Goal: Task Accomplishment & Management: Manage account settings

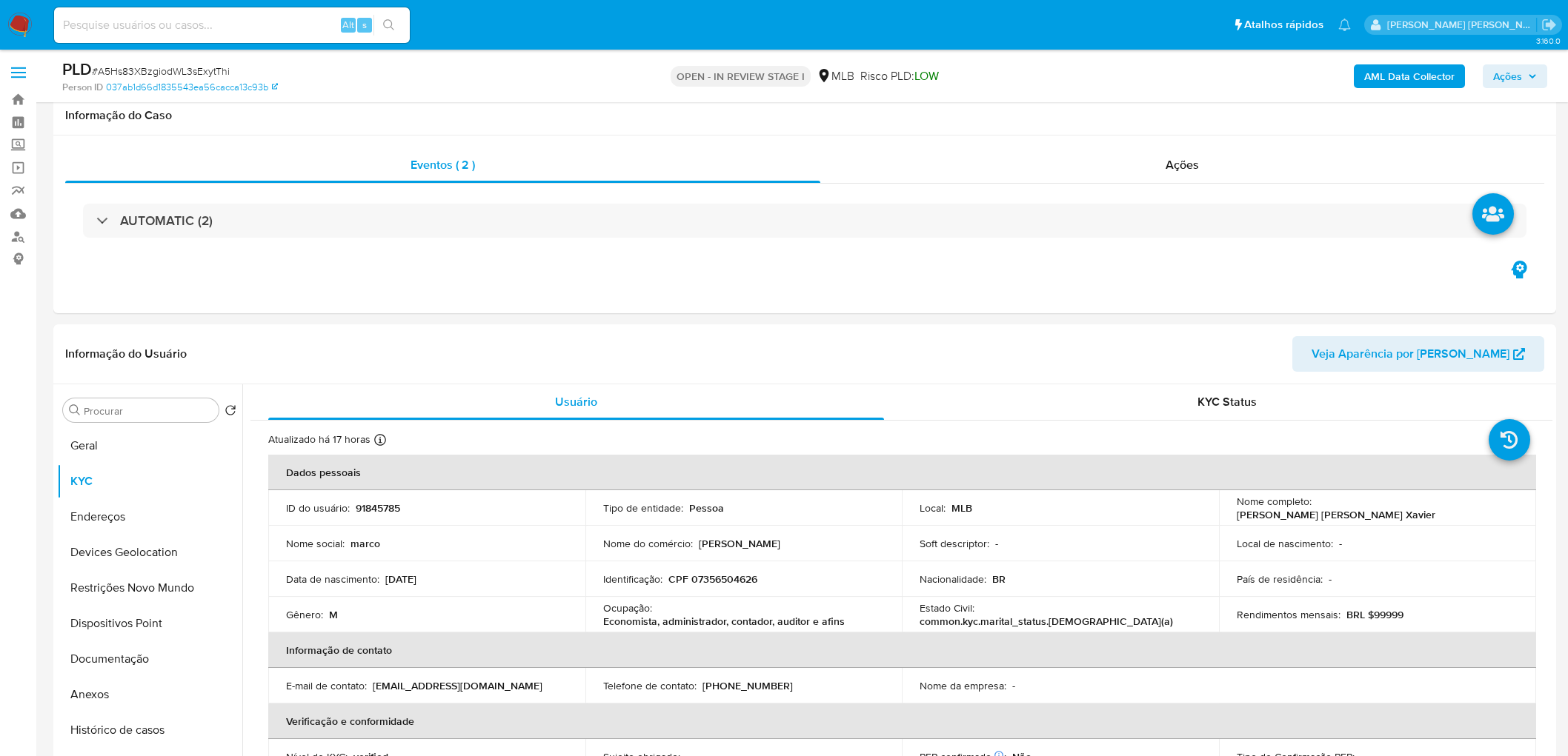
scroll to position [1108, 0]
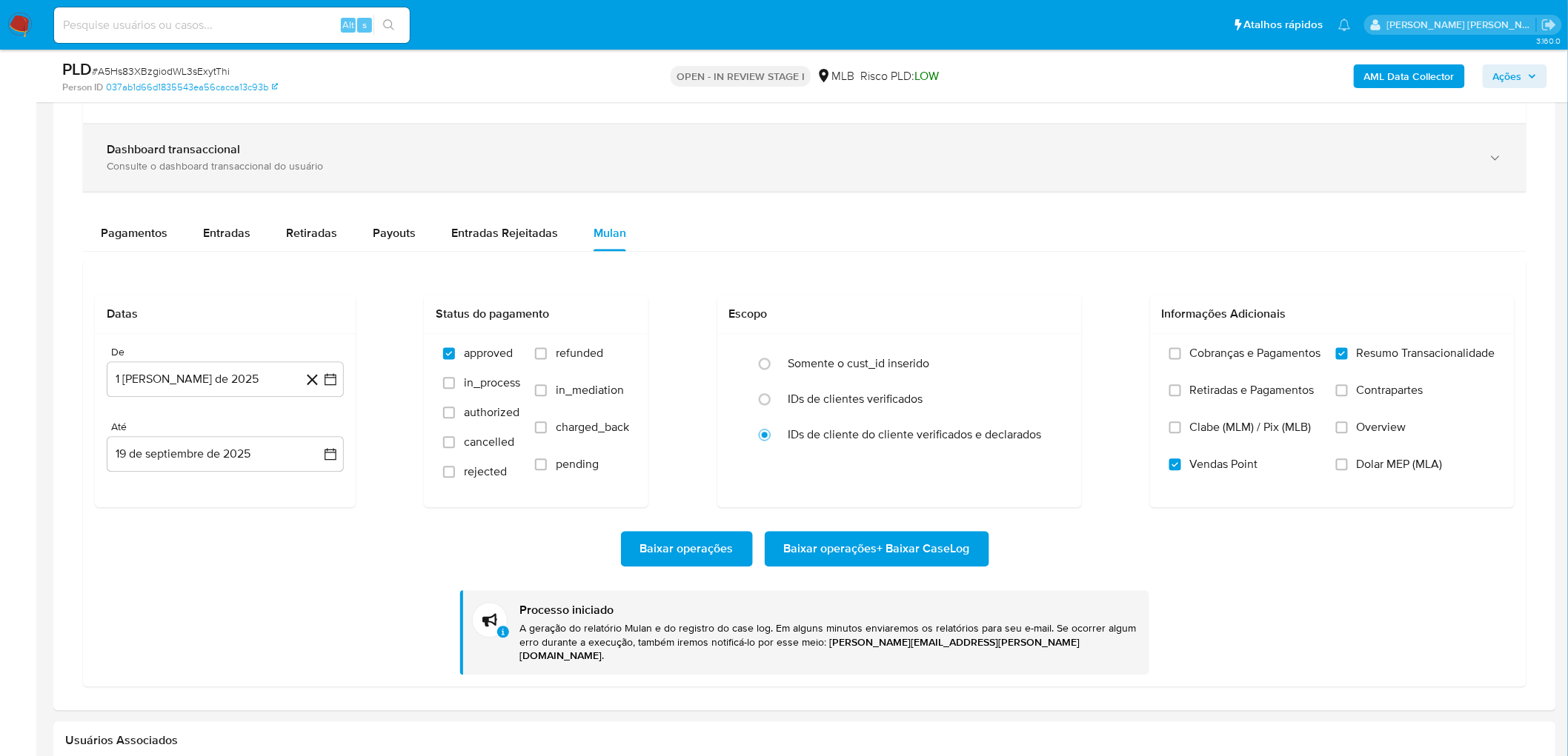
click at [1074, 179] on div "Dashboard transaccional Consulte o dashboard transaccional do usuário" at bounding box center [804, 158] width 1443 height 67
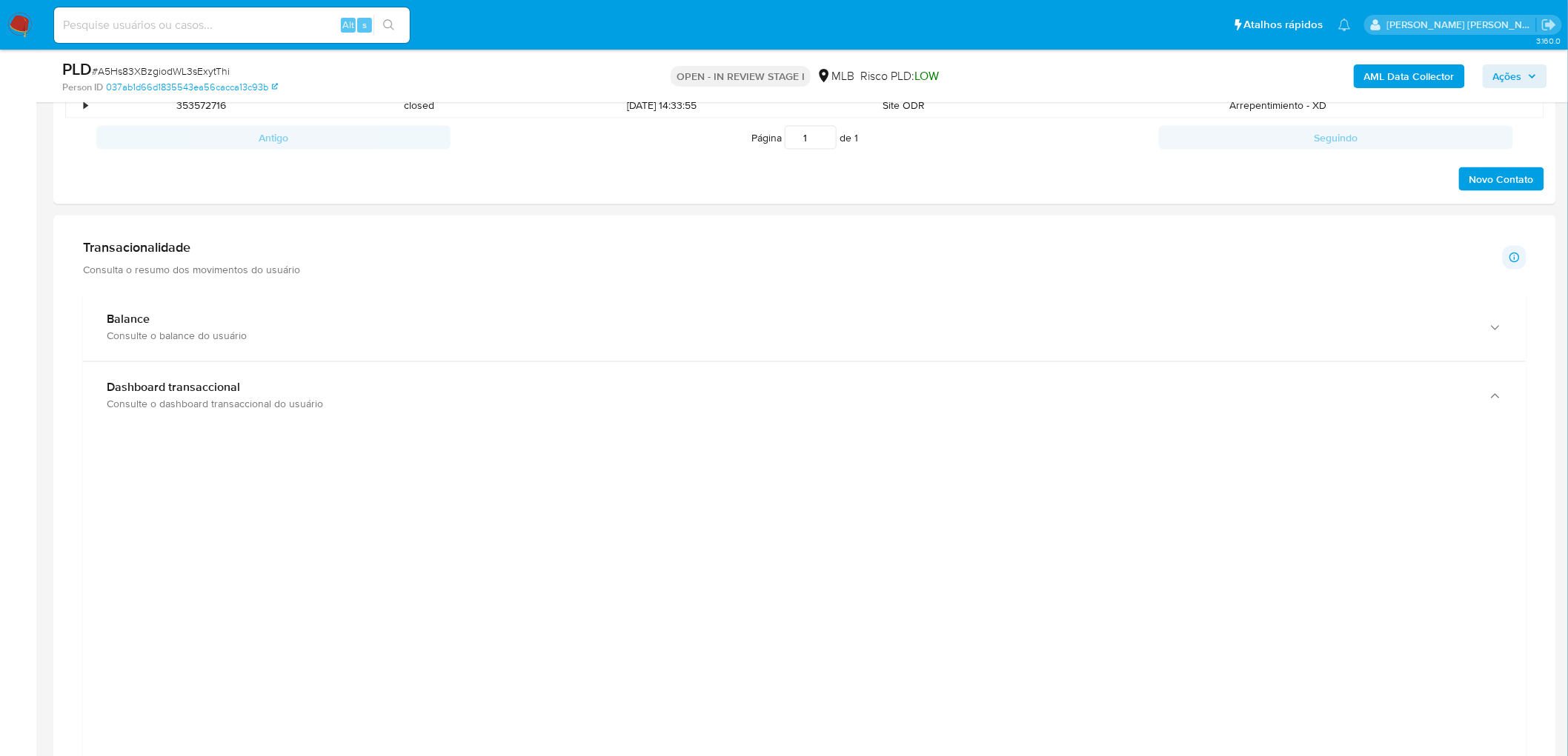
scroll to position [862, 0]
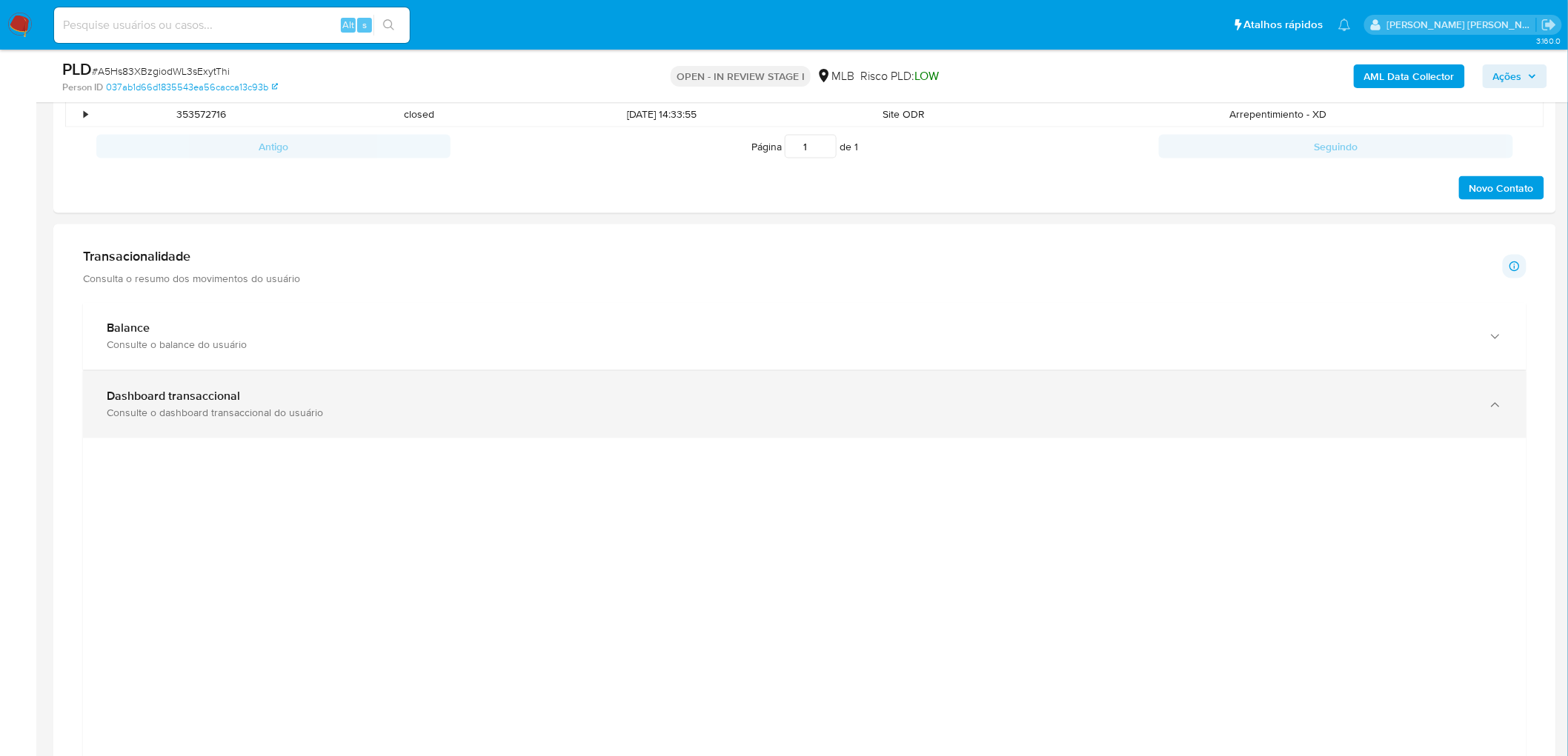
click at [216, 408] on div "Consulte o dashboard transaccional do usuário" at bounding box center [789, 413] width 1366 height 13
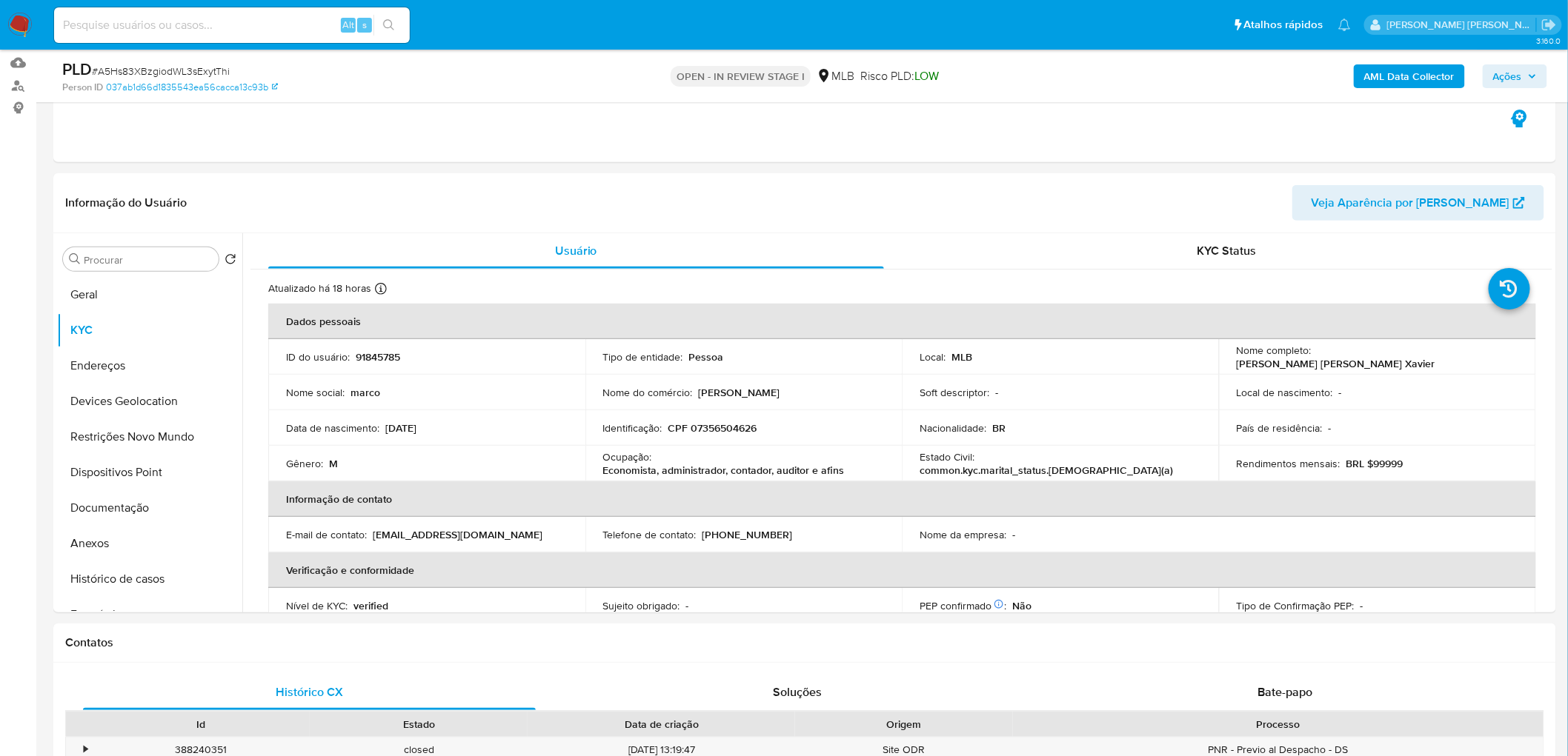
scroll to position [143, 0]
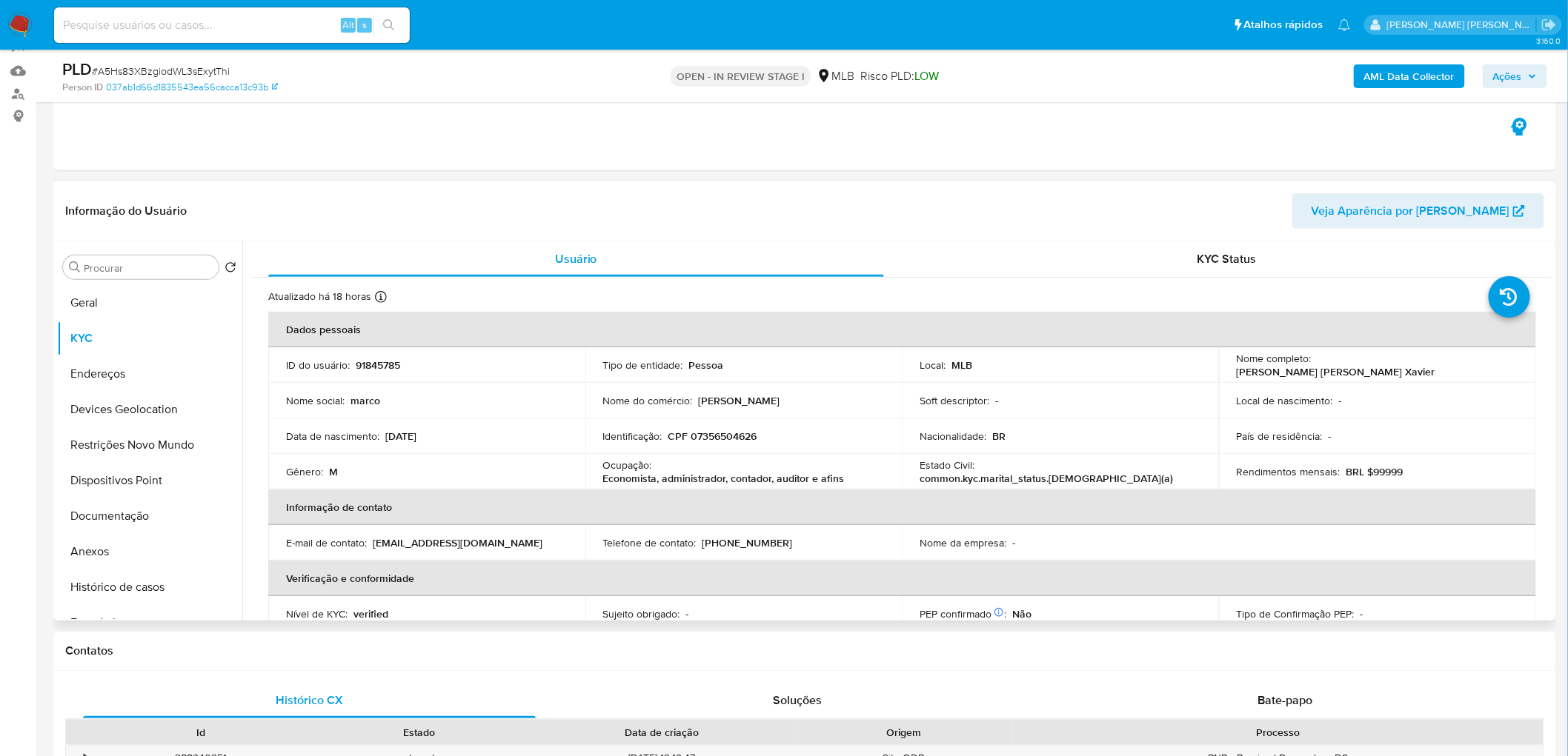
click at [883, 215] on header "Informação do Usuário Veja Aparência por Pessoa" at bounding box center [804, 210] width 1479 height 36
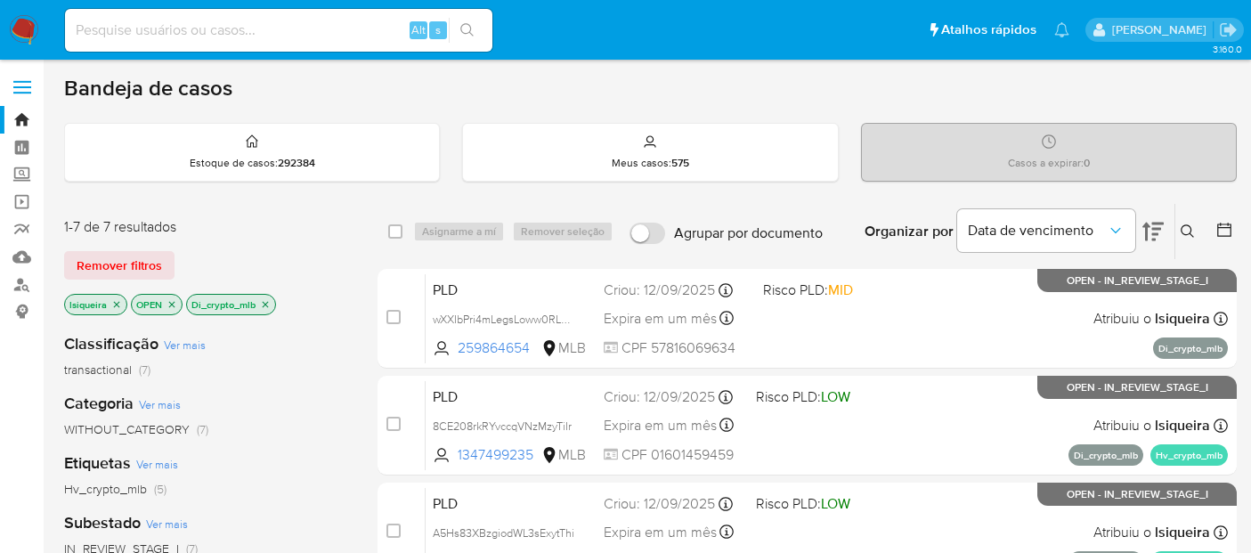
scroll to position [198, 0]
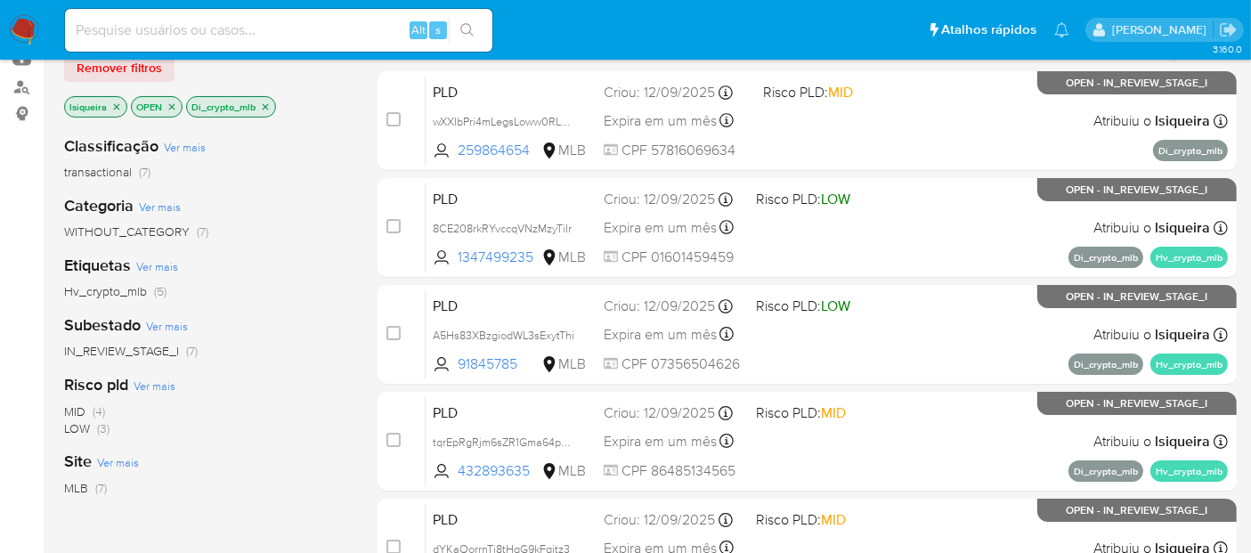
click at [157, 28] on input at bounding box center [278, 30] width 427 height 23
paste input "1475324531"
type input "1475324531"
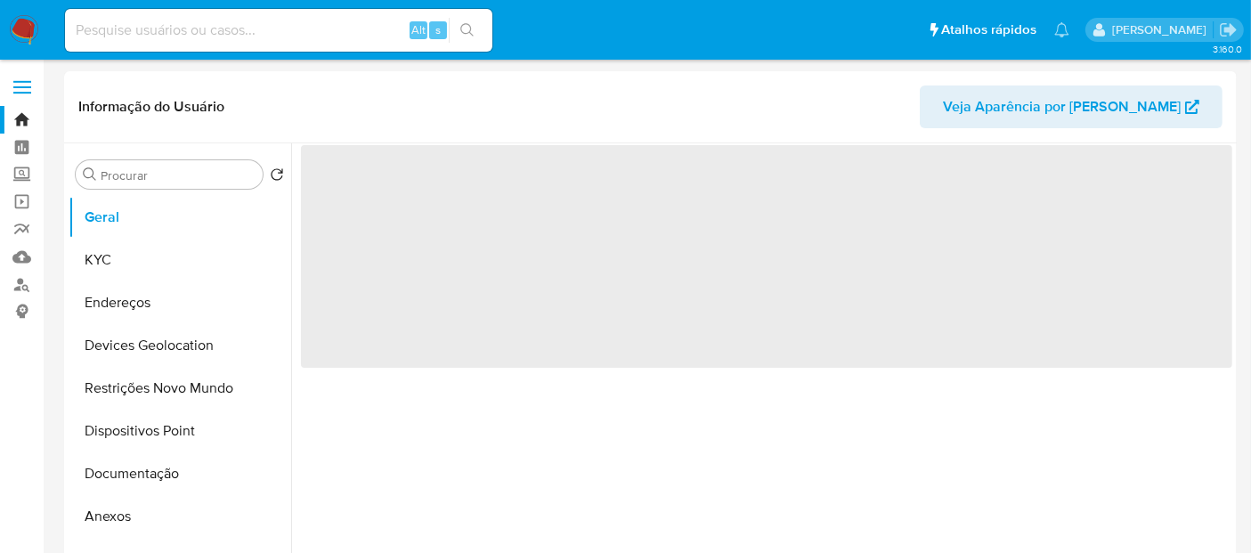
select select "10"
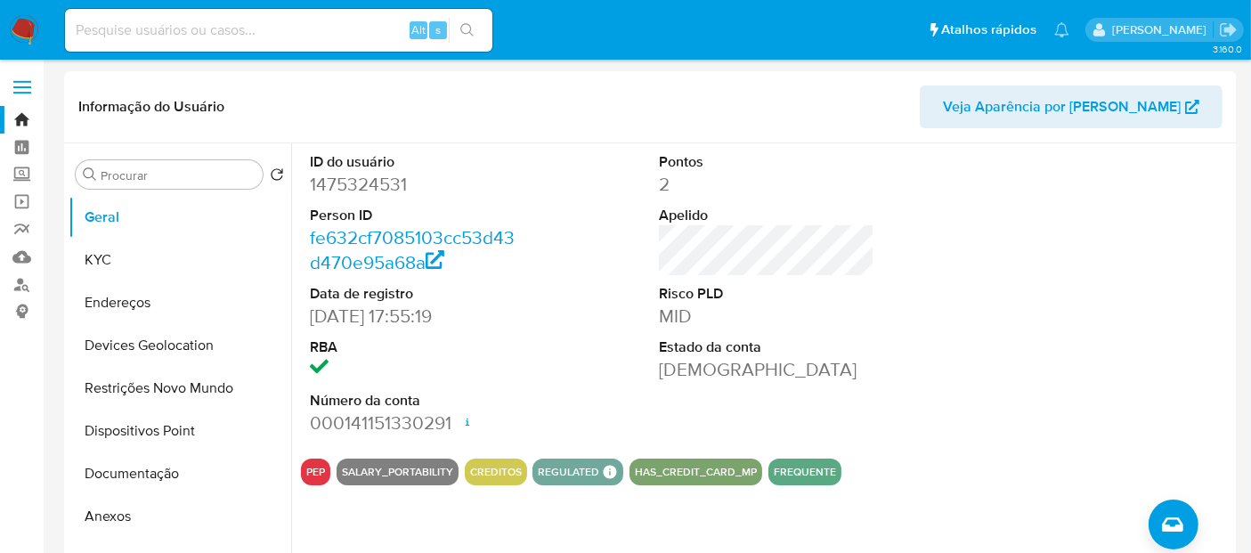
click at [26, 17] on img at bounding box center [24, 30] width 30 height 30
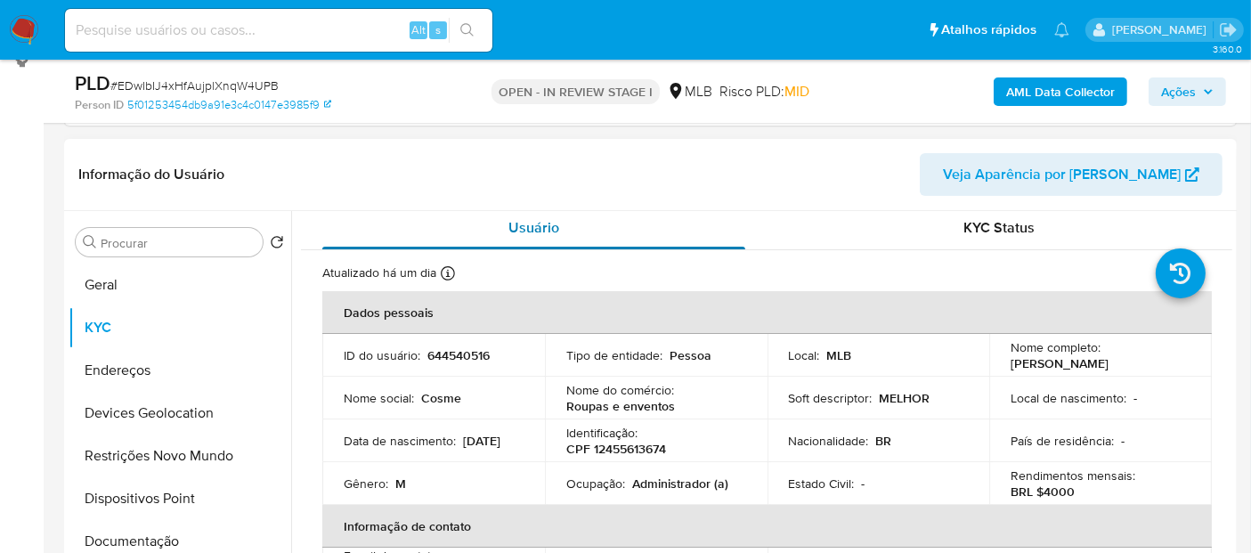
scroll to position [282, 0]
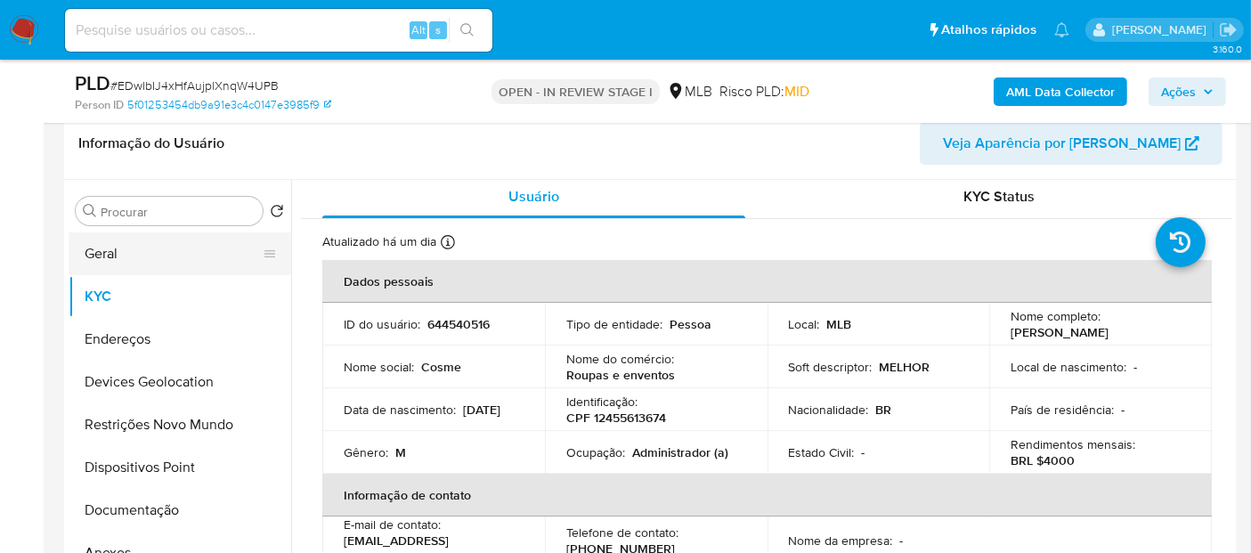
click at [102, 256] on button "Geral" at bounding box center [173, 253] width 208 height 43
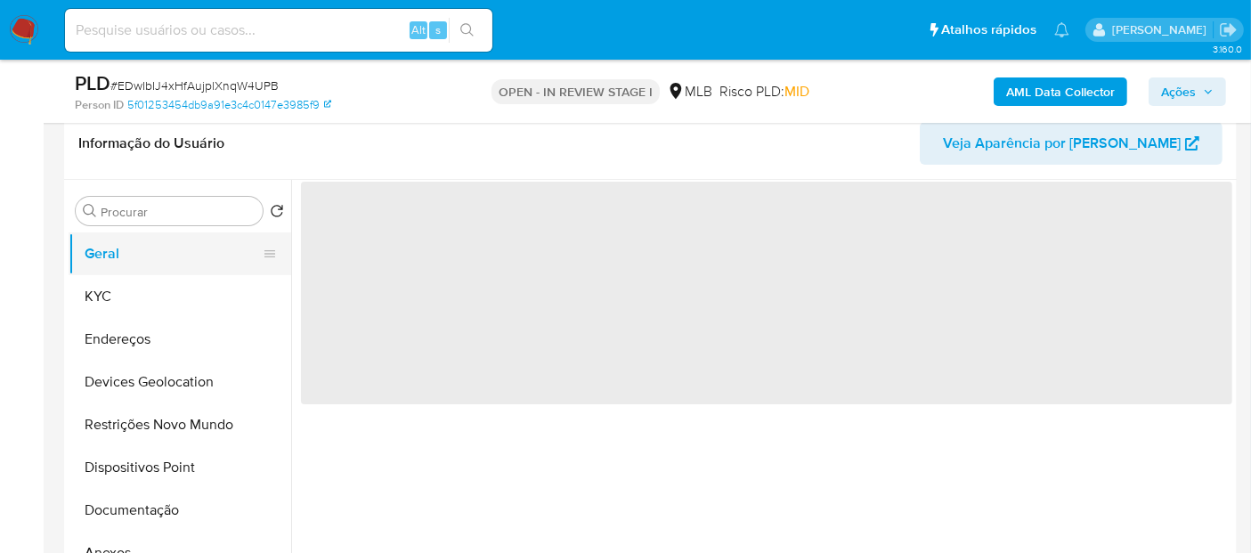
scroll to position [0, 0]
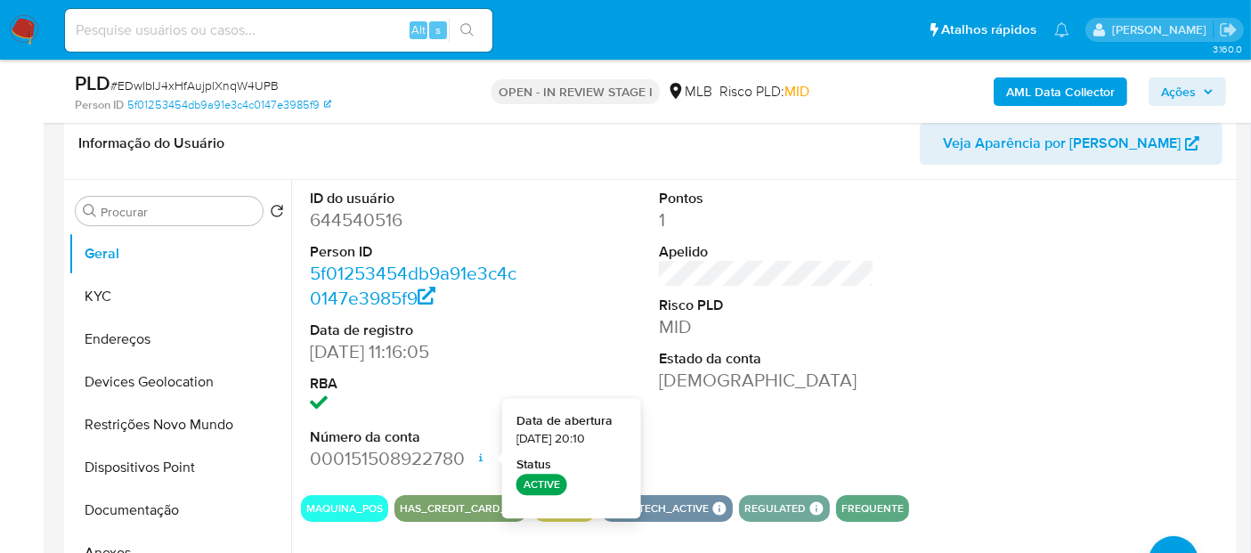
click at [832, 309] on dt "Risco PLD" at bounding box center [767, 306] width 216 height 20
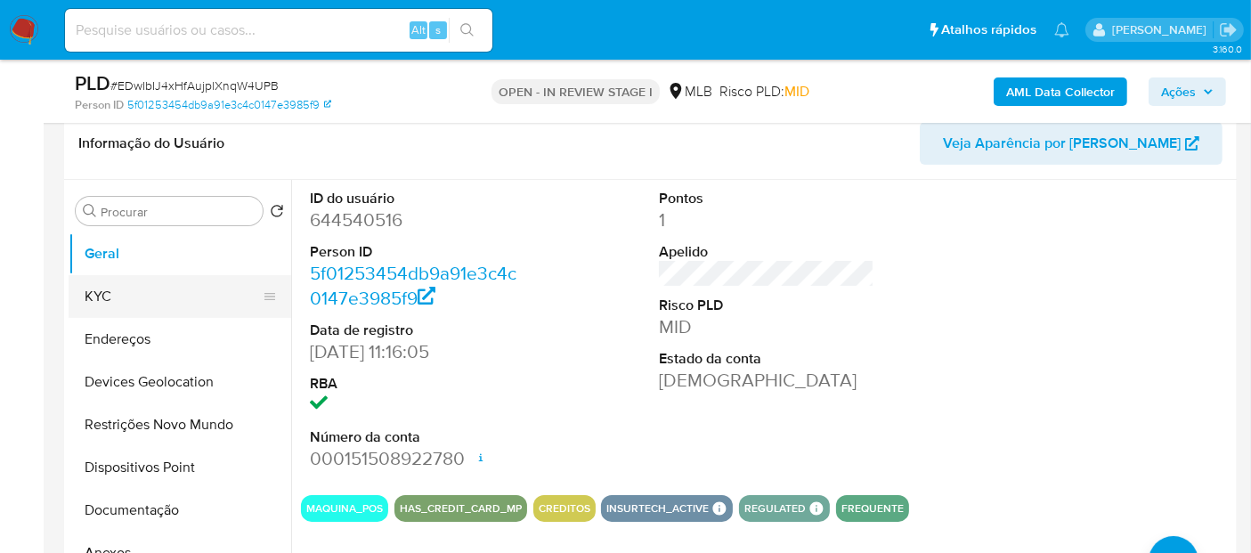
click at [128, 302] on button "KYC" at bounding box center [173, 296] width 208 height 43
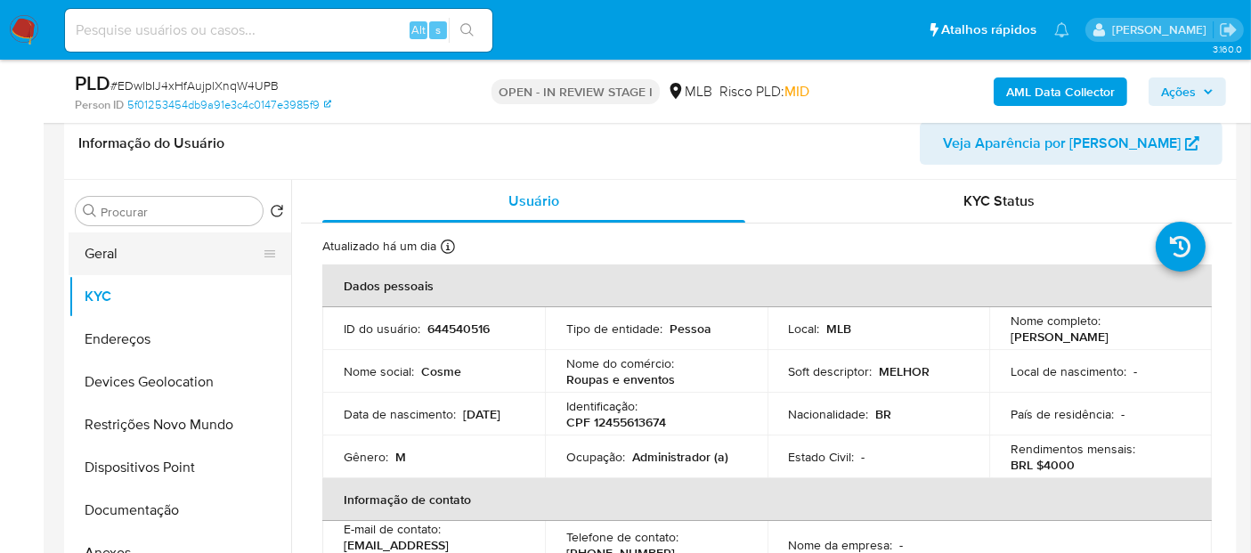
click at [175, 266] on button "Geral" at bounding box center [173, 253] width 208 height 43
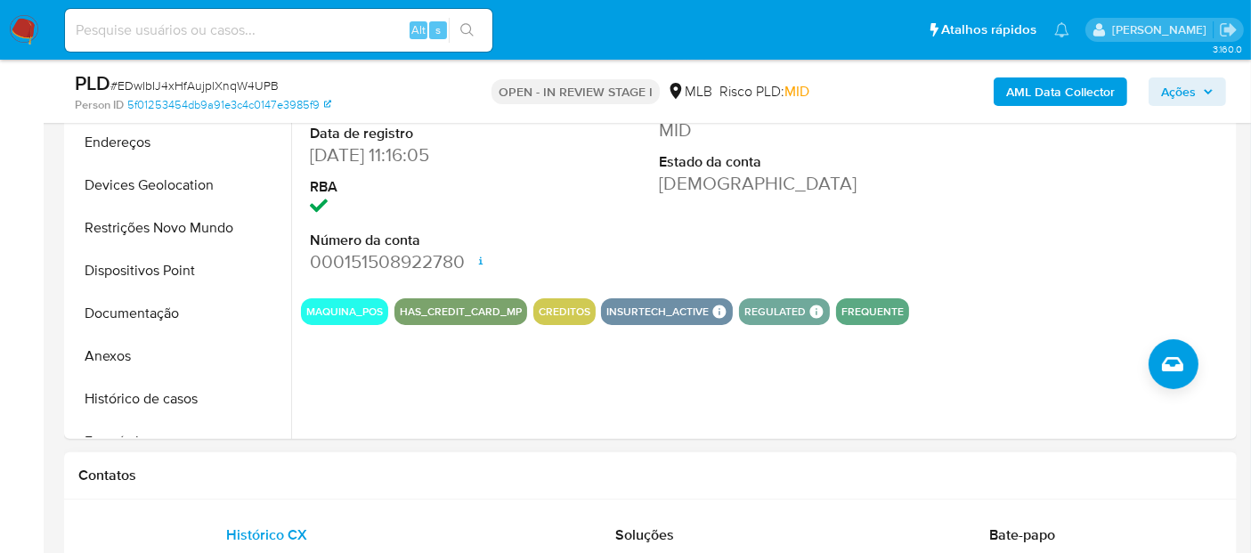
scroll to position [480, 0]
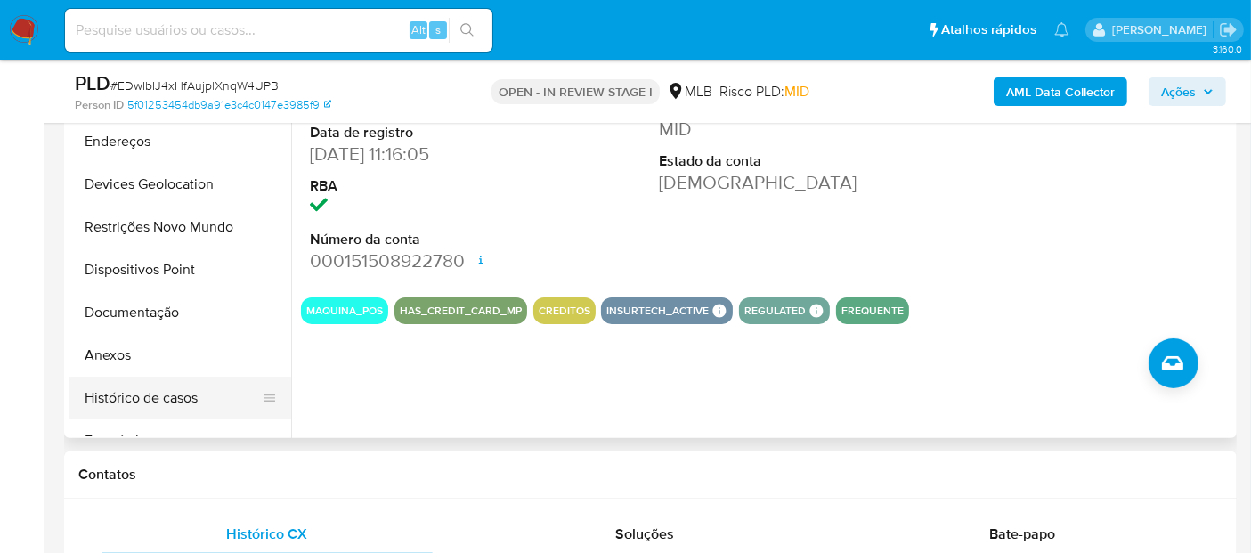
click at [182, 395] on button "Histórico de casos" at bounding box center [173, 398] width 208 height 43
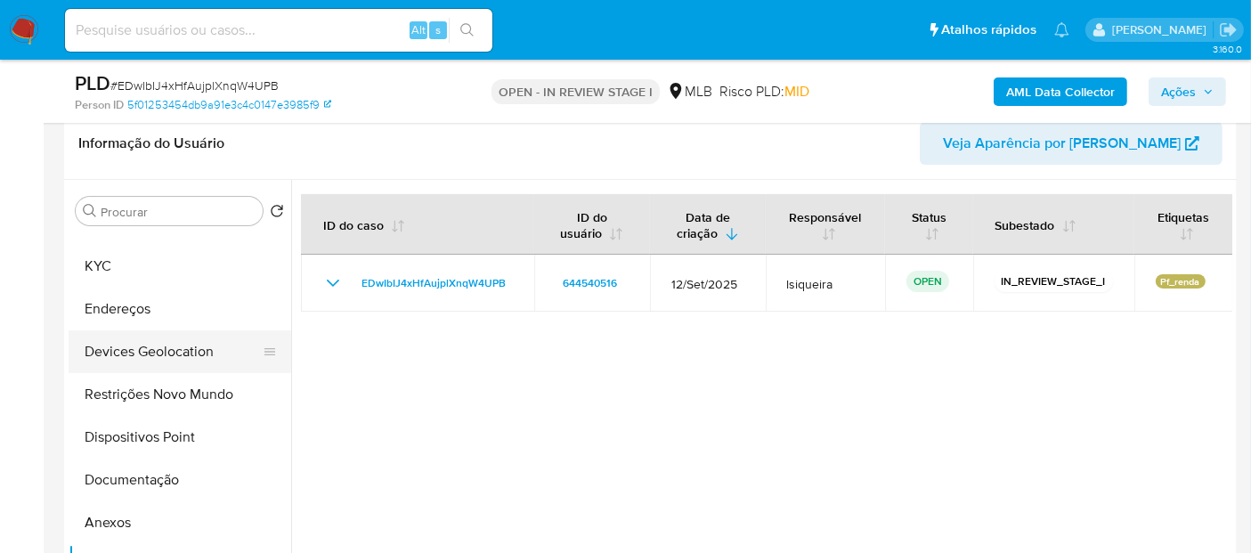
scroll to position [0, 0]
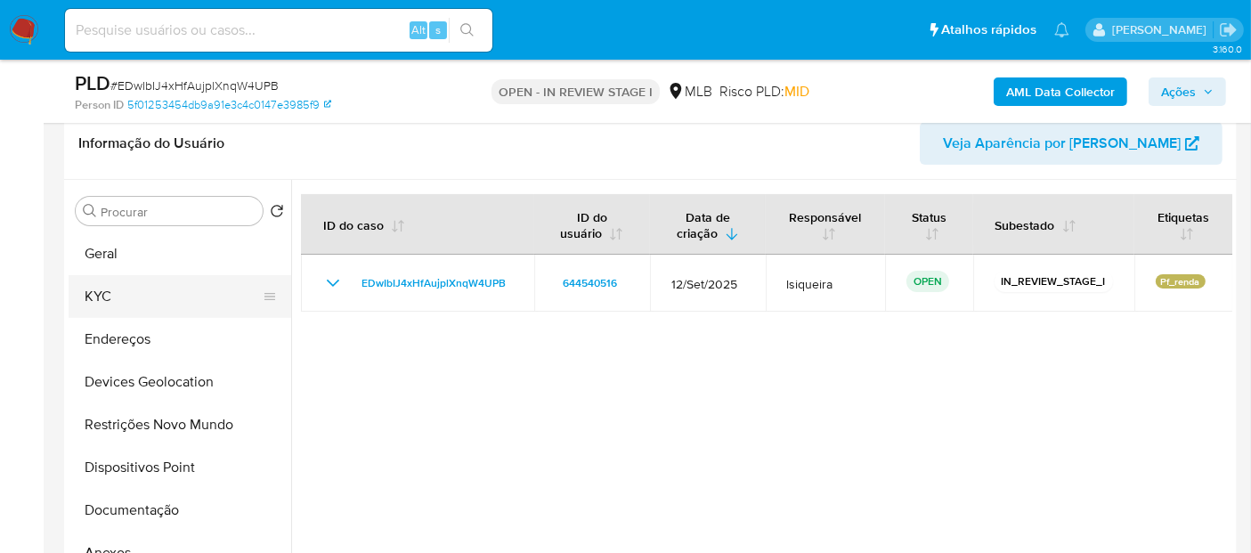
click at [142, 314] on button "KYC" at bounding box center [173, 296] width 208 height 43
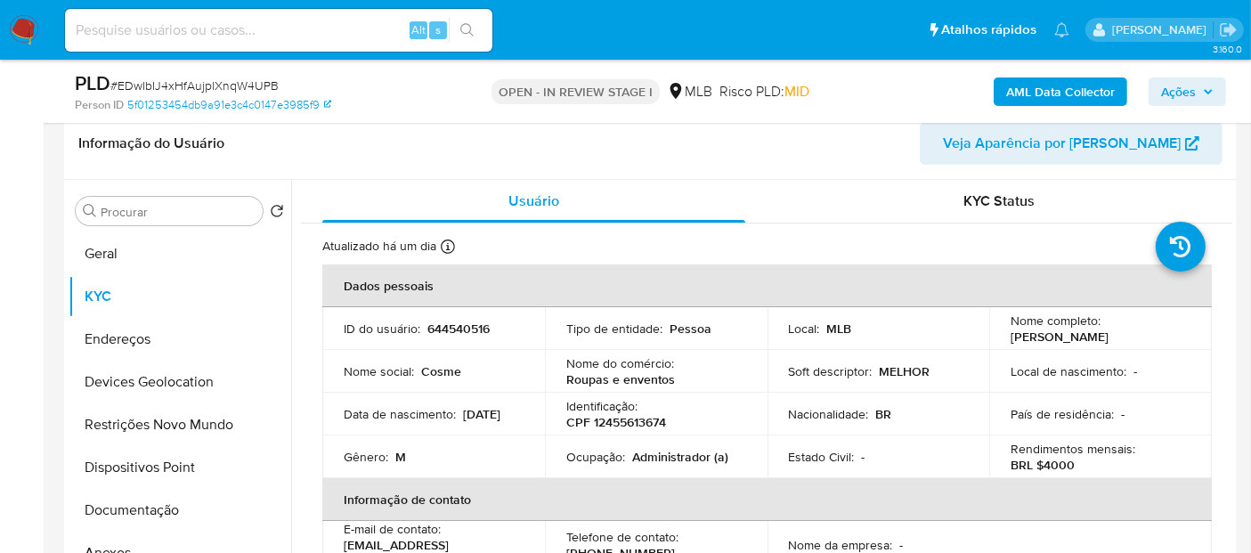
click at [689, 460] on p "Administrador (a)" at bounding box center [680, 457] width 96 height 16
copy p "Administrador"
click at [124, 497] on button "Documentação" at bounding box center [173, 510] width 208 height 43
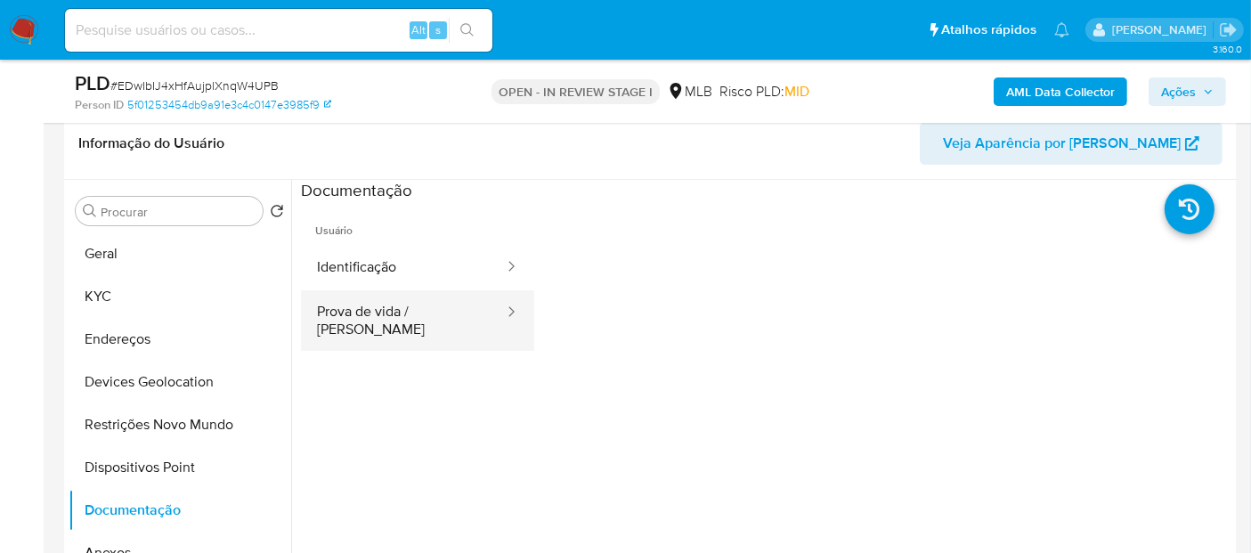
click at [356, 318] on button "Prova de vida / Selfie" at bounding box center [403, 320] width 205 height 61
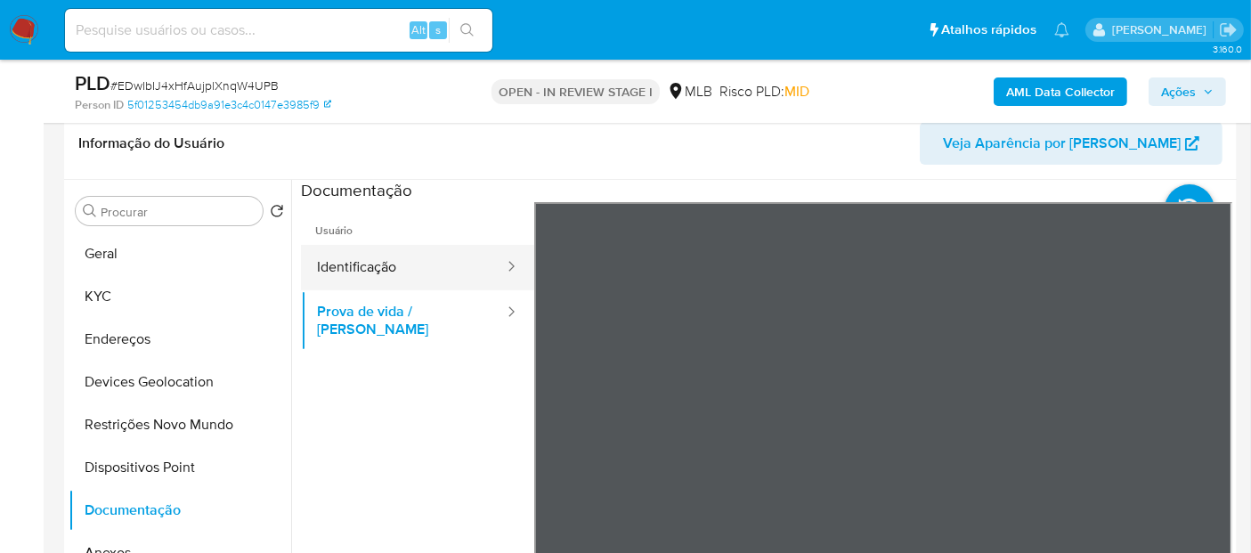
click at [445, 276] on button "Identificação" at bounding box center [403, 267] width 205 height 45
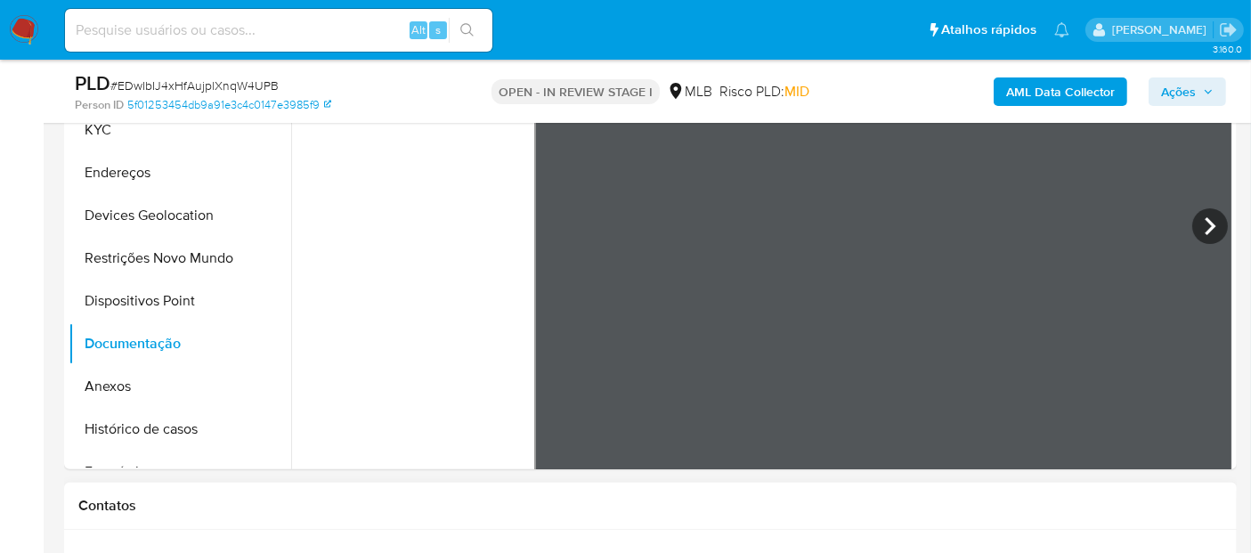
scroll to position [480, 0]
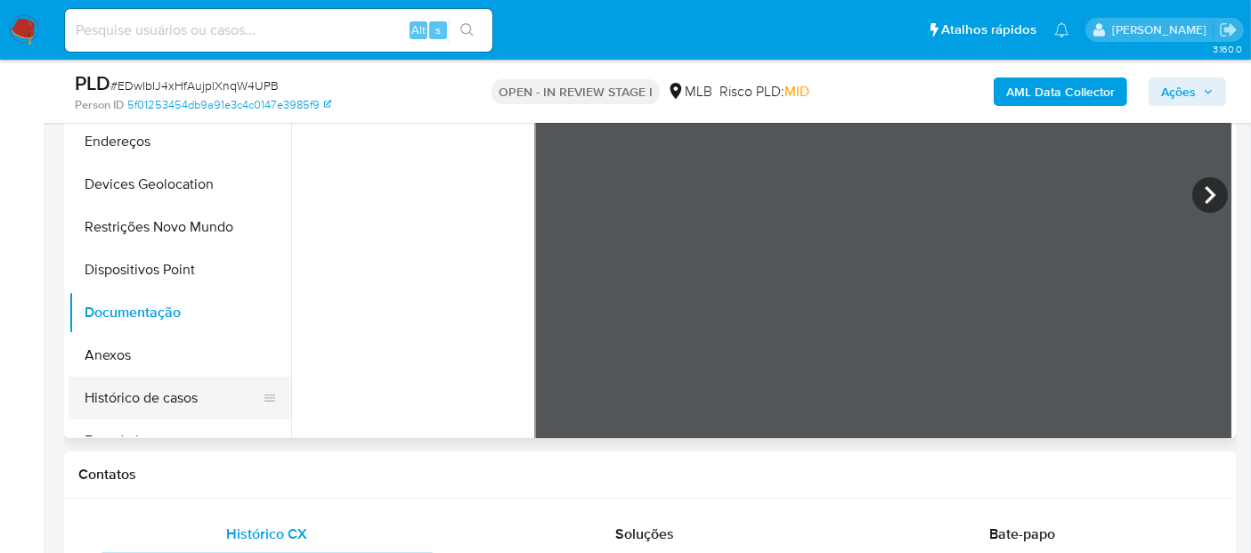
click at [100, 403] on button "Histórico de casos" at bounding box center [173, 398] width 208 height 43
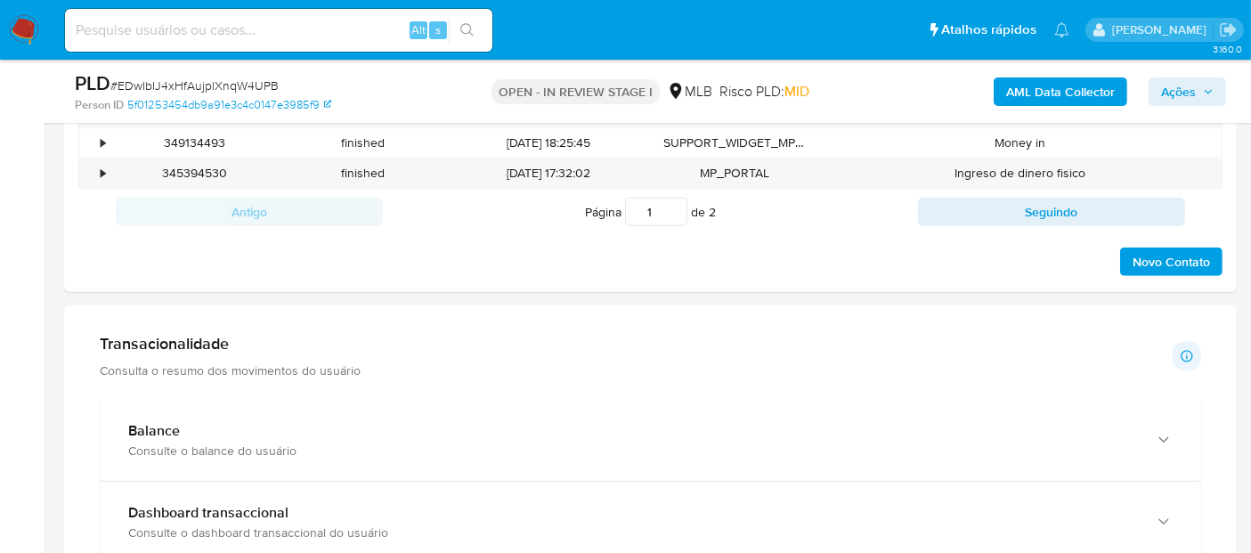
scroll to position [1035, 0]
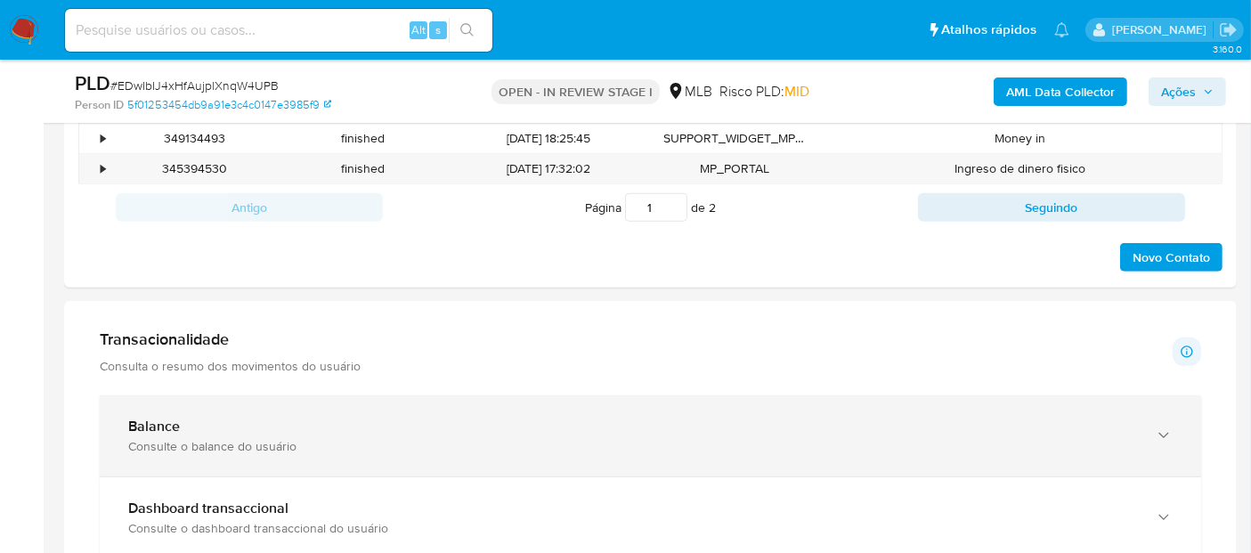
click at [338, 431] on div "Balance" at bounding box center [632, 427] width 1009 height 18
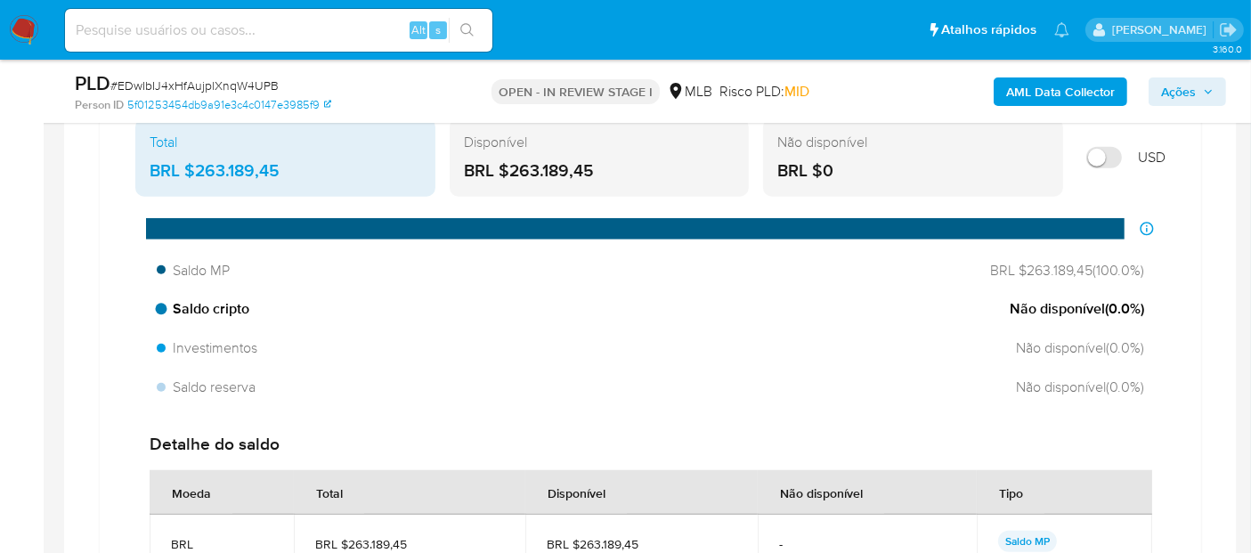
scroll to position [1430, 0]
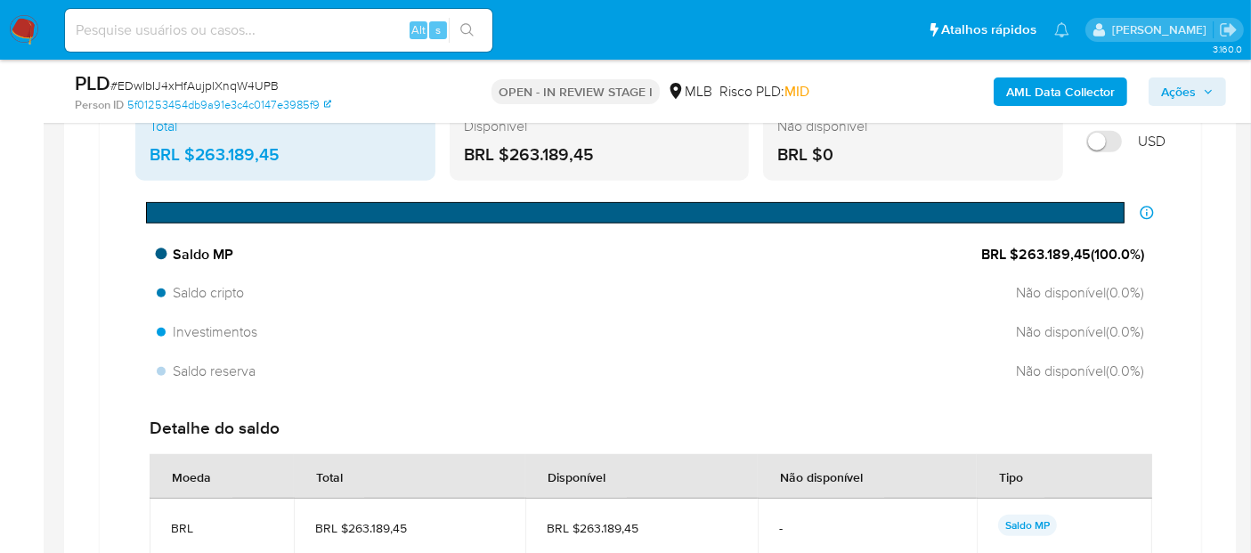
drag, startPoint x: 1087, startPoint y: 245, endPoint x: 1020, endPoint y: 242, distance: 66.8
click at [1020, 245] on span "BRL $263.189,45 ( 100.0 %)" at bounding box center [1062, 255] width 163 height 20
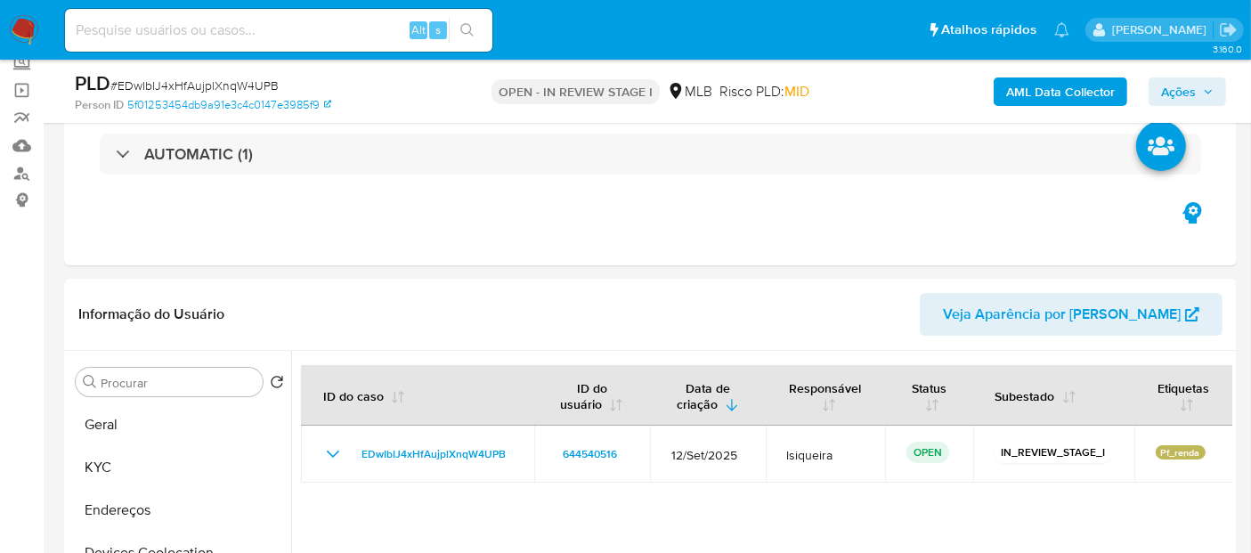
scroll to position [82, 0]
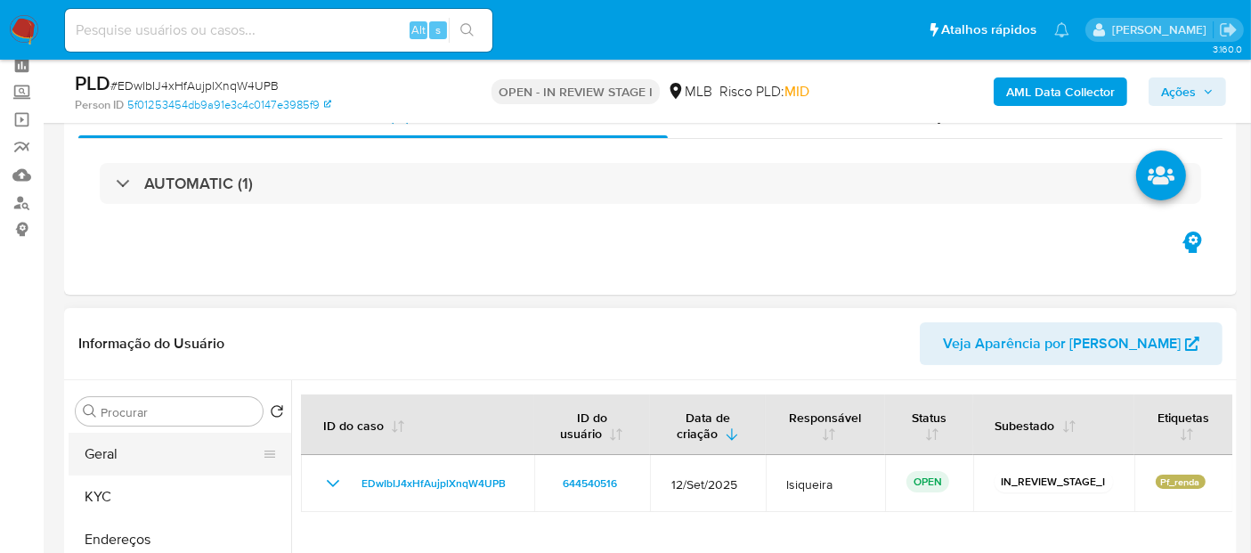
click at [134, 450] on button "Geral" at bounding box center [173, 454] width 208 height 43
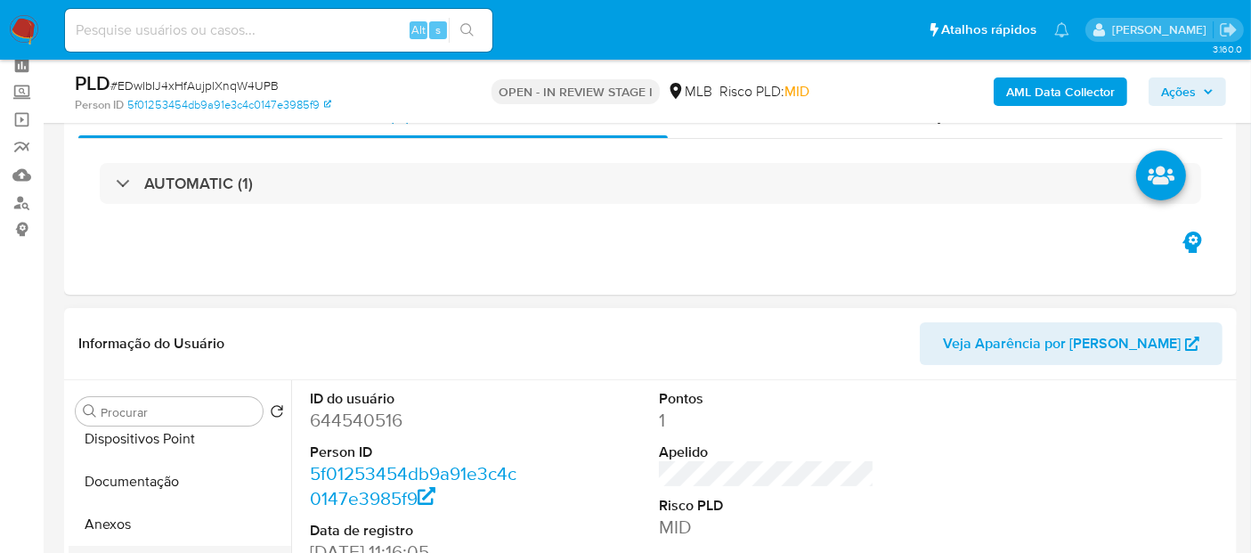
scroll to position [198, 0]
click at [175, 505] on button "Documentação" at bounding box center [173, 513] width 208 height 43
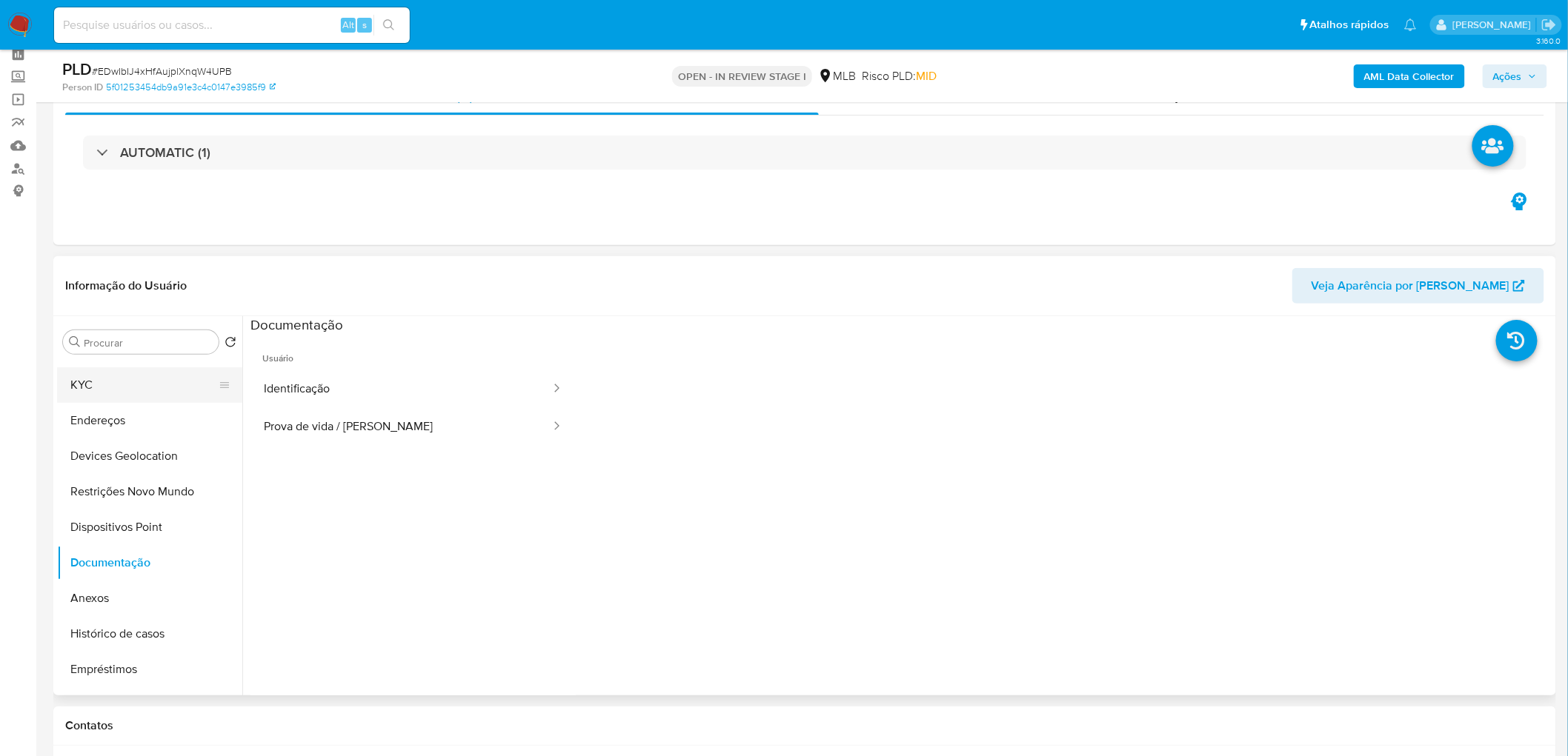
scroll to position [0, 0]
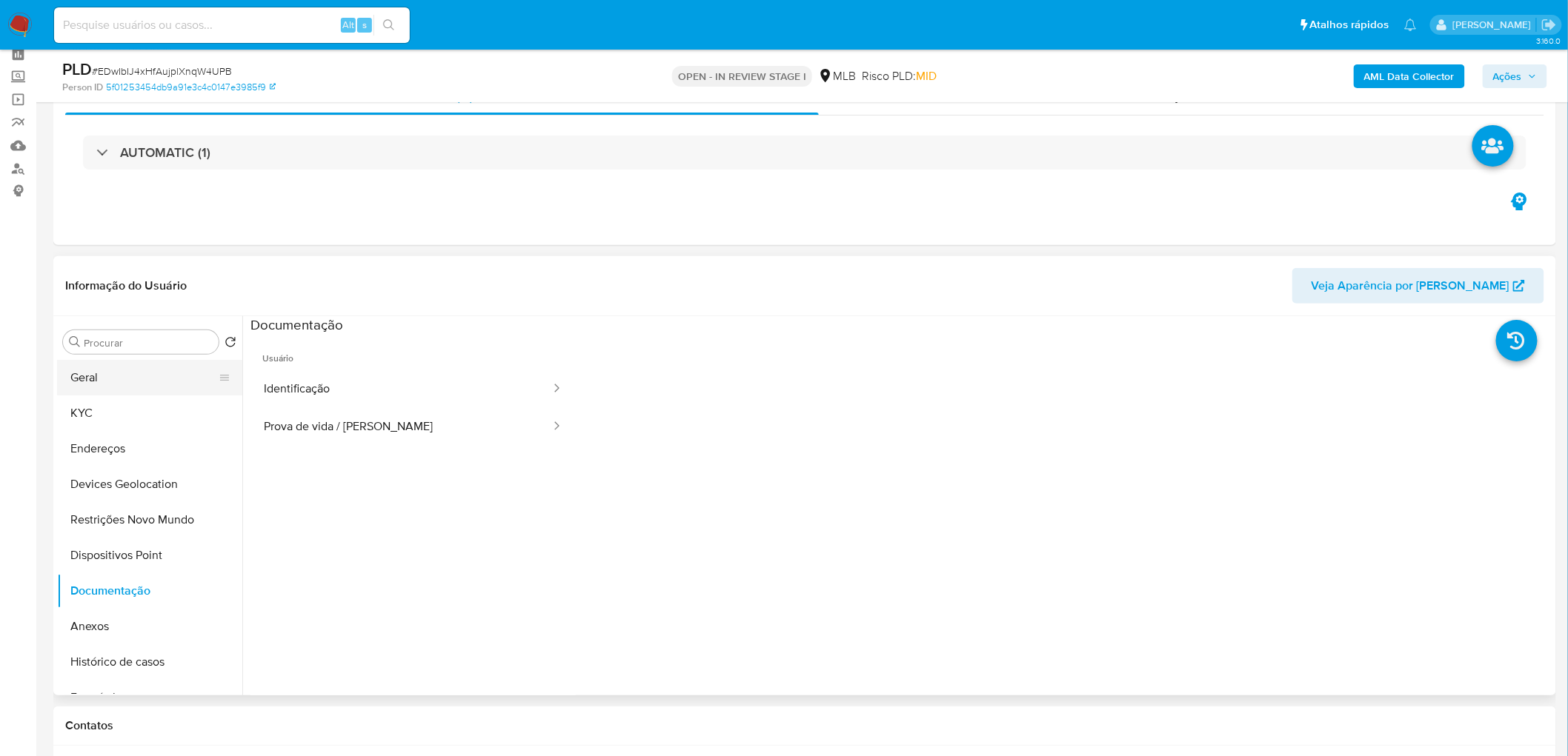
click at [112, 383] on button "Geral" at bounding box center [144, 378] width 173 height 36
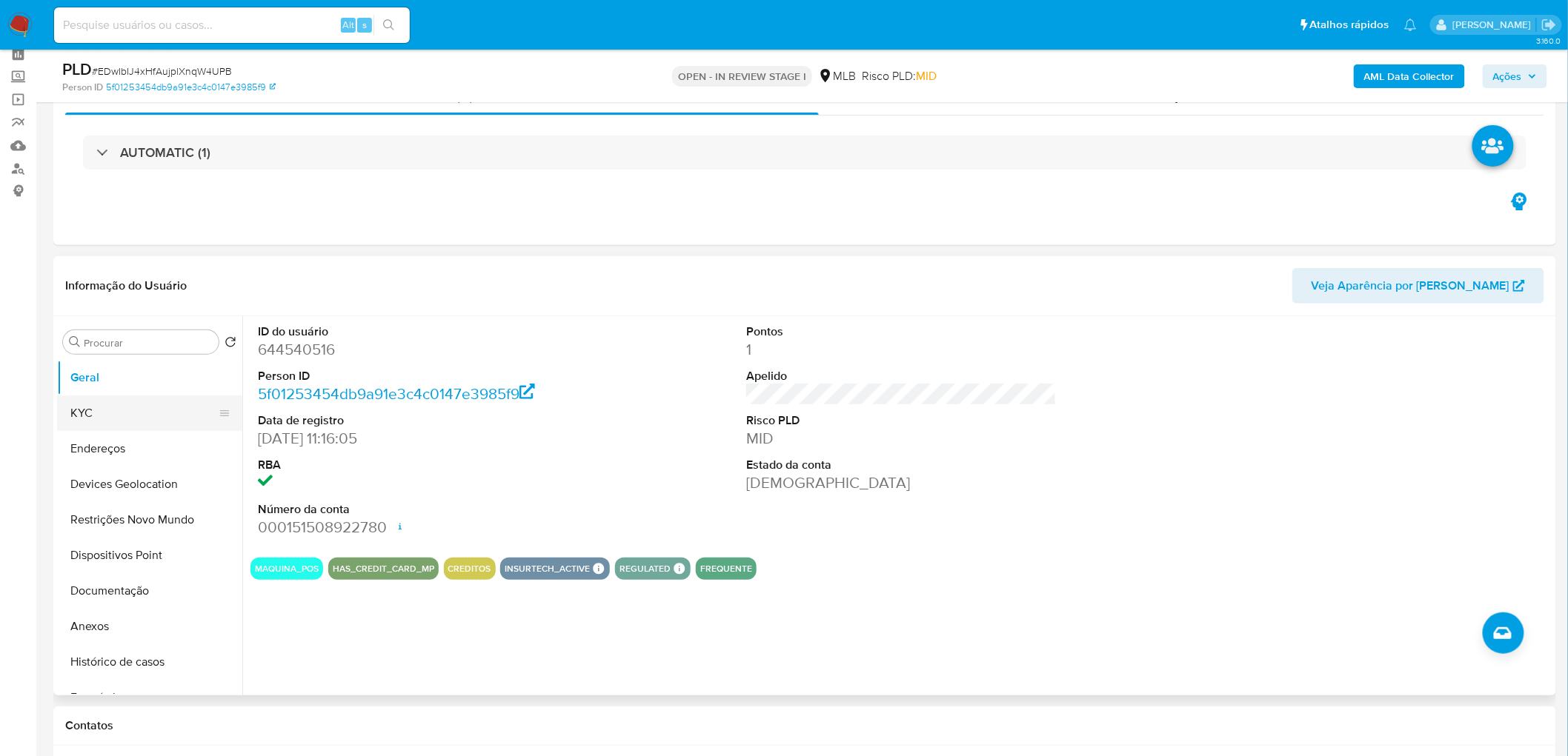
drag, startPoint x: 118, startPoint y: 406, endPoint x: 31, endPoint y: 394, distance: 87.8
click at [116, 408] on button "KYC" at bounding box center [150, 413] width 185 height 36
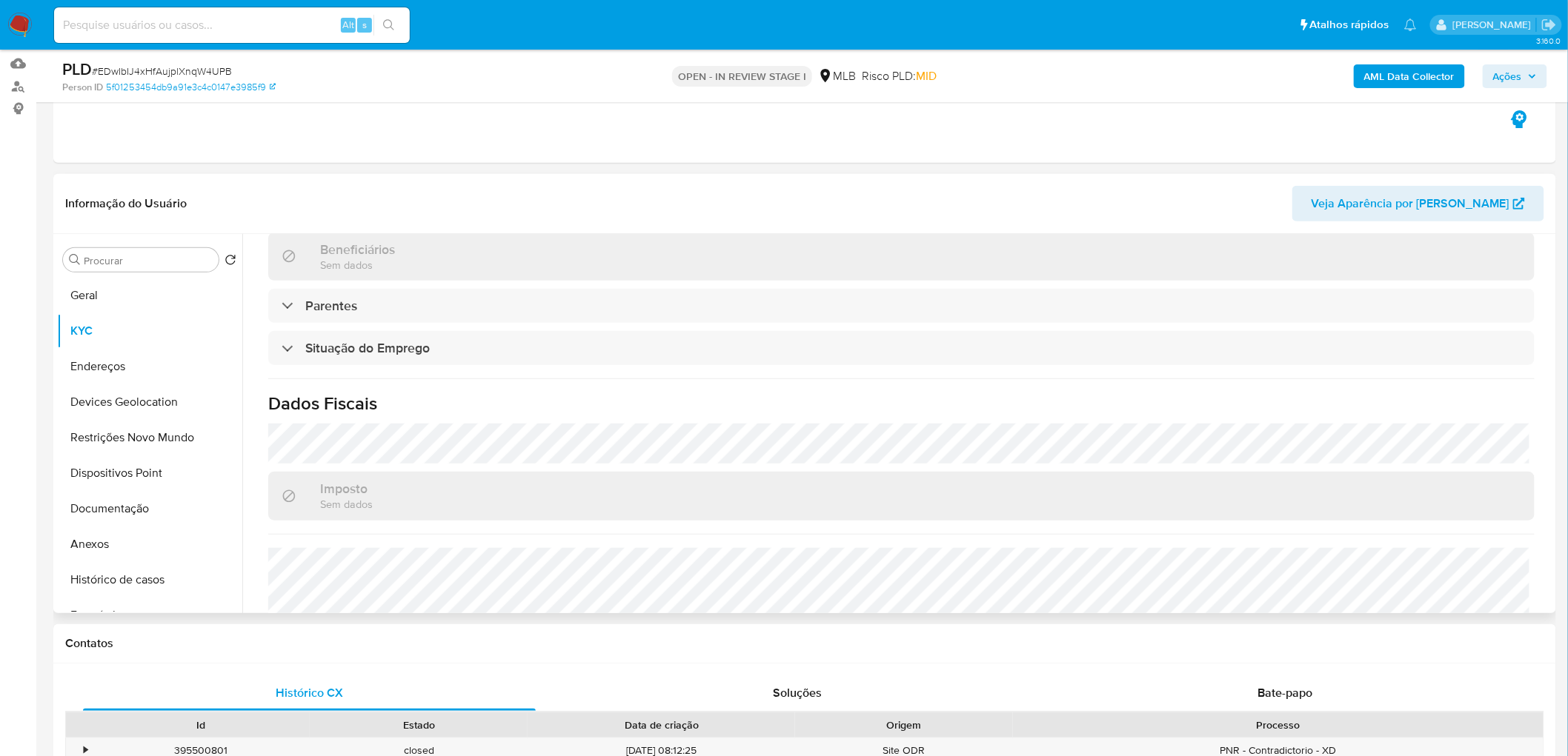
scroll to position [534, 0]
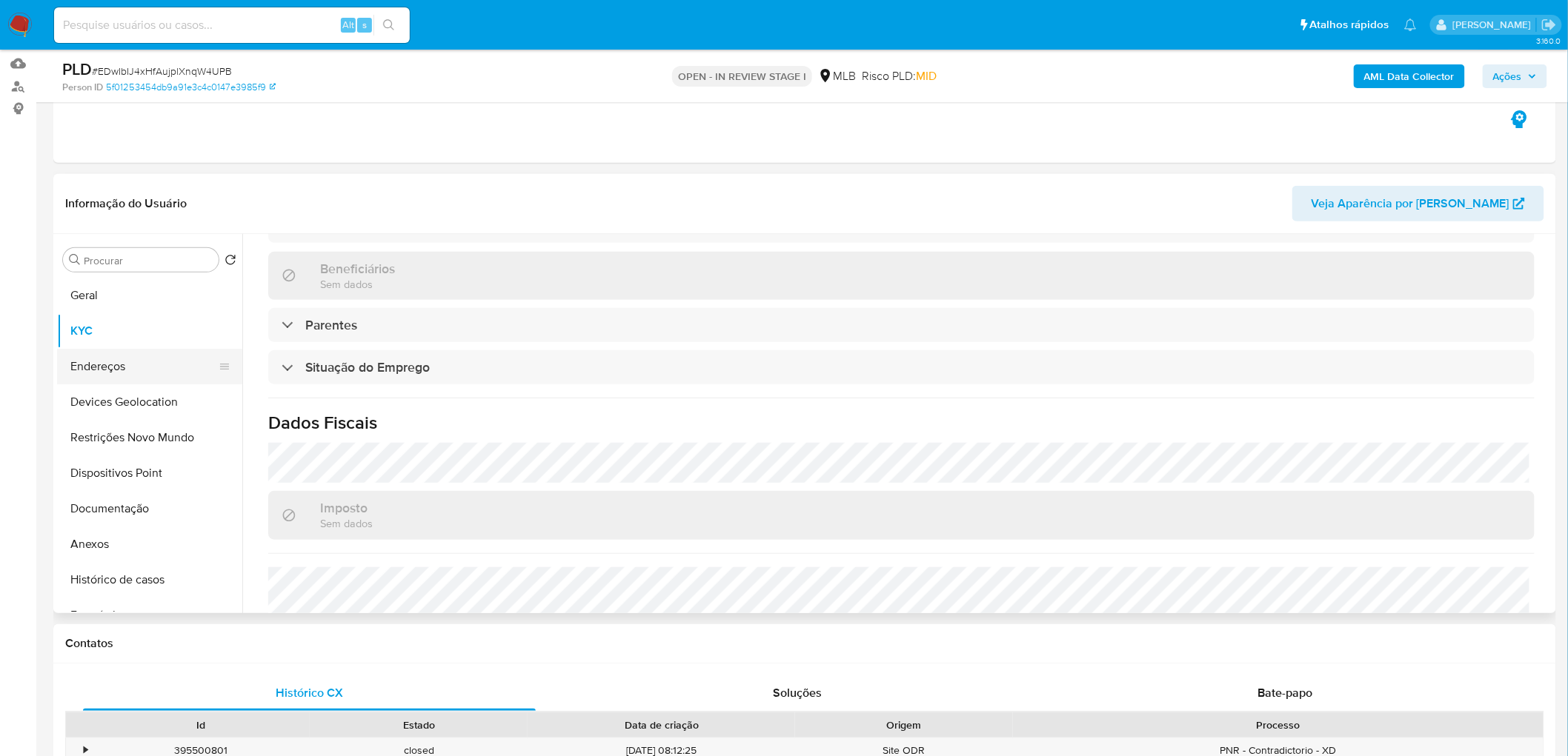
click at [151, 360] on button "Endereços" at bounding box center [144, 366] width 173 height 36
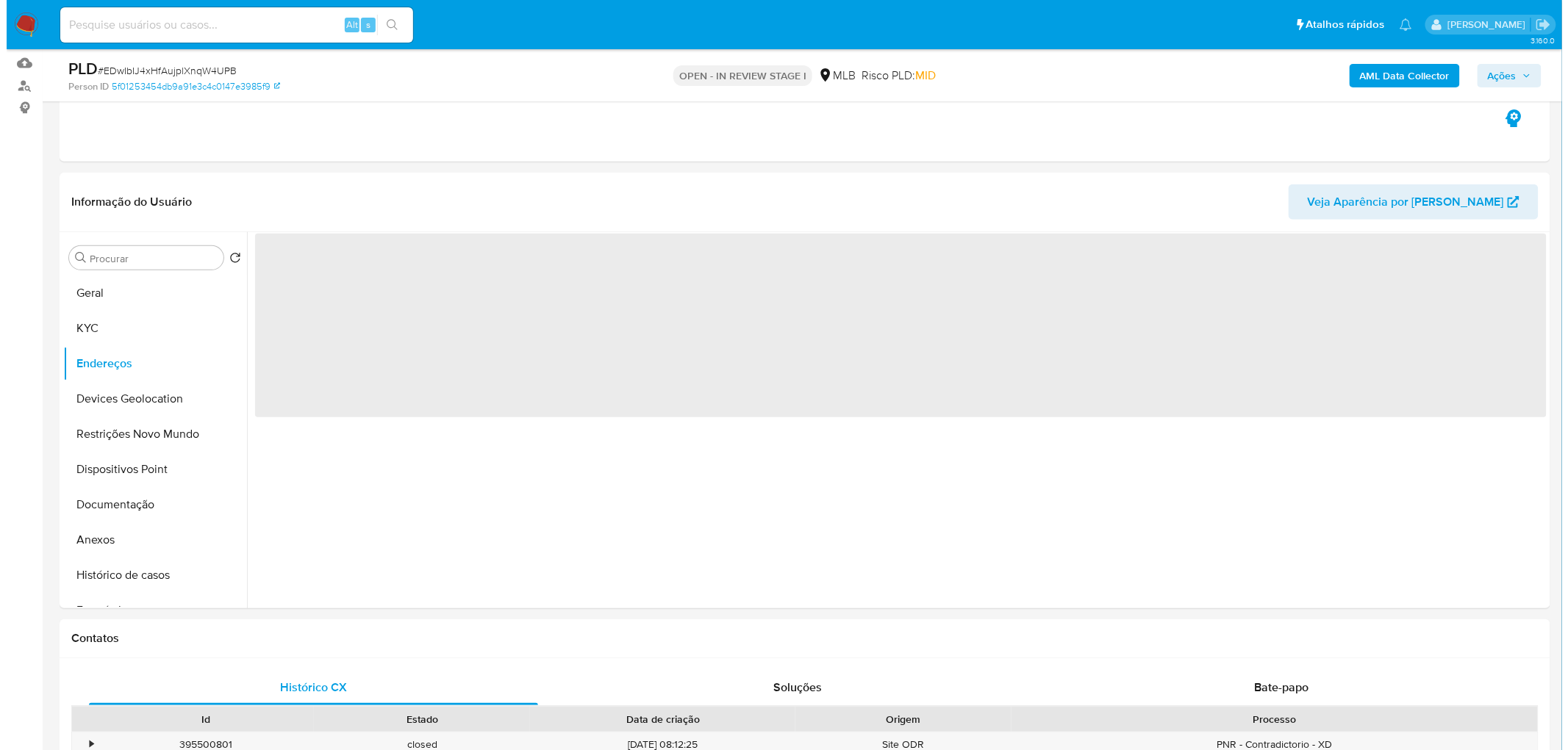
scroll to position [0, 0]
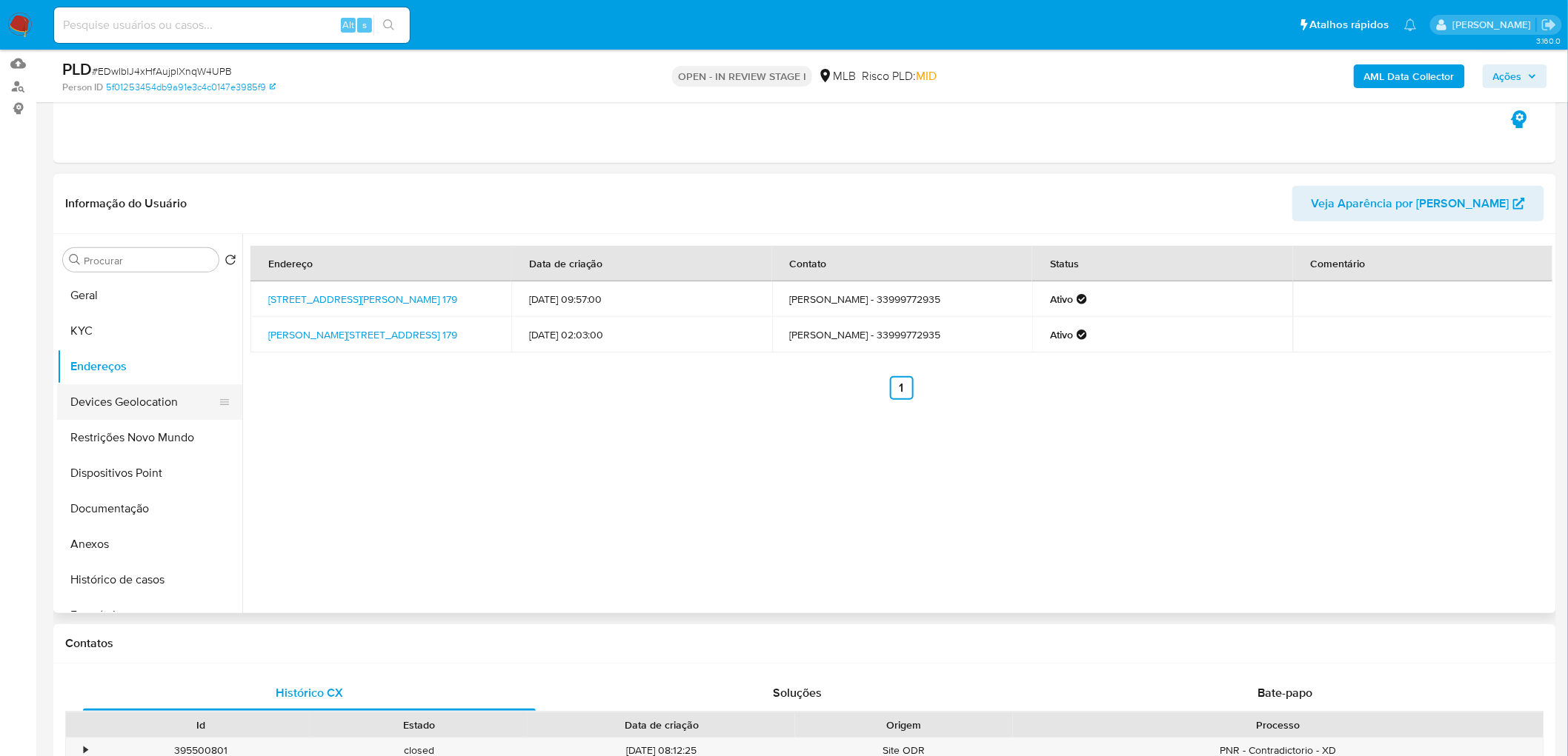
drag, startPoint x: 334, startPoint y: 467, endPoint x: 113, endPoint y: 389, distance: 234.4
click at [113, 389] on button "Devices Geolocation" at bounding box center [144, 402] width 173 height 36
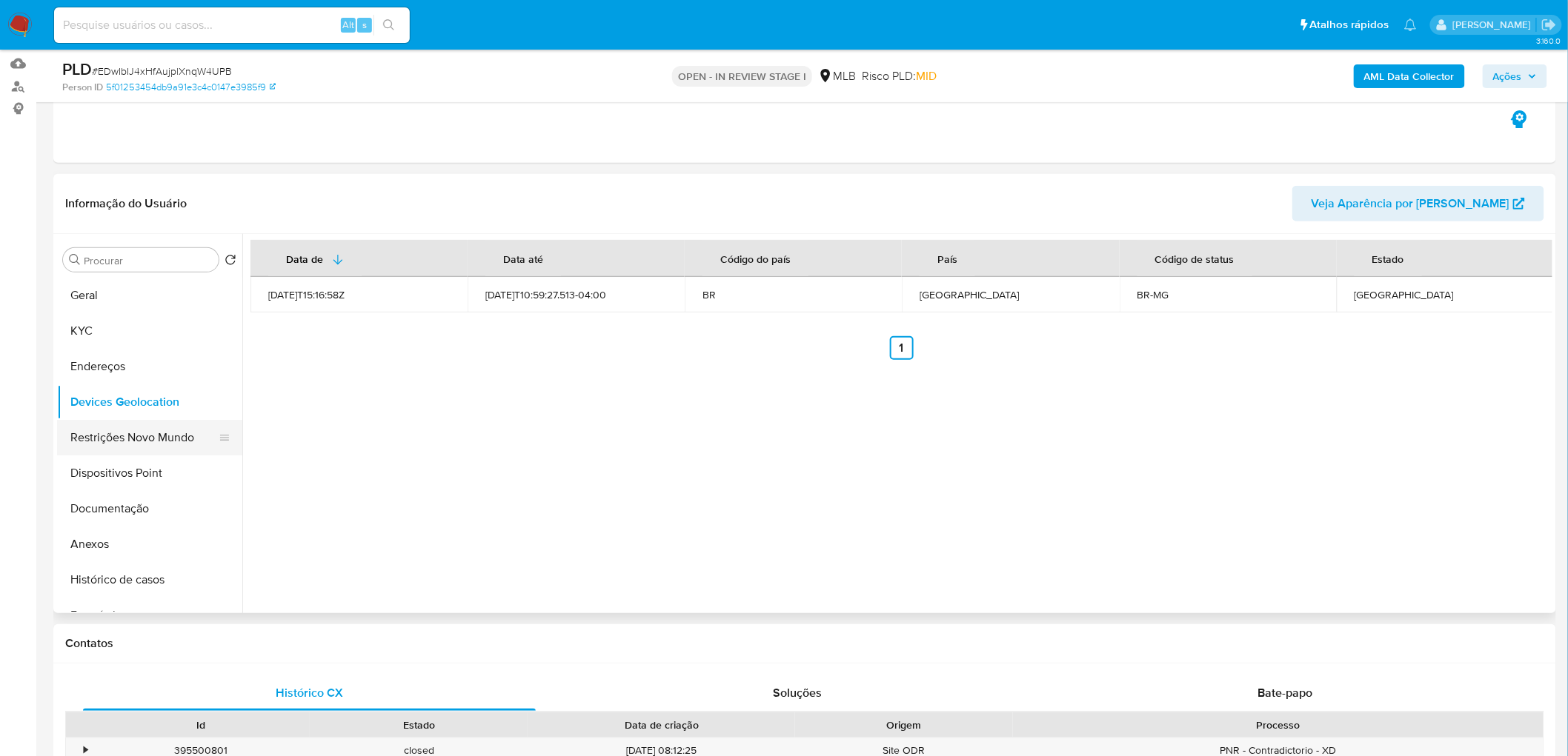
click at [138, 420] on button "Restrições Novo Mundo" at bounding box center [144, 437] width 173 height 36
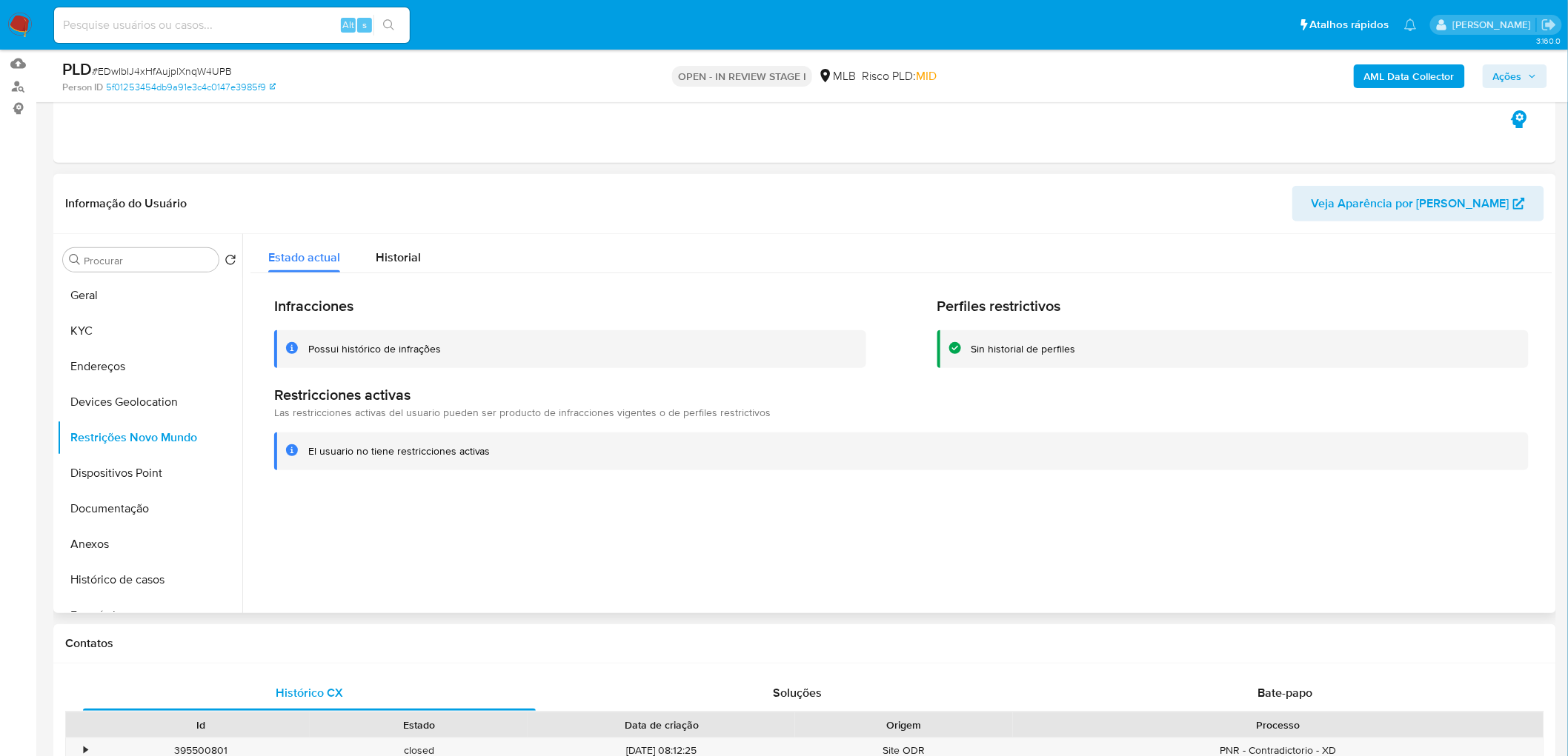
click at [508, 586] on div at bounding box center [897, 423] width 1310 height 379
click at [143, 483] on button "Dispositivos Point" at bounding box center [144, 473] width 173 height 36
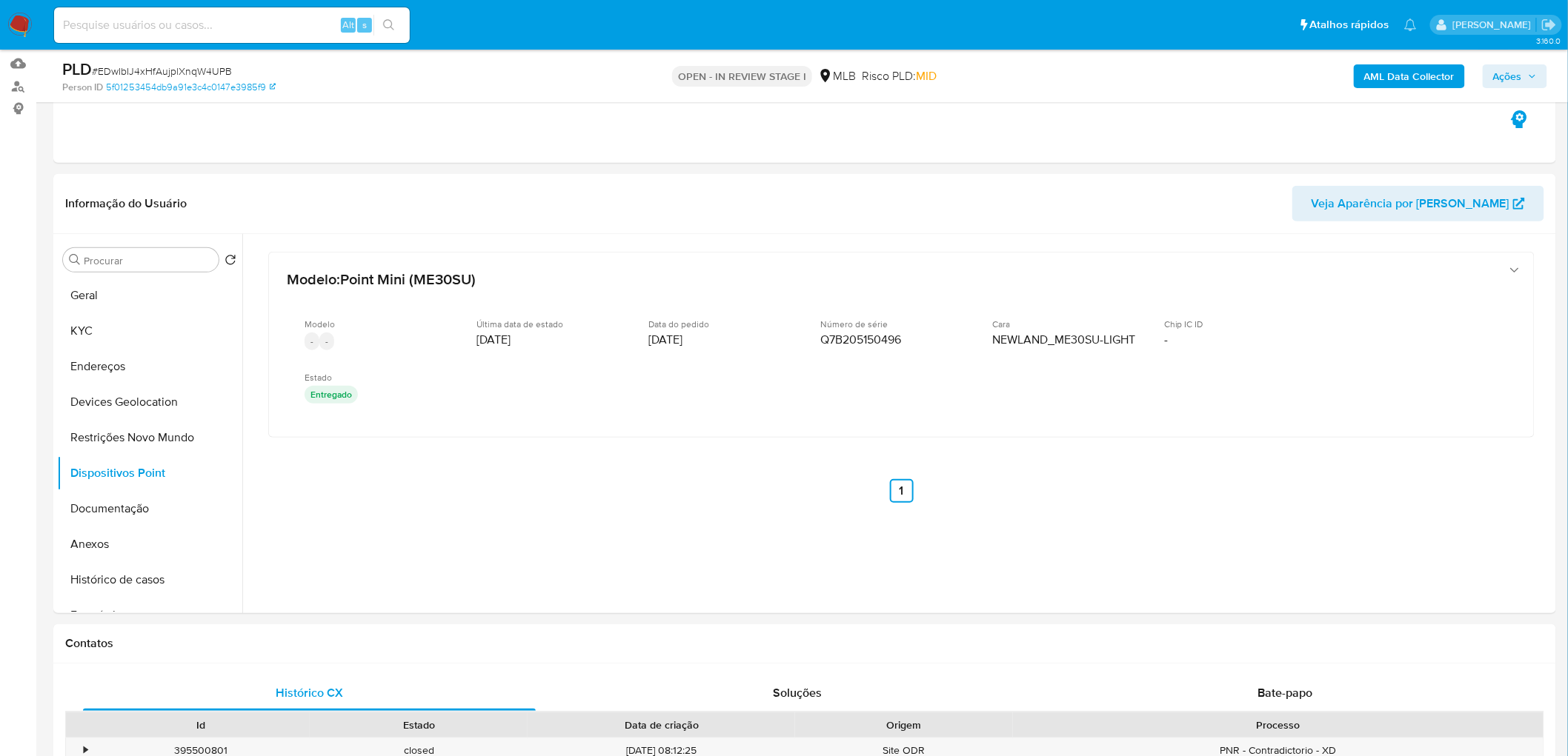
click at [1402, 78] on b "AML Data Collector" at bounding box center [1409, 76] width 91 height 23
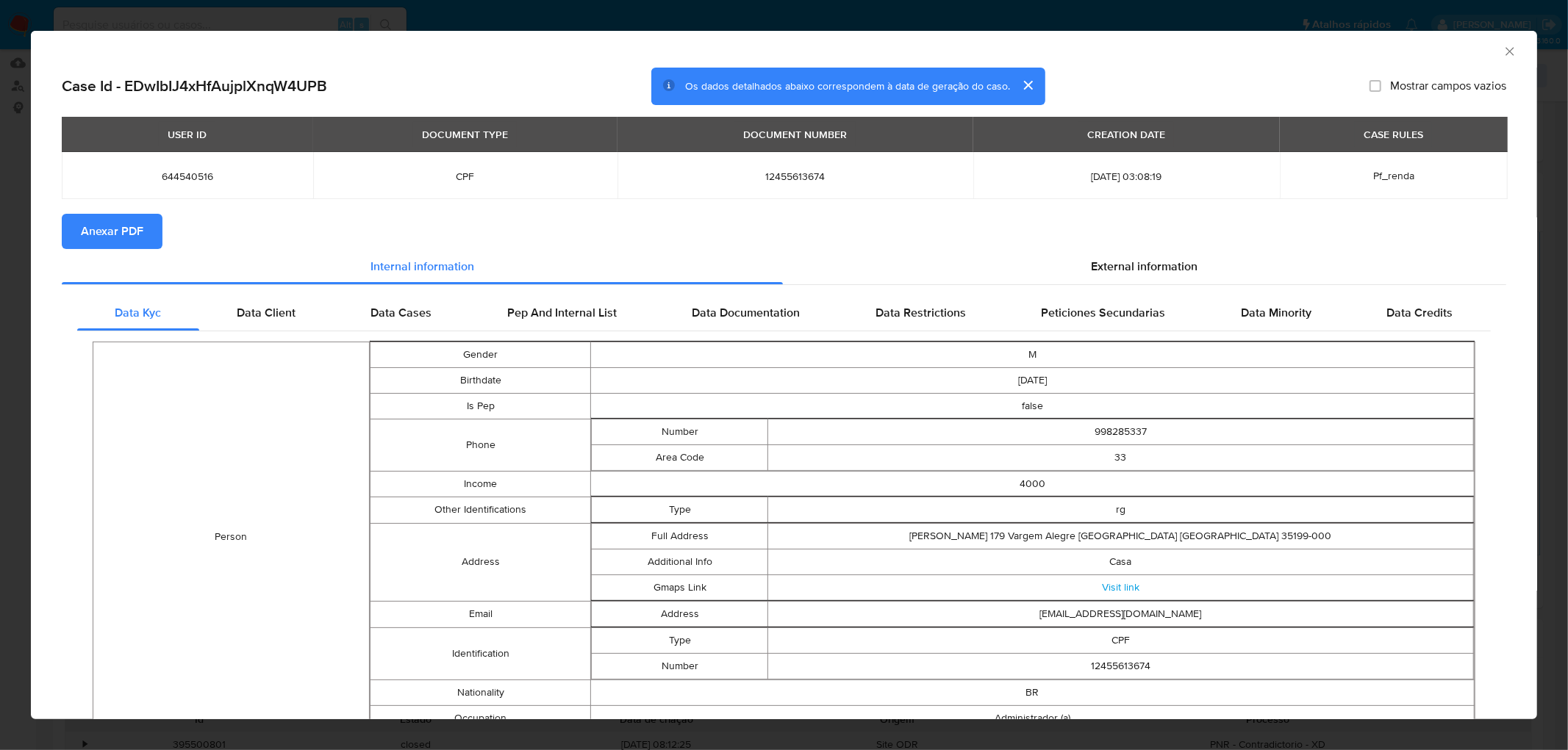
click at [114, 230] on span "Anexar PDF" at bounding box center [112, 231] width 63 height 32
click at [1505, 52] on icon "Fechar a janela" at bounding box center [1509, 51] width 8 height 8
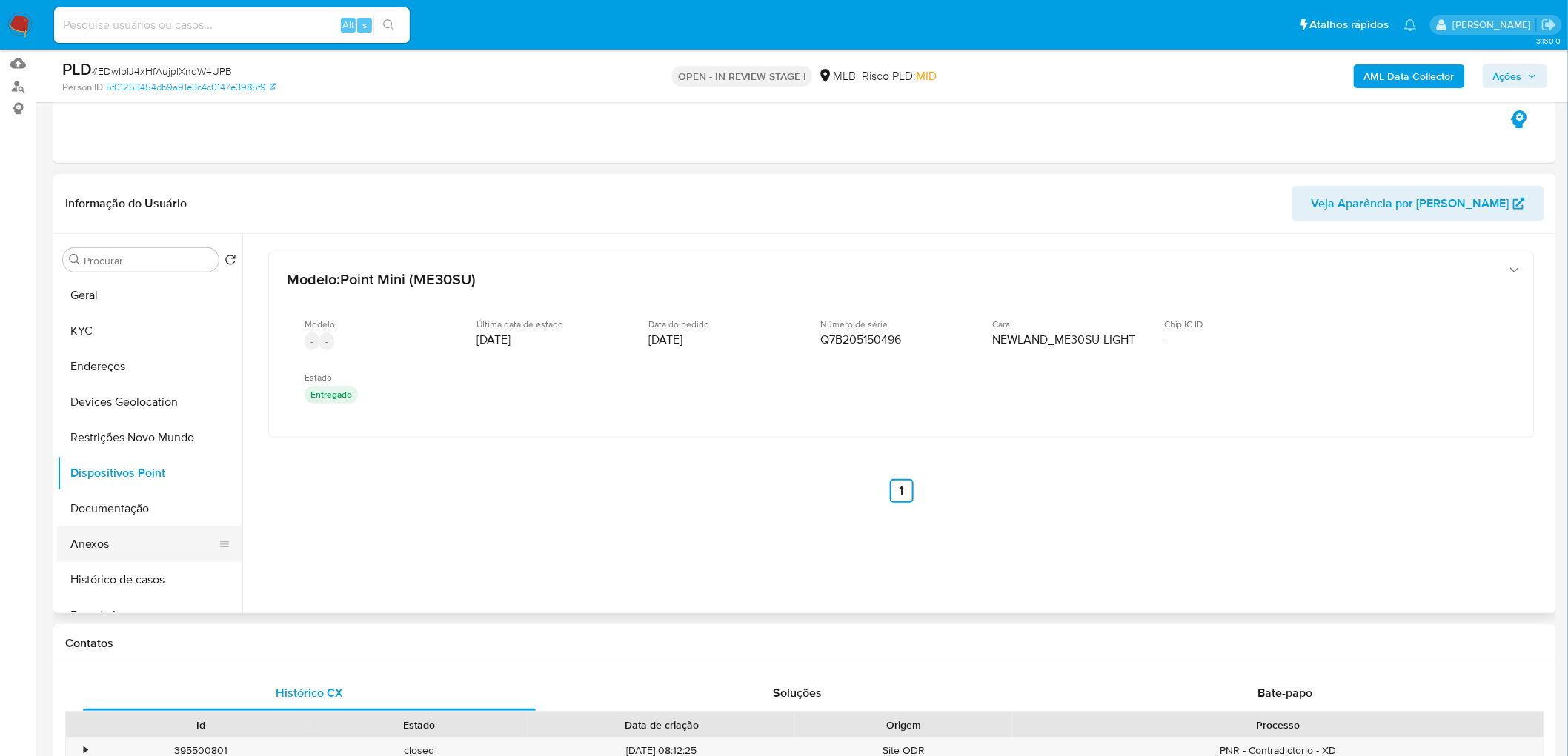
click at [139, 538] on button "Anexos" at bounding box center [144, 544] width 173 height 36
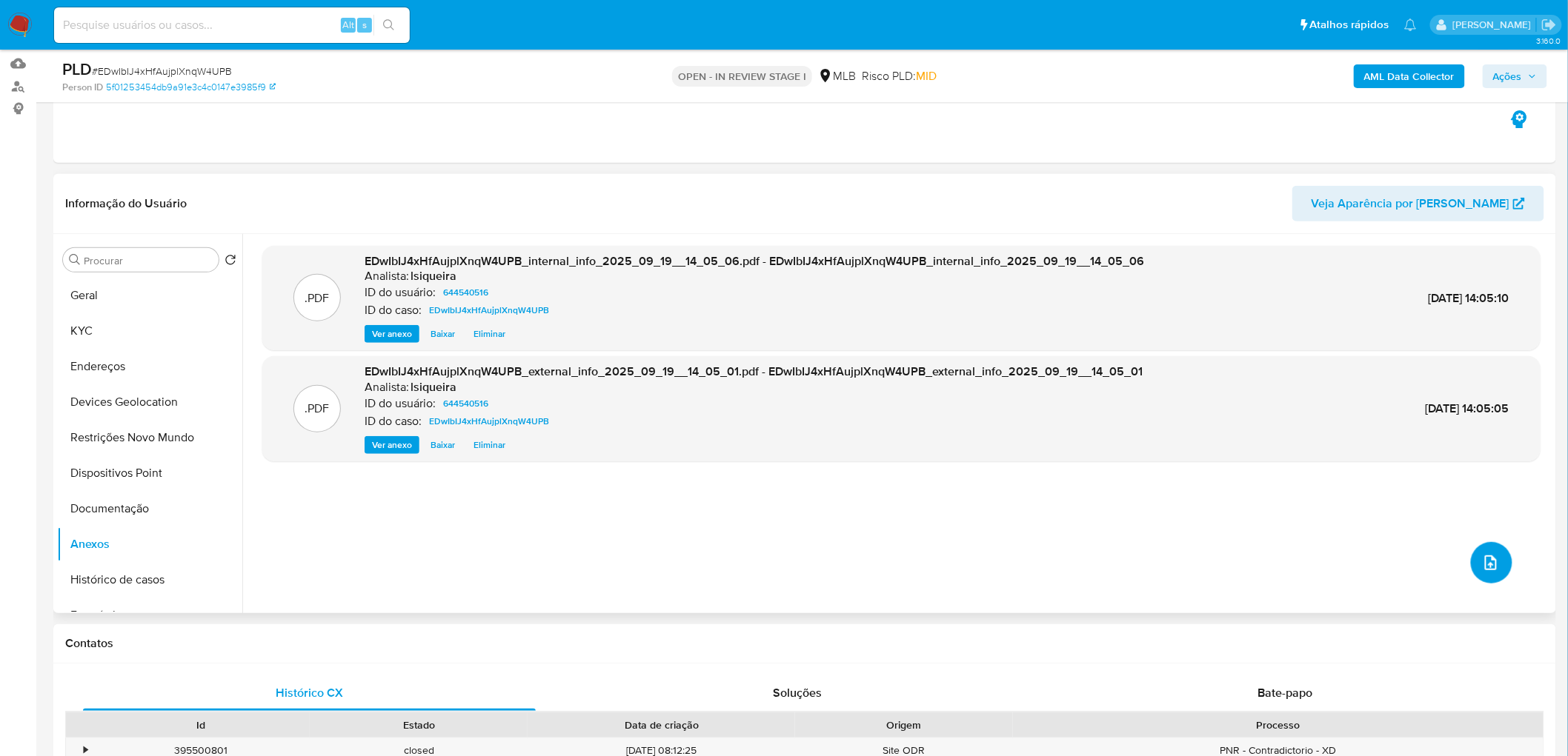
click at [1481, 561] on icon "upload-file" at bounding box center [1490, 562] width 17 height 17
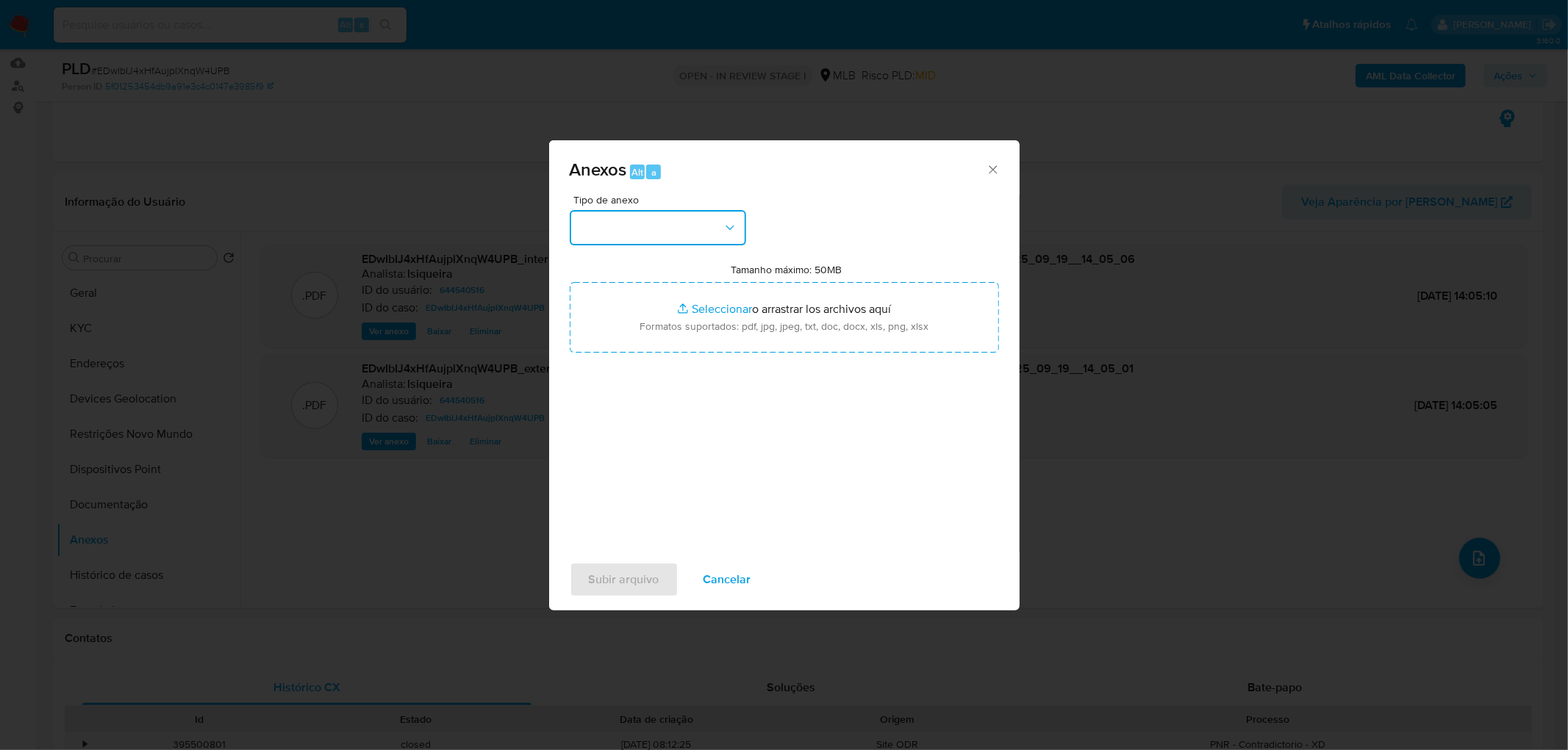
click at [719, 220] on button "button" at bounding box center [658, 228] width 177 height 35
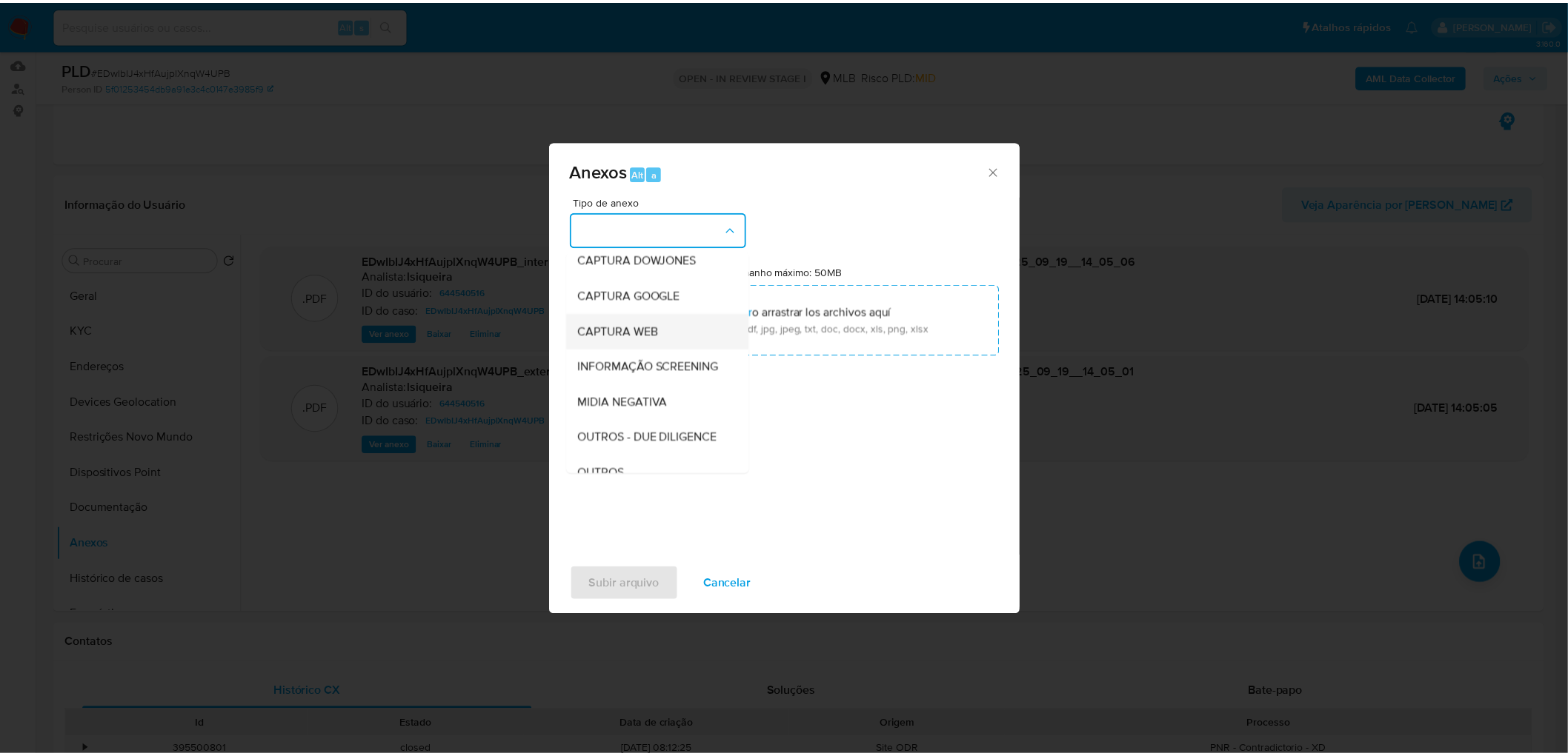
scroll to position [82, 0]
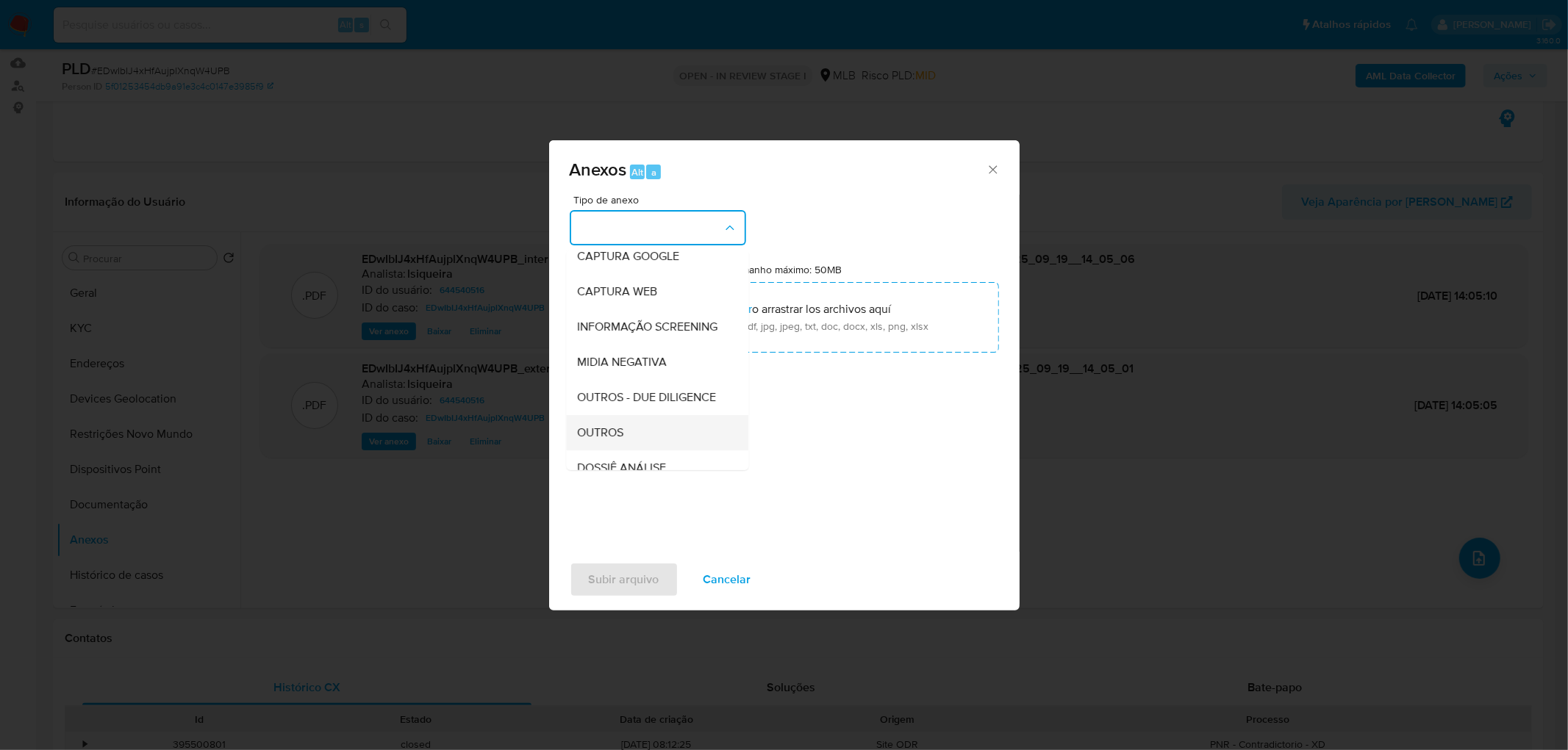
click at [621, 440] on span "OUTROS" at bounding box center [601, 433] width 46 height 15
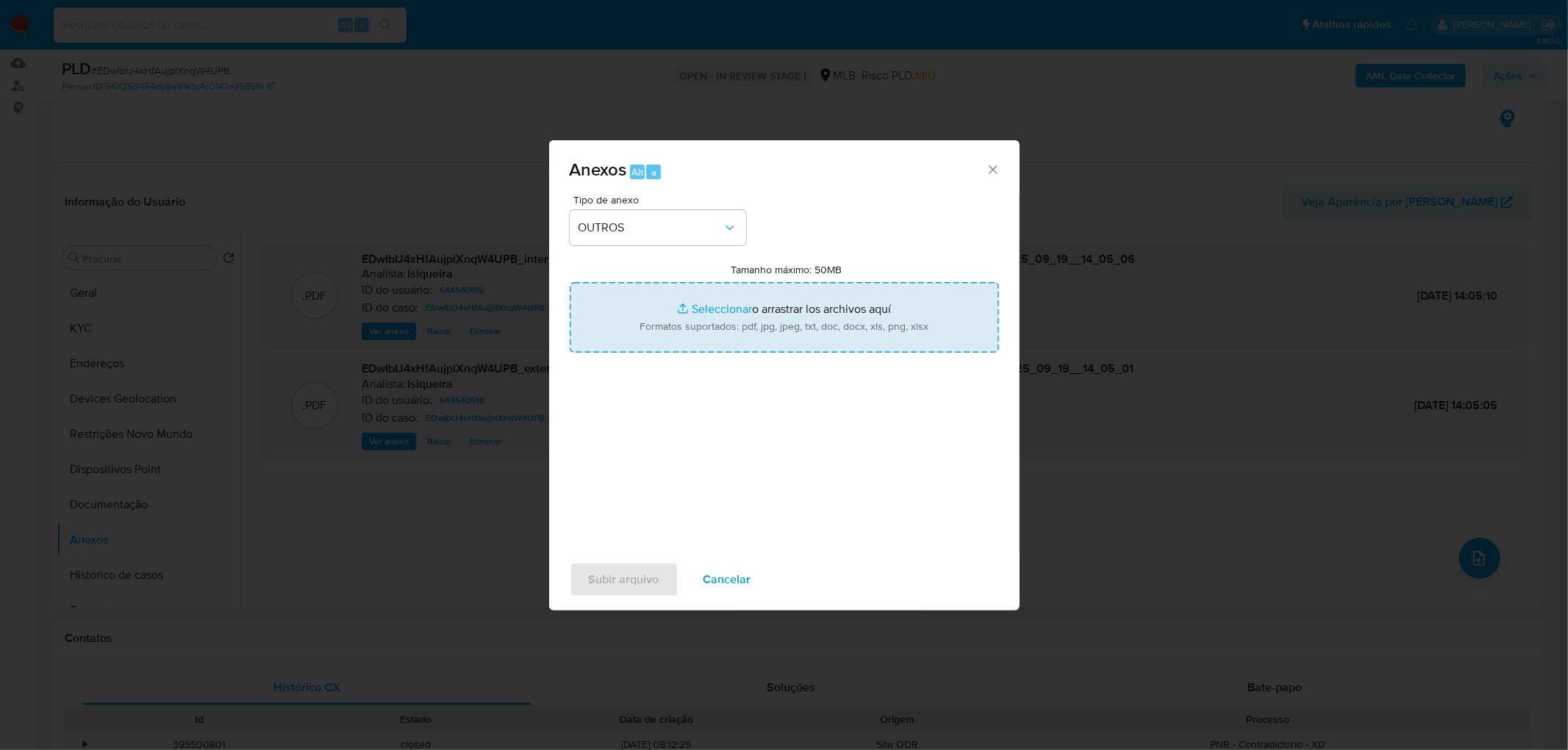
click at [716, 324] on input "Tamanho máximo: 50MB Seleccionar archivos" at bounding box center [784, 317] width 429 height 70
type input "C:\fakepath\Mulan 644540516_2025_09_19_11_04_37.xlsx"
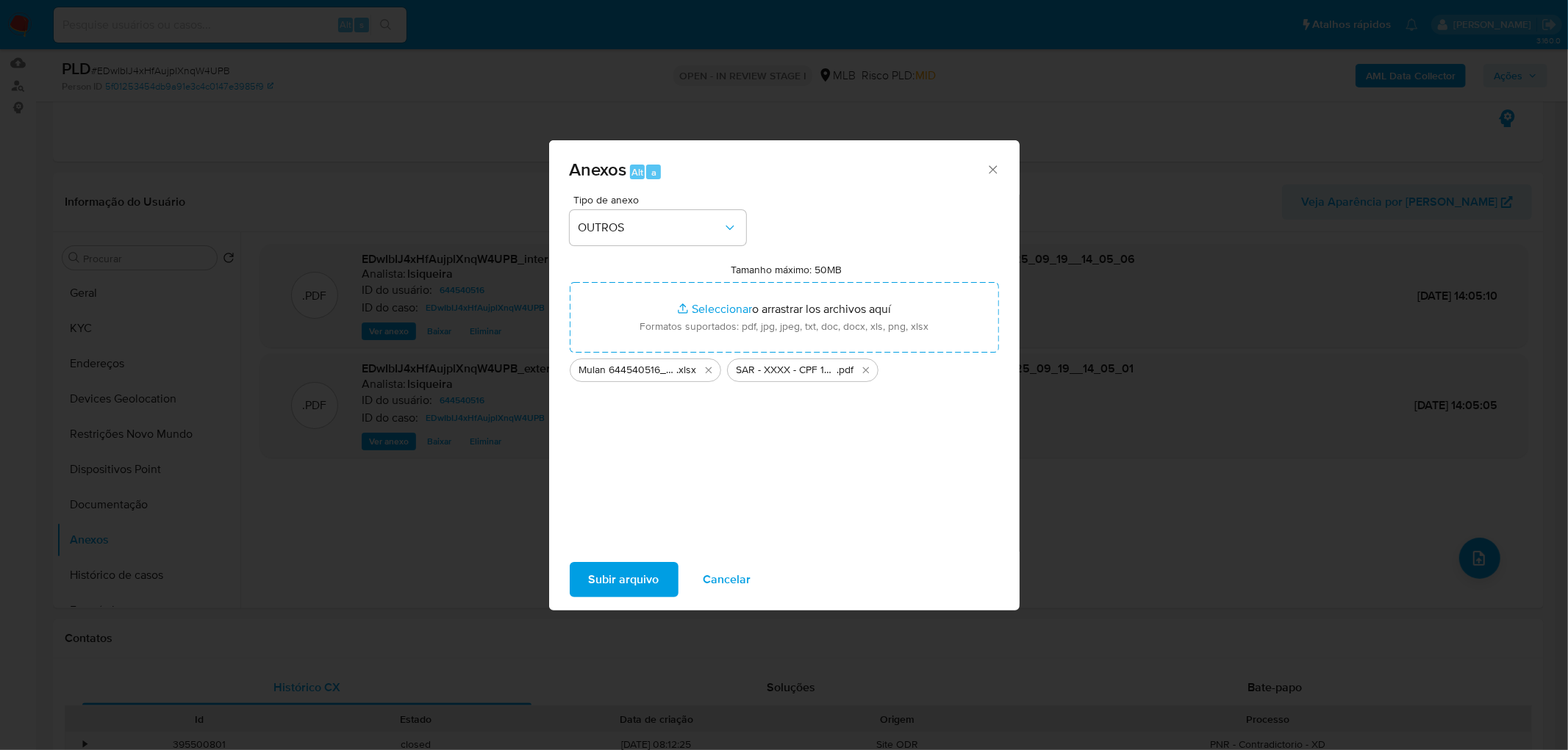
click at [655, 564] on span "Subir arquivo" at bounding box center [623, 579] width 70 height 32
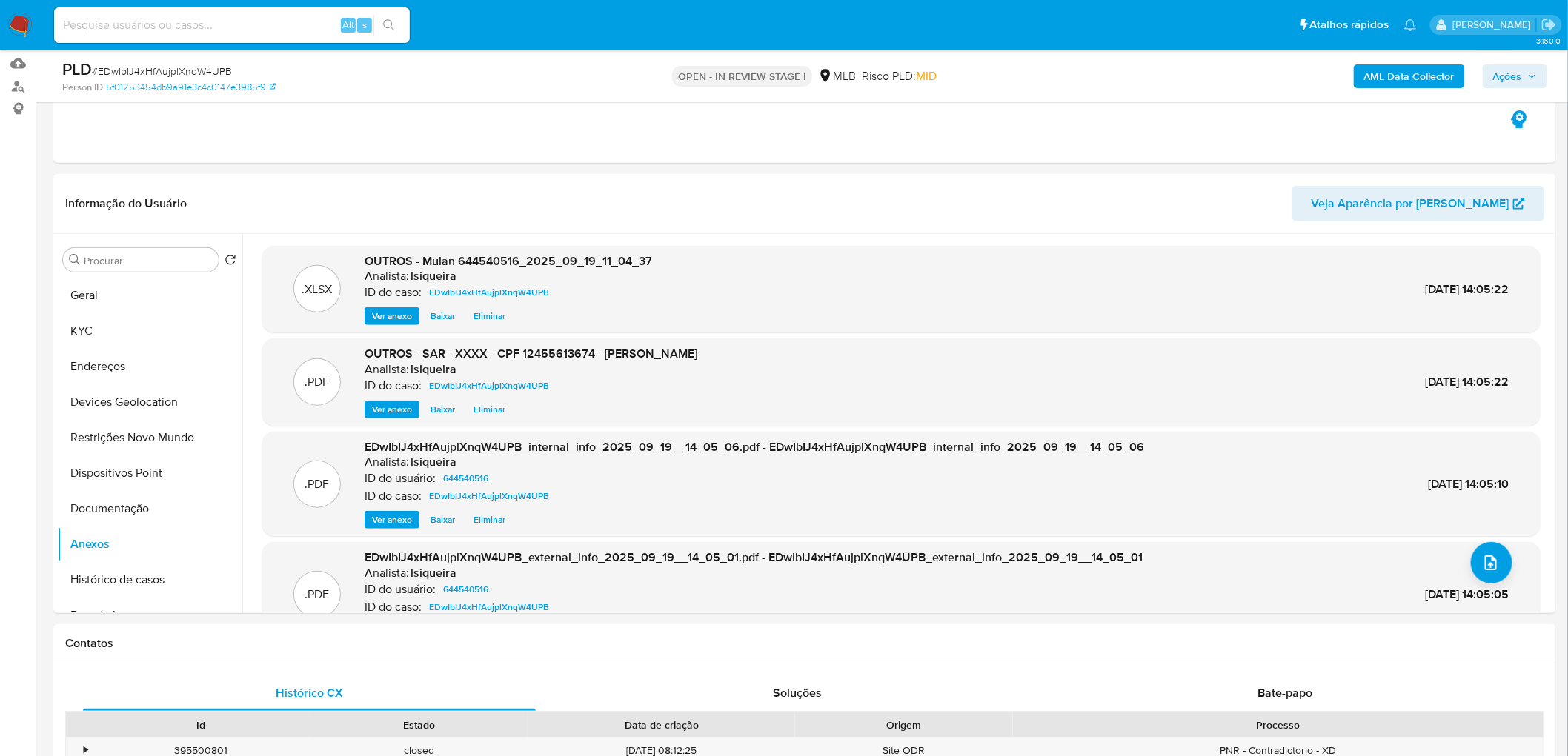
click at [1511, 71] on span "Ações" at bounding box center [1507, 76] width 29 height 23
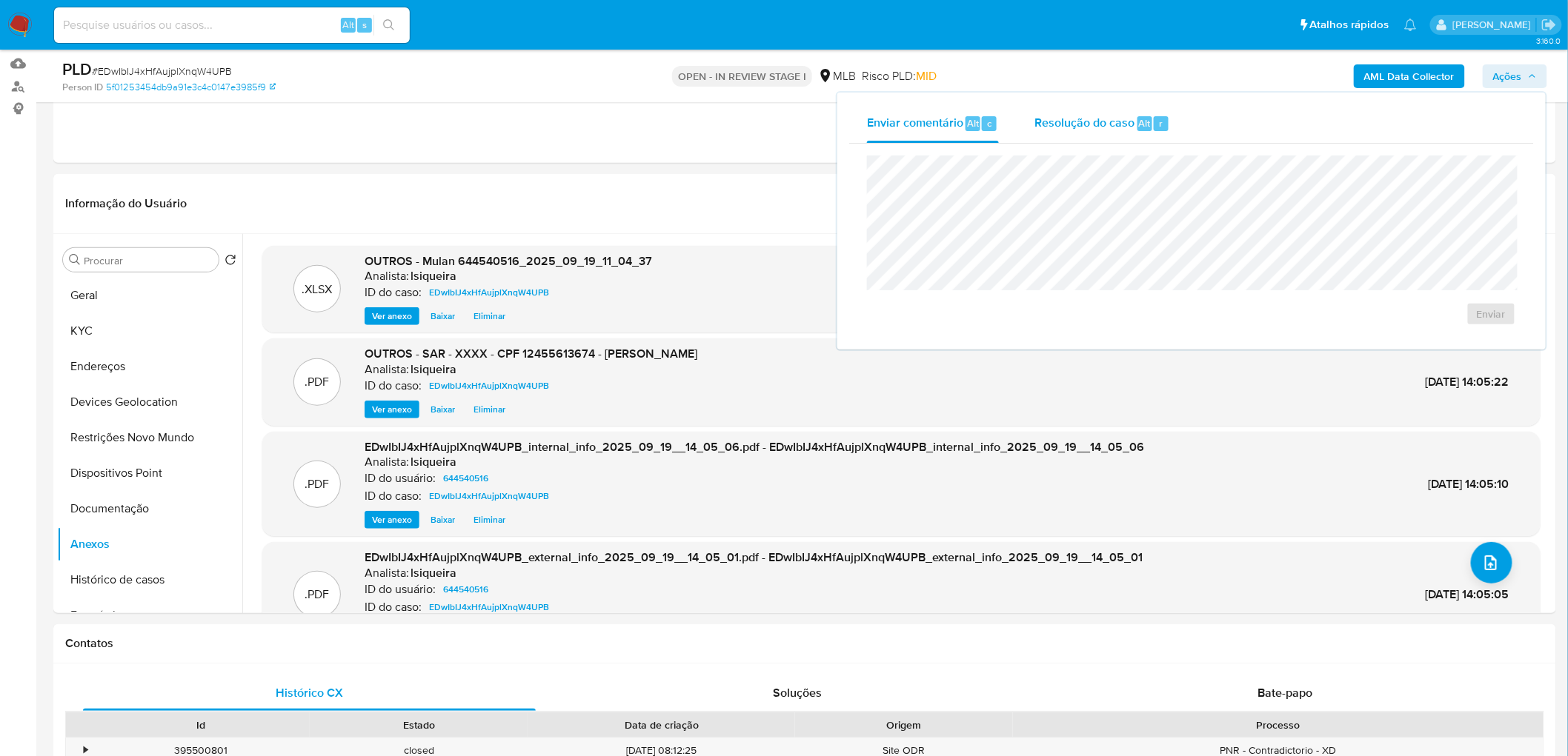
click at [1080, 126] on span "Resolução do caso" at bounding box center [1084, 122] width 100 height 17
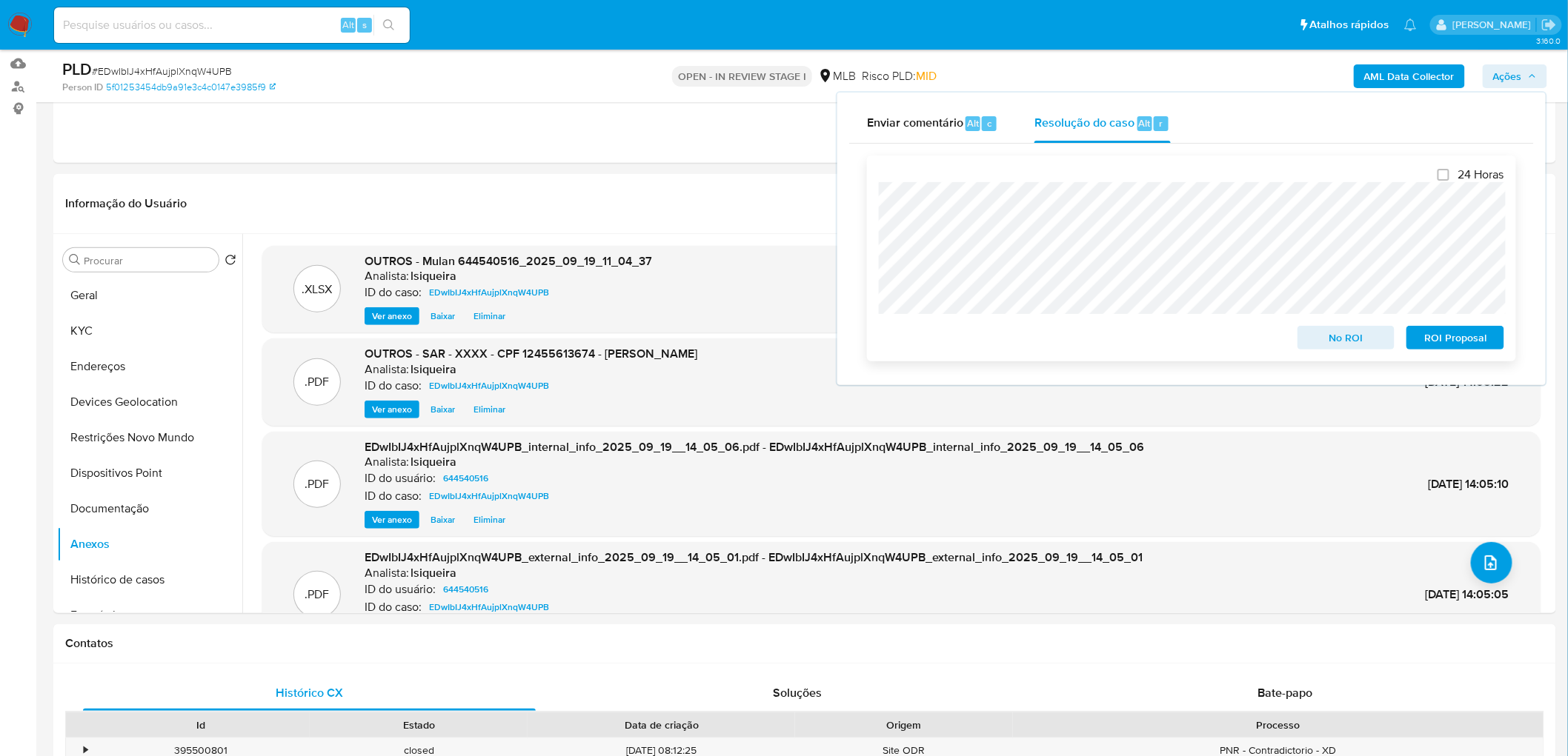
click at [1478, 335] on span "ROI Proposal" at bounding box center [1455, 338] width 77 height 21
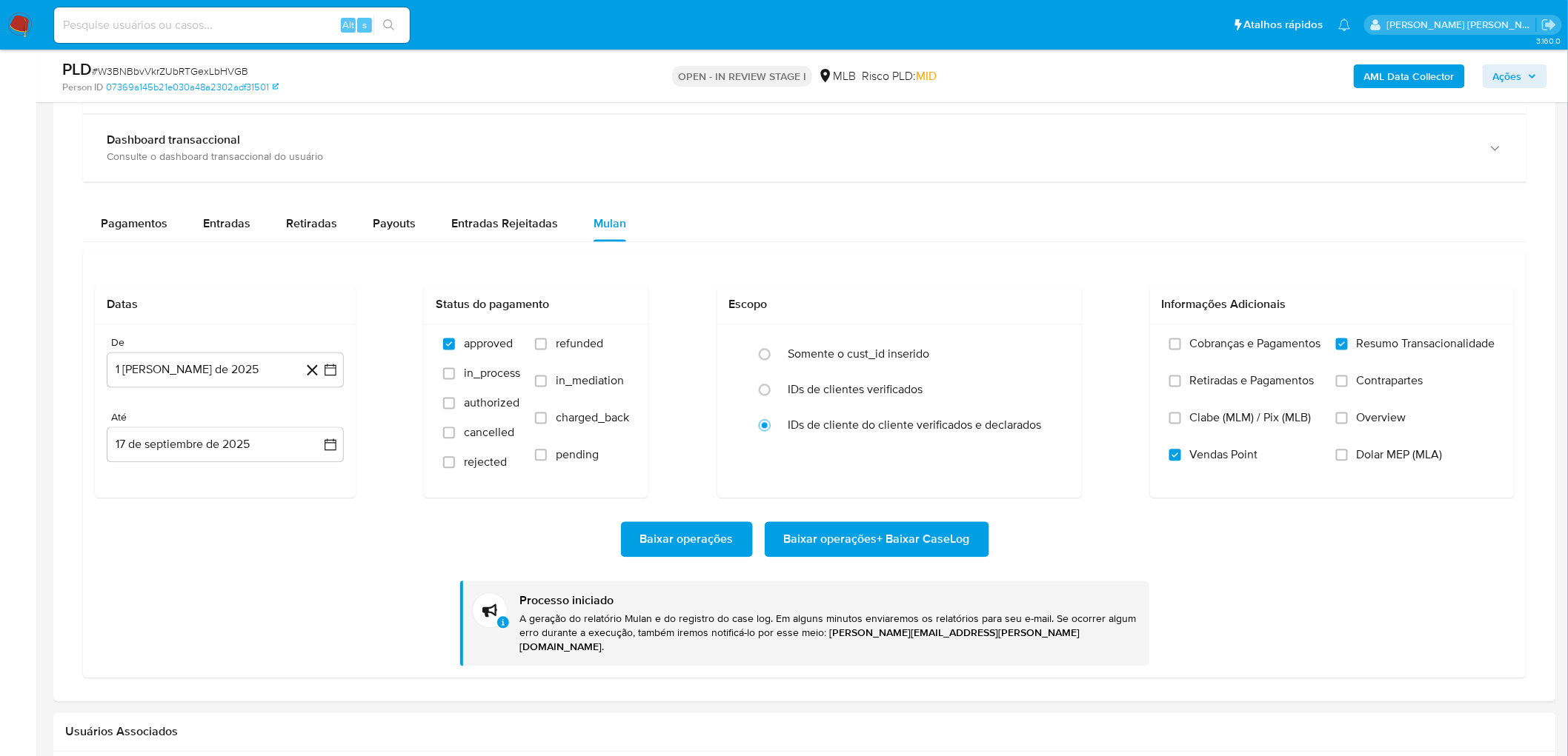
scroll to position [82, 0]
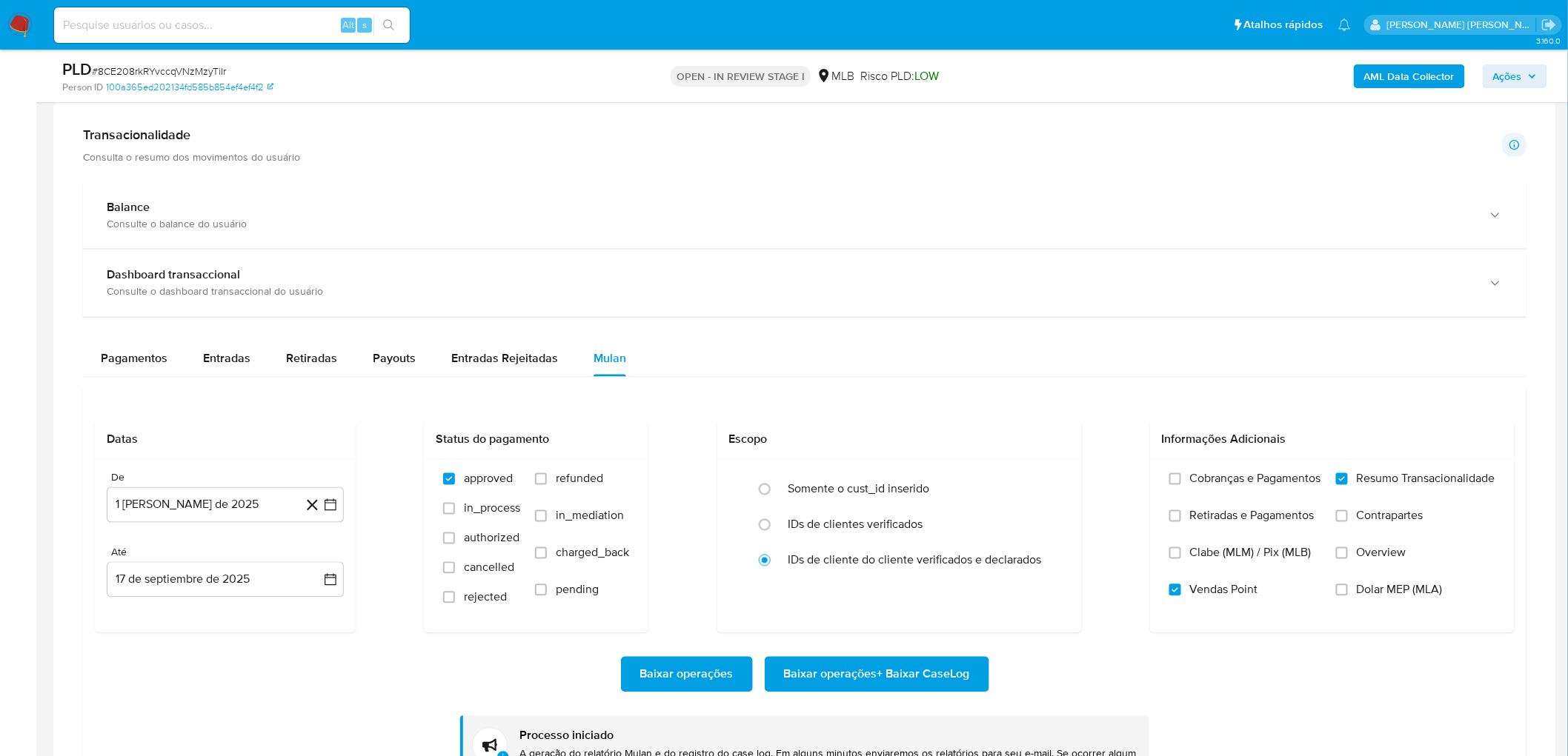
scroll to position [247, 0]
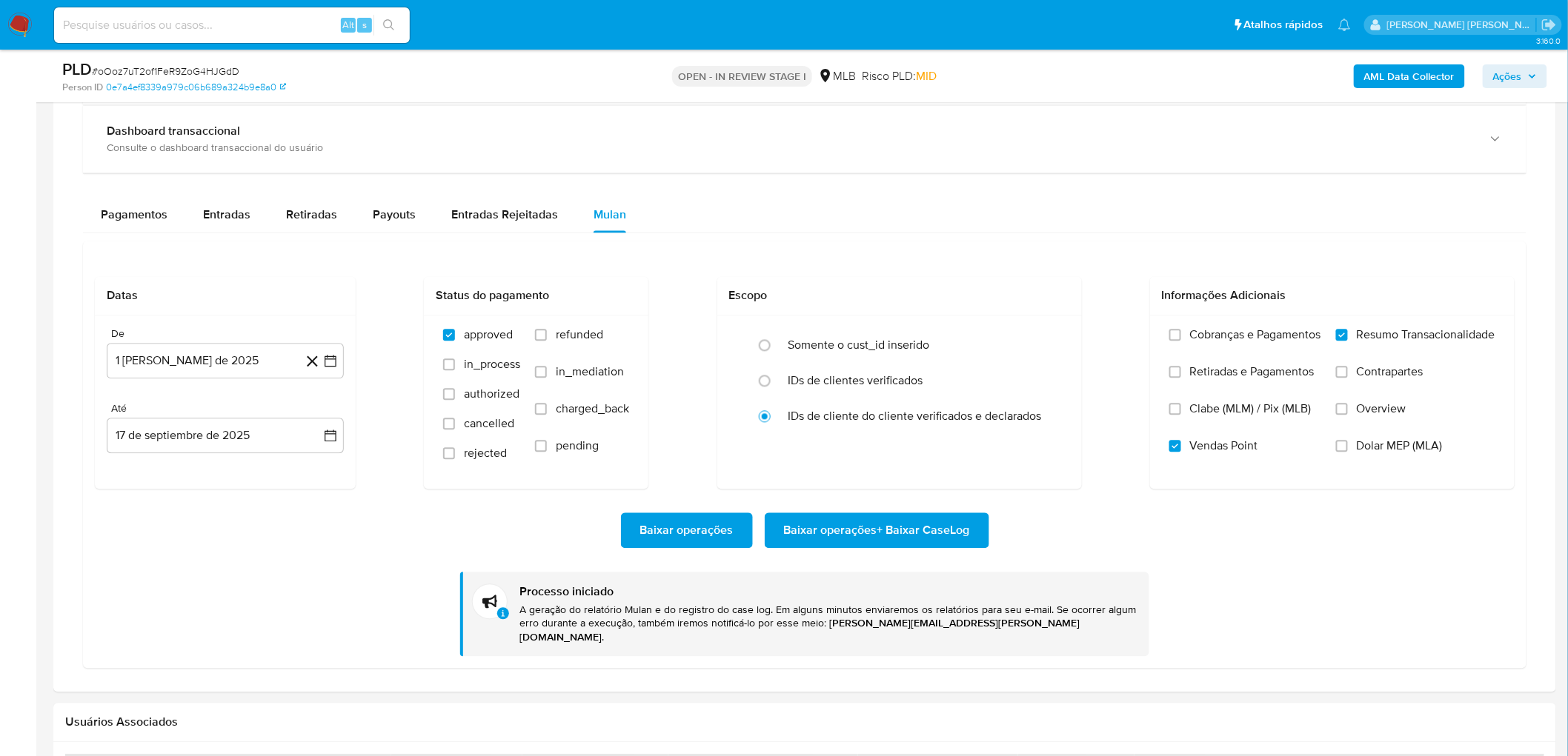
scroll to position [1152, 0]
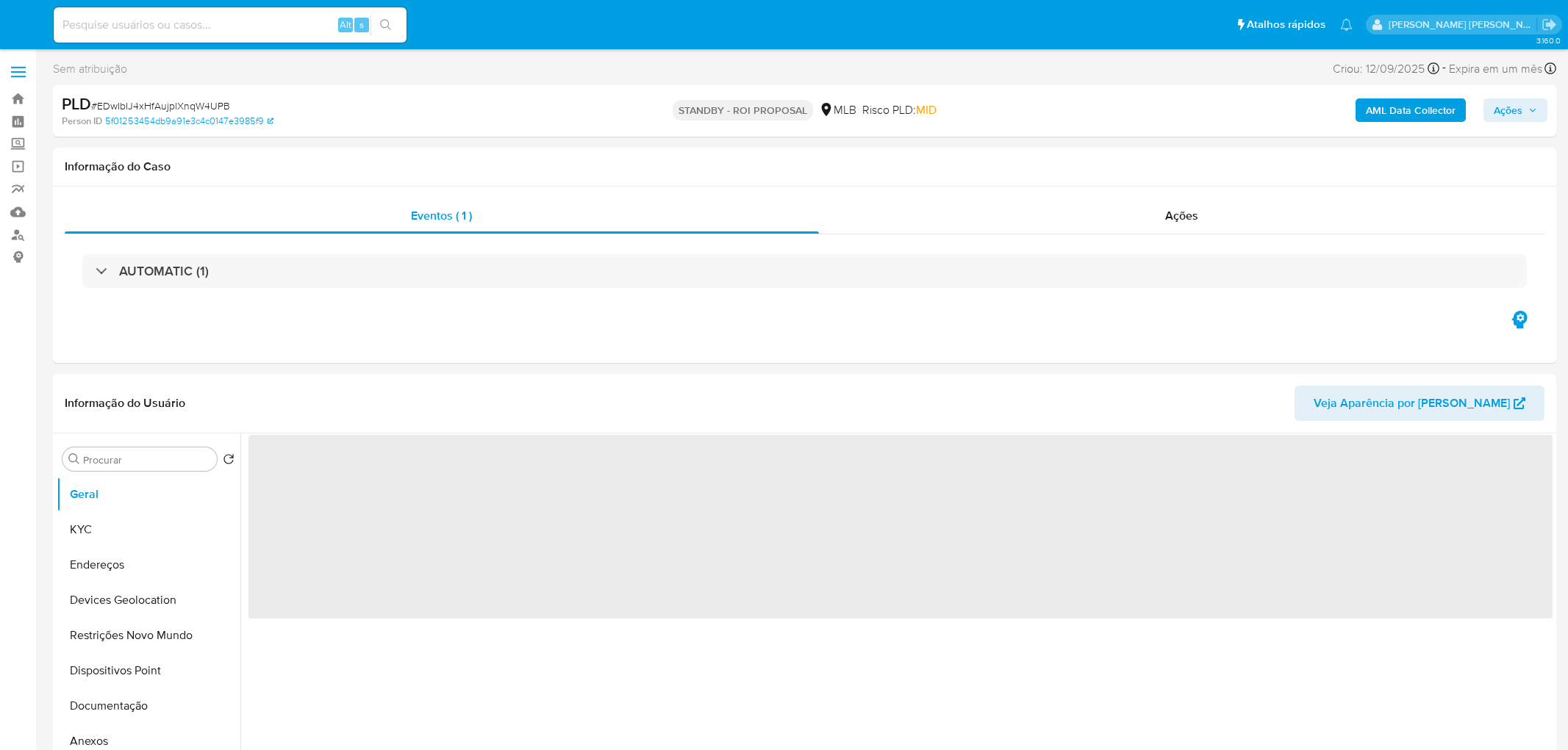
select select "10"
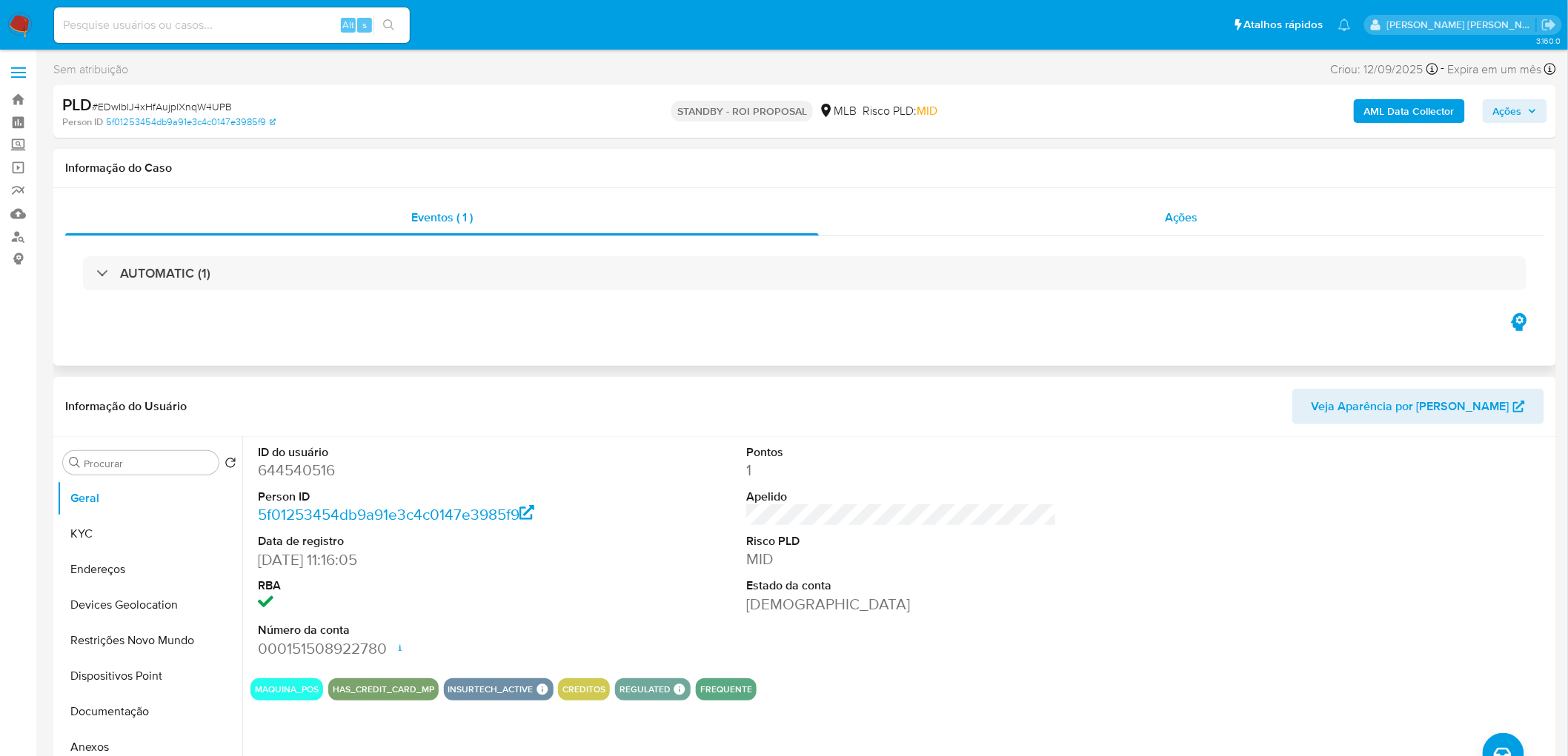
click at [1213, 231] on div "Ações" at bounding box center [1181, 217] width 725 height 36
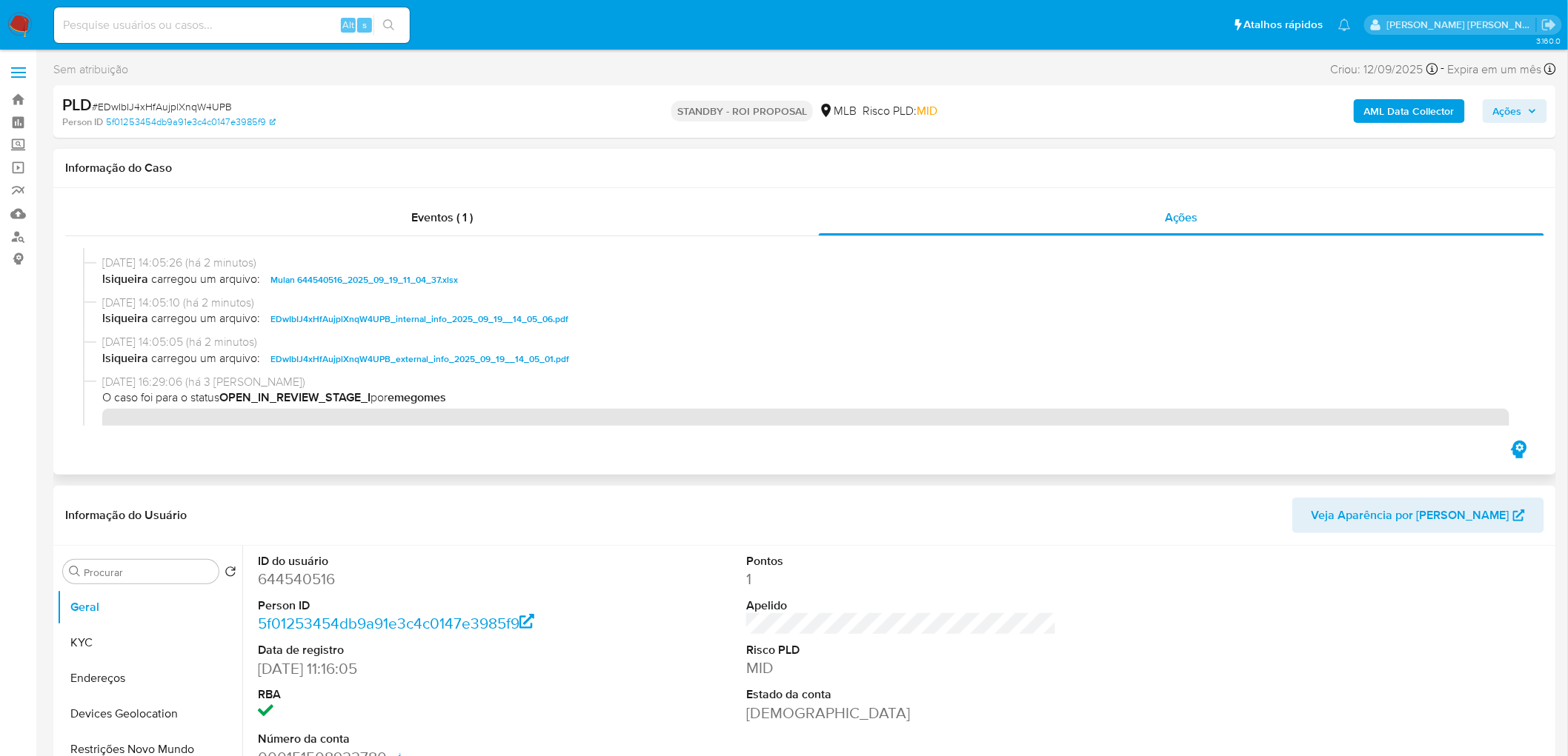
scroll to position [165, 0]
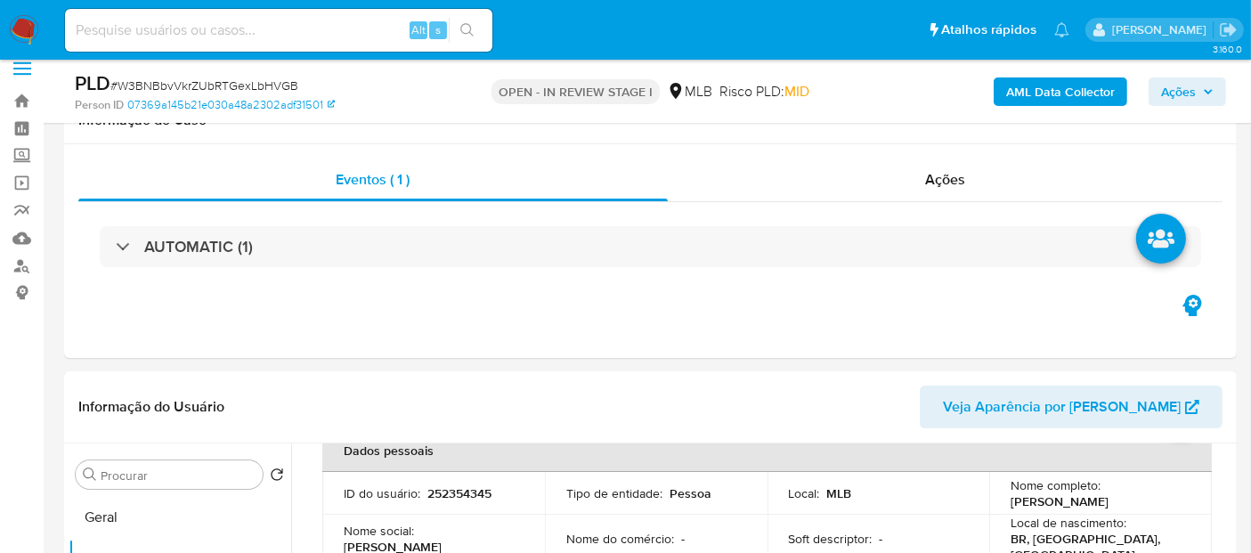
scroll to position [395, 0]
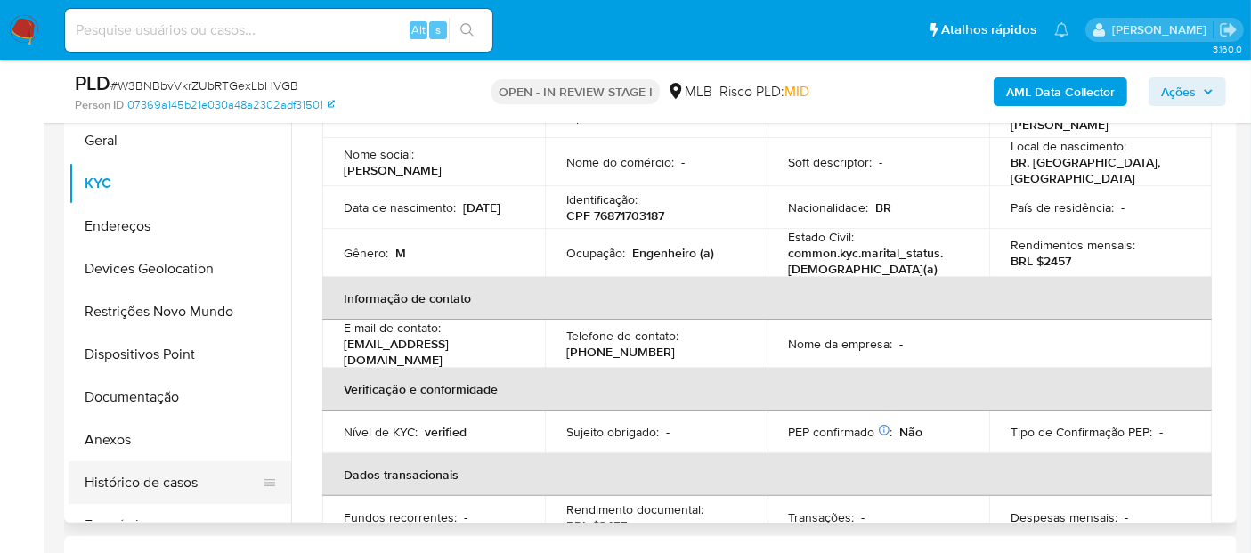
click at [175, 485] on button "Histórico de casos" at bounding box center [173, 482] width 208 height 43
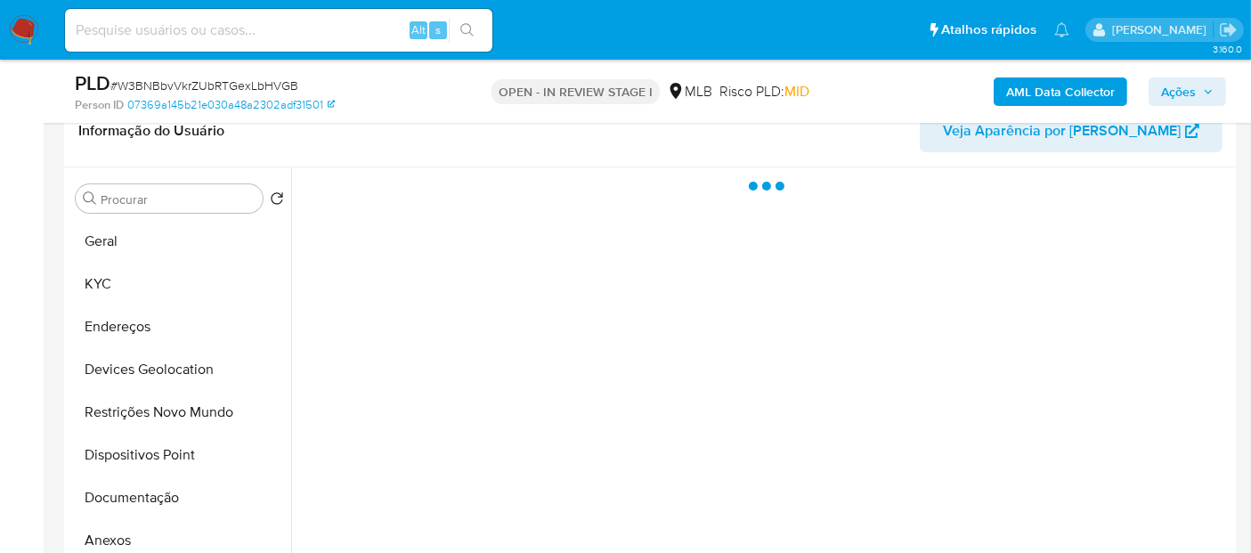
scroll to position [297, 0]
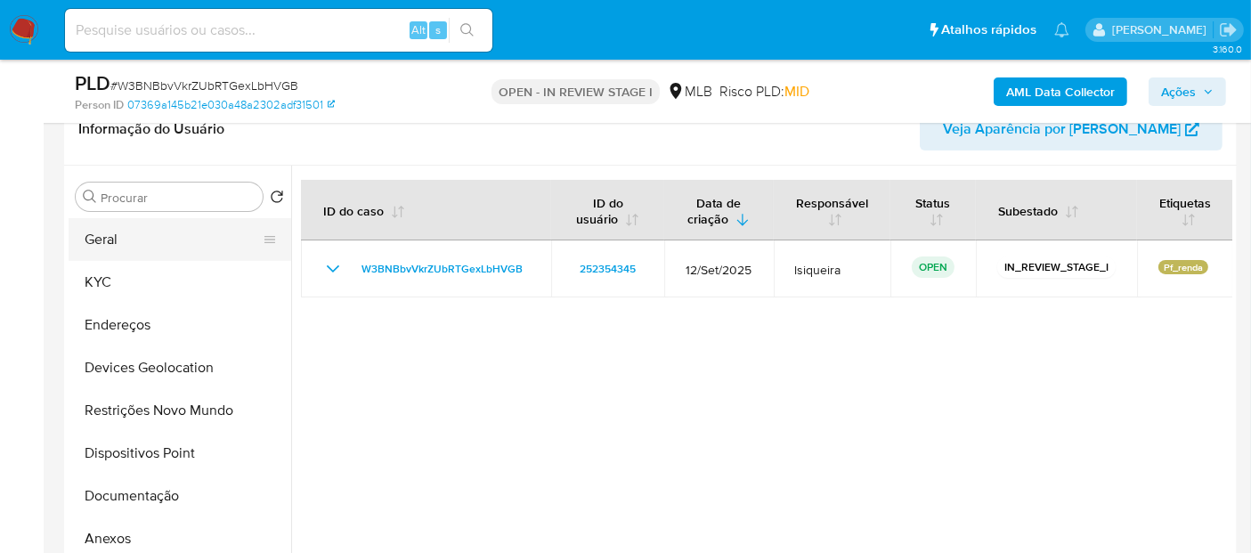
click at [160, 233] on button "Geral" at bounding box center [173, 239] width 208 height 43
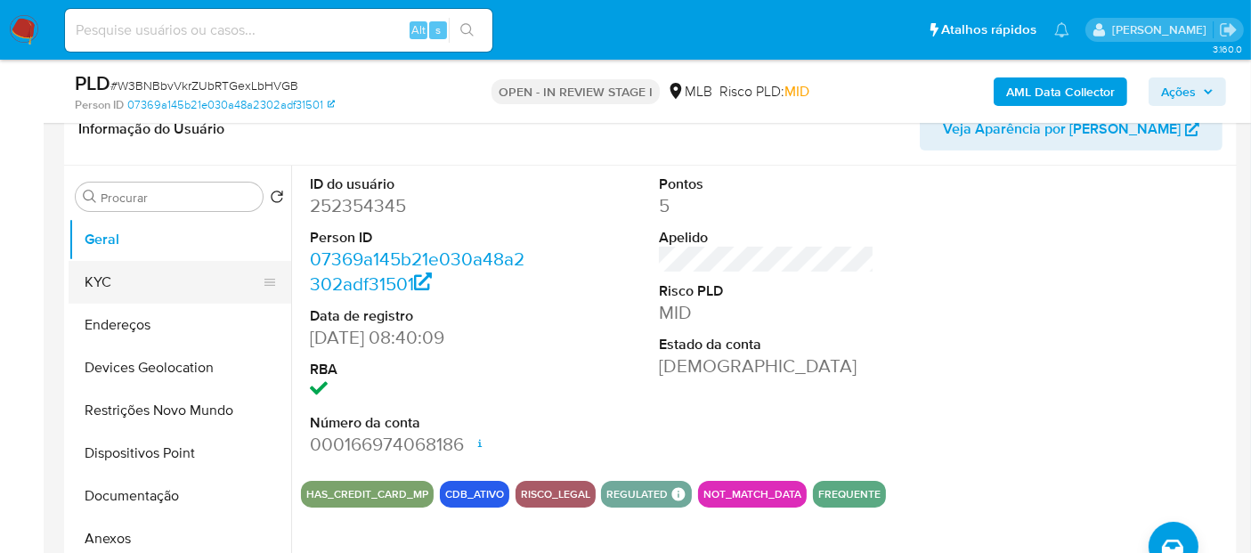
click at [121, 281] on button "KYC" at bounding box center [173, 282] width 208 height 43
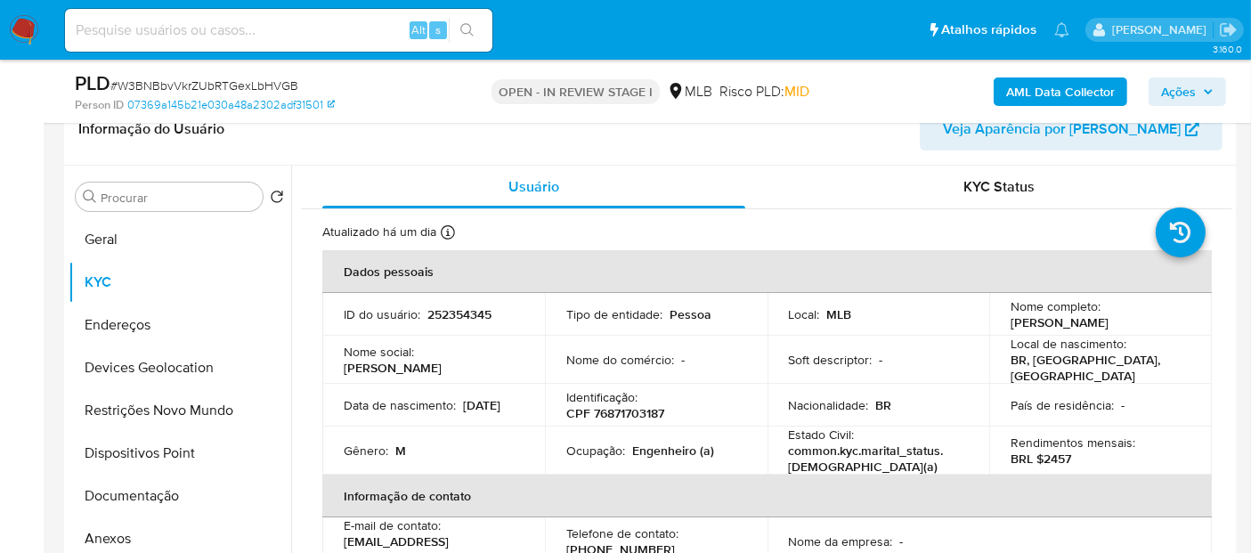
click at [639, 449] on p "Engenheiro (a)" at bounding box center [673, 451] width 82 height 16
copy p "Engenheiro"
click at [159, 489] on button "Documentação" at bounding box center [173, 496] width 208 height 43
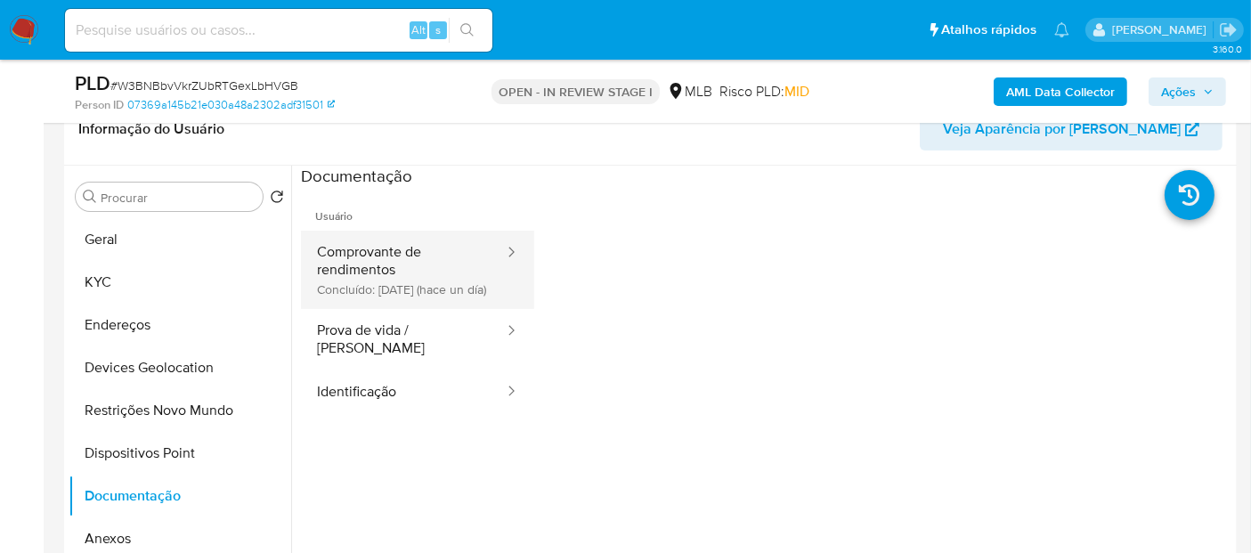
click at [407, 281] on button "Comprovante de rendimentos Concluído: 18/09/2025 (hace un día)" at bounding box center [403, 270] width 205 height 78
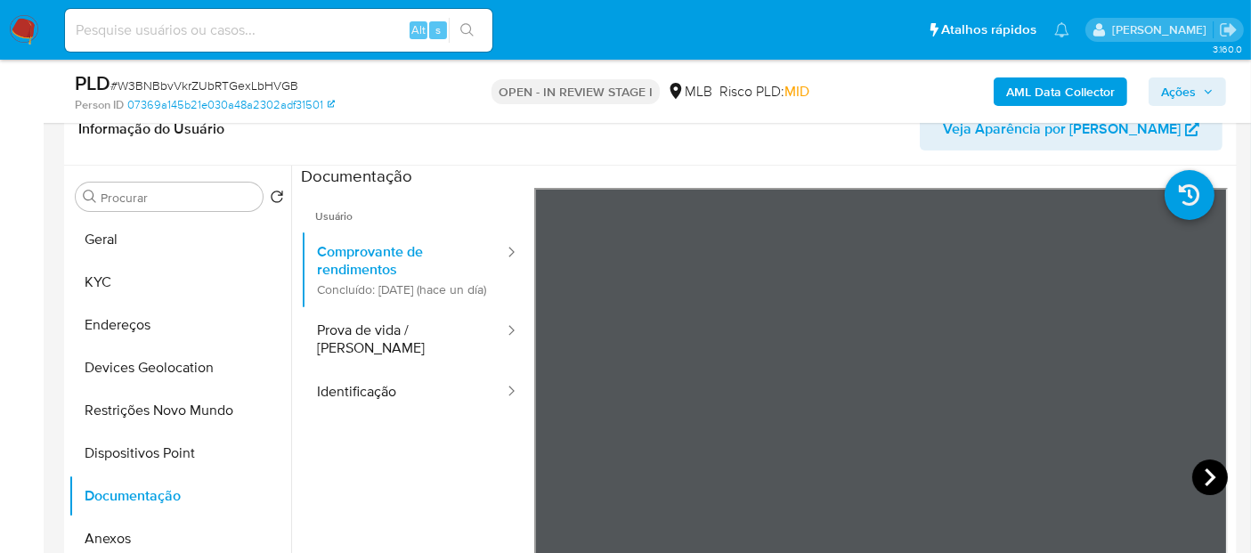
click at [1198, 478] on icon at bounding box center [1211, 478] width 36 height 36
click at [553, 476] on icon at bounding box center [557, 478] width 36 height 36
click at [1205, 478] on icon at bounding box center [1210, 477] width 11 height 18
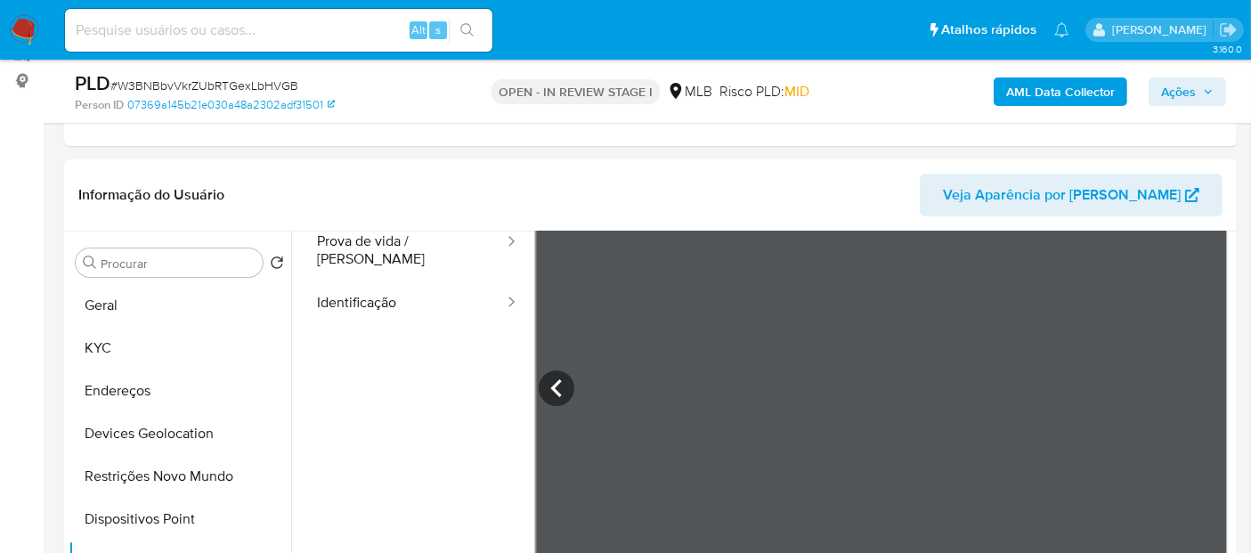
scroll to position [201, 0]
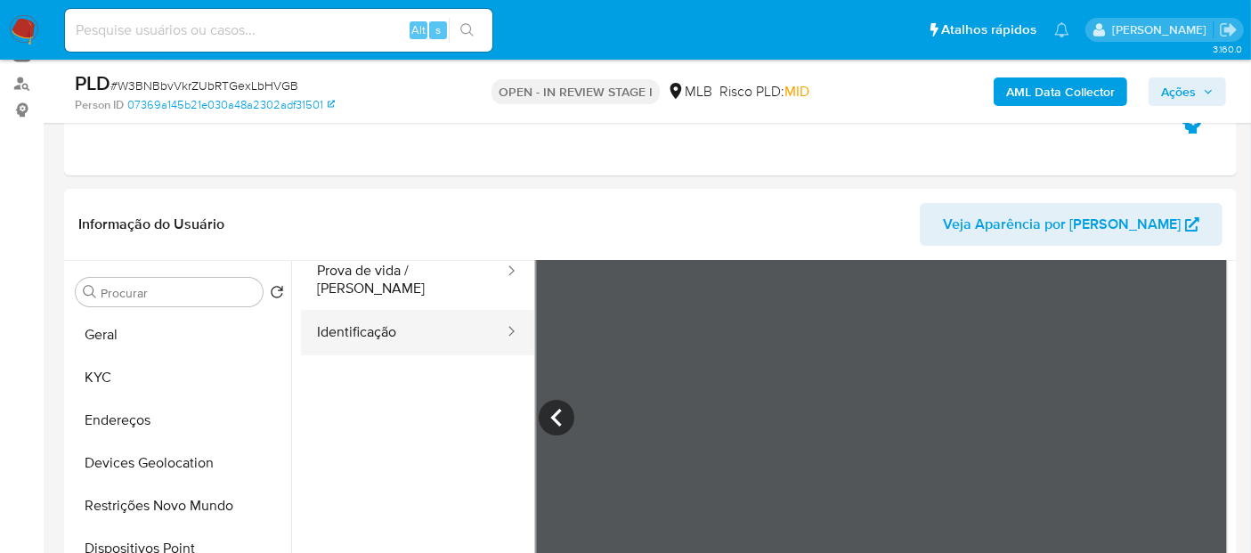
click at [445, 334] on button "Identificação" at bounding box center [403, 332] width 205 height 45
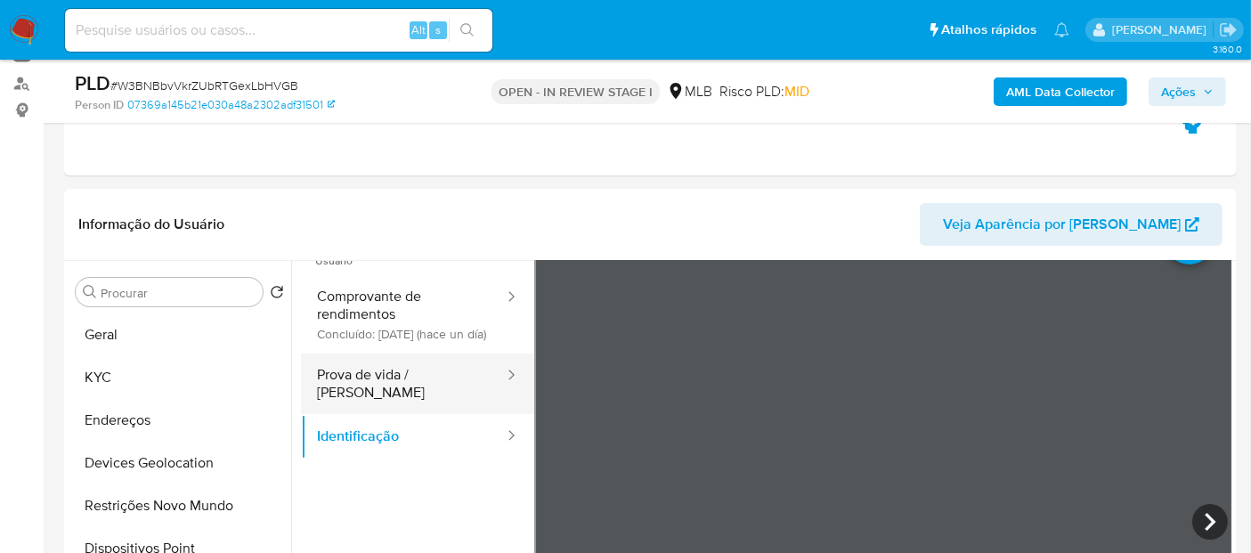
scroll to position [0, 0]
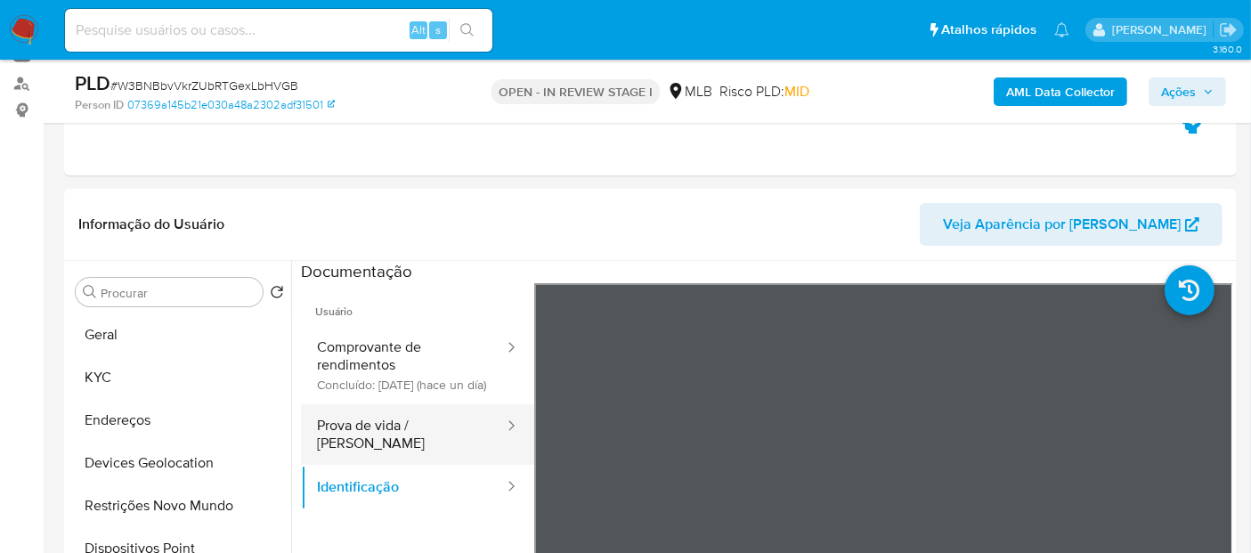
click at [379, 460] on button "Prova de vida / Selfie" at bounding box center [403, 434] width 205 height 61
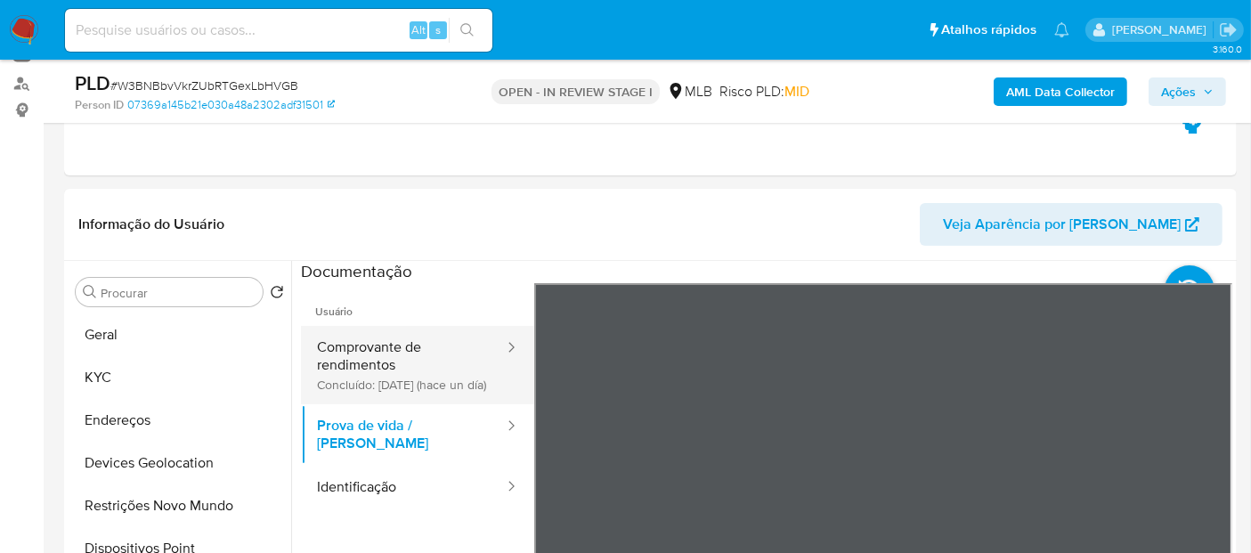
click at [408, 369] on button "Comprovante de rendimentos Concluído: 18/09/2025 (hace un día)" at bounding box center [403, 365] width 205 height 78
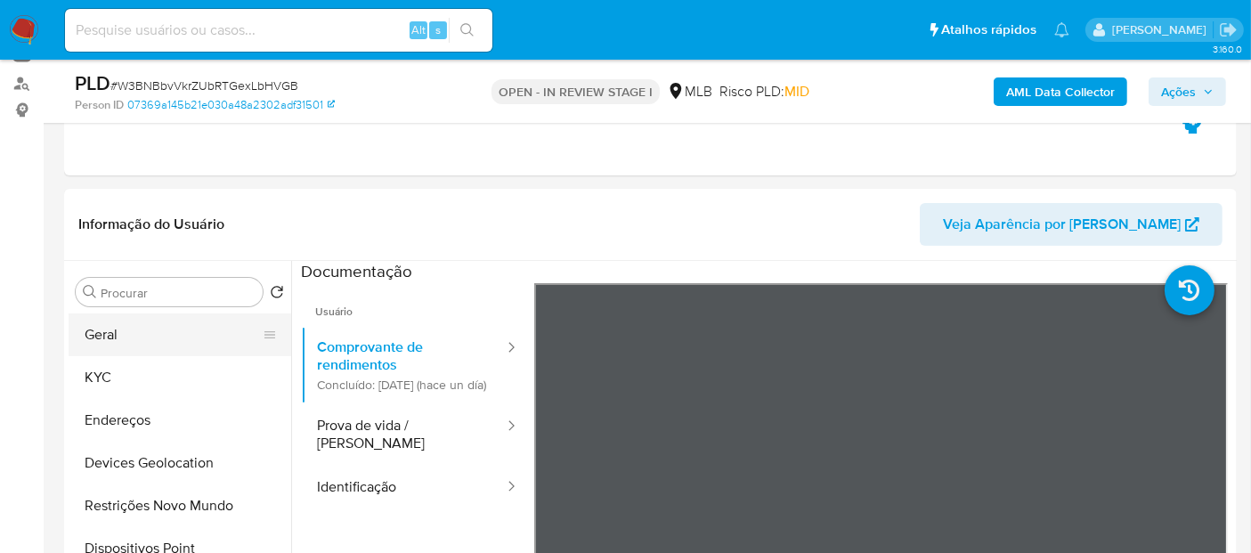
click at [184, 336] on button "Geral" at bounding box center [173, 334] width 208 height 43
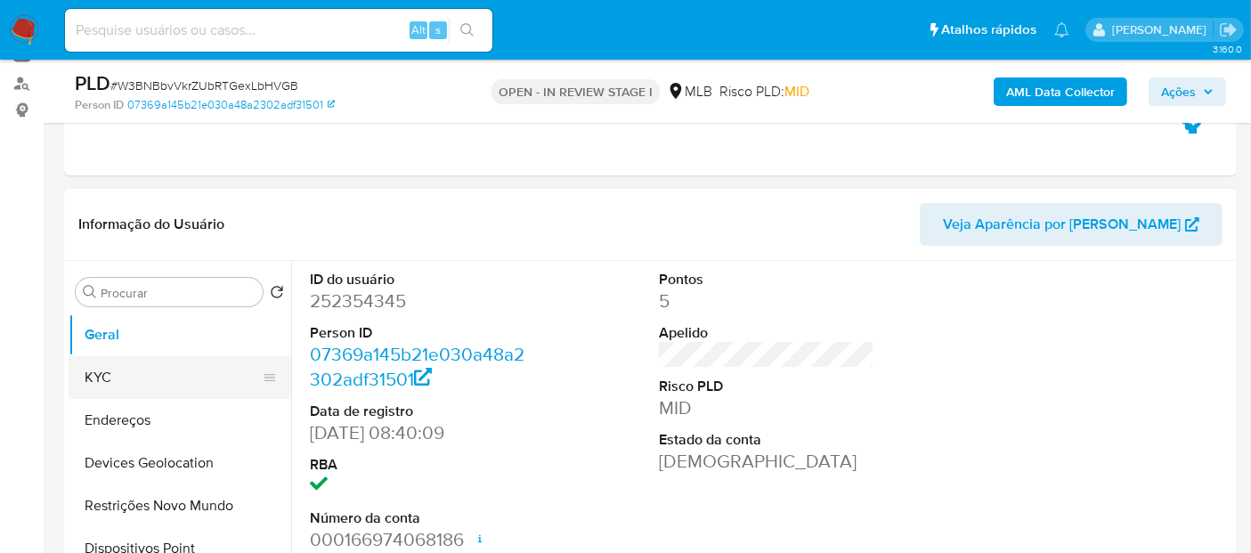
click at [160, 374] on button "KYC" at bounding box center [173, 377] width 208 height 43
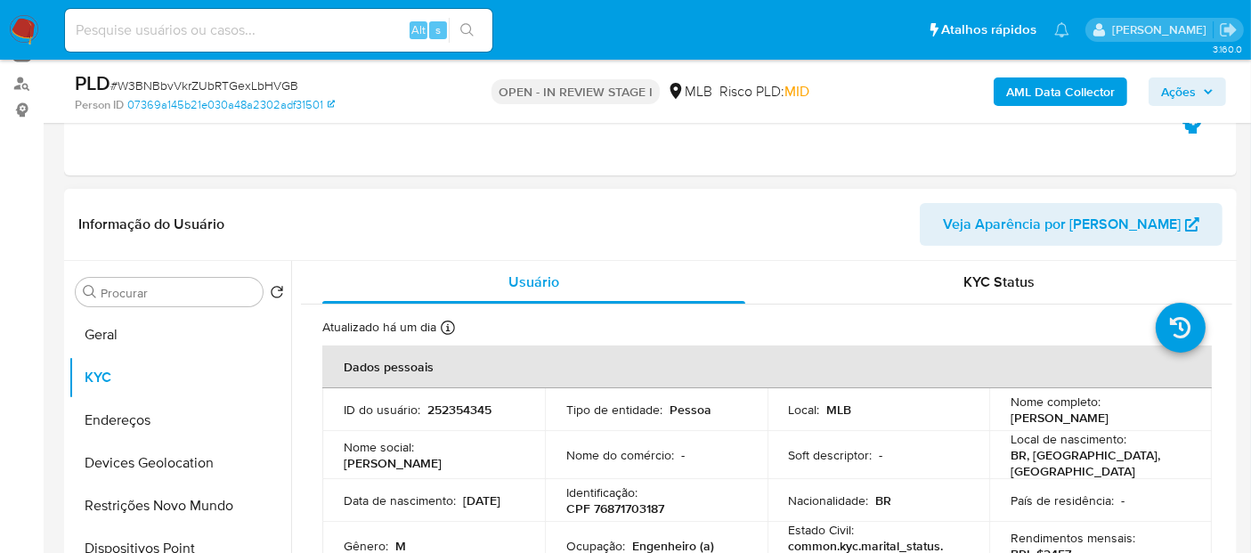
click at [653, 501] on p "CPF 76871703187" at bounding box center [615, 509] width 98 height 16
copy p "76871703187"
click at [93, 370] on button "KYC" at bounding box center [173, 377] width 208 height 43
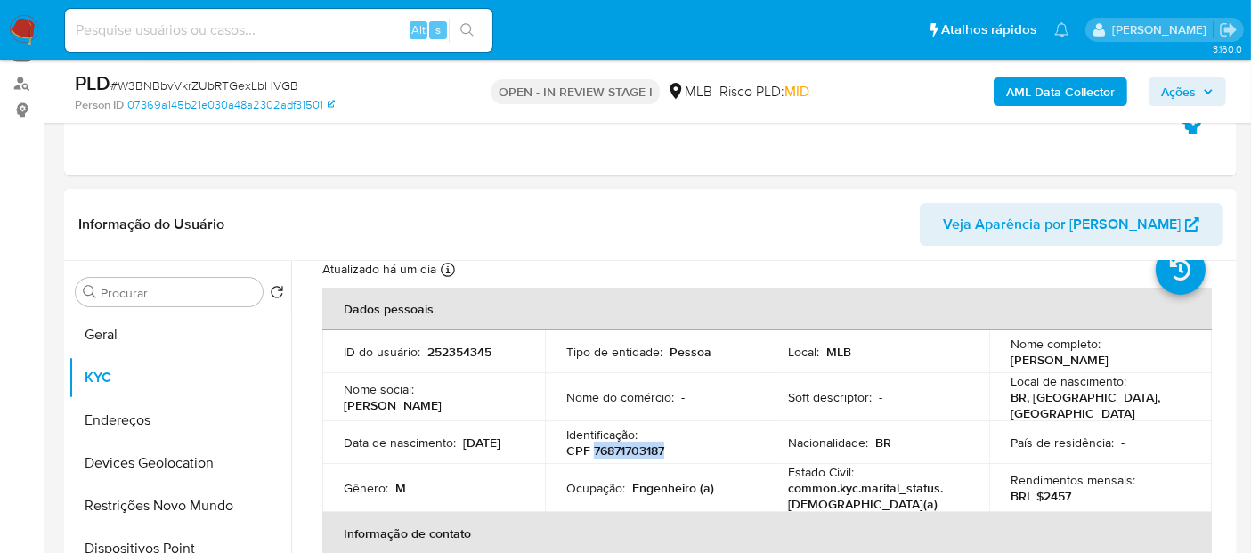
scroll to position [99, 0]
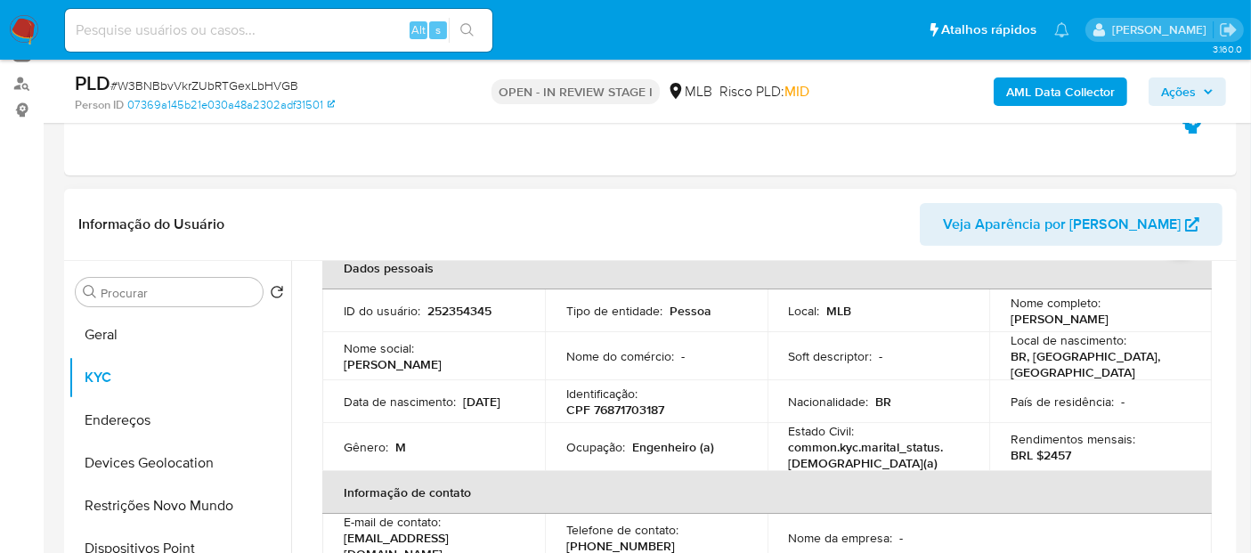
click at [662, 440] on p "Engenheiro (a)" at bounding box center [673, 447] width 82 height 16
copy p "Engenheiro"
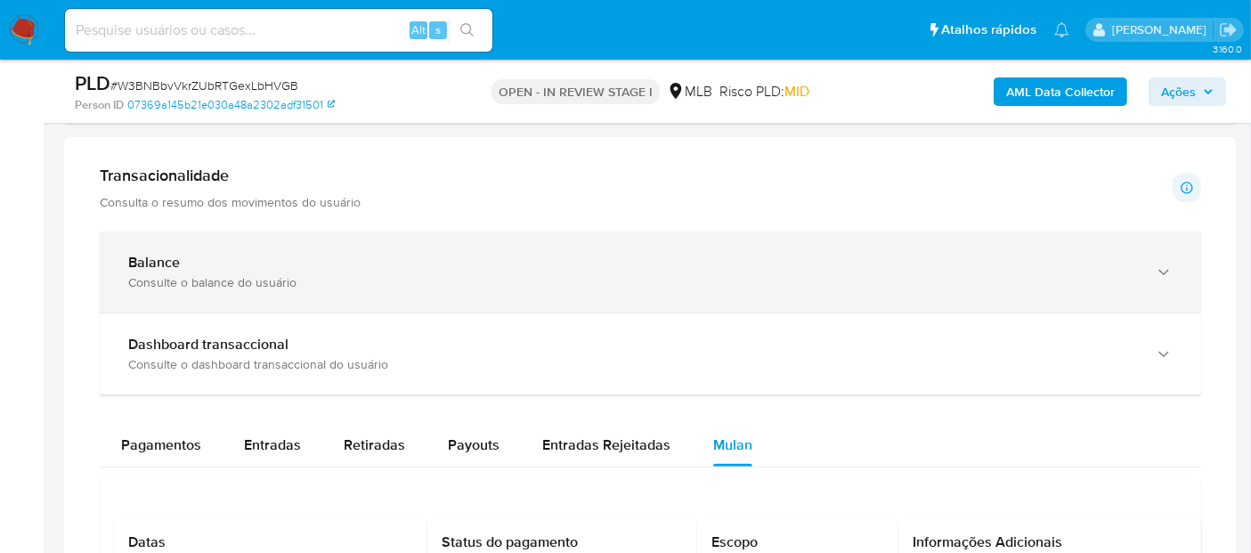
scroll to position [1070, 0]
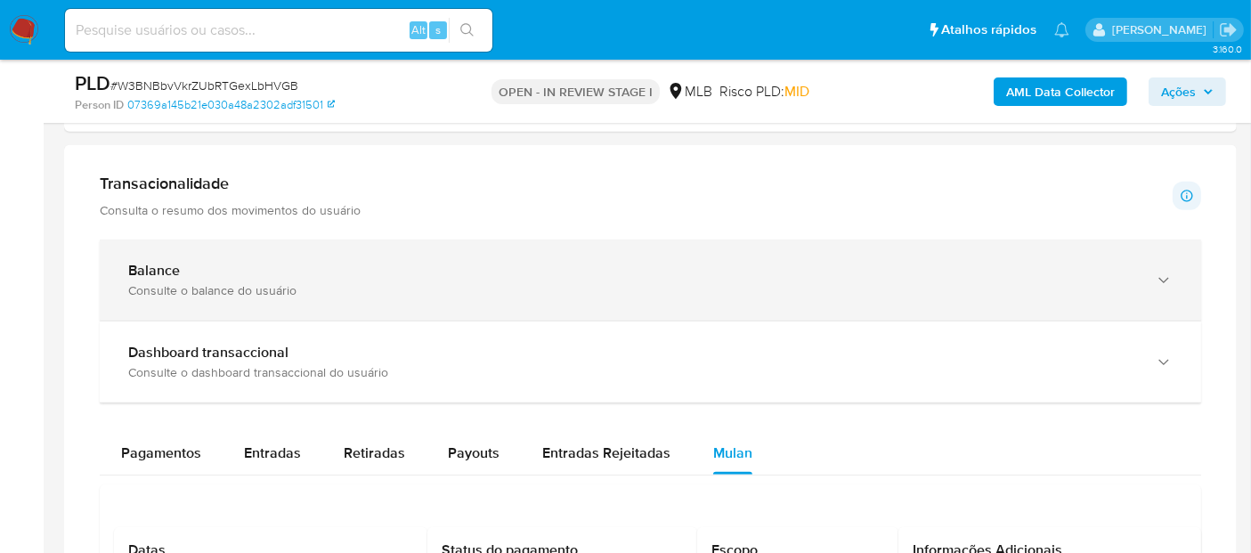
click at [336, 265] on div "Balance" at bounding box center [632, 271] width 1009 height 18
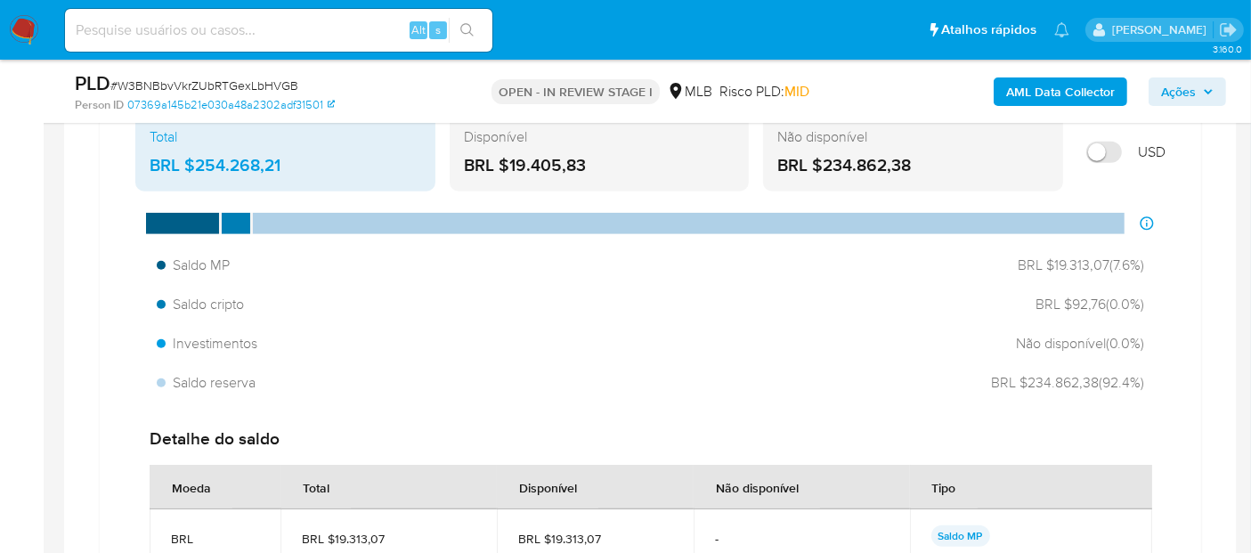
scroll to position [1267, 0]
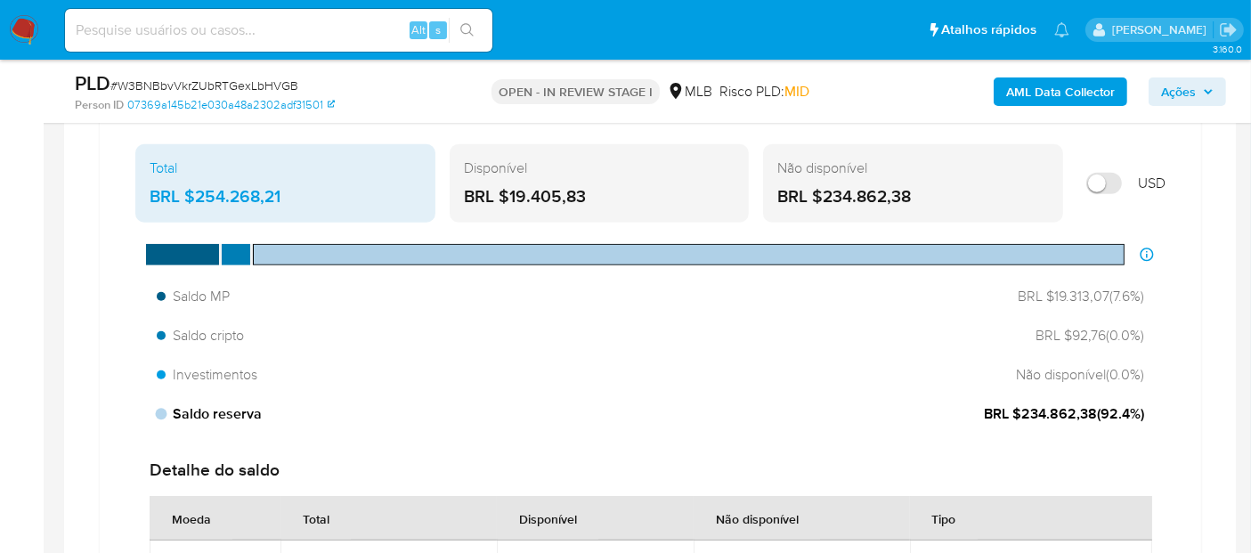
drag, startPoint x: 1094, startPoint y: 416, endPoint x: 1020, endPoint y: 414, distance: 73.9
click at [1020, 414] on span "BRL $234.862,38 ( 92.4 %)" at bounding box center [1064, 414] width 160 height 20
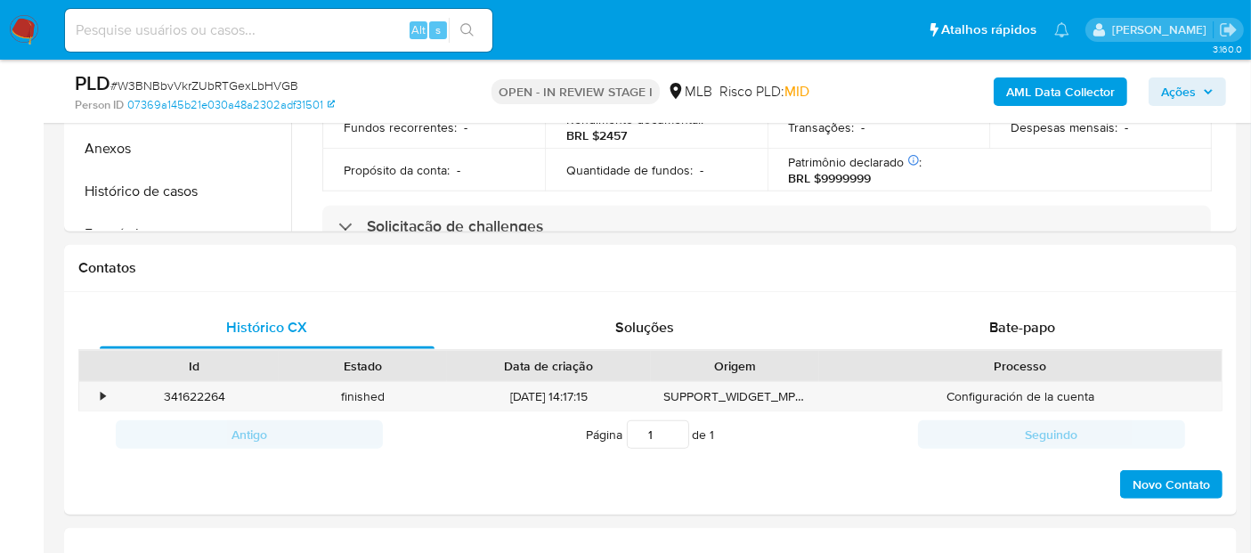
scroll to position [476, 0]
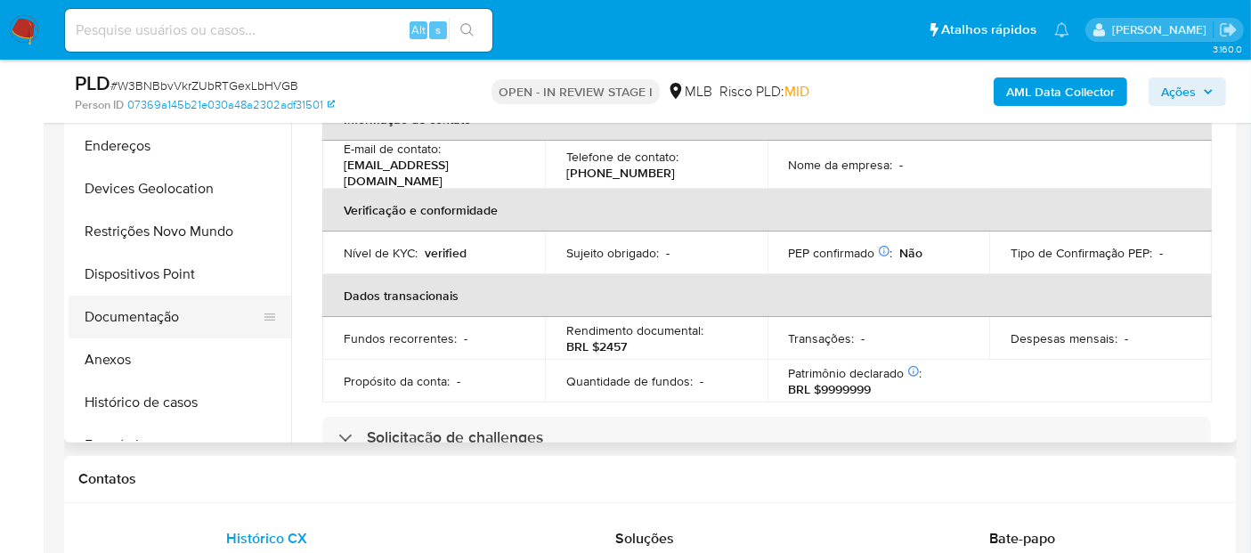
click at [171, 319] on button "Documentação" at bounding box center [173, 317] width 208 height 43
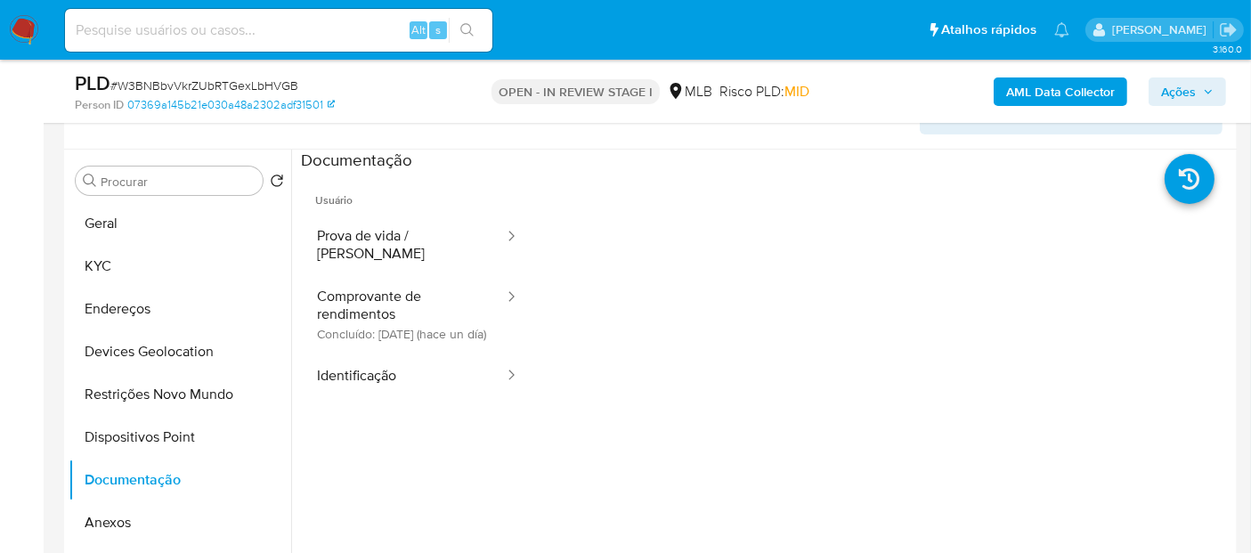
scroll to position [307, 0]
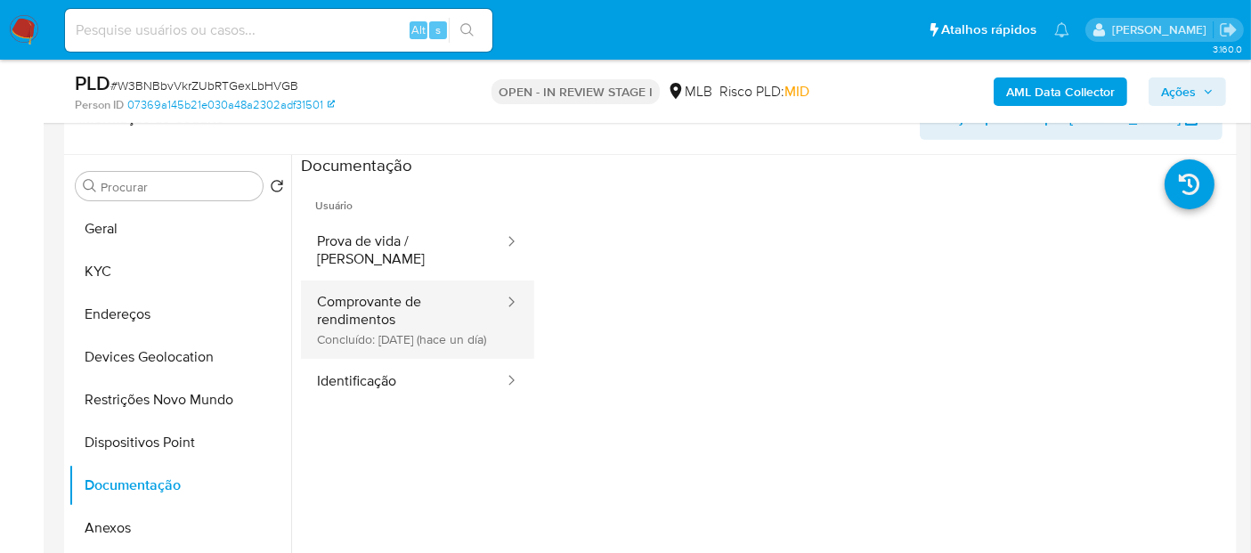
click at [373, 296] on button "Comprovante de rendimentos Concluído: 18/09/2025 (hace un día)" at bounding box center [403, 320] width 205 height 78
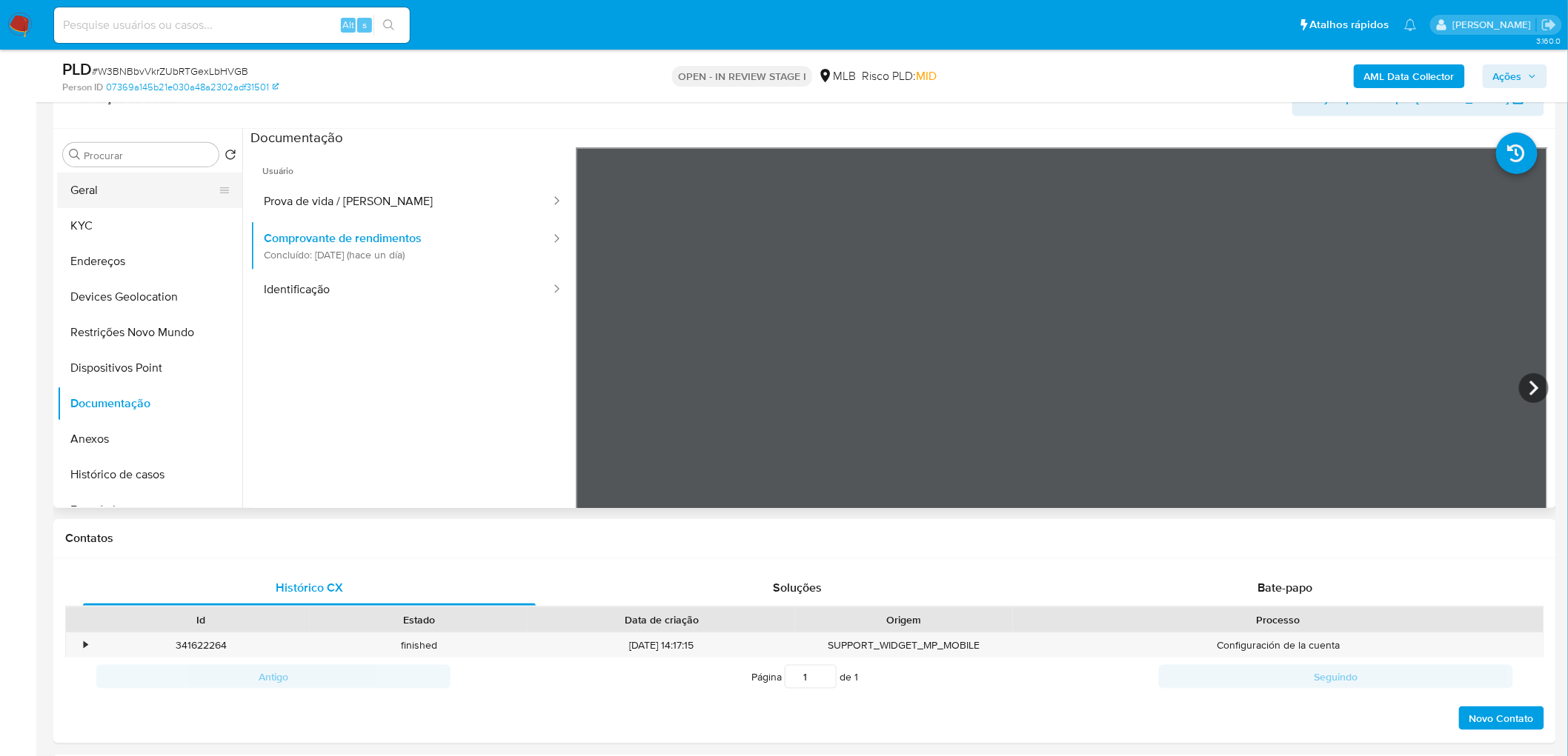
click at [126, 187] on button "Geral" at bounding box center [144, 190] width 173 height 36
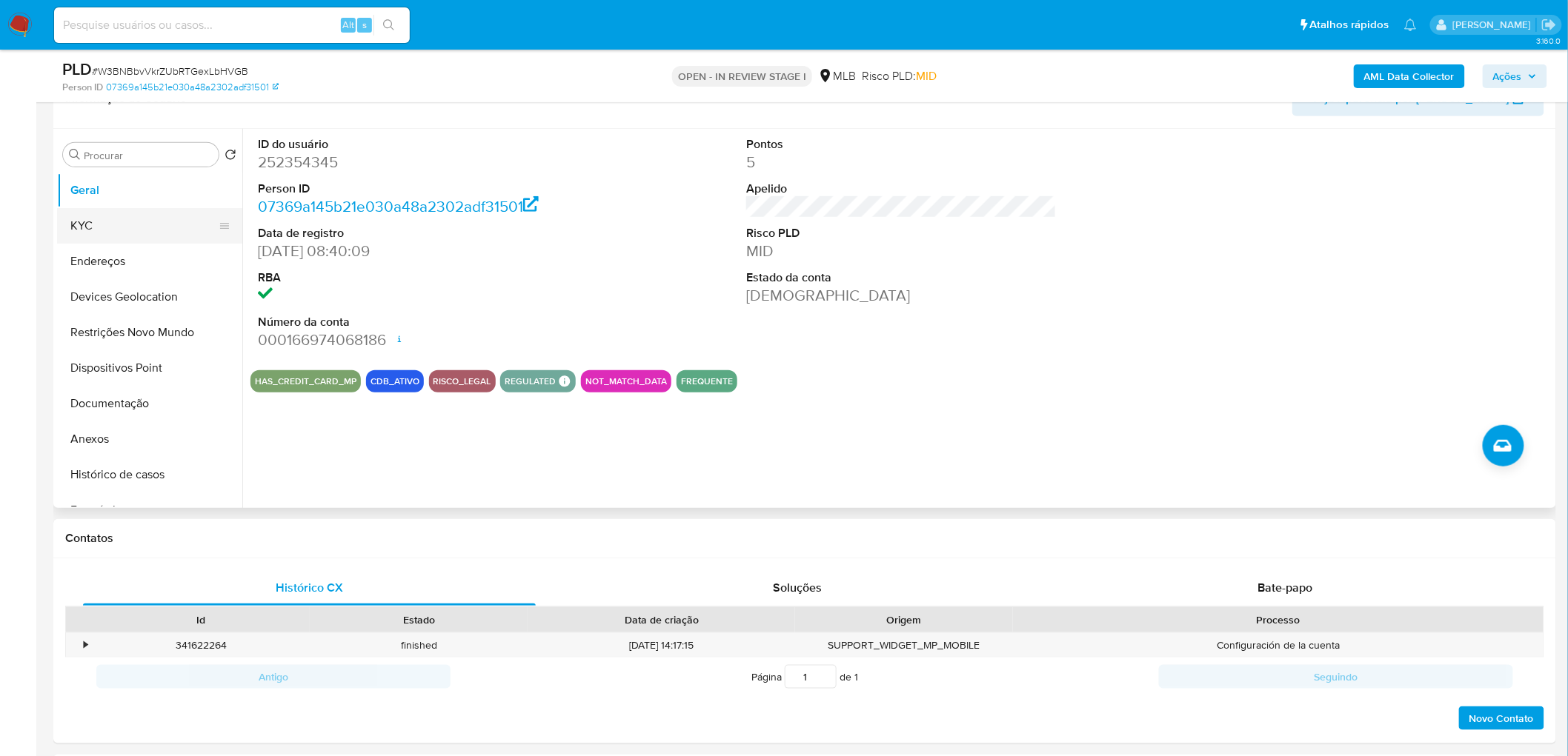
drag, startPoint x: 477, startPoint y: 470, endPoint x: 129, endPoint y: 230, distance: 422.7
click at [129, 230] on button "KYC" at bounding box center [144, 225] width 173 height 36
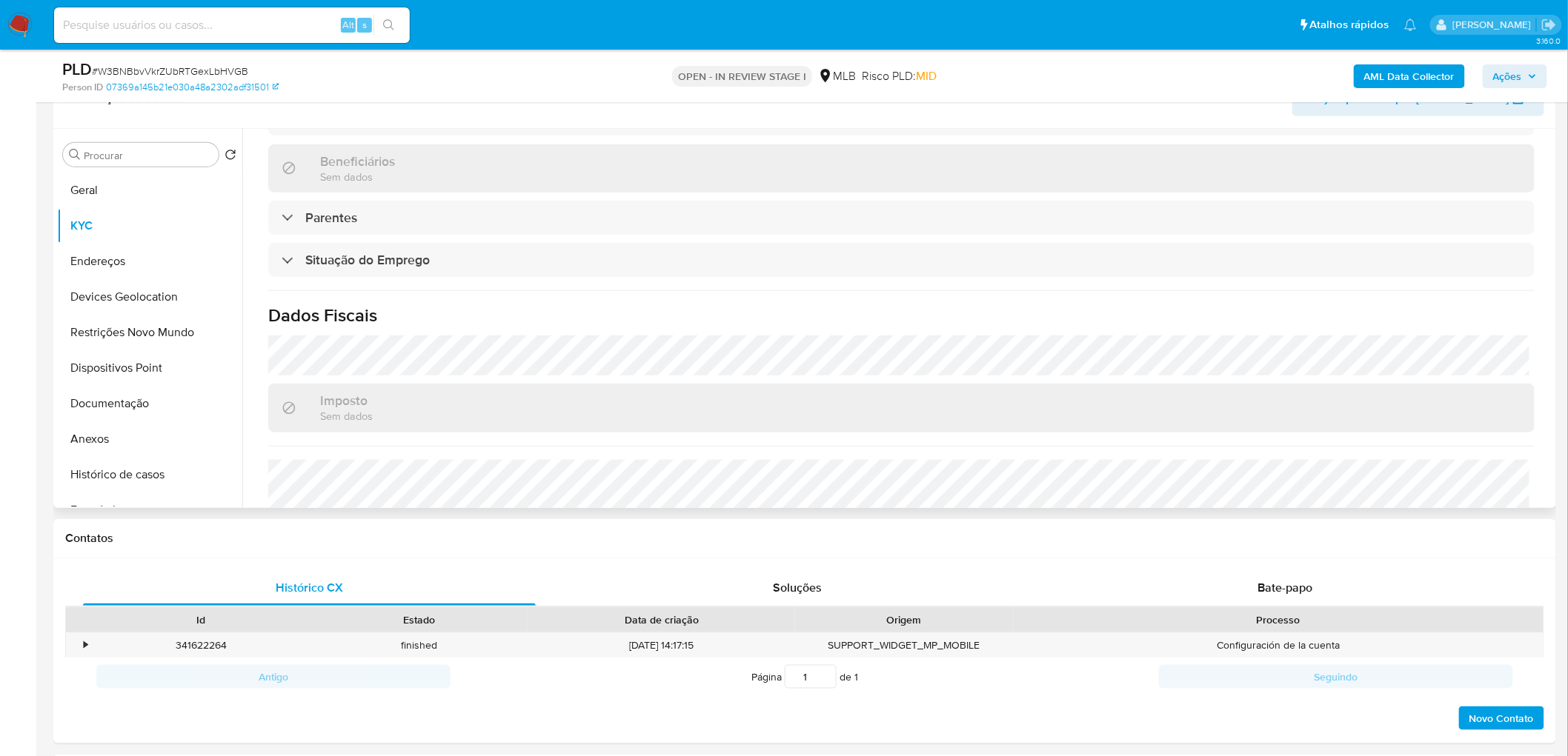
scroll to position [576, 0]
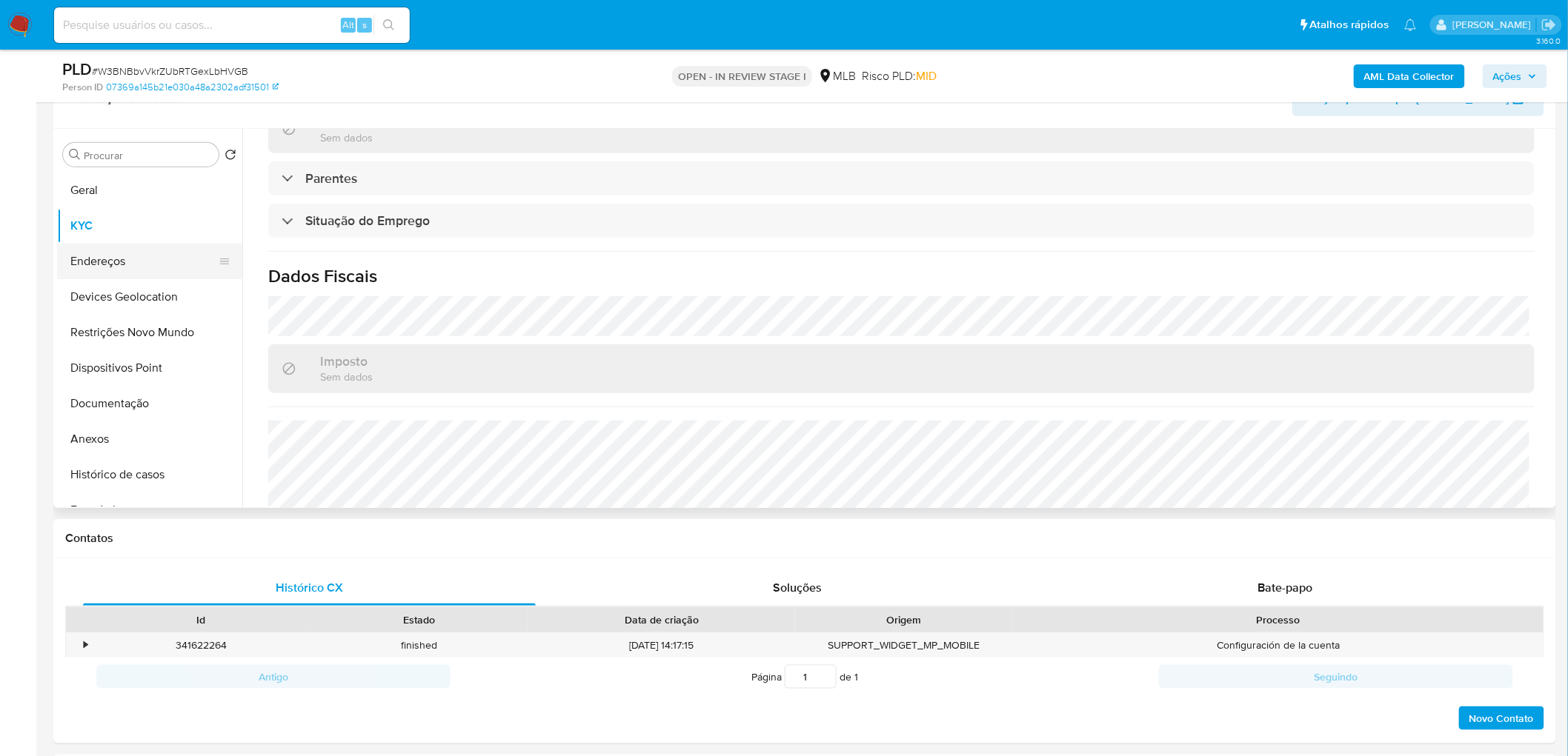
click at [131, 273] on button "Endereços" at bounding box center [144, 261] width 173 height 36
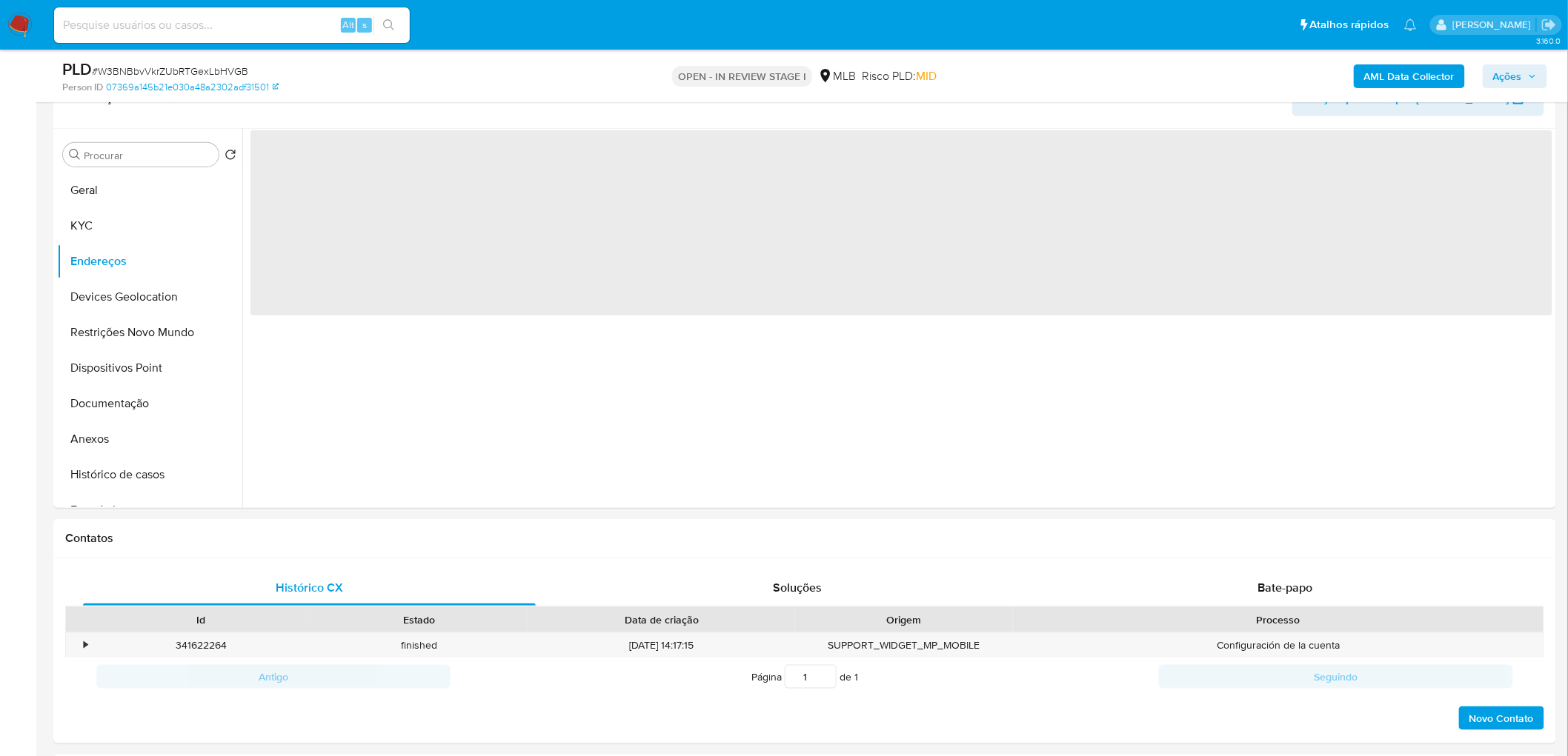
scroll to position [0, 0]
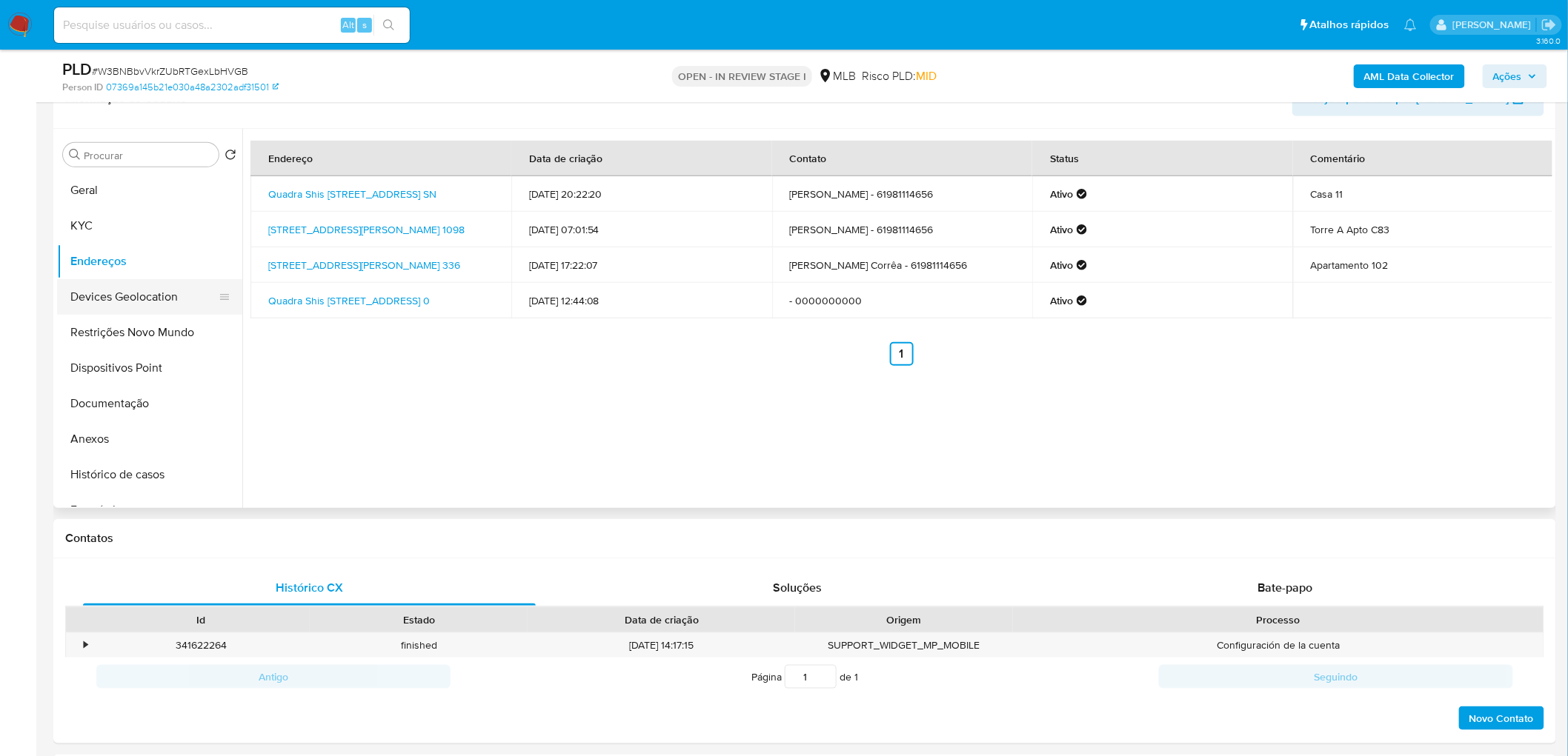
click at [124, 296] on button "Devices Geolocation" at bounding box center [144, 297] width 173 height 36
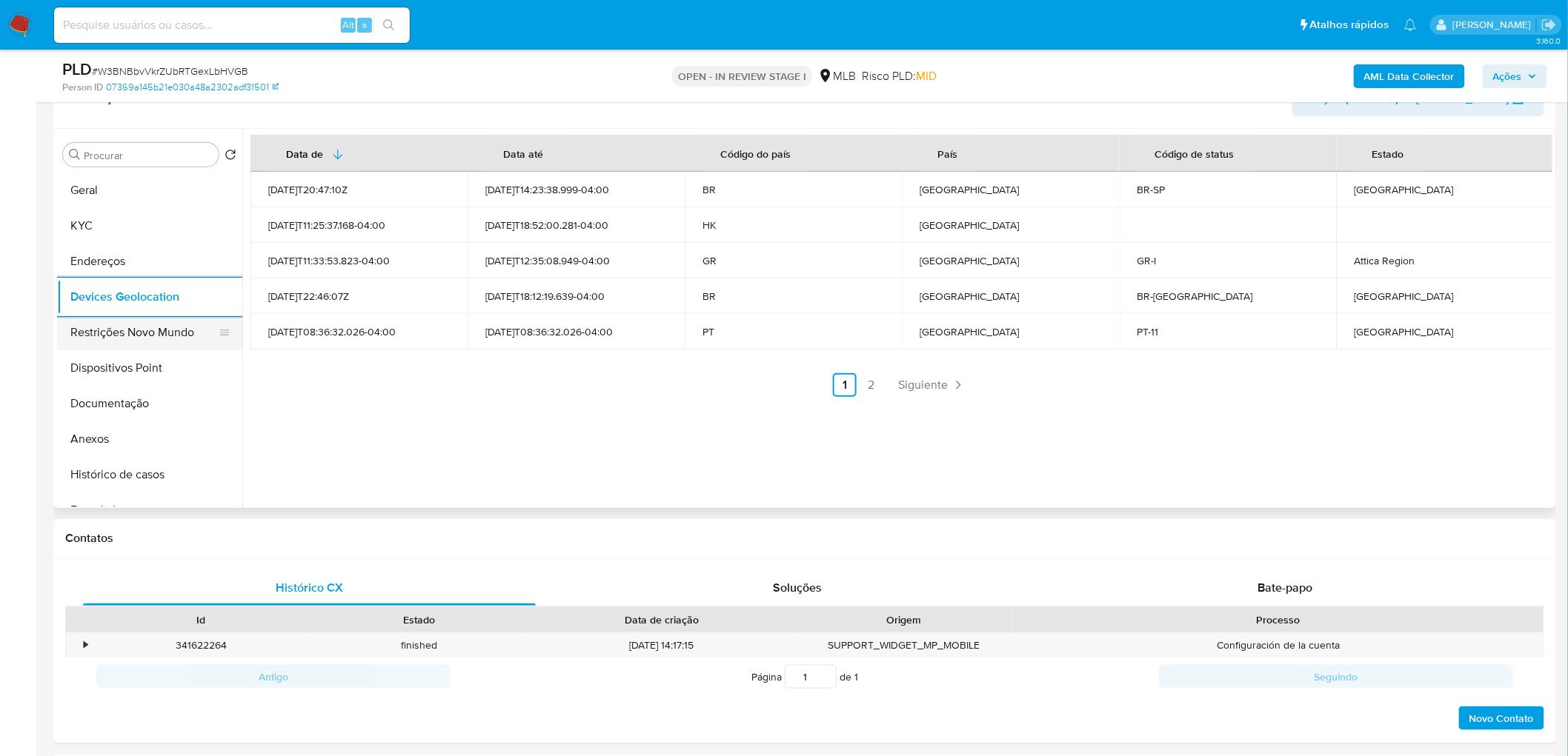
click at [161, 334] on button "Restrições Novo Mundo" at bounding box center [144, 333] width 173 height 36
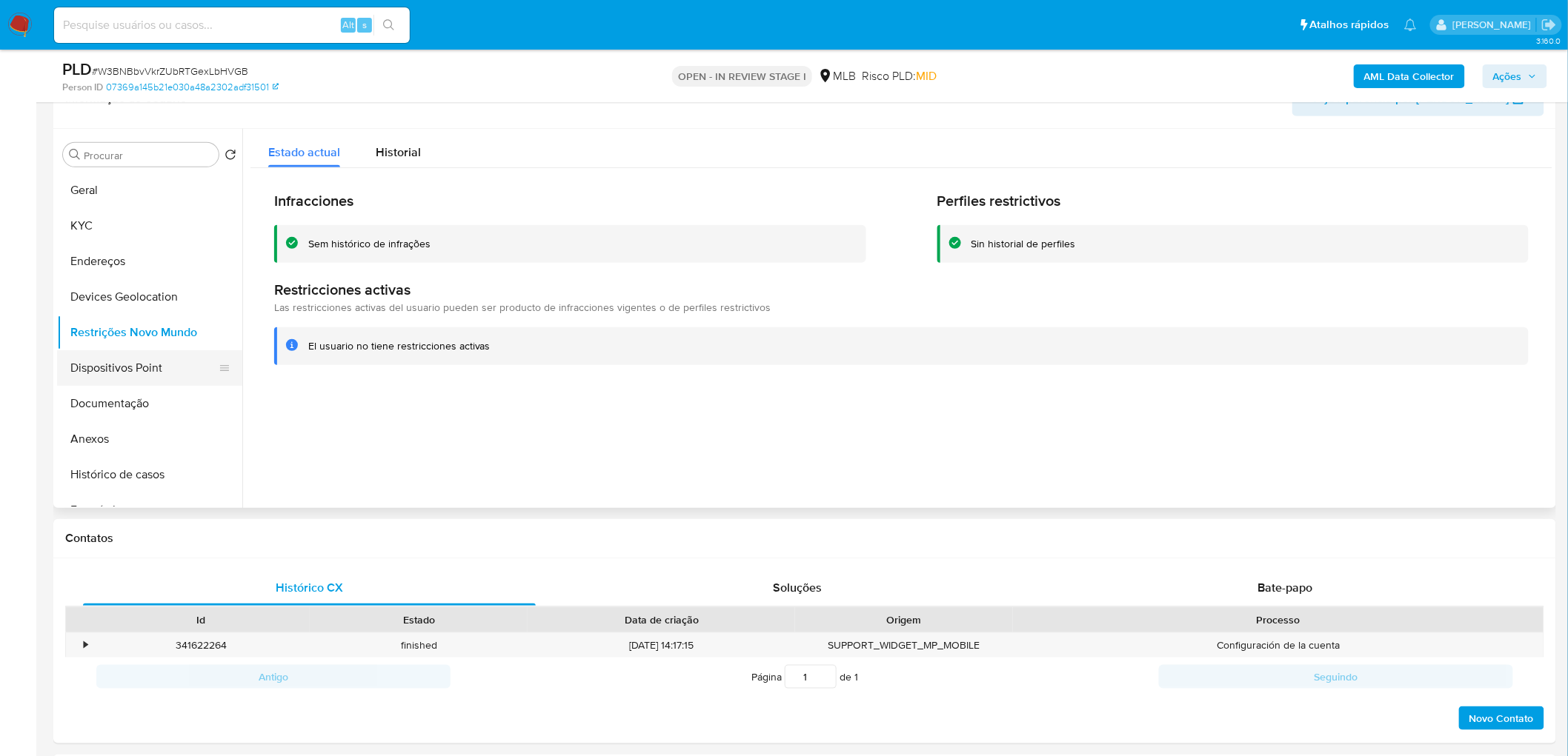
drag, startPoint x: 383, startPoint y: 457, endPoint x: 111, endPoint y: 379, distance: 283.0
click at [122, 379] on button "Dispositivos Point" at bounding box center [144, 368] width 173 height 36
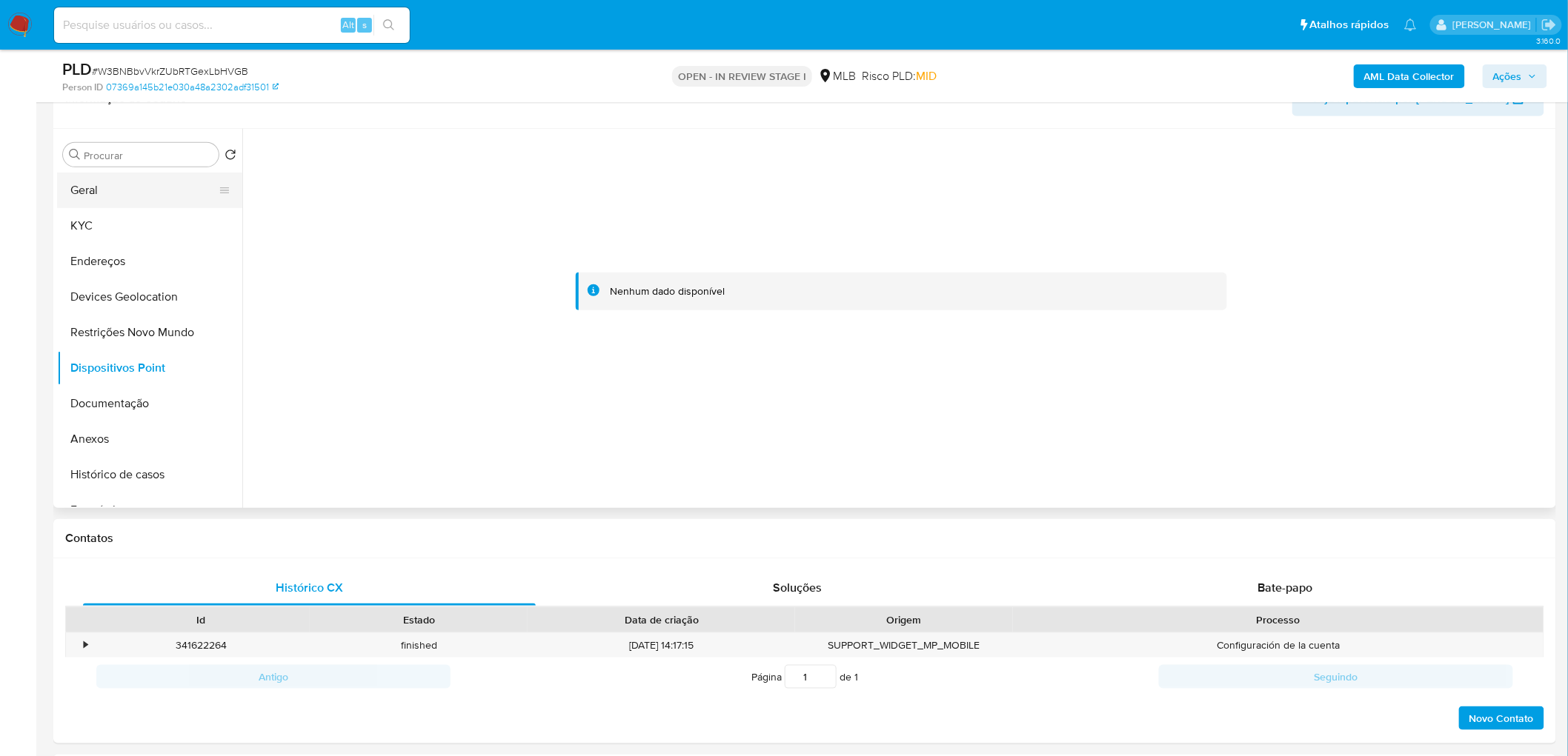
click at [125, 190] on button "Geral" at bounding box center [144, 190] width 173 height 36
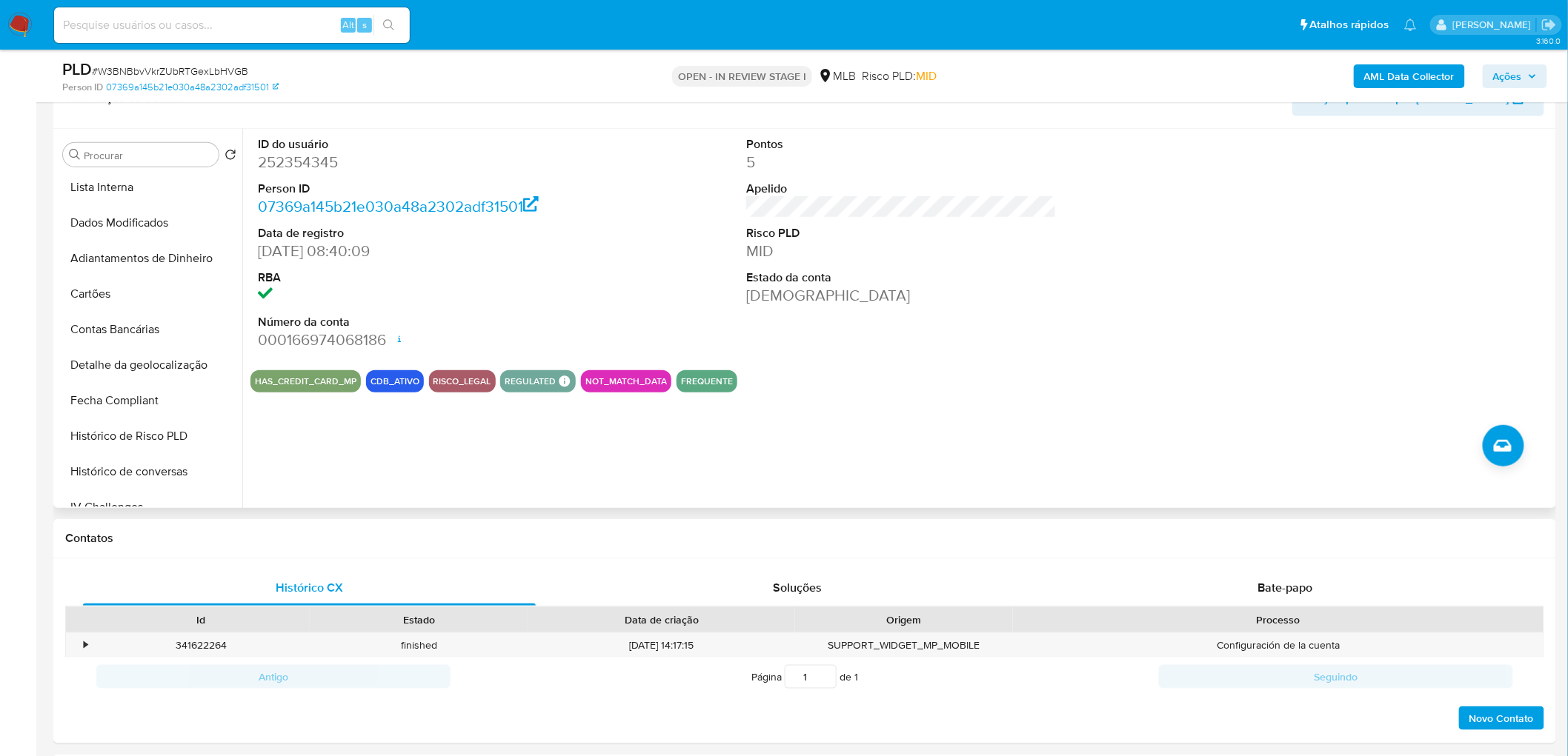
scroll to position [696, 0]
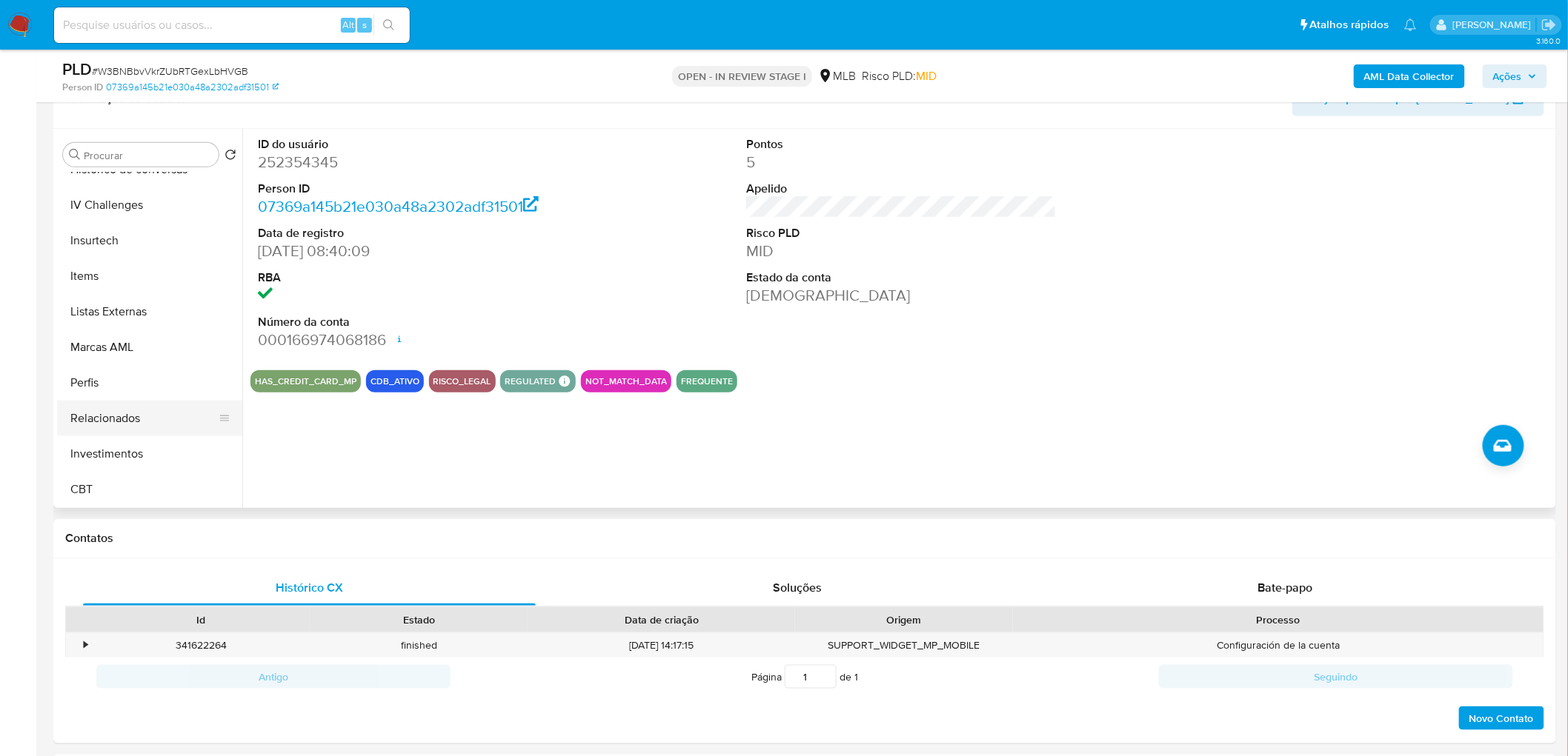
click at [121, 417] on button "Relacionados" at bounding box center [144, 418] width 173 height 36
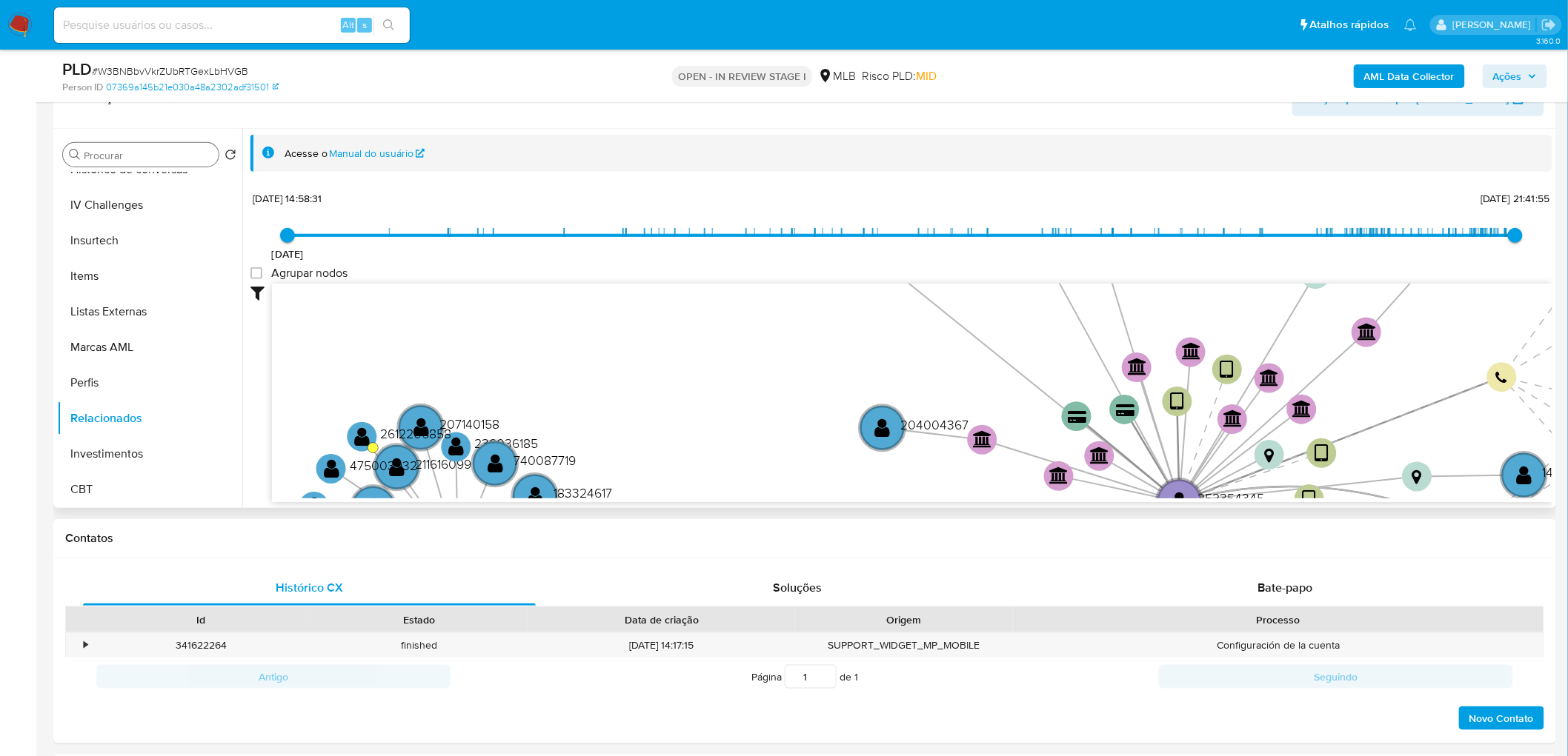
click at [158, 149] on input "Procurar" at bounding box center [148, 156] width 129 height 13
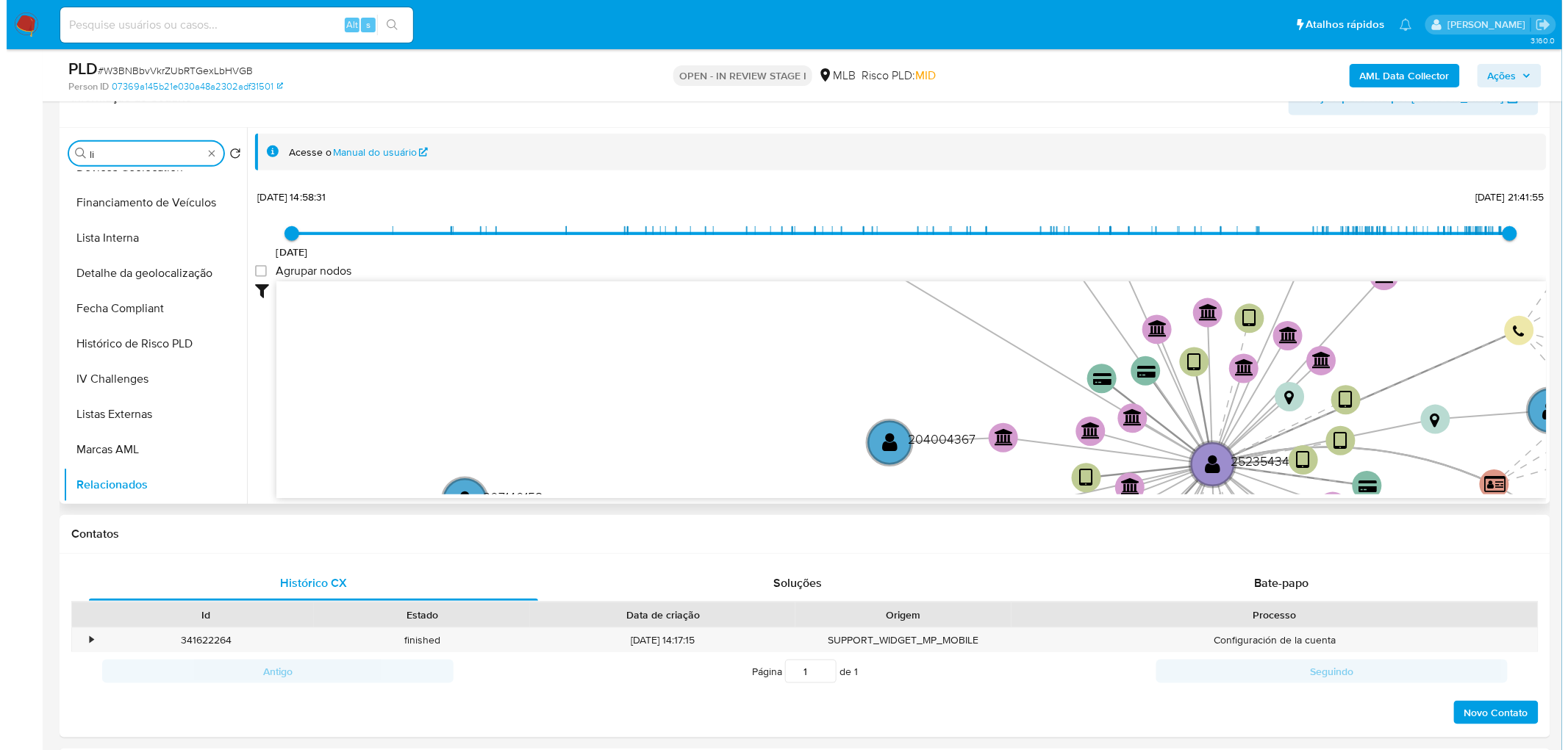
scroll to position [0, 0]
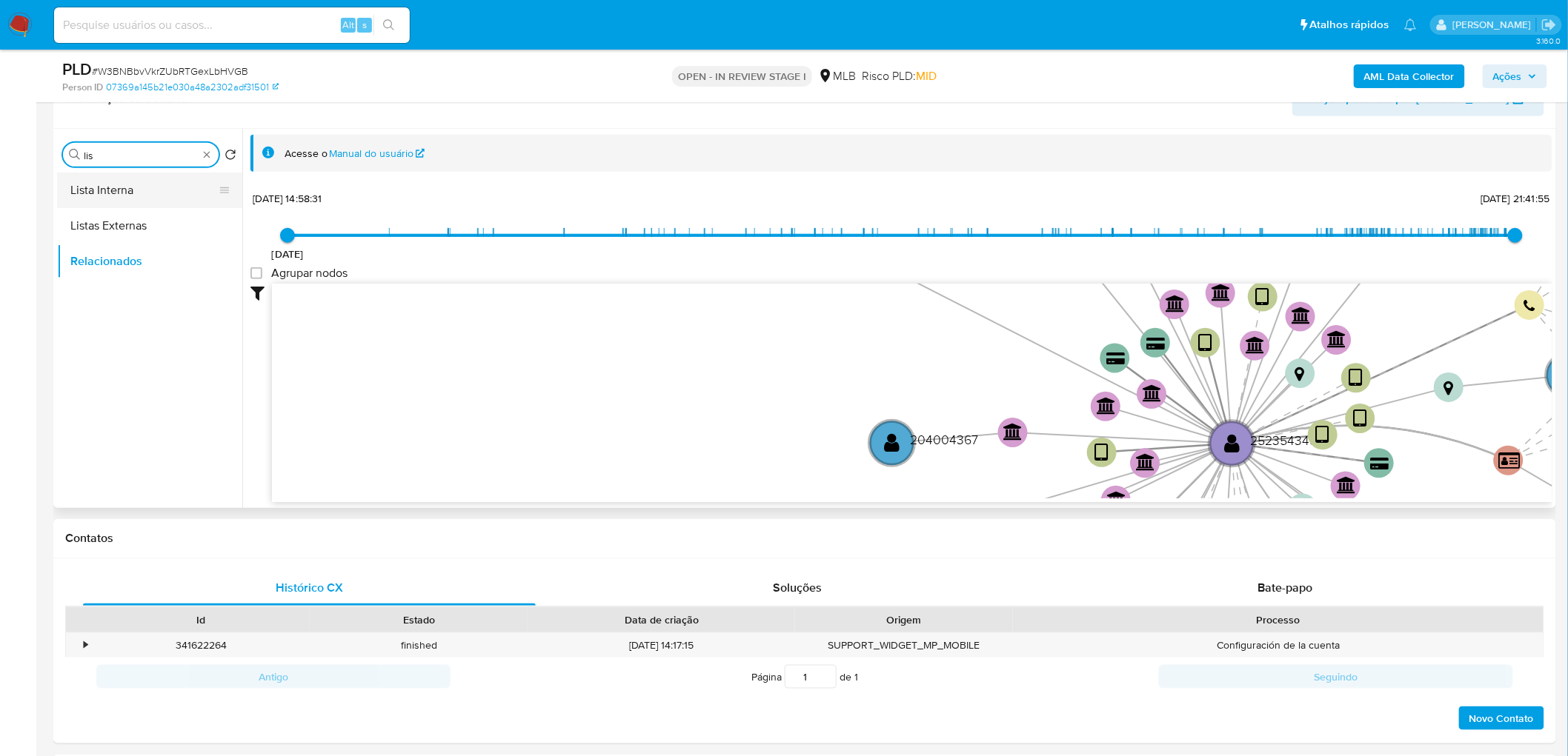
type input "lis"
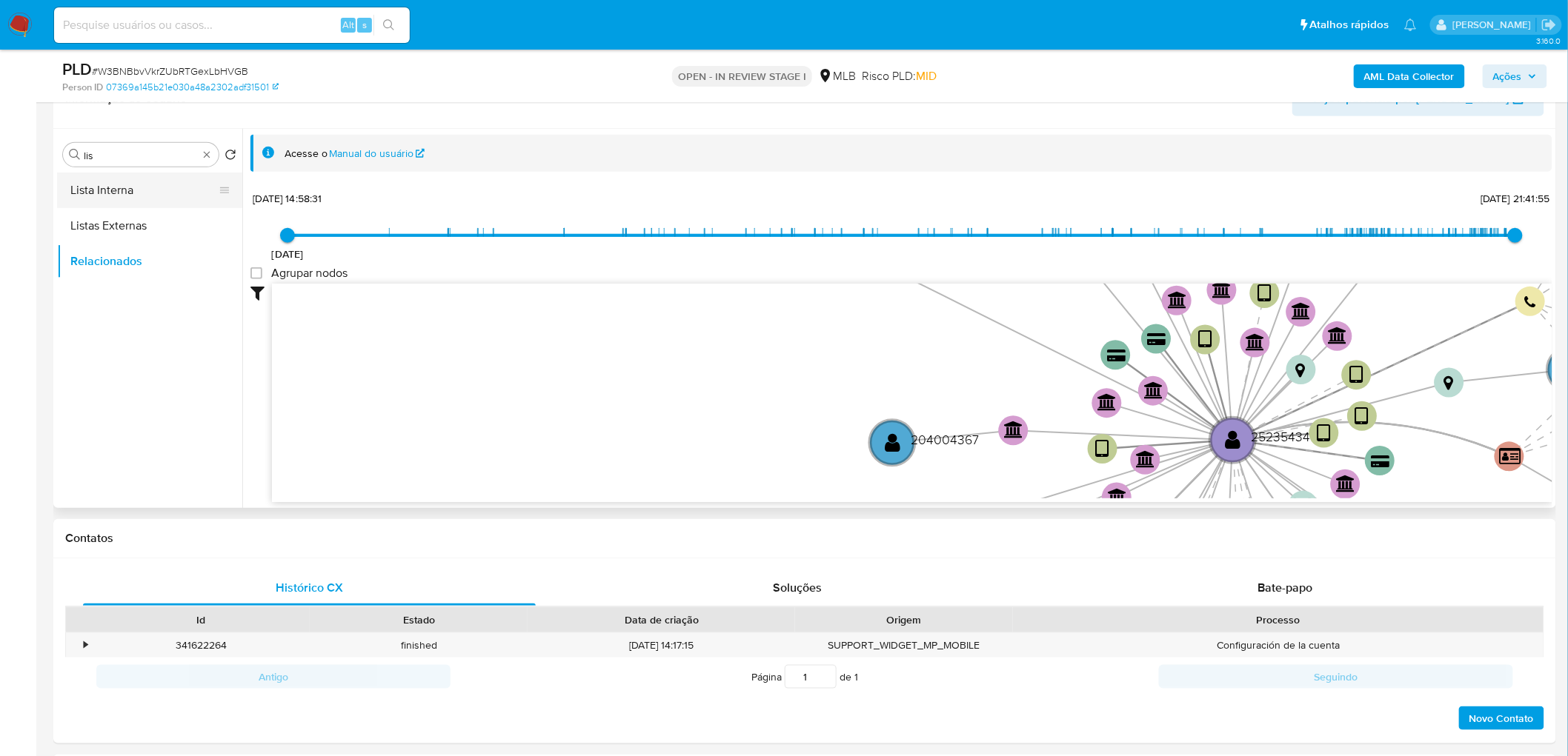
click at [154, 176] on button "Lista Interna" at bounding box center [144, 190] width 173 height 36
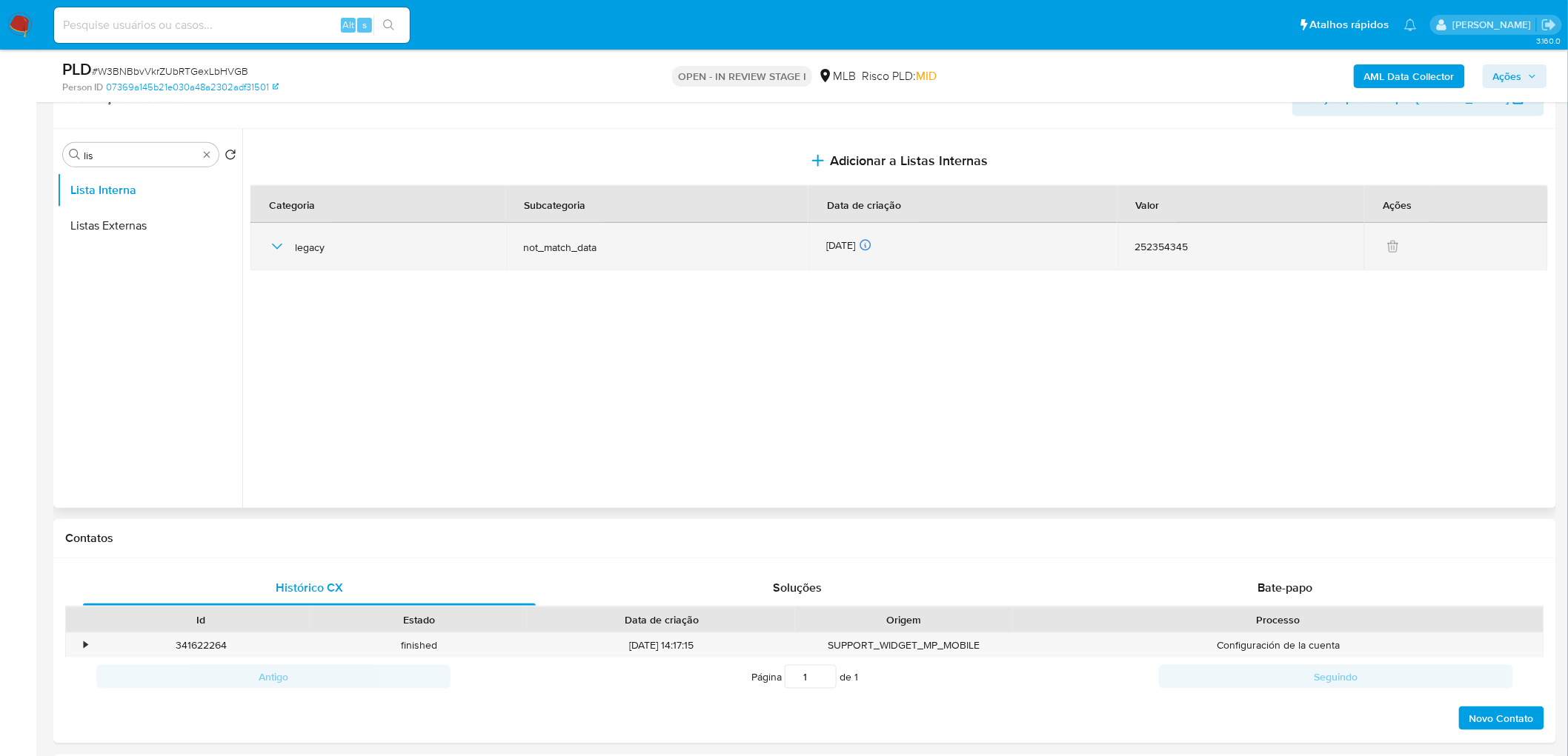
click at [280, 245] on icon "button" at bounding box center [277, 246] width 10 height 6
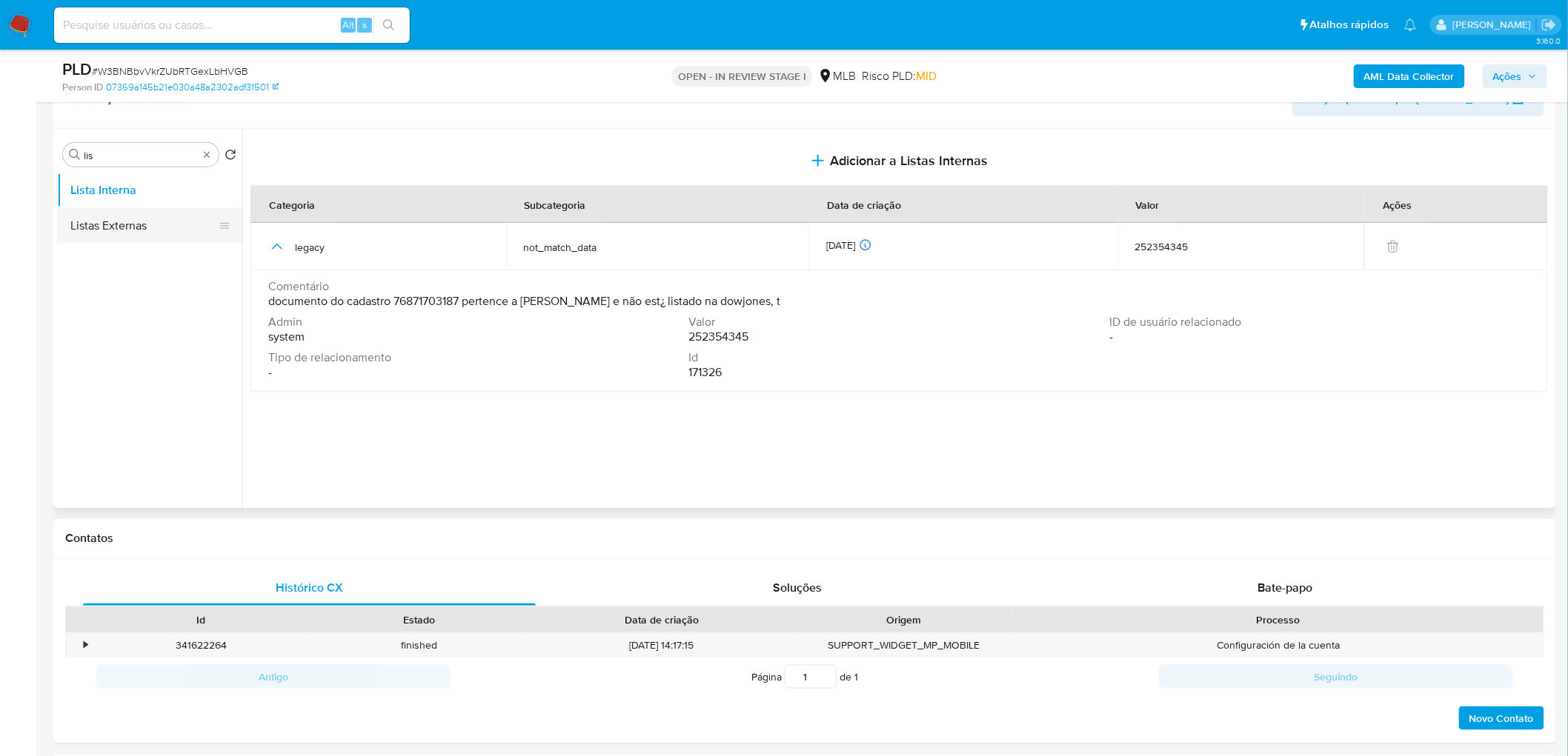
click at [110, 230] on button "Listas Externas" at bounding box center [144, 225] width 173 height 36
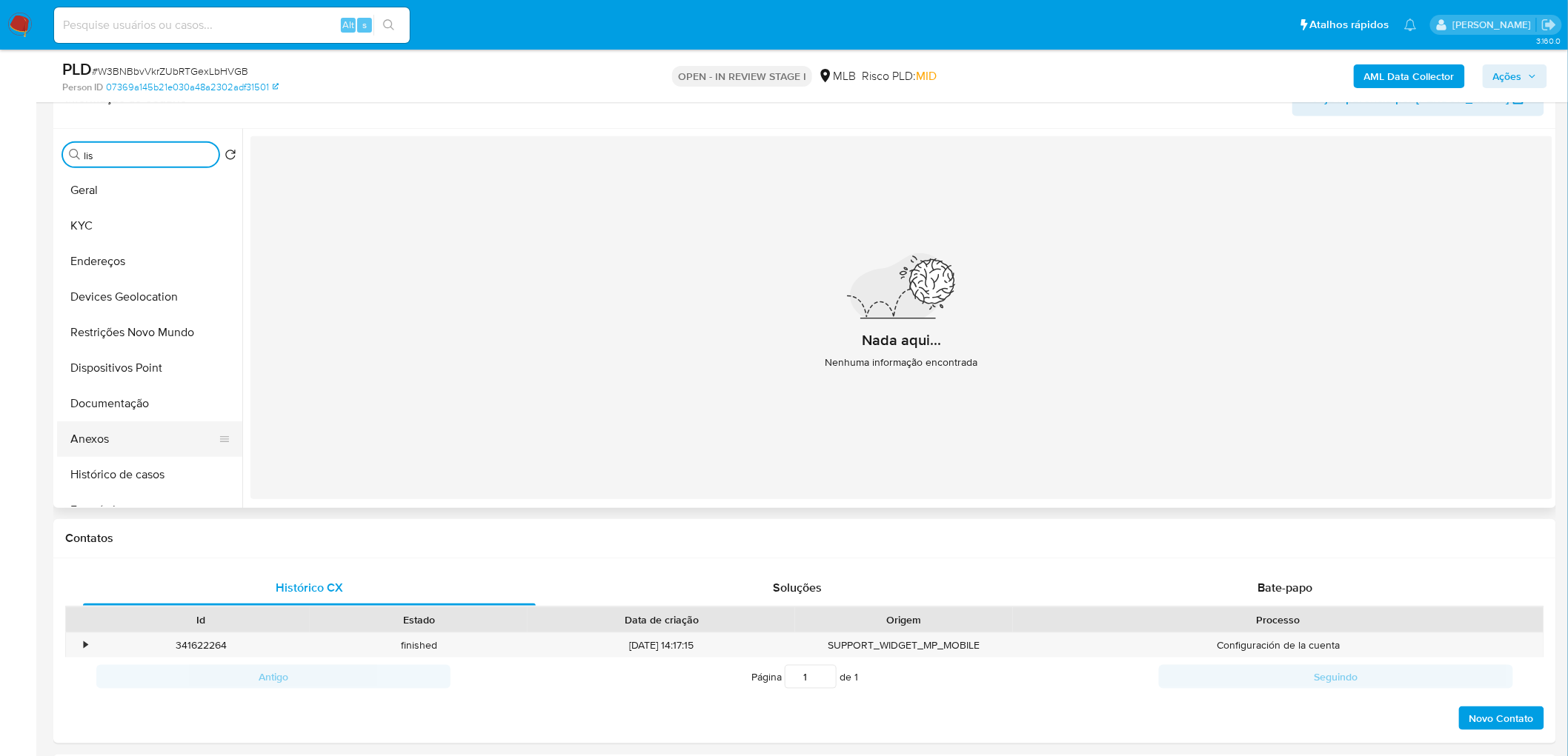
click at [86, 433] on button "Anexos" at bounding box center [144, 439] width 173 height 36
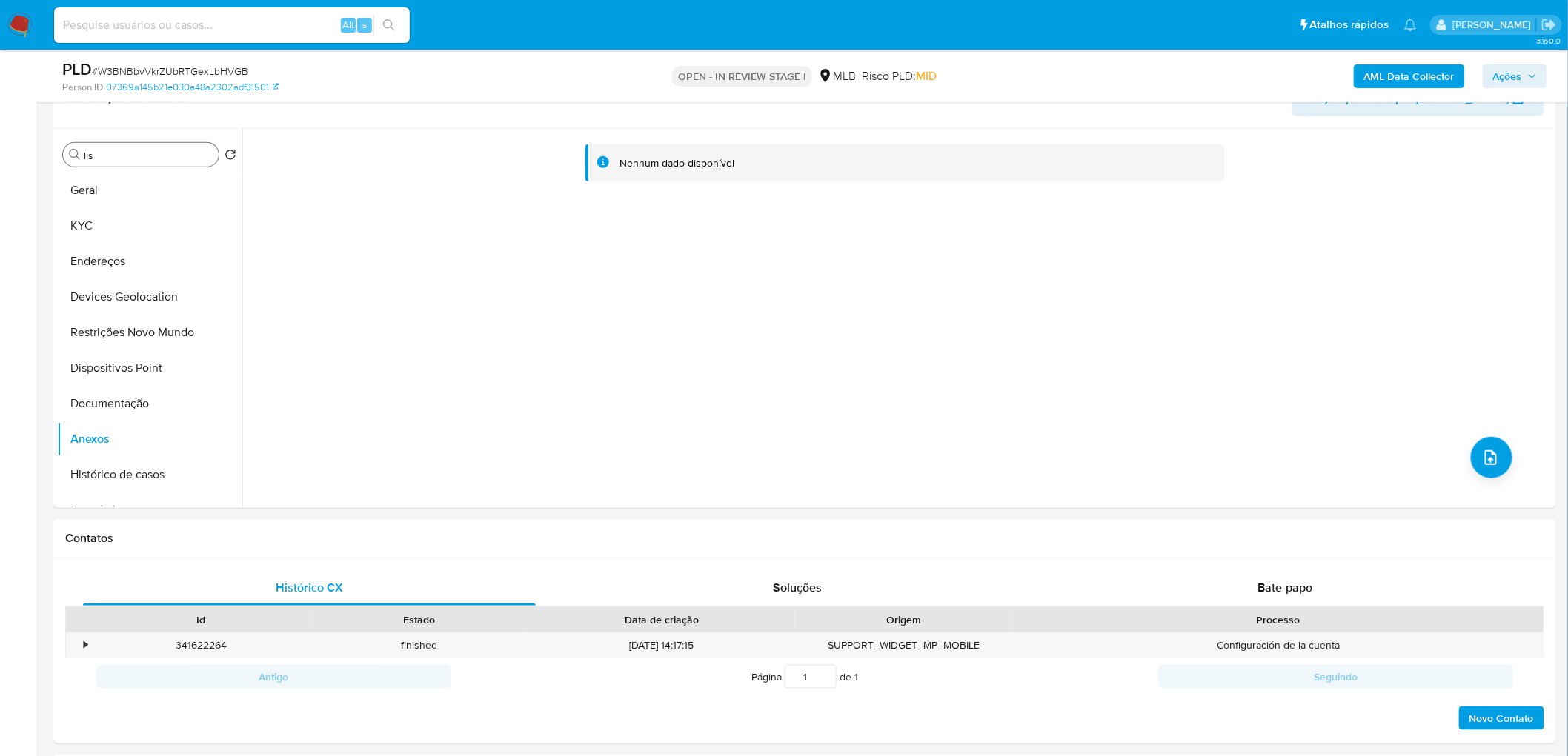
click at [1404, 71] on b "AML Data Collector" at bounding box center [1409, 76] width 91 height 23
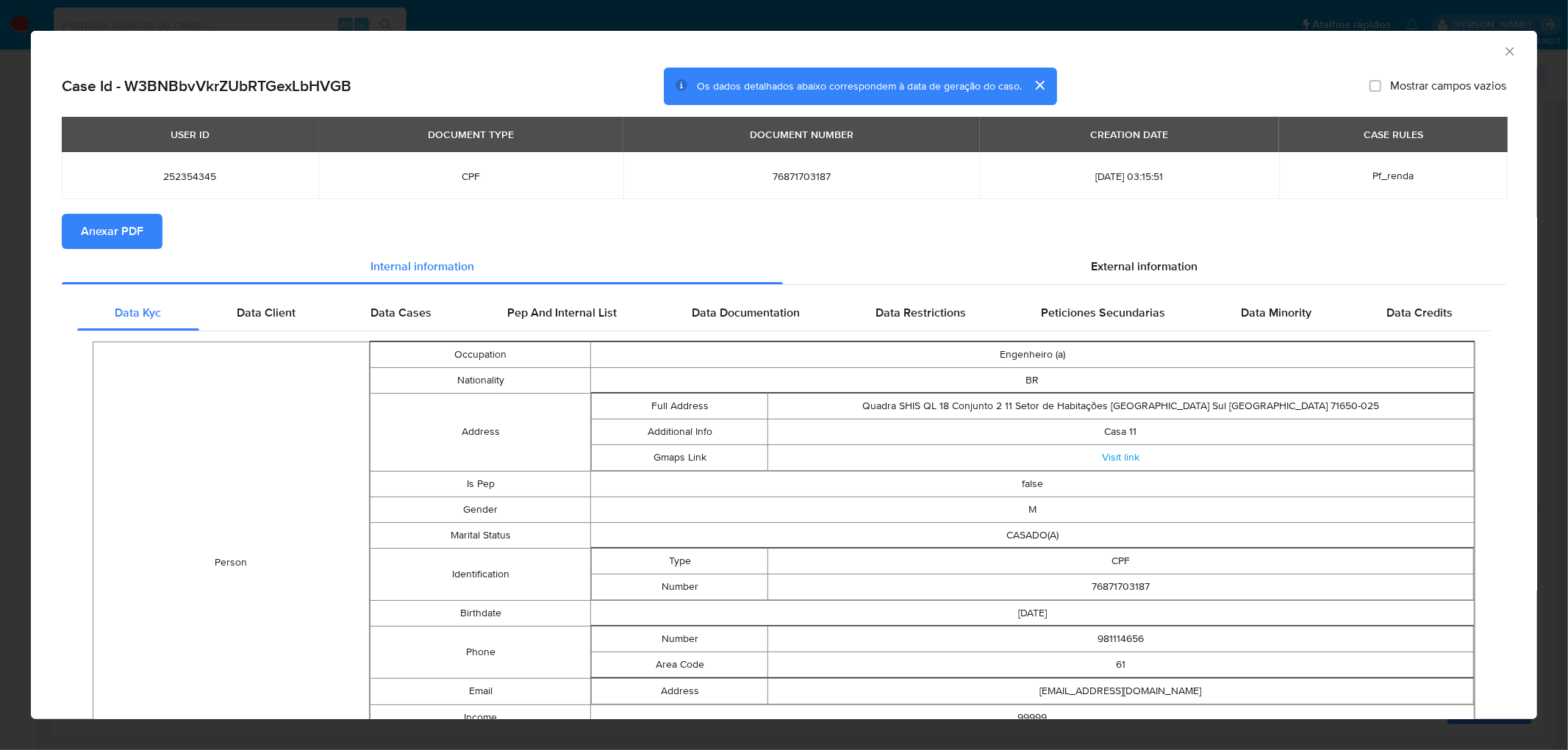
click at [120, 238] on span "Anexar PDF" at bounding box center [112, 231] width 63 height 32
click at [1505, 54] on icon "Fechar a janela" at bounding box center [1509, 51] width 8 height 8
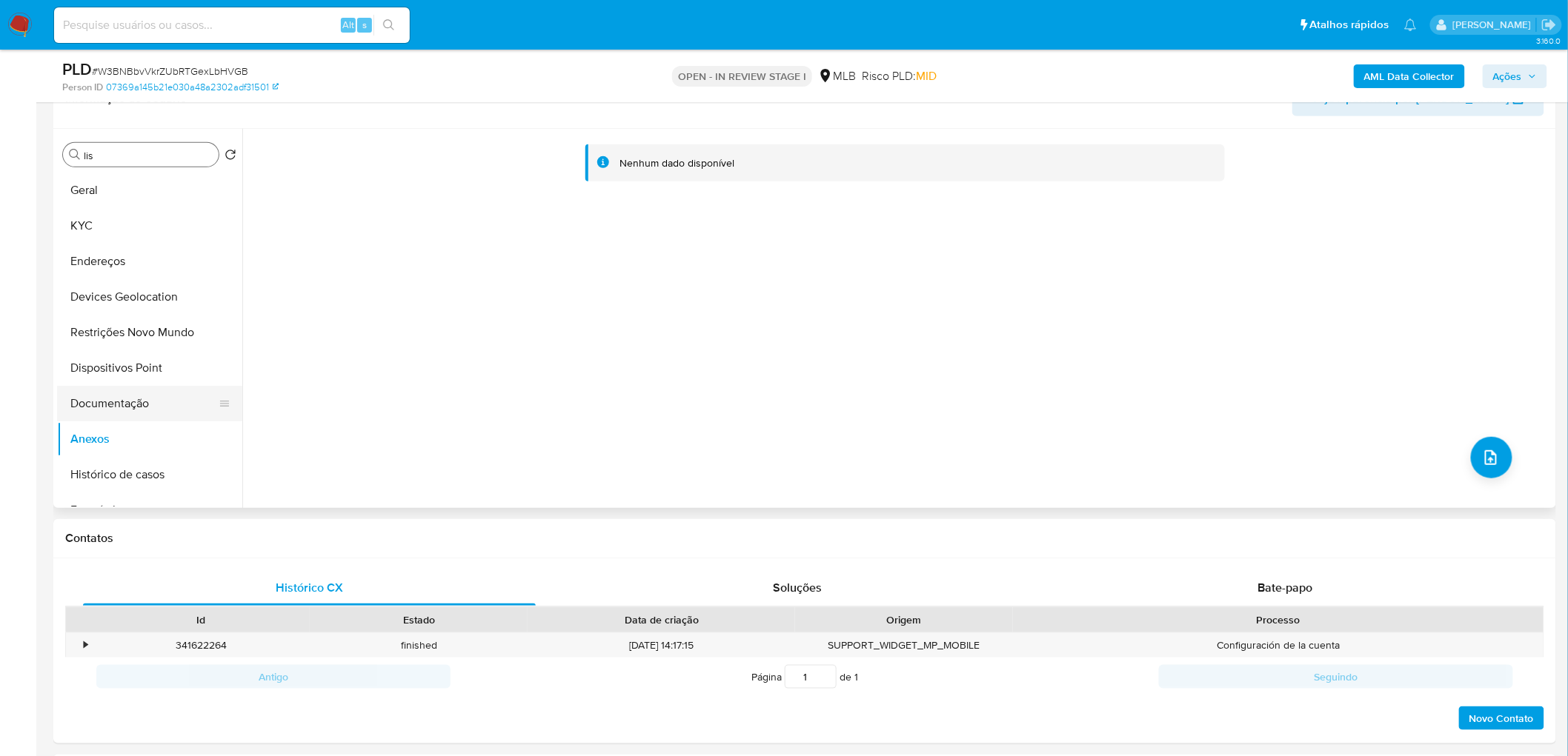
click at [137, 396] on button "Documentação" at bounding box center [144, 403] width 173 height 36
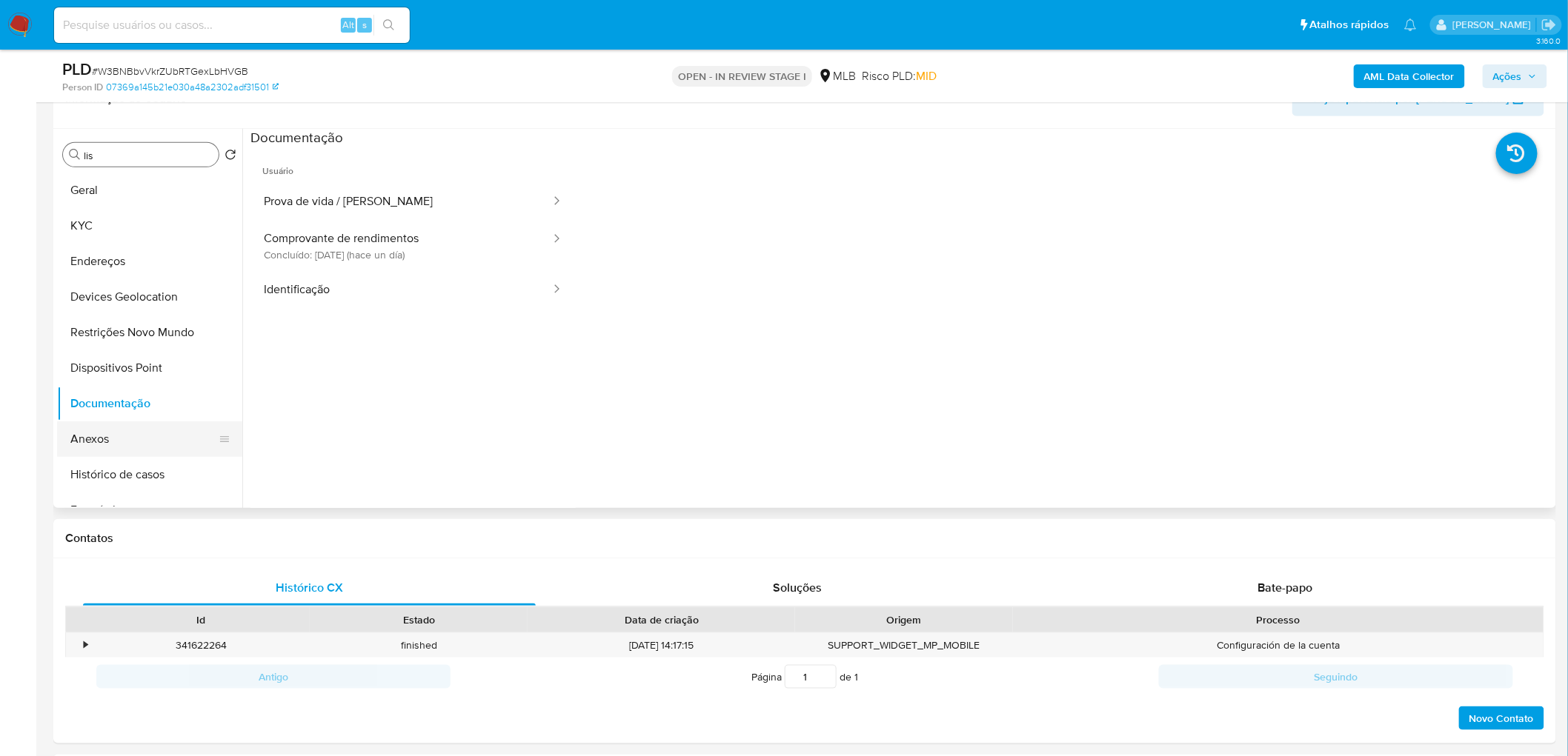
click at [109, 437] on button "Anexos" at bounding box center [144, 439] width 173 height 36
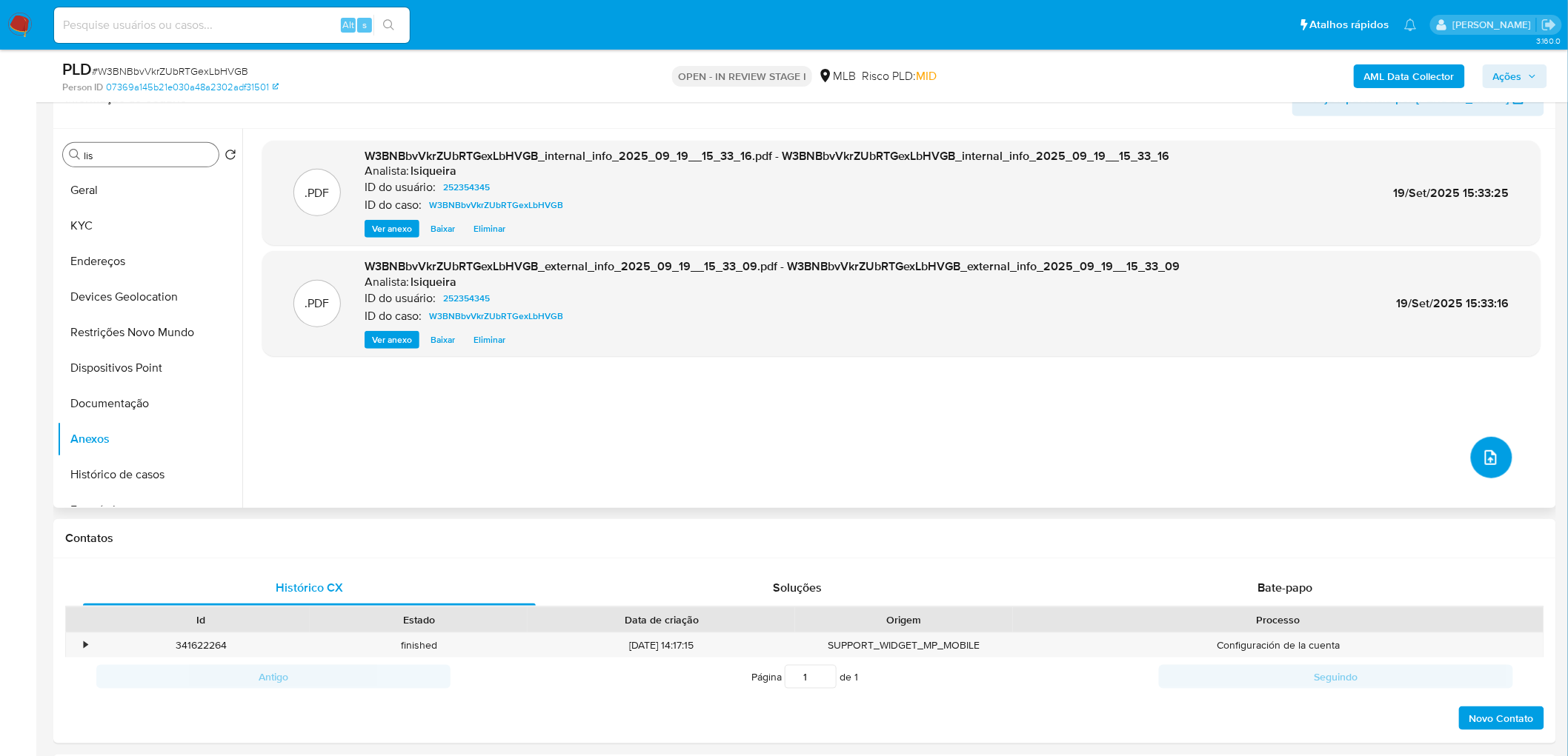
click at [1492, 457] on icon "upload-file" at bounding box center [1490, 457] width 17 height 17
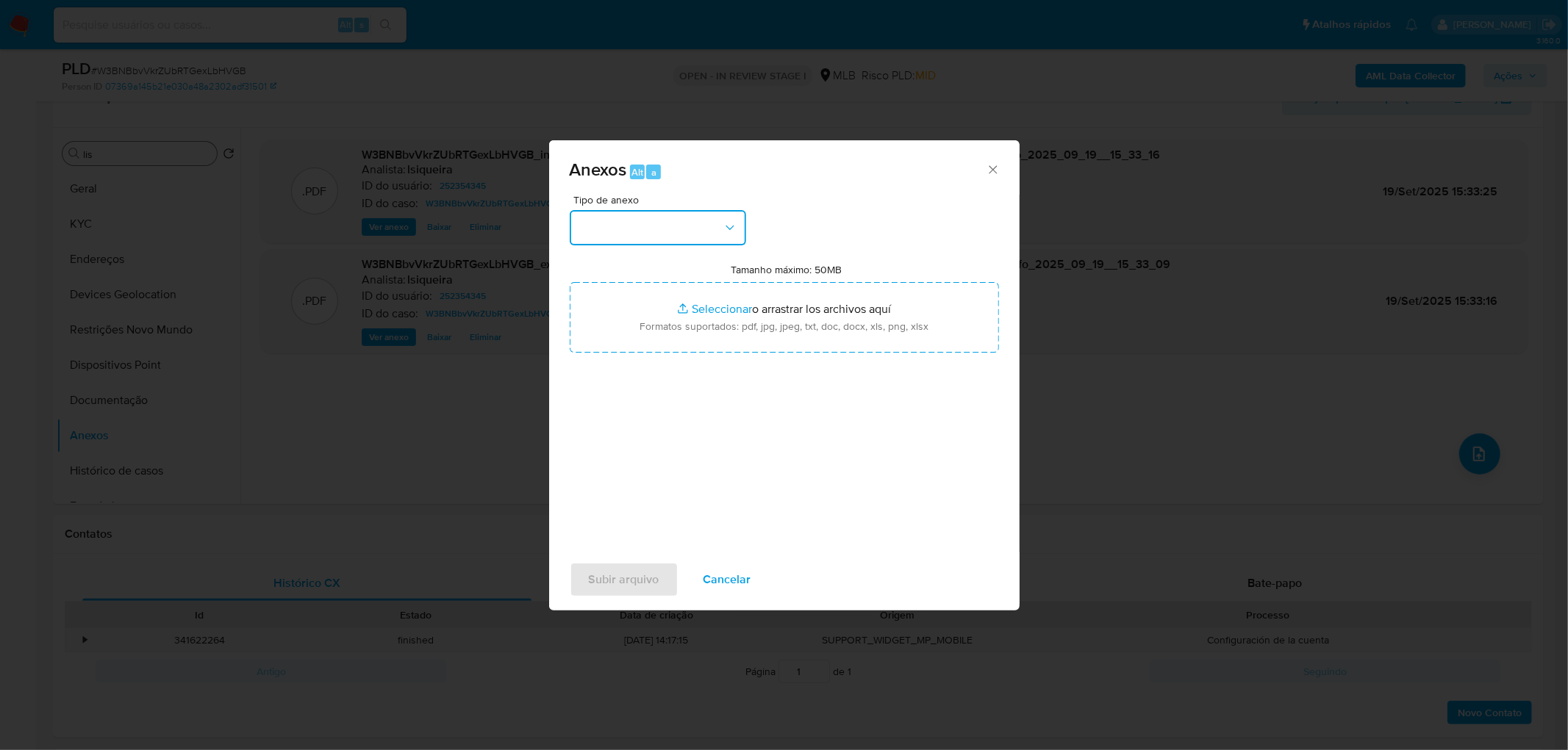
click at [628, 235] on button "button" at bounding box center [658, 228] width 177 height 35
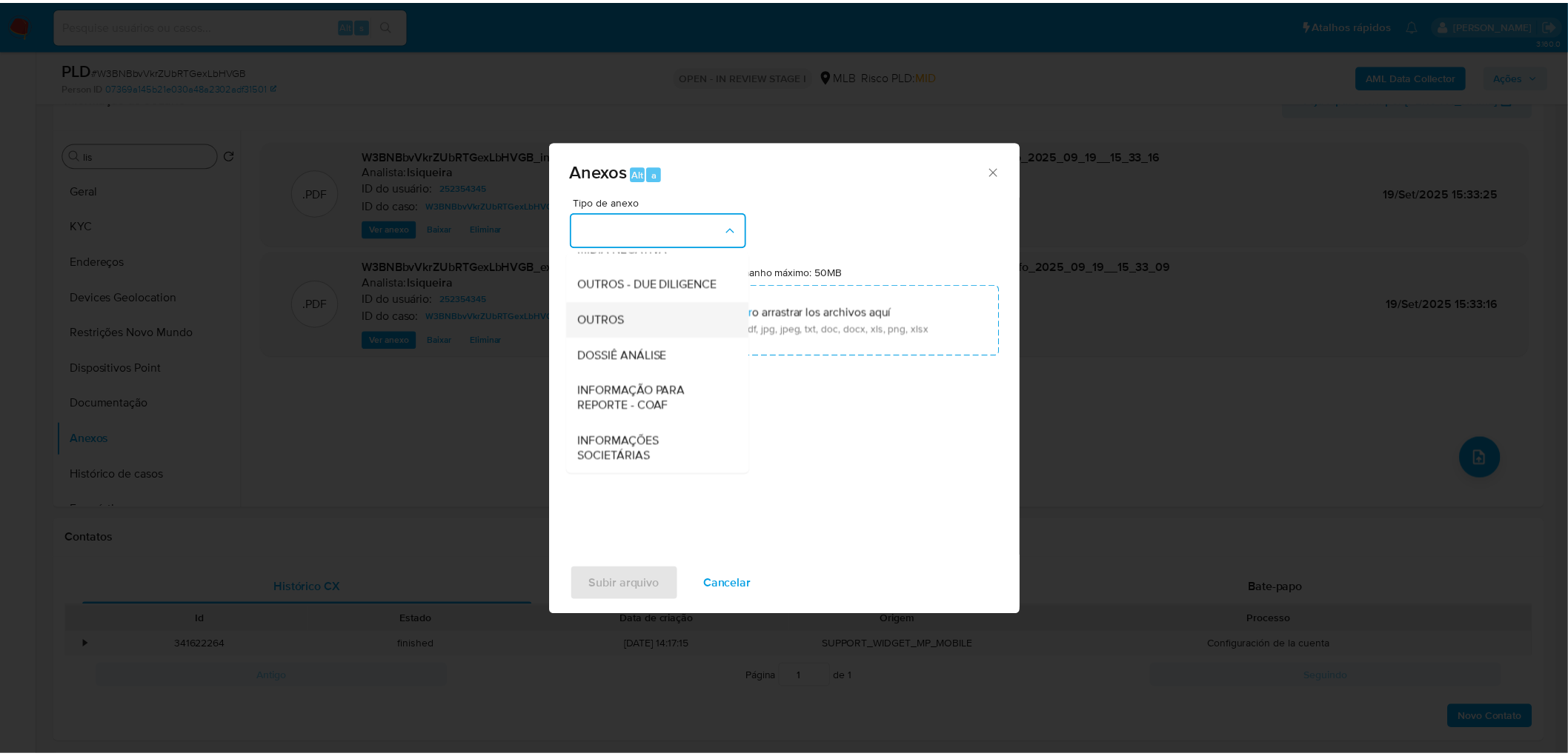
scroll to position [227, 0]
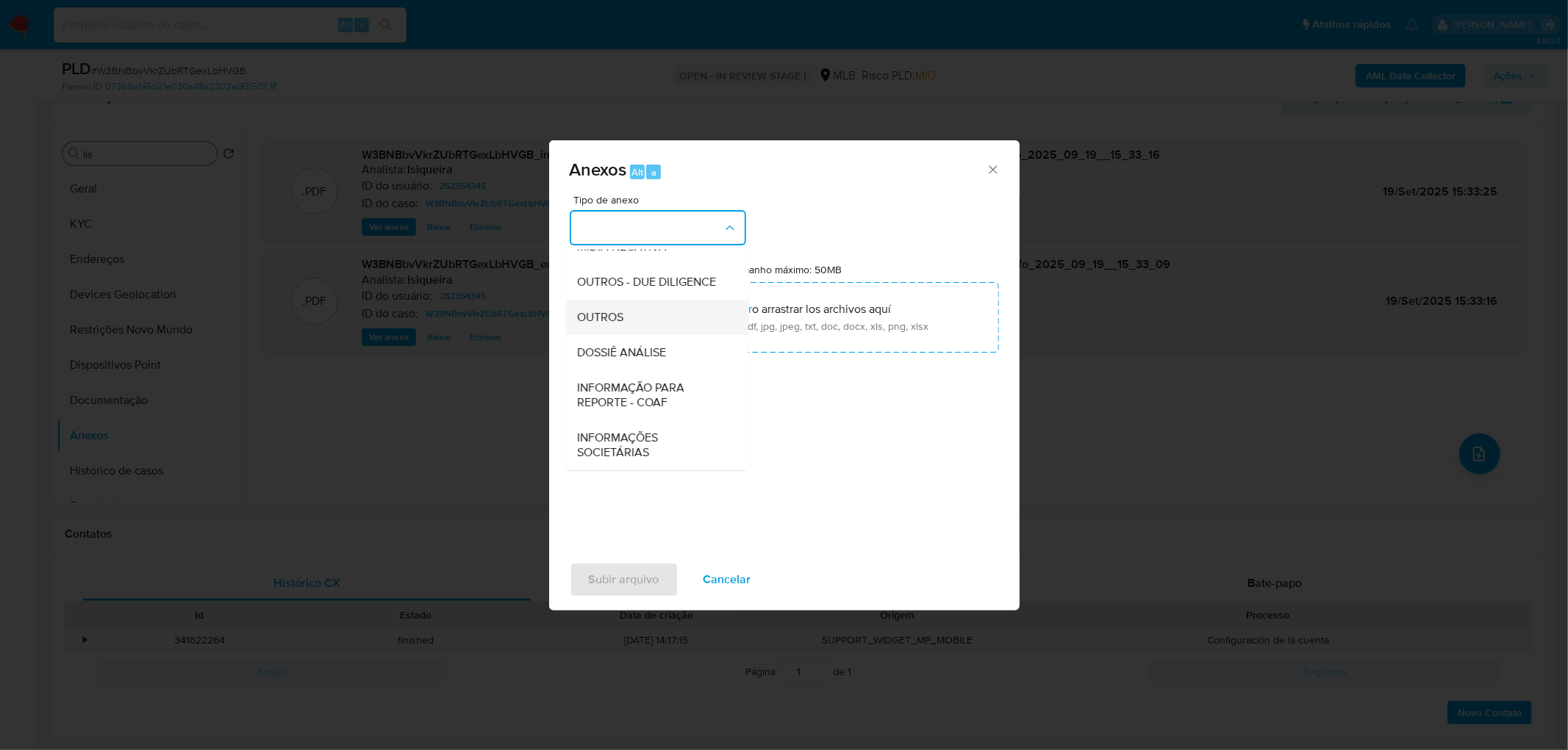
click at [618, 313] on span "OUTROS" at bounding box center [601, 318] width 46 height 15
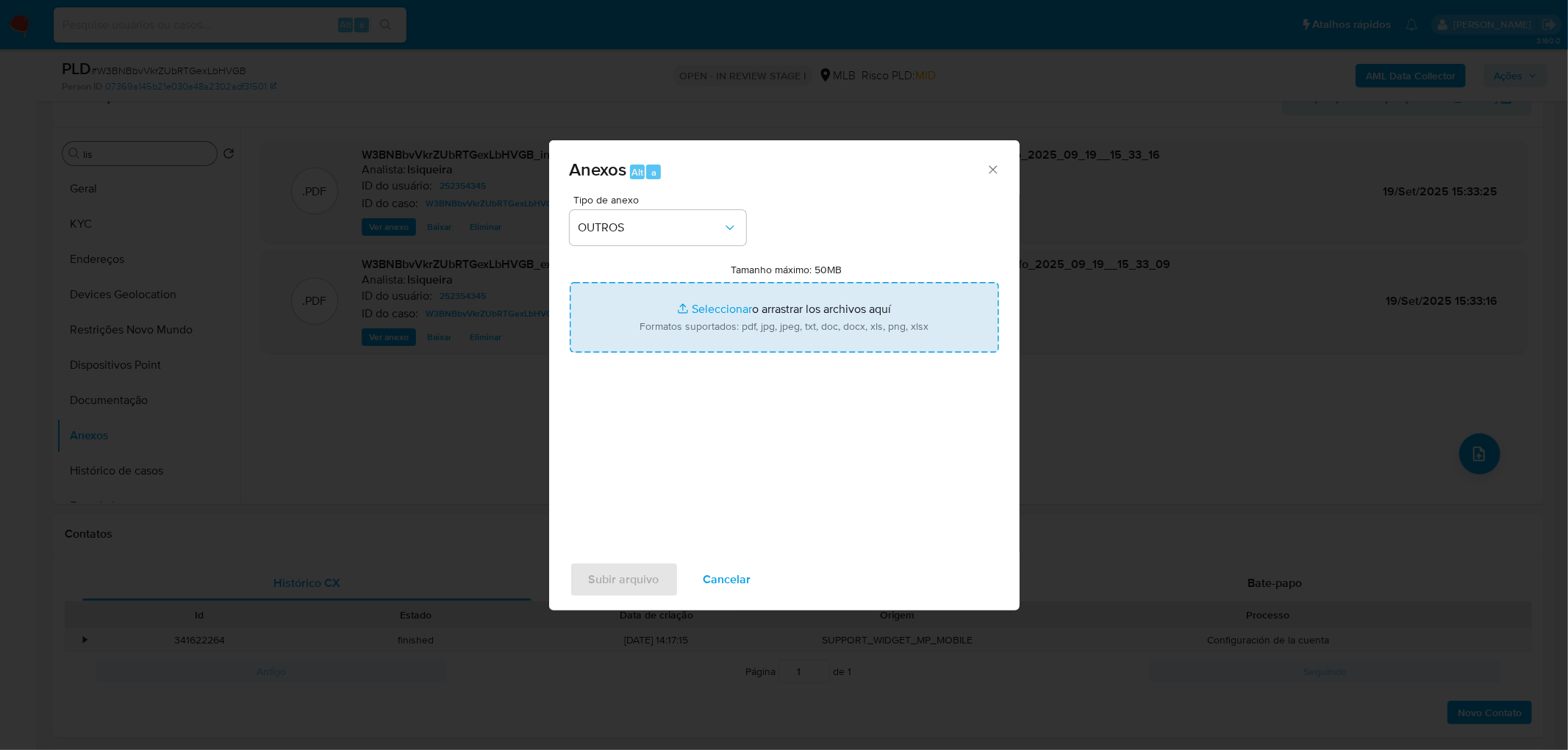
click at [783, 311] on input "Tamanho máximo: 50MB Seleccionar archivos" at bounding box center [784, 317] width 429 height 70
type input "C:\fakepath\Mulan 252354345_2025_09_19_11_05_11.xlsx"
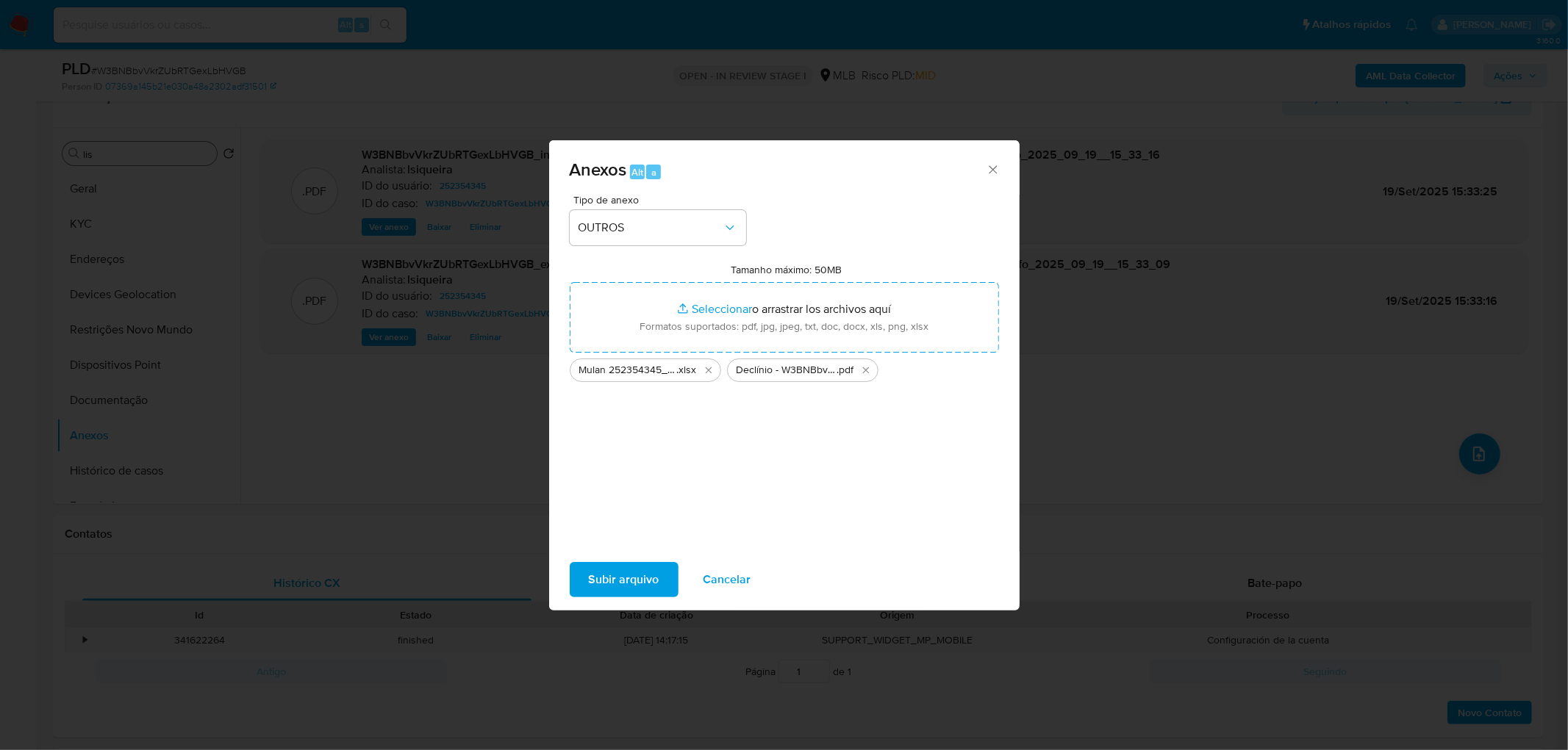
click at [618, 577] on span "Subir arquivo" at bounding box center [623, 579] width 70 height 32
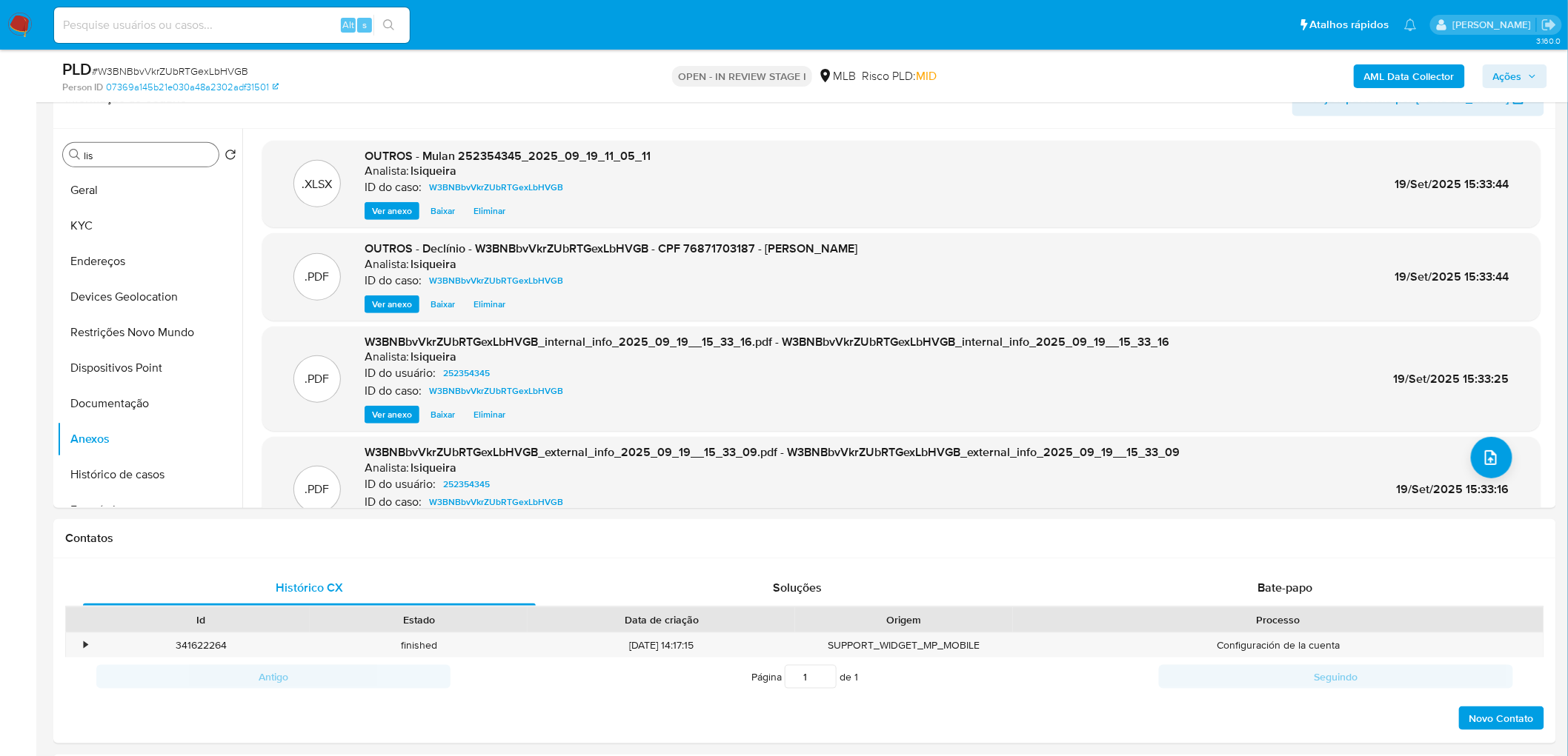
click at [1506, 78] on span "Ações" at bounding box center [1507, 76] width 29 height 23
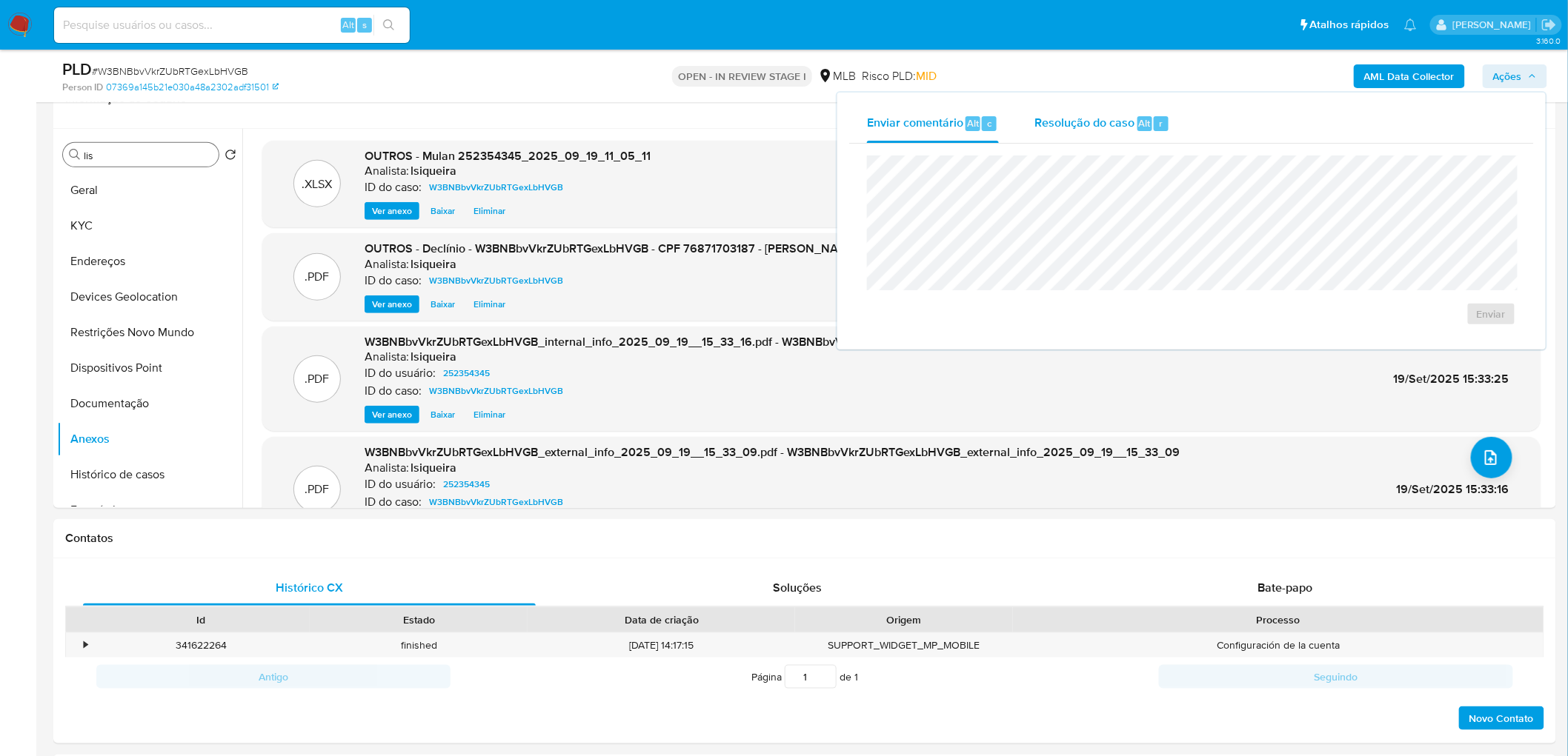
click at [1115, 128] on span "Resolução do caso" at bounding box center [1084, 122] width 100 height 17
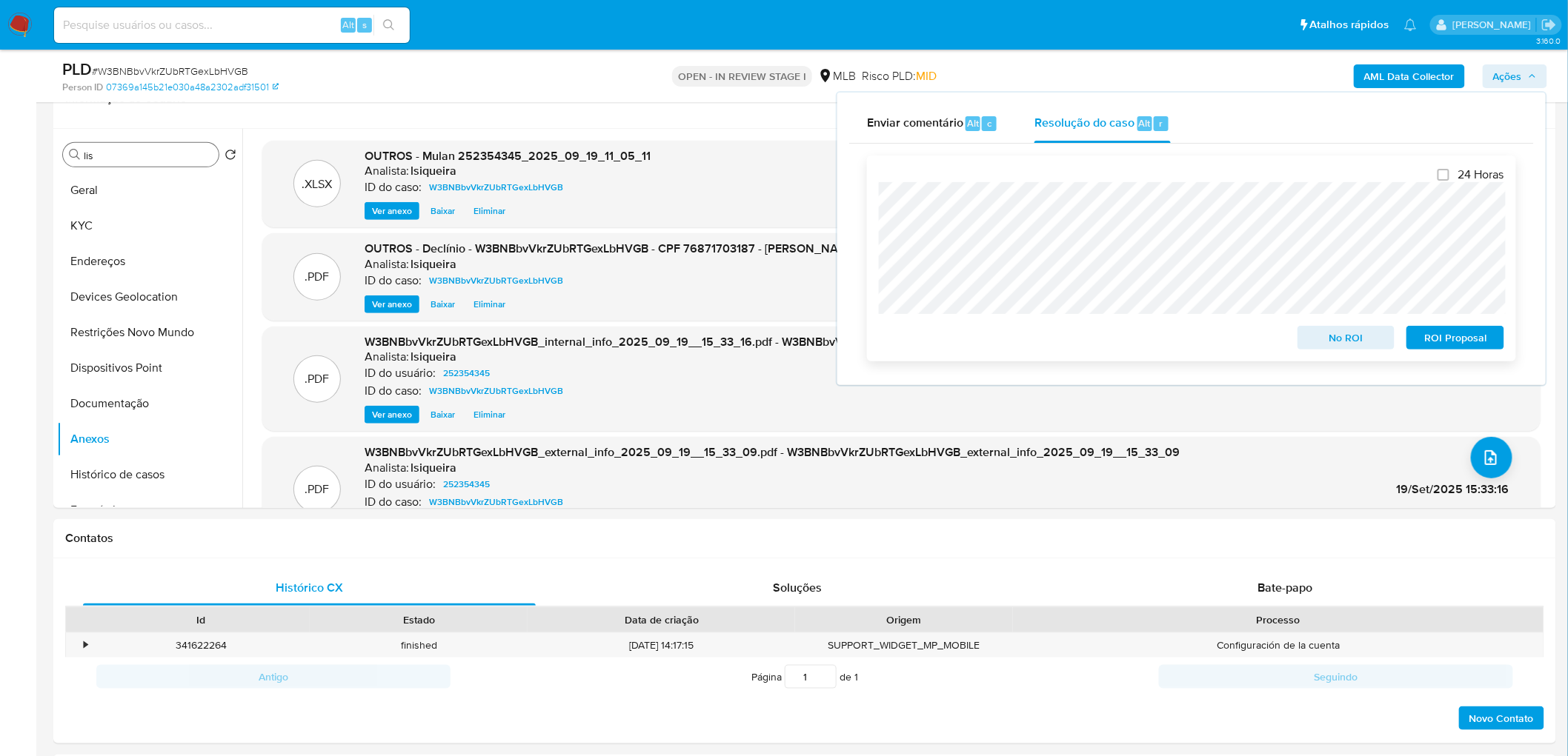
click at [1361, 344] on span "No ROI" at bounding box center [1346, 338] width 77 height 21
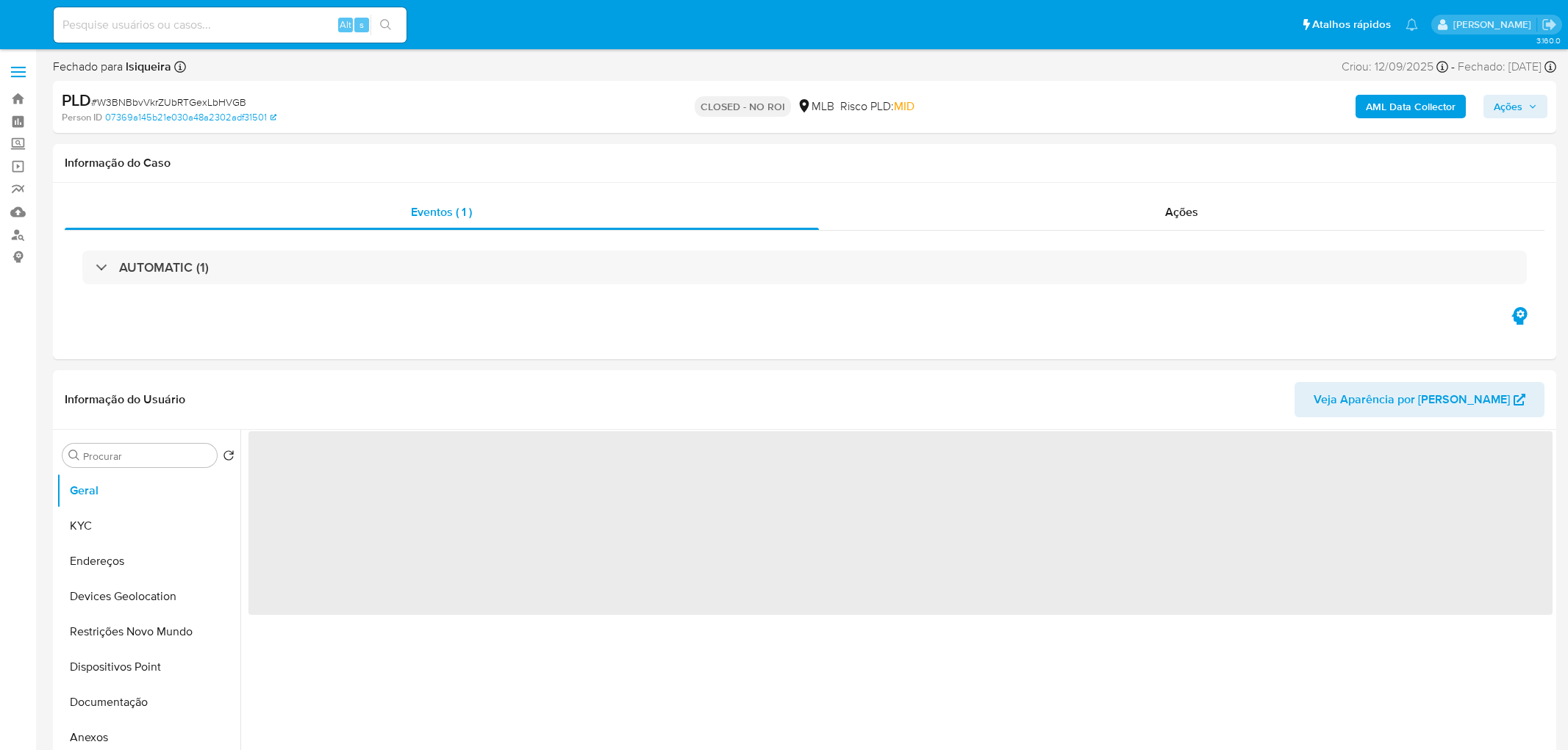
select select "10"
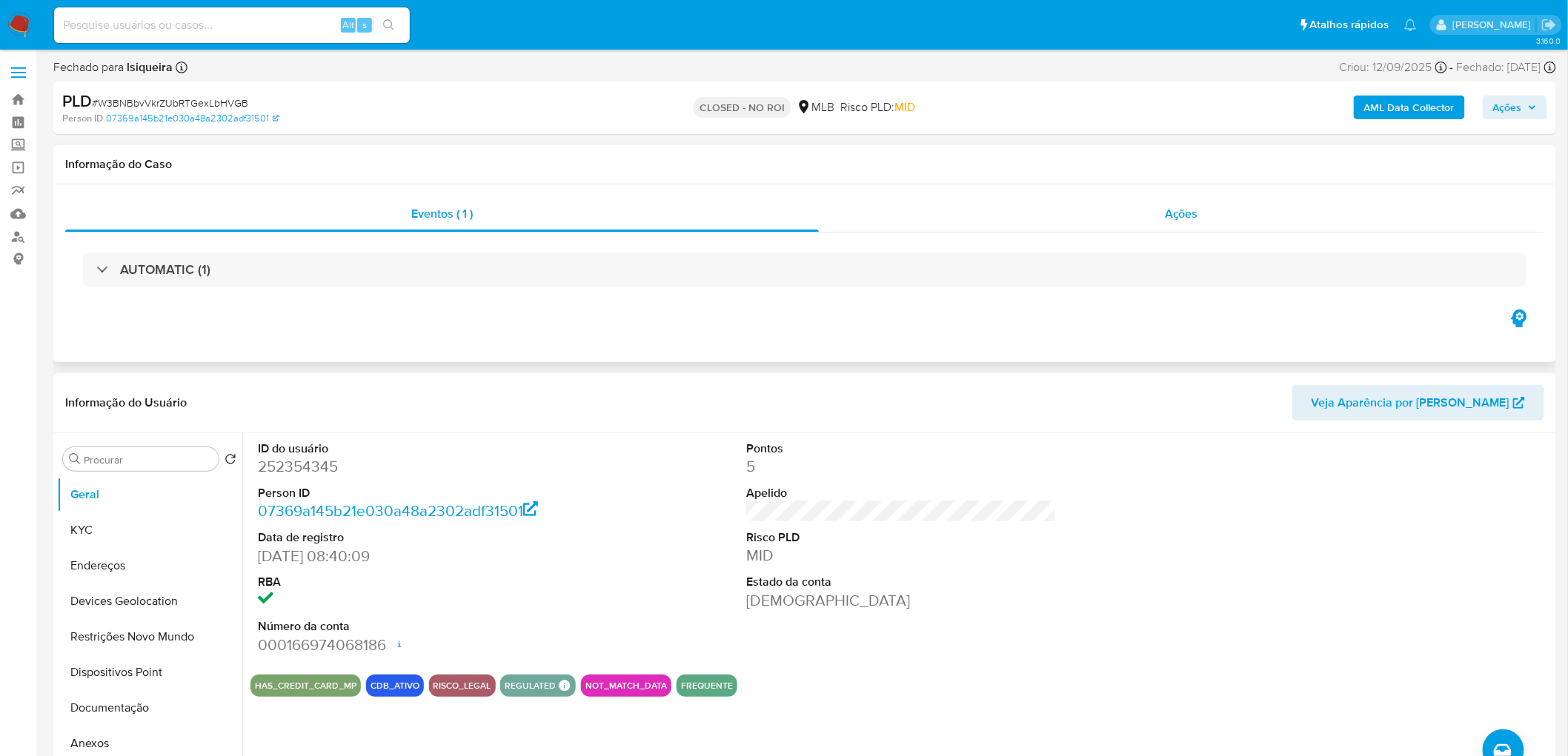
click at [1204, 213] on div "Ações" at bounding box center [1181, 214] width 725 height 36
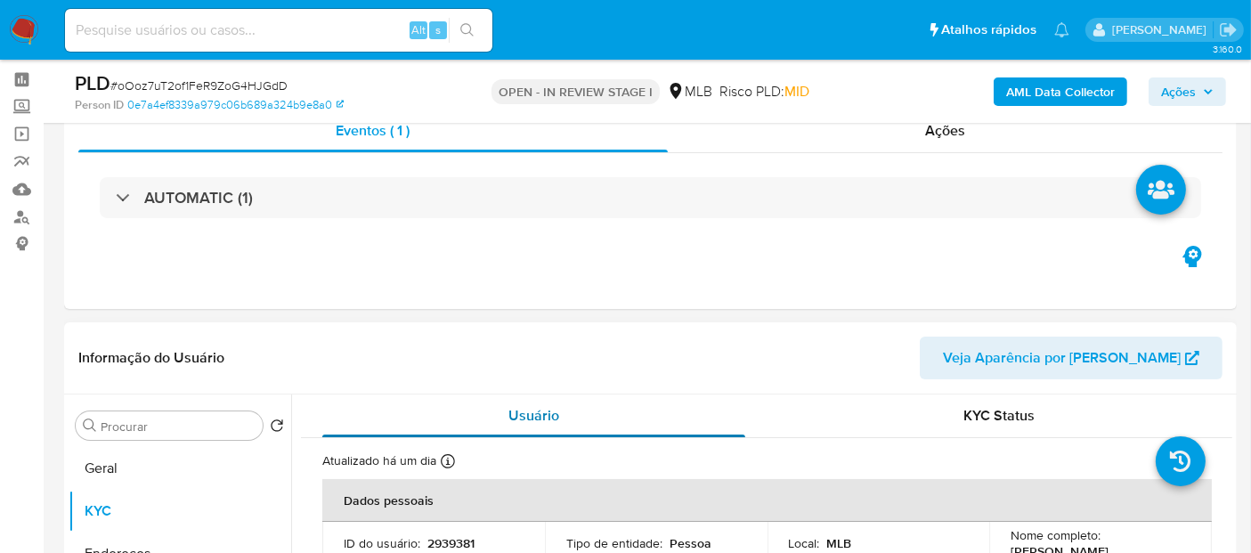
scroll to position [99, 0]
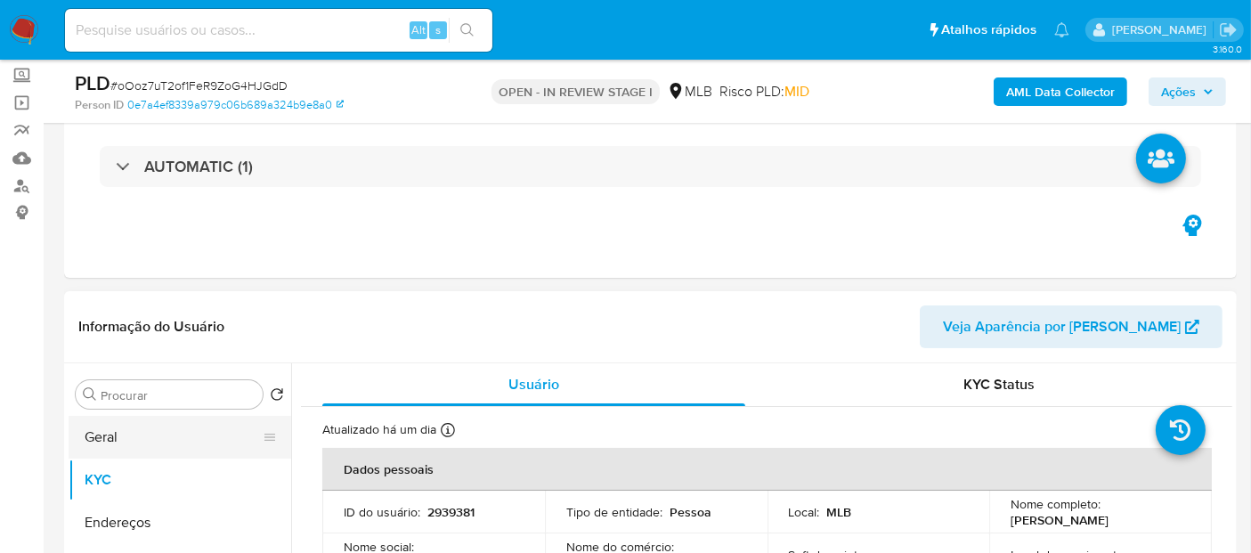
click at [175, 440] on button "Geral" at bounding box center [173, 437] width 208 height 43
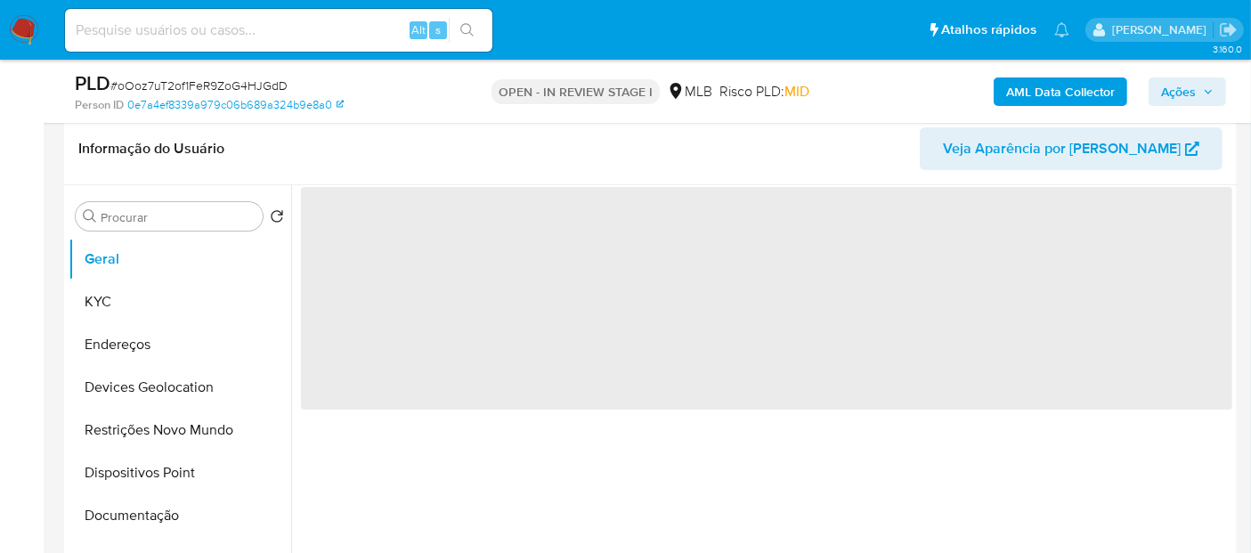
scroll to position [297, 0]
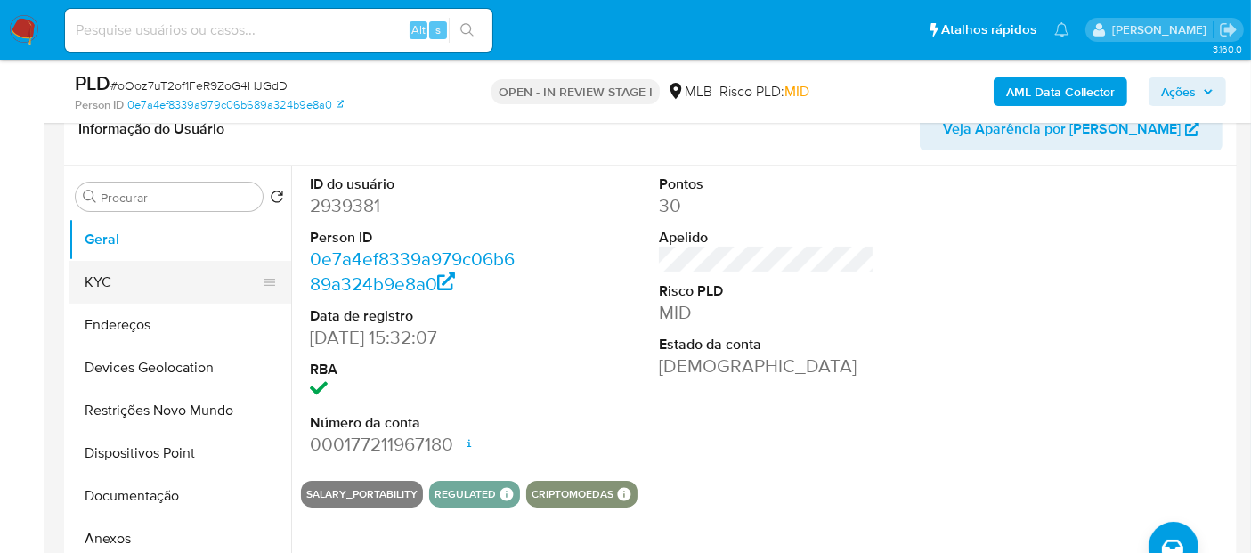
click at [170, 272] on button "KYC" at bounding box center [173, 282] width 208 height 43
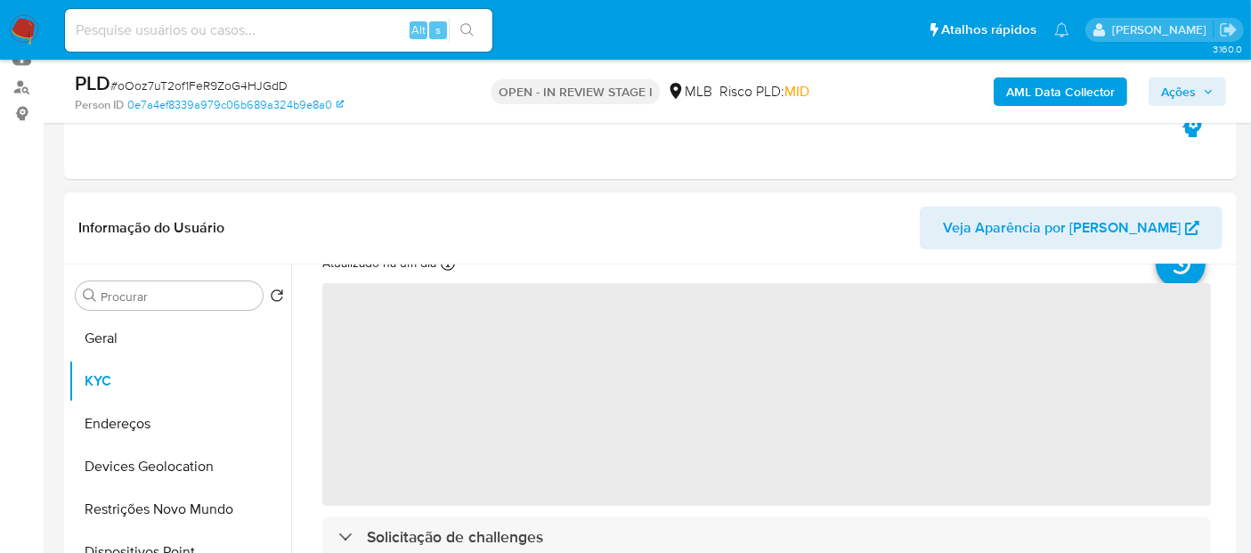
scroll to position [99, 0]
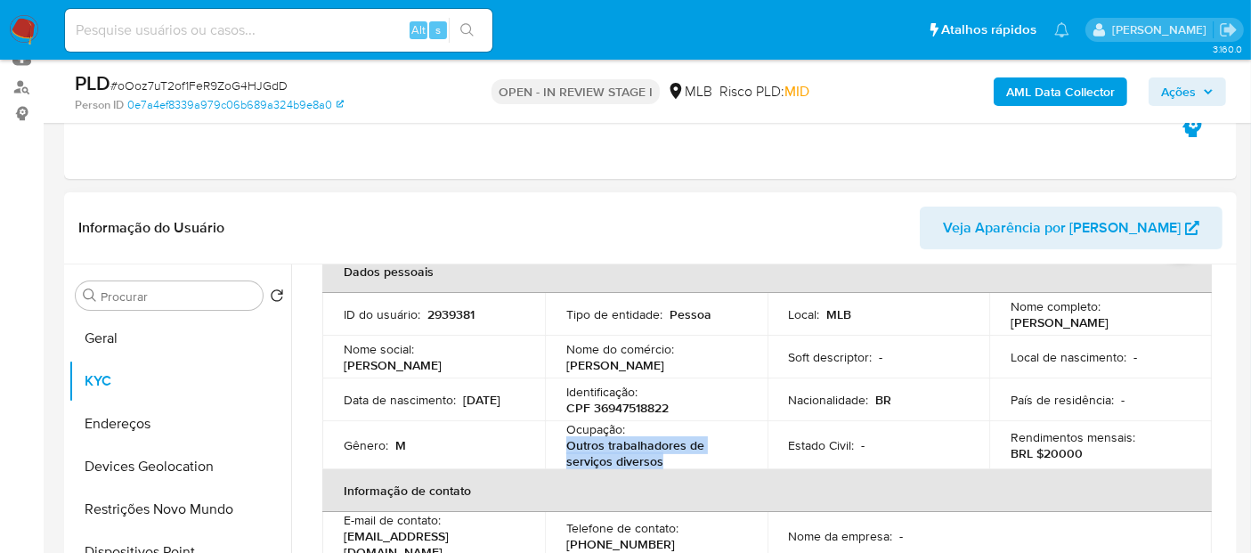
drag, startPoint x: 668, startPoint y: 461, endPoint x: 546, endPoint y: 446, distance: 122.9
click at [546, 446] on td "Ocupação : Outros trabalhadores de serviços diversos" at bounding box center [656, 445] width 223 height 48
copy p "Outros trabalhadores de serviços diversos"
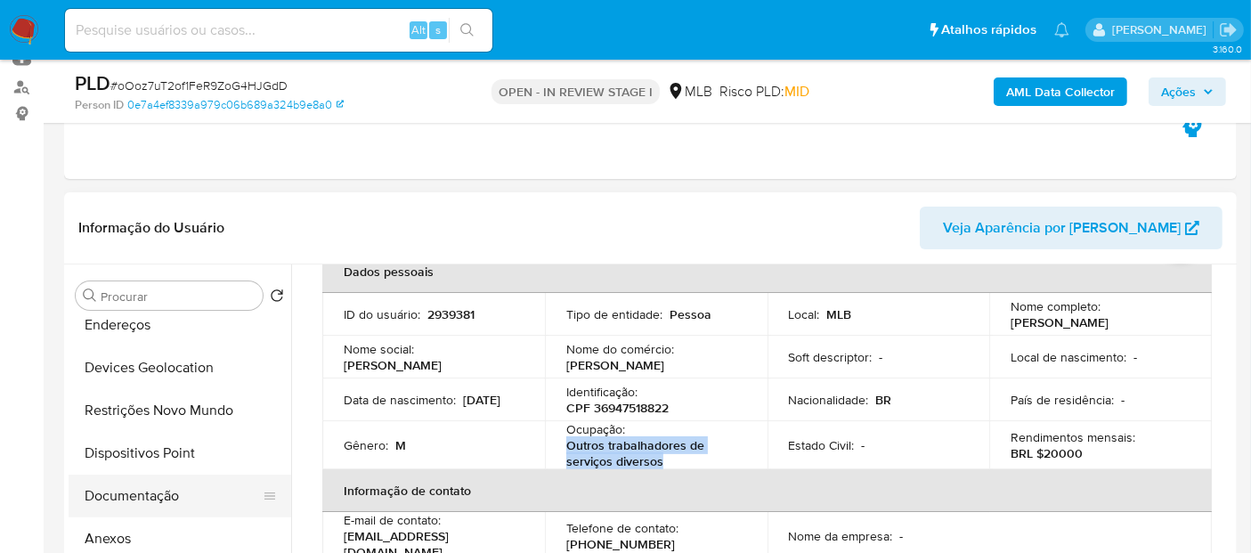
click at [124, 509] on button "Documentação" at bounding box center [173, 496] width 208 height 43
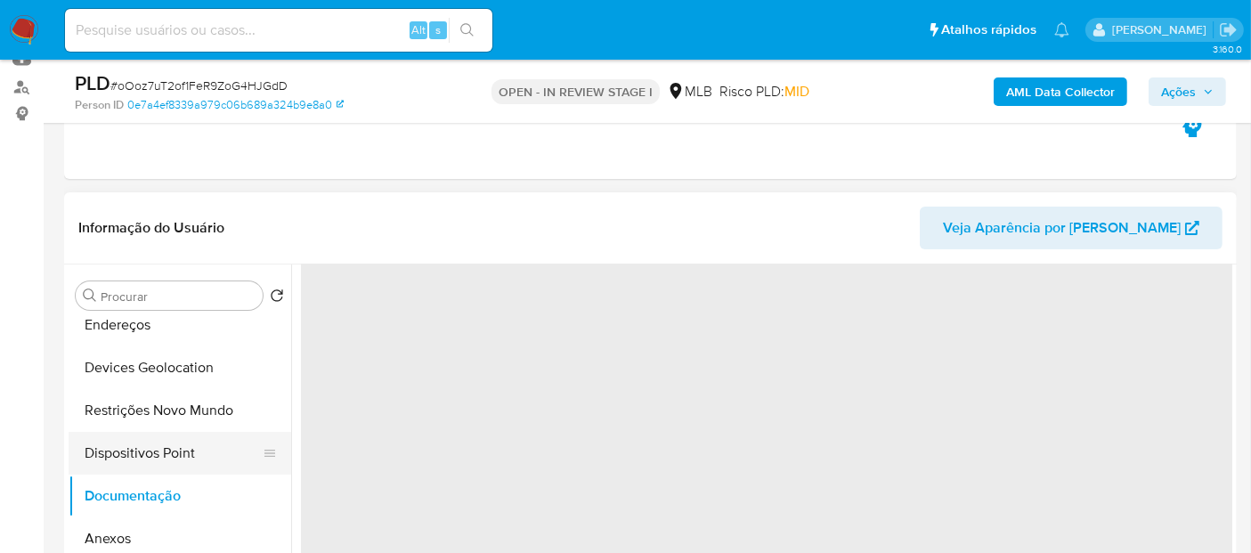
scroll to position [0, 0]
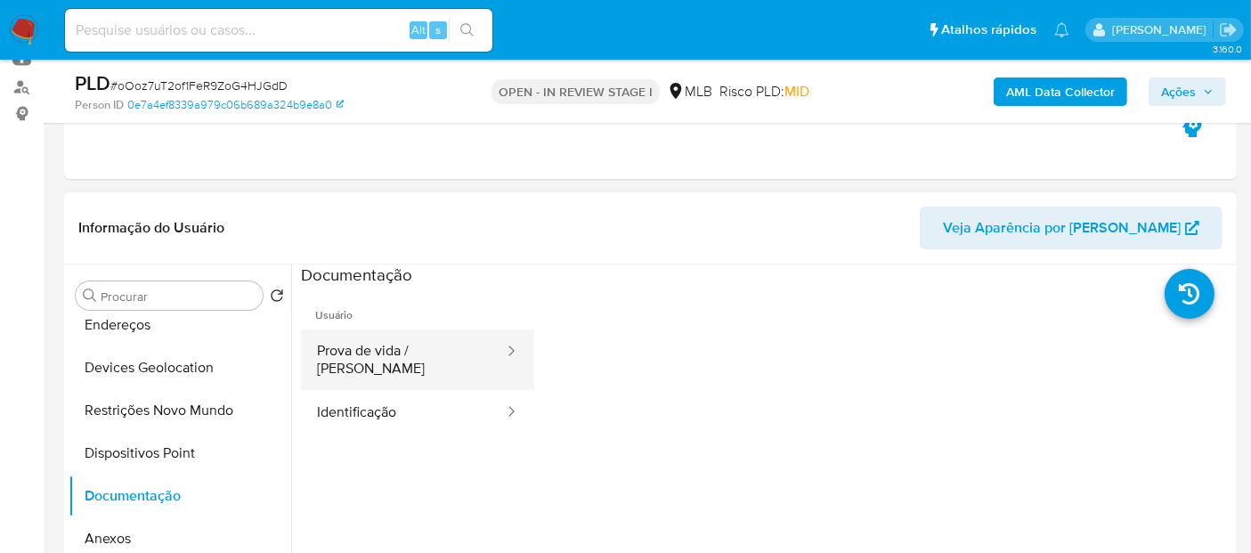
click at [366, 355] on button "Prova de vida / Selfie" at bounding box center [403, 360] width 205 height 61
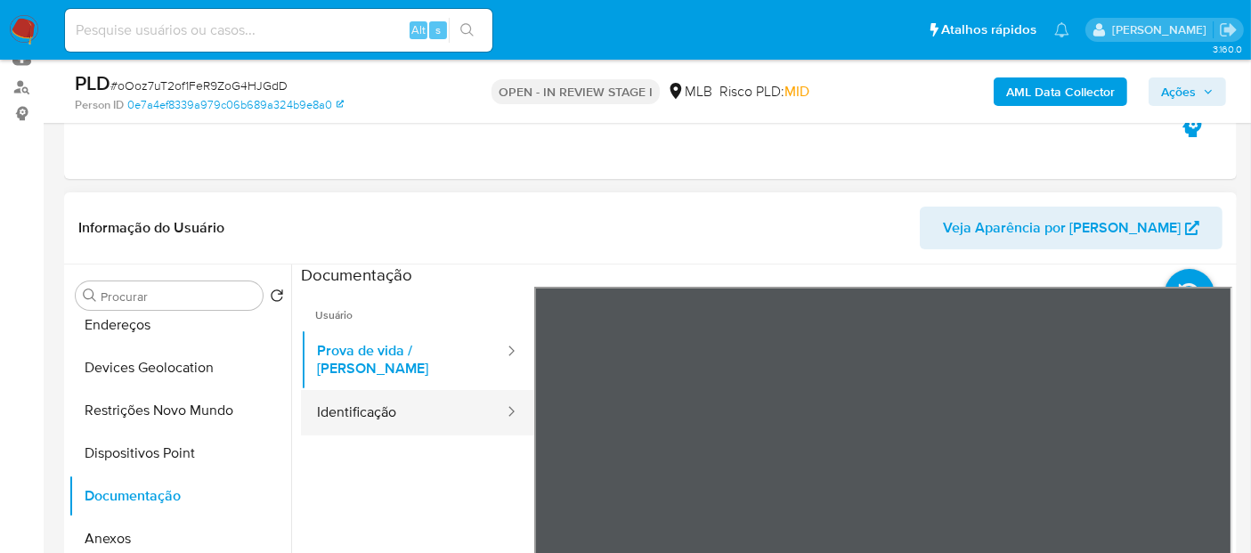
click at [419, 414] on button "Identificação" at bounding box center [403, 412] width 205 height 45
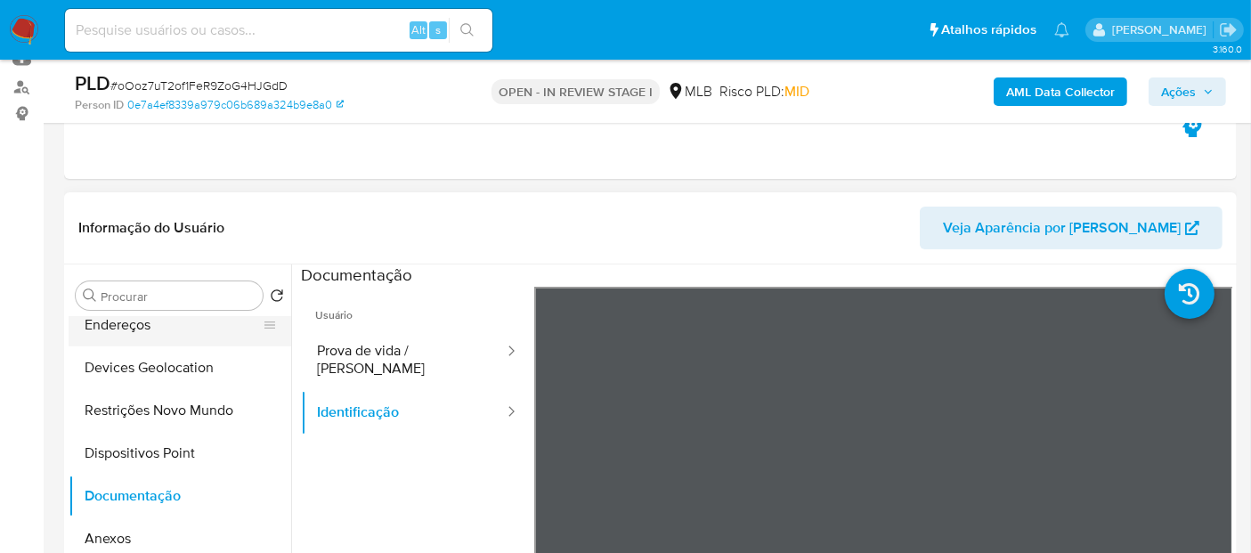
click at [162, 330] on button "Endereços" at bounding box center [173, 325] width 208 height 43
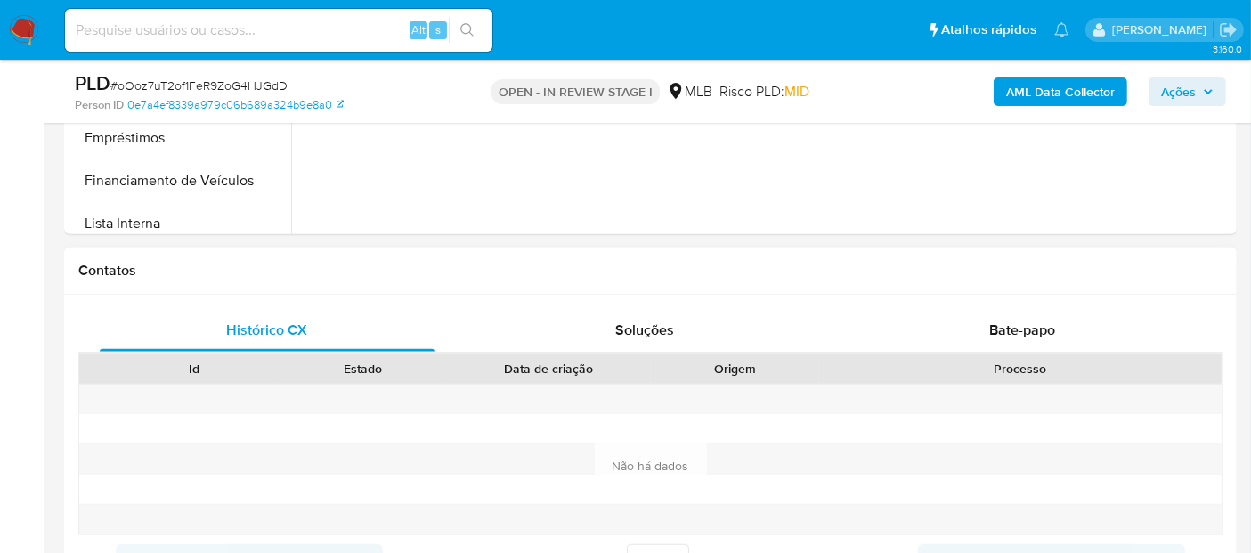
scroll to position [692, 0]
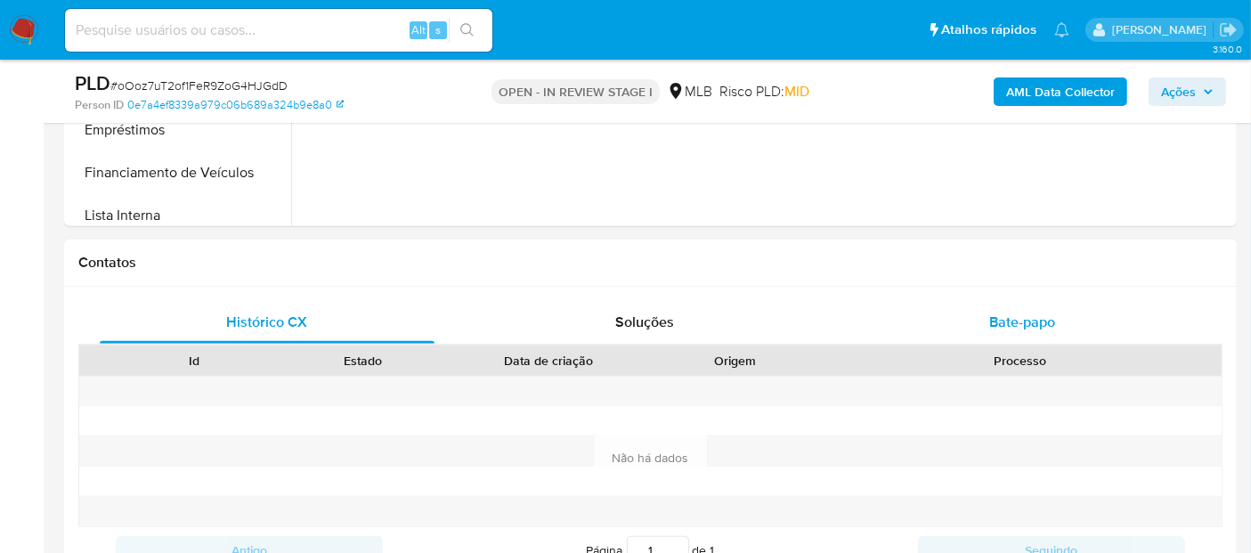
click at [1000, 324] on span "Bate-papo" at bounding box center [1022, 322] width 66 height 20
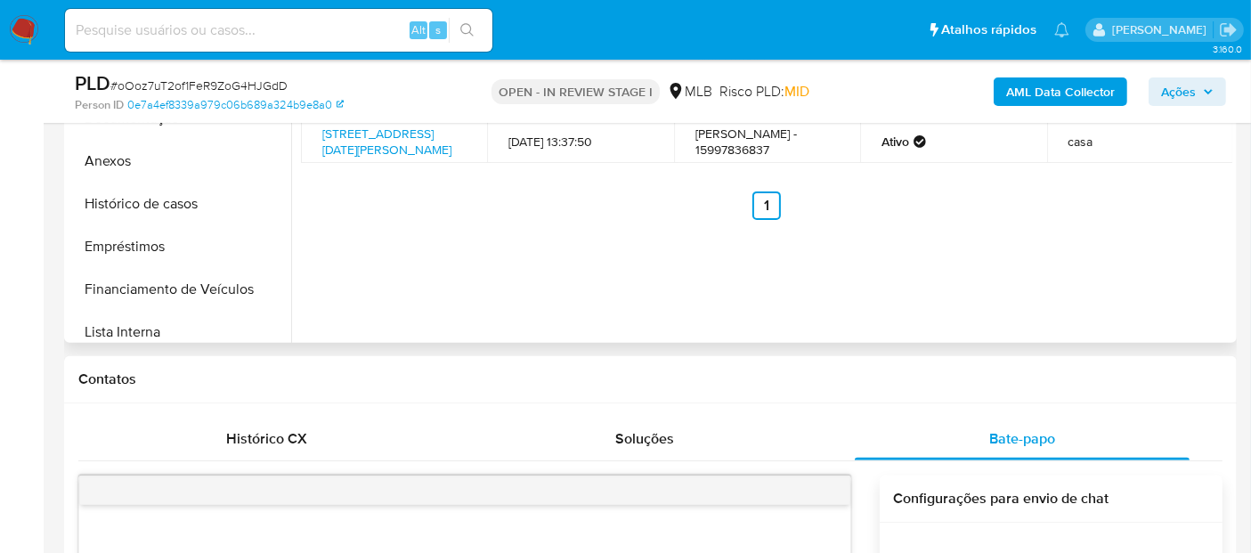
scroll to position [297, 0]
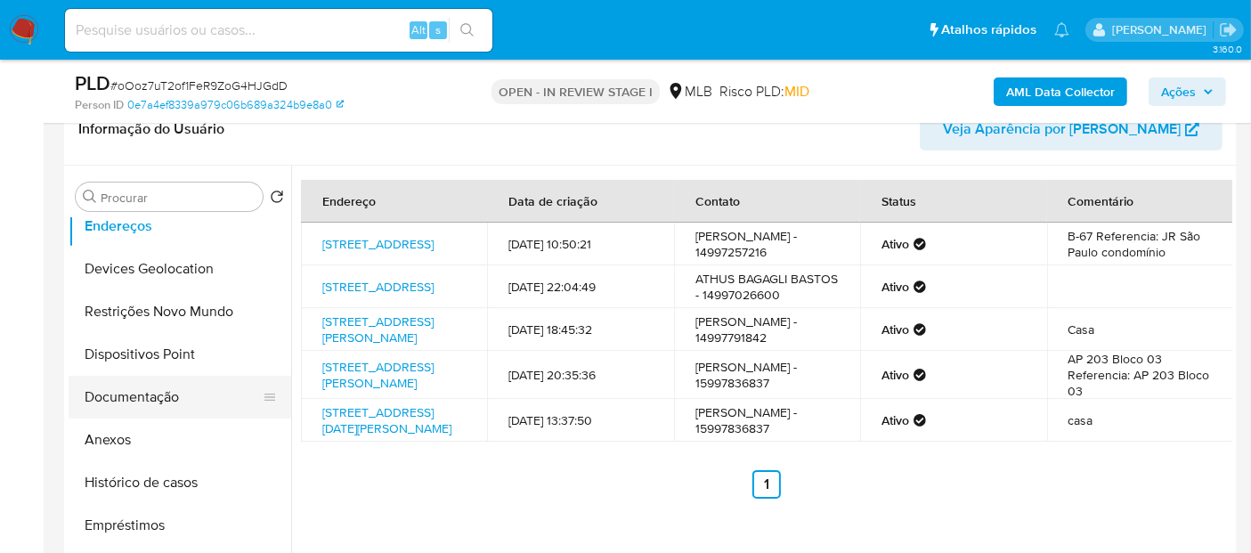
click at [155, 402] on button "Documentação" at bounding box center [173, 397] width 208 height 43
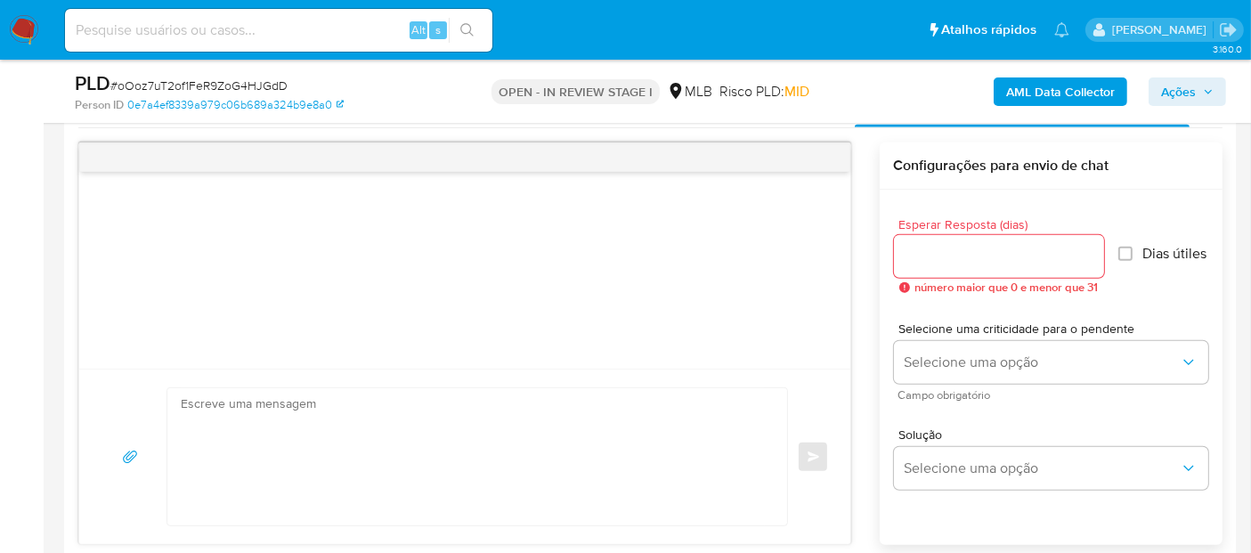
scroll to position [917, 0]
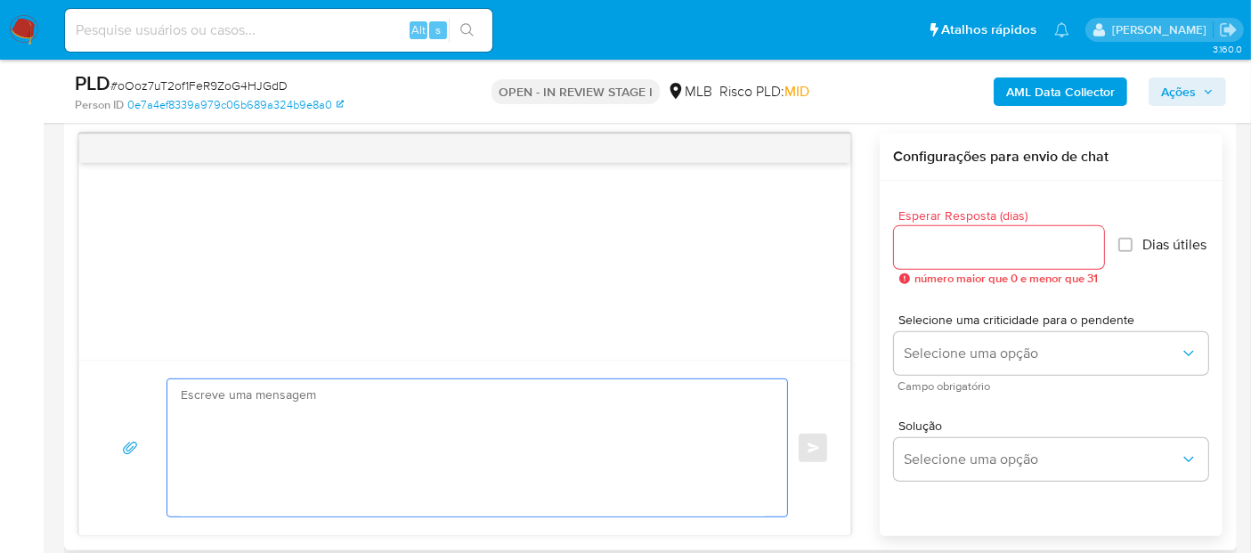
click at [271, 439] on textarea at bounding box center [473, 447] width 584 height 137
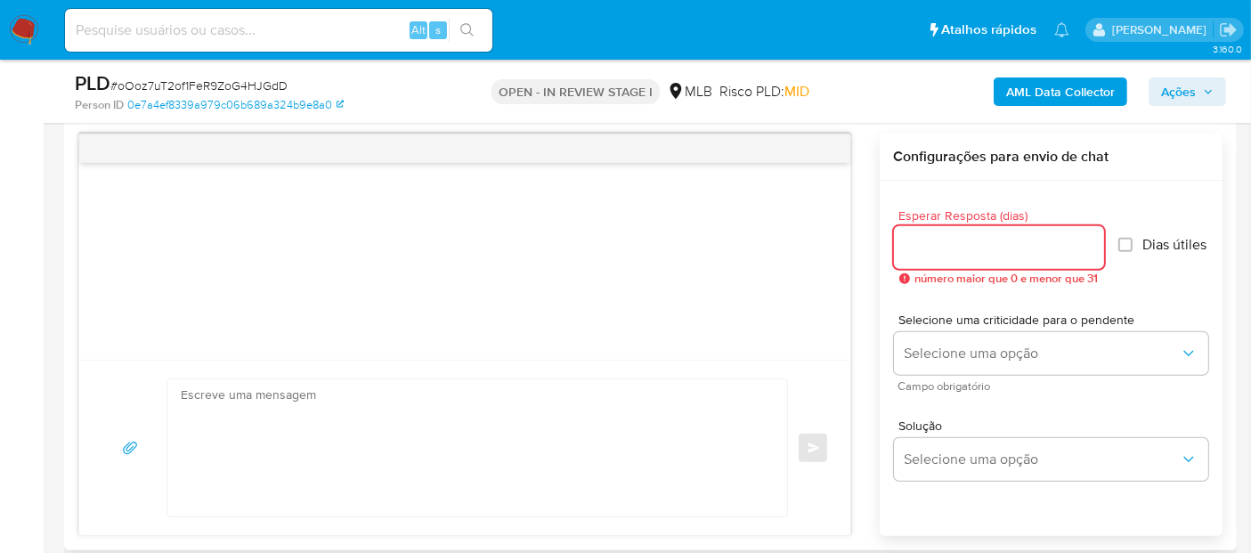
click at [1015, 242] on input "Esperar Resposta (dias)" at bounding box center [999, 247] width 210 height 23
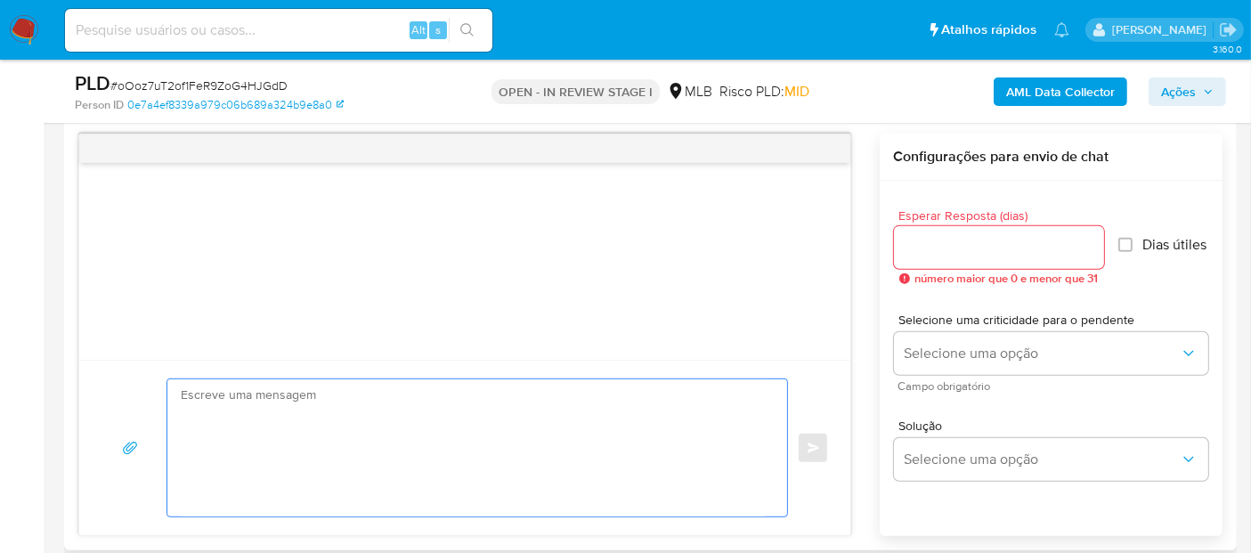
click at [418, 436] on textarea at bounding box center [473, 447] width 584 height 137
paste textarea "Olá, Estamos realizando uma verificação adicional de segurança em contas de usu…"
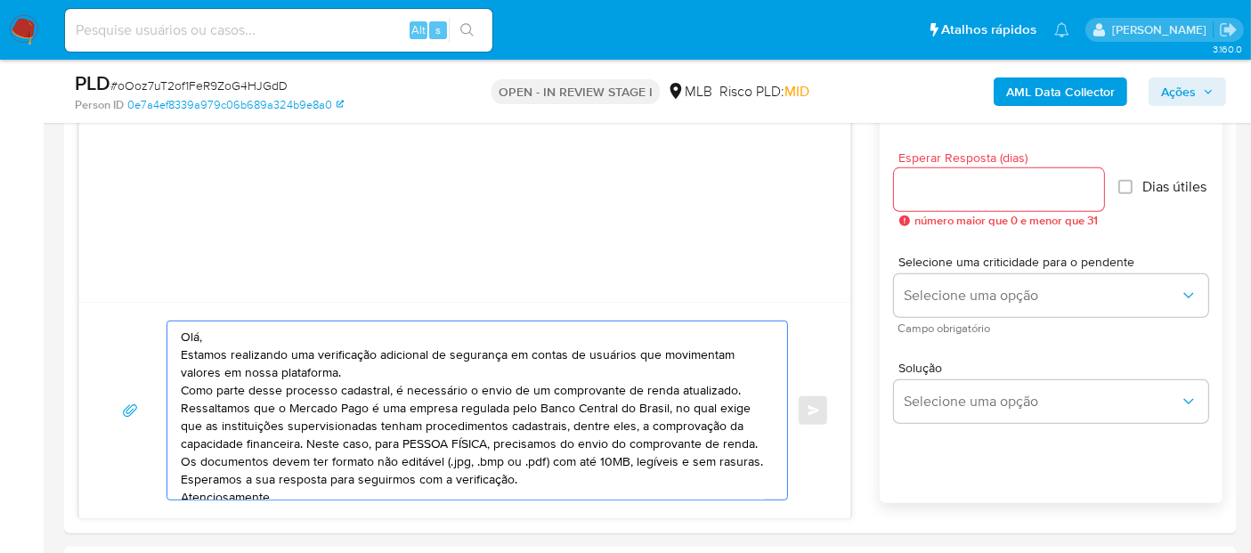
scroll to position [962, 0]
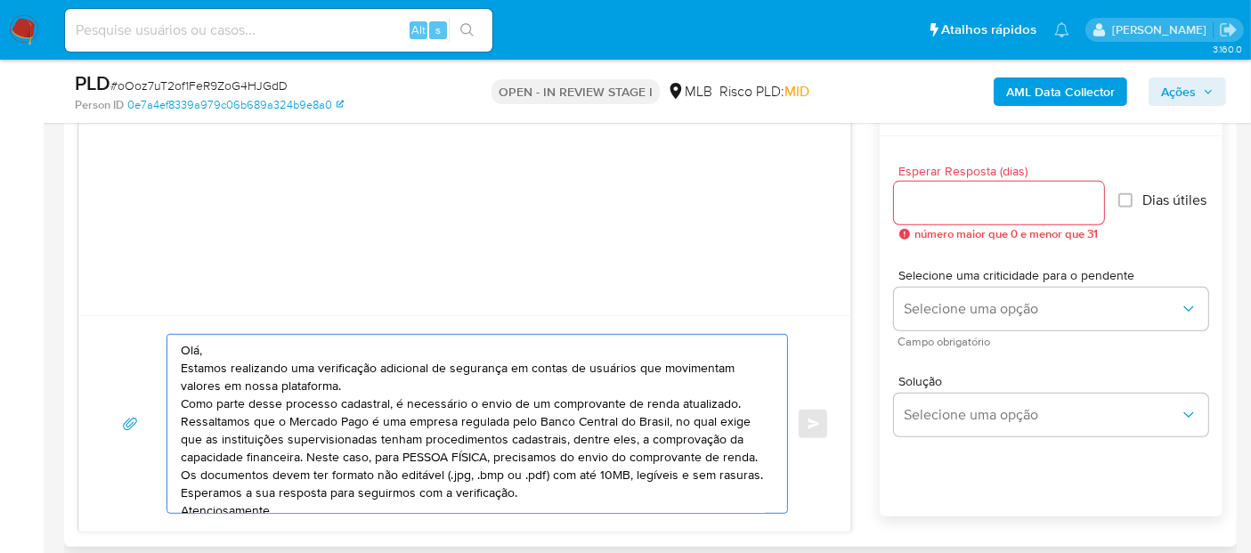
type textarea "Olá, Estamos realizando uma verificação adicional de segurança em contas de usu…"
click at [1009, 184] on div at bounding box center [999, 203] width 210 height 43
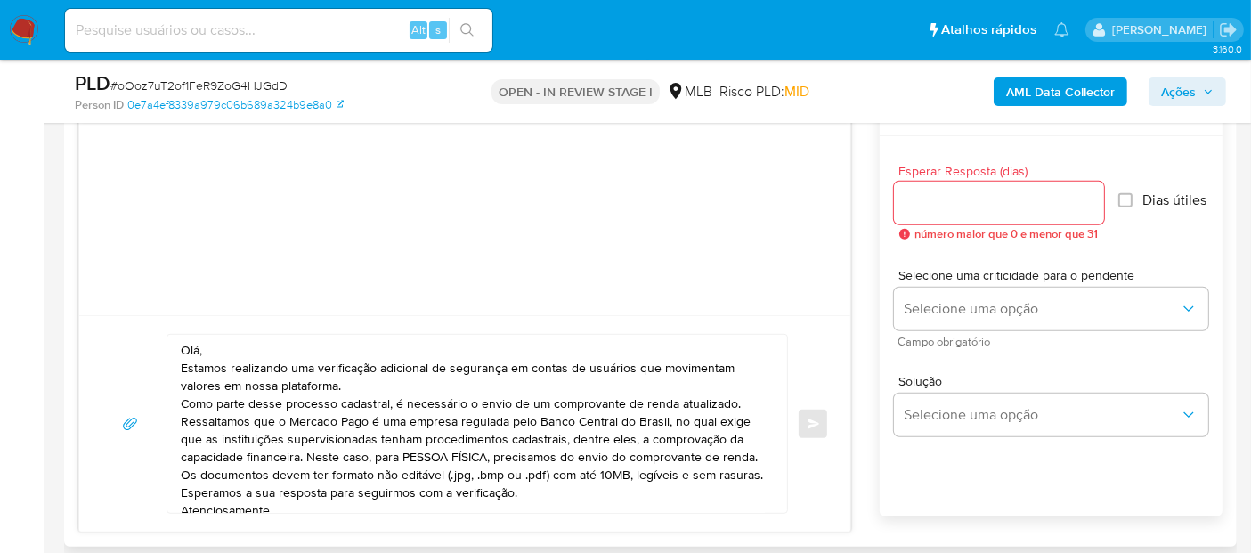
click at [1009, 200] on input "Esperar Resposta (dias)" at bounding box center [999, 202] width 210 height 23
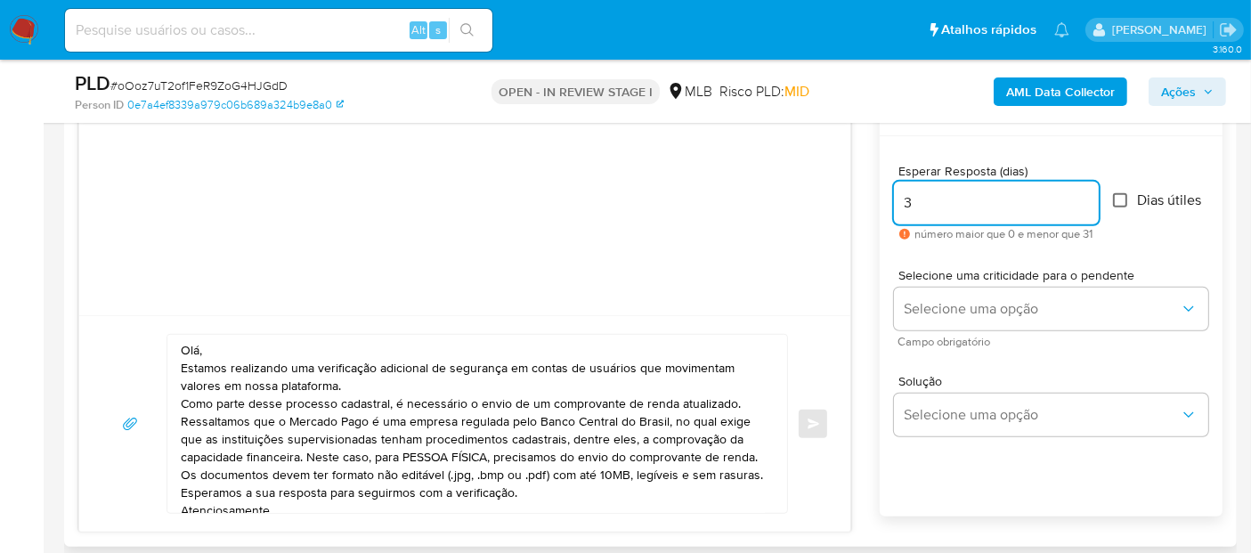
type input "3"
click at [1127, 199] on input "Dias útiles" at bounding box center [1120, 200] width 14 height 14
checkbox input "true"
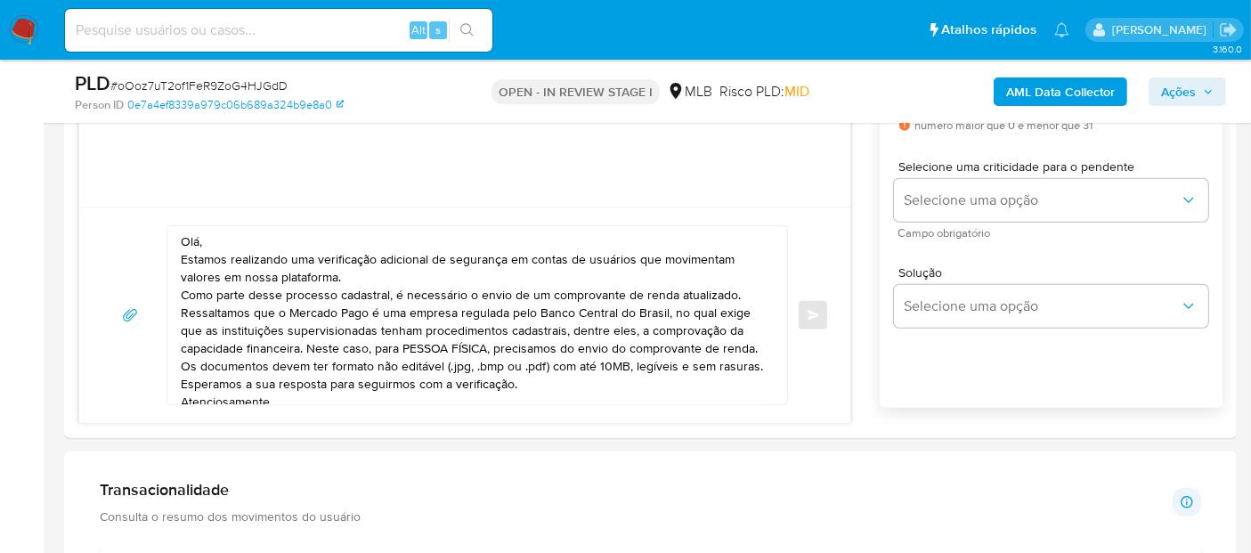
scroll to position [1075, 0]
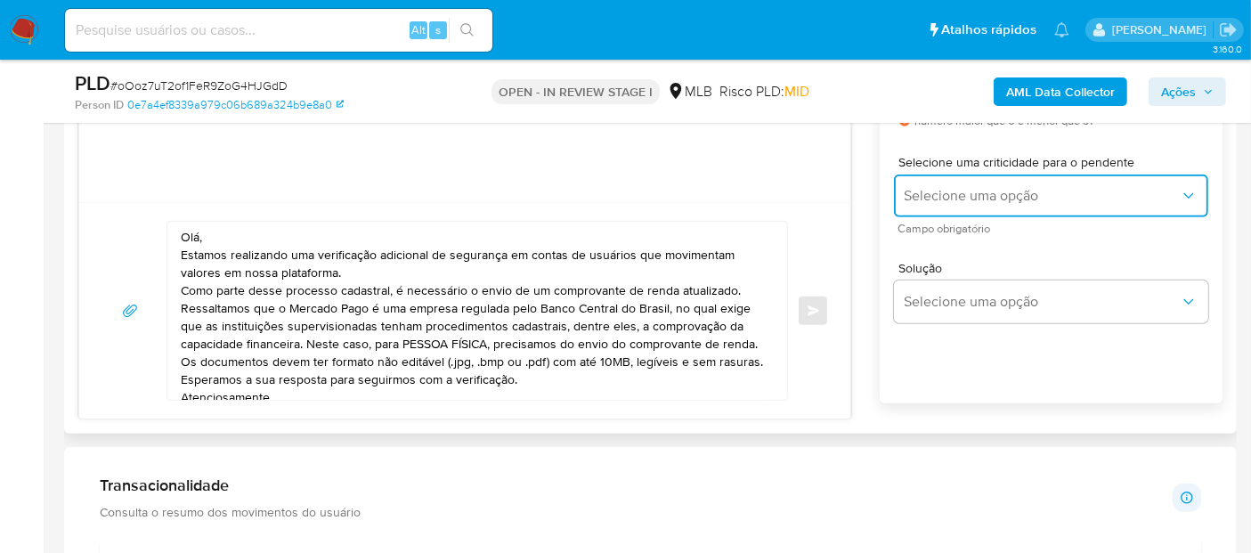
click at [1062, 200] on span "Selecione uma opção" at bounding box center [1042, 196] width 275 height 18
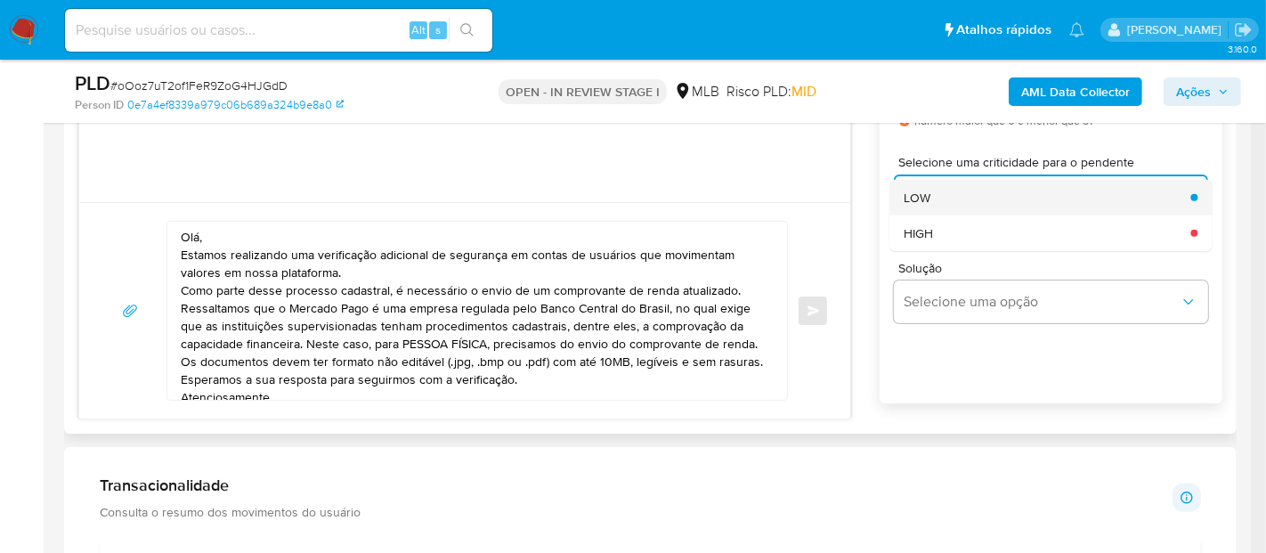
click at [1038, 199] on div "LOW" at bounding box center [1042, 198] width 276 height 36
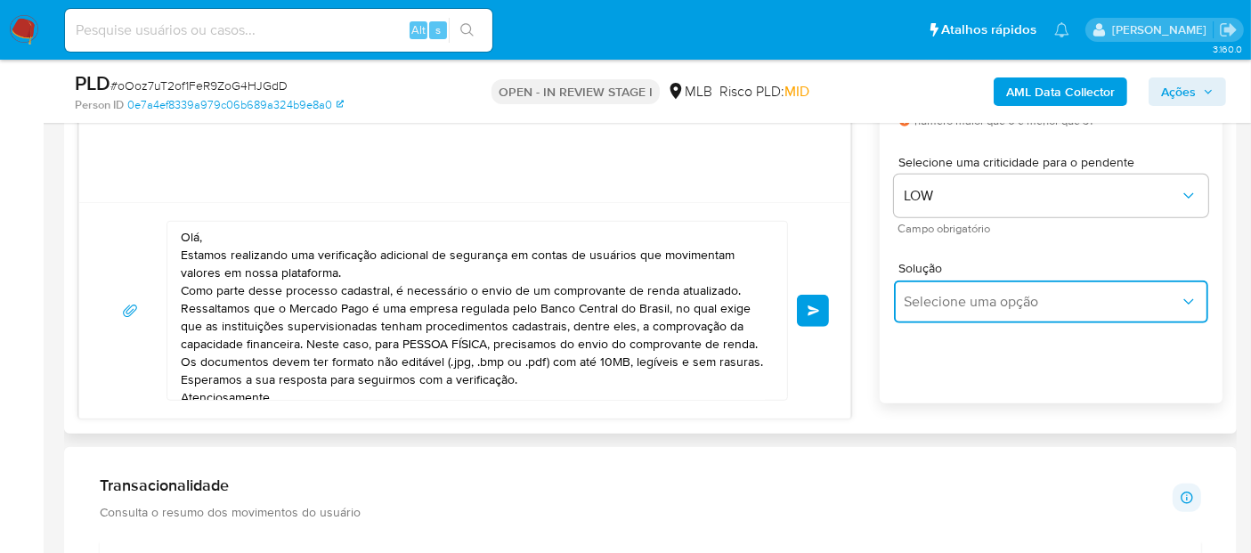
click at [1003, 298] on span "Selecione uma opção" at bounding box center [1042, 302] width 275 height 18
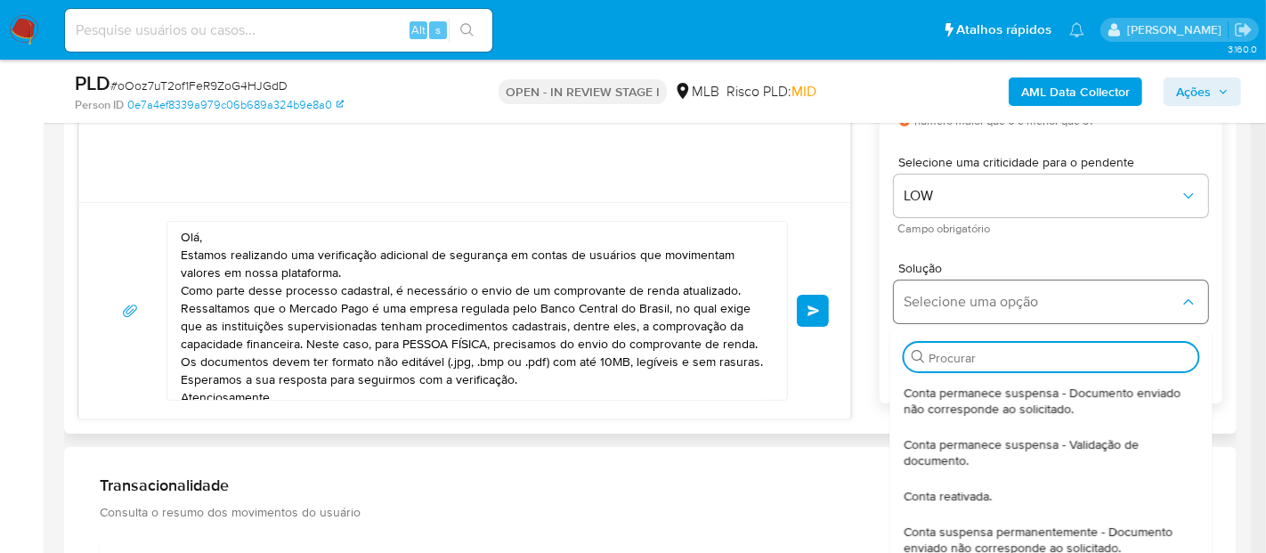
click at [1003, 298] on span "Selecione uma opção" at bounding box center [1042, 302] width 275 height 18
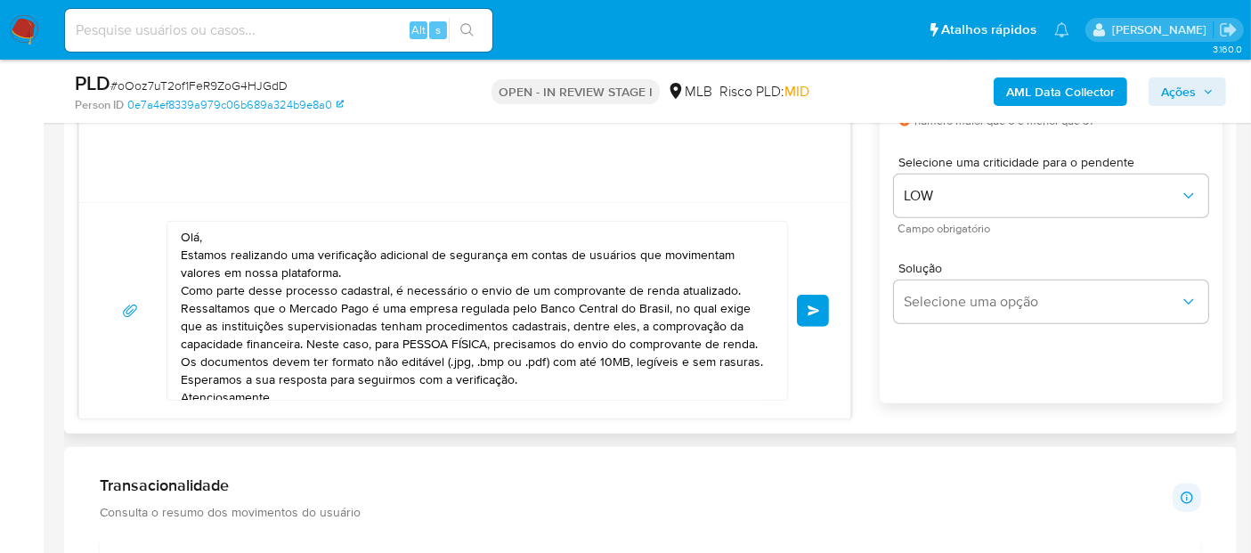
click at [1038, 256] on div "Solução Selecione uma opção" at bounding box center [1051, 296] width 314 height 97
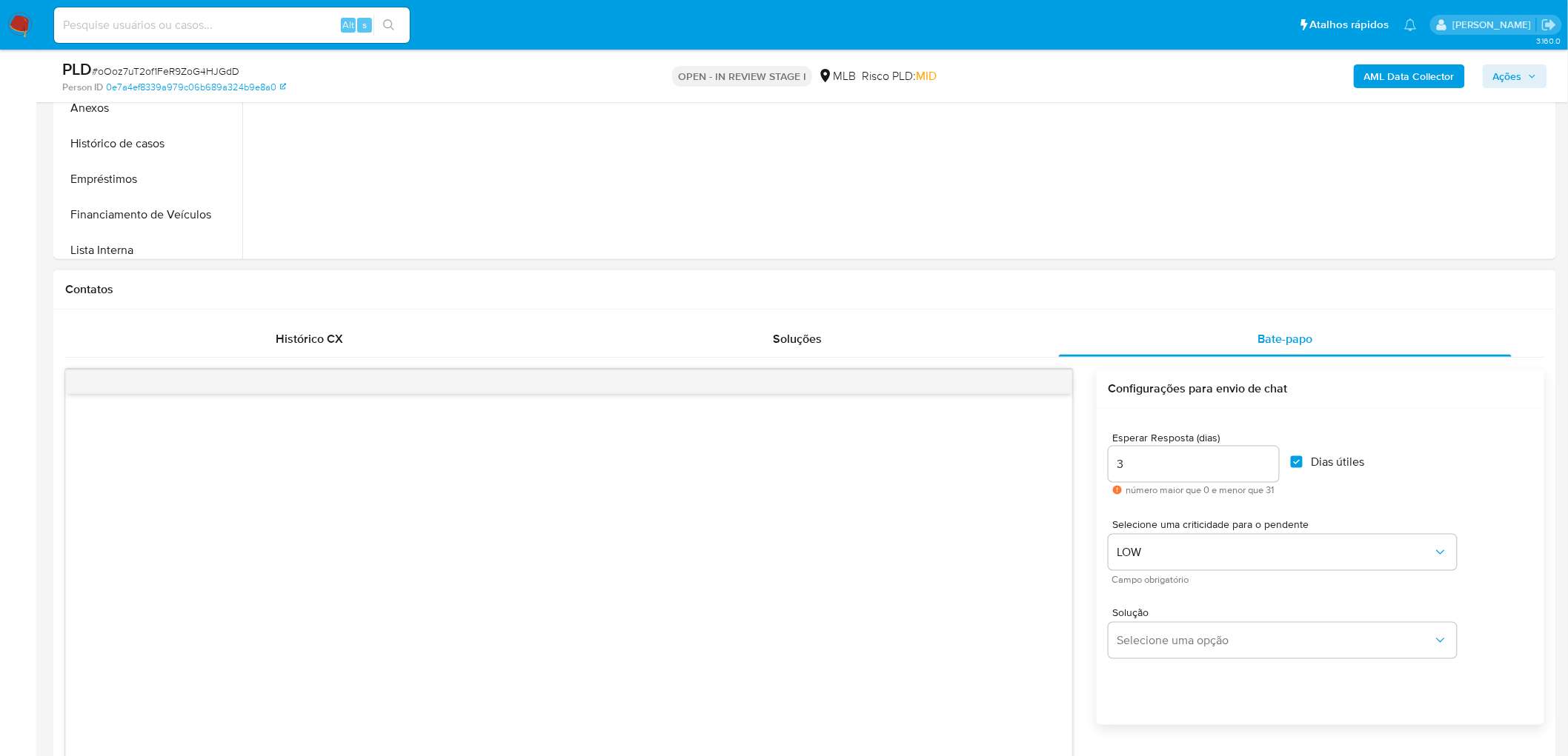
scroll to position [483, 0]
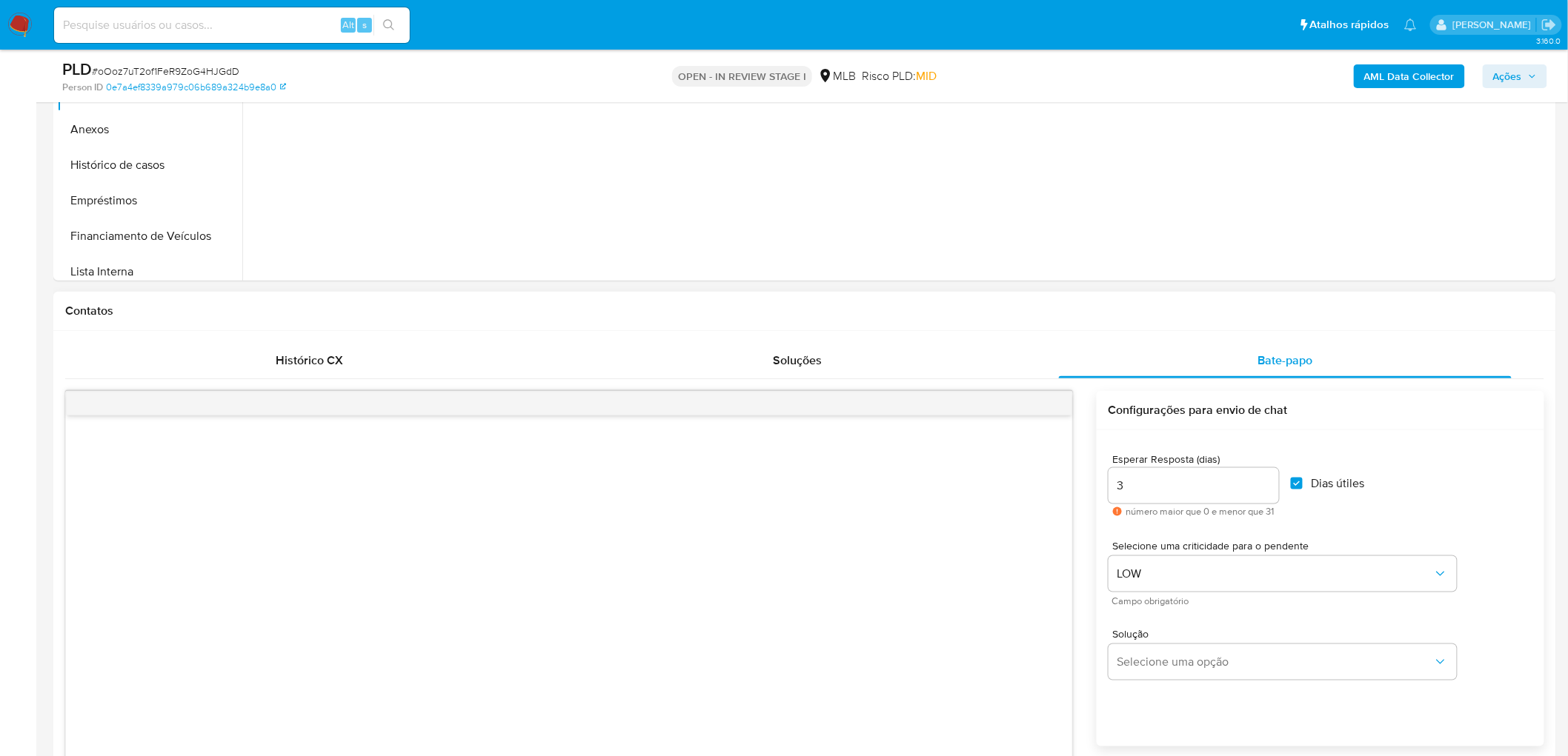
click at [1040, 459] on input "3" at bounding box center [1193, 486] width 171 height 19
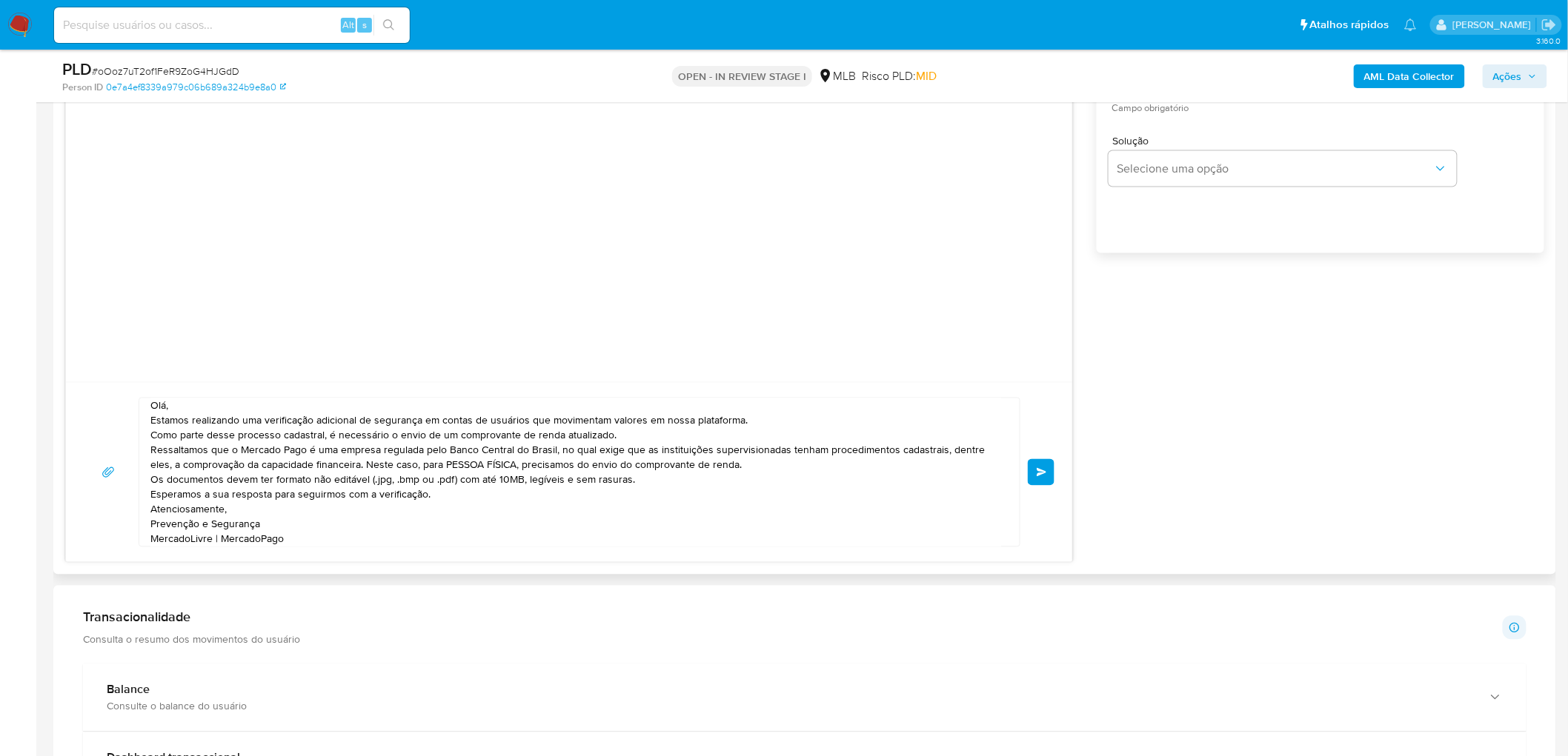
scroll to position [0, 0]
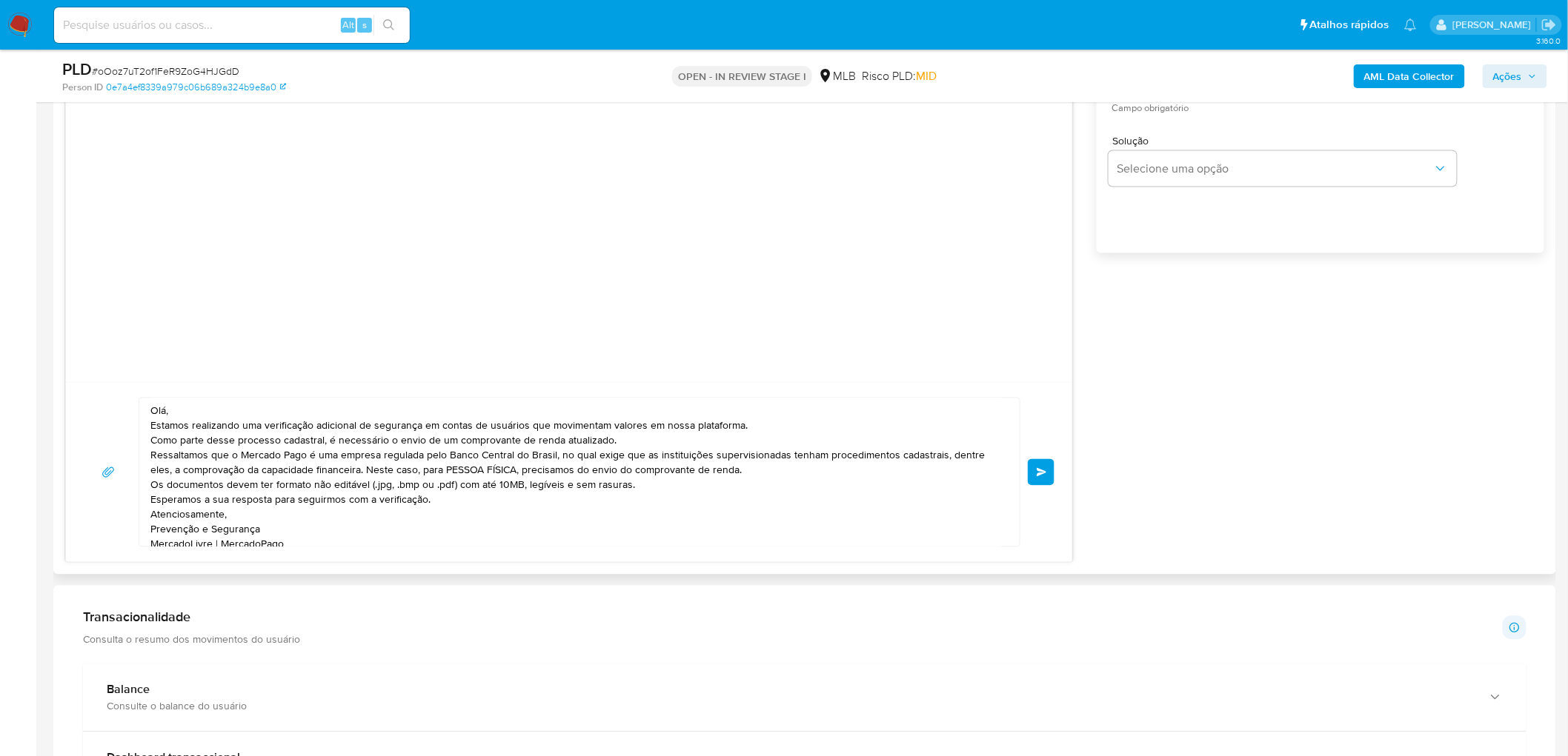
click at [1038, 459] on span "common.send" at bounding box center [1041, 472] width 10 height 9
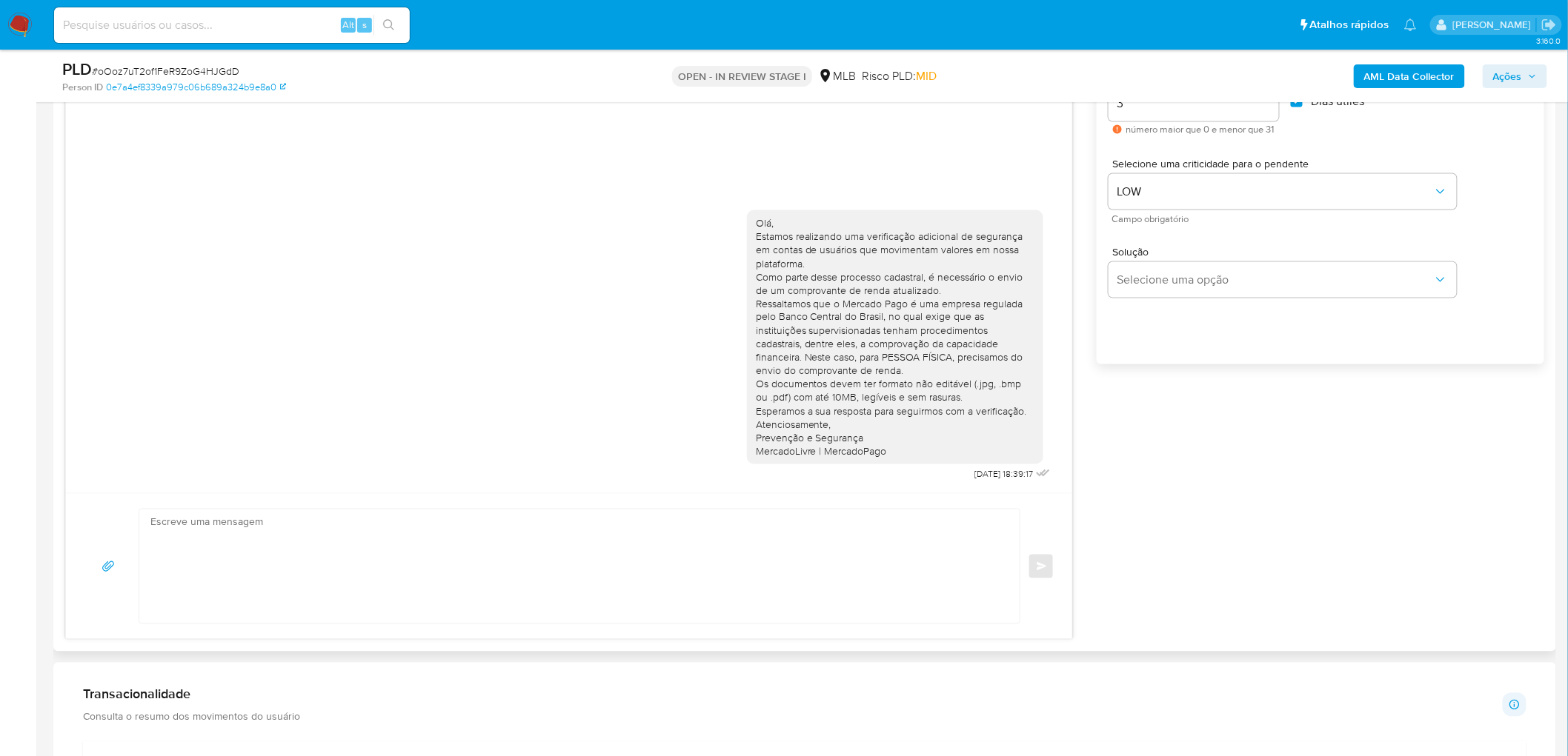
scroll to position [894, 0]
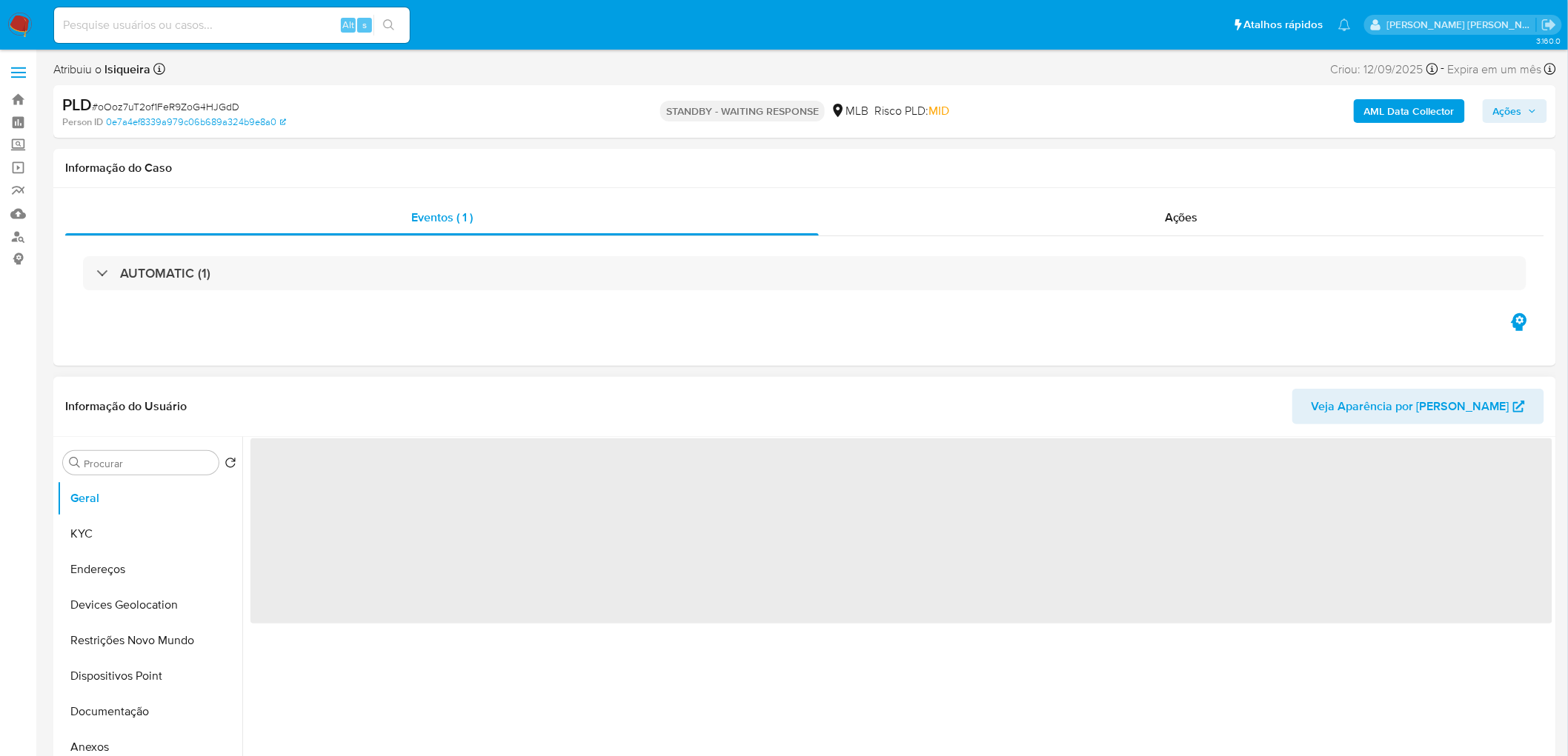
select select "10"
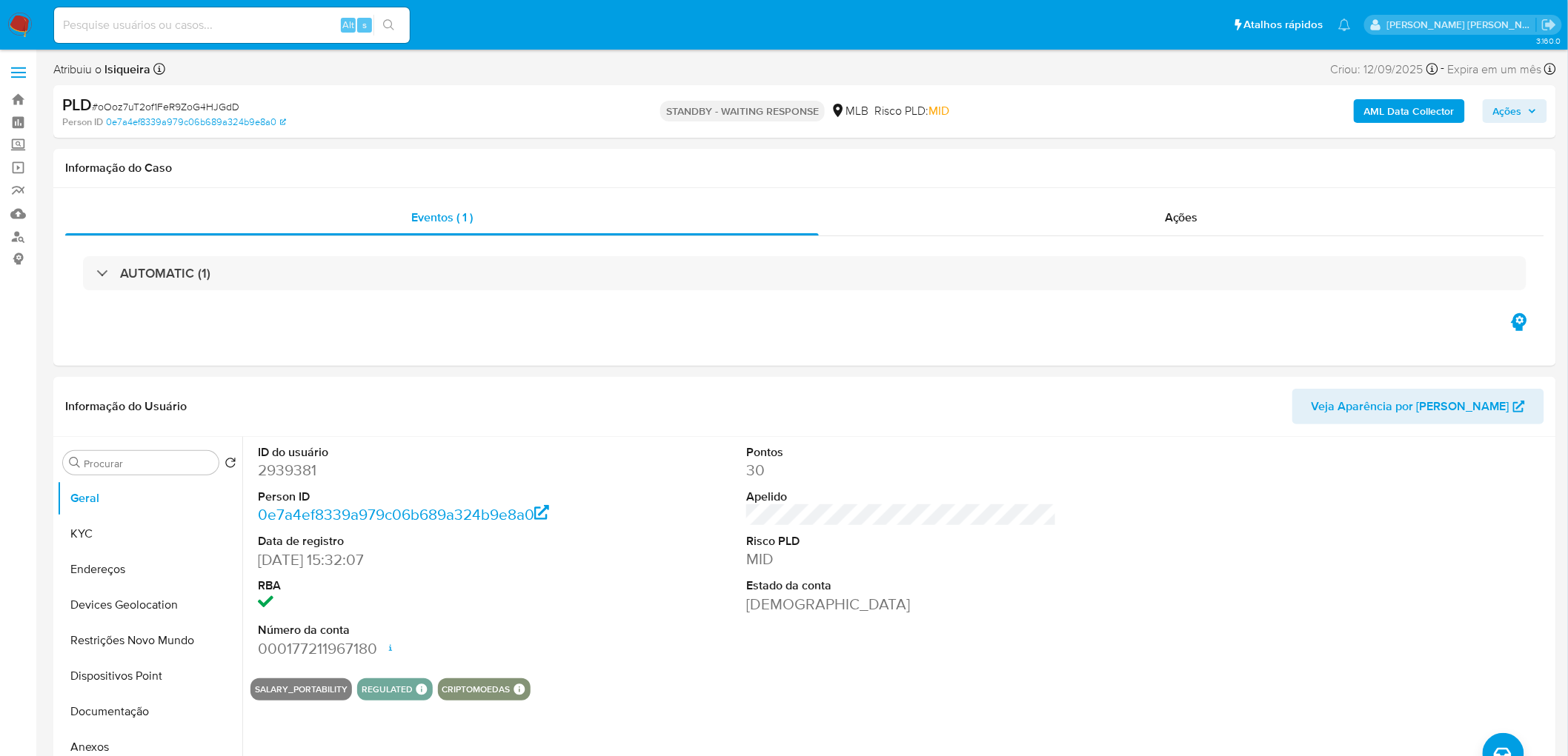
click at [193, 105] on span "# oOoz7uT2of1FeR9ZoG4HJGdD" at bounding box center [165, 106] width 147 height 15
copy span "oOoz7uT2of1FeR9ZoG4HJGdD"
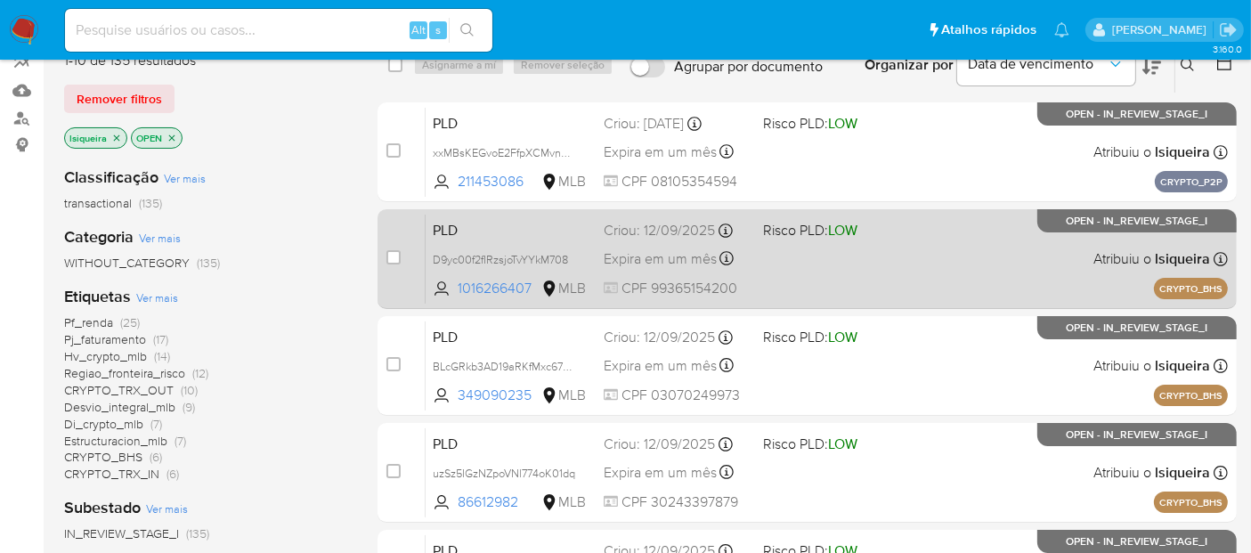
scroll to position [198, 0]
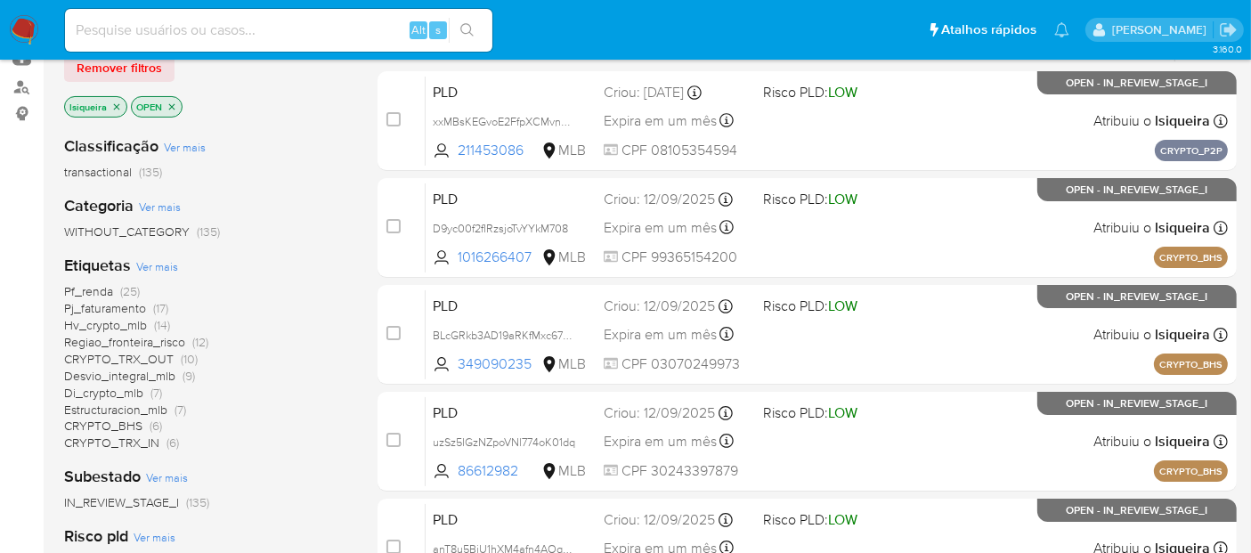
click at [134, 324] on span "Hv_crypto_mlb" at bounding box center [105, 325] width 83 height 18
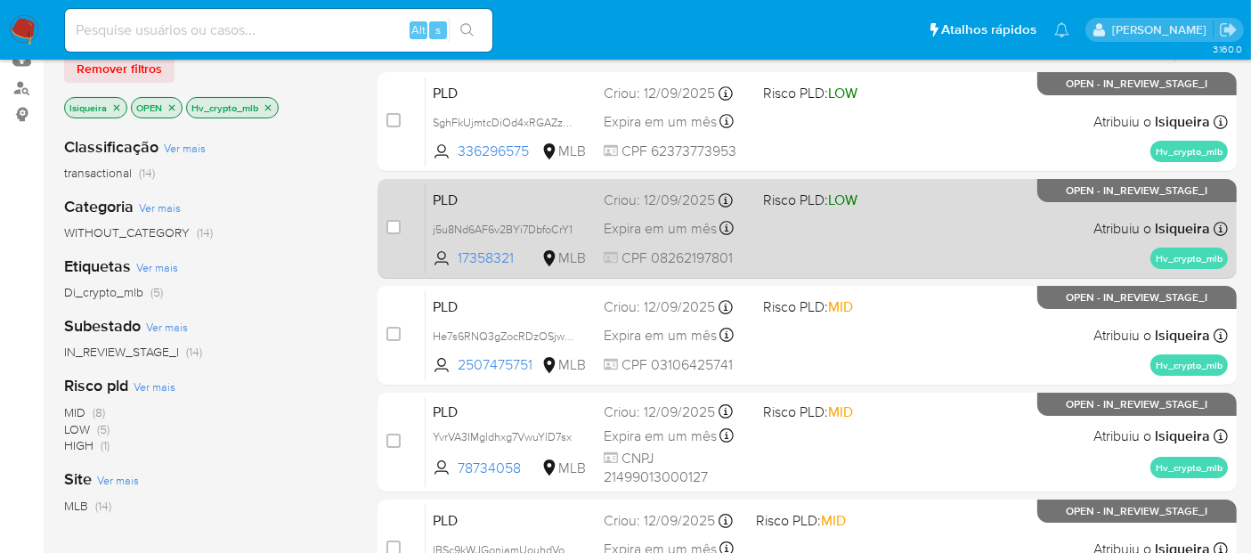
scroll to position [198, 0]
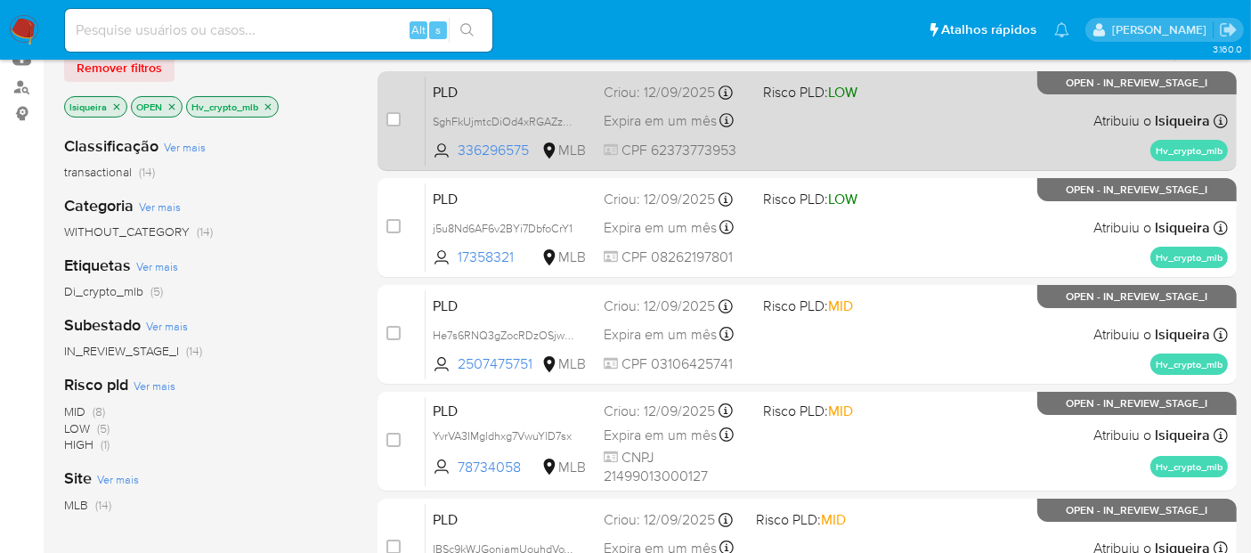
click at [875, 131] on div "PLD SghFkUjmtcDiOd4xRGAZzrMJ 336296575 MLB Risco PLD: LOW Criou: [DATE] Criou: …" at bounding box center [827, 121] width 802 height 90
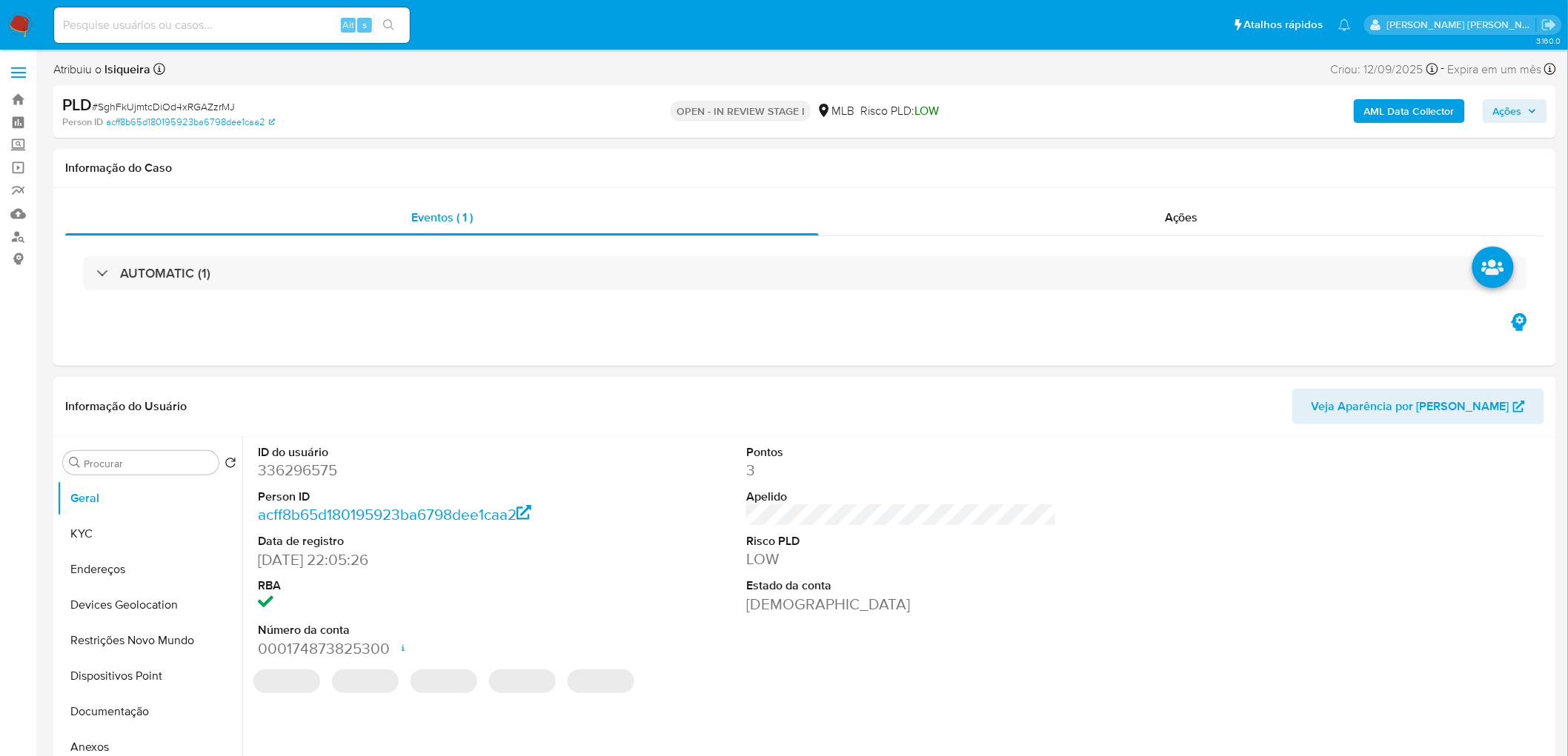
select select "10"
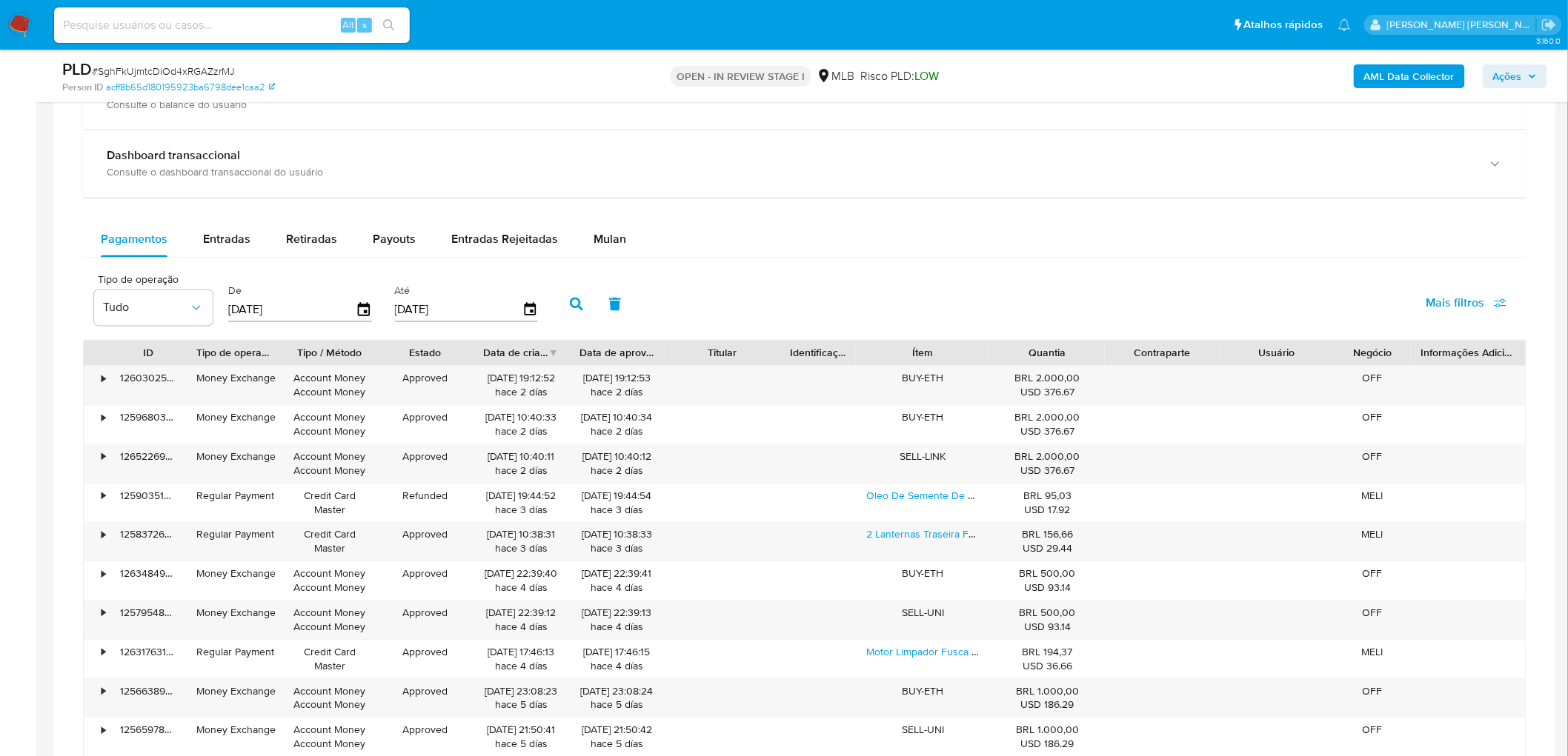
scroll to position [1053, 0]
click at [593, 225] on div "Mulan" at bounding box center [609, 239] width 32 height 36
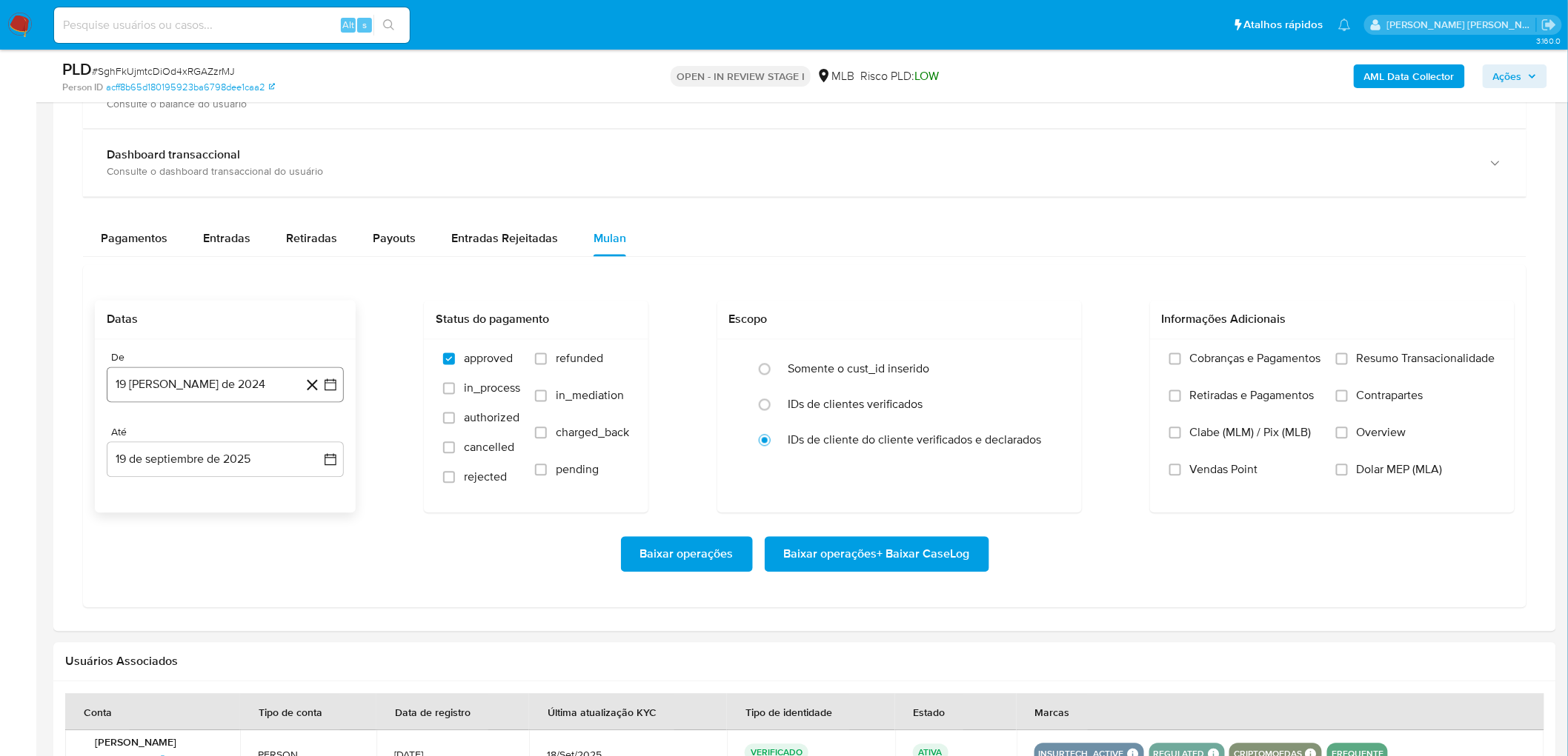
click at [249, 387] on button "19 de agosto de 2024" at bounding box center [225, 385] width 237 height 36
click at [211, 442] on span "agosto 2024" at bounding box center [218, 439] width 67 height 15
click at [315, 442] on icon "Año siguiente" at bounding box center [314, 439] width 6 height 10
click at [166, 459] on span "jul" at bounding box center [160, 576] width 32 height 12
click at [321, 437] on icon "Mes siguiente" at bounding box center [316, 438] width 17 height 17
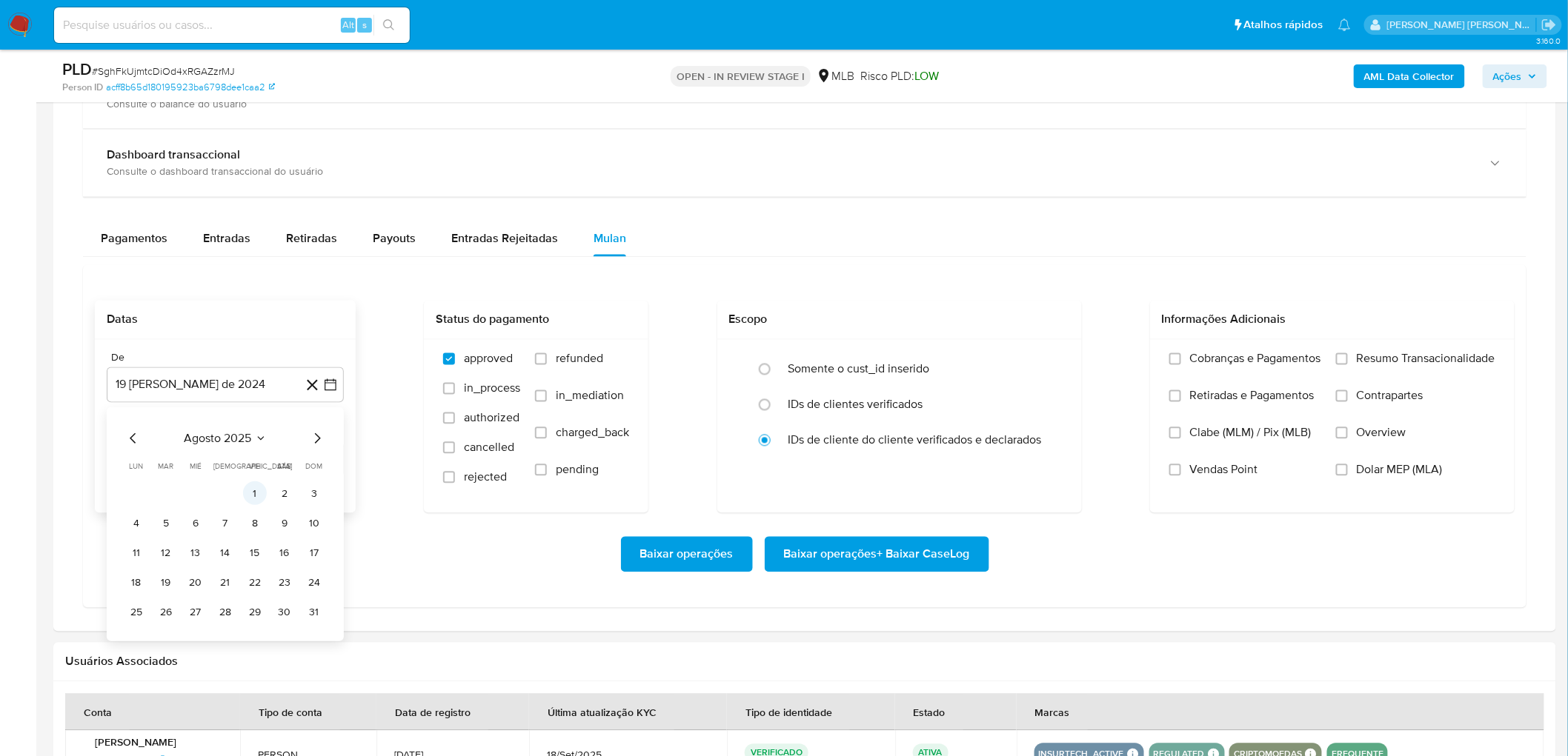
click at [254, 459] on button "1" at bounding box center [255, 494] width 23 height 23
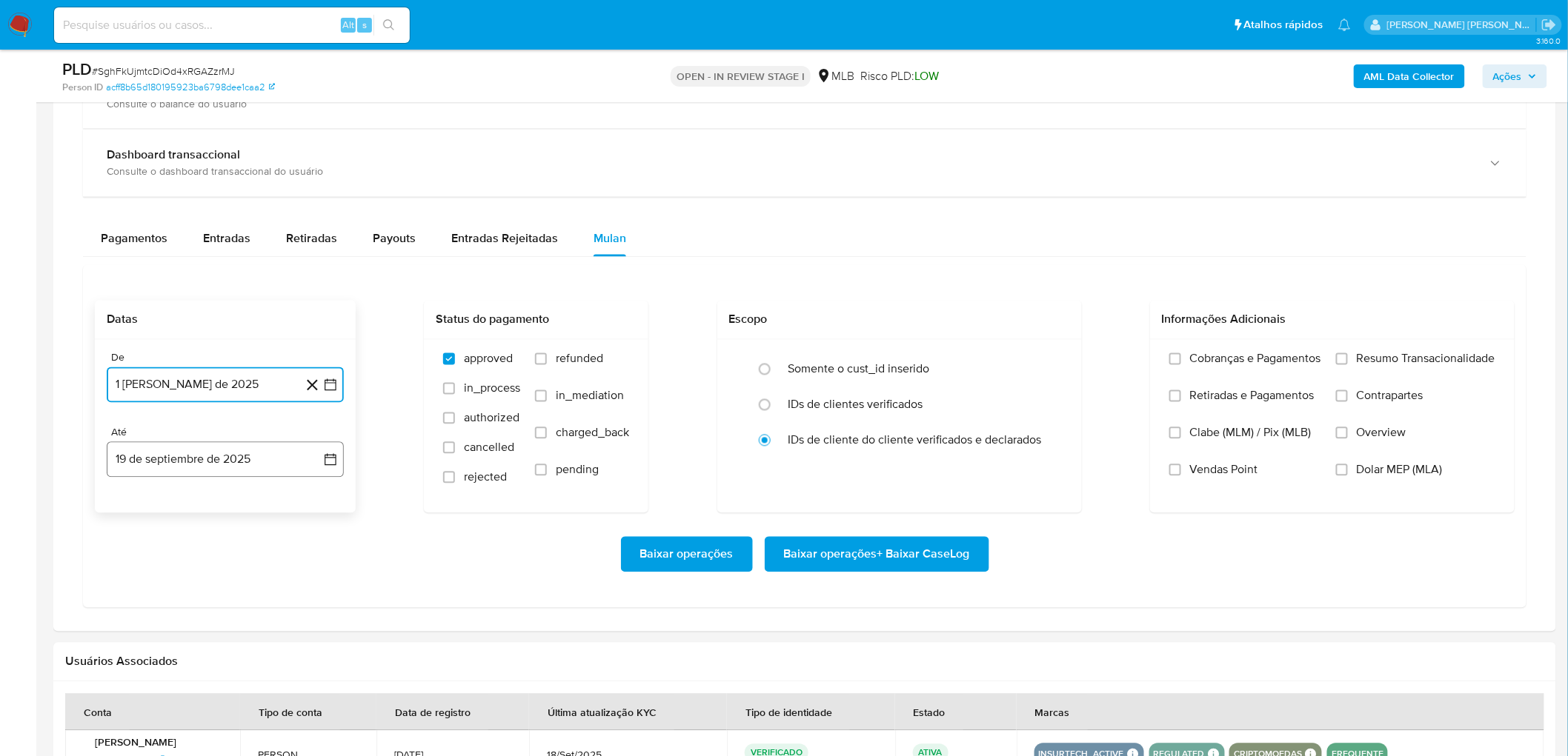
click at [219, 459] on button "19 de septiembre de 2025" at bounding box center [225, 460] width 237 height 36
click at [195, 459] on button "17" at bounding box center [195, 628] width 23 height 23
click at [1053, 356] on label "Resumo Transacionalidade" at bounding box center [1415, 370] width 159 height 37
click at [1053, 356] on input "Resumo Transacionalidade" at bounding box center [1342, 359] width 12 height 12
click at [1053, 459] on span "Vendas Point" at bounding box center [1224, 471] width 68 height 15
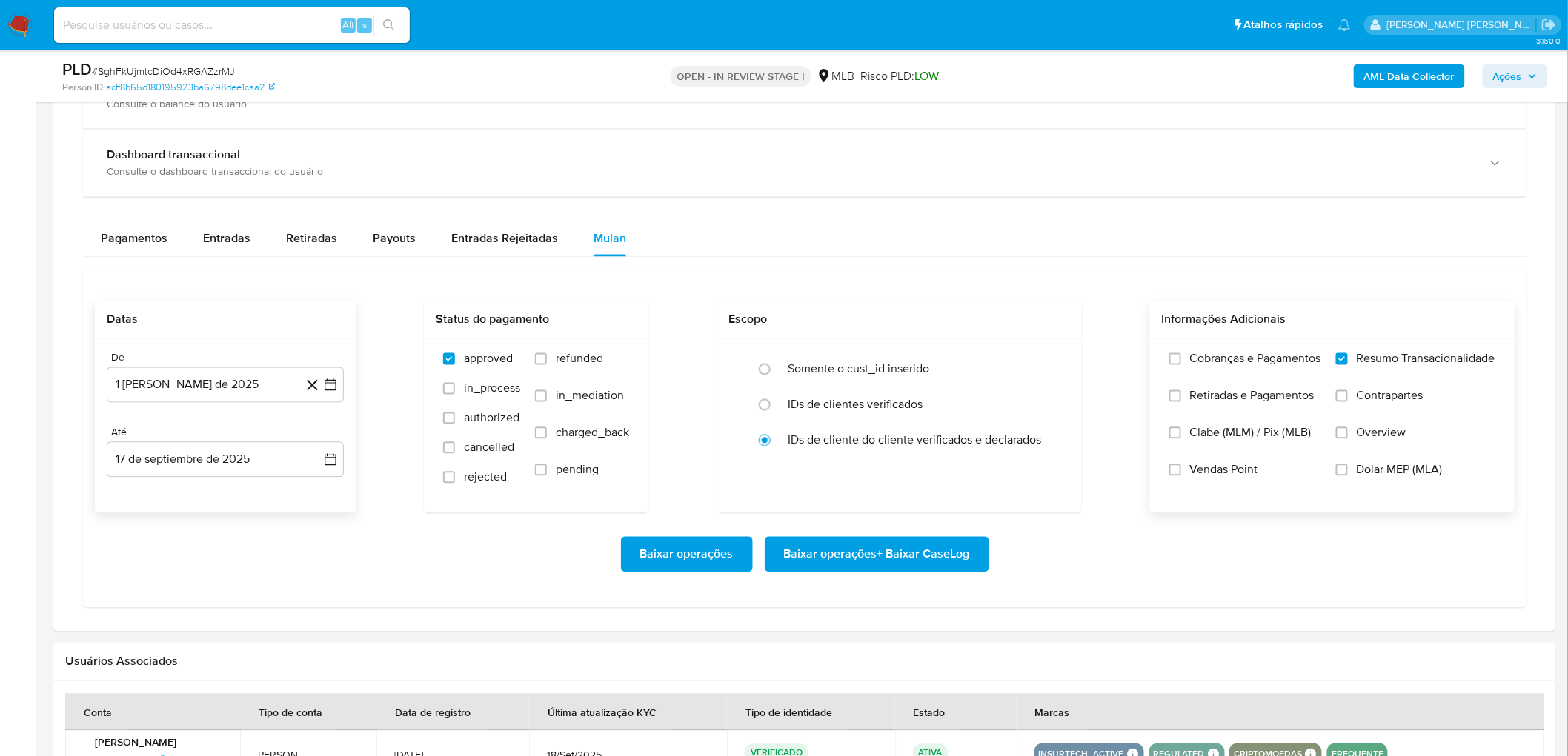
click at [1053, 459] on input "Vendas Point" at bounding box center [1175, 470] width 12 height 12
click at [868, 459] on span "Baixar operações + Baixar CaseLog" at bounding box center [877, 554] width 186 height 32
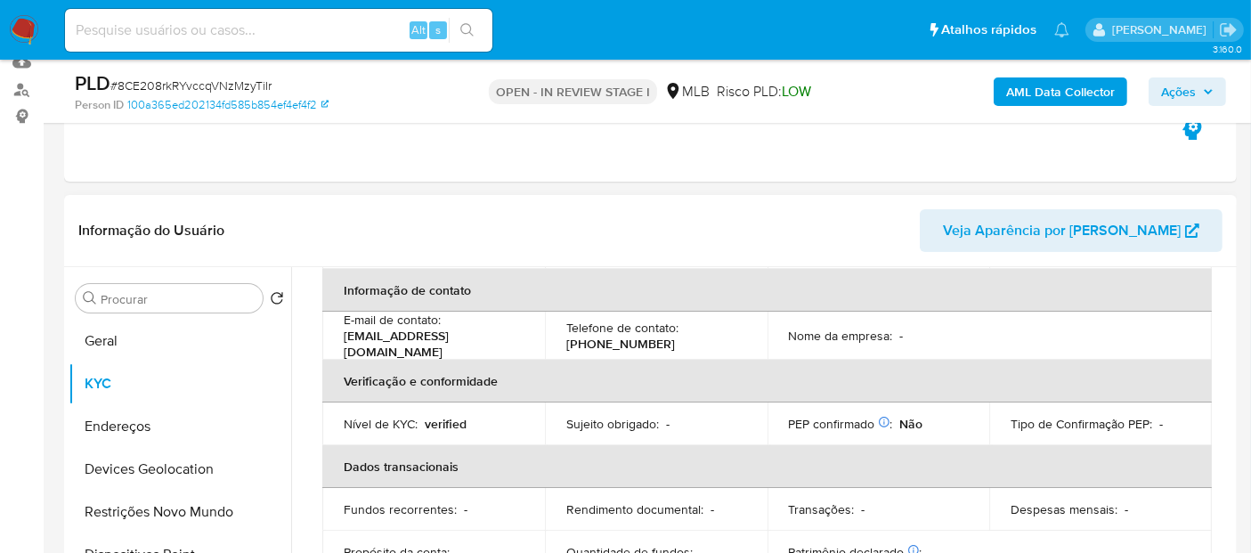
scroll to position [183, 0]
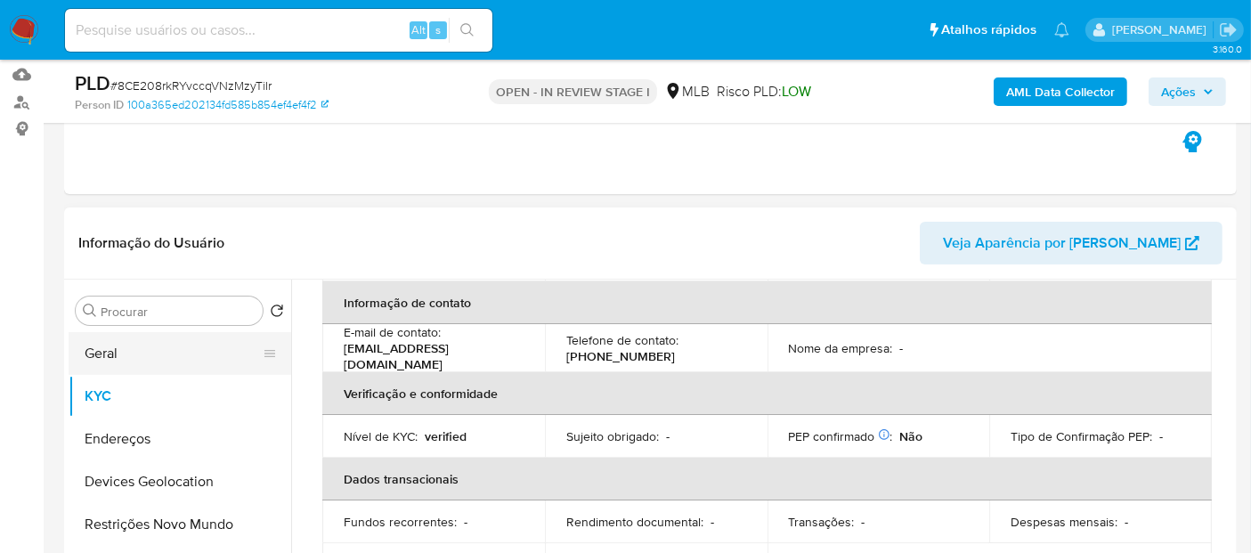
click at [126, 346] on button "Geral" at bounding box center [173, 353] width 208 height 43
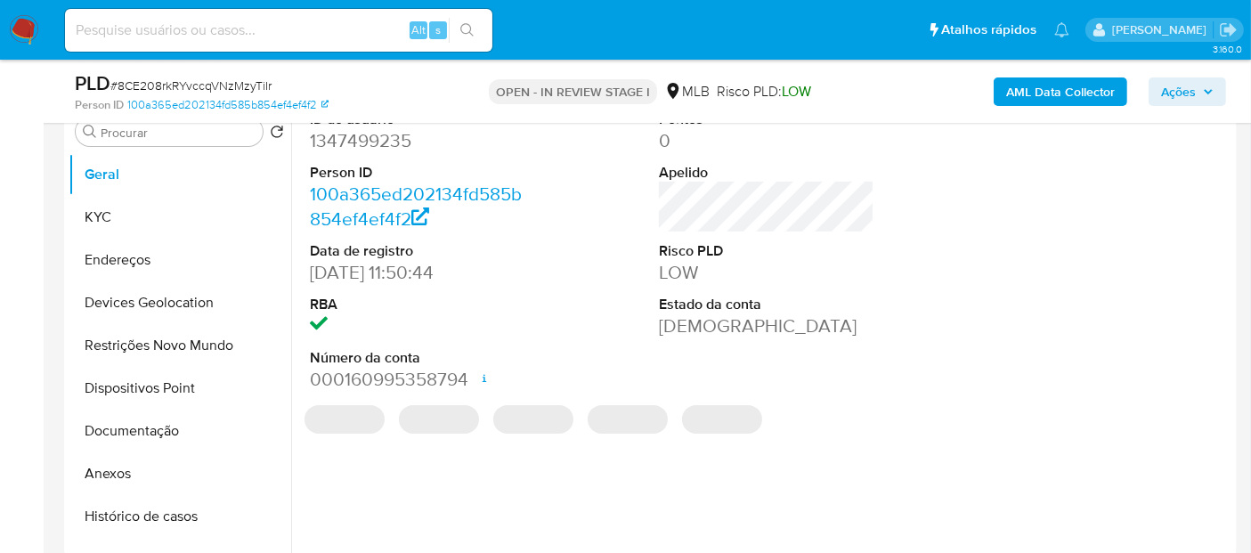
scroll to position [381, 0]
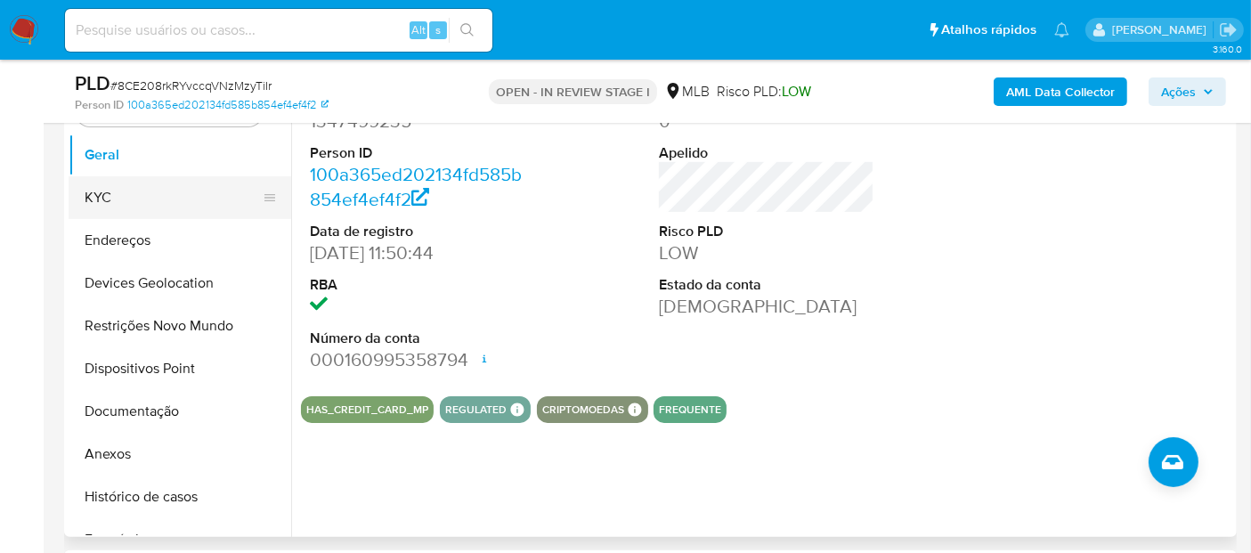
click at [178, 193] on button "KYC" at bounding box center [173, 197] width 208 height 43
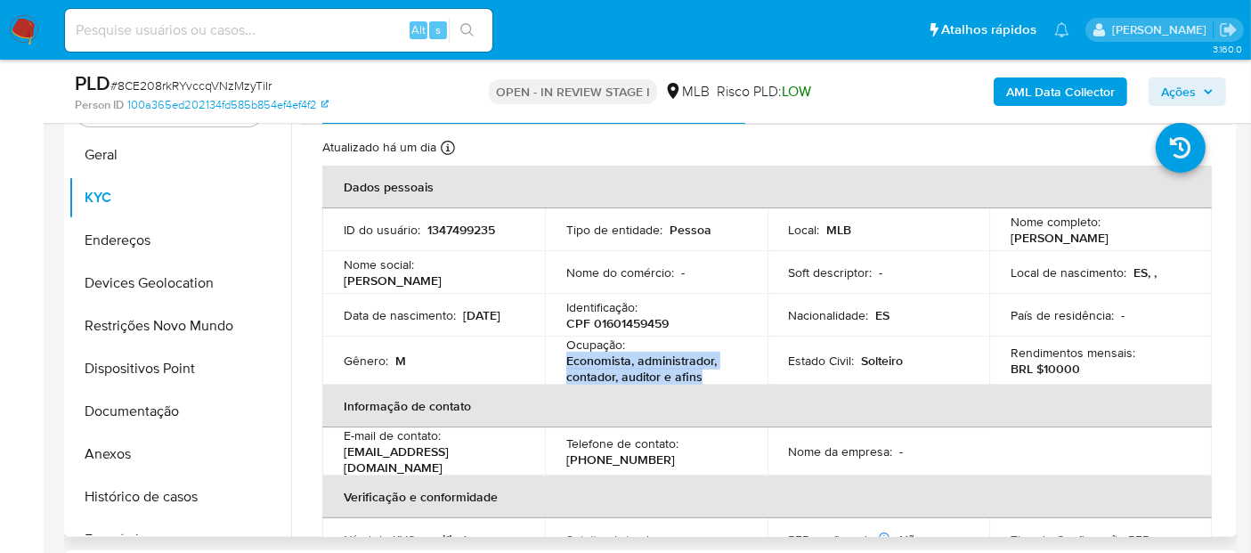
drag, startPoint x: 688, startPoint y: 366, endPoint x: 557, endPoint y: 367, distance: 130.9
click at [557, 367] on td "Ocupação : Economista, administrador, contador, auditor e afins" at bounding box center [656, 361] width 223 height 48
copy p "Economista, administrador, contador, auditor e afins"
click at [176, 426] on button "Documentação" at bounding box center [173, 411] width 208 height 43
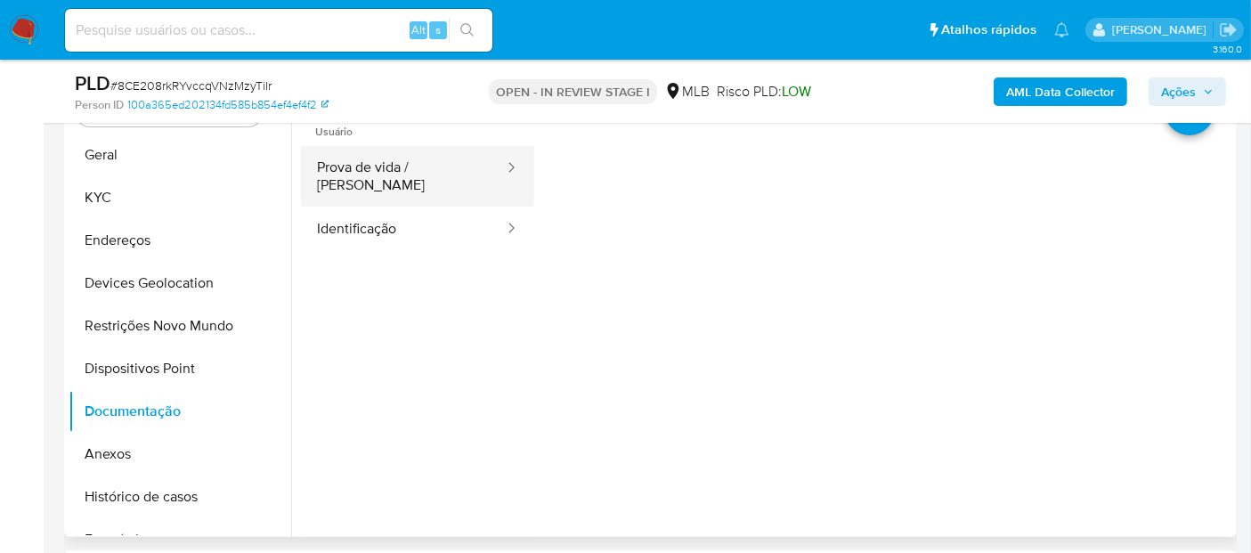
click at [369, 187] on button "Prova de vida / [PERSON_NAME]" at bounding box center [403, 176] width 205 height 61
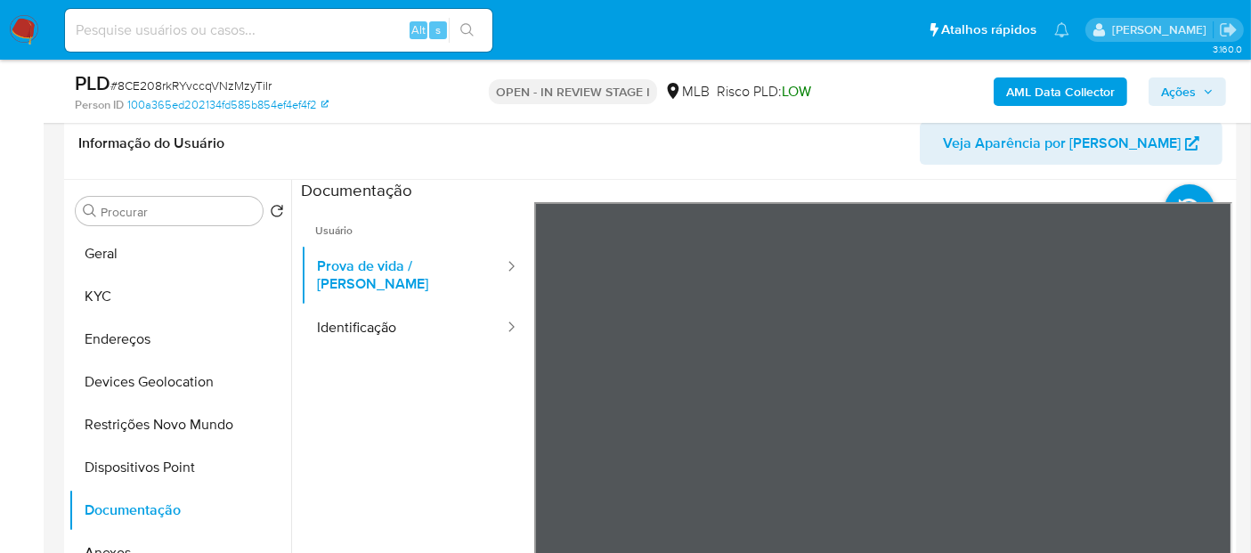
scroll to position [282, 0]
click at [378, 305] on button "Identificação" at bounding box center [403, 327] width 205 height 45
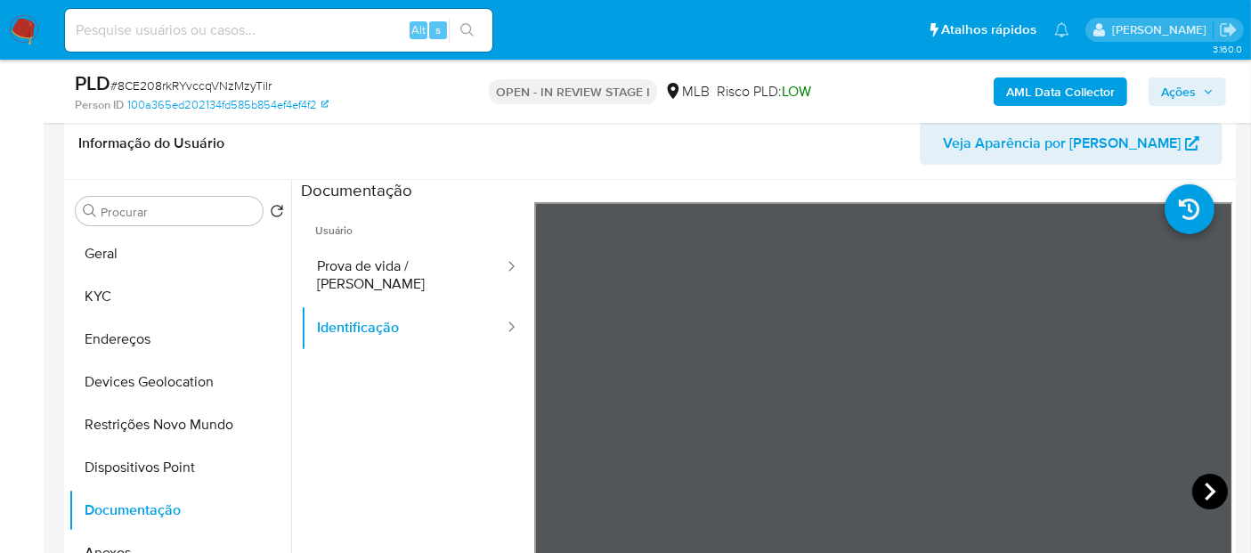
click at [1210, 485] on icon at bounding box center [1211, 492] width 36 height 36
click at [205, 253] on button "Geral" at bounding box center [173, 253] width 208 height 43
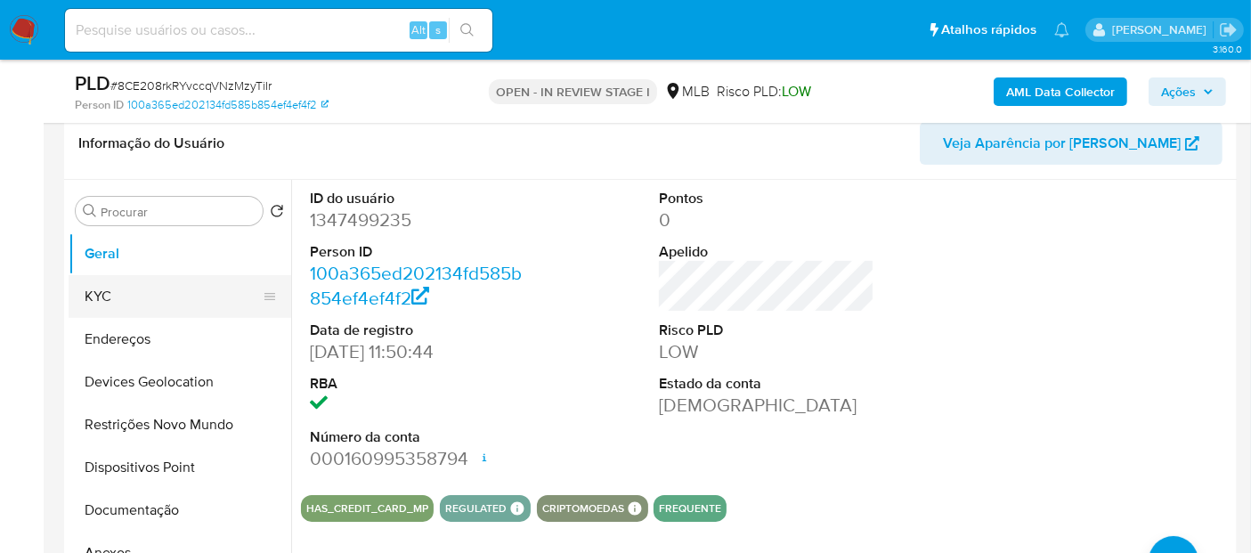
click at [175, 296] on button "KYC" at bounding box center [173, 296] width 208 height 43
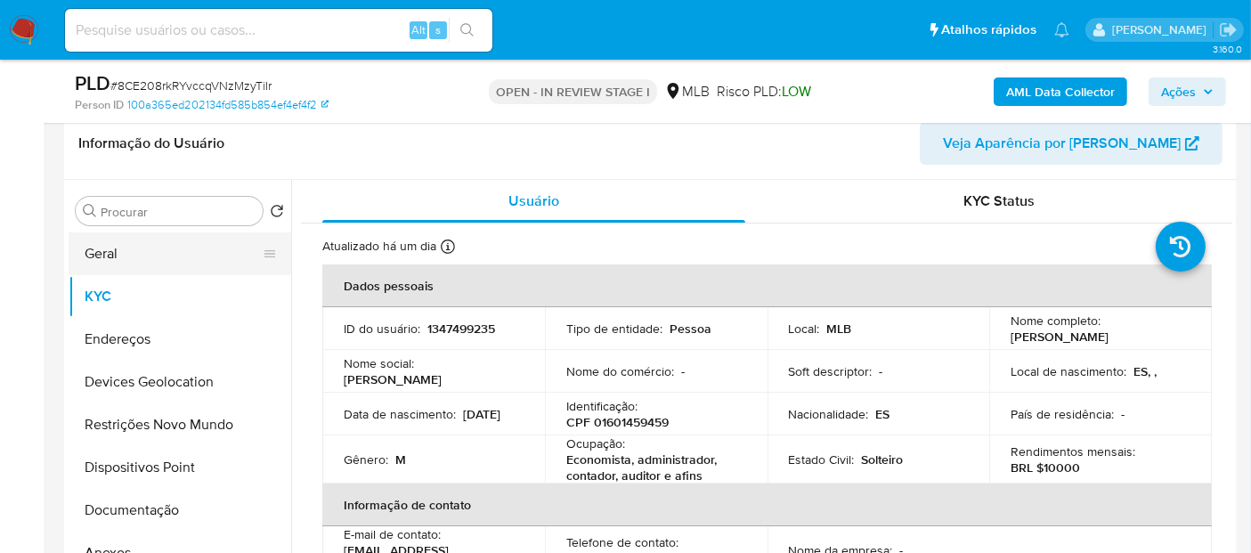
click at [199, 251] on button "Geral" at bounding box center [173, 253] width 208 height 43
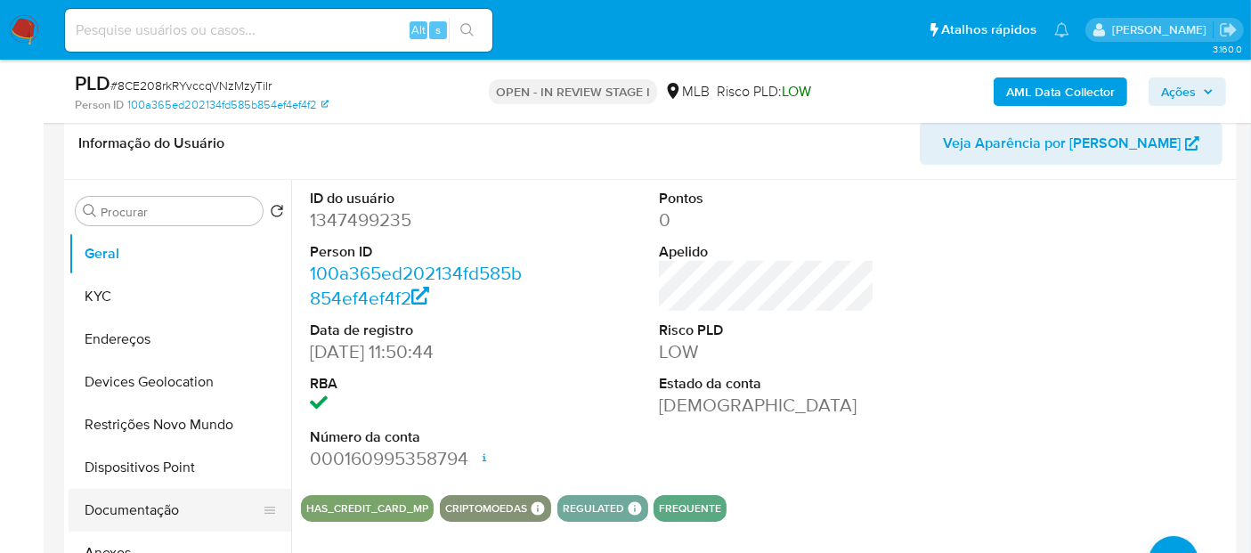
scroll to position [99, 0]
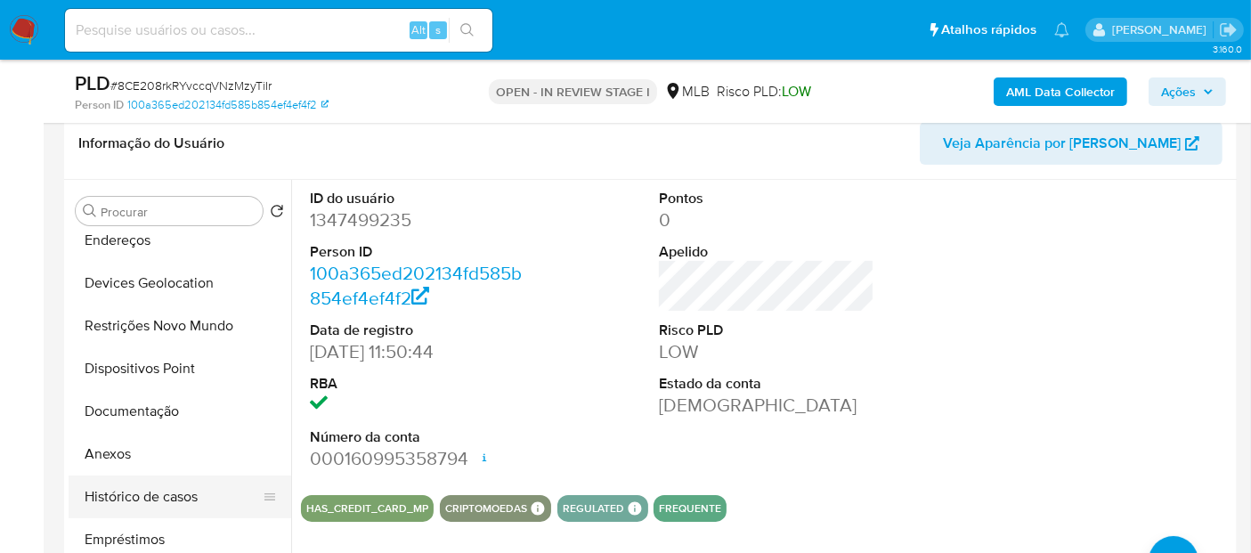
click at [173, 505] on button "Histórico de casos" at bounding box center [173, 497] width 208 height 43
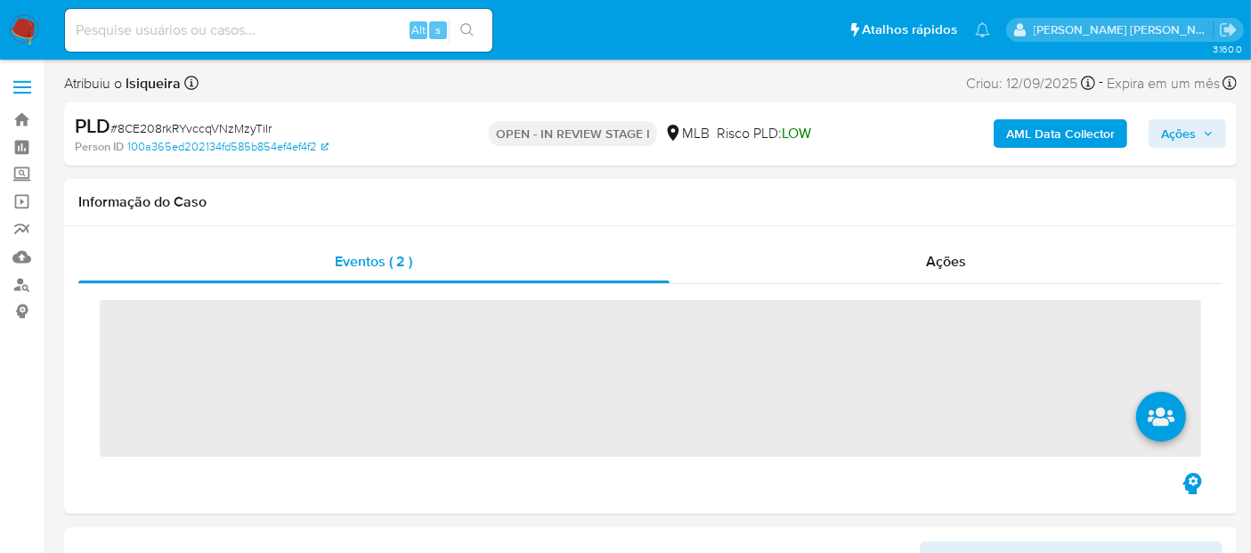
select select "10"
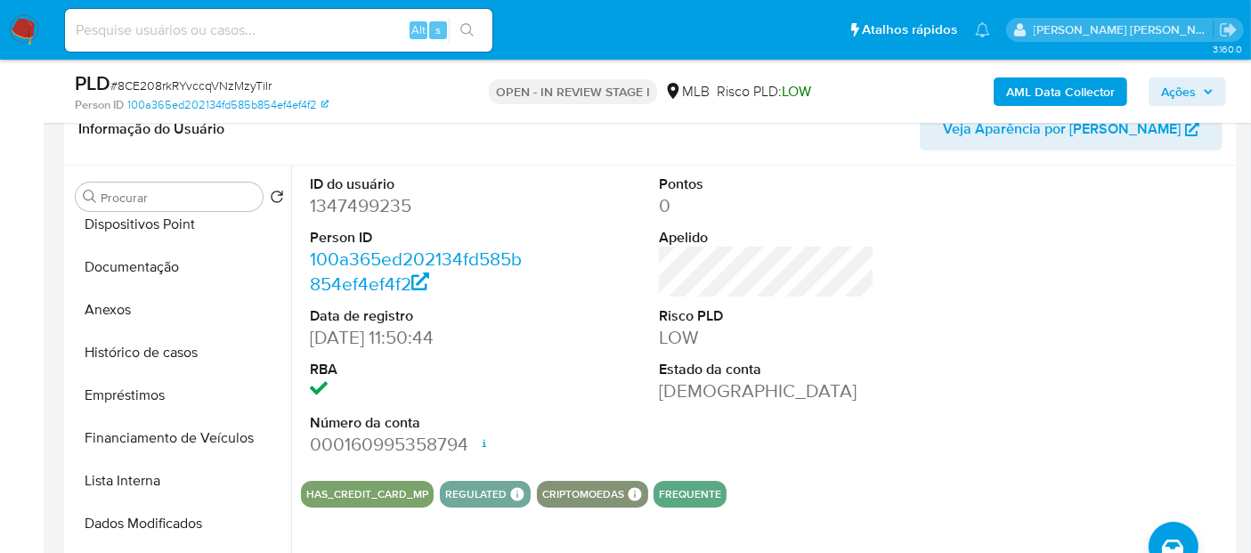
scroll to position [297, 0]
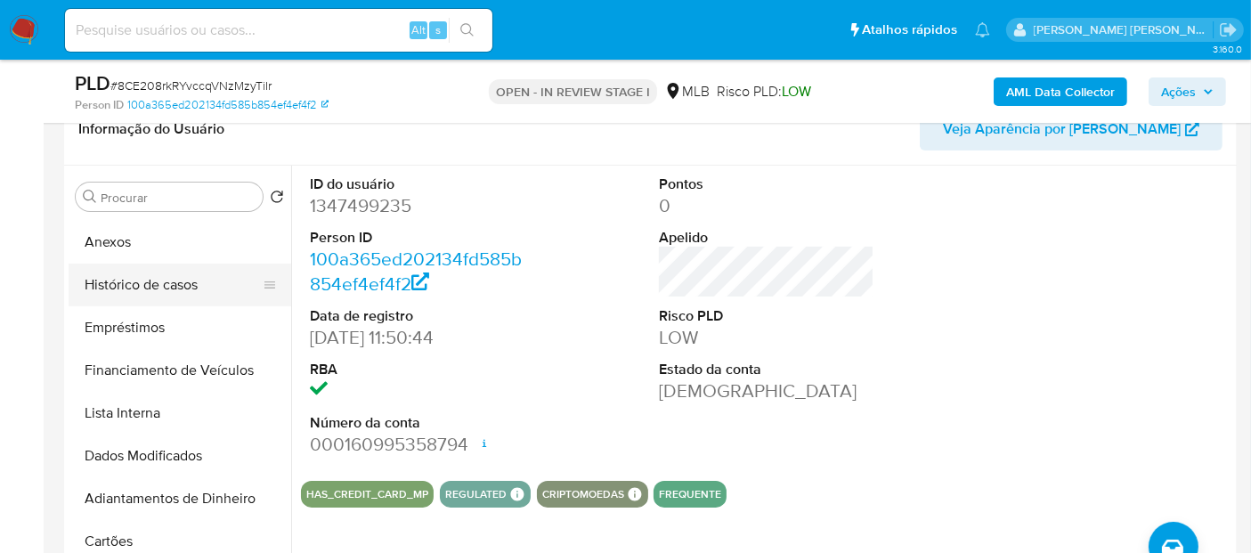
click at [170, 274] on button "Histórico de casos" at bounding box center [173, 285] width 208 height 43
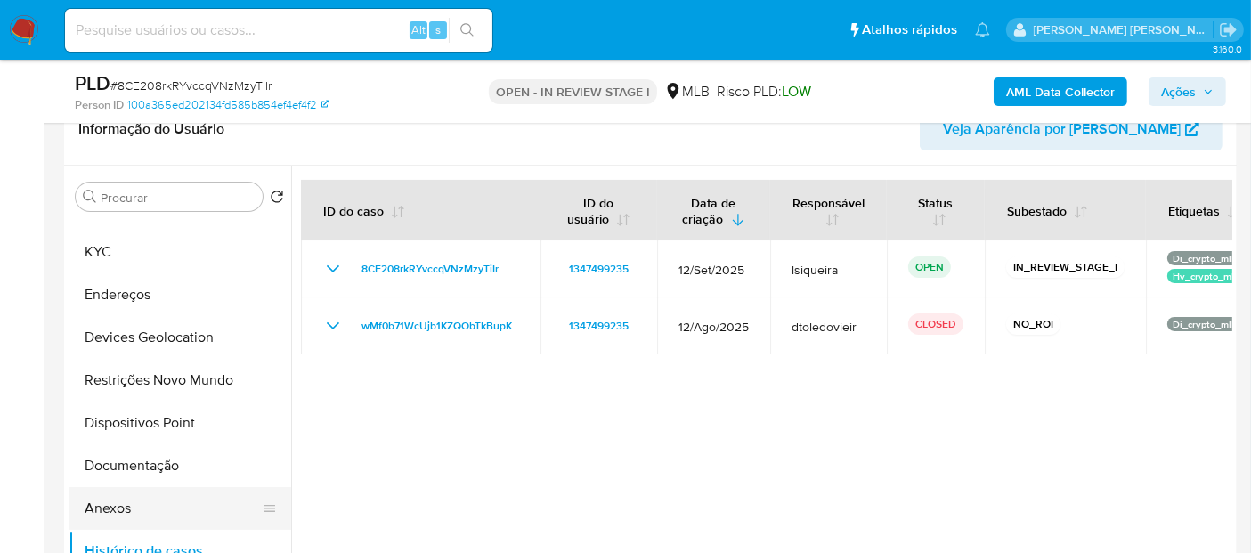
scroll to position [0, 0]
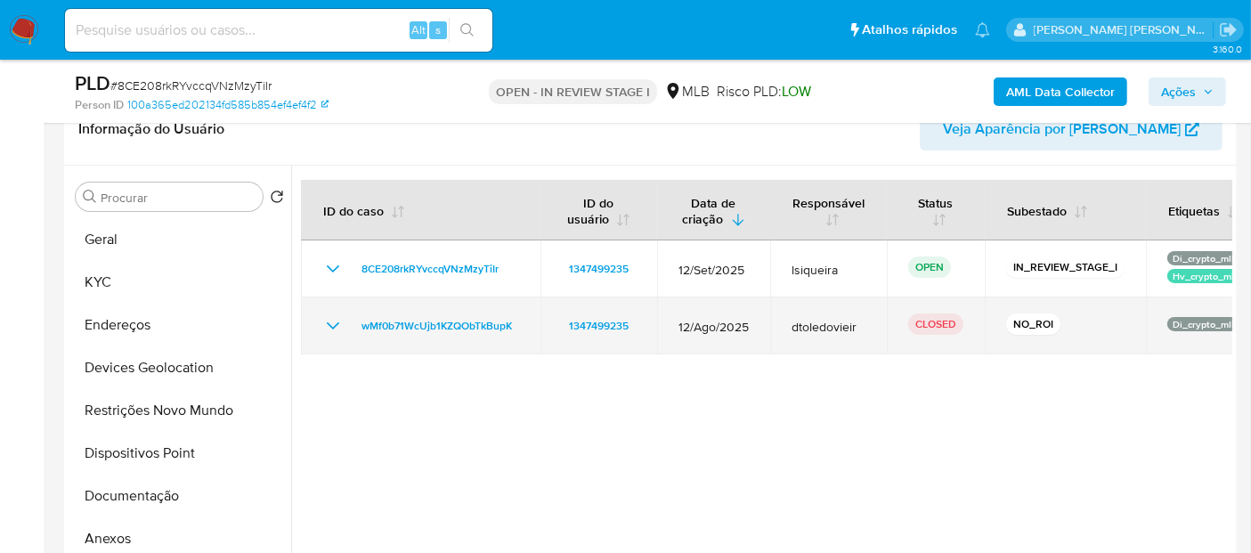
click at [330, 324] on icon "Mostrar/Ocultar" at bounding box center [332, 325] width 21 height 21
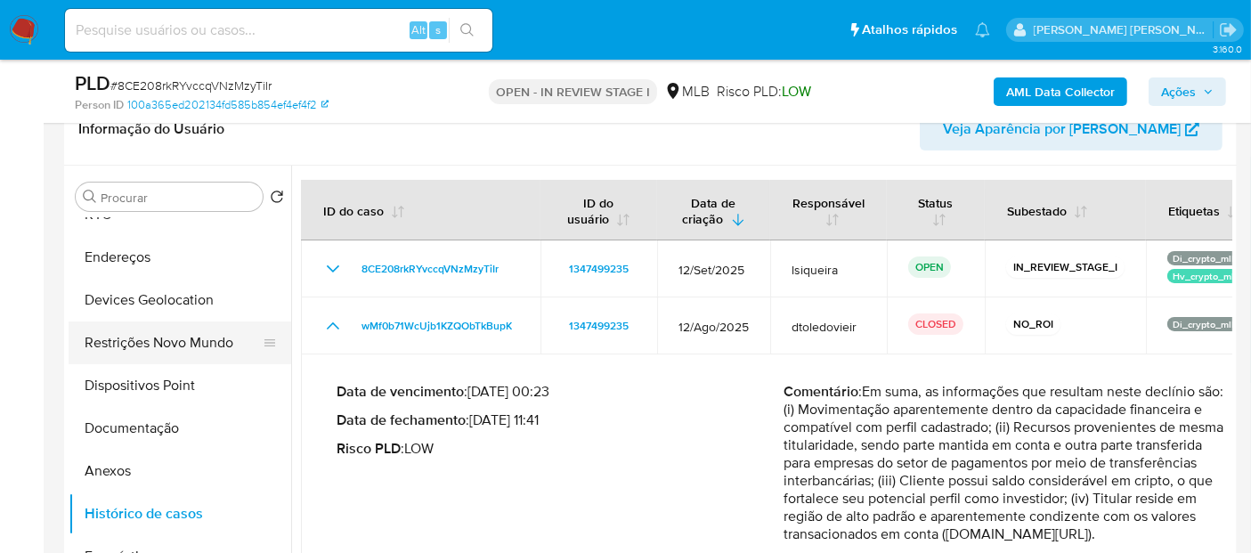
scroll to position [99, 0]
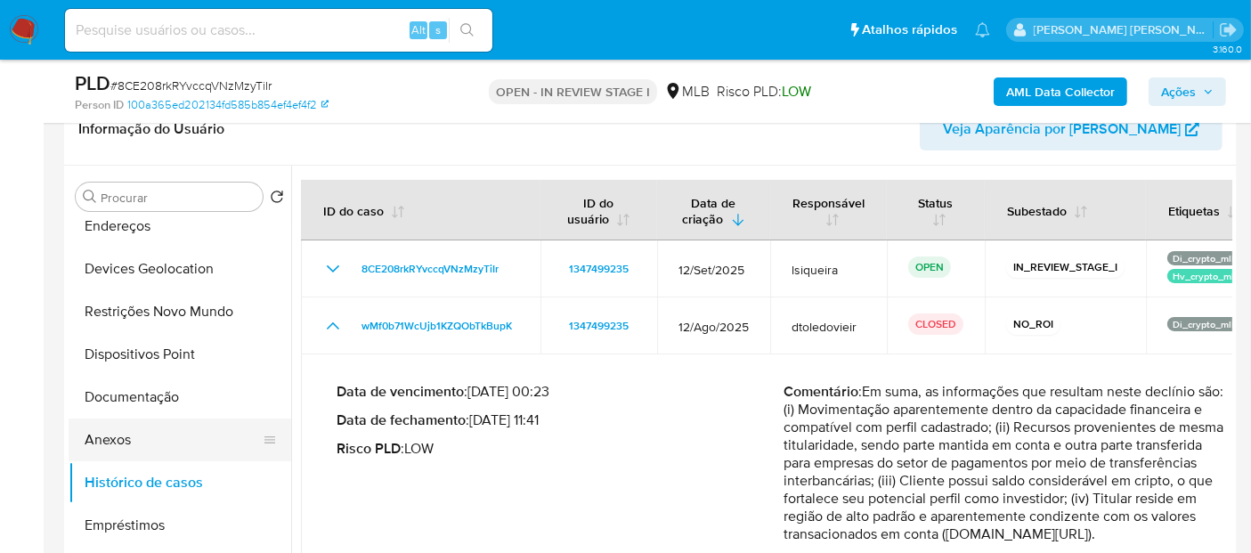
click at [129, 437] on button "Anexos" at bounding box center [173, 440] width 208 height 43
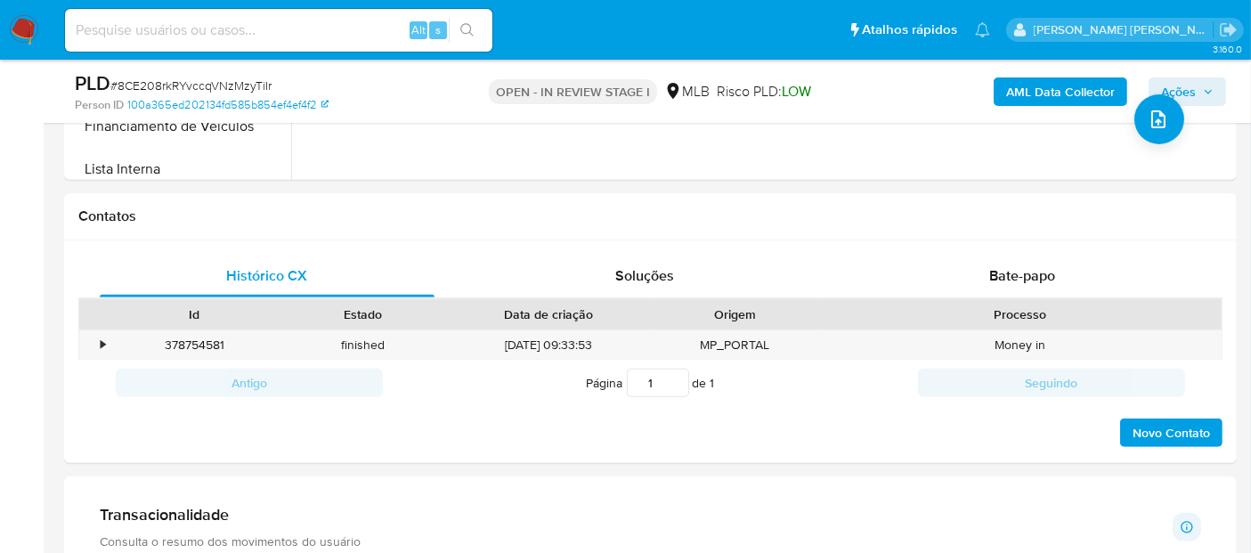
scroll to position [989, 0]
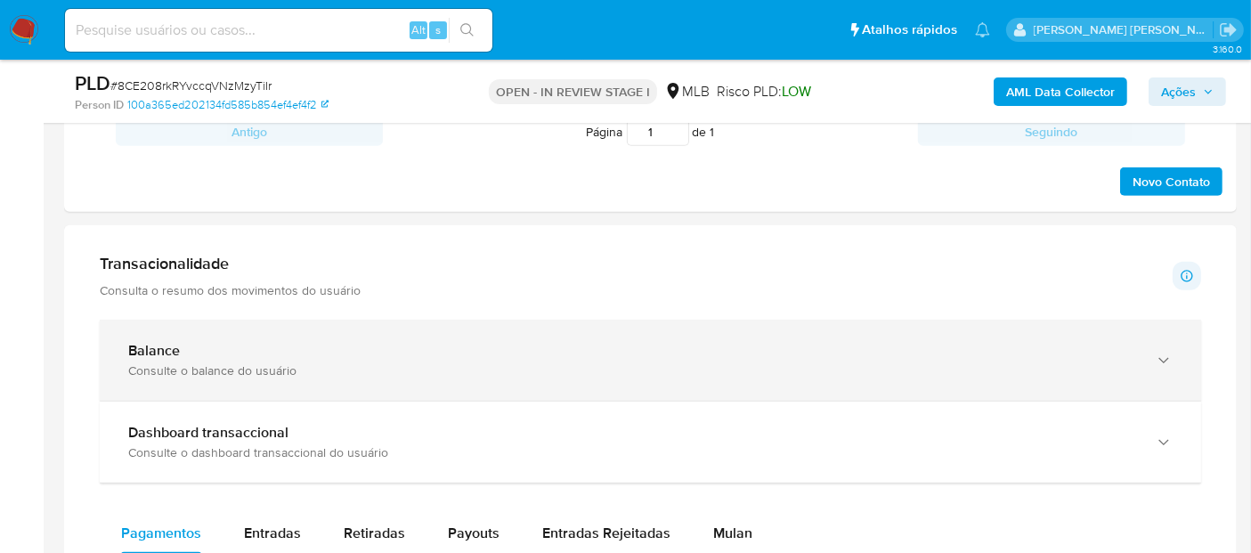
click at [322, 356] on div "Balance" at bounding box center [632, 351] width 1009 height 18
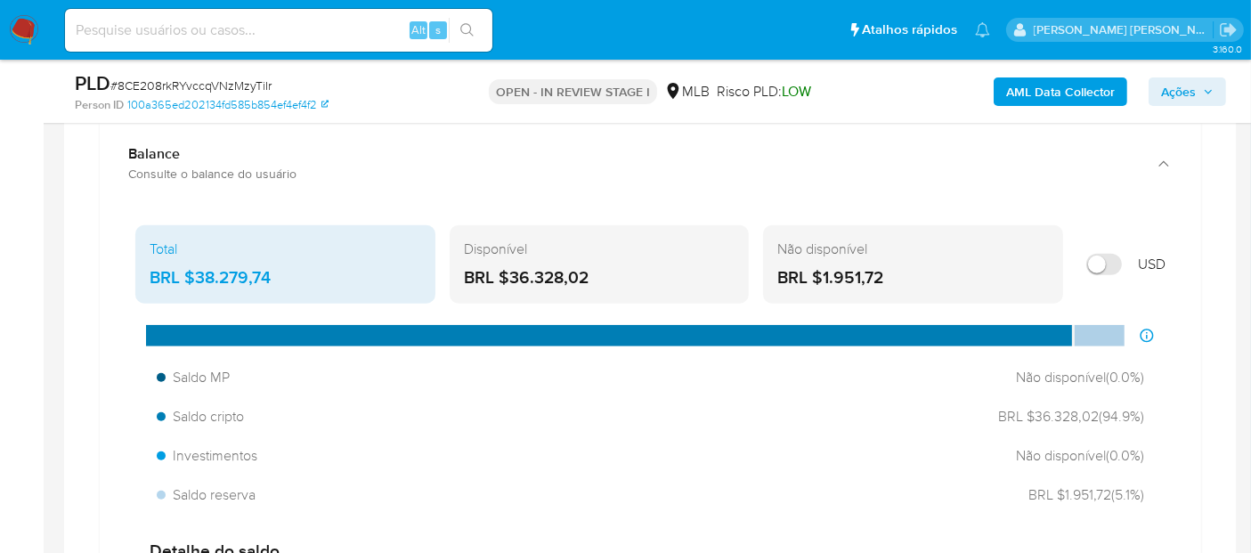
scroll to position [1187, 0]
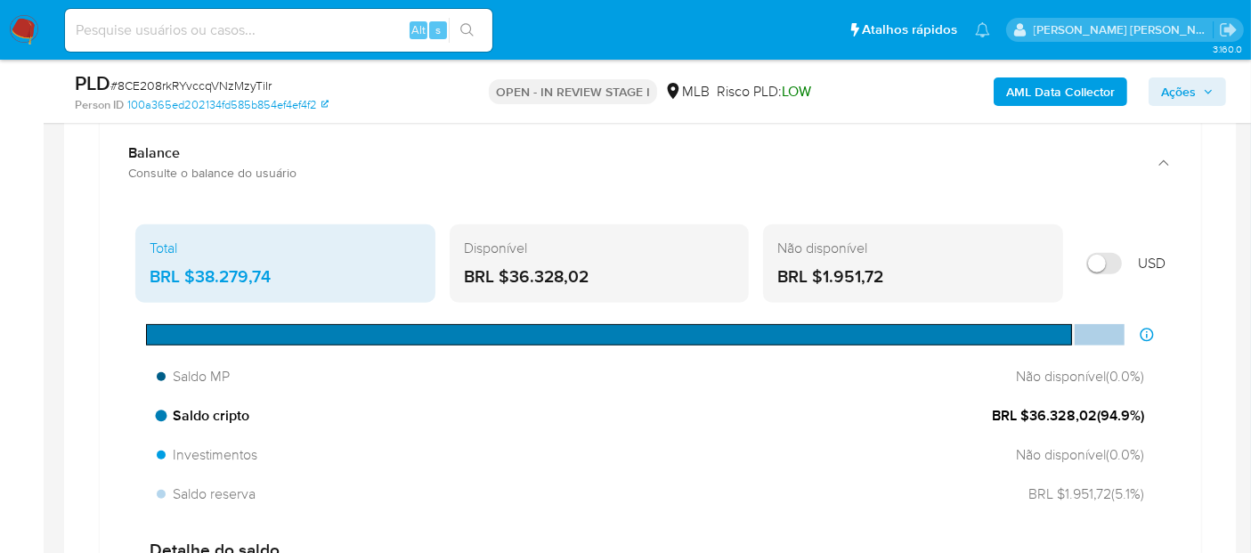
drag, startPoint x: 1098, startPoint y: 413, endPoint x: 1028, endPoint y: 406, distance: 70.7
click at [1028, 406] on span "BRL $36.328,02 ( 94.9 %)" at bounding box center [1068, 416] width 152 height 20
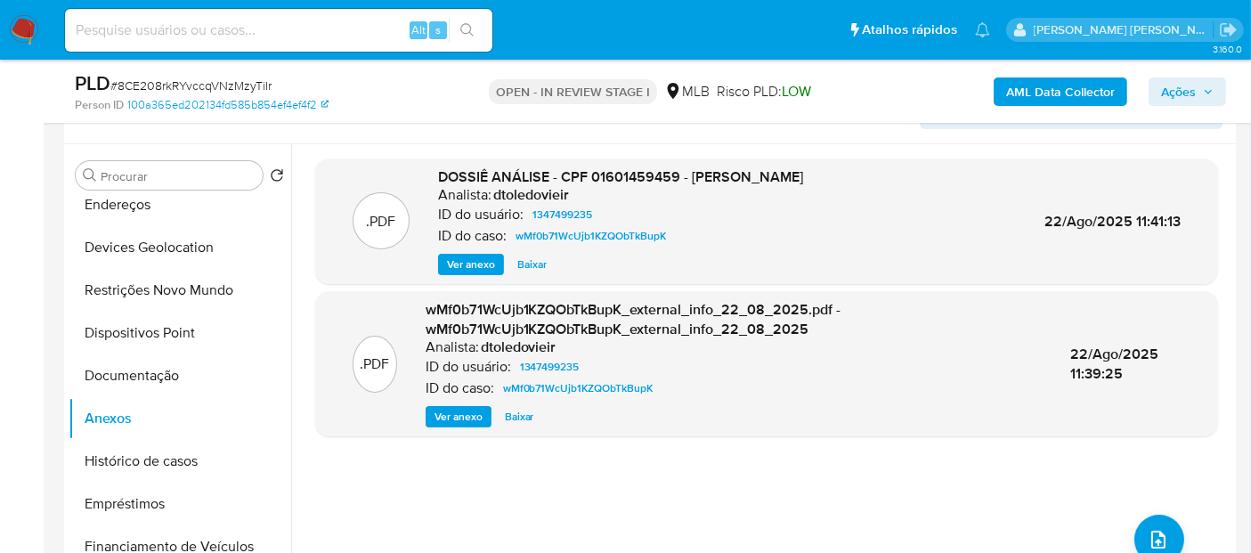
scroll to position [295, 0]
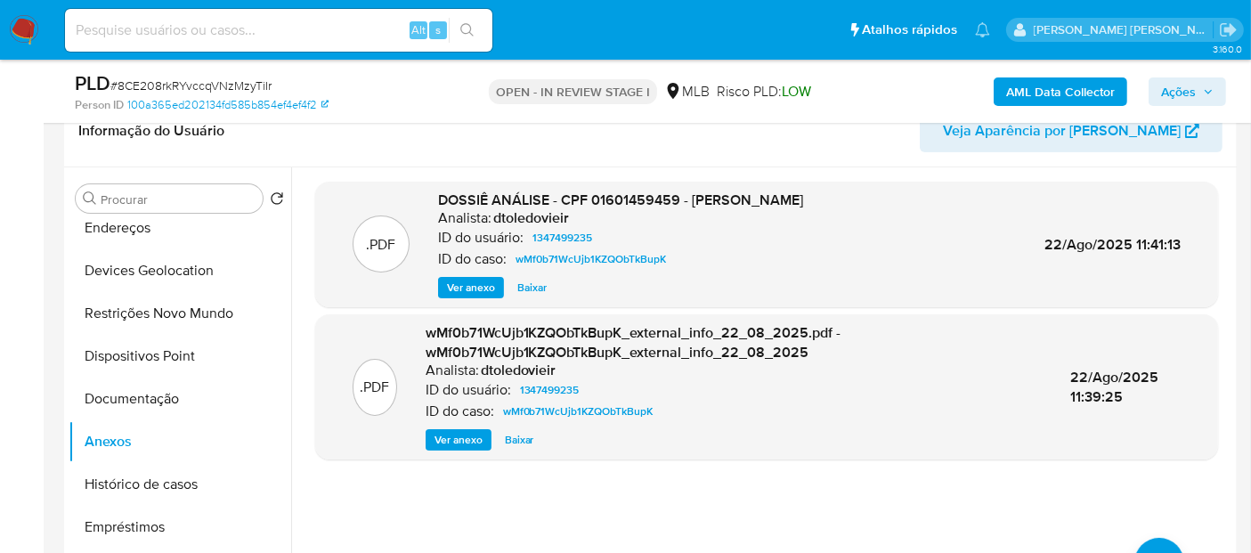
click at [477, 286] on span "Ver anexo" at bounding box center [471, 288] width 48 height 18
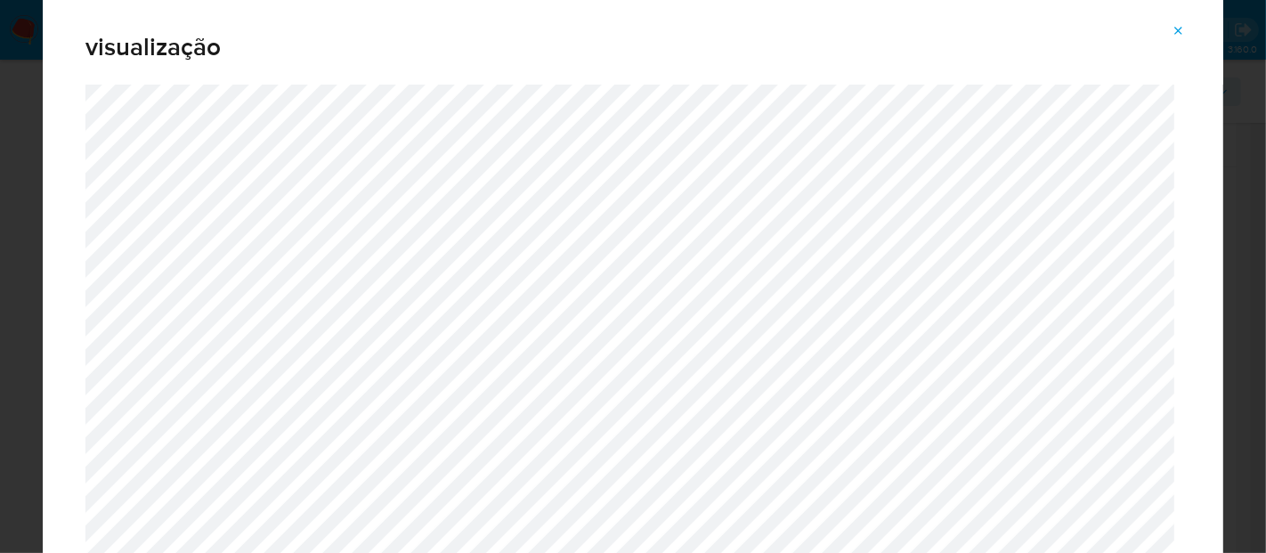
click at [1173, 26] on icon "Attachment preview" at bounding box center [1179, 31] width 14 height 14
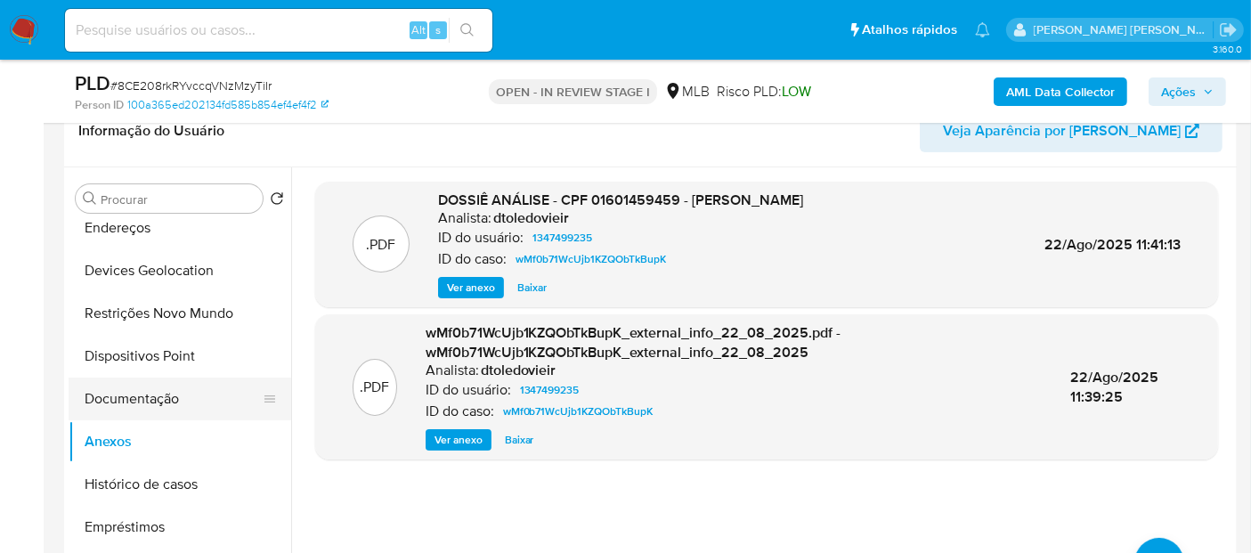
drag, startPoint x: 151, startPoint y: 395, endPoint x: 129, endPoint y: 349, distance: 50.2
click at [148, 393] on button "Documentação" at bounding box center [180, 399] width 223 height 43
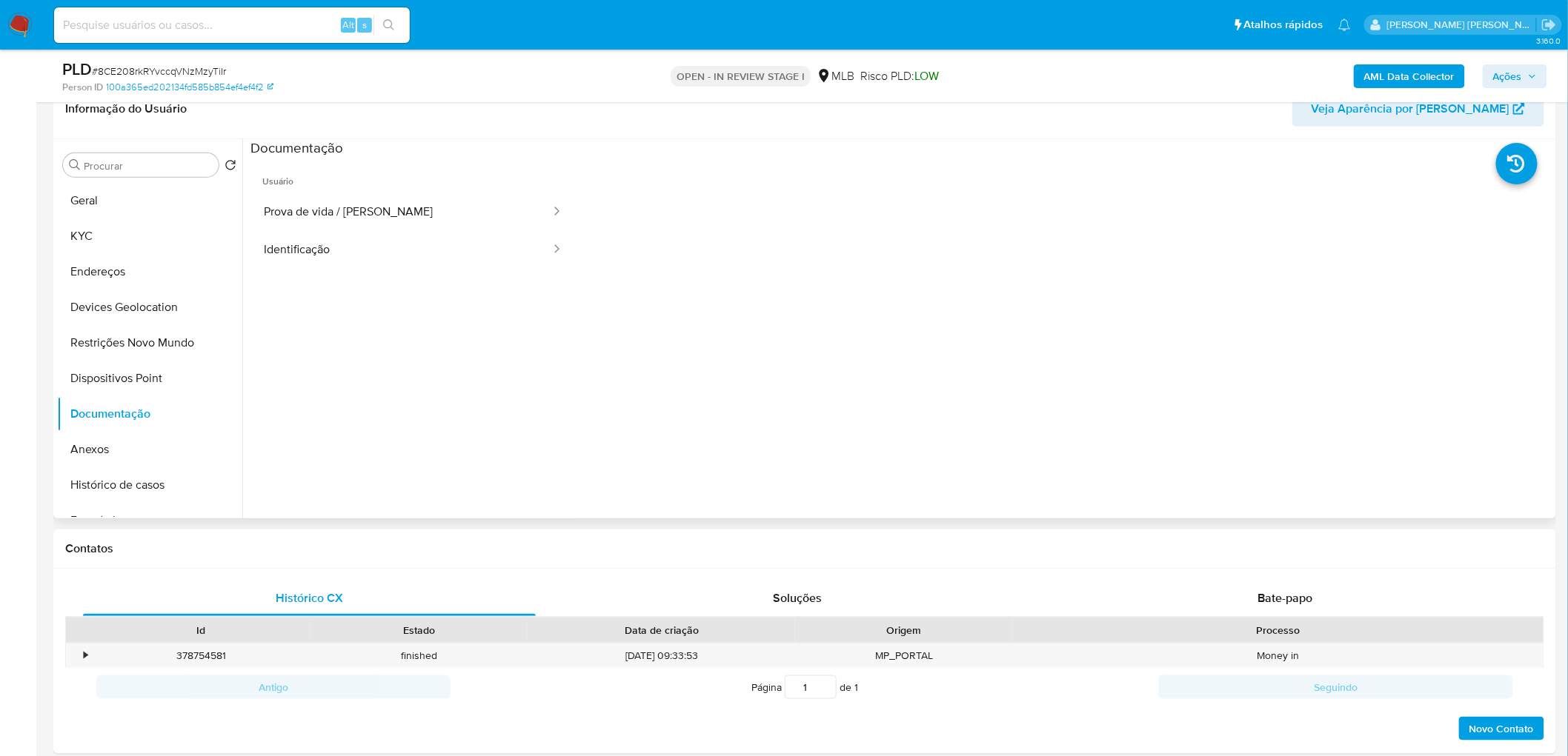
drag, startPoint x: 189, startPoint y: 201, endPoint x: 207, endPoint y: 179, distance: 28.4
click at [186, 201] on button "Geral" at bounding box center [150, 200] width 185 height 36
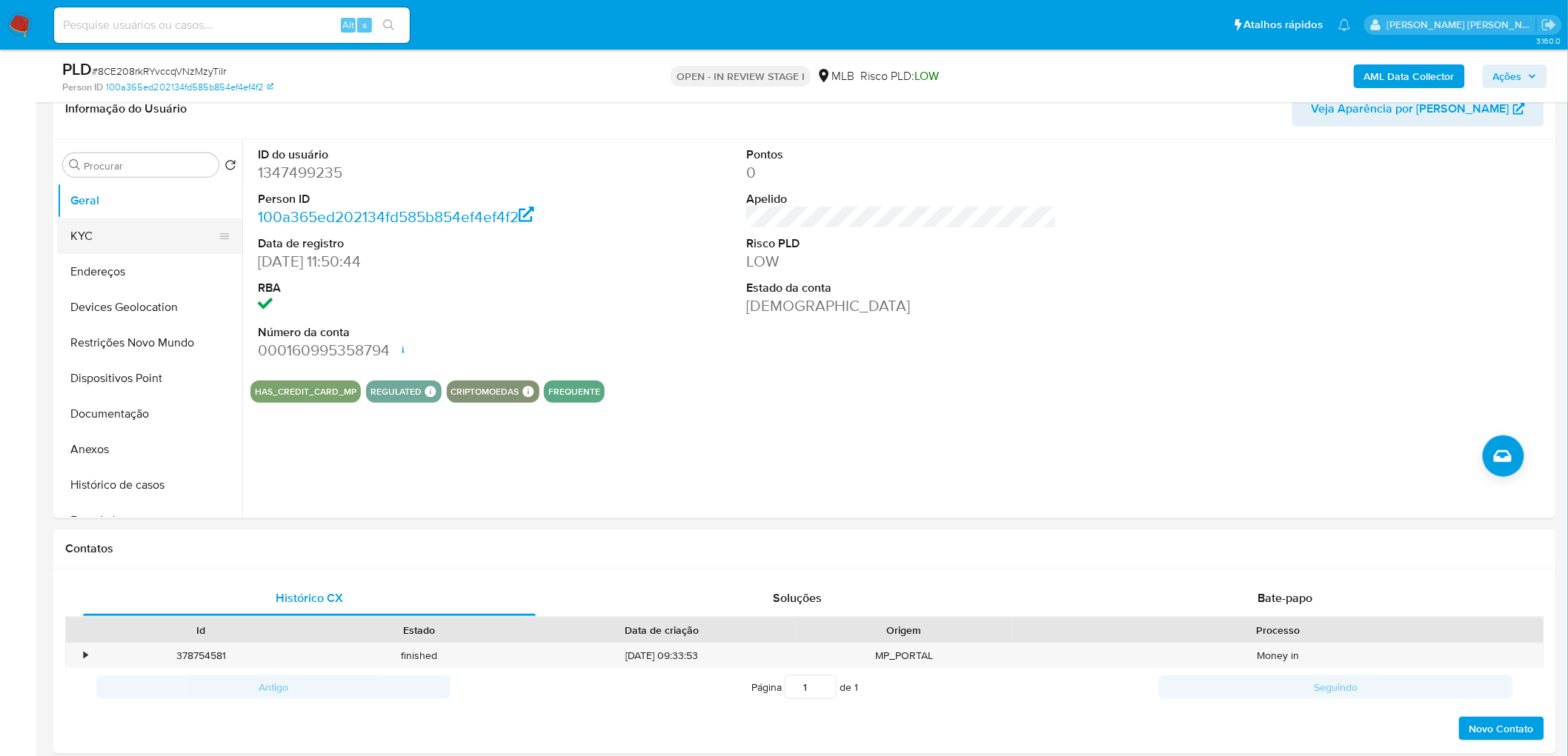
click at [160, 246] on button "KYC" at bounding box center [144, 236] width 173 height 36
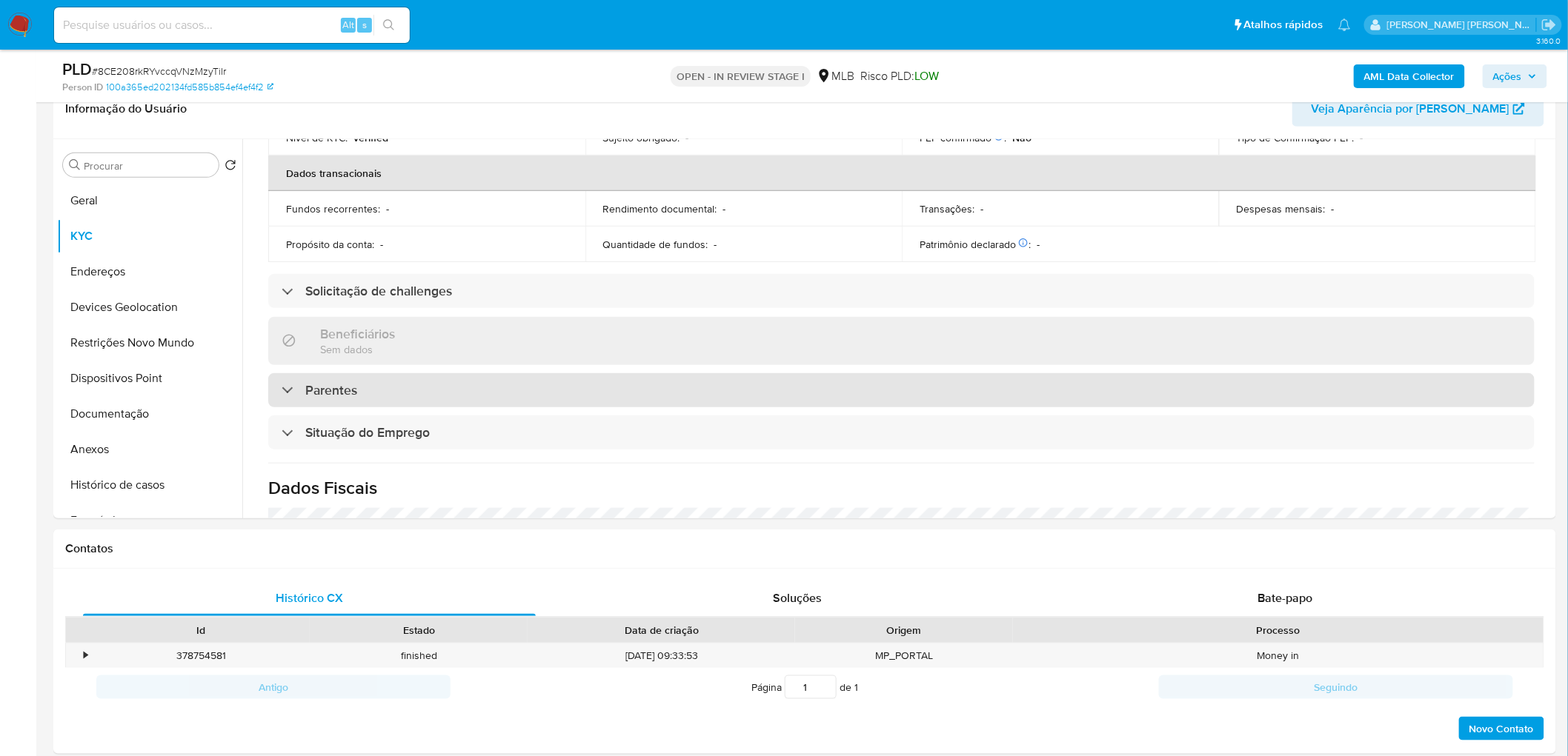
scroll to position [616, 0]
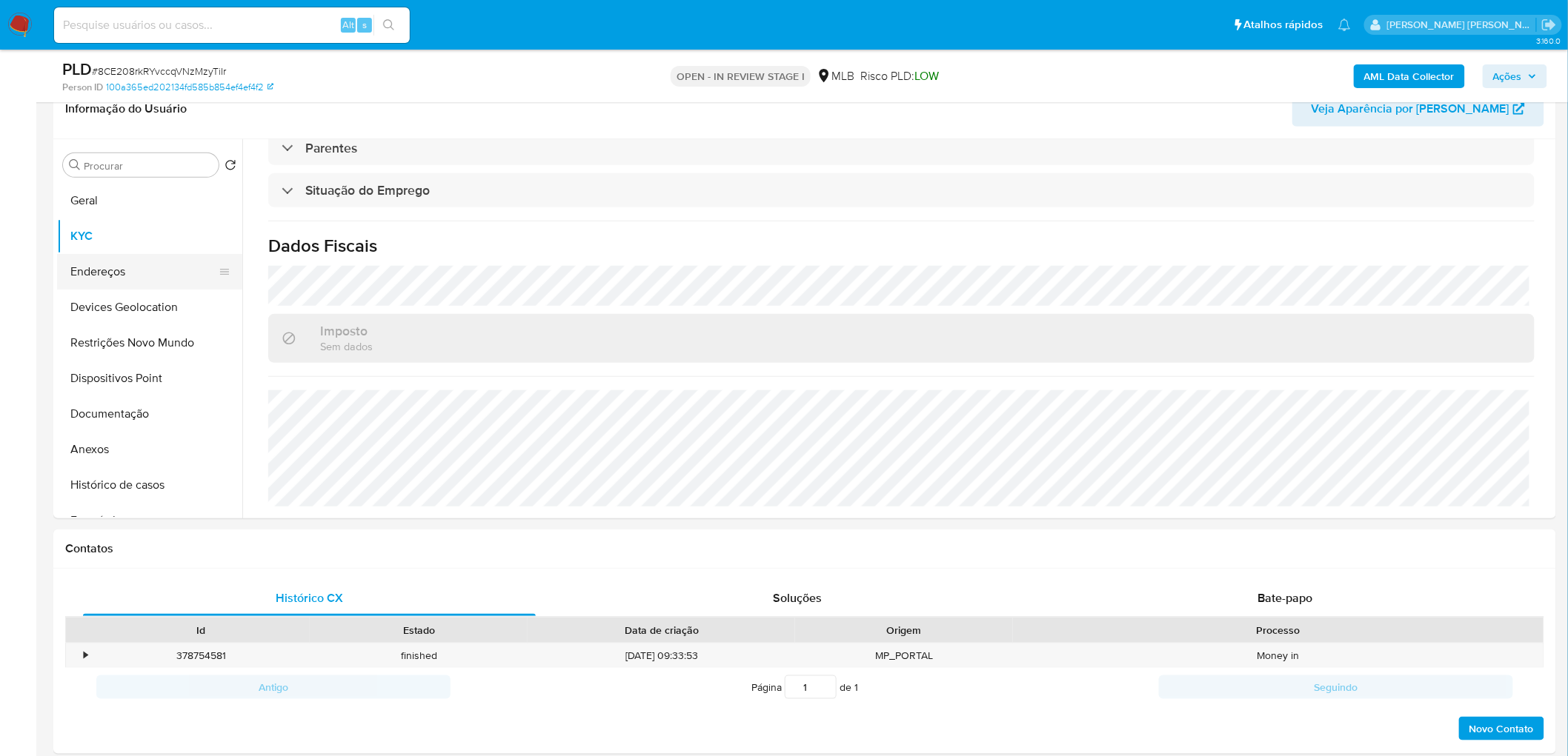
click at [112, 270] on button "Endereços" at bounding box center [144, 271] width 173 height 36
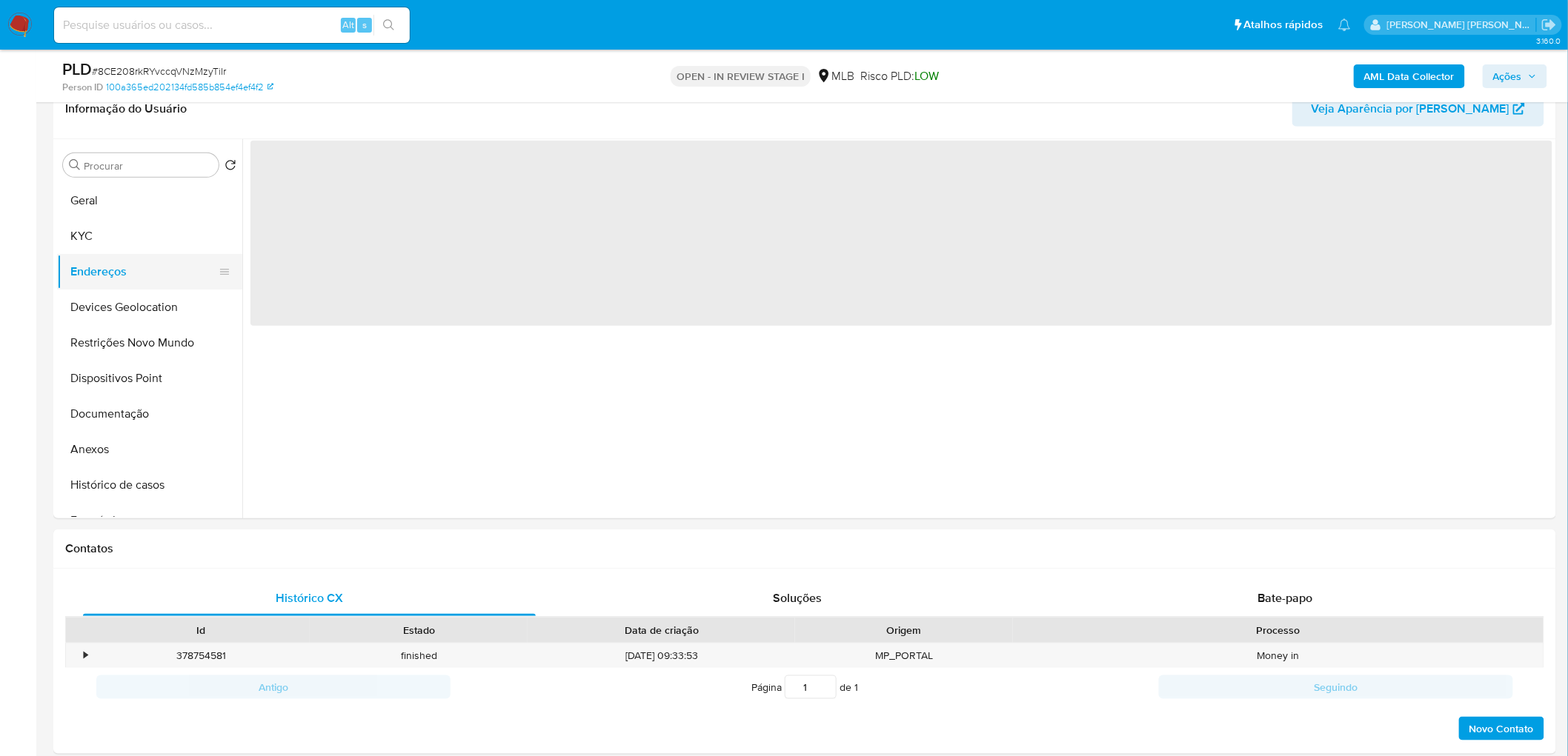
scroll to position [0, 0]
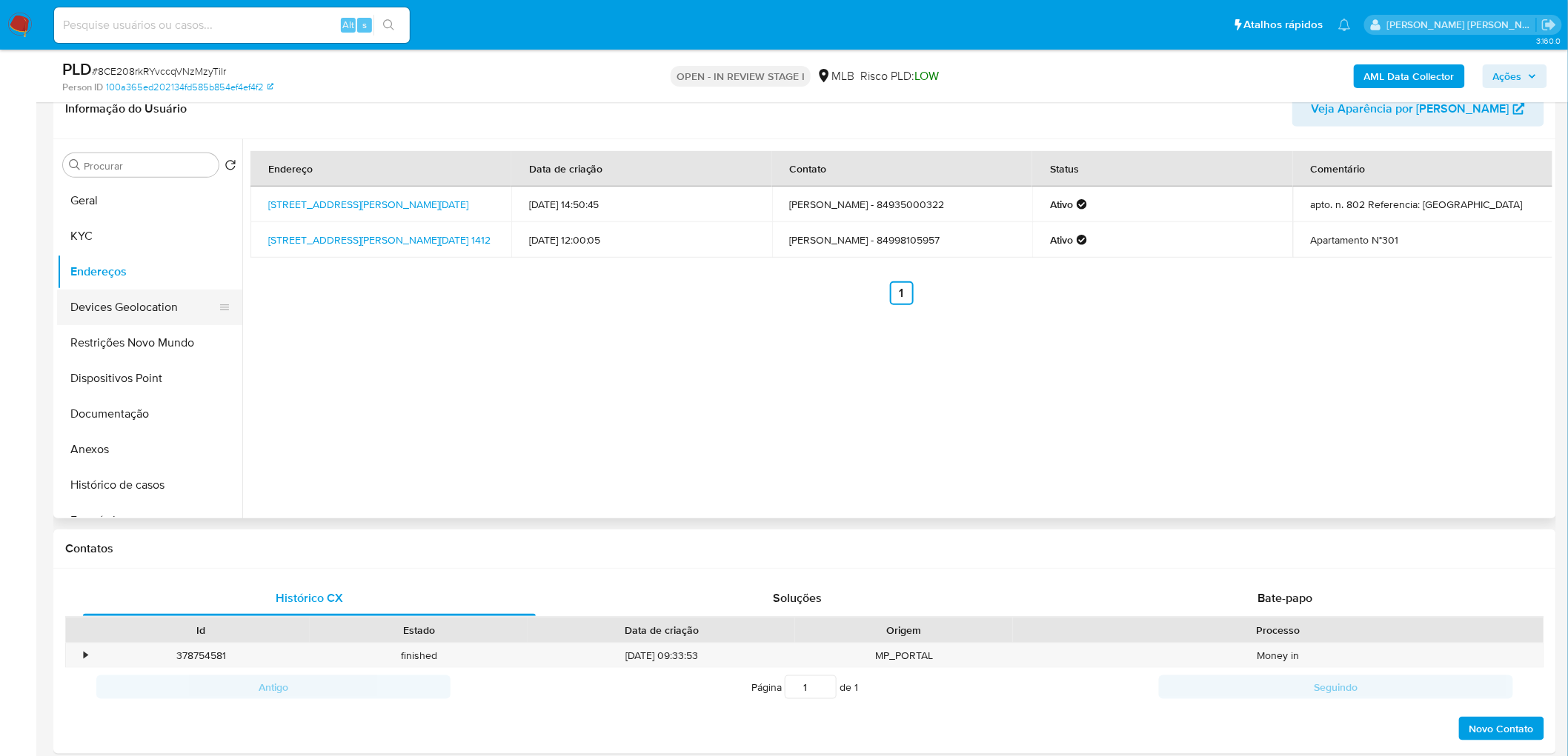
drag, startPoint x: 159, startPoint y: 309, endPoint x: 133, endPoint y: 315, distance: 26.7
click at [156, 309] on button "Devices Geolocation" at bounding box center [144, 307] width 173 height 36
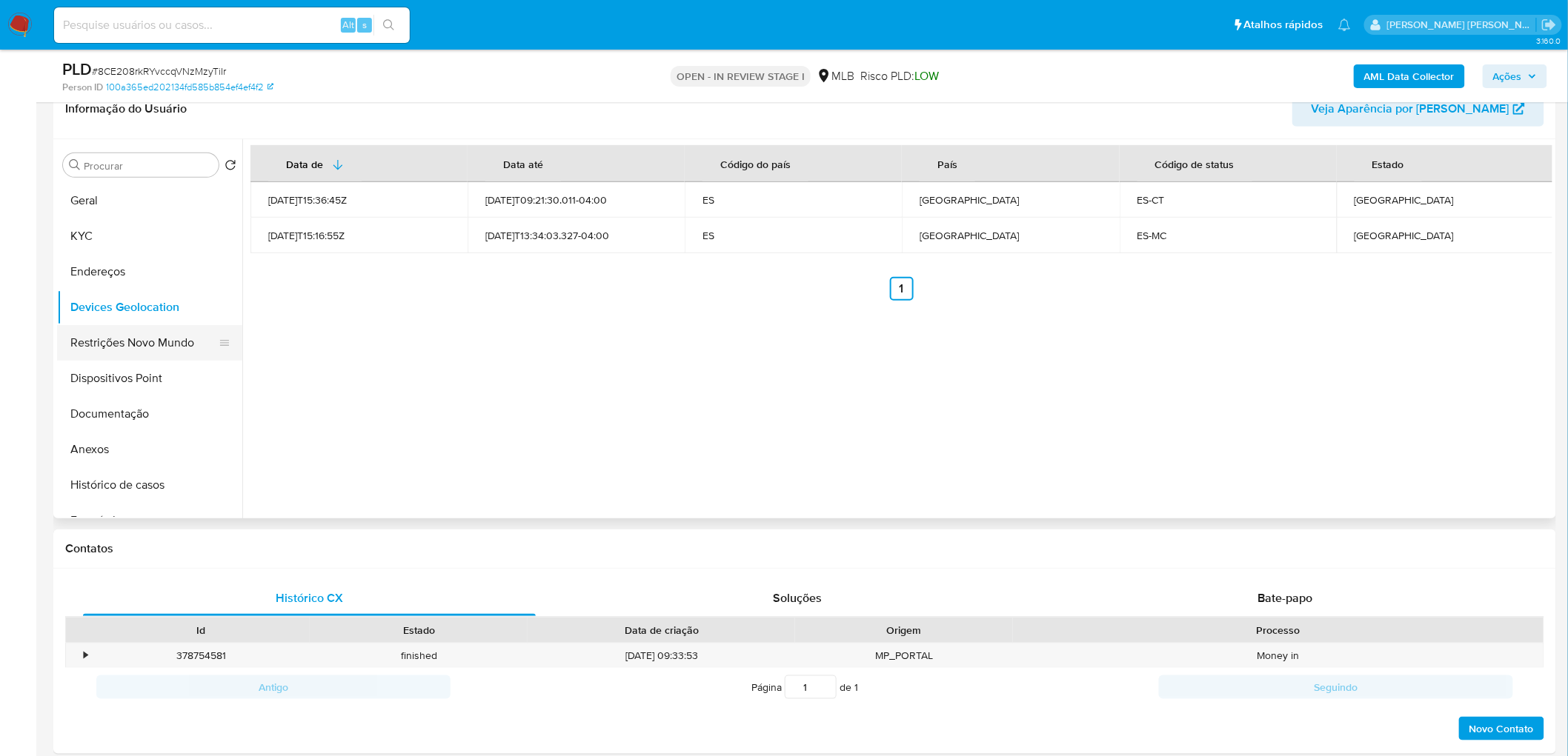
click at [112, 343] on button "Restrições Novo Mundo" at bounding box center [144, 343] width 173 height 36
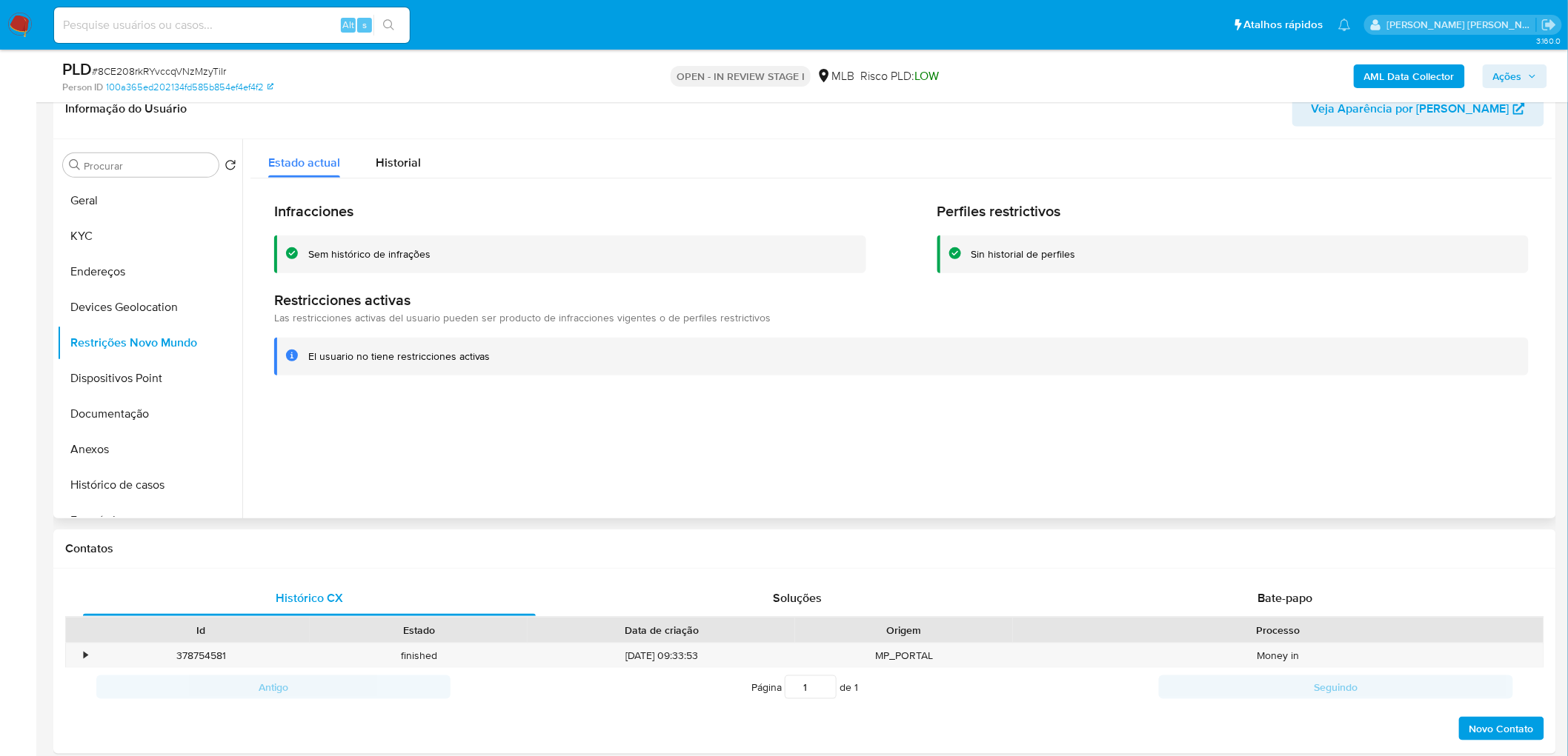
click at [111, 381] on button "Dispositivos Point" at bounding box center [150, 378] width 185 height 36
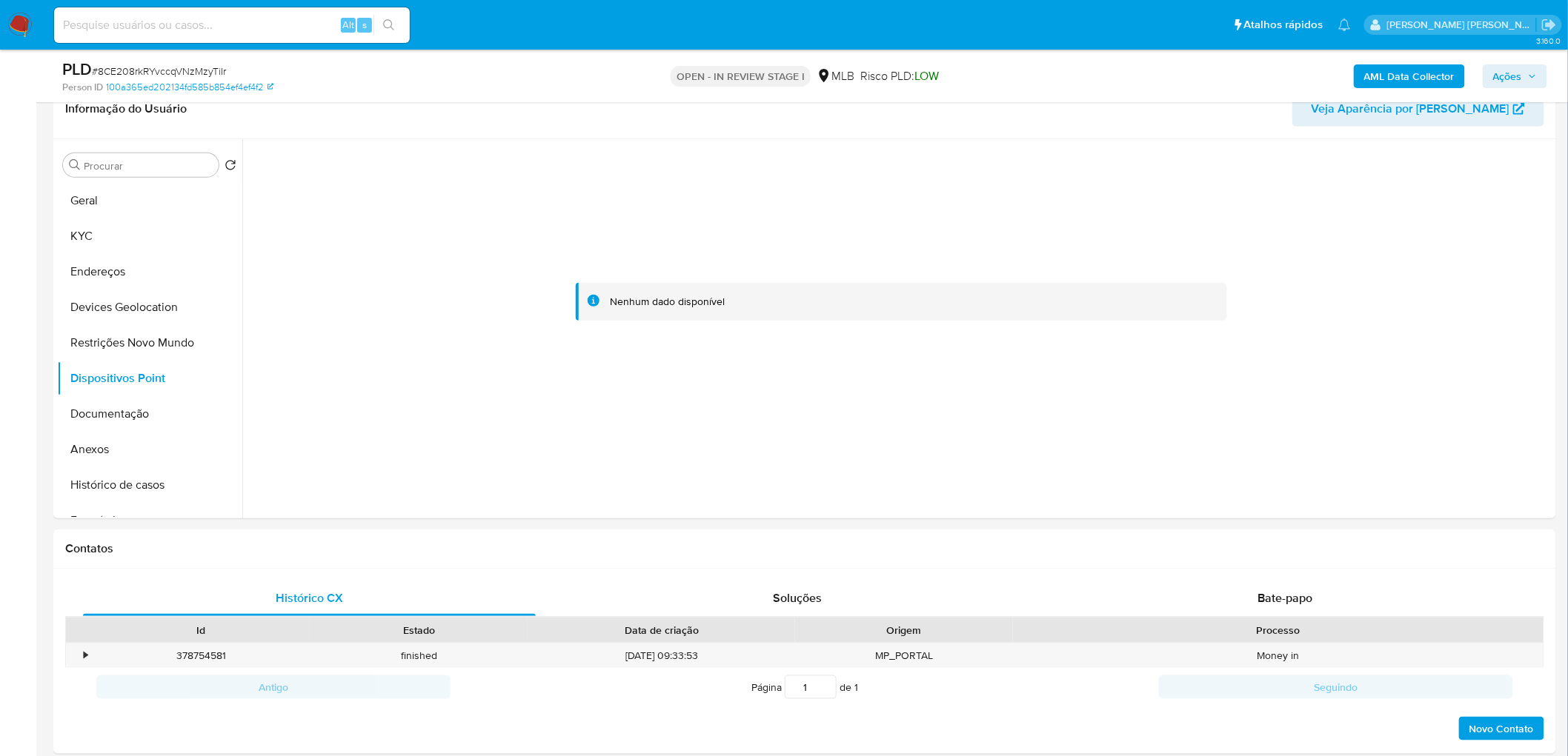
click at [1053, 75] on b "AML Data Collector" at bounding box center [1409, 76] width 91 height 23
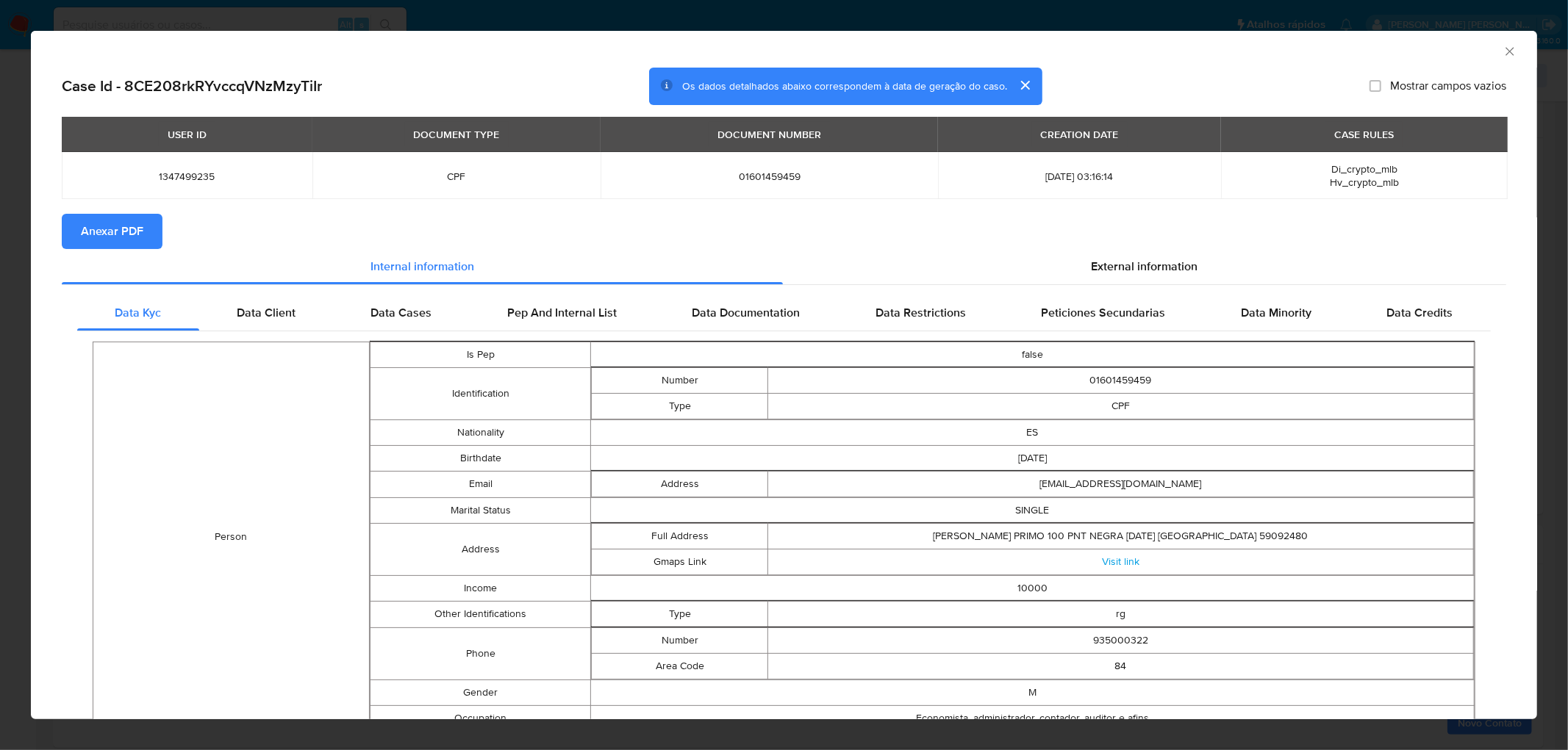
click at [99, 219] on span "Anexar PDF" at bounding box center [112, 231] width 63 height 32
click at [1045, 50] on icon "Fechar a janela" at bounding box center [1509, 51] width 8 height 8
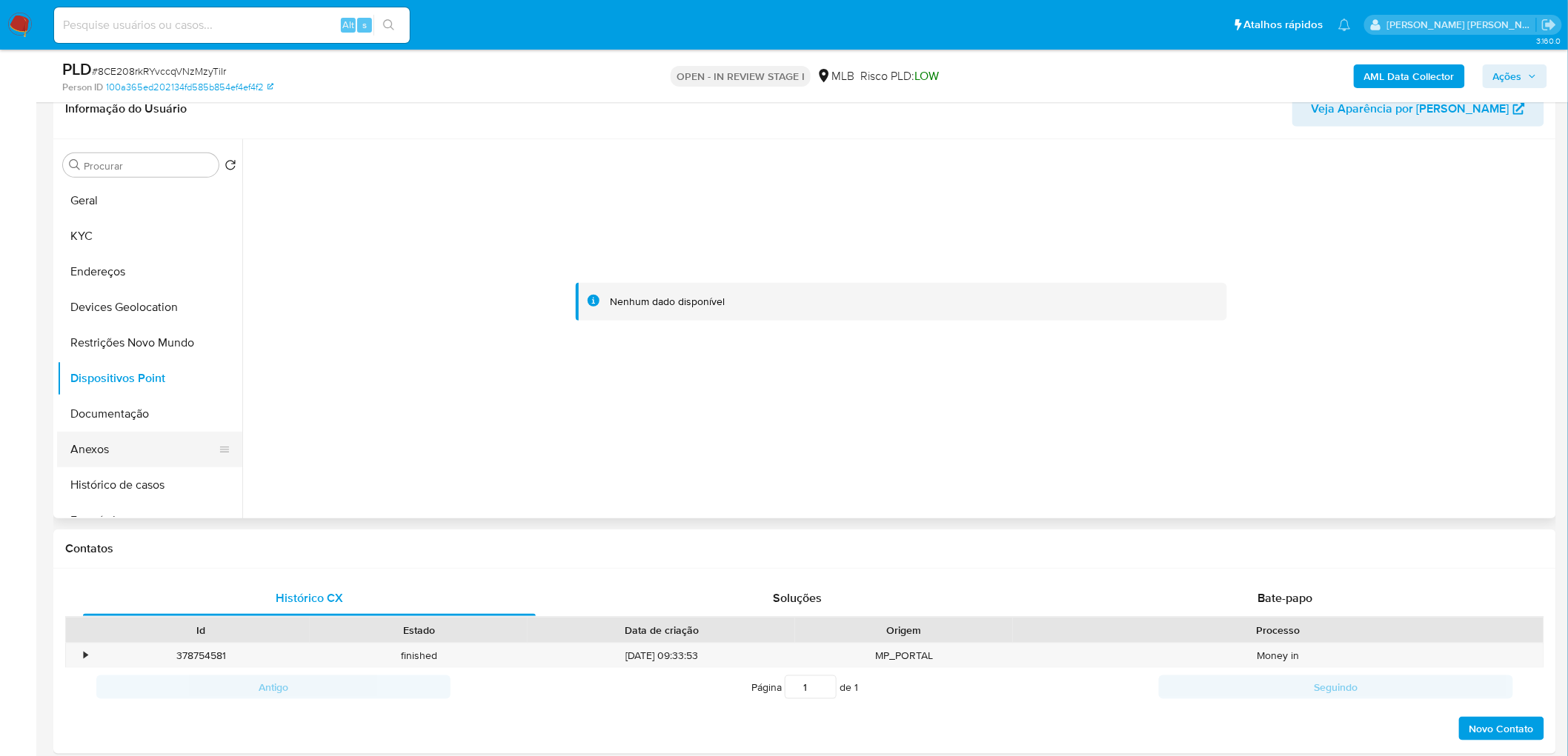
click at [136, 447] on button "Anexos" at bounding box center [144, 449] width 173 height 36
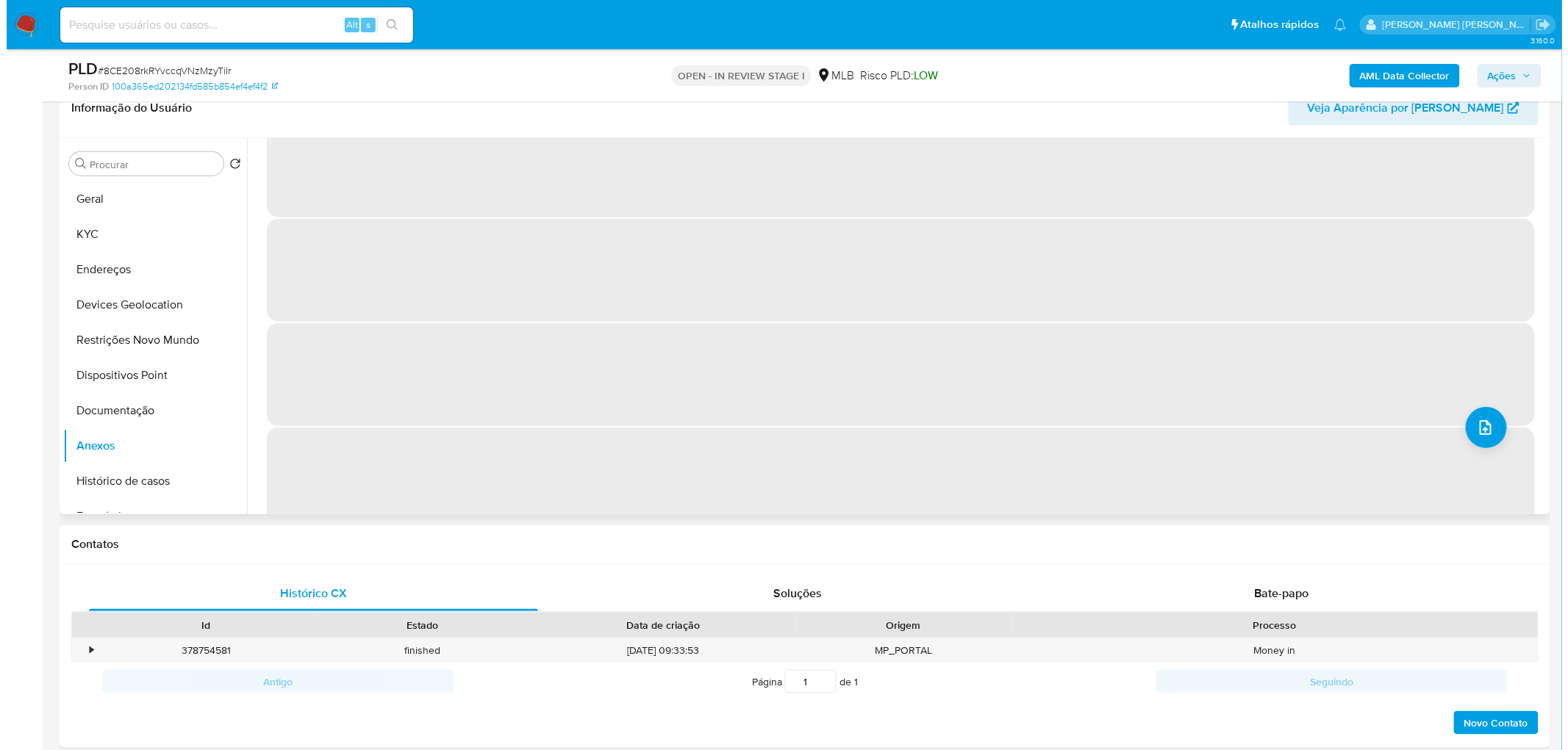
scroll to position [64, 0]
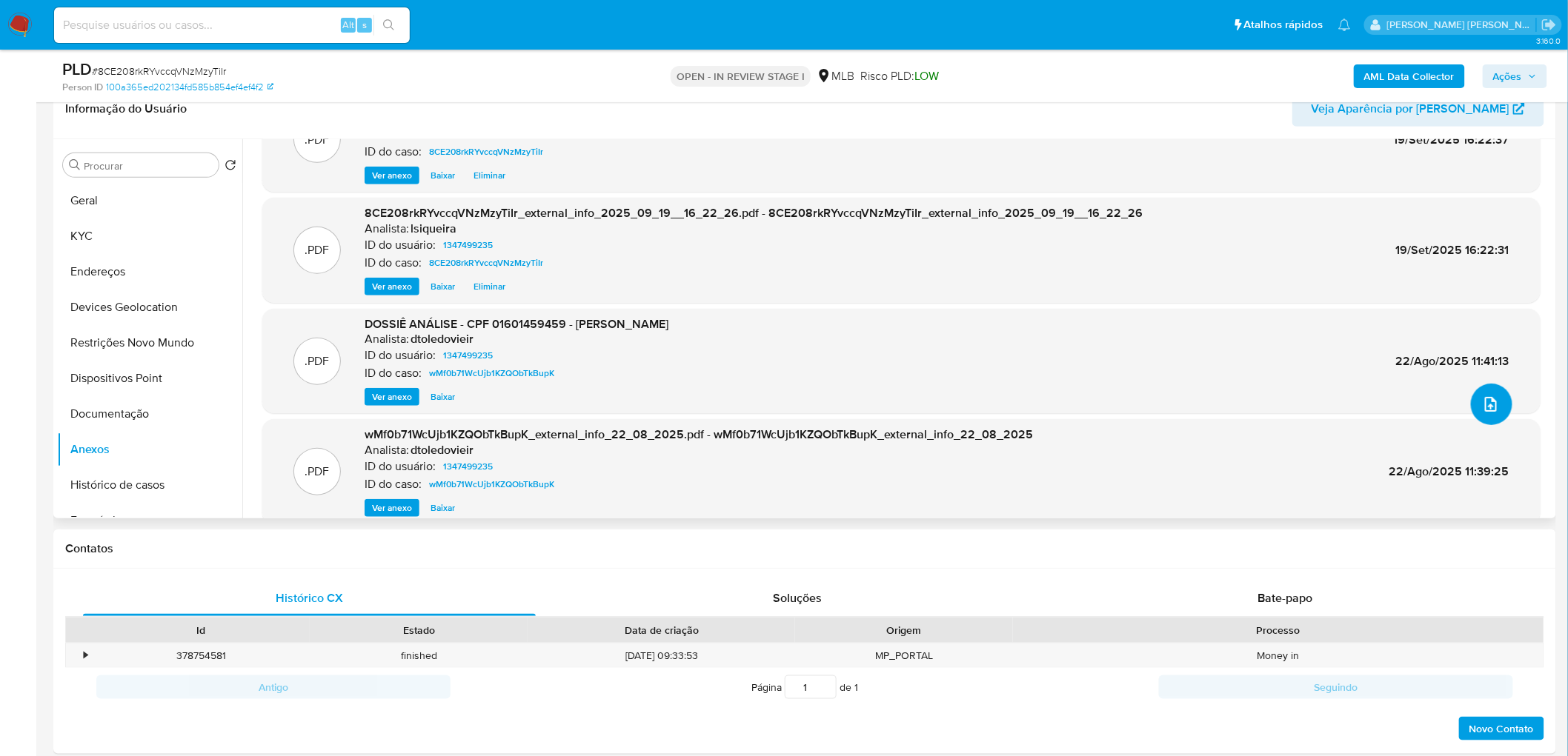
click at [1053, 398] on icon "upload-file" at bounding box center [1490, 404] width 17 height 17
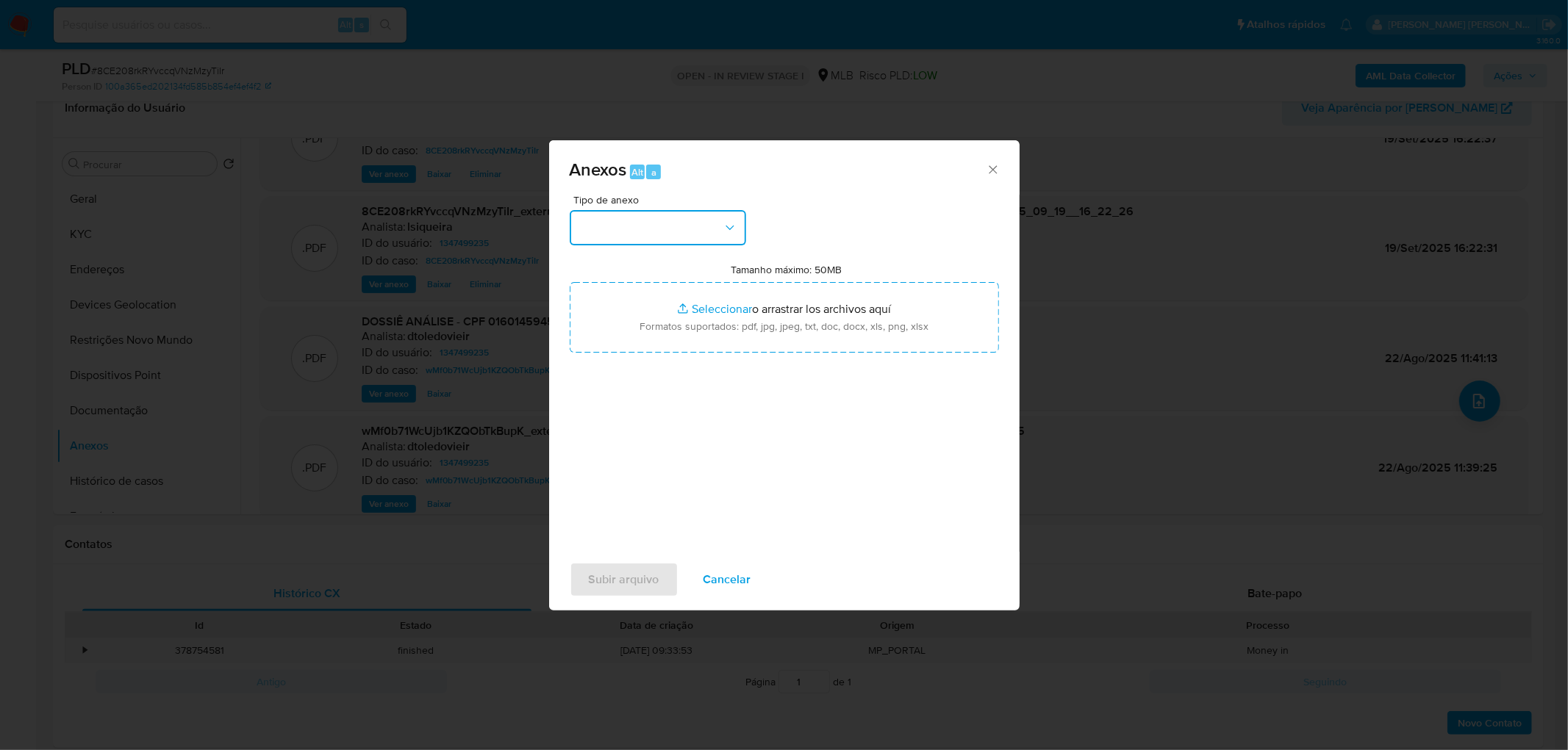
click at [707, 236] on button "button" at bounding box center [658, 228] width 177 height 35
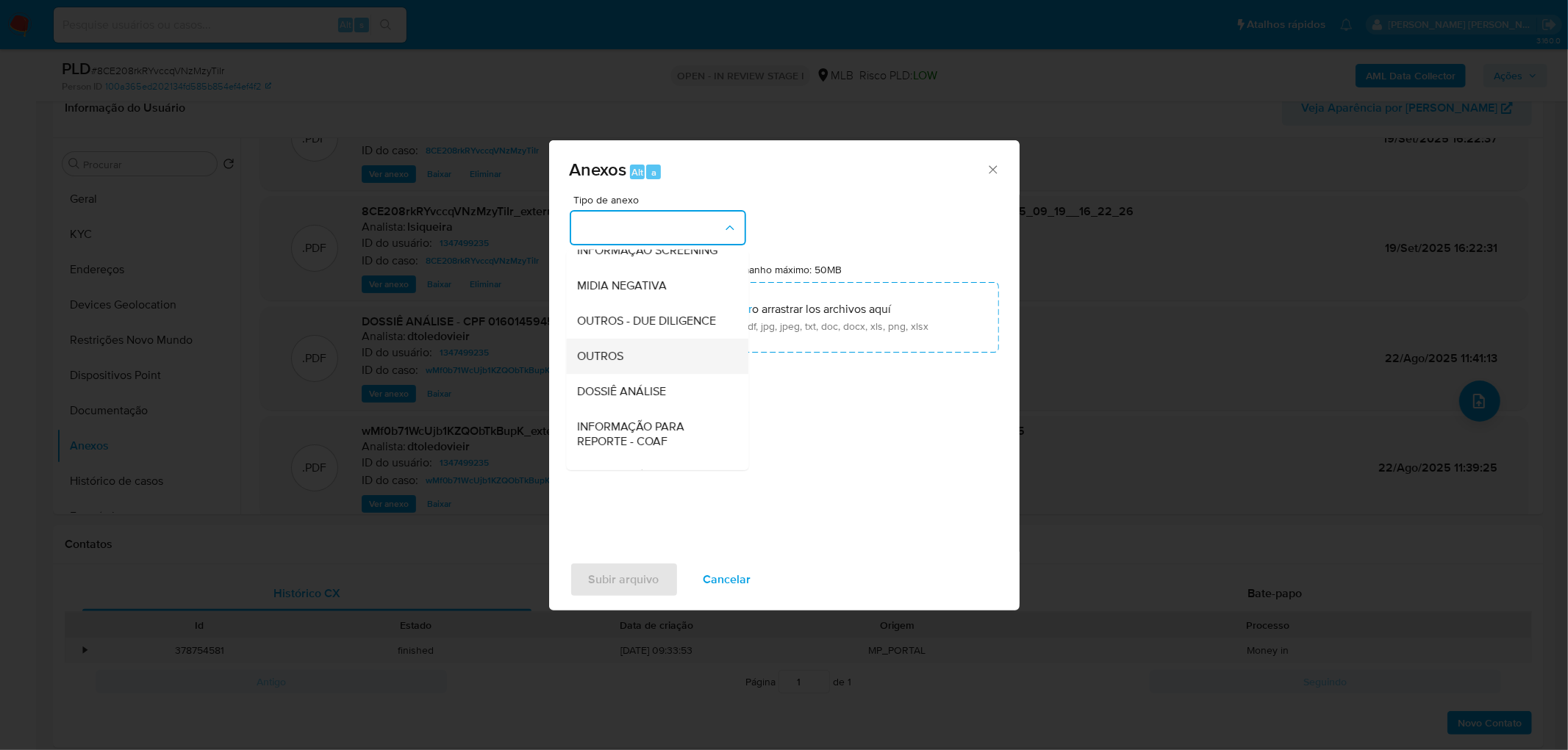
scroll to position [163, 0]
click at [635, 369] on div "OUTROS" at bounding box center [653, 351] width 150 height 35
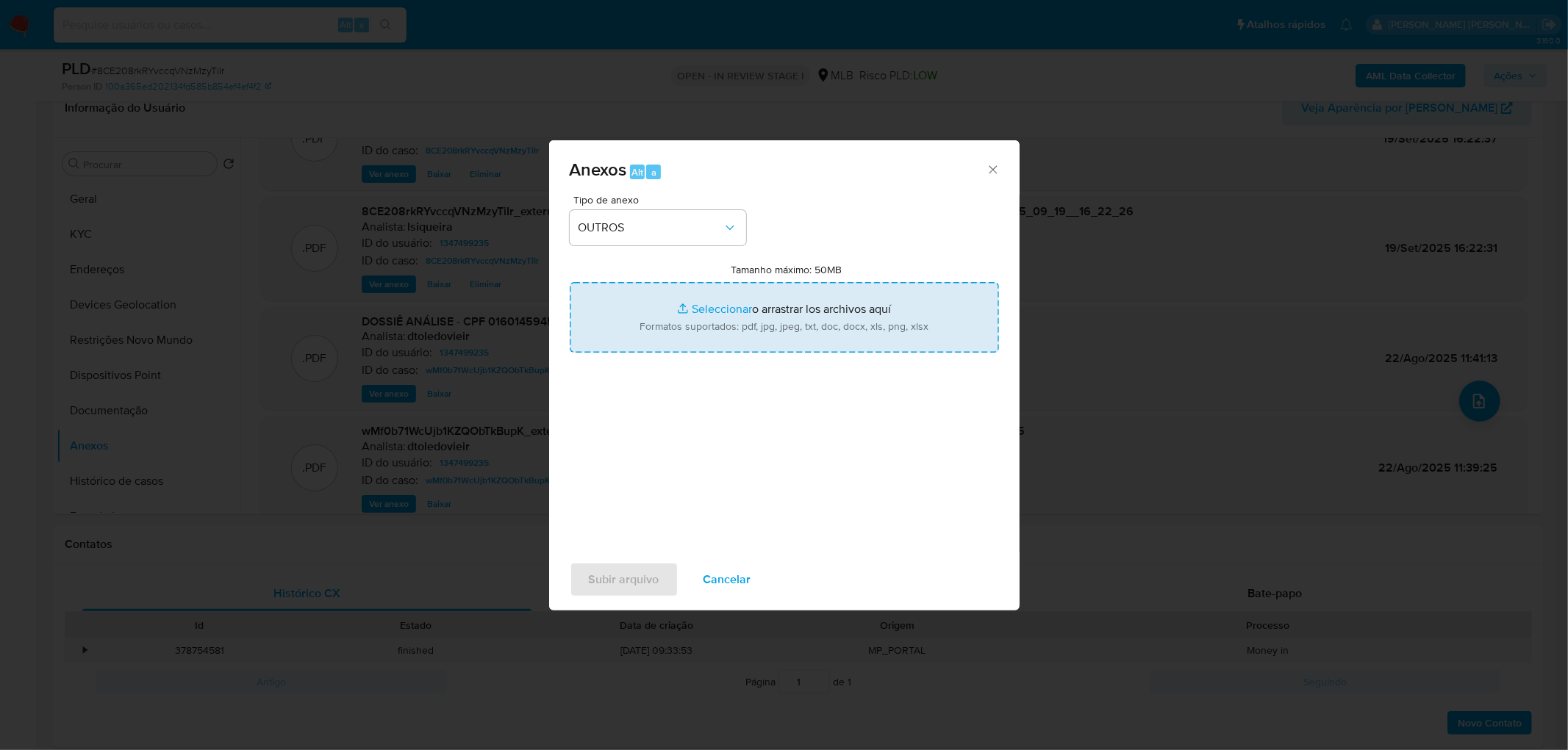
click at [766, 295] on input "Tamanho máximo: 50MB Seleccionar archivos" at bounding box center [784, 317] width 429 height 70
type input "C:\fakepath\Declínio - 8CE208rkRYvccqVNzMzyTiIr - CPF 01601459459 - ANTONIO EDU…"
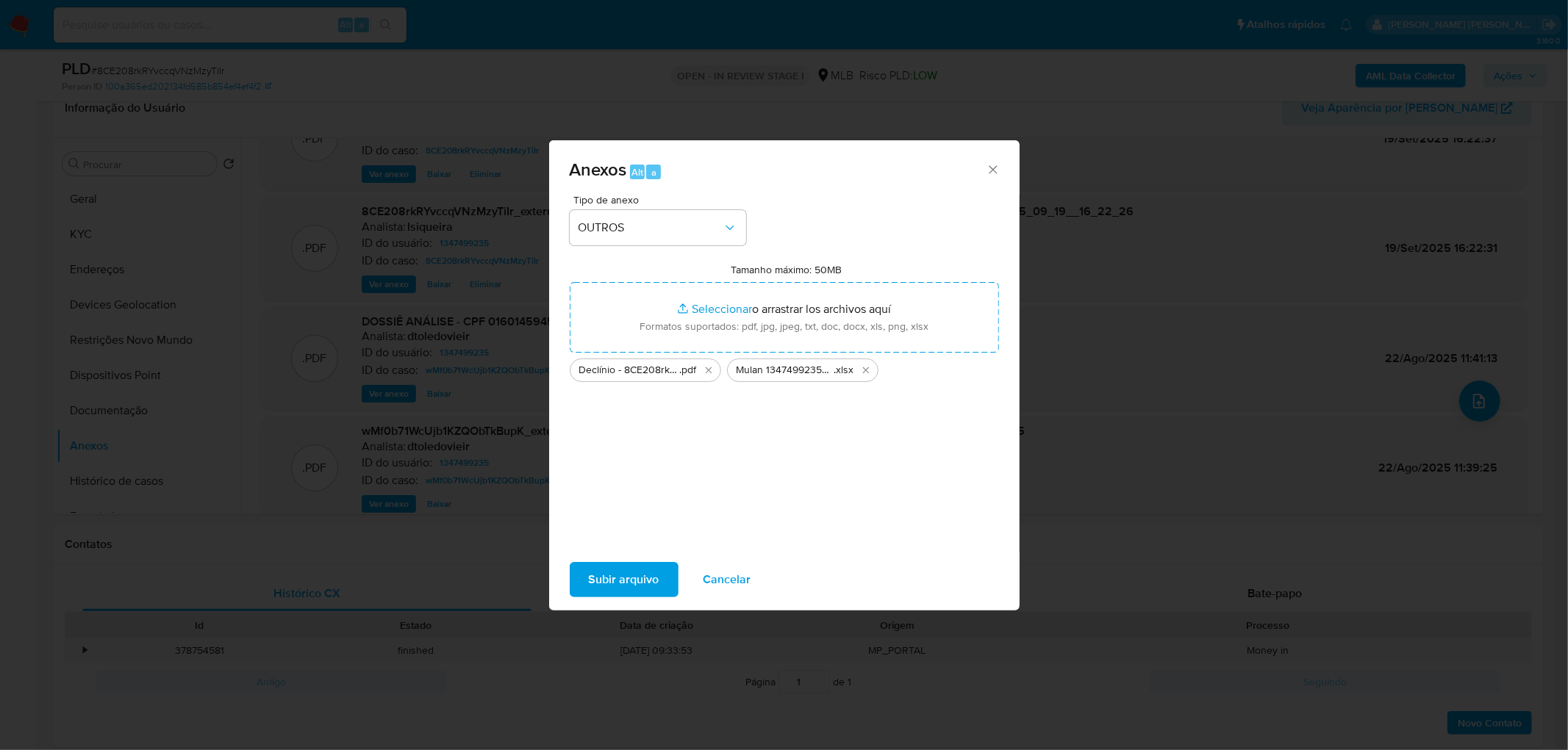
drag, startPoint x: 766, startPoint y: 295, endPoint x: 622, endPoint y: 573, distance: 313.1
click at [622, 455] on span "Subir arquivo" at bounding box center [623, 579] width 70 height 32
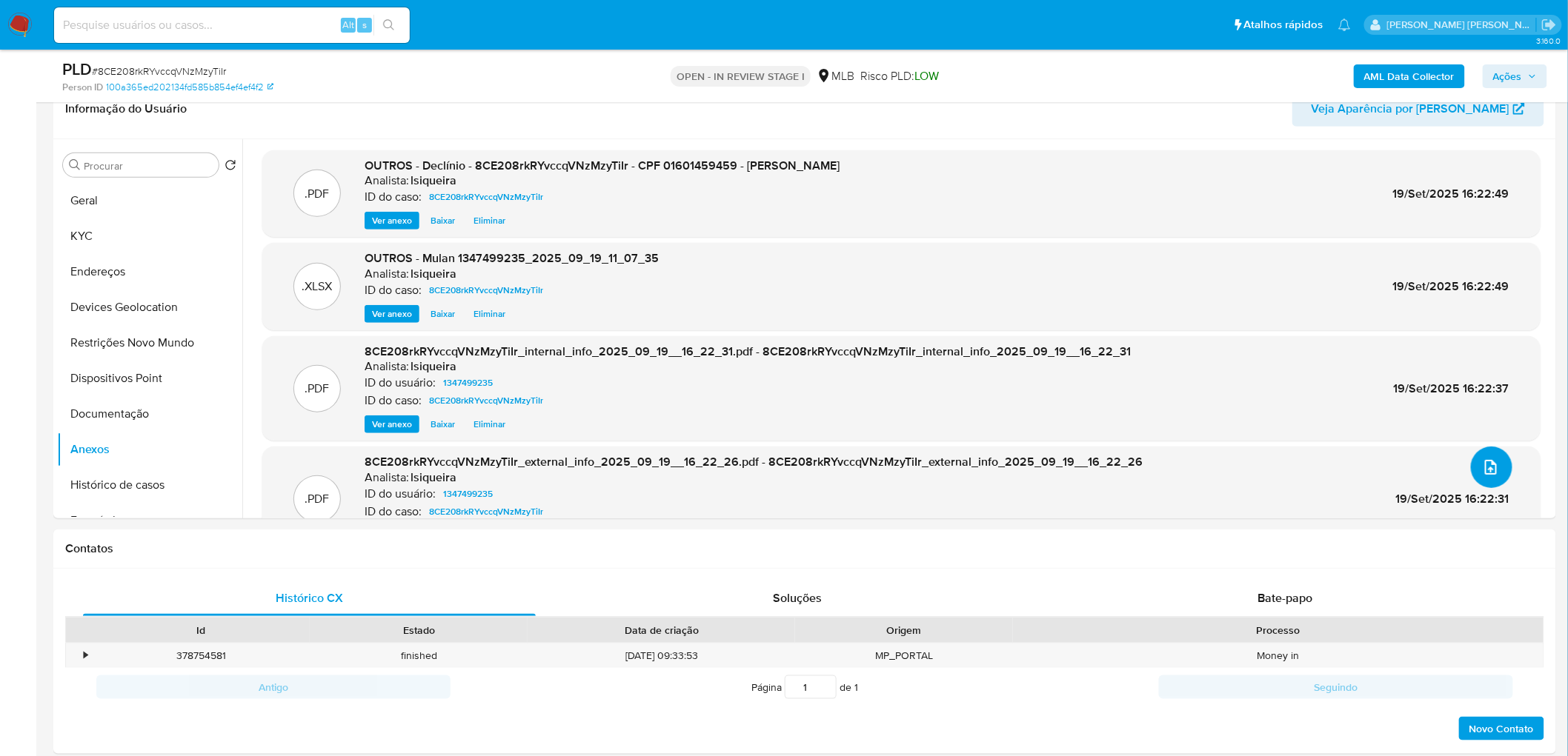
scroll to position [0, 0]
click at [1053, 77] on icon "button" at bounding box center [1531, 76] width 9 height 9
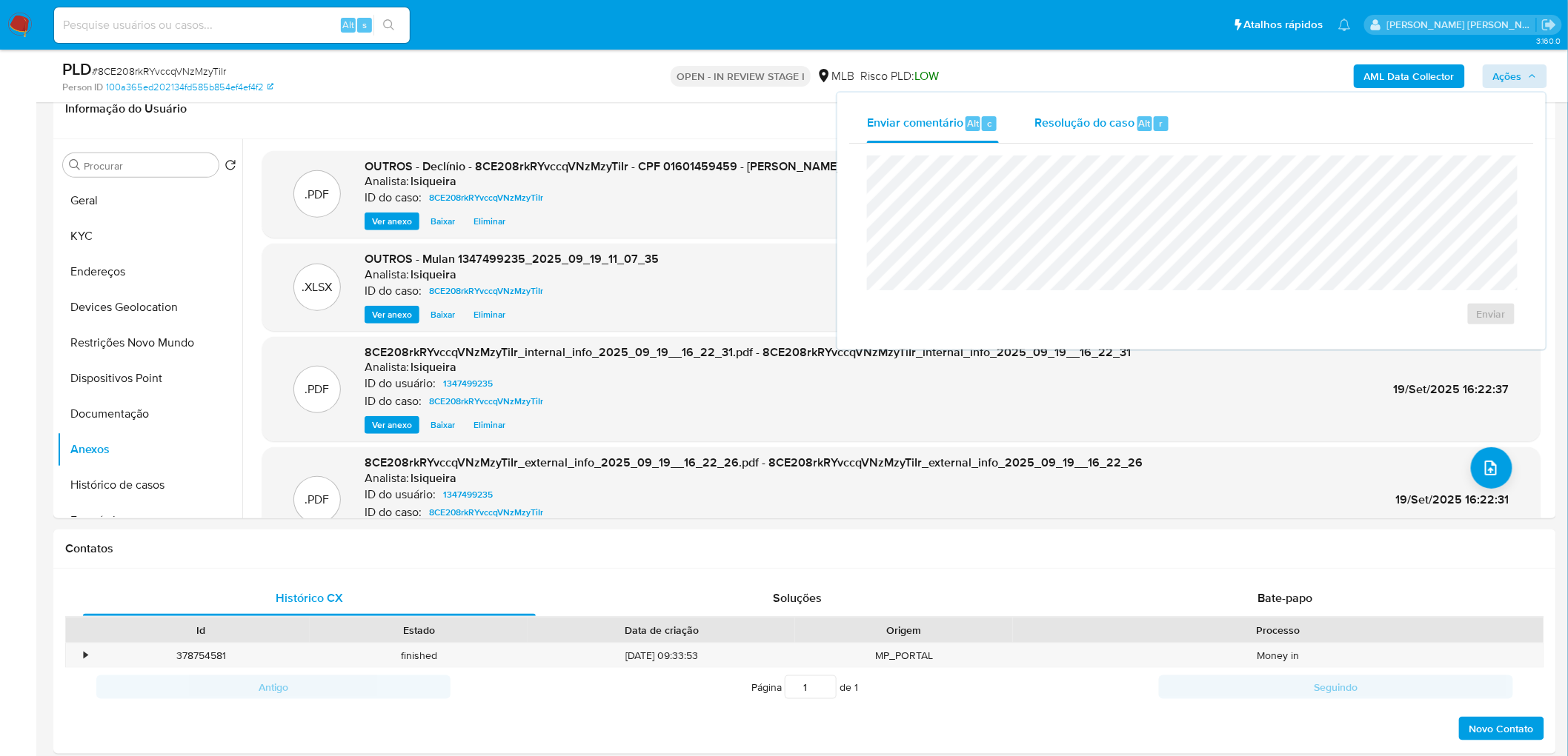
click at [1053, 123] on span "Resolução do caso" at bounding box center [1084, 122] width 100 height 17
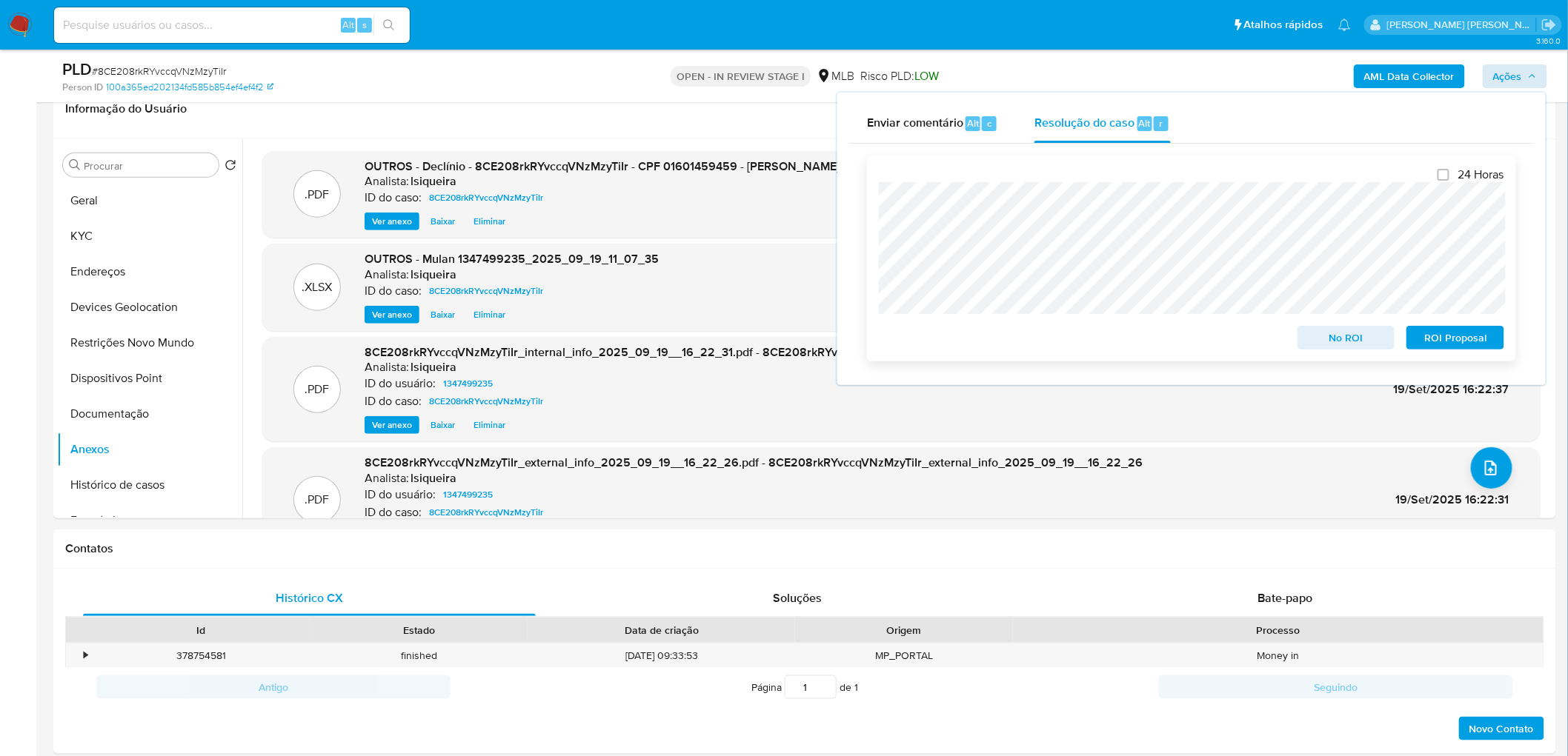
click at [1053, 334] on span "No ROI" at bounding box center [1346, 338] width 77 height 21
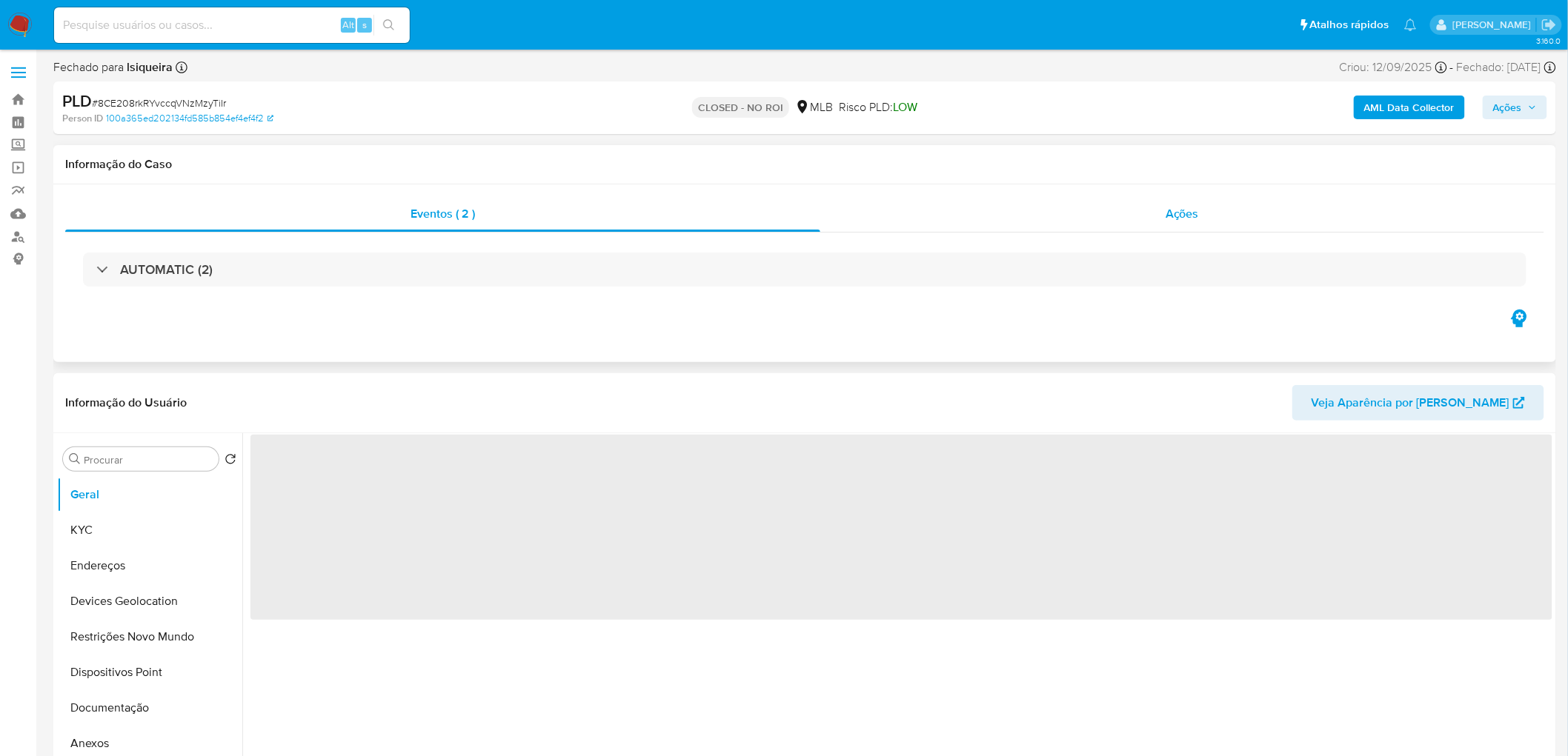
click at [1079, 217] on div "Ações" at bounding box center [1182, 214] width 724 height 36
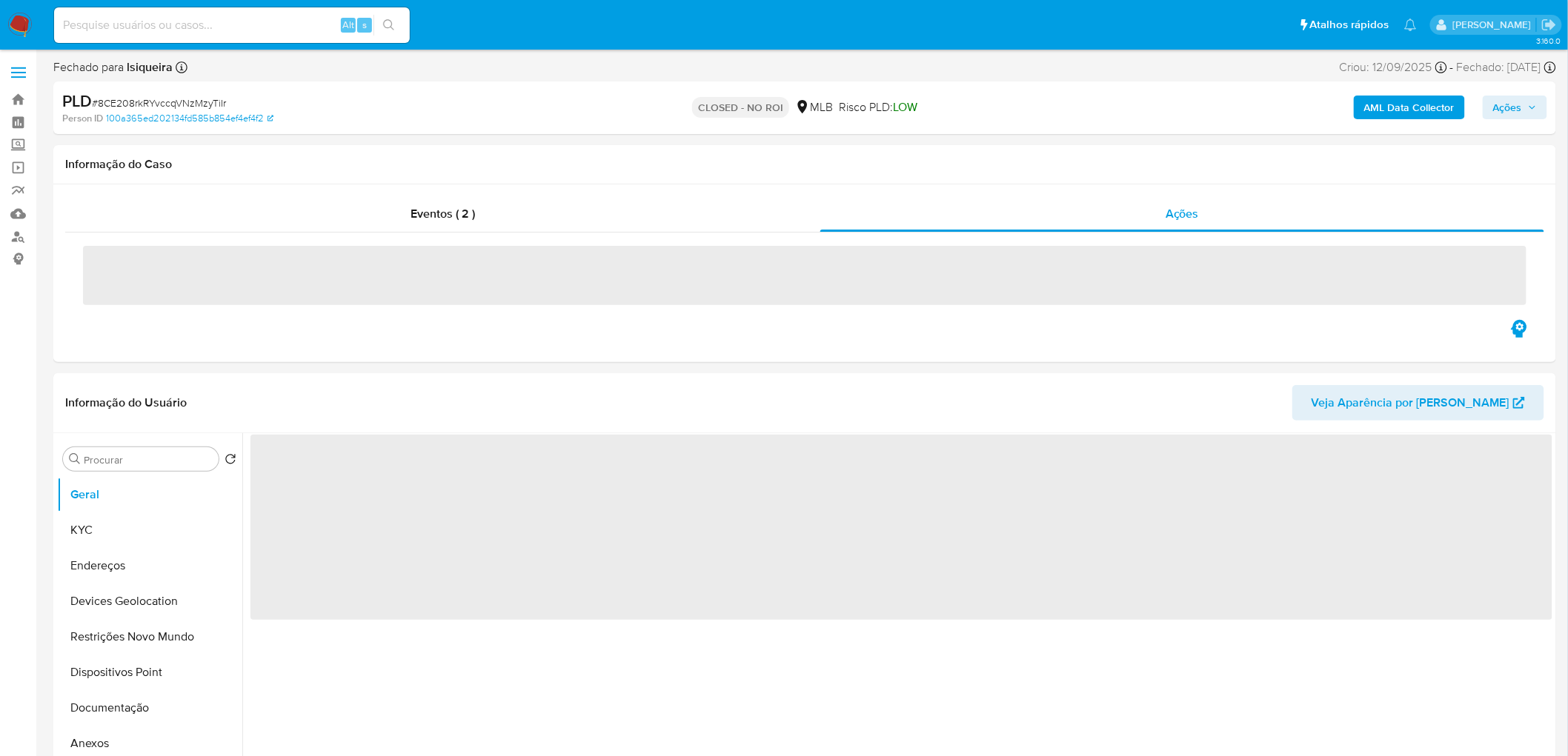
select select "10"
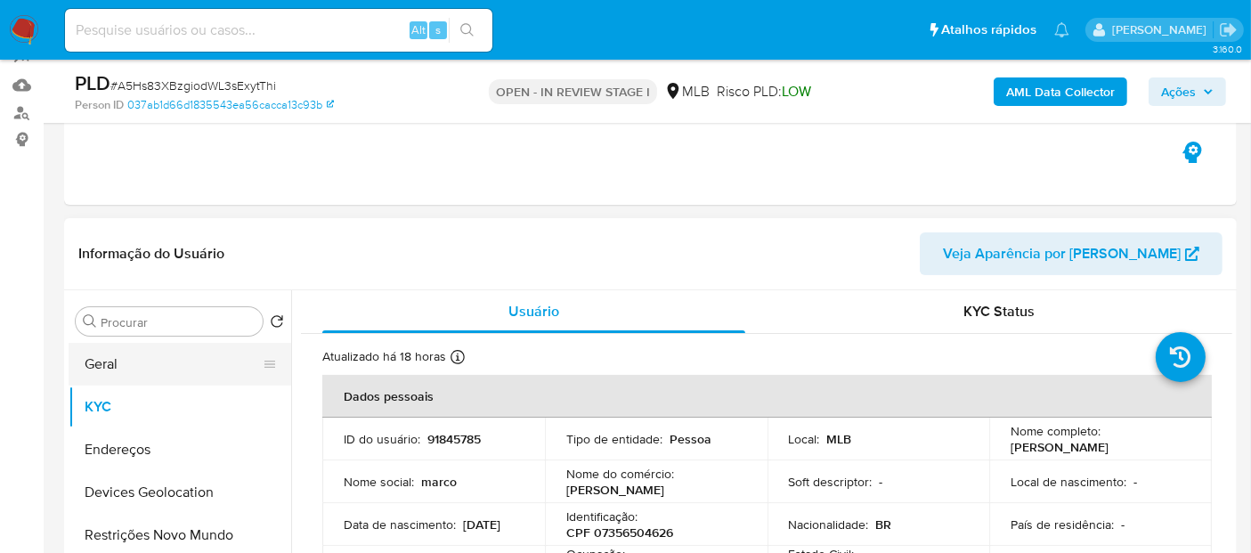
click at [144, 363] on button "Geral" at bounding box center [173, 364] width 208 height 43
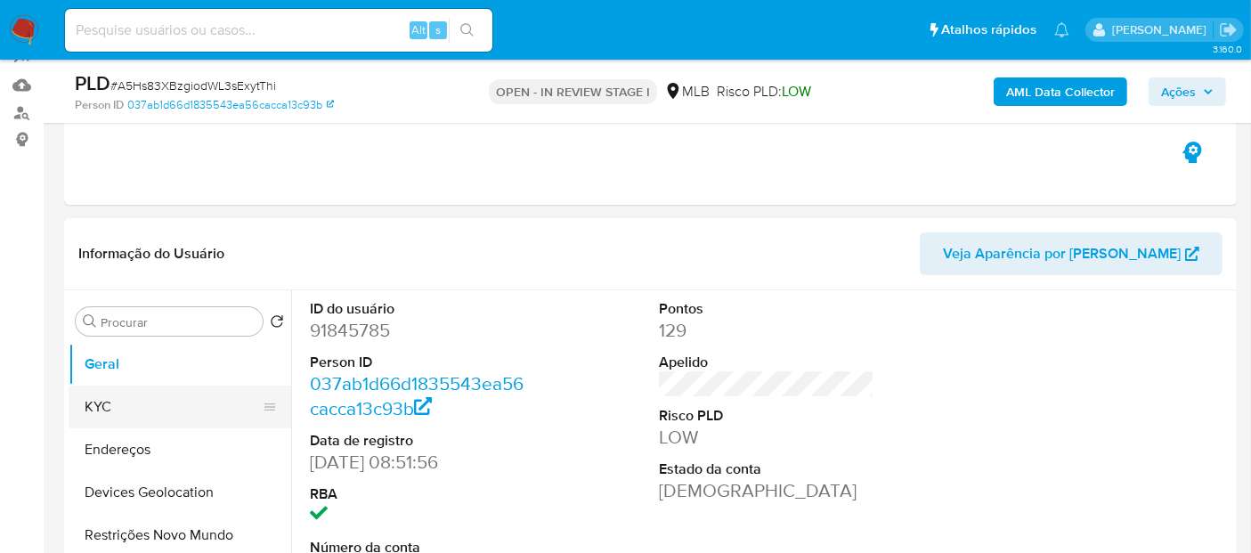
click at [126, 398] on button "KYC" at bounding box center [173, 407] width 208 height 43
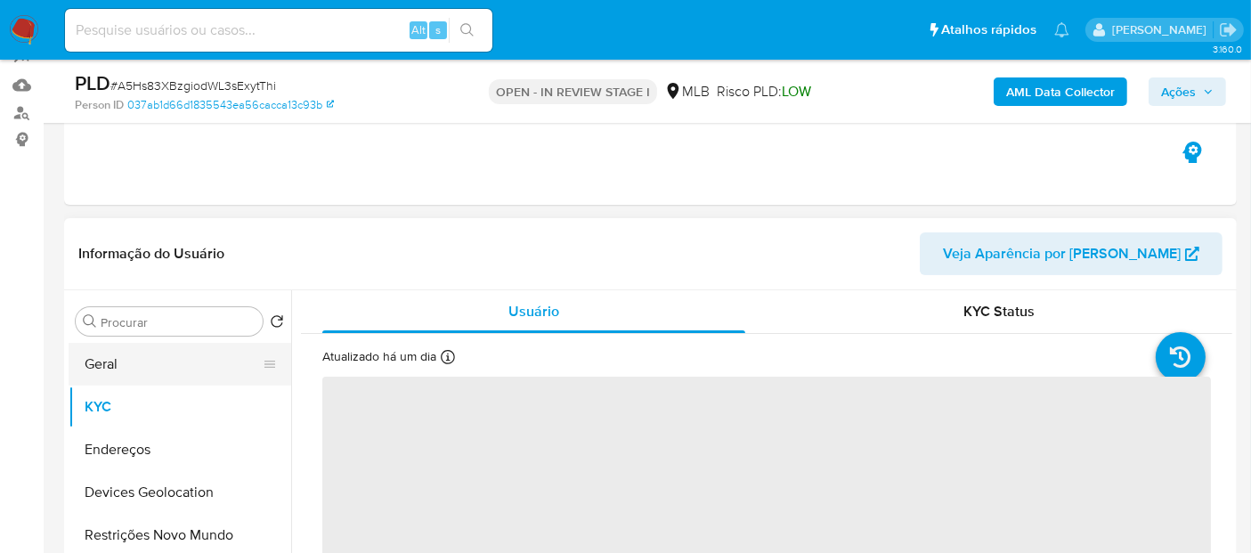
click at [175, 357] on button "Geral" at bounding box center [173, 364] width 208 height 43
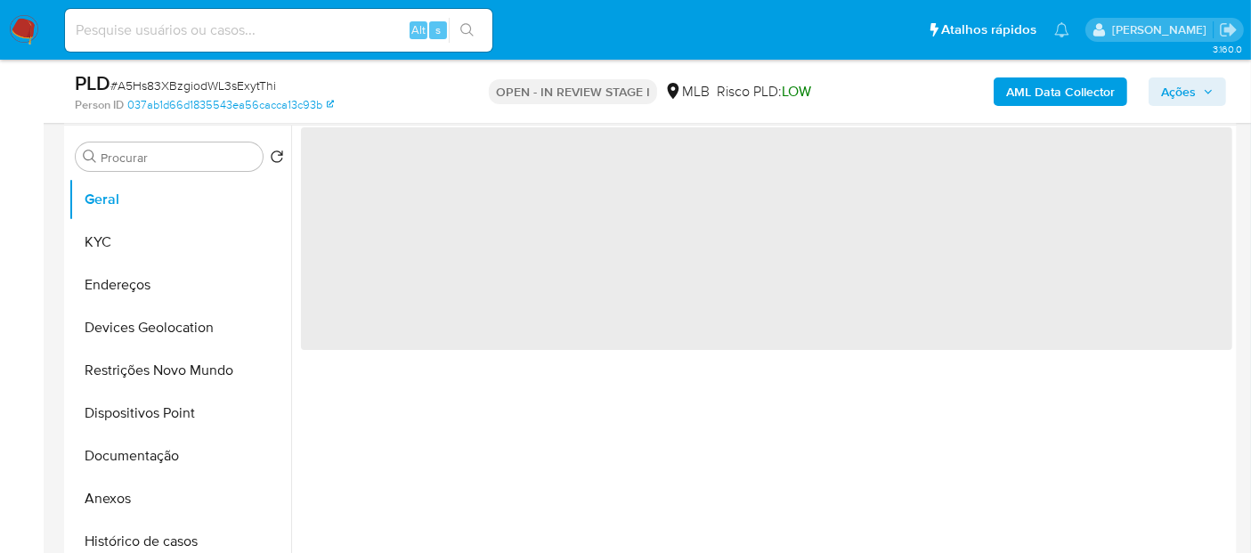
scroll to position [370, 0]
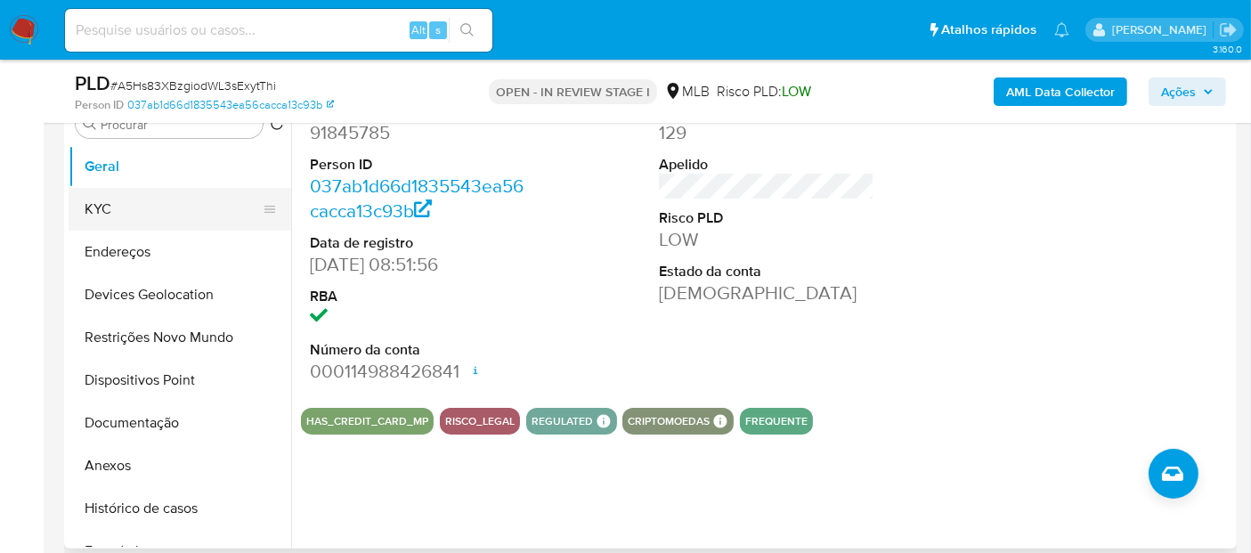
click at [179, 217] on button "KYC" at bounding box center [173, 209] width 208 height 43
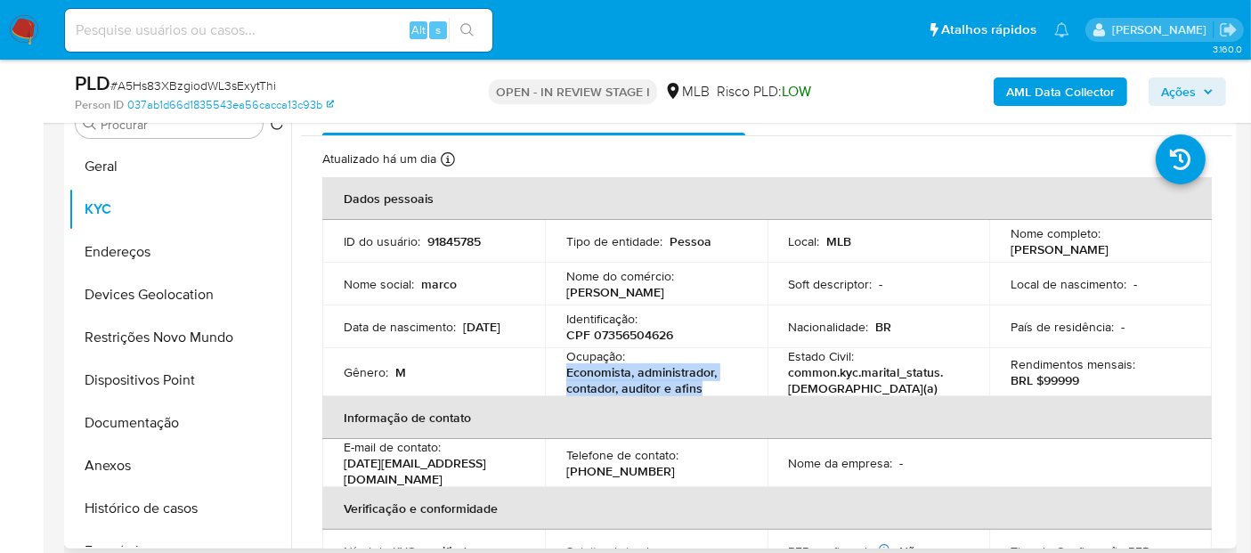
drag, startPoint x: 719, startPoint y: 387, endPoint x: 560, endPoint y: 369, distance: 159.6
click at [560, 369] on td "Ocupação : Economista, administrador, contador, auditor e afins" at bounding box center [656, 372] width 223 height 48
copy p "Economista, administrador, contador, auditor e afins"
click at [127, 420] on button "Documentação" at bounding box center [173, 423] width 208 height 43
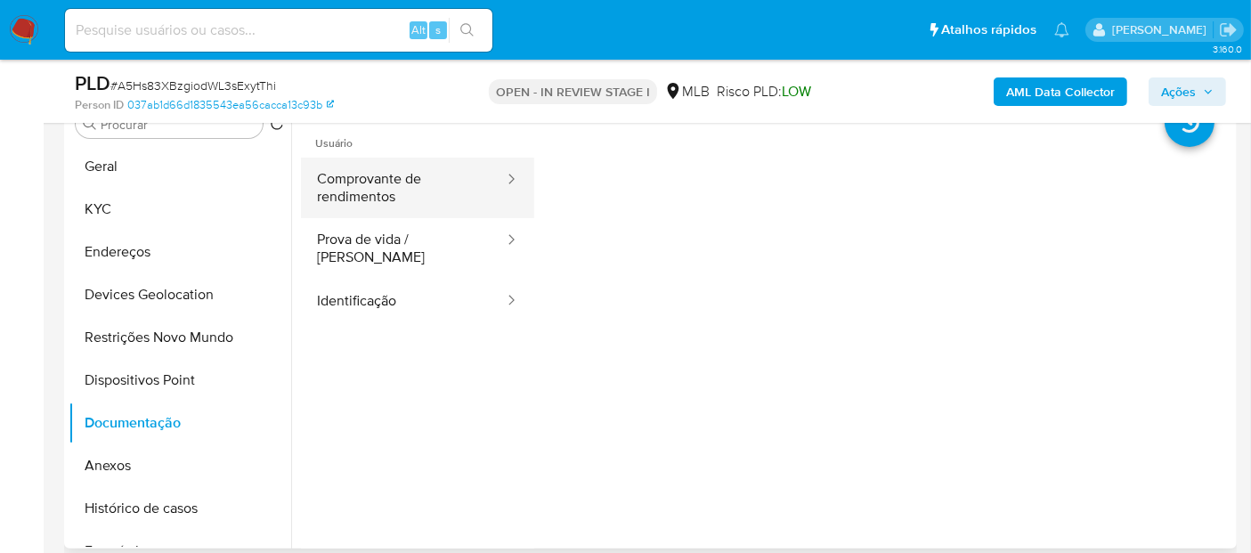
click at [373, 201] on button "Comprovante de rendimentos" at bounding box center [403, 188] width 205 height 61
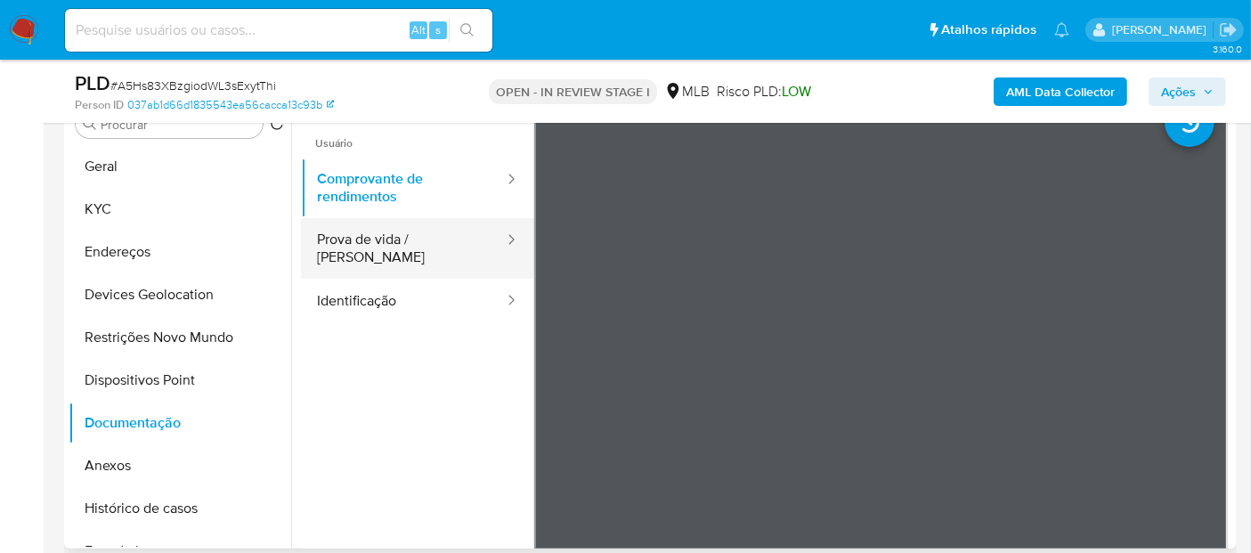
click at [446, 258] on button "Prova de vida / [PERSON_NAME]" at bounding box center [403, 248] width 205 height 61
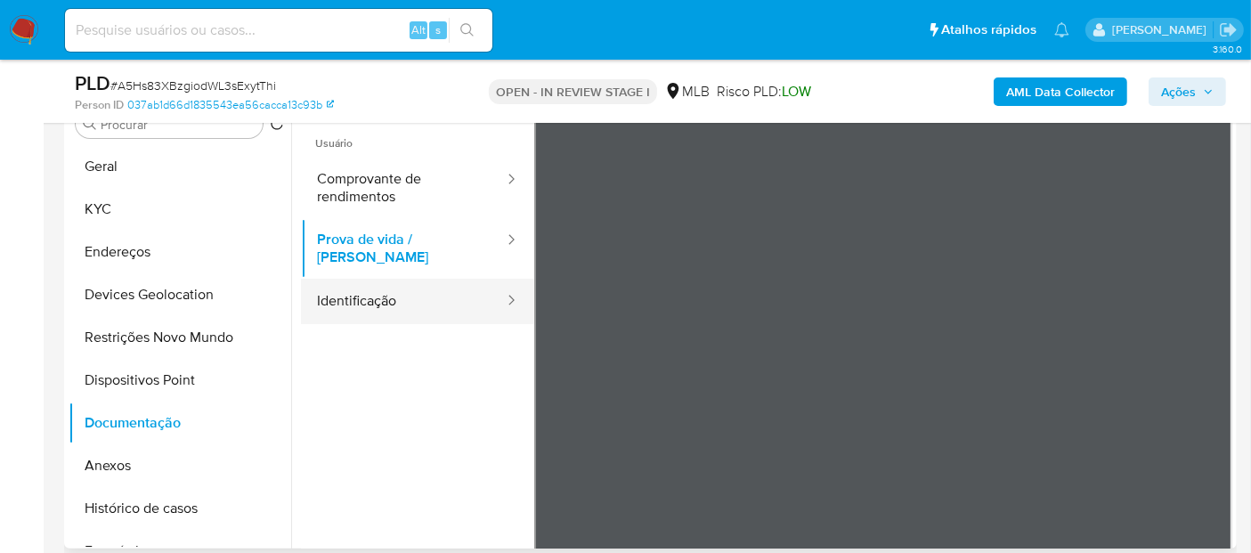
click at [448, 285] on button "Identificação" at bounding box center [403, 301] width 205 height 45
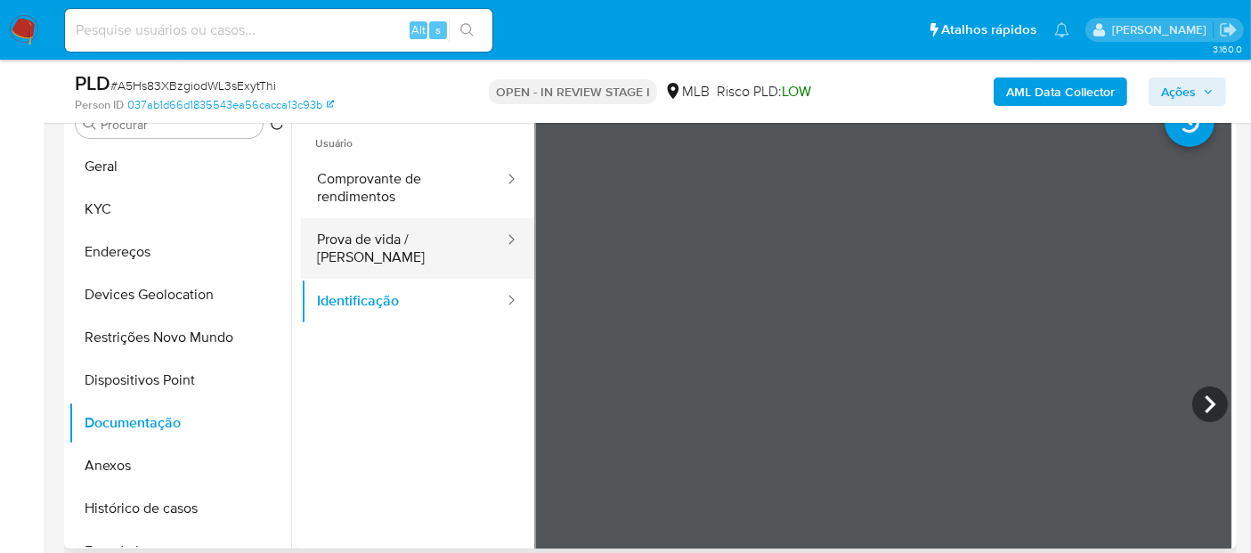
click at [348, 243] on button "Prova de vida / [PERSON_NAME]" at bounding box center [403, 248] width 205 height 61
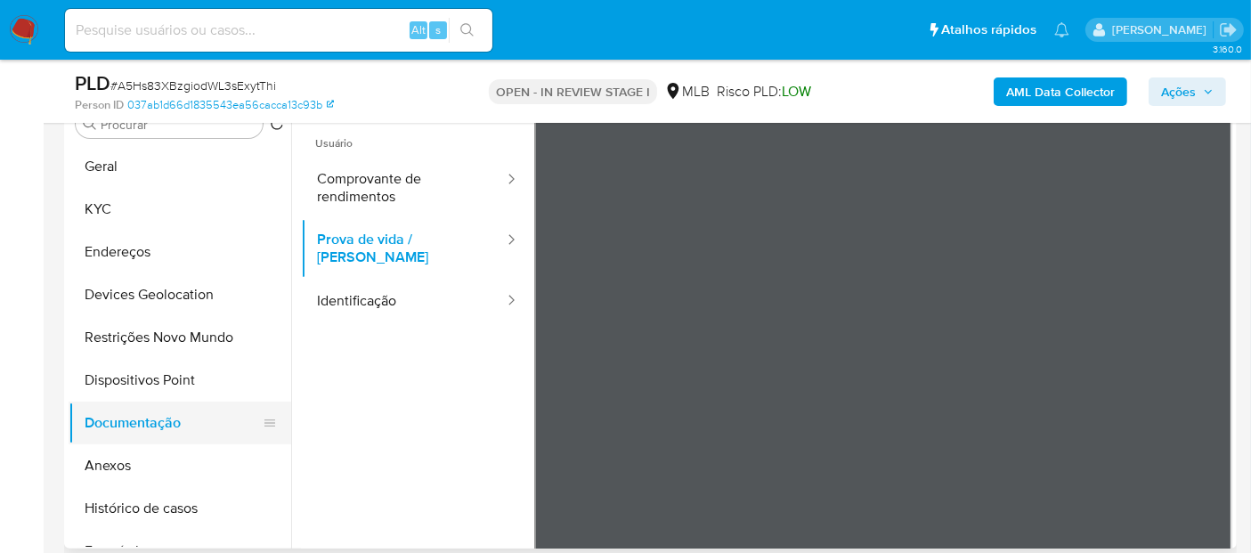
click at [180, 433] on button "Documentação" at bounding box center [173, 423] width 208 height 43
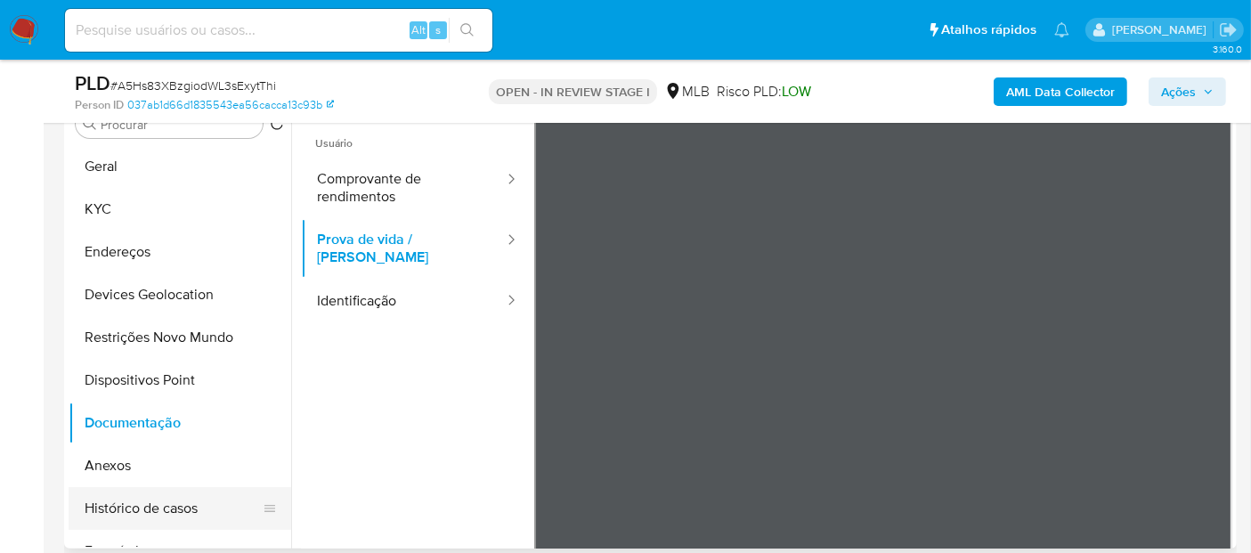
click at [164, 487] on button "Histórico de casos" at bounding box center [173, 508] width 208 height 43
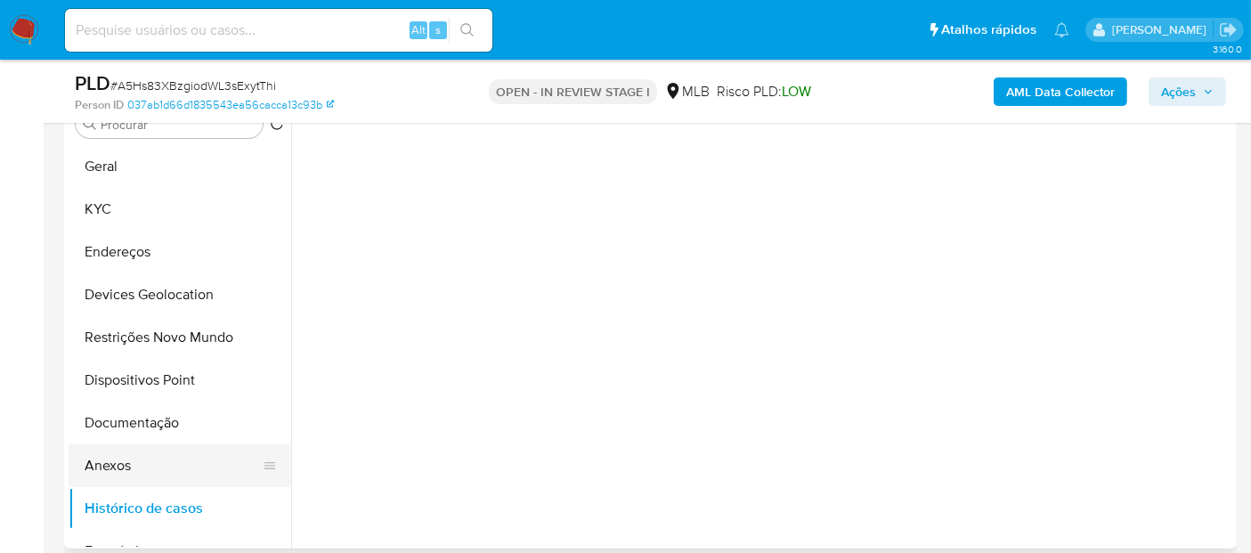
click at [171, 469] on button "Anexos" at bounding box center [173, 465] width 208 height 43
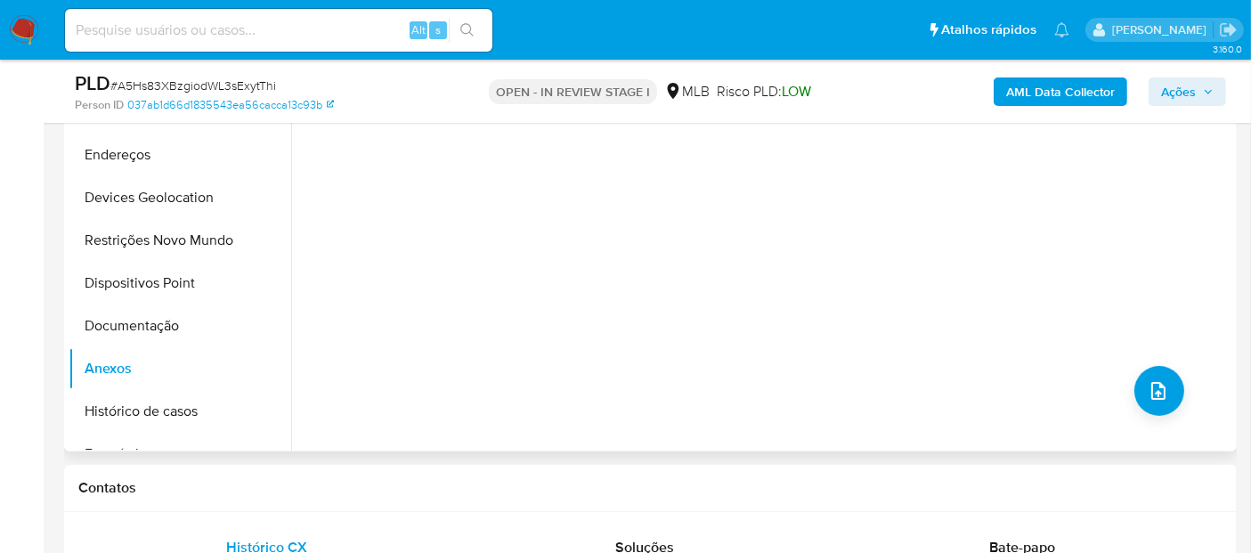
scroll to position [468, 0]
click at [177, 330] on button "Documentação" at bounding box center [173, 324] width 208 height 43
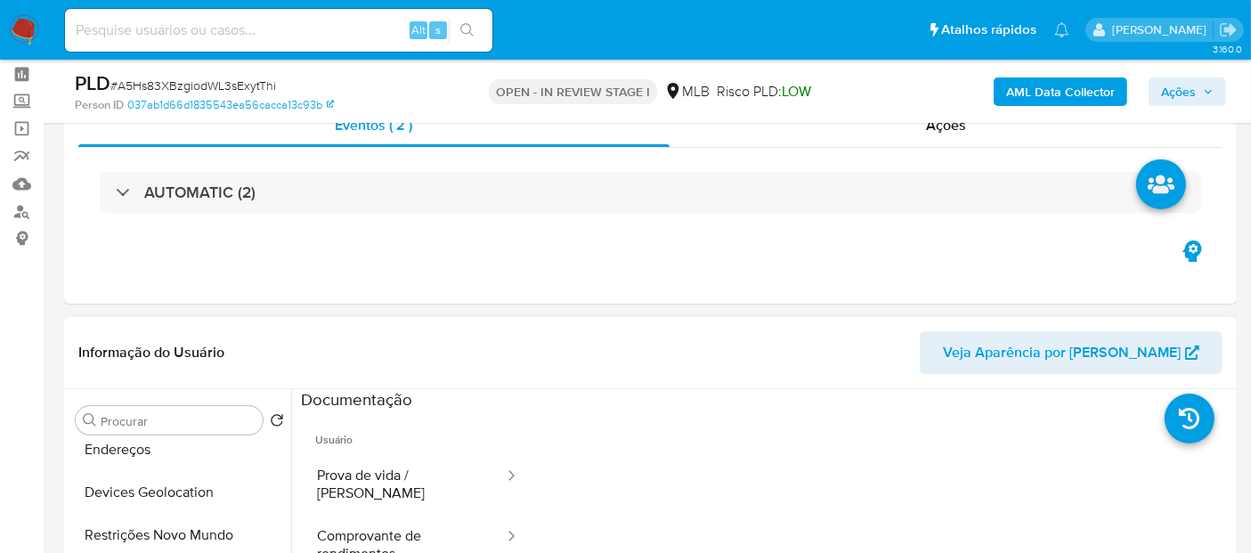
scroll to position [172, 0]
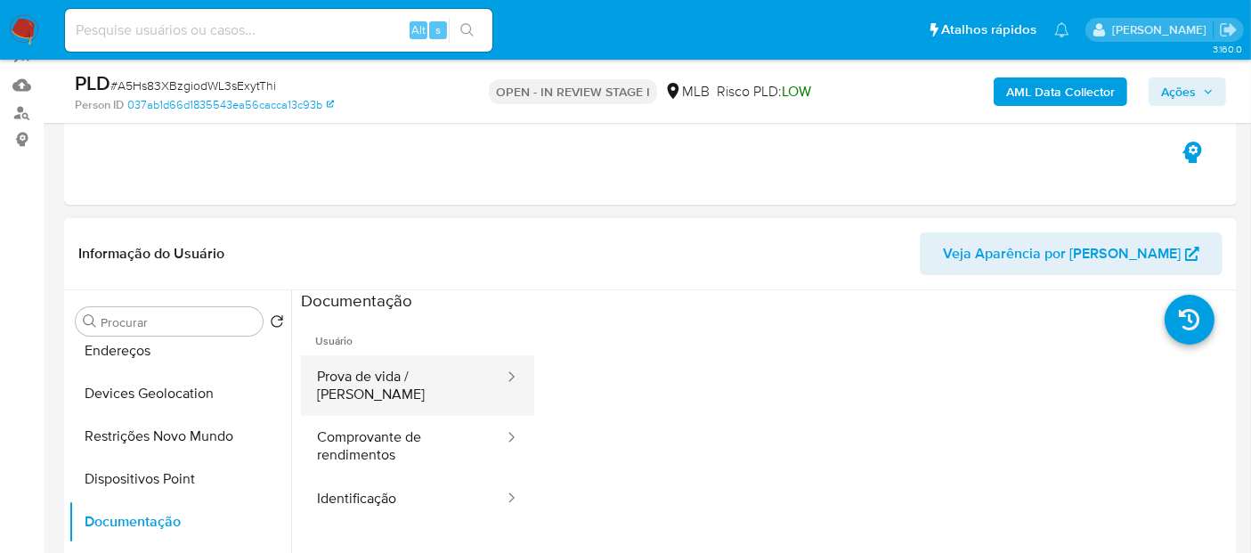
click at [394, 395] on button "Prova de vida / [PERSON_NAME]" at bounding box center [403, 385] width 205 height 61
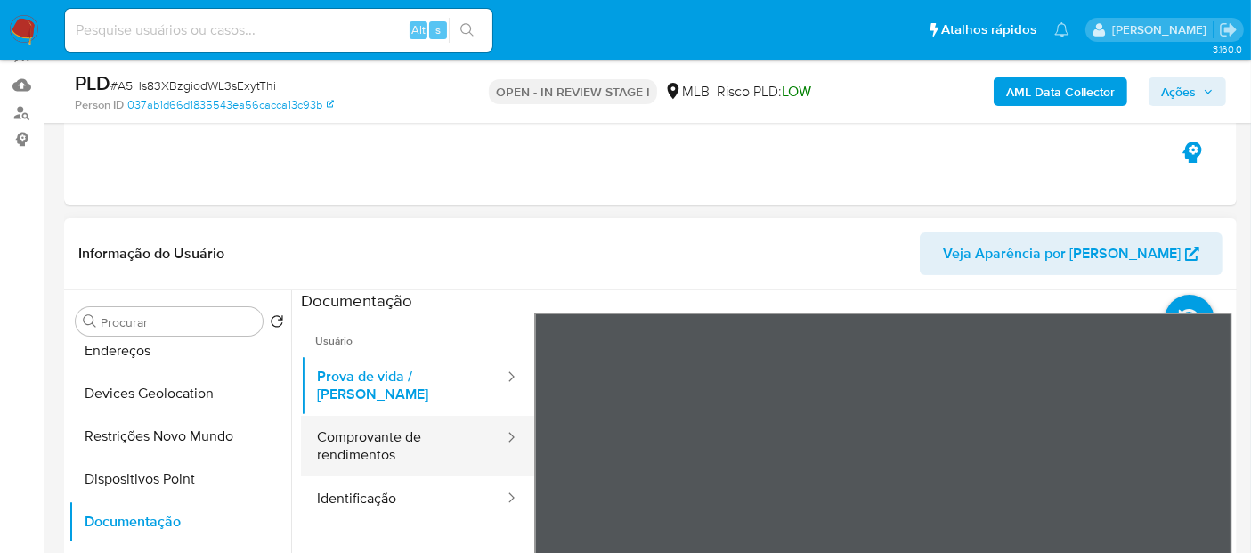
click at [443, 430] on button "Comprovante de rendimentos" at bounding box center [403, 446] width 205 height 61
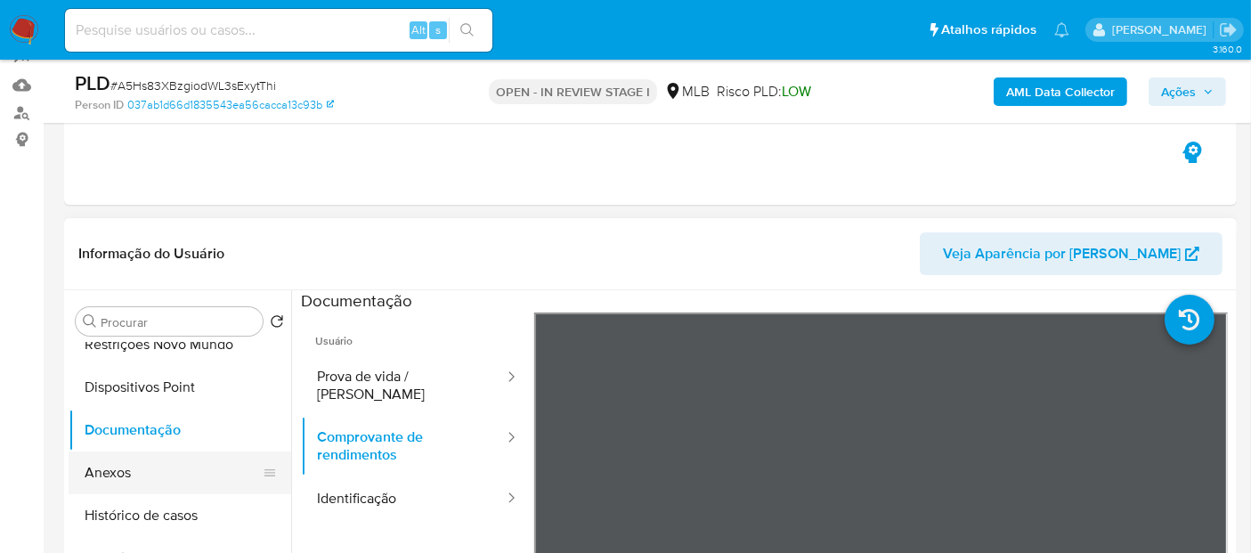
scroll to position [297, 0]
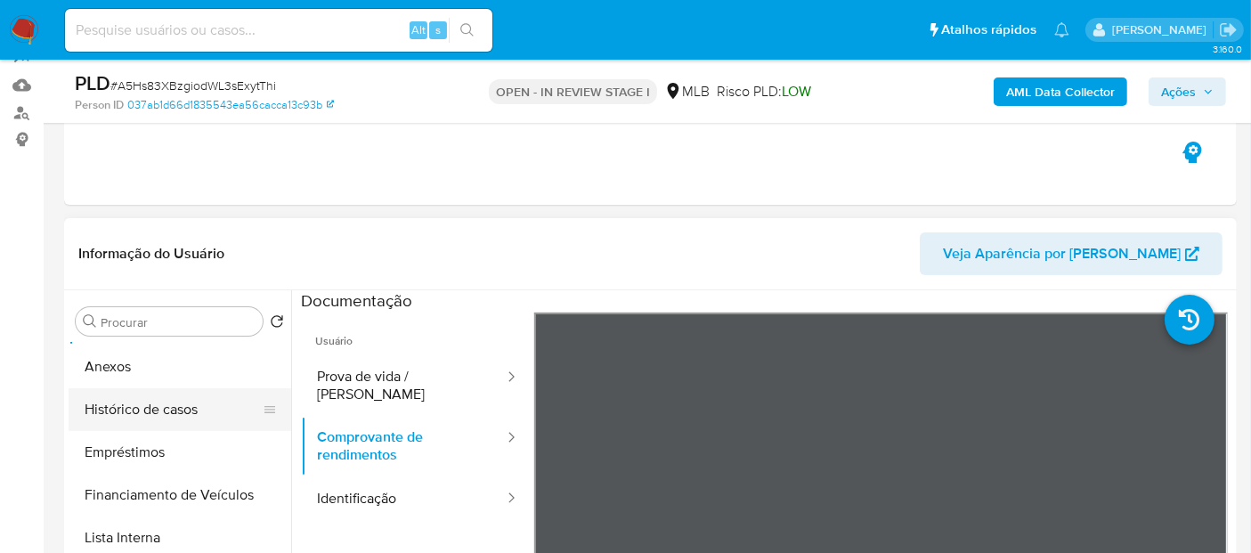
click at [156, 401] on button "Histórico de casos" at bounding box center [173, 409] width 208 height 43
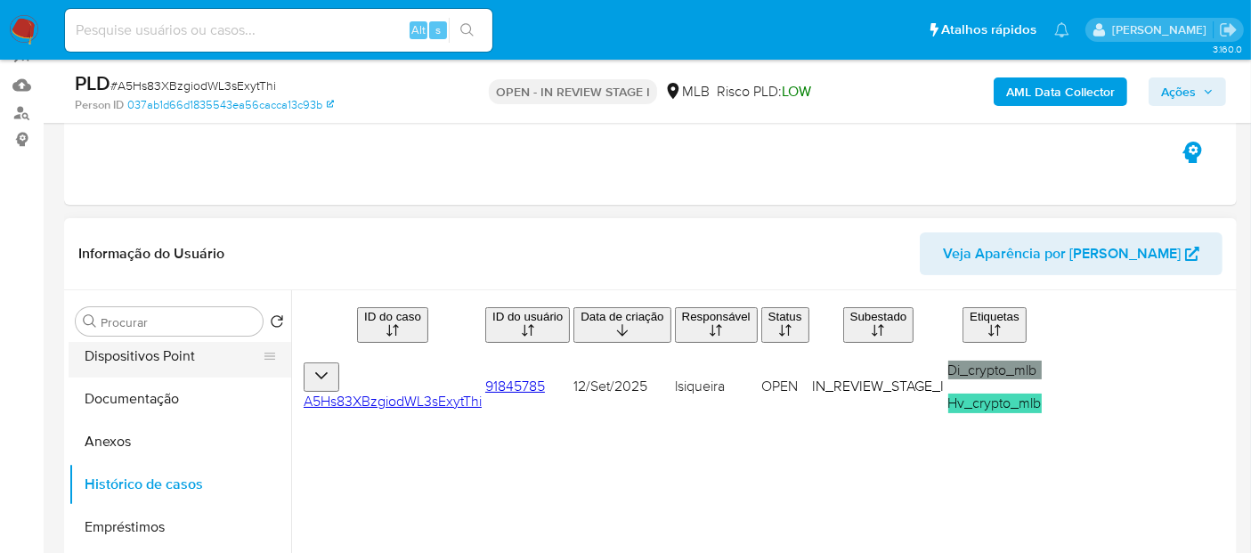
scroll to position [0, 0]
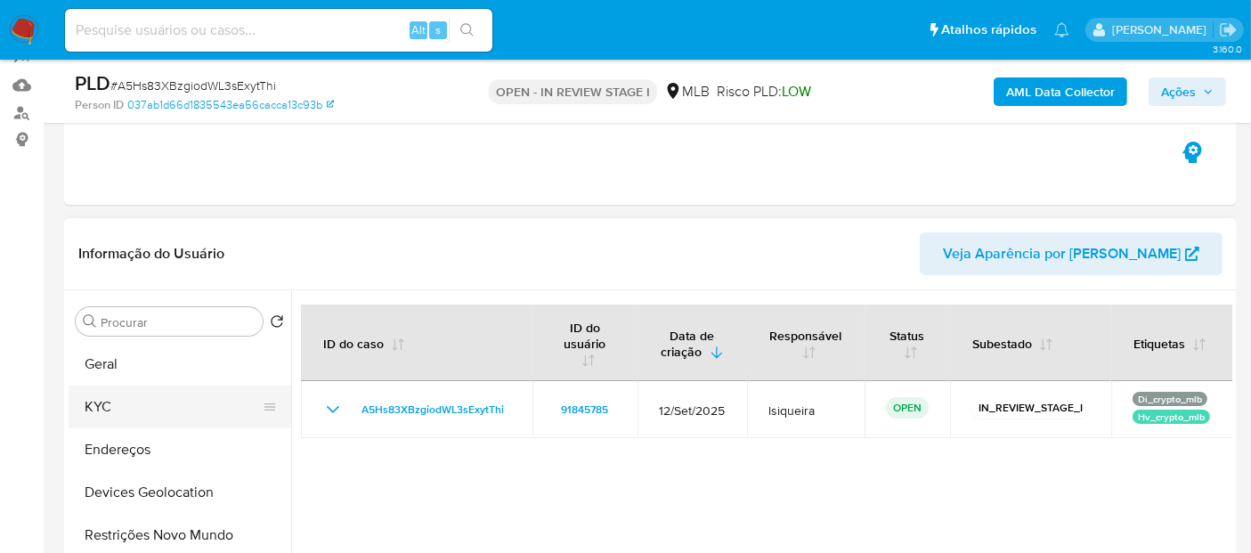
click at [158, 419] on button "KYC" at bounding box center [173, 407] width 208 height 43
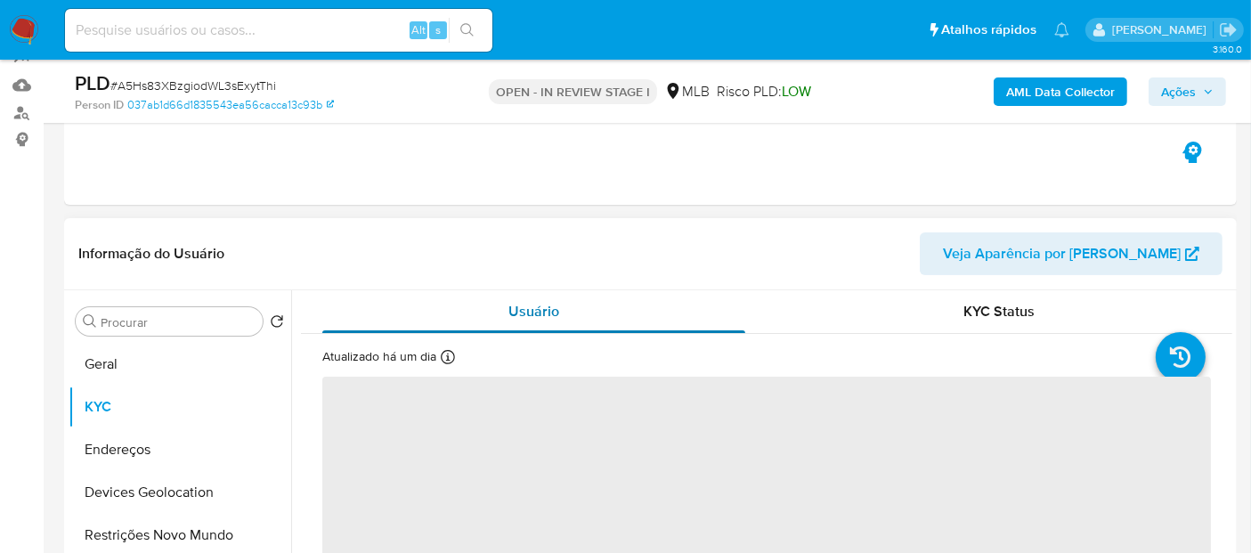
scroll to position [99, 0]
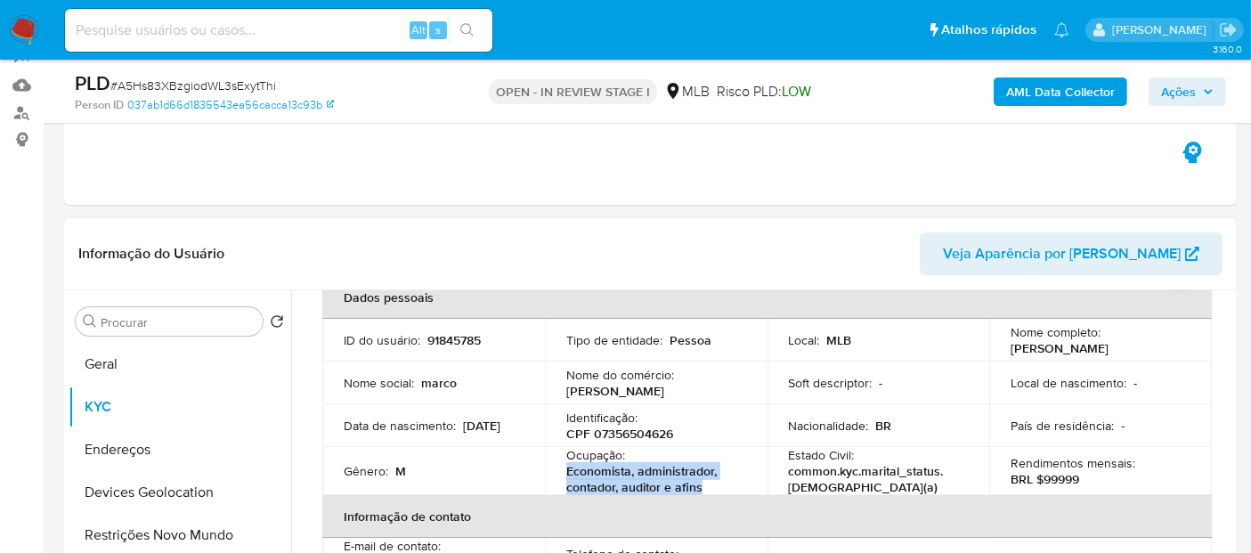
drag, startPoint x: 714, startPoint y: 482, endPoint x: 558, endPoint y: 471, distance: 156.2
click at [558, 471] on td "Ocupação : Economista, administrador, contador, auditor e afins" at bounding box center [656, 471] width 223 height 48
copy p "Economista, administrador, contador, auditor e afins"
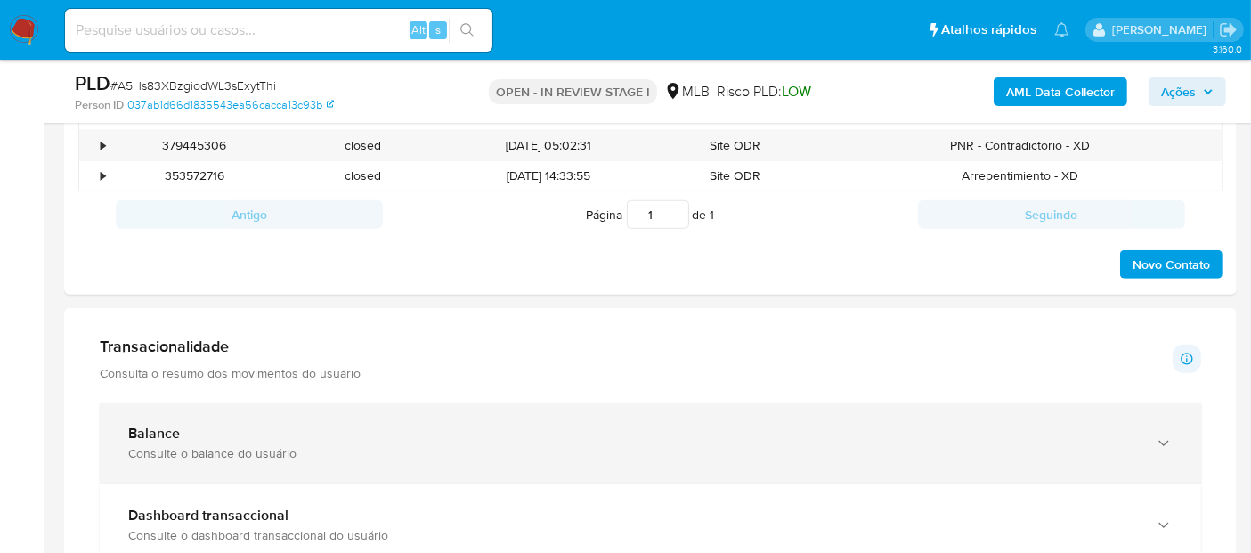
scroll to position [1028, 0]
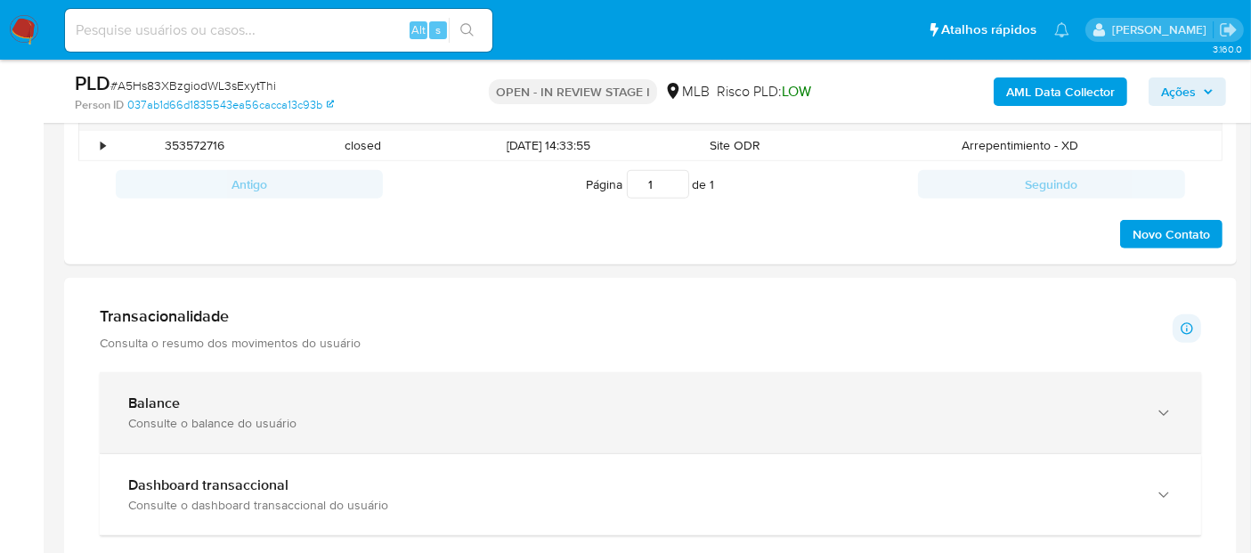
click at [301, 415] on div "Consulte o balance do usuário" at bounding box center [632, 423] width 1009 height 16
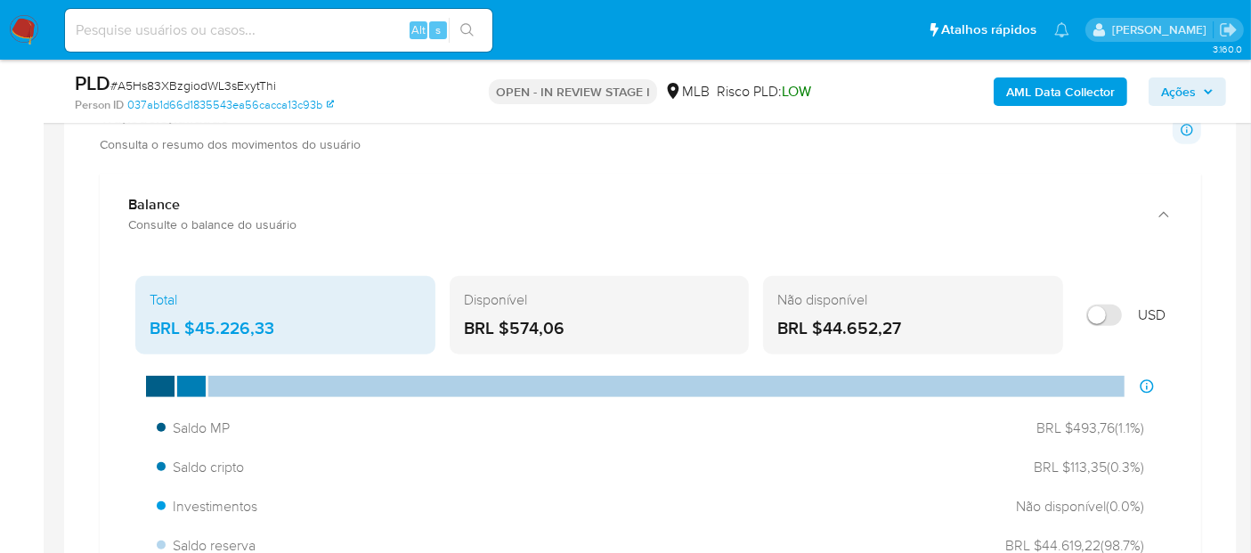
scroll to position [1325, 0]
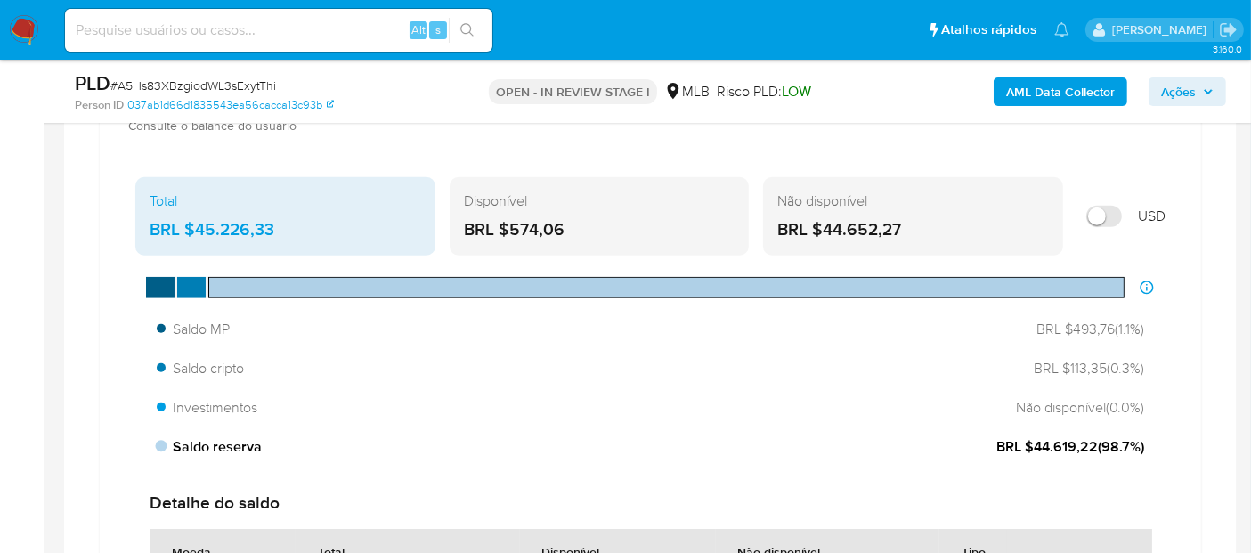
drag, startPoint x: 1095, startPoint y: 444, endPoint x: 1033, endPoint y: 439, distance: 61.6
click at [1033, 439] on span "BRL $44.619,22 ( 98.7 %)" at bounding box center [1071, 447] width 148 height 20
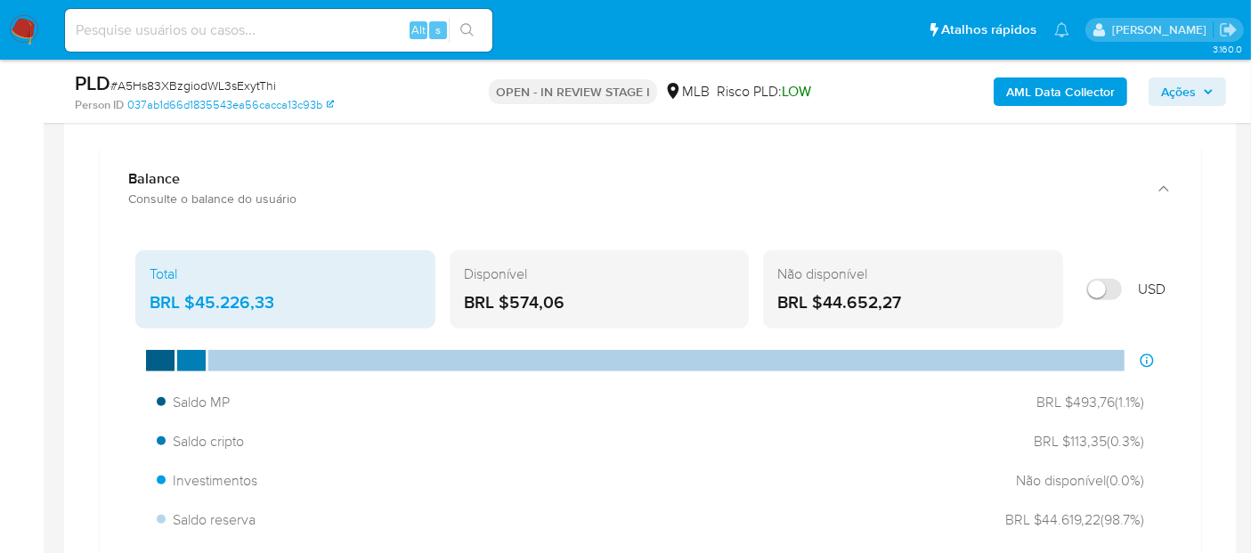
scroll to position [1226, 0]
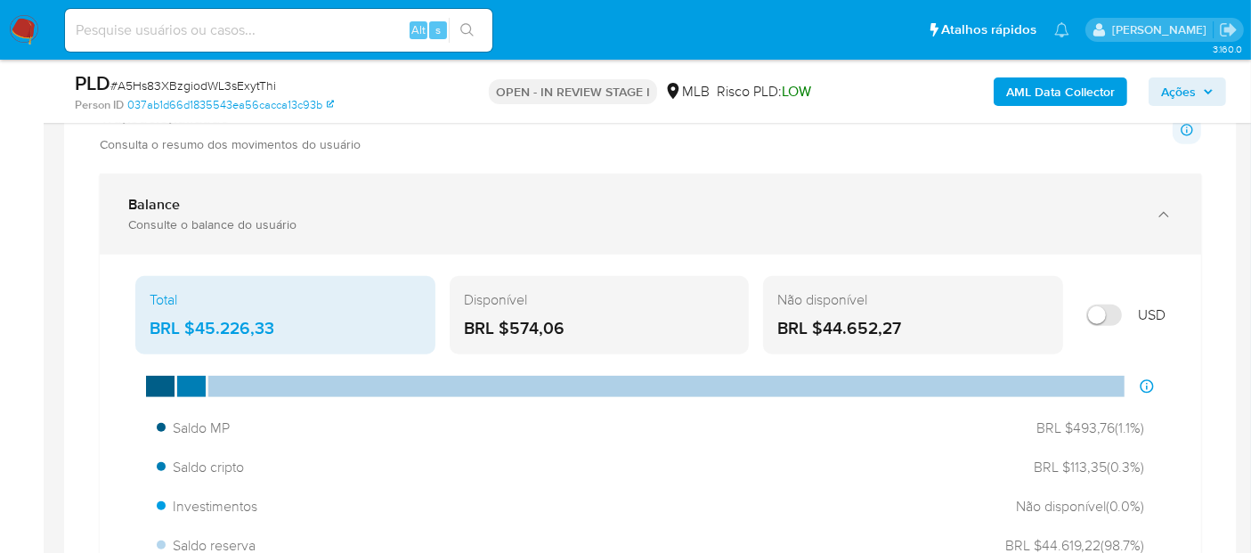
click at [369, 212] on div "Balance Consulte o balance do usuário" at bounding box center [632, 214] width 1009 height 37
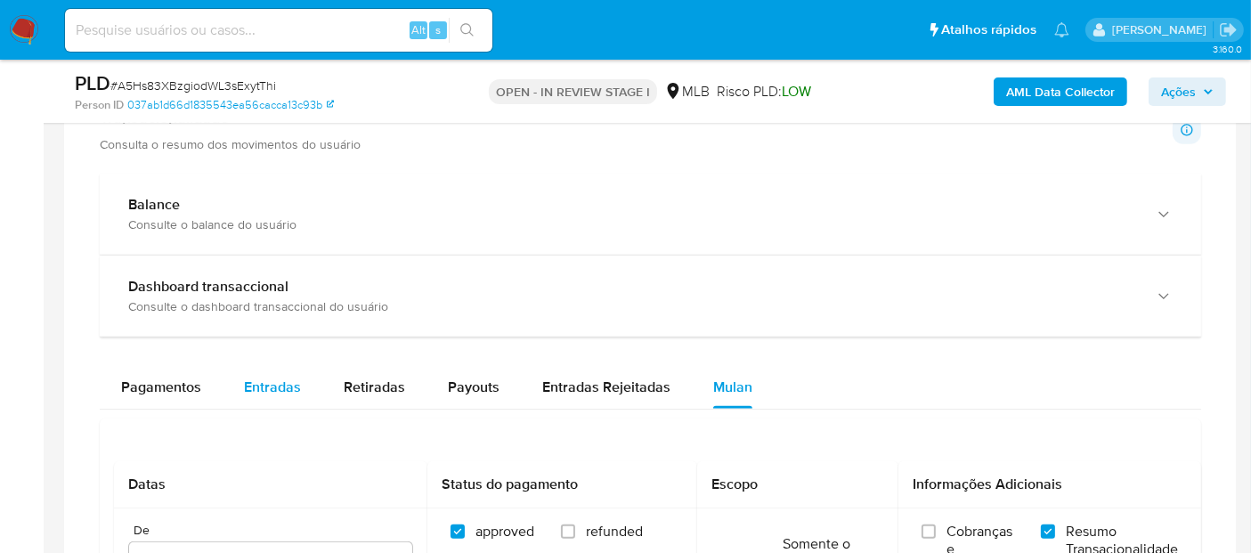
click at [250, 380] on span "Entradas" at bounding box center [272, 387] width 57 height 20
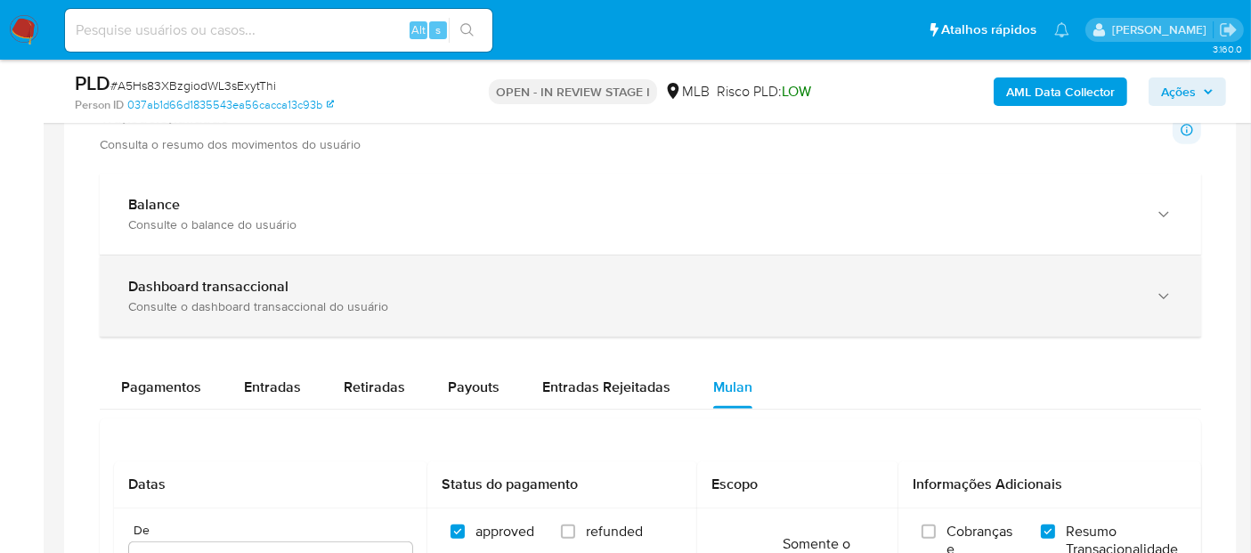
select select "10"
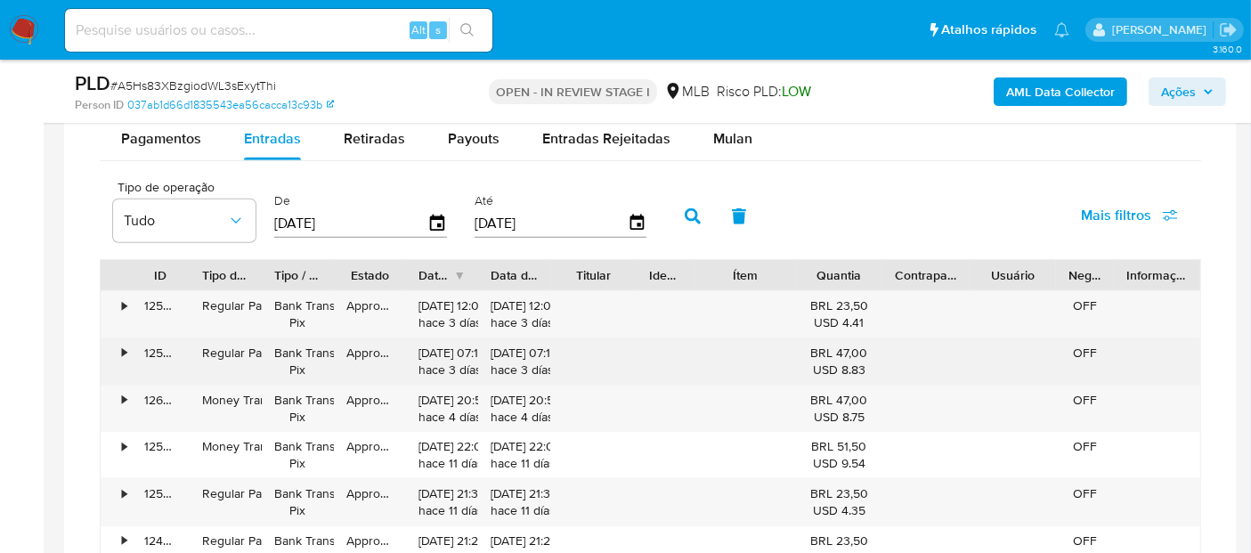
scroll to position [1523, 0]
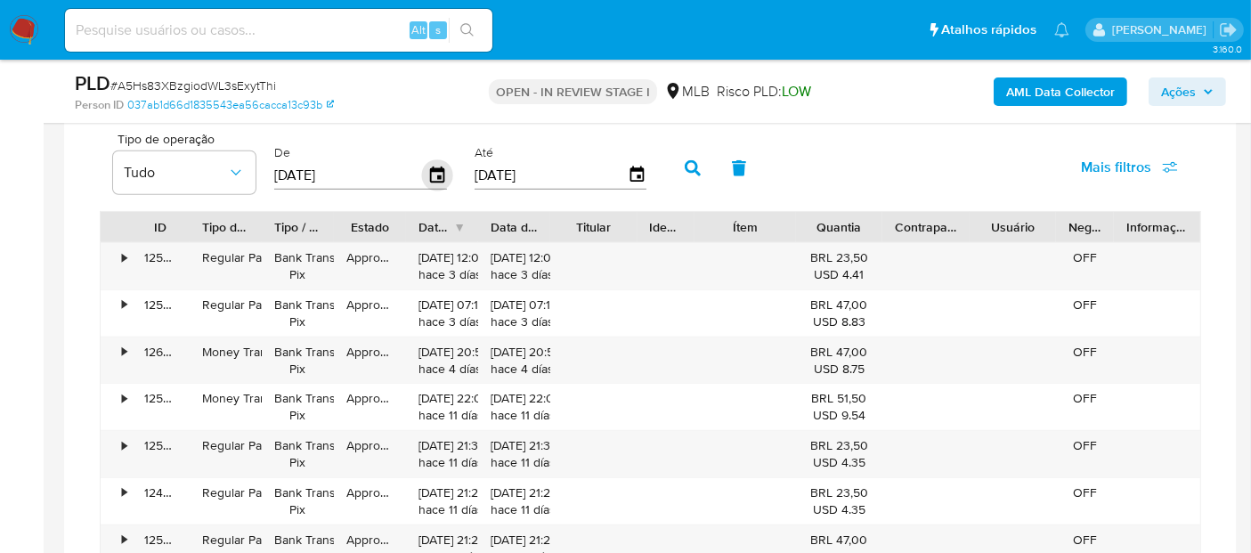
click at [425, 172] on icon "button" at bounding box center [437, 174] width 31 height 31
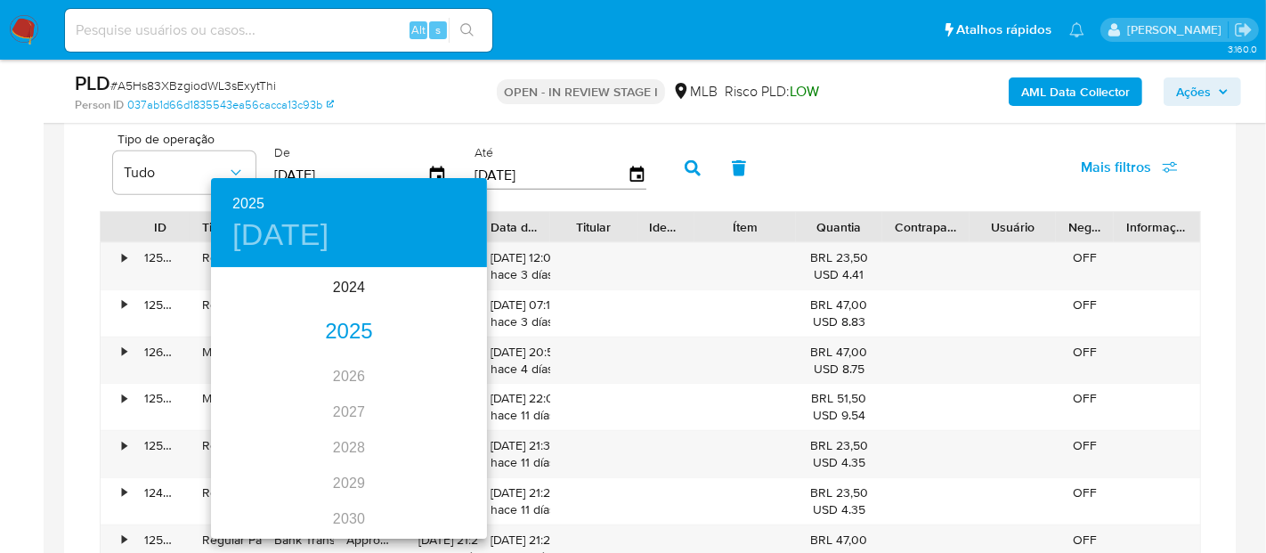
click at [340, 335] on div "2025" at bounding box center [349, 332] width 276 height 36
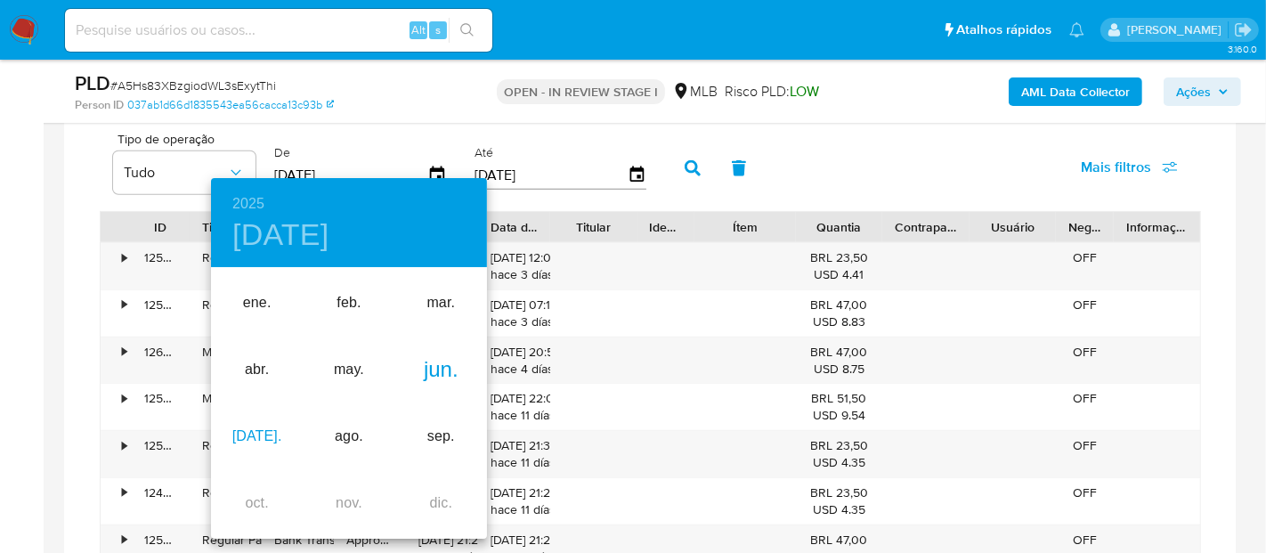
click at [256, 428] on div "jul." at bounding box center [257, 436] width 92 height 67
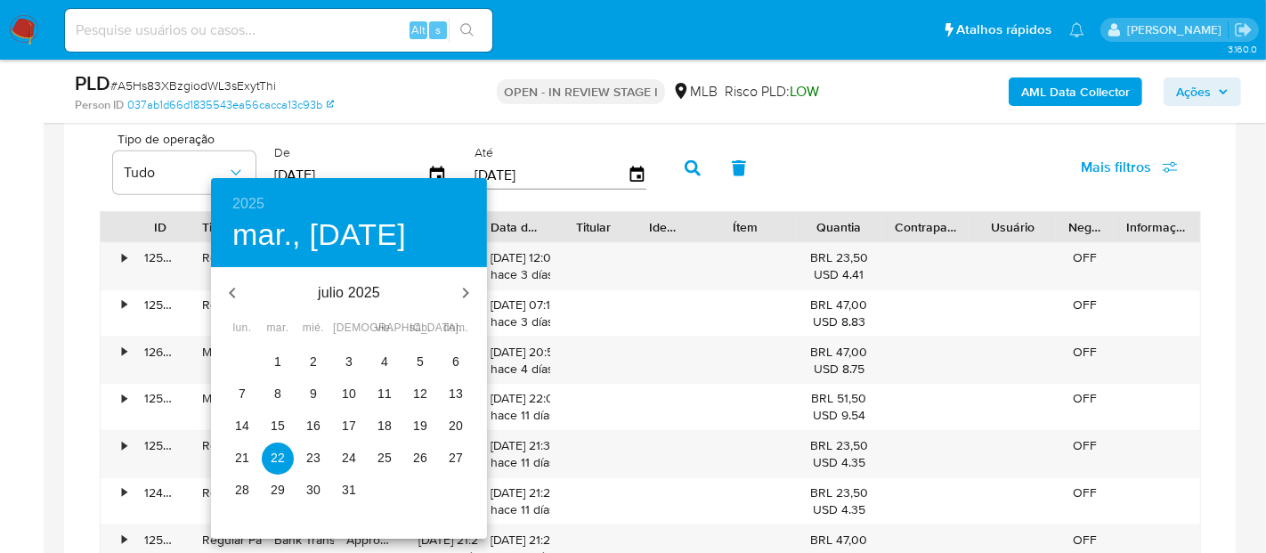
click at [269, 356] on span "1" at bounding box center [278, 362] width 32 height 18
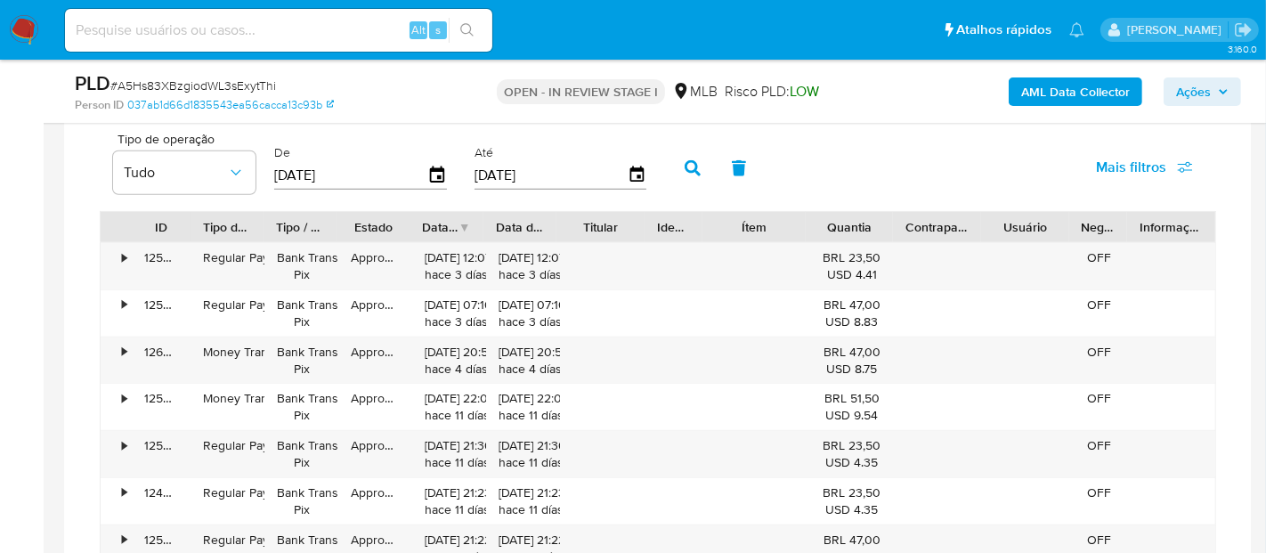
type input "01/07/2025"
click at [624, 172] on icon "button" at bounding box center [637, 174] width 31 height 31
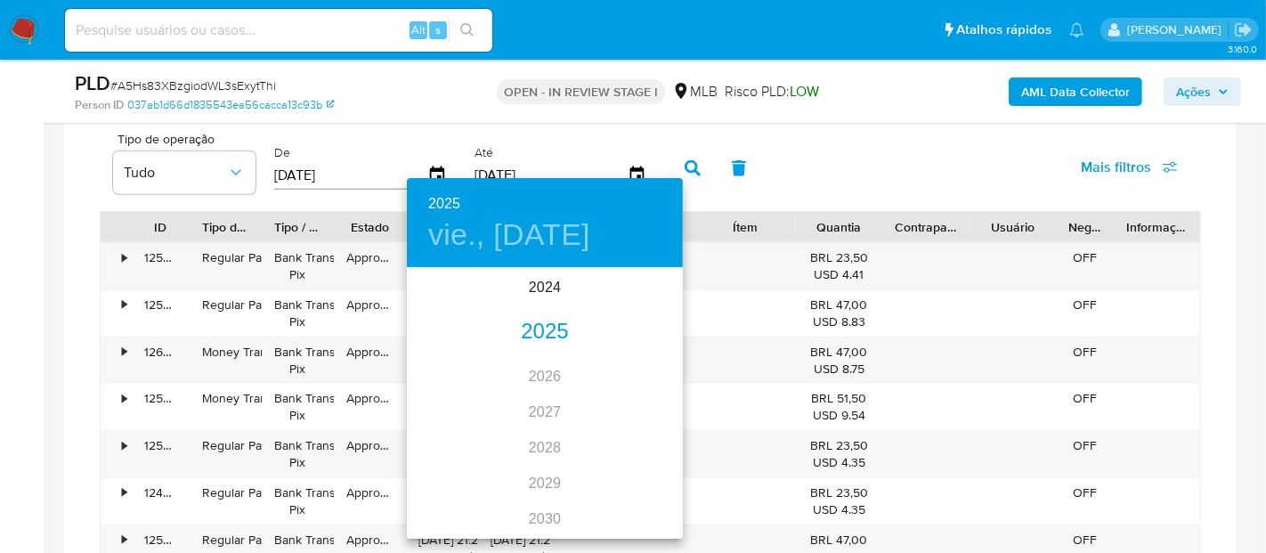
click at [535, 328] on div "2025" at bounding box center [545, 332] width 276 height 36
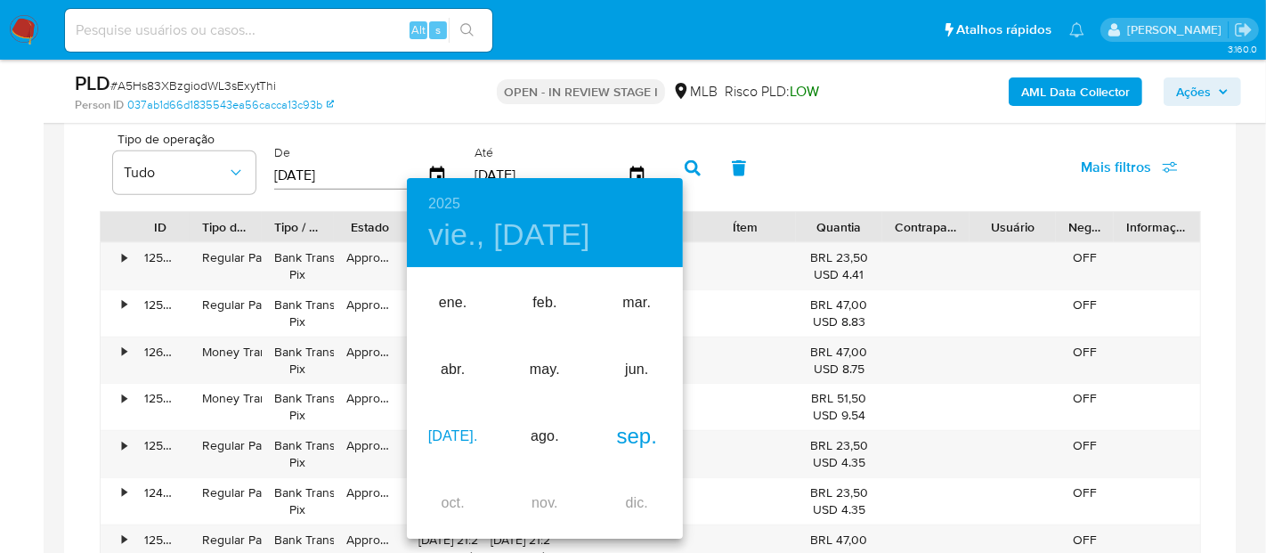
click at [461, 425] on div "jul." at bounding box center [453, 436] width 92 height 67
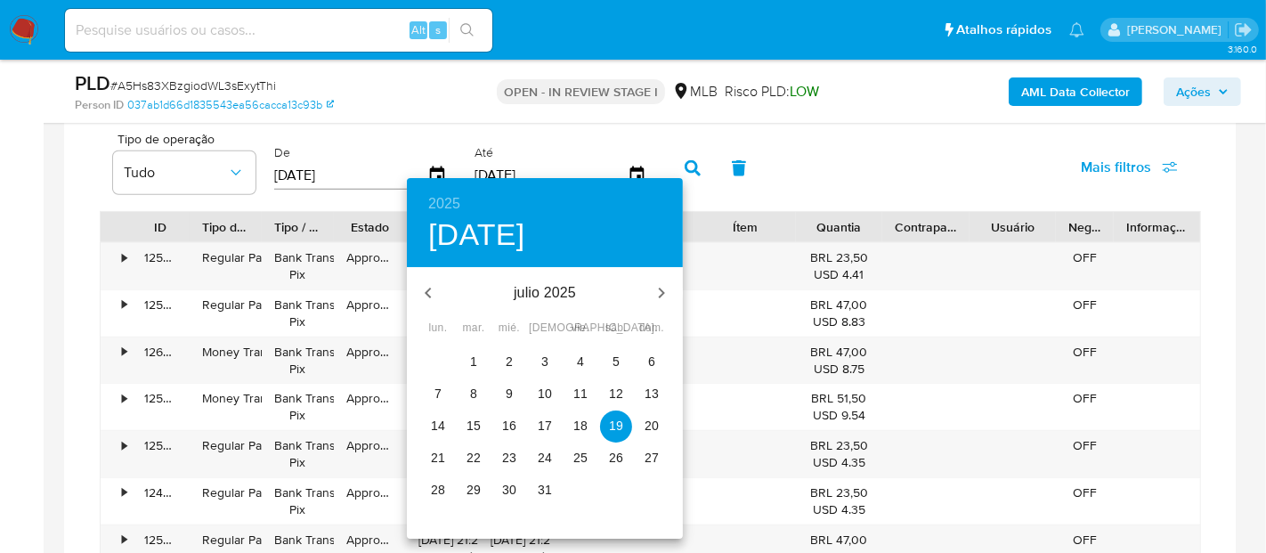
click at [546, 501] on button "31" at bounding box center [545, 491] width 32 height 32
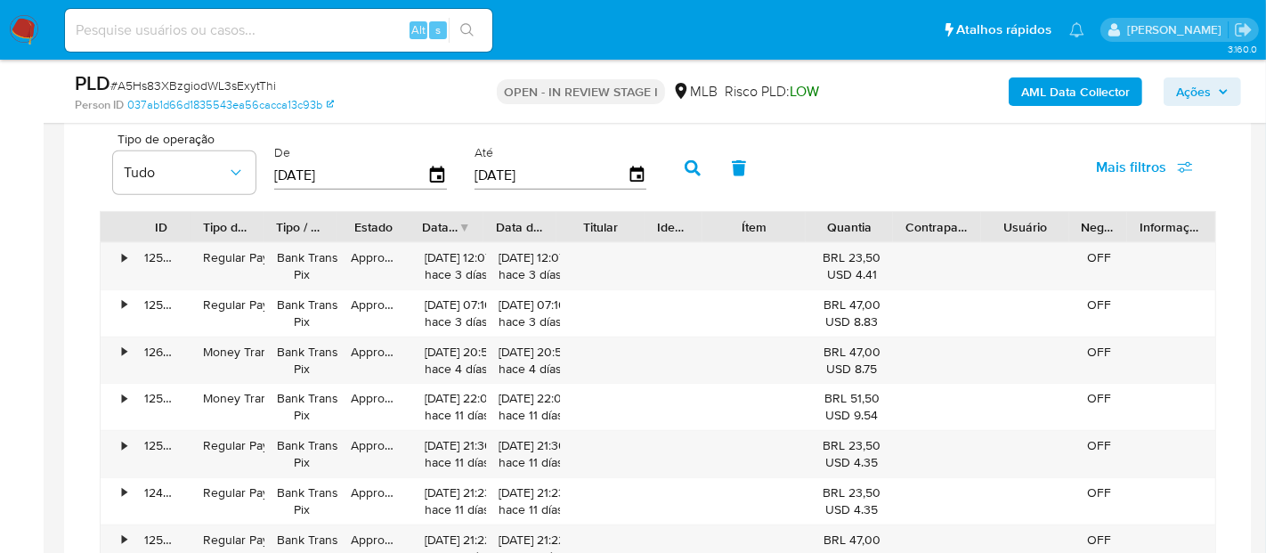
type input "31/07/2025"
click at [671, 162] on button "button" at bounding box center [693, 168] width 46 height 43
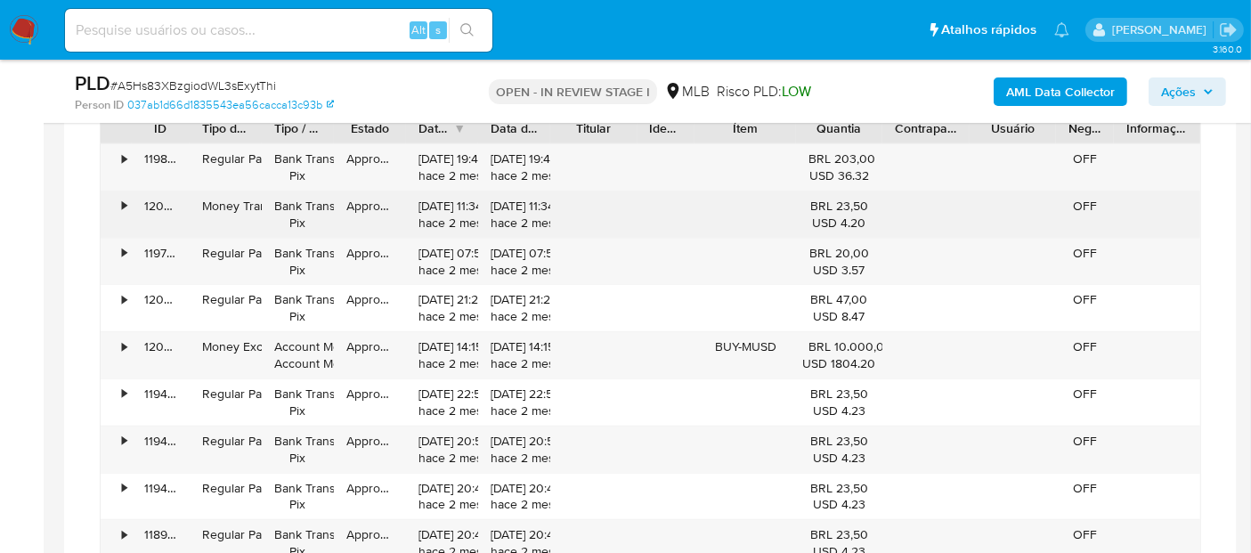
scroll to position [1721, 0]
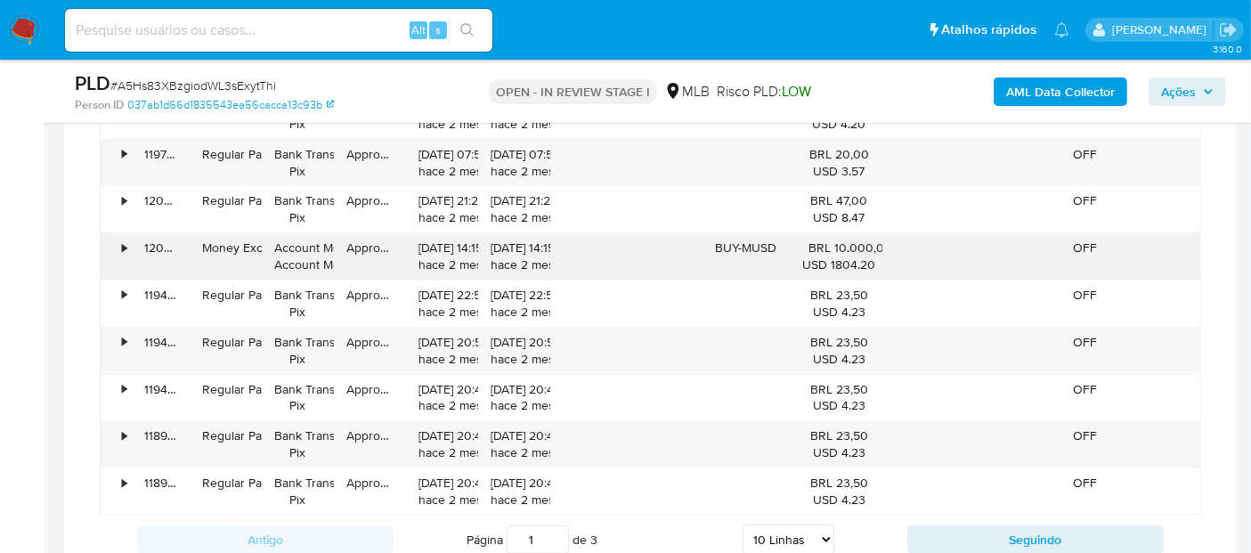
click at [119, 241] on div "•" at bounding box center [116, 256] width 31 height 46
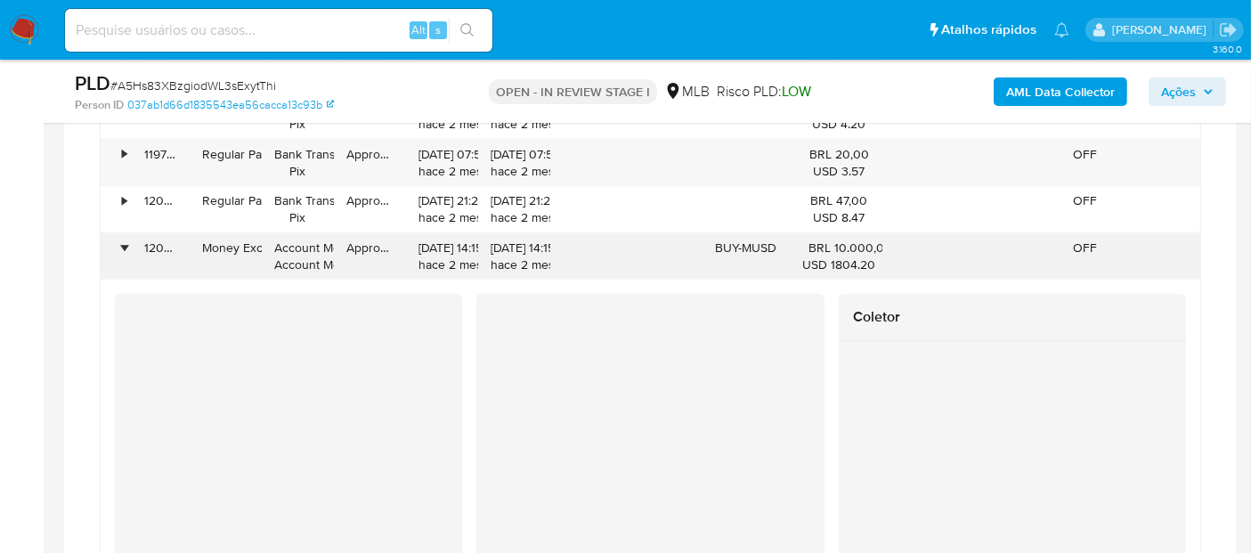
click at [122, 241] on div "•" at bounding box center [124, 248] width 4 height 17
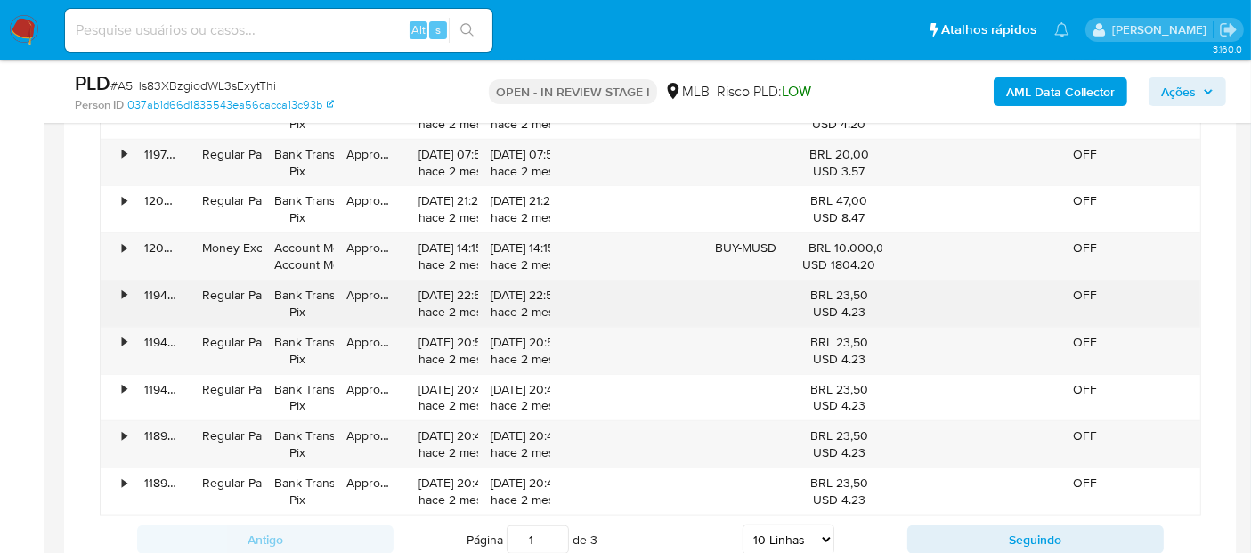
click at [118, 289] on div "•" at bounding box center [116, 304] width 31 height 46
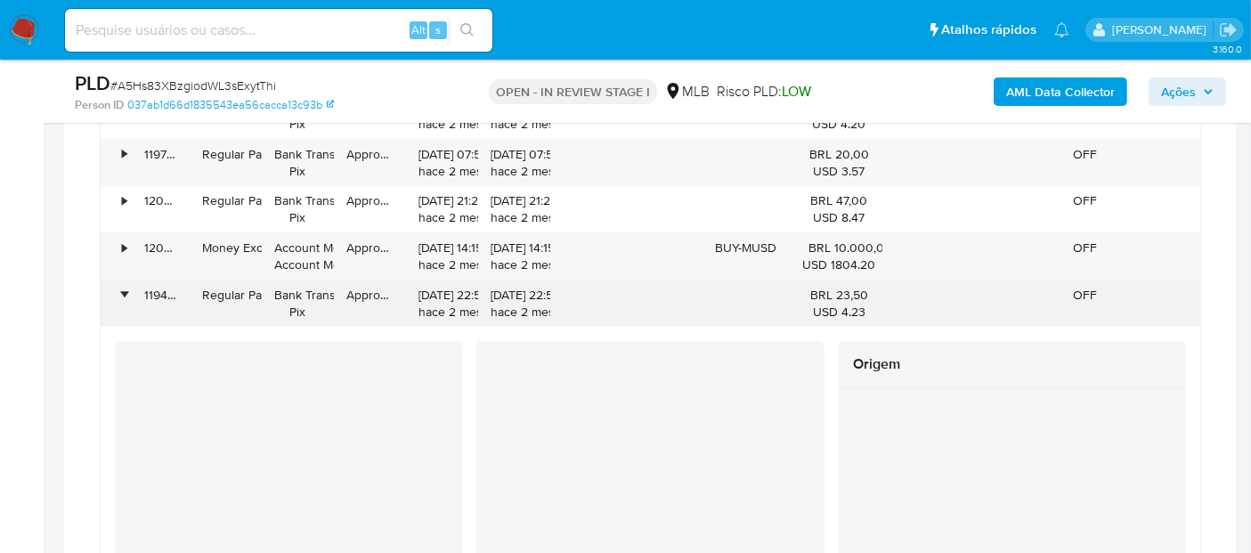
click at [118, 289] on div "•" at bounding box center [116, 304] width 31 height 46
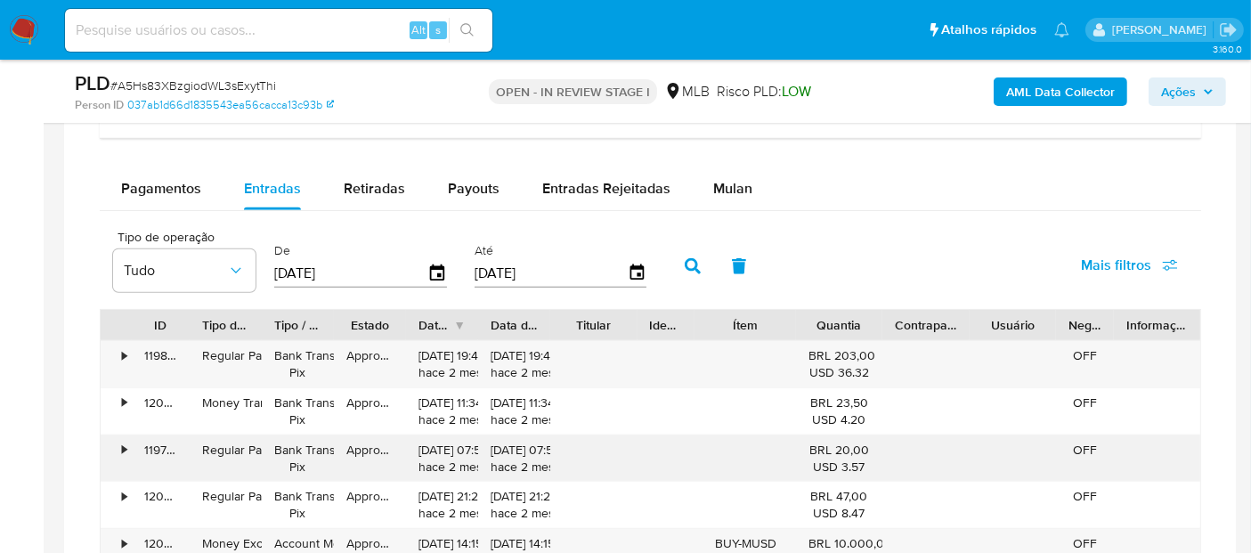
scroll to position [1424, 0]
click at [122, 352] on div "•" at bounding box center [124, 356] width 4 height 17
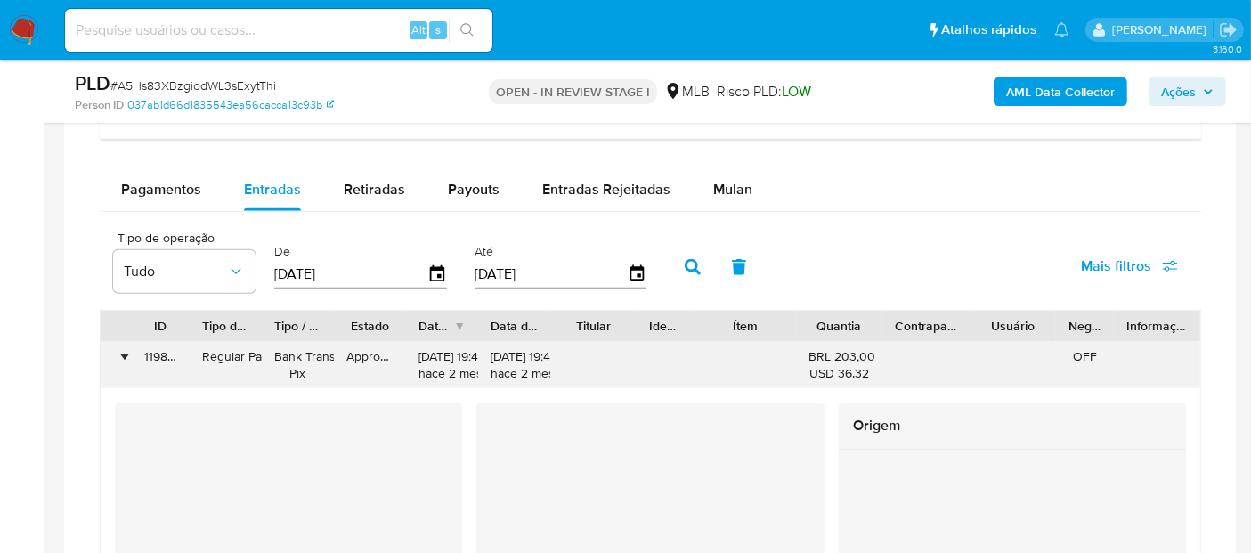
click at [121, 367] on div "•" at bounding box center [116, 365] width 31 height 46
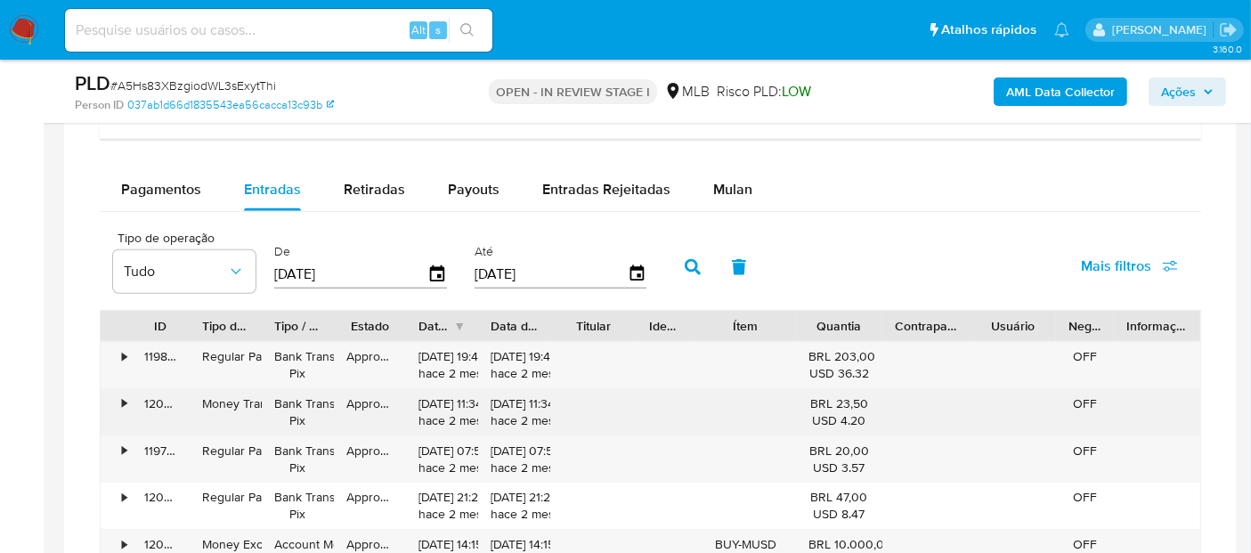
click at [122, 398] on div "•" at bounding box center [124, 403] width 4 height 17
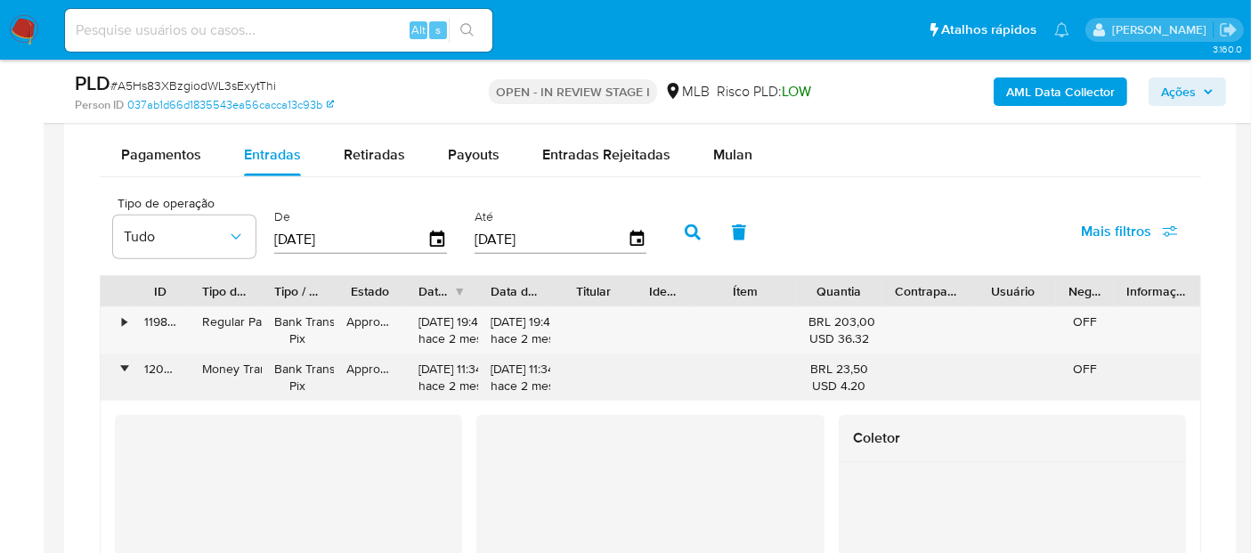
scroll to position [1622, 0]
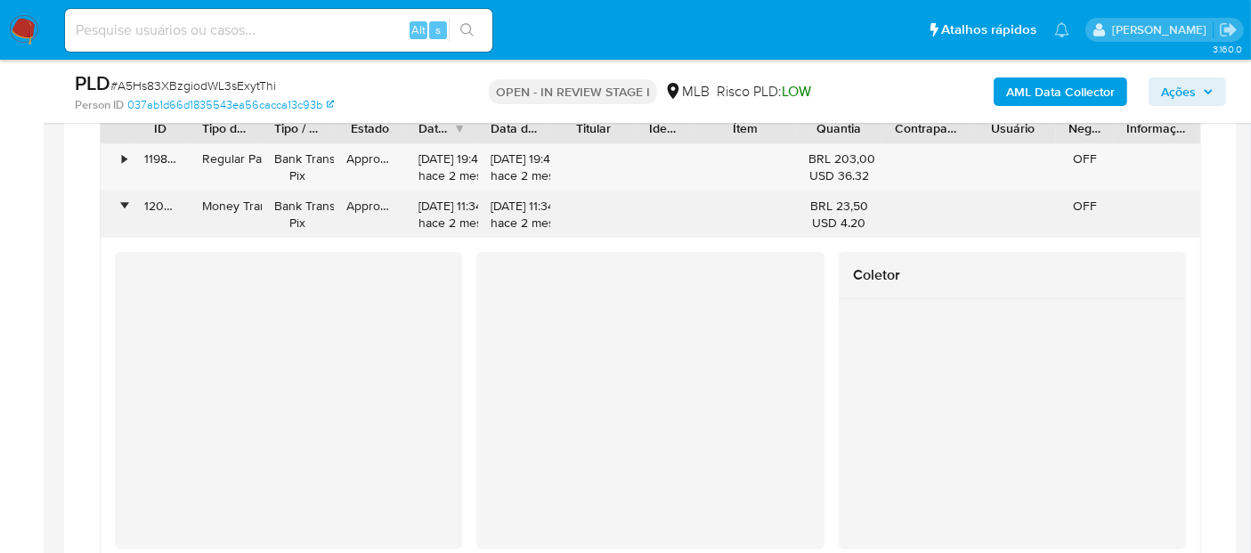
click at [134, 204] on div "120270885140" at bounding box center [161, 214] width 58 height 46
click at [123, 199] on div "•" at bounding box center [124, 206] width 4 height 17
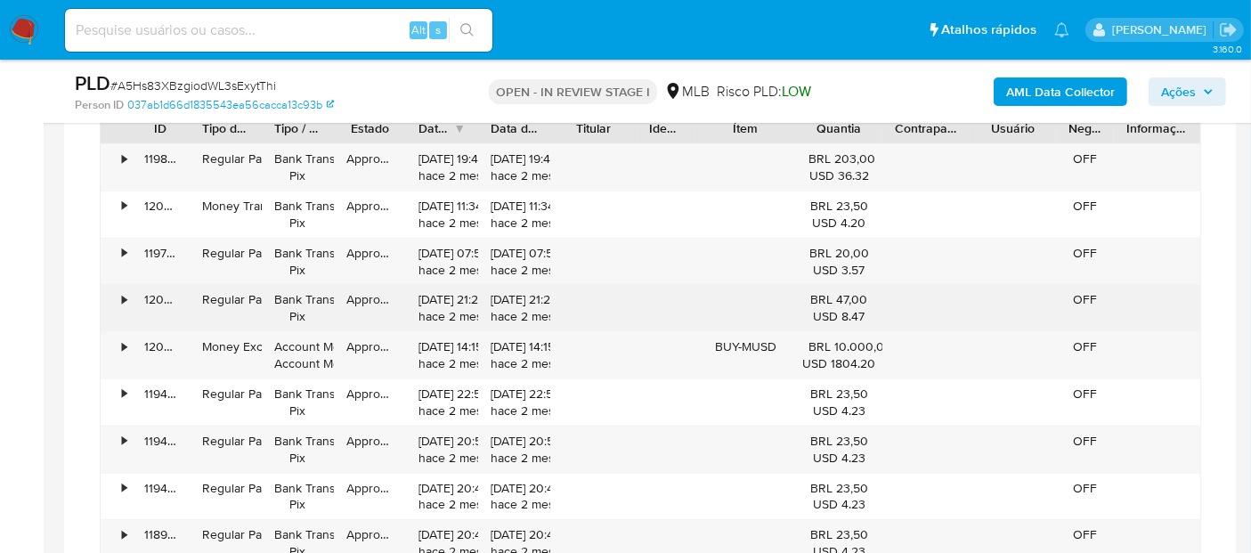
click at [114, 296] on div "•" at bounding box center [116, 308] width 31 height 46
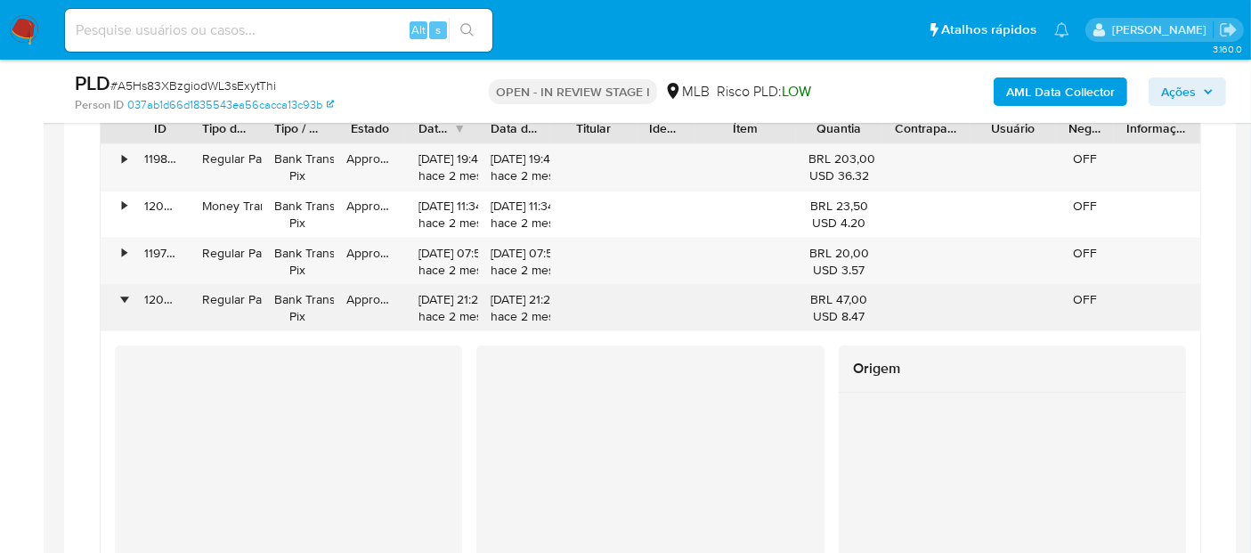
click at [114, 296] on div "•" at bounding box center [116, 308] width 31 height 46
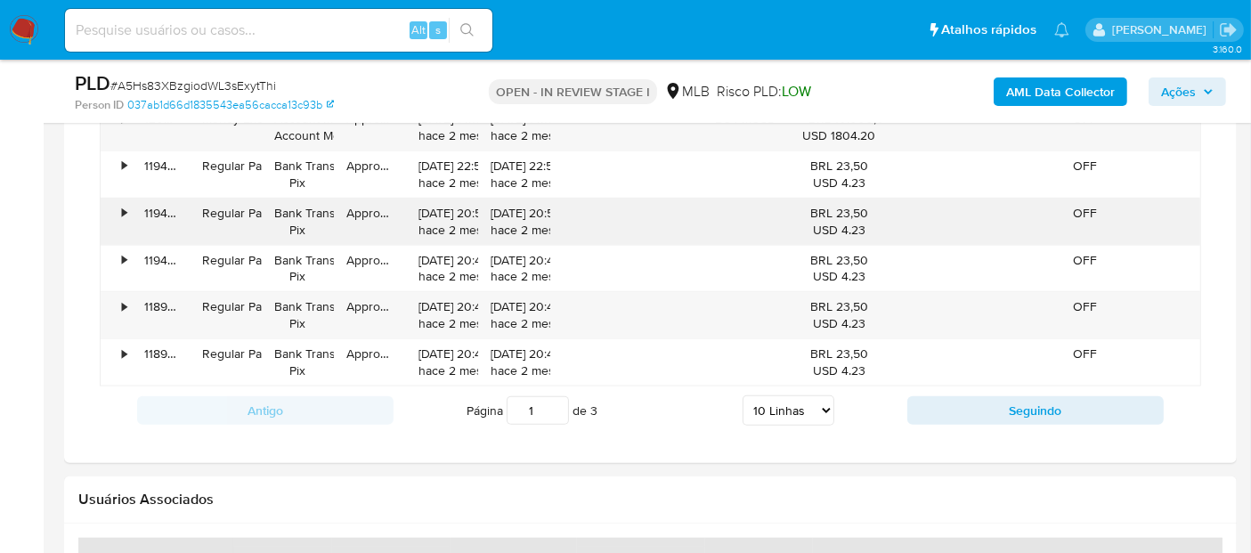
scroll to position [1918, 0]
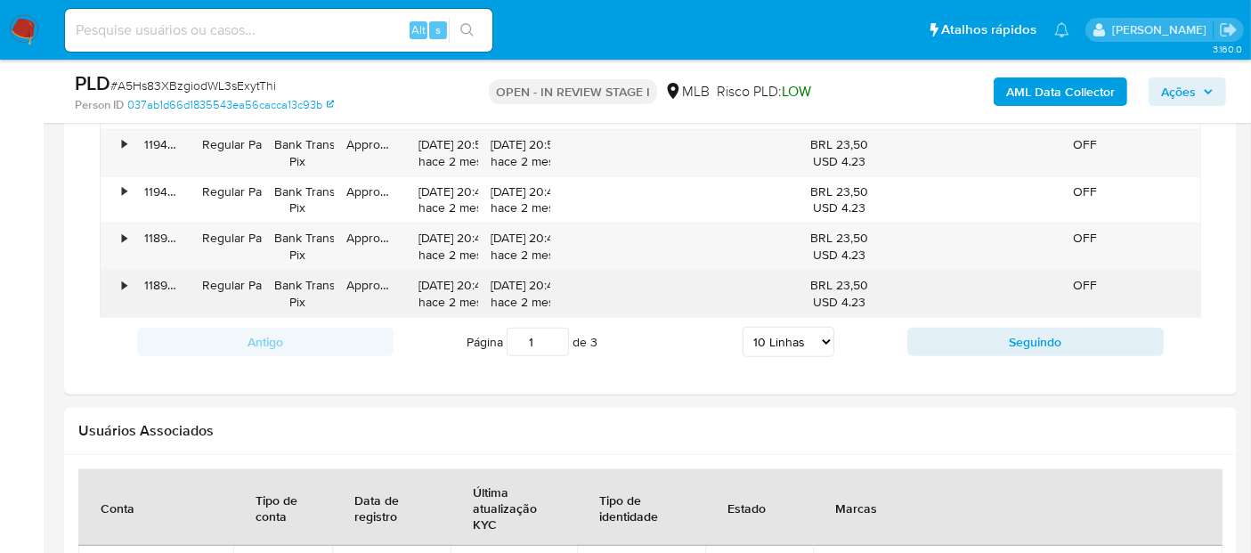
click at [126, 281] on div "•" at bounding box center [124, 285] width 4 height 17
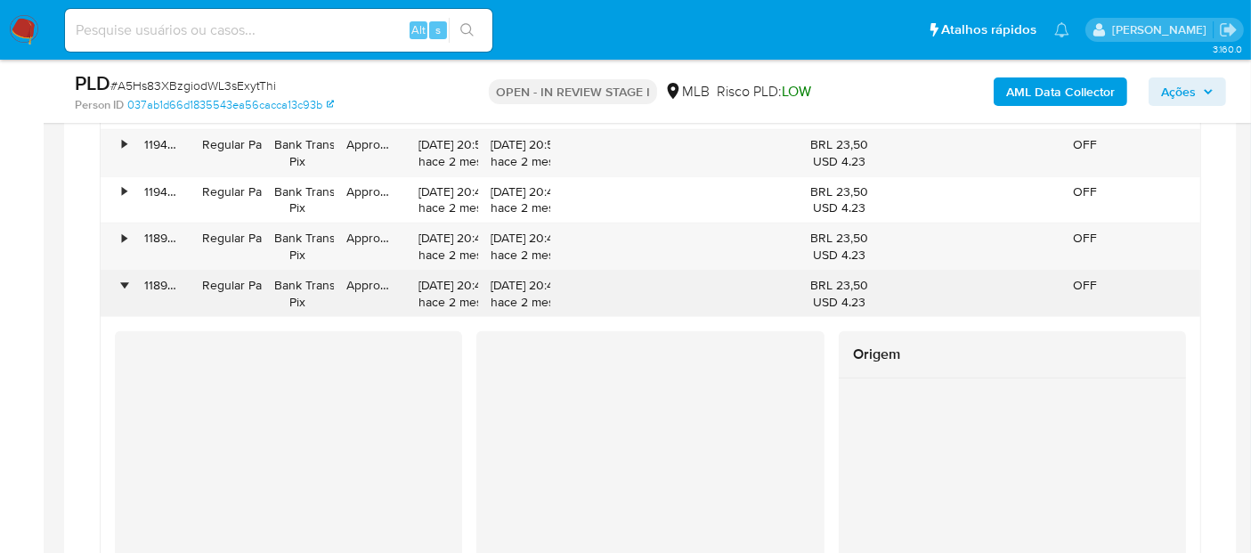
click at [126, 281] on div "•" at bounding box center [124, 285] width 4 height 17
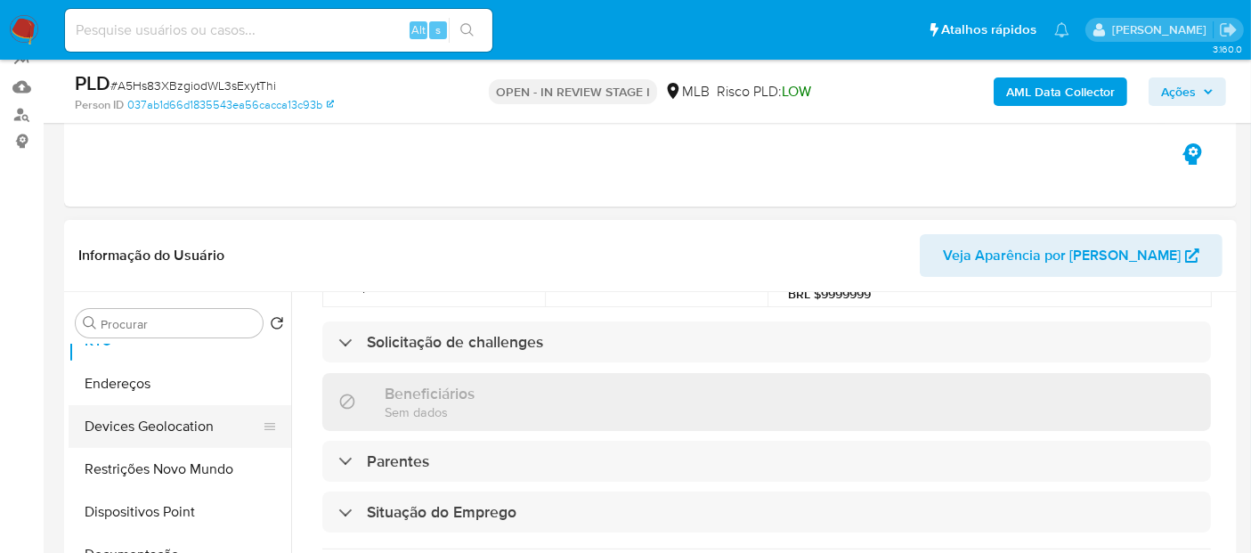
scroll to position [99, 0]
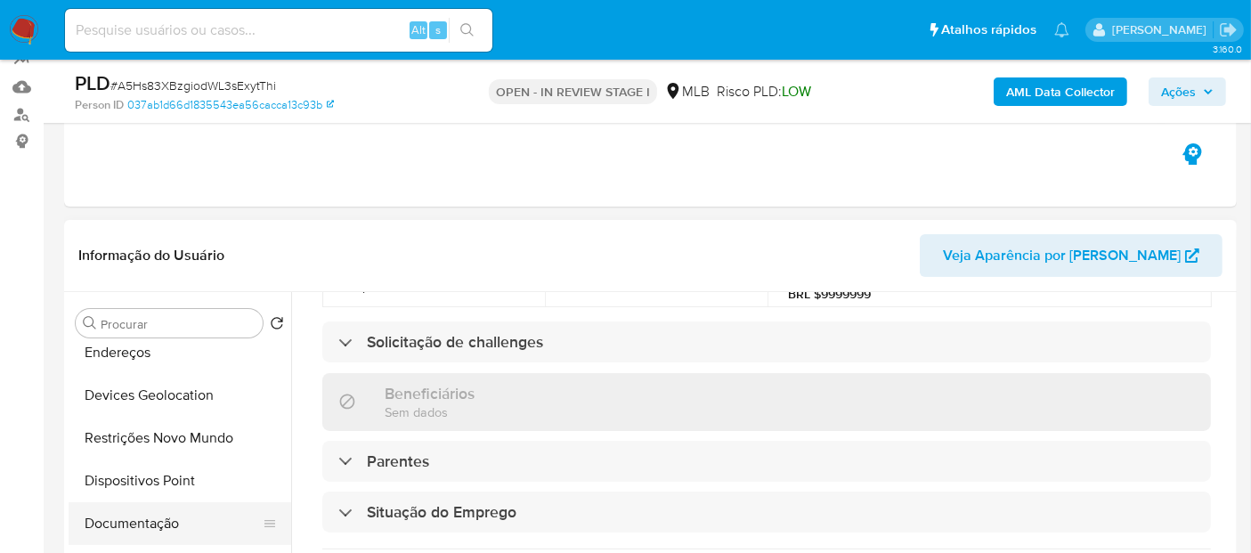
click at [136, 523] on button "Documentação" at bounding box center [173, 523] width 208 height 43
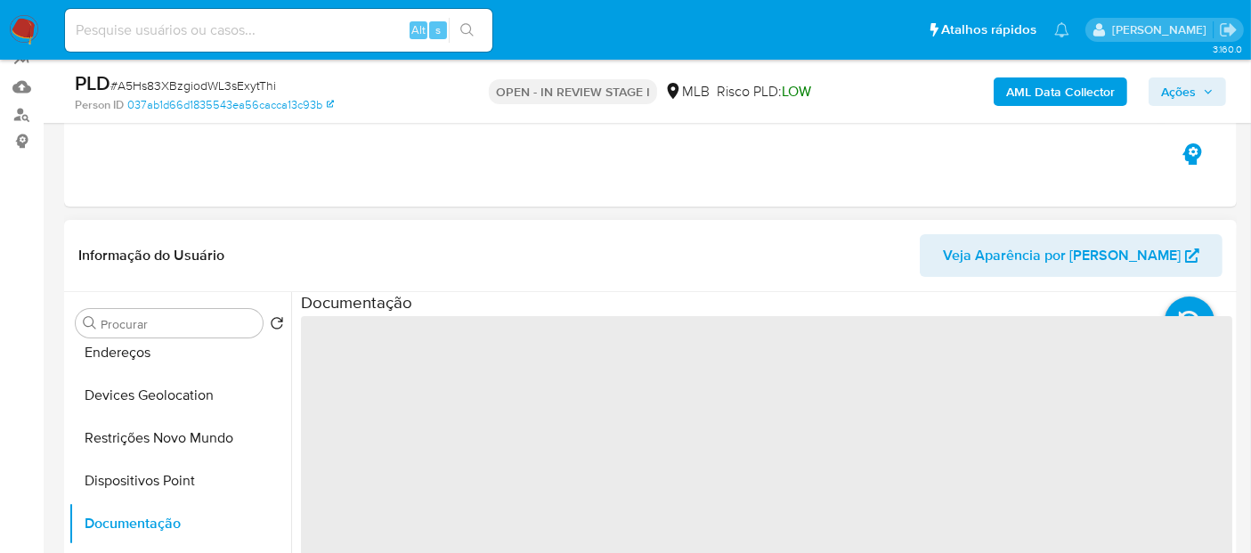
scroll to position [0, 0]
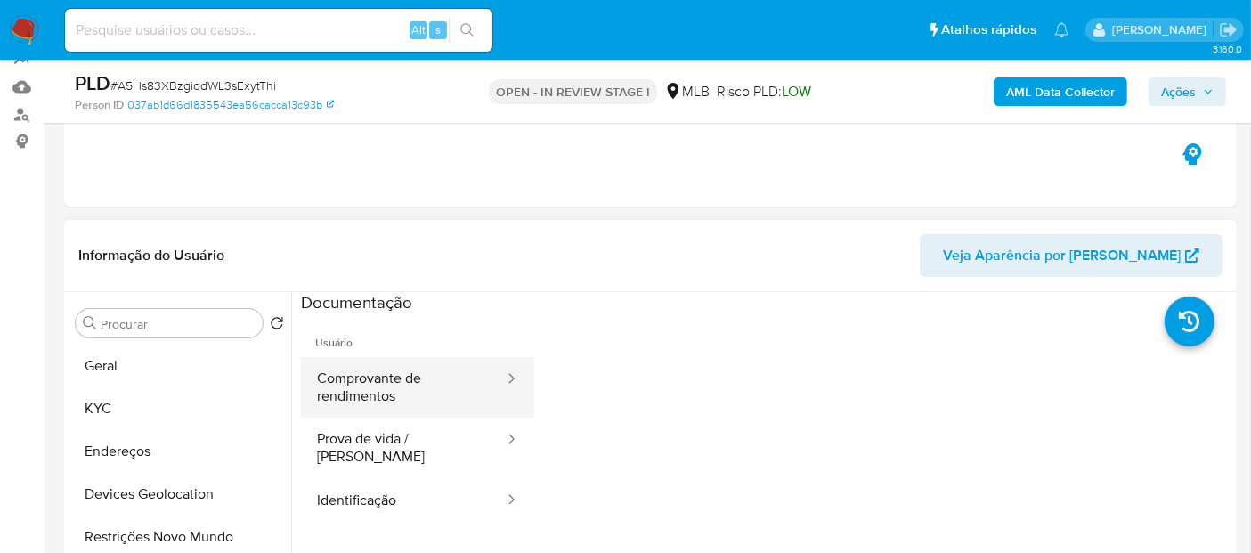
click at [342, 387] on button "Comprovante de rendimentos" at bounding box center [403, 387] width 205 height 61
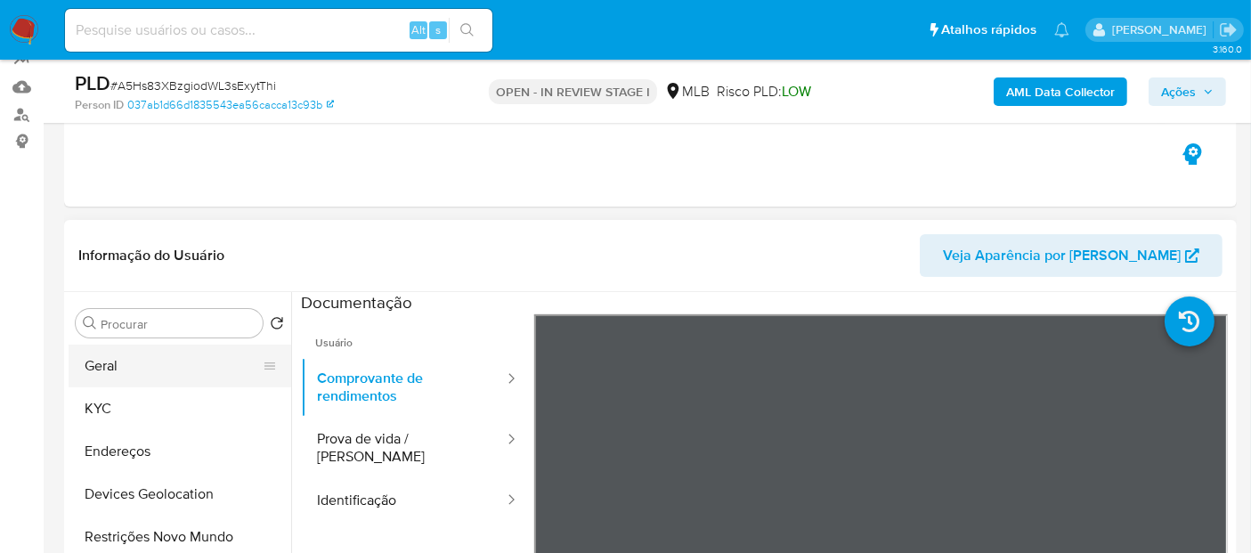
click at [102, 358] on button "Geral" at bounding box center [173, 366] width 208 height 43
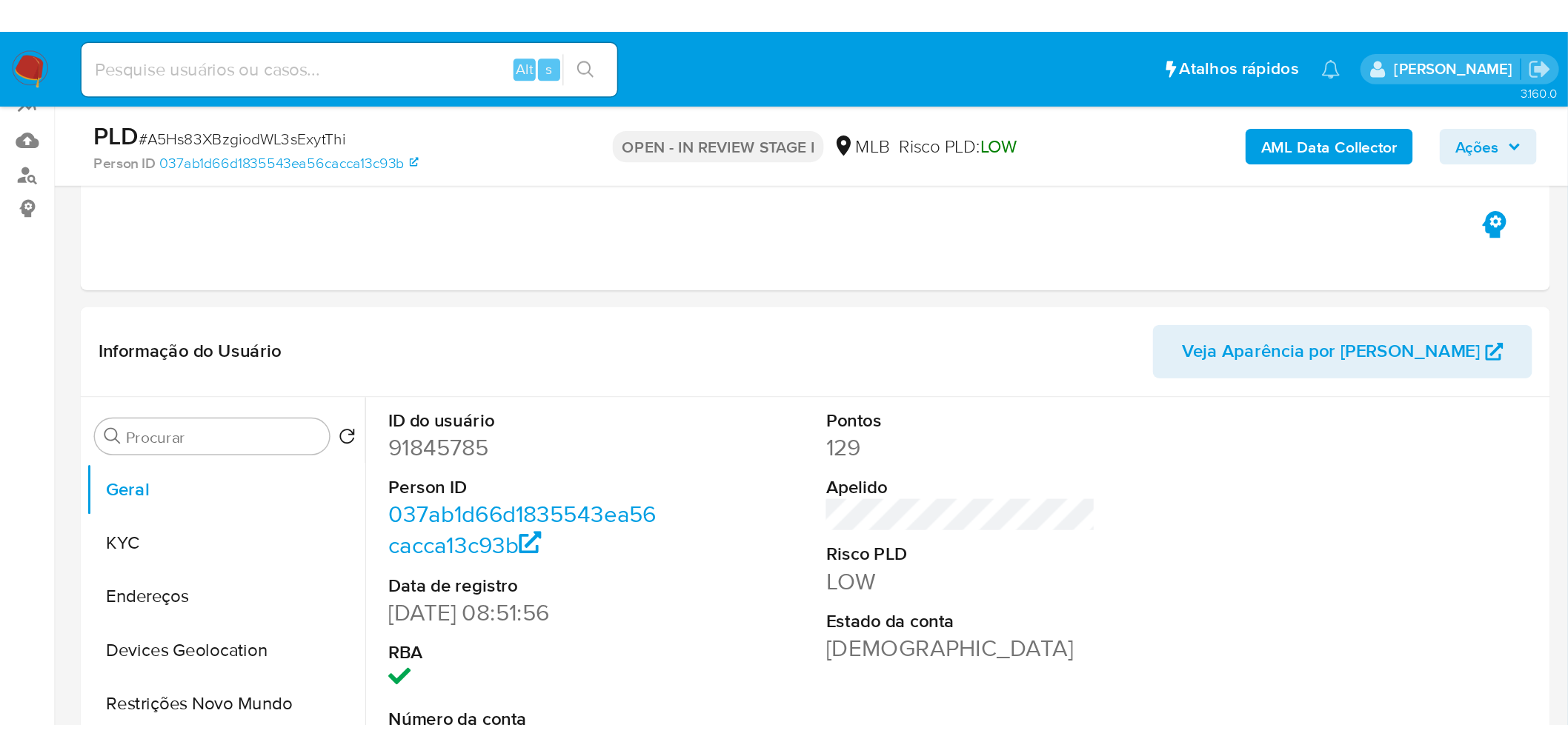
scroll to position [141, 0]
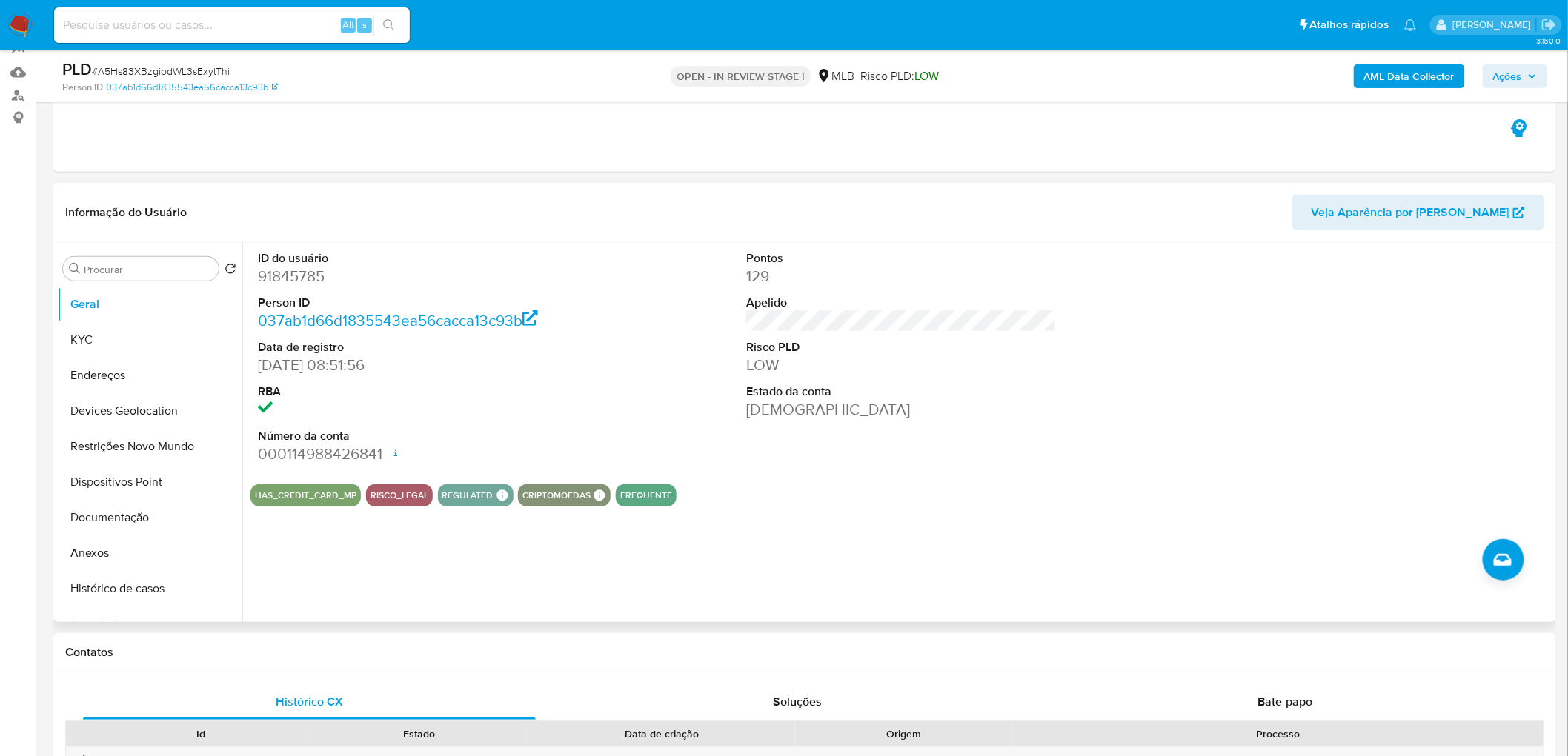
click at [620, 408] on div "ID do usuário 91845785 Person ID 037ab1d66d1835543ea56cacca13c93b Data de regis…" at bounding box center [901, 358] width 1302 height 230
click at [115, 342] on button "KYC" at bounding box center [144, 339] width 173 height 36
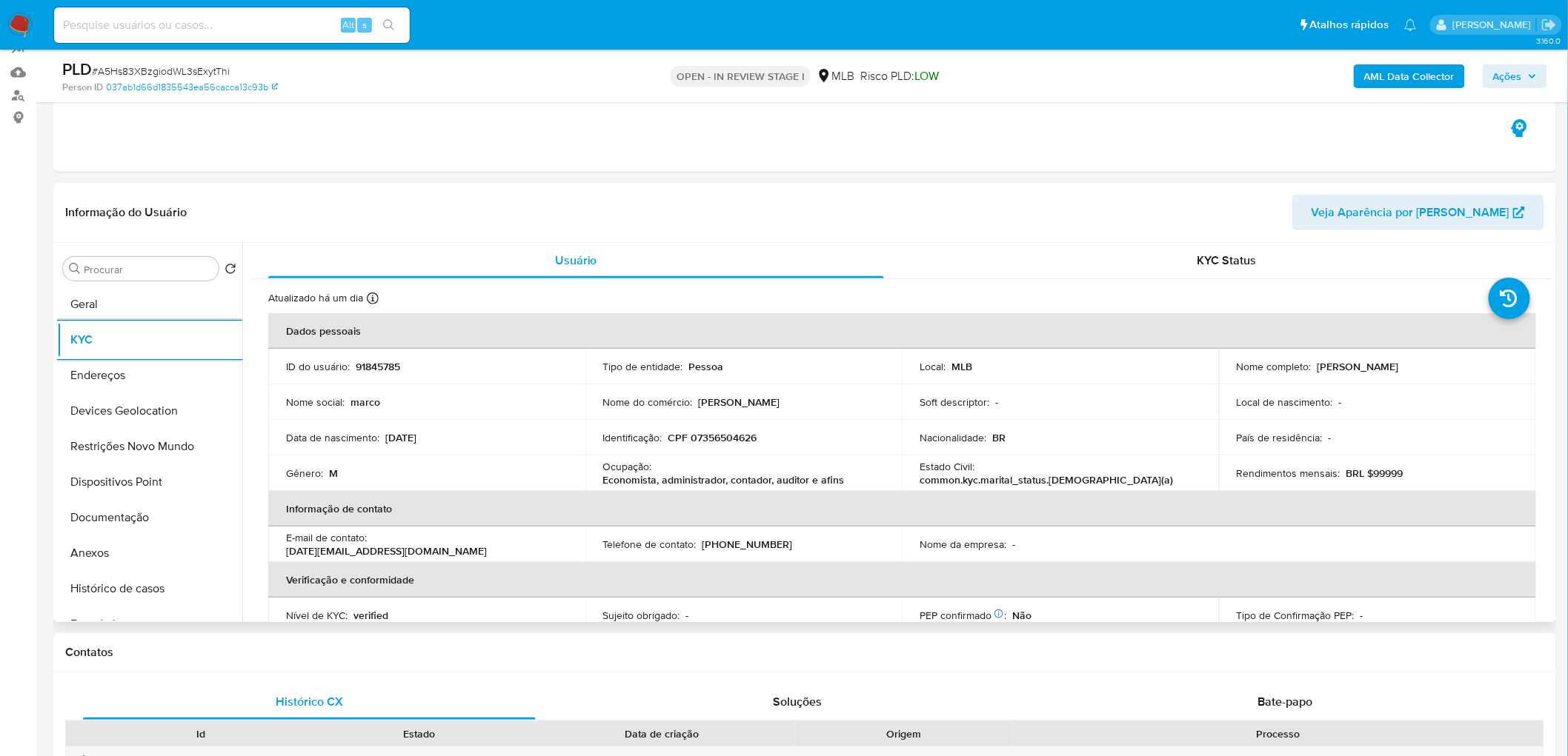
click at [829, 452] on td "Identificação : CPF 07356504626" at bounding box center [744, 437] width 317 height 36
click at [516, 423] on td "Data de nascimento : 24/08/1985" at bounding box center [426, 437] width 317 height 36
click at [128, 373] on button "Endereços" at bounding box center [144, 375] width 173 height 36
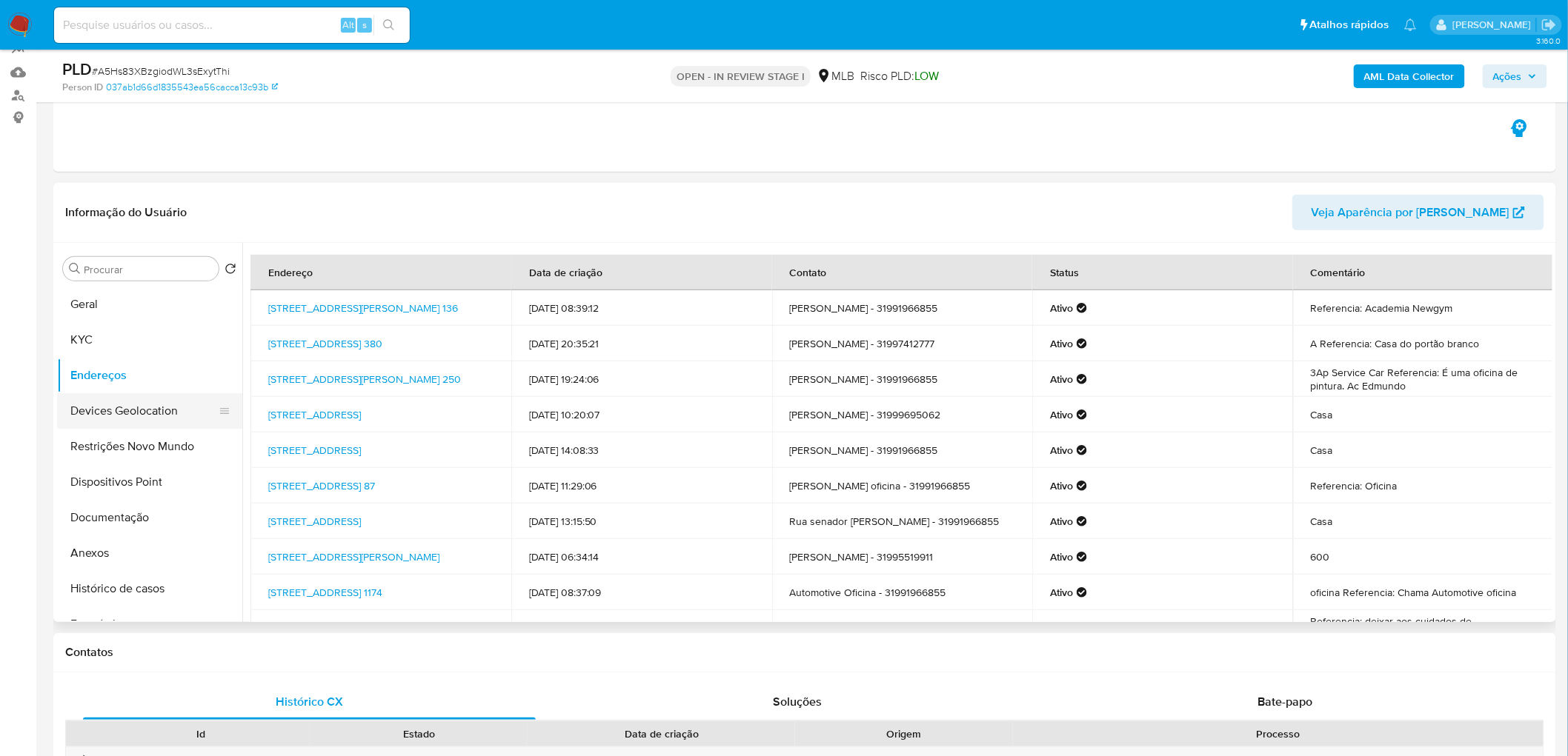
click at [148, 409] on button "Devices Geolocation" at bounding box center [144, 411] width 173 height 36
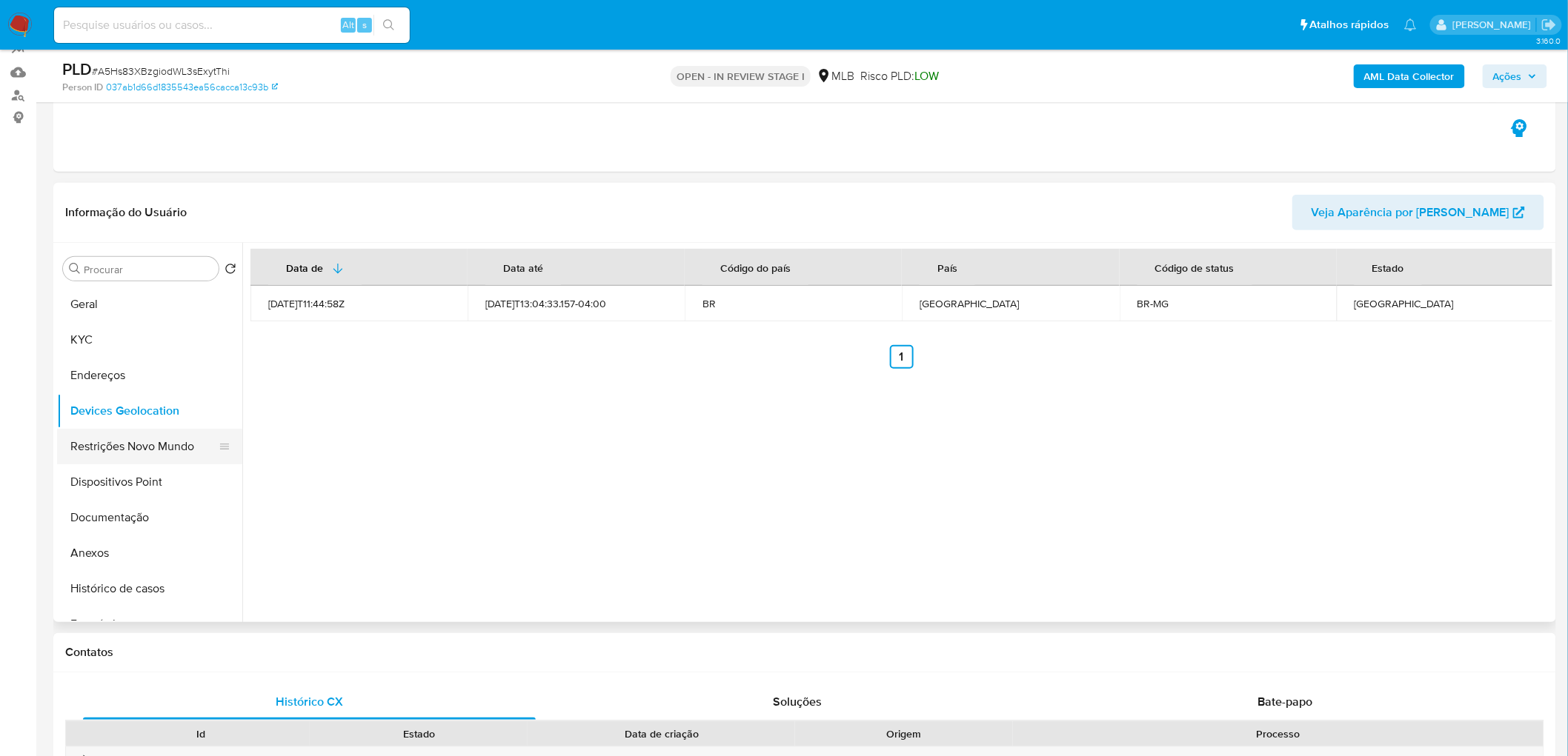
click at [167, 448] on button "Restrições Novo Mundo" at bounding box center [144, 447] width 173 height 36
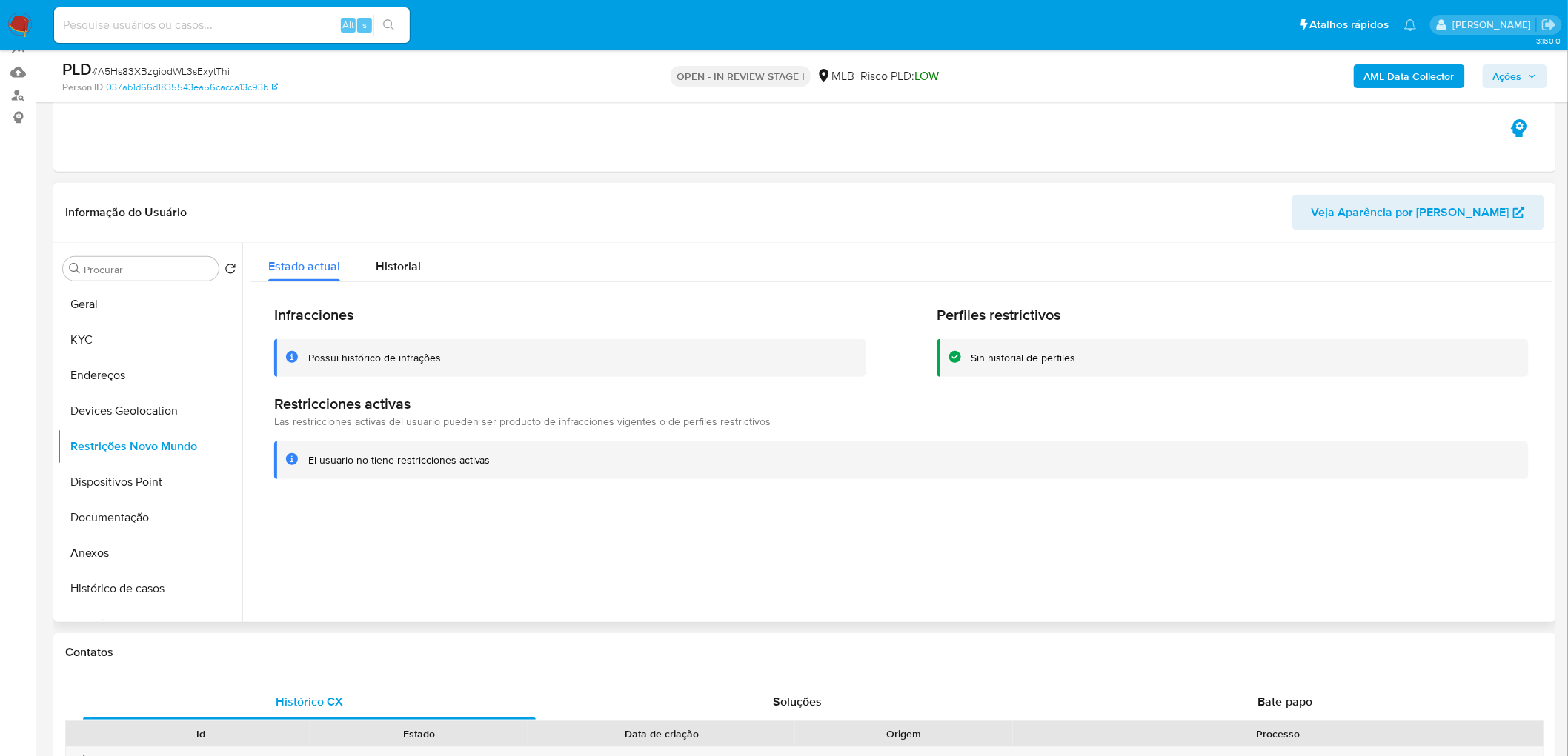
click at [517, 459] on div at bounding box center [897, 432] width 1310 height 379
click at [137, 459] on button "Dispositivos Point" at bounding box center [144, 482] width 173 height 36
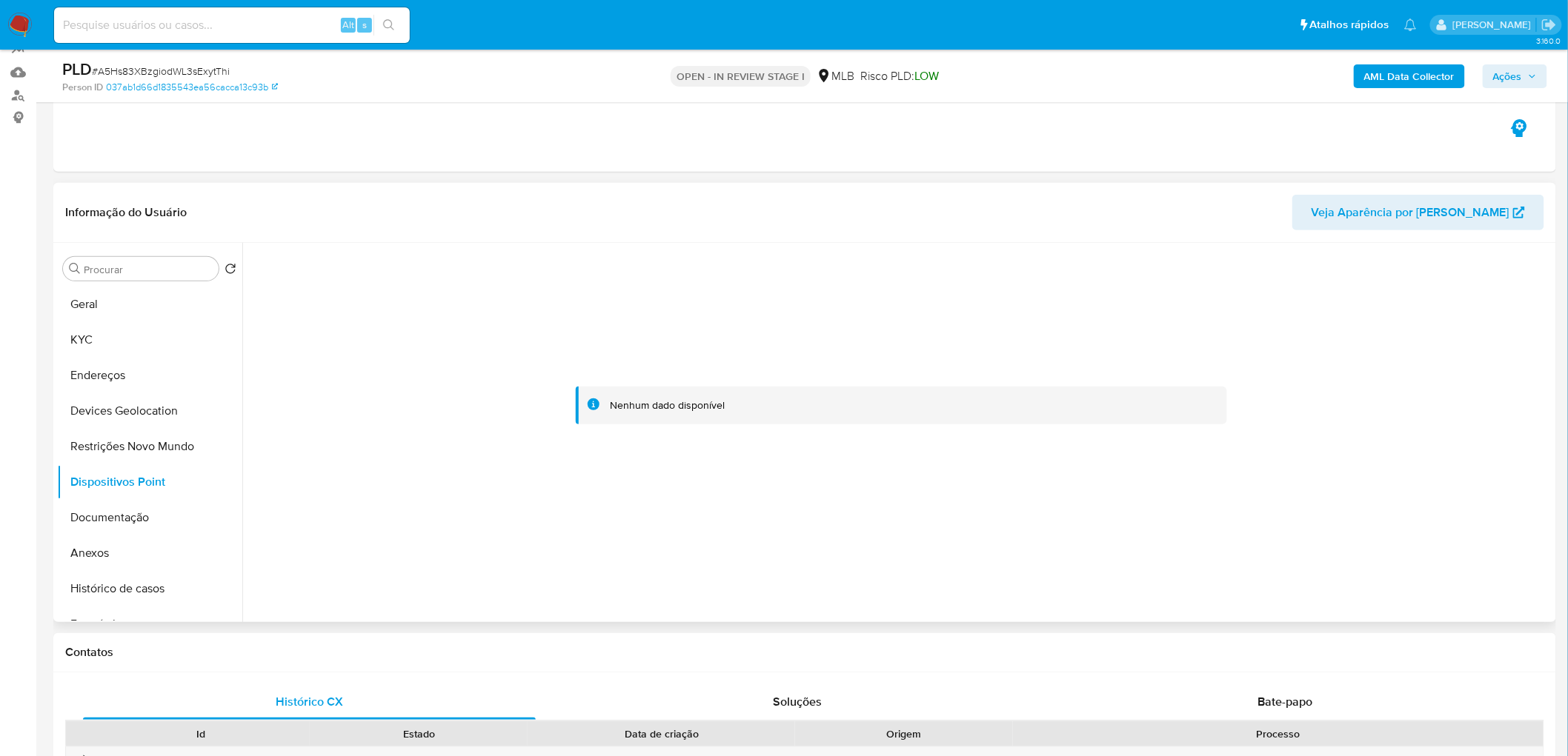
click at [590, 459] on div at bounding box center [901, 406] width 1302 height 326
drag, startPoint x: 508, startPoint y: 403, endPoint x: 485, endPoint y: 406, distance: 23.2
click at [509, 403] on div at bounding box center [901, 406] width 1302 height 326
click at [122, 335] on button "KYC" at bounding box center [144, 339] width 173 height 36
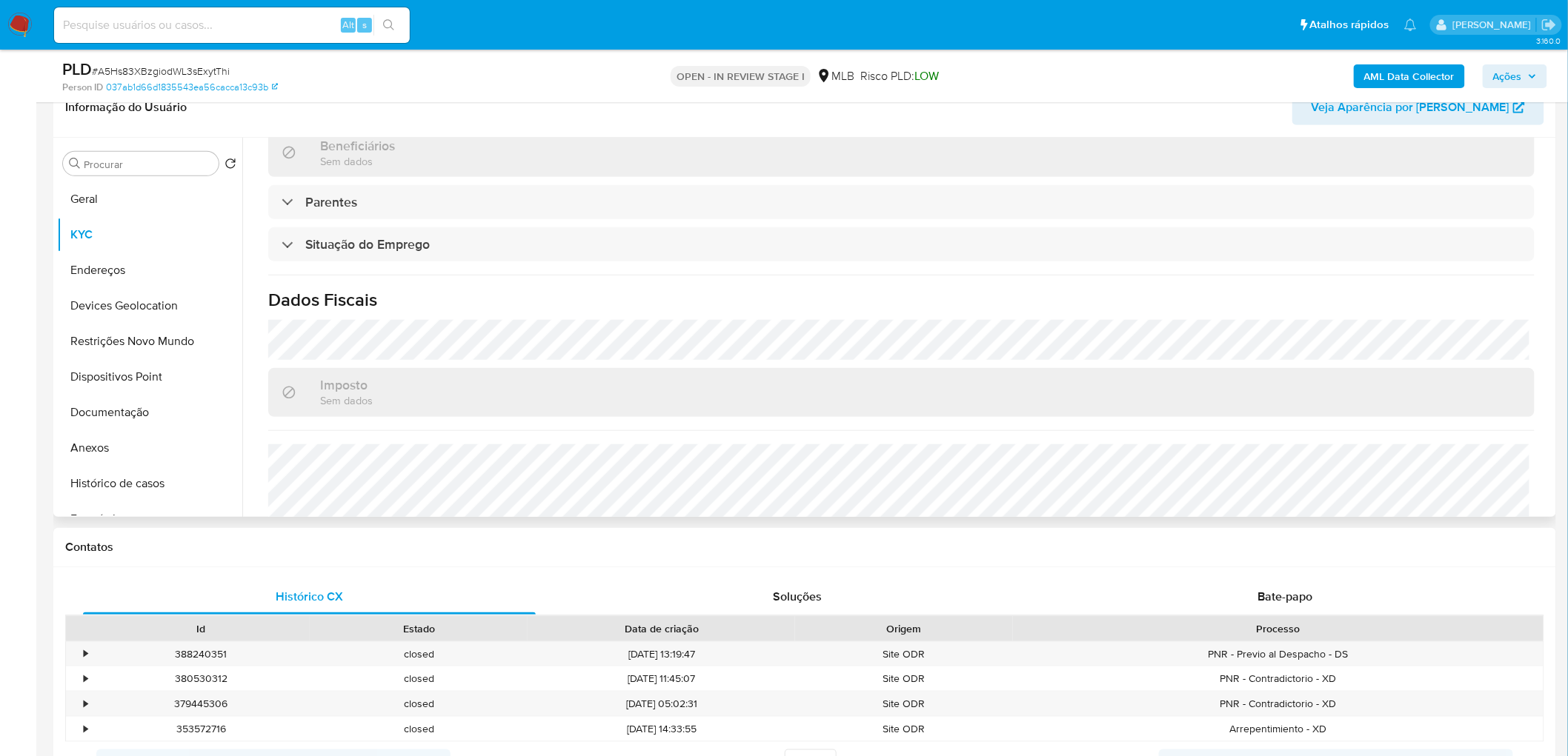
scroll to position [616, 0]
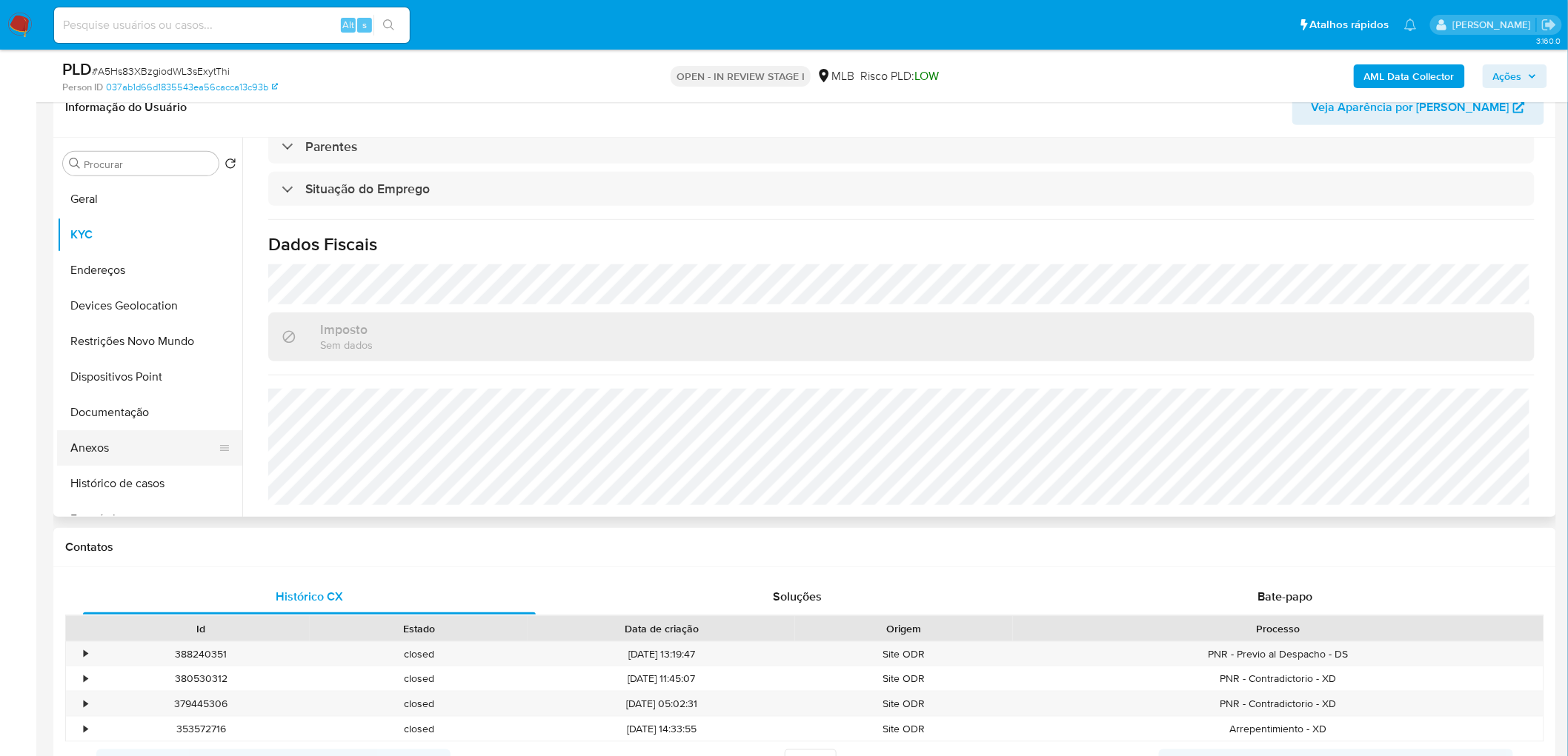
click at [104, 454] on button "Anexos" at bounding box center [144, 447] width 173 height 36
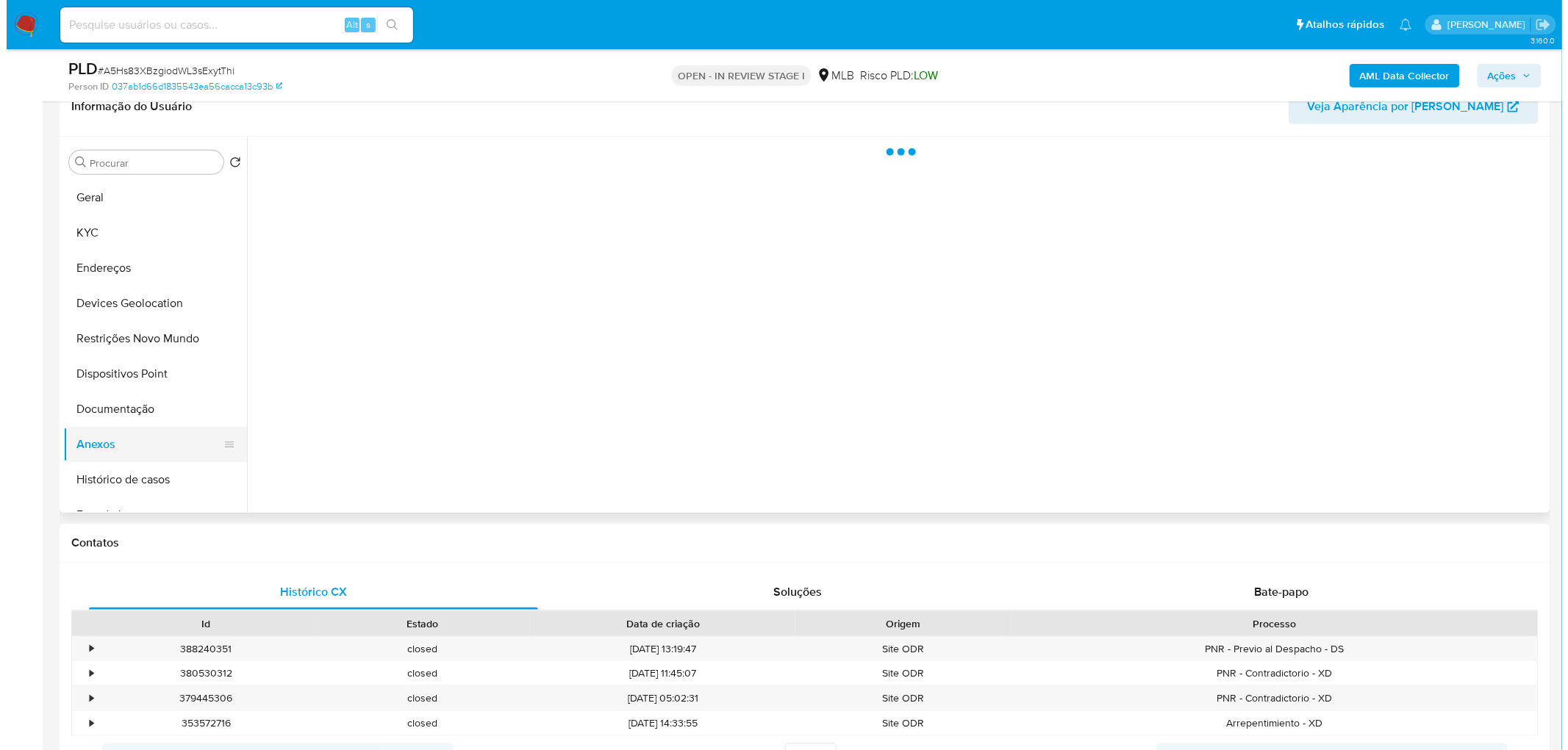
scroll to position [0, 0]
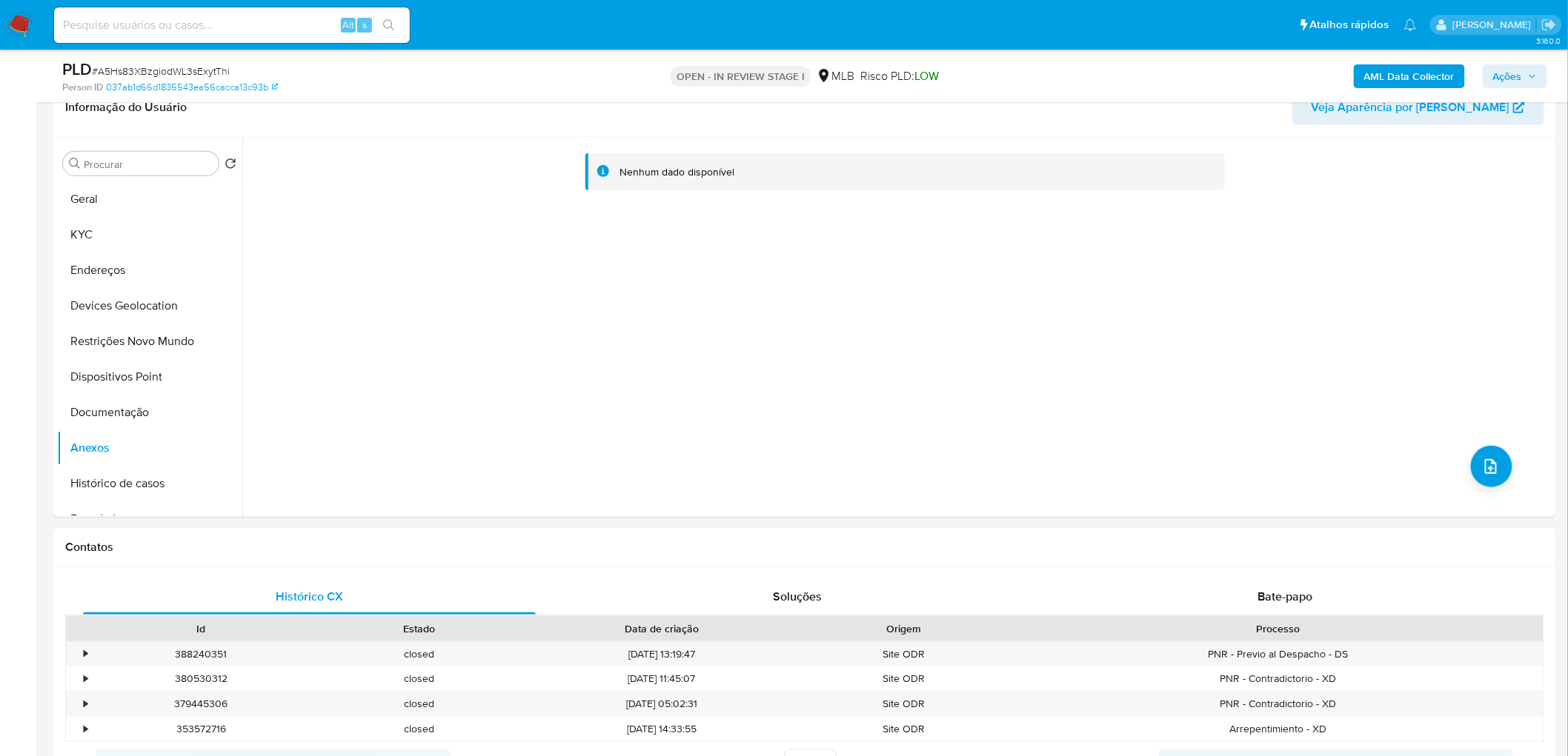
click at [1040, 72] on b "AML Data Collector" at bounding box center [1409, 76] width 91 height 23
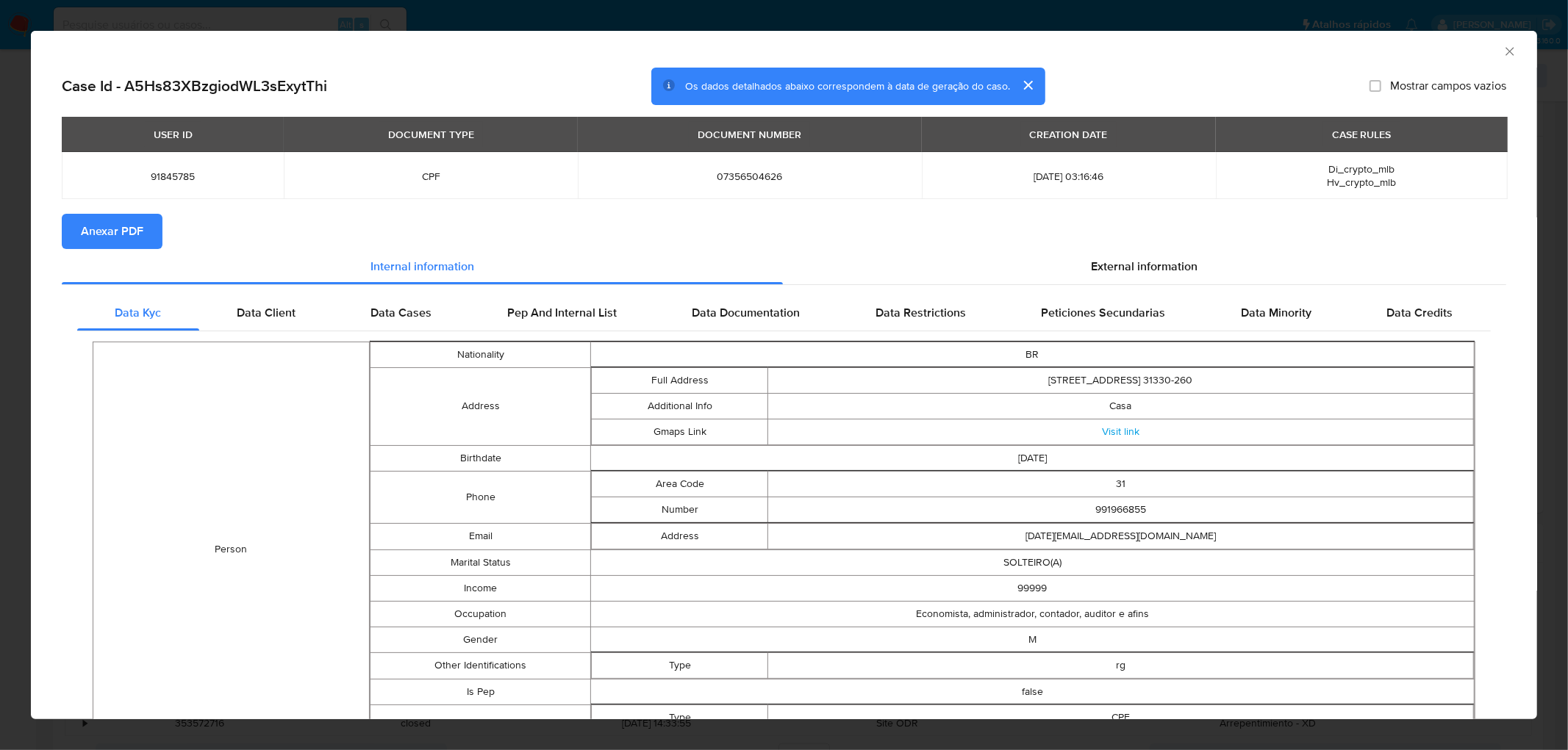
click at [111, 231] on span "Anexar PDF" at bounding box center [112, 231] width 63 height 32
click at [1032, 54] on icon "Fechar a janela" at bounding box center [1509, 51] width 8 height 8
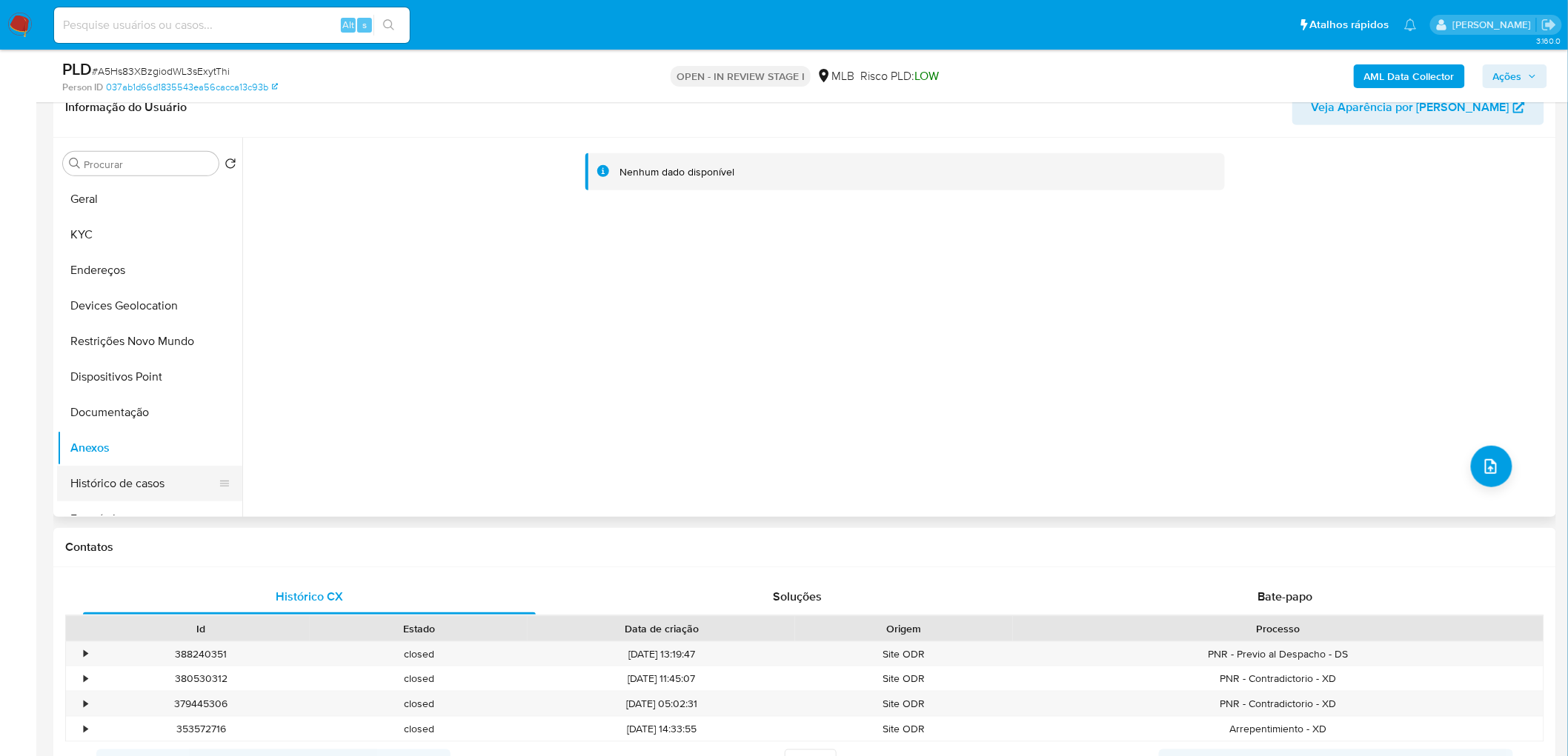
click at [116, 459] on button "Histórico de casos" at bounding box center [144, 483] width 173 height 36
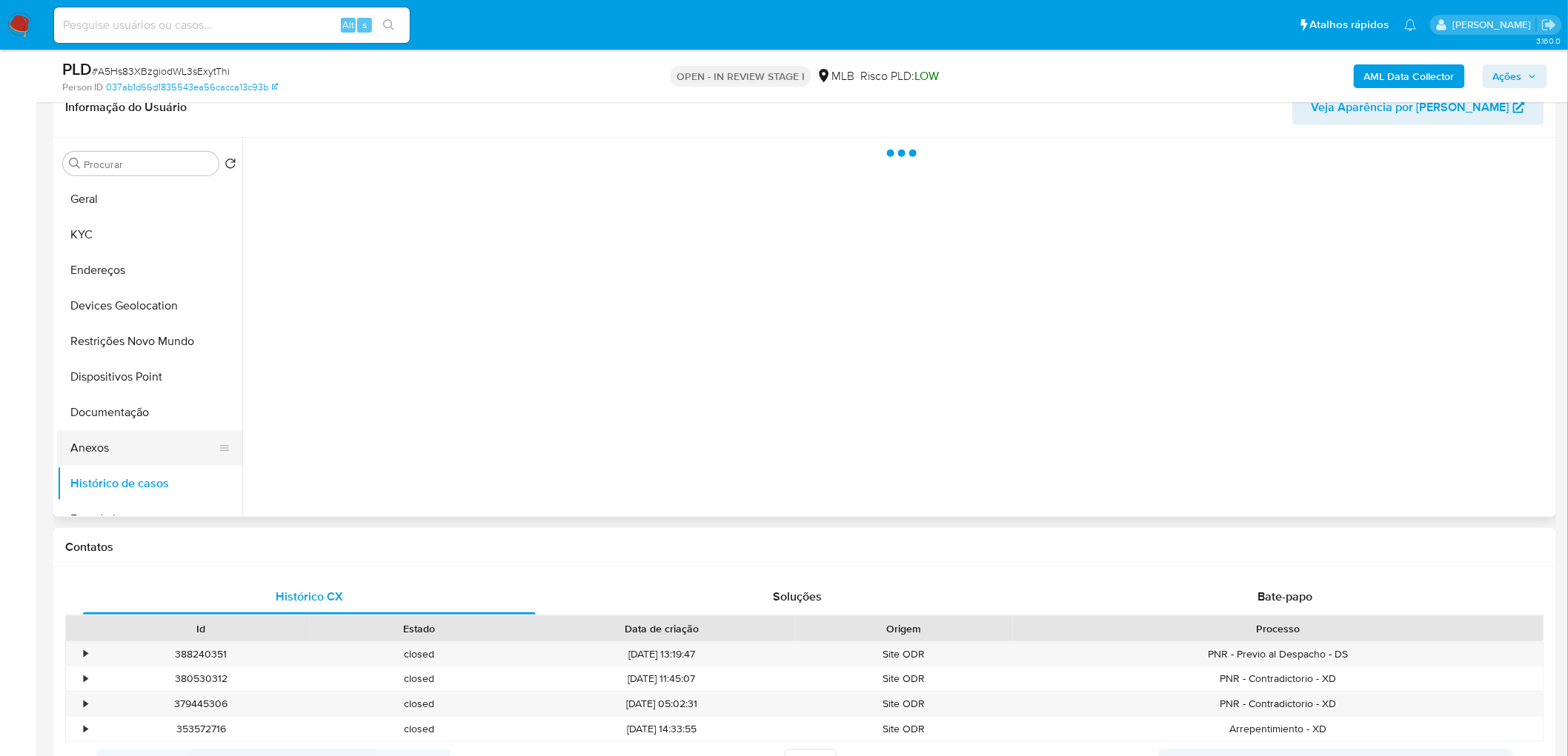
click at [117, 447] on button "Anexos" at bounding box center [144, 447] width 173 height 36
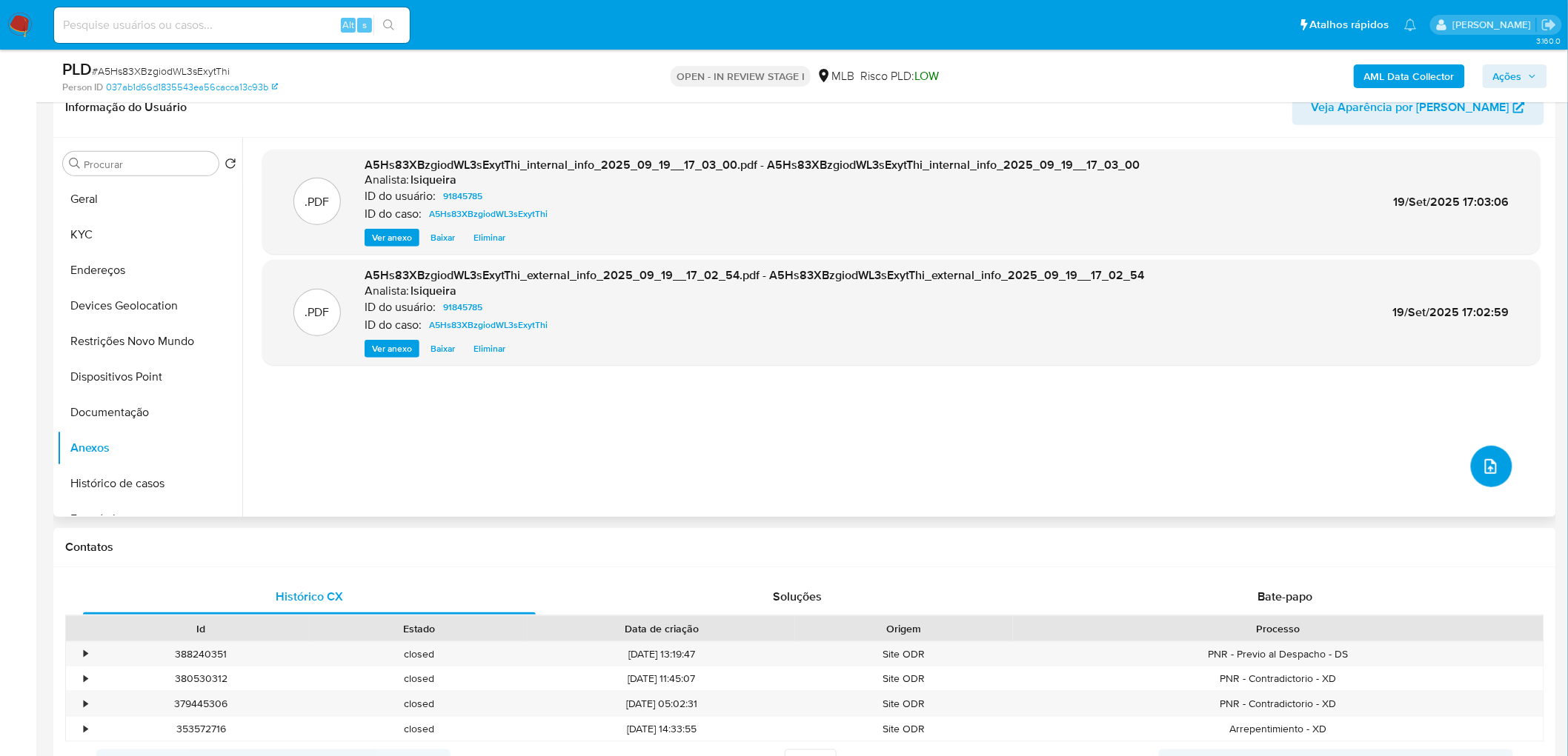
click at [1040, 459] on button "upload-file" at bounding box center [1491, 467] width 42 height 42
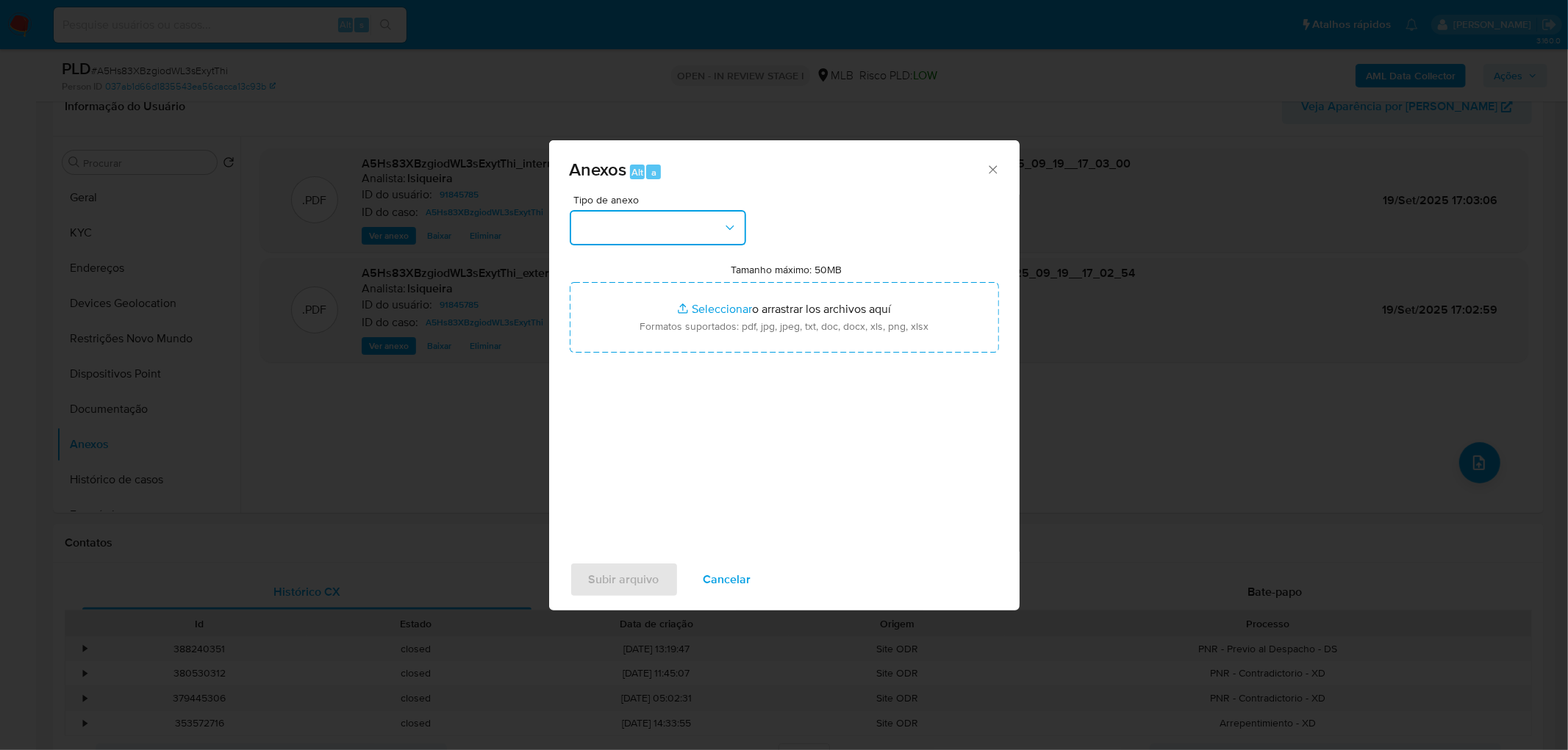
click at [684, 220] on button "button" at bounding box center [658, 228] width 177 height 35
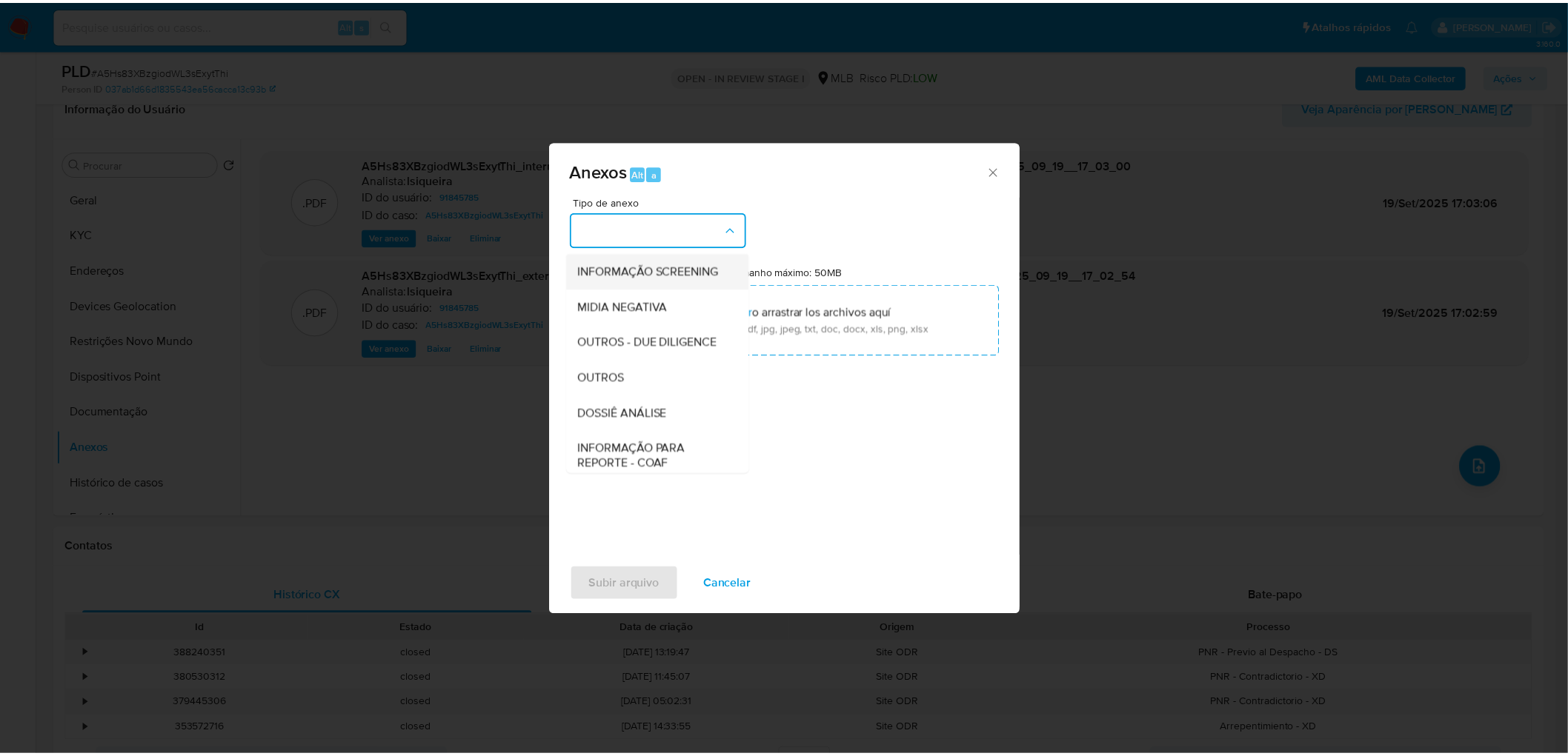
scroll to position [165, 0]
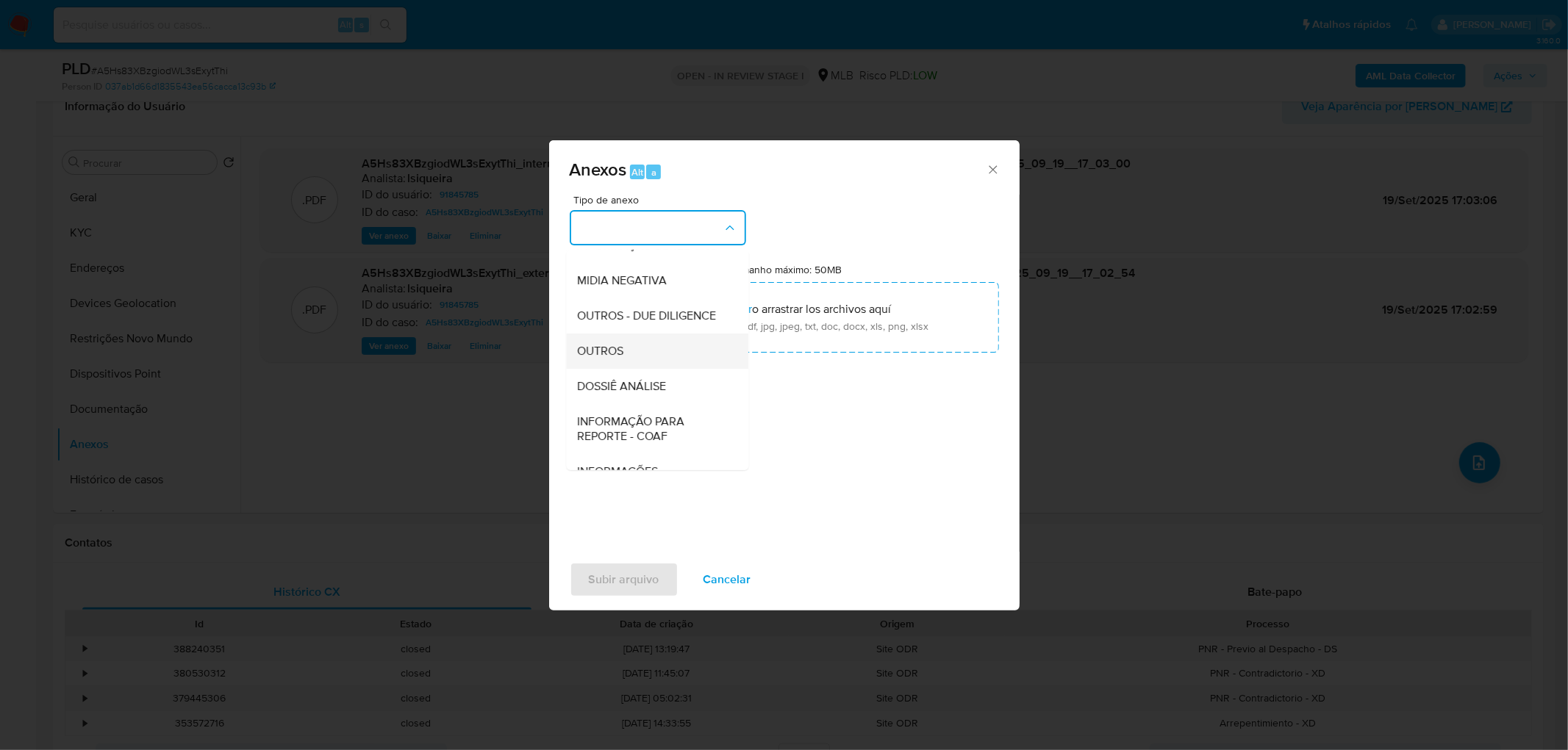
click at [632, 369] on div "OUTROS" at bounding box center [653, 351] width 150 height 35
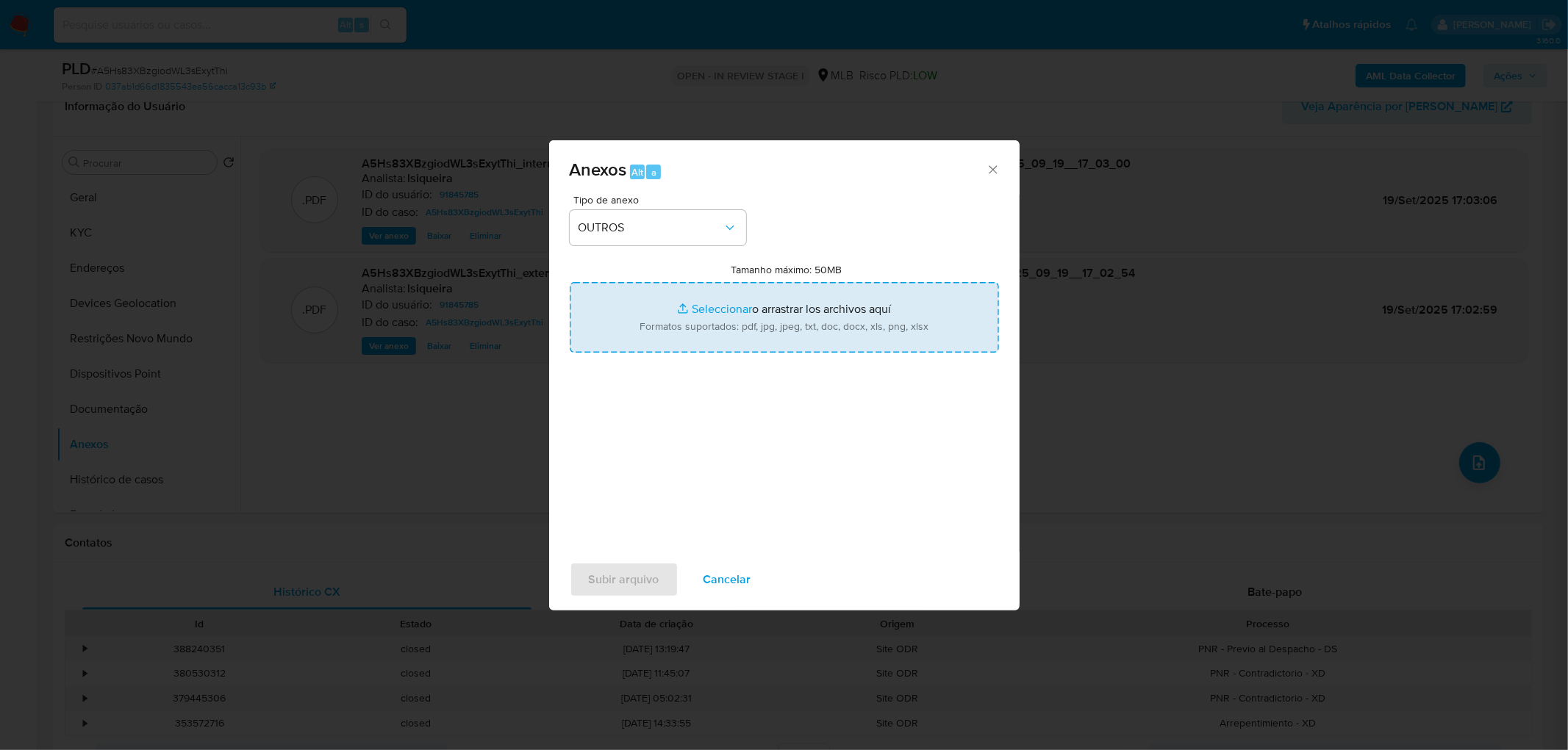
click at [725, 317] on input "Tamanho máximo: 50MB Seleccionar archivos" at bounding box center [784, 317] width 429 height 70
type input "C:\fakepath\Mulan 91845785_2025_09_19_11_07_42.xlsx"
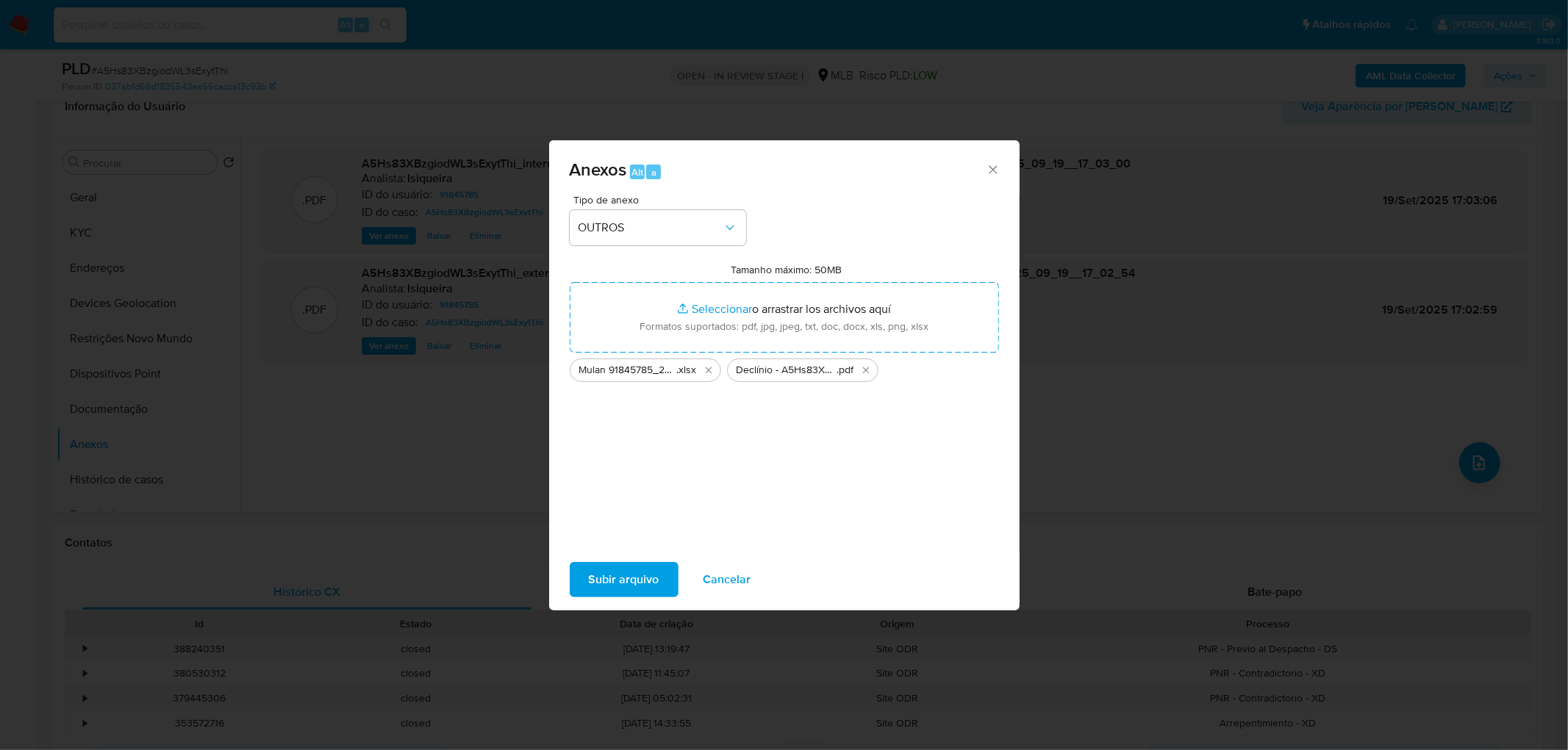
click at [622, 455] on span "Subir arquivo" at bounding box center [623, 579] width 70 height 32
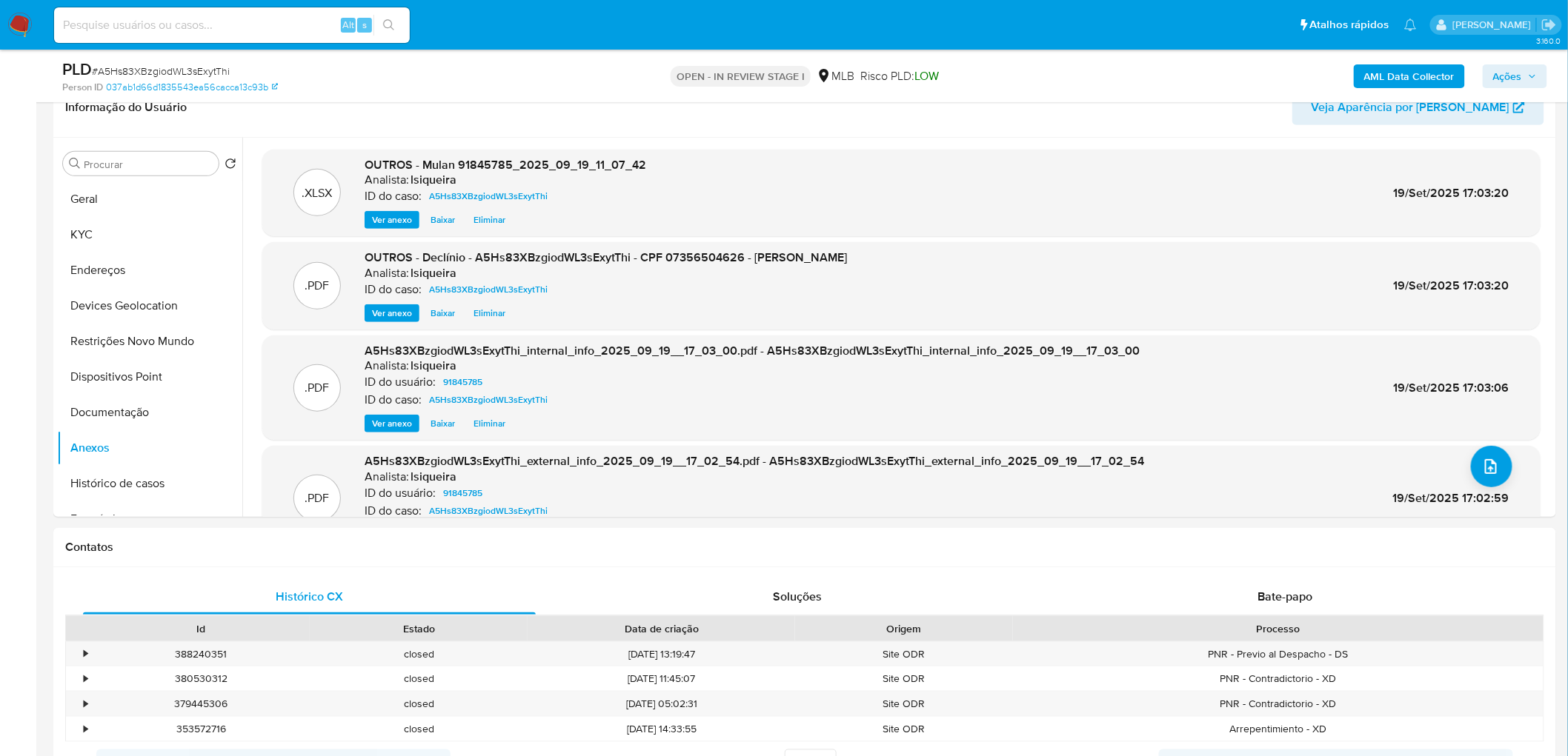
click at [1040, 70] on span "Ações" at bounding box center [1507, 76] width 29 height 23
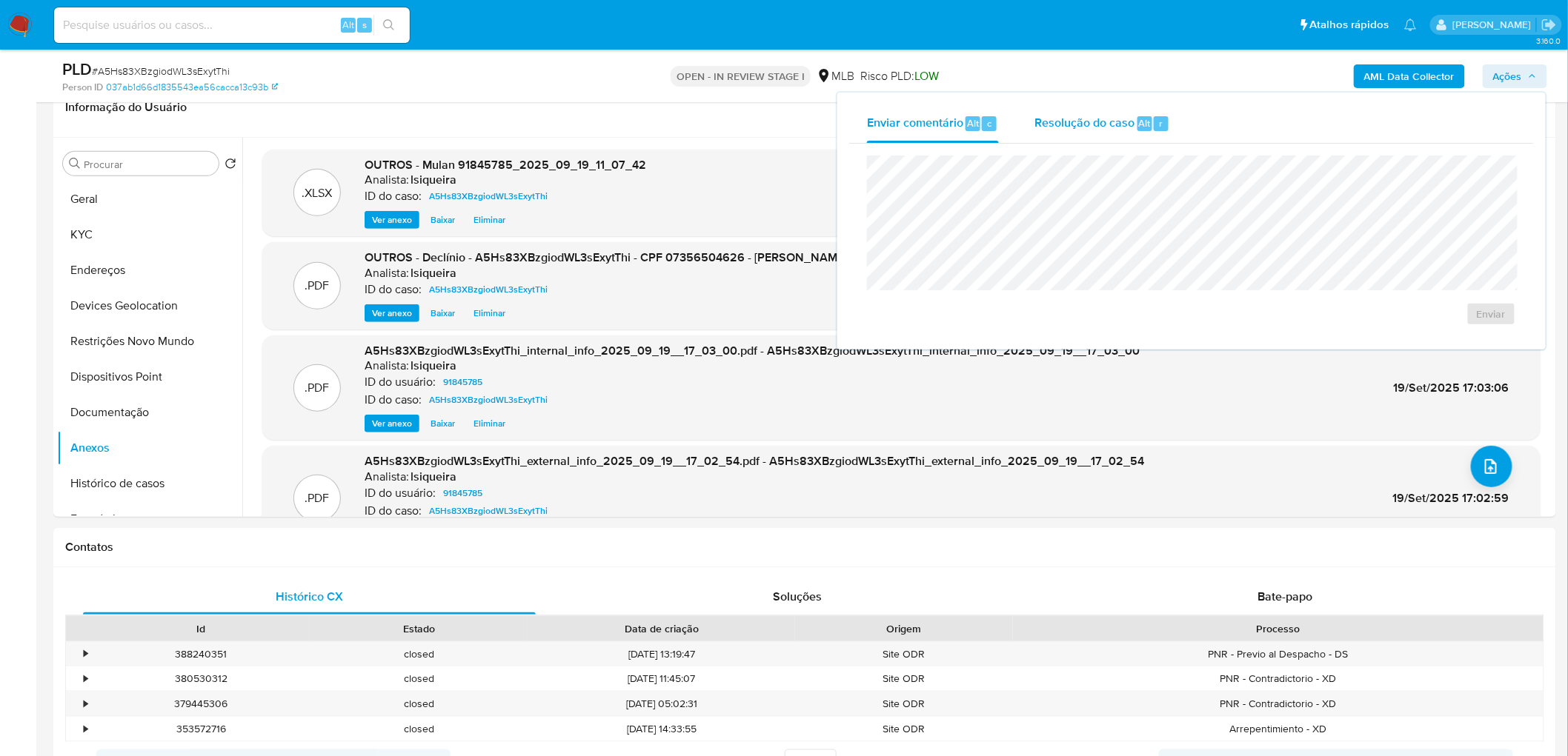
click at [1040, 123] on span "Resolução do caso" at bounding box center [1084, 122] width 100 height 17
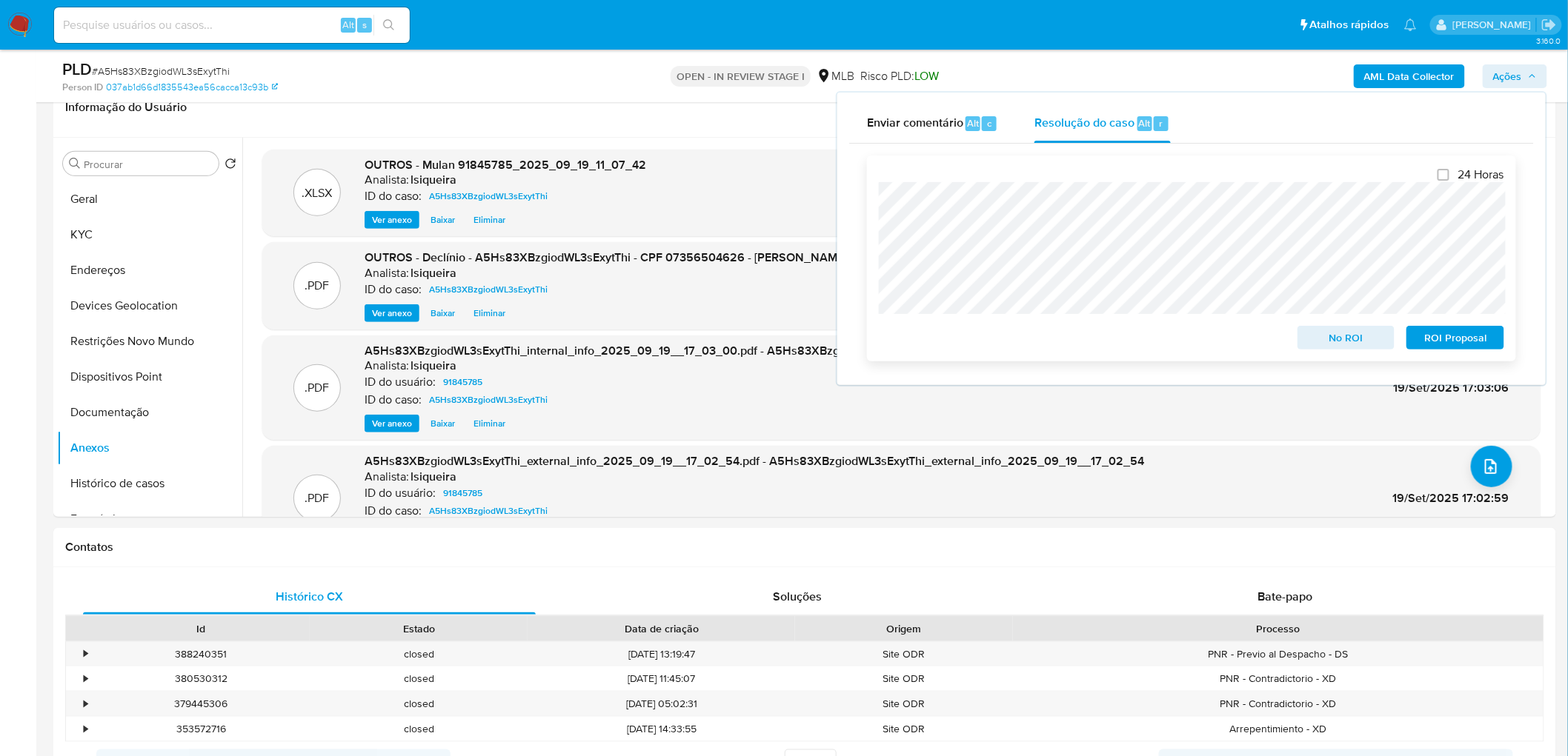
click at [1040, 338] on span "No ROI" at bounding box center [1346, 338] width 77 height 21
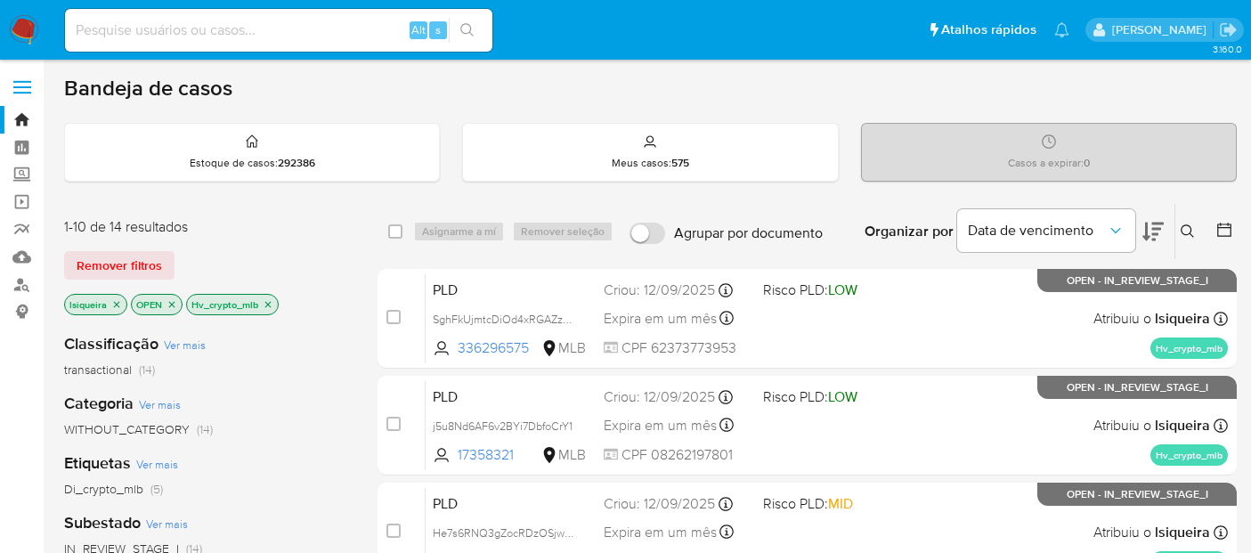
scroll to position [198, 0]
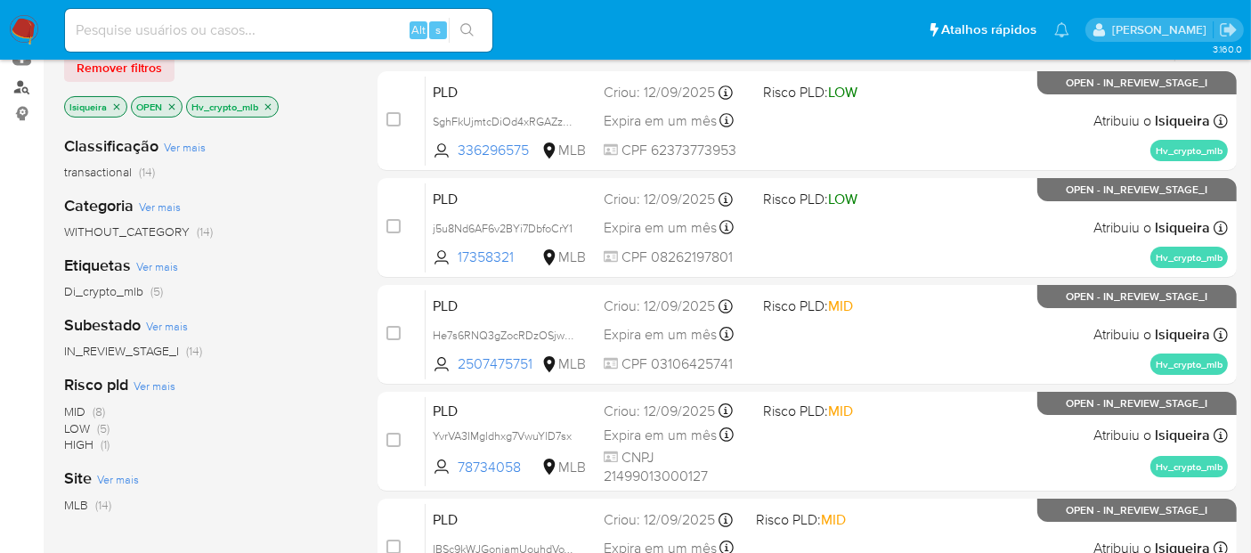
click at [21, 91] on link "Localizador de pessoas" at bounding box center [106, 87] width 212 height 28
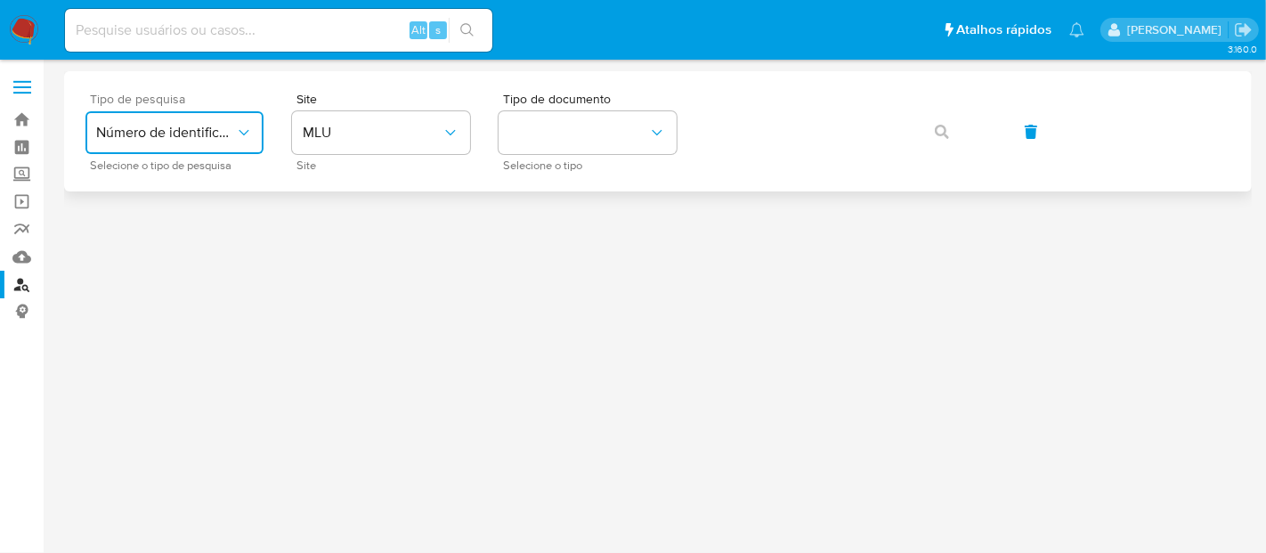
click at [224, 125] on span "Número de identificação" at bounding box center [165, 133] width 139 height 18
click at [203, 193] on span "Número de identificação" at bounding box center [169, 190] width 146 height 36
click at [356, 142] on button "site_id" at bounding box center [381, 132] width 178 height 43
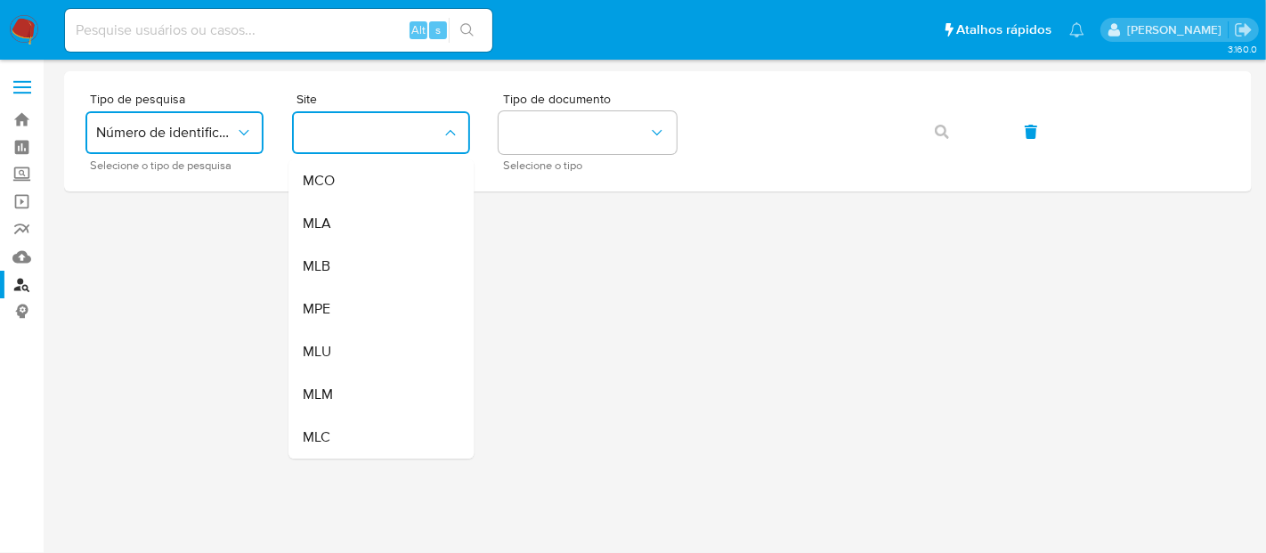
drag, startPoint x: 382, startPoint y: 255, endPoint x: 395, endPoint y: 247, distance: 15.6
click at [383, 254] on div "MLB" at bounding box center [376, 266] width 146 height 43
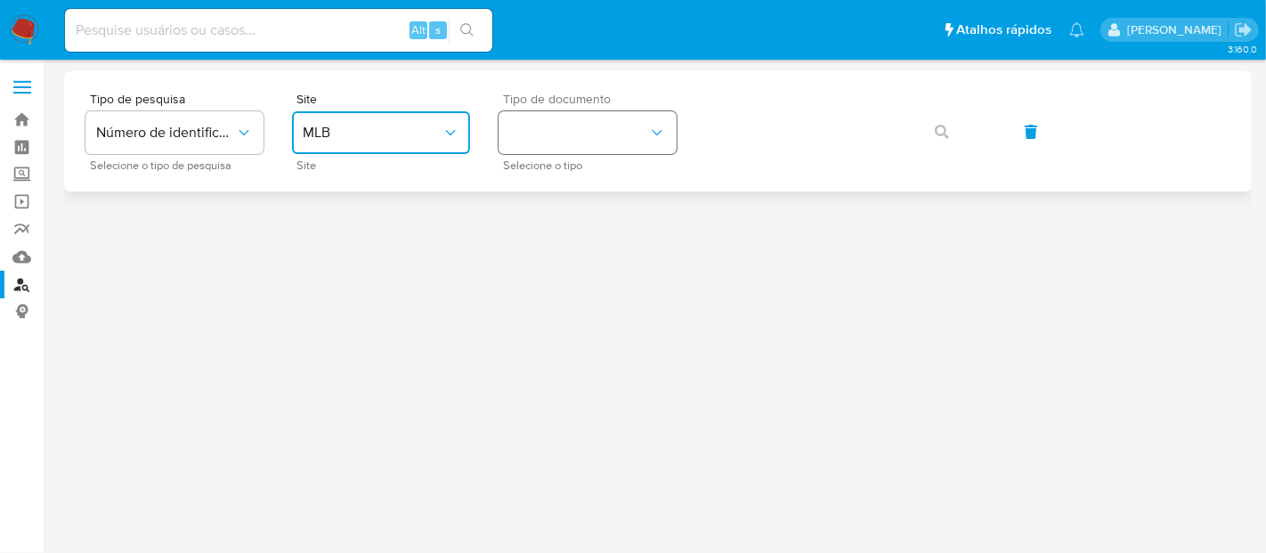
click at [592, 131] on button "identificationType" at bounding box center [588, 132] width 178 height 43
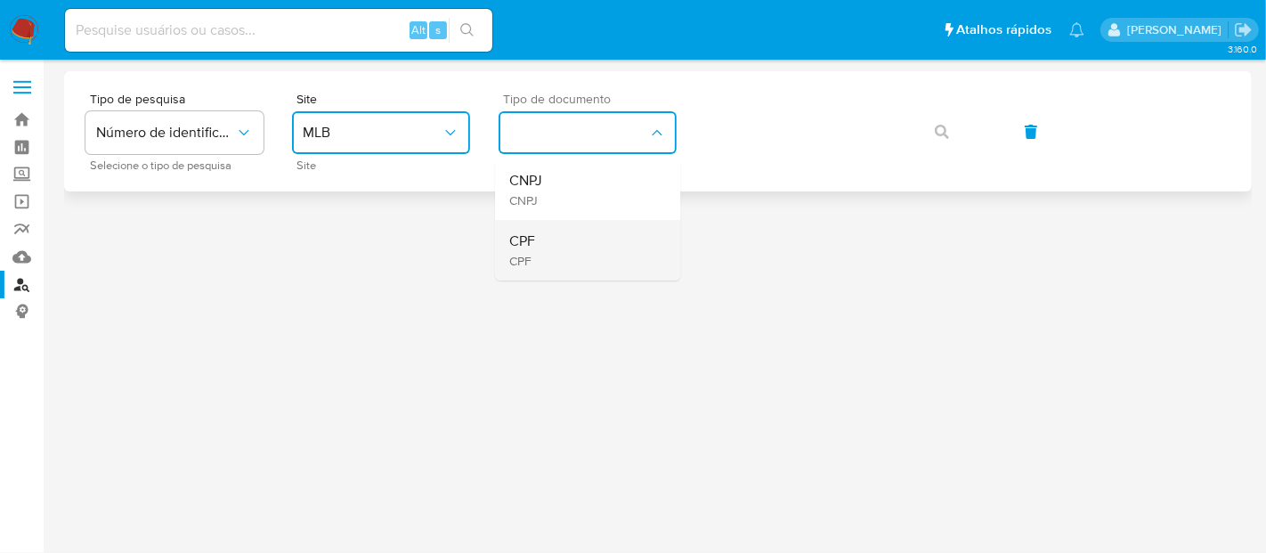
click at [590, 261] on div "CPF CPF" at bounding box center [582, 250] width 146 height 61
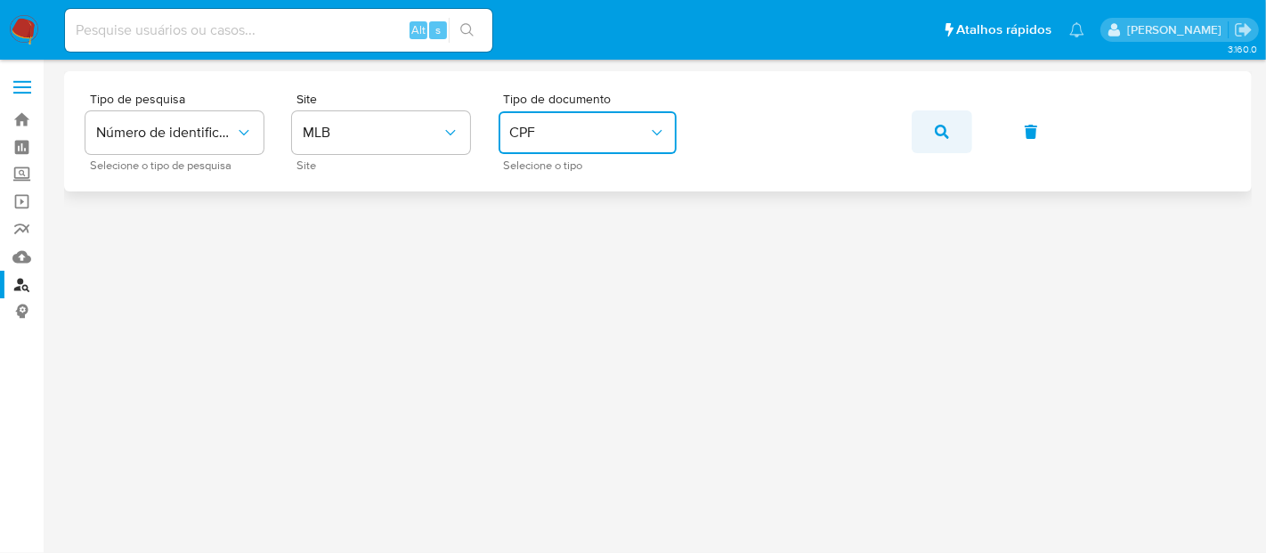
click at [935, 132] on icon "button" at bounding box center [942, 132] width 14 height 14
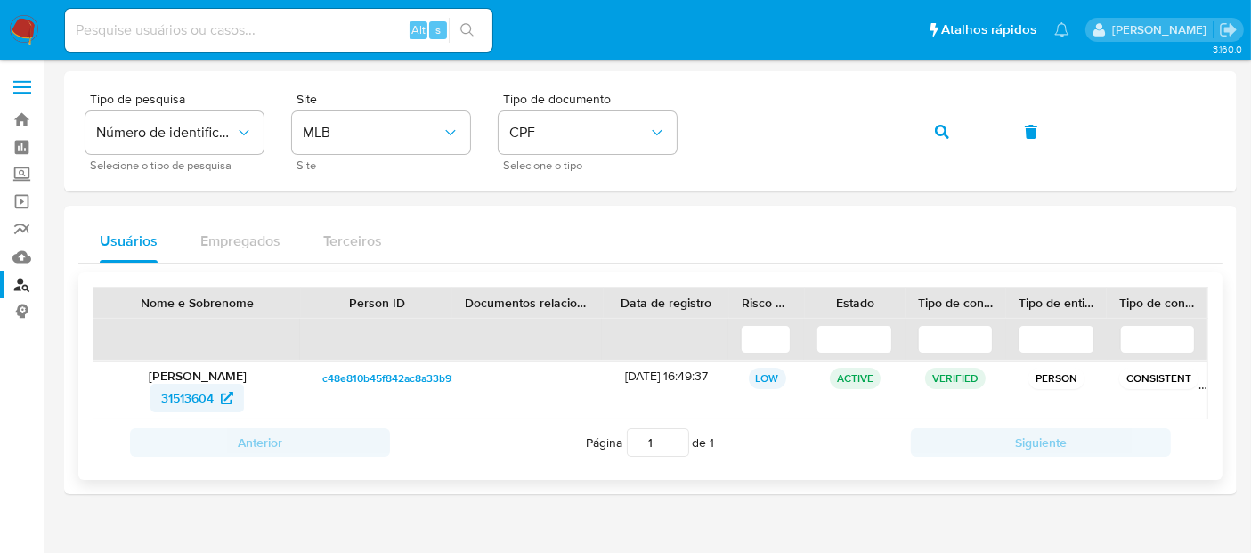
click at [180, 393] on span "31513604" at bounding box center [187, 398] width 53 height 28
click at [18, 28] on img at bounding box center [24, 30] width 30 height 30
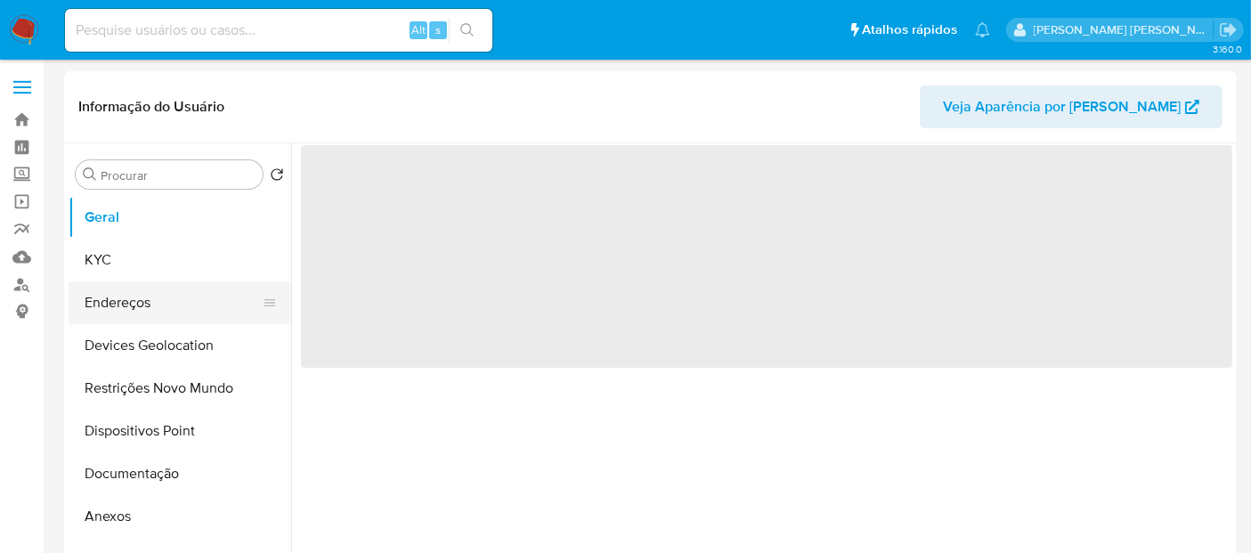
select select "10"
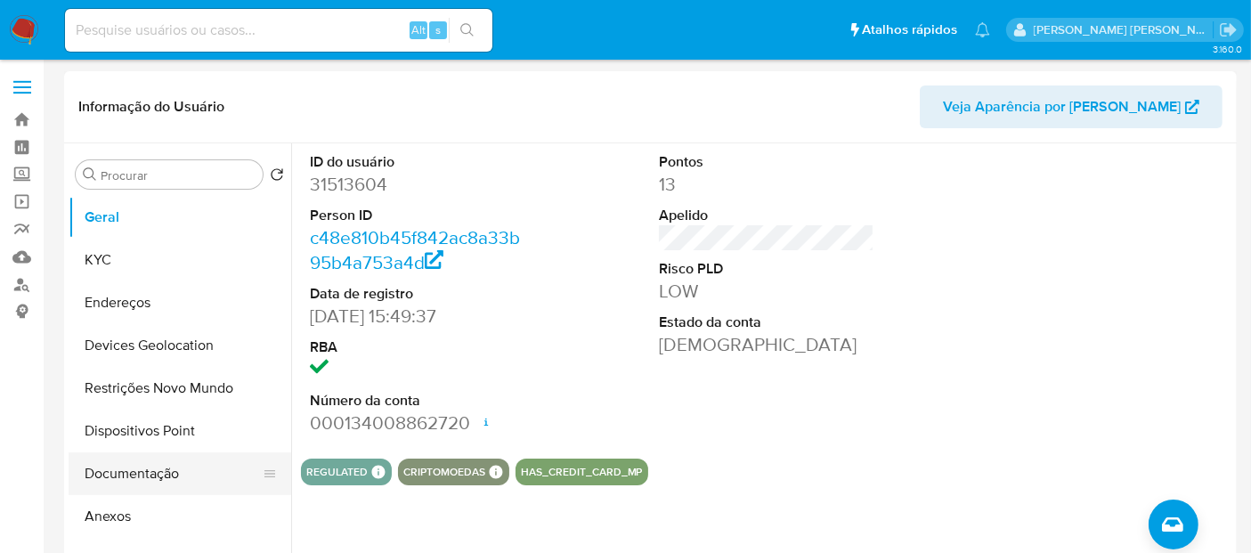
click at [156, 481] on button "Documentação" at bounding box center [173, 473] width 208 height 43
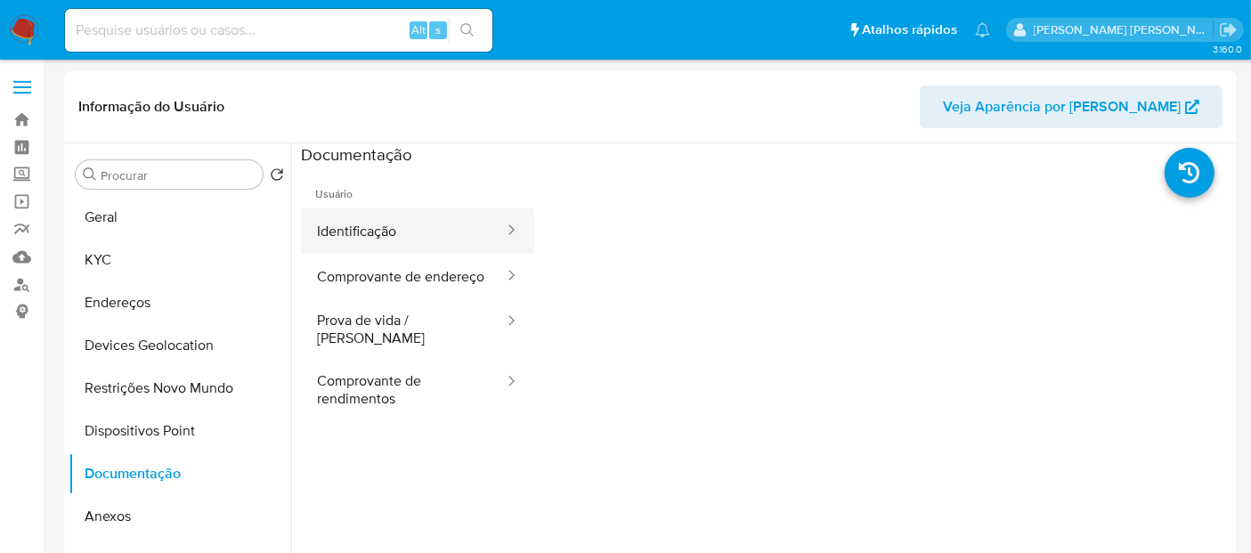
drag, startPoint x: 421, startPoint y: 236, endPoint x: 414, endPoint y: 250, distance: 15.9
click at [420, 238] on button "Identificação" at bounding box center [403, 230] width 205 height 45
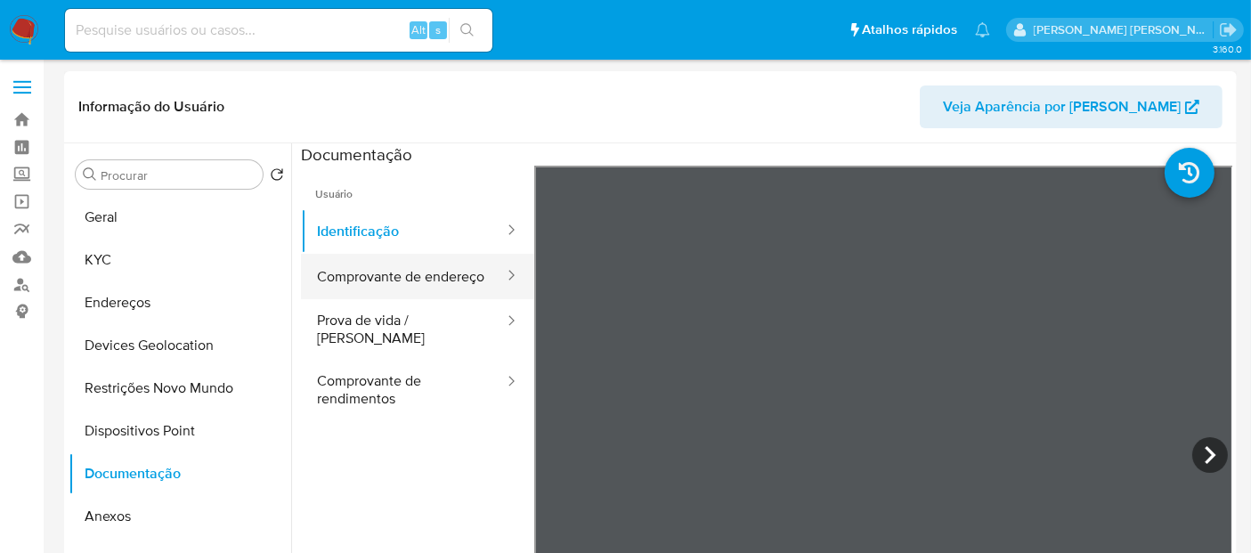
click at [414, 296] on button "Comprovante de endereço" at bounding box center [403, 276] width 205 height 45
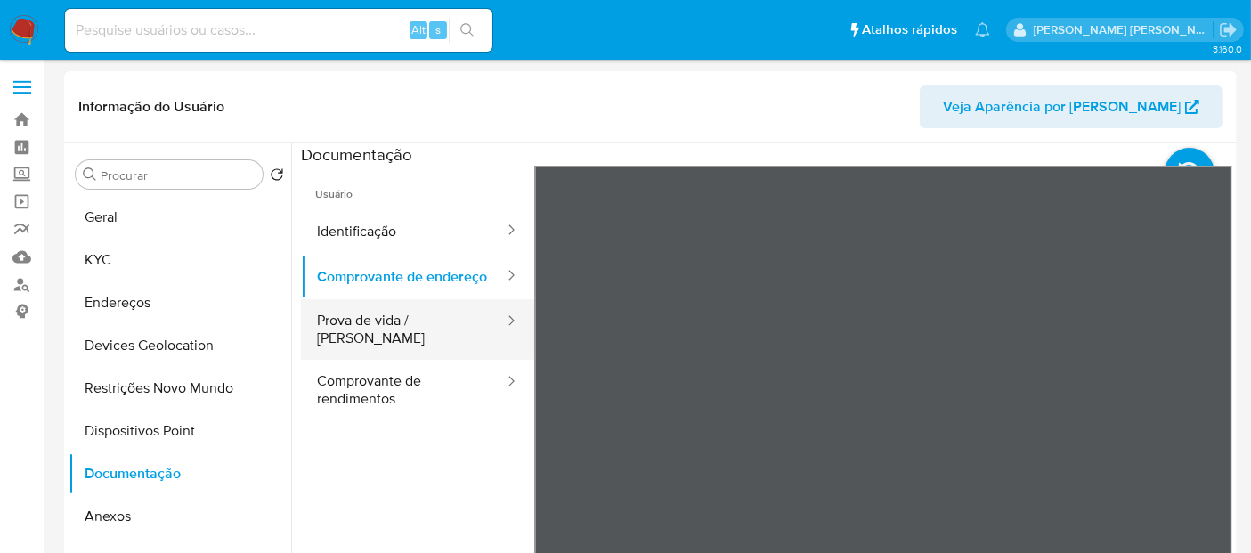
click at [370, 338] on button "Prova de vida / Selfie" at bounding box center [403, 329] width 205 height 61
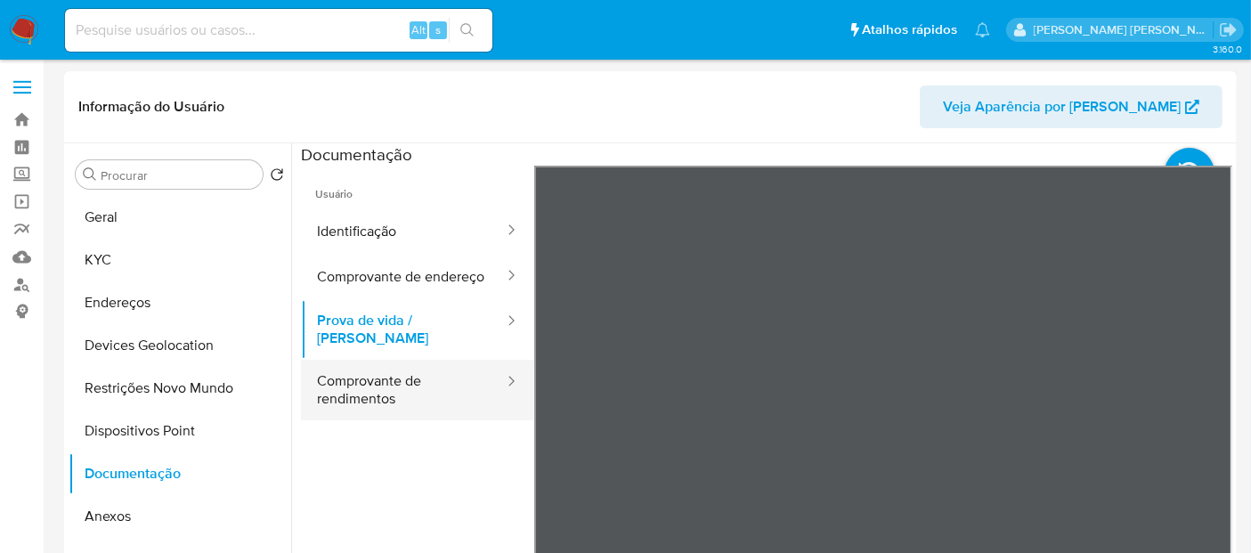
click at [388, 392] on button "Comprovante de rendimentos" at bounding box center [403, 390] width 205 height 61
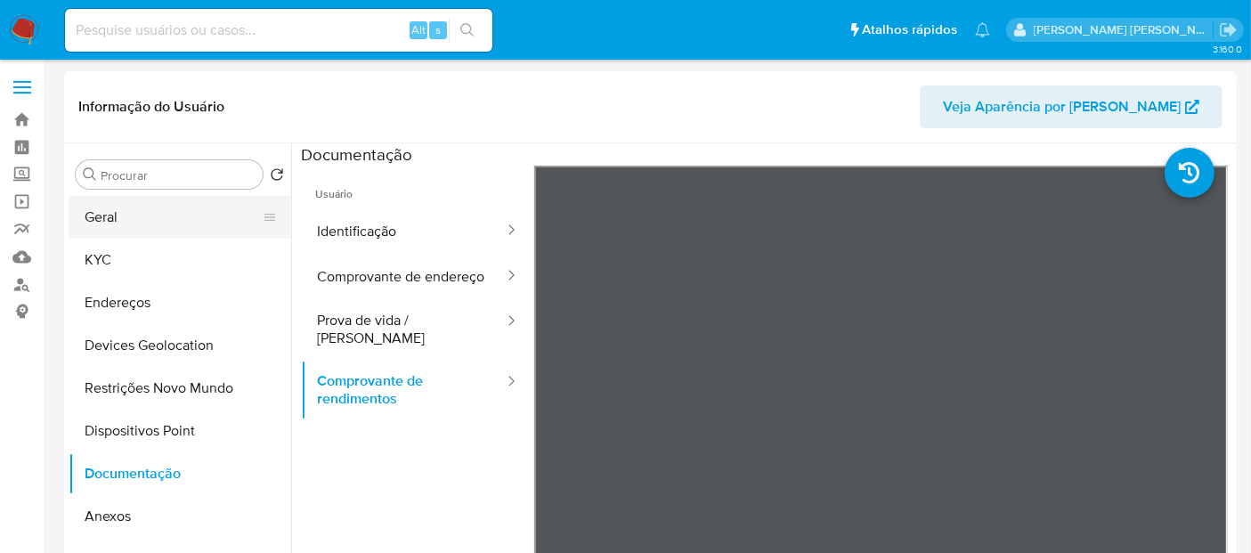
click at [176, 215] on button "Geral" at bounding box center [173, 217] width 208 height 43
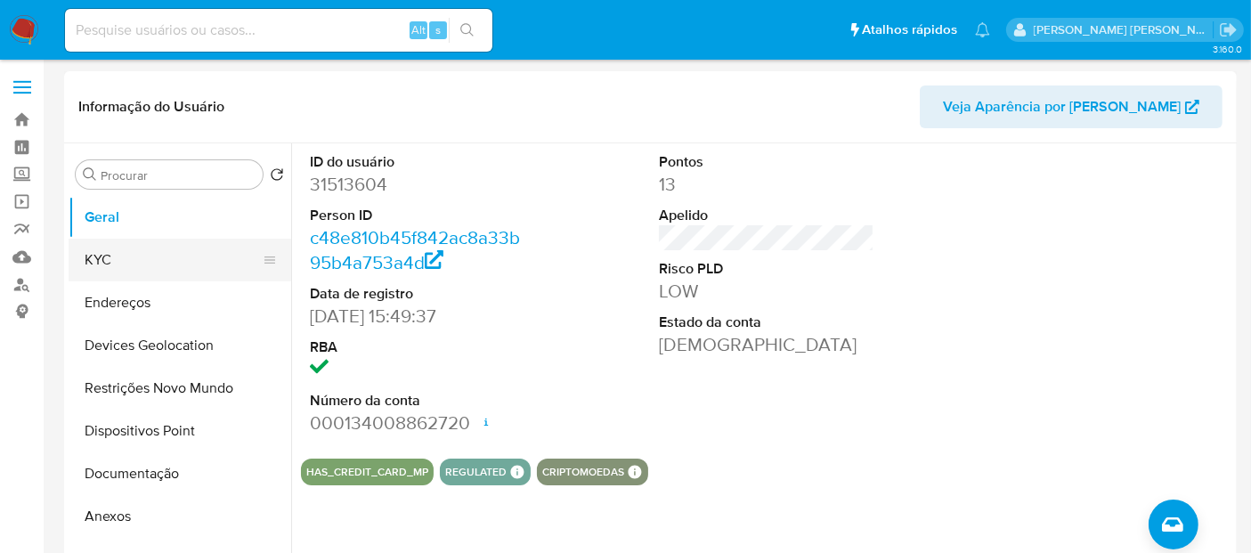
click at [193, 265] on button "KYC" at bounding box center [173, 260] width 208 height 43
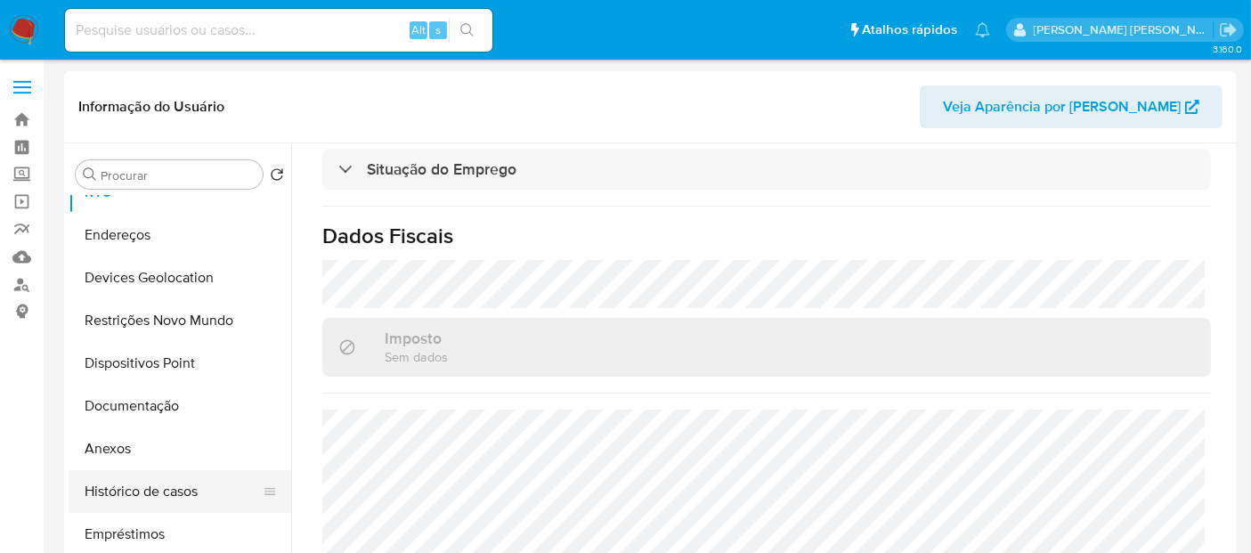
scroll to position [198, 0]
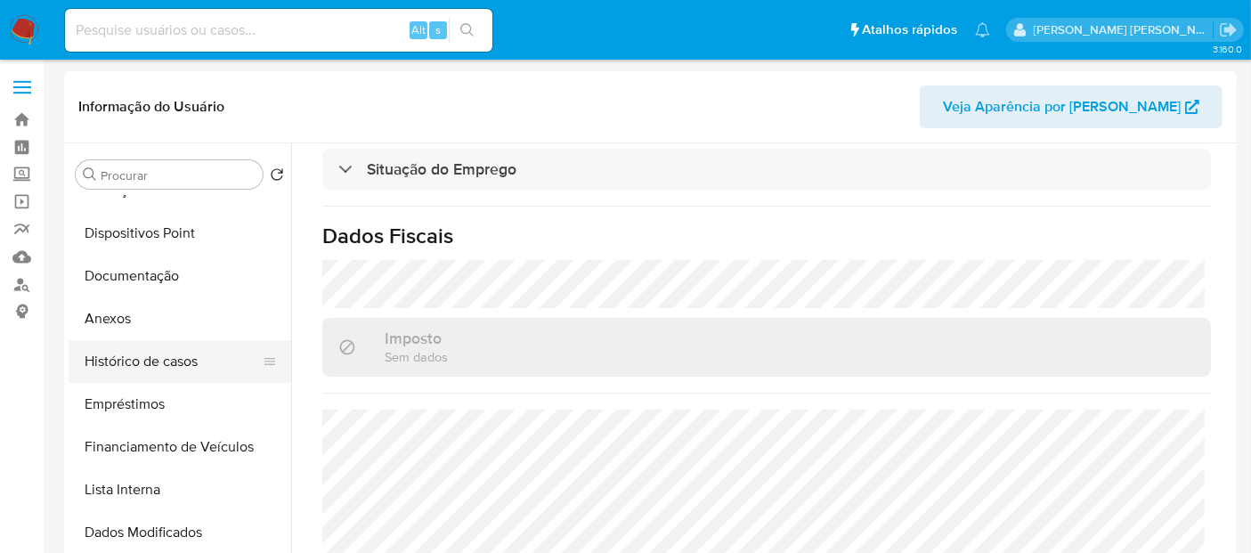
click at [181, 363] on button "Histórico de casos" at bounding box center [173, 361] width 208 height 43
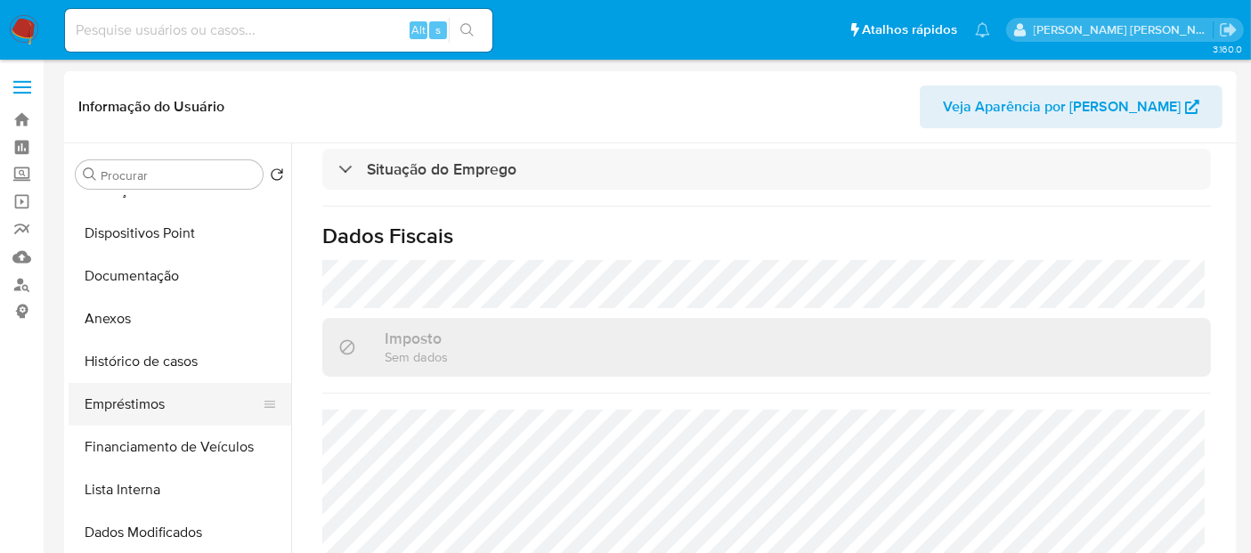
scroll to position [0, 0]
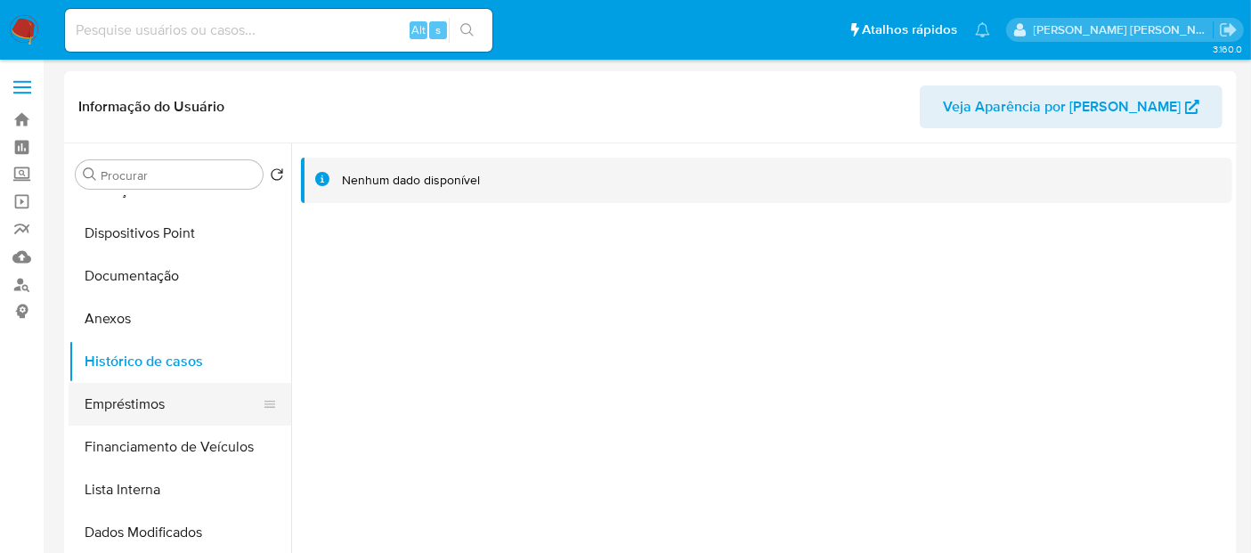
click at [165, 408] on button "Empréstimos" at bounding box center [173, 404] width 208 height 43
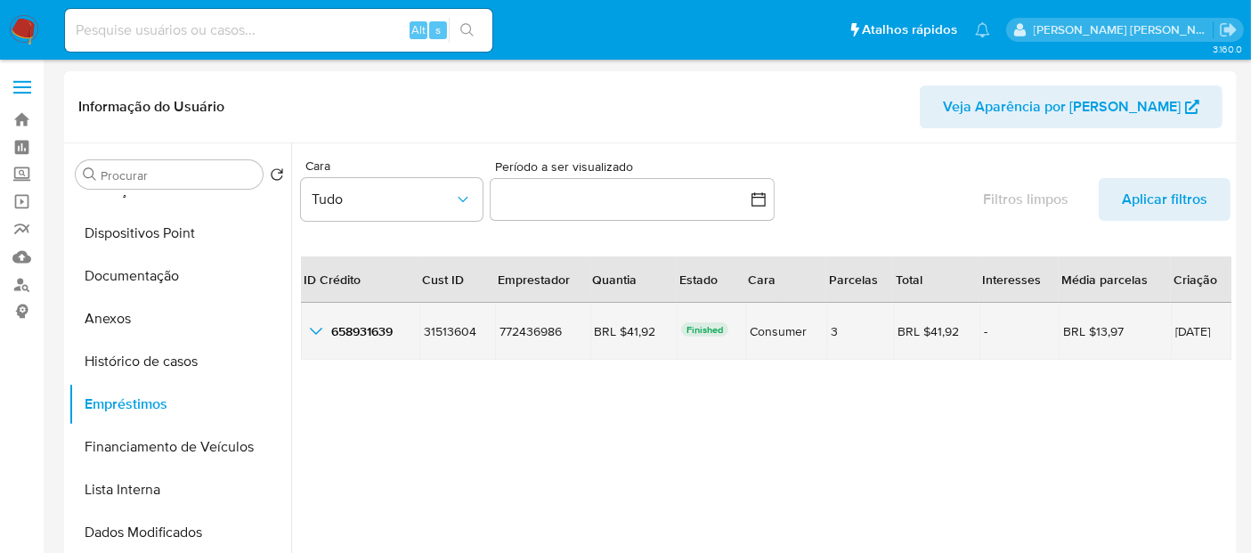
click at [315, 331] on icon "button_show_hidden_detail_by_id_0" at bounding box center [315, 331] width 21 height 21
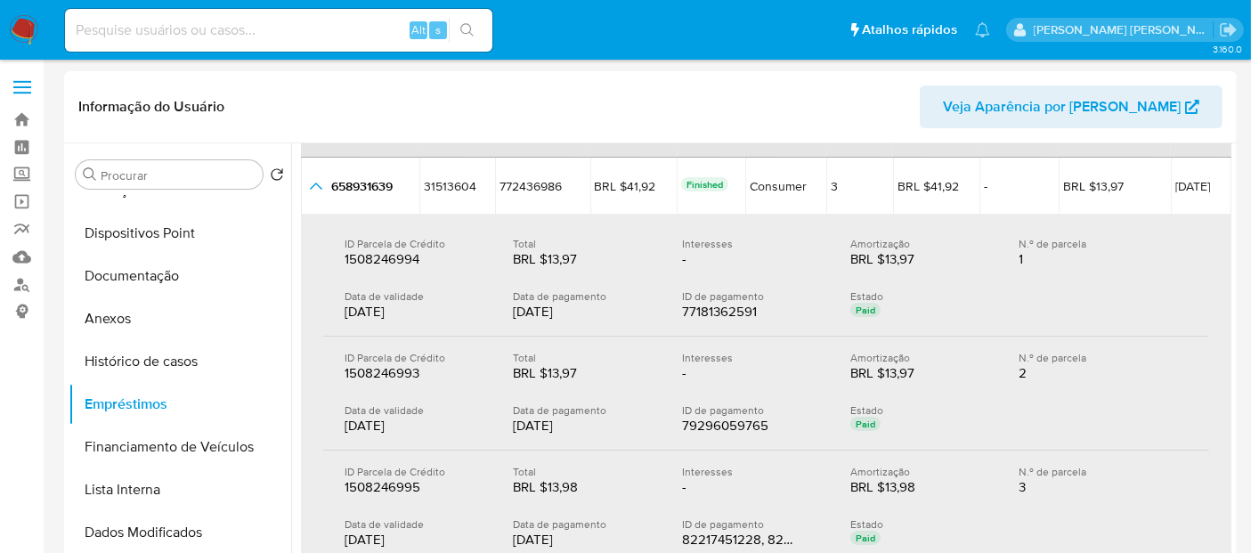
scroll to position [118, 0]
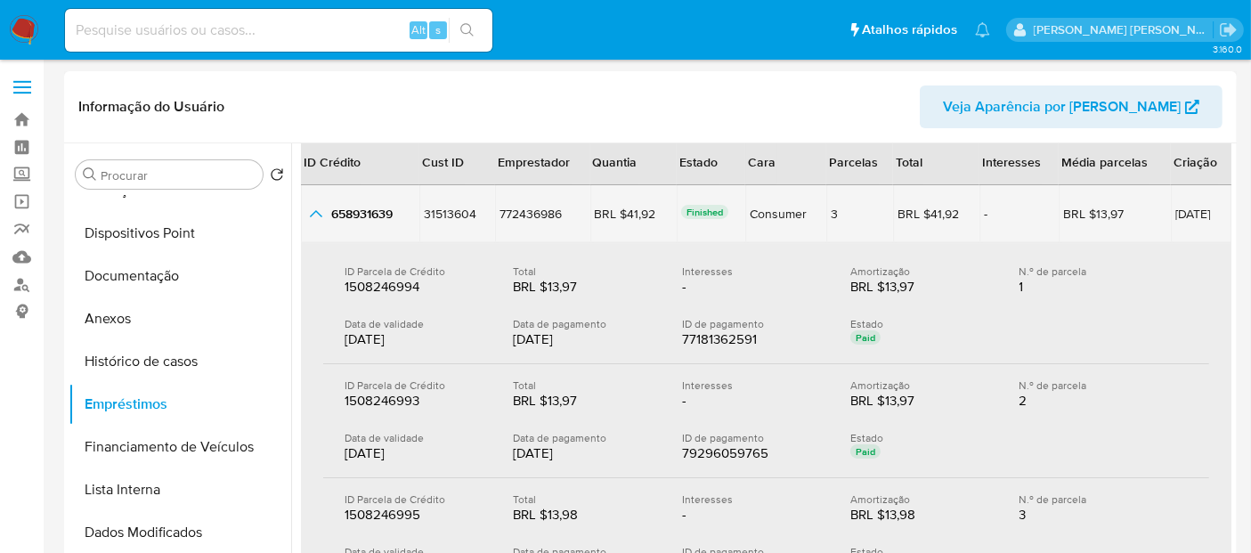
click at [319, 213] on icon "button_show_hidden_detail_by_id_0" at bounding box center [316, 213] width 12 height 7
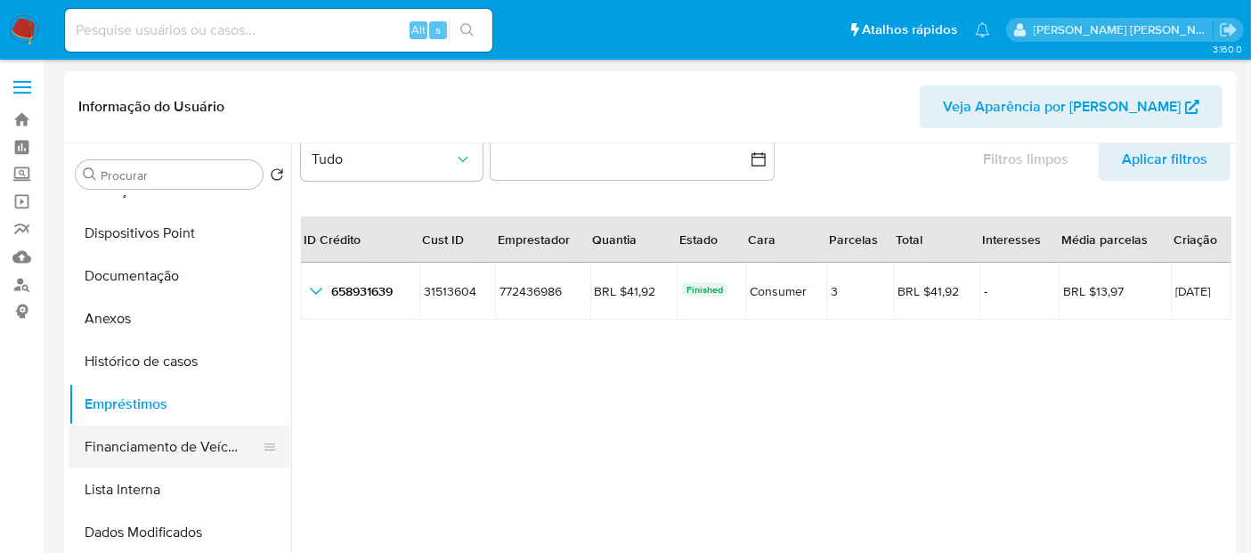
click at [170, 440] on button "Financiamento de Veículos" at bounding box center [173, 447] width 208 height 43
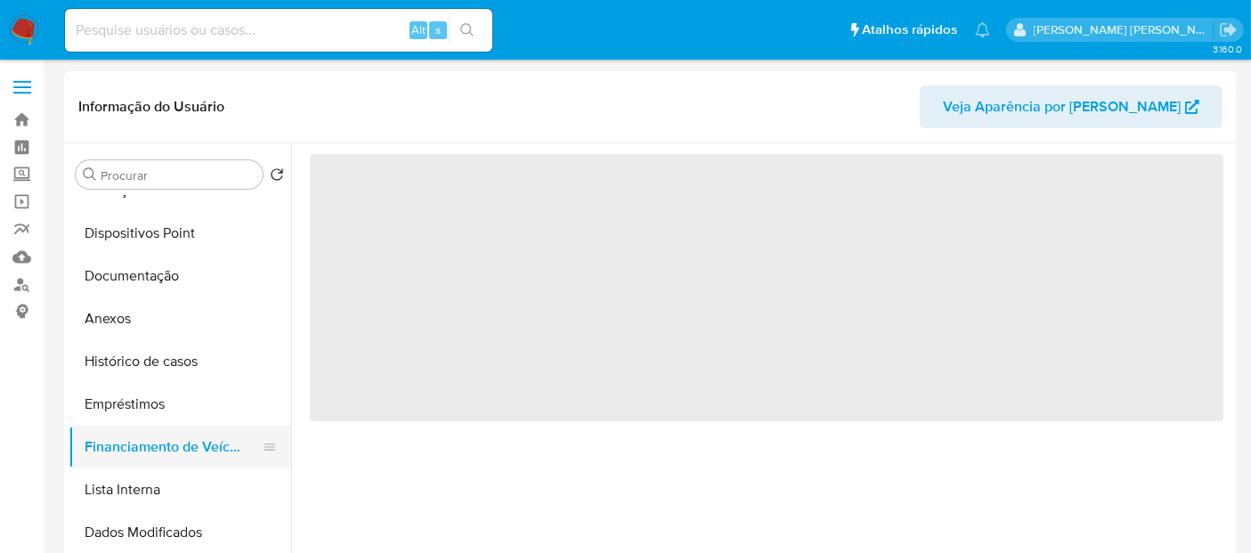
scroll to position [0, 0]
click at [142, 315] on button "Anexos" at bounding box center [173, 318] width 208 height 43
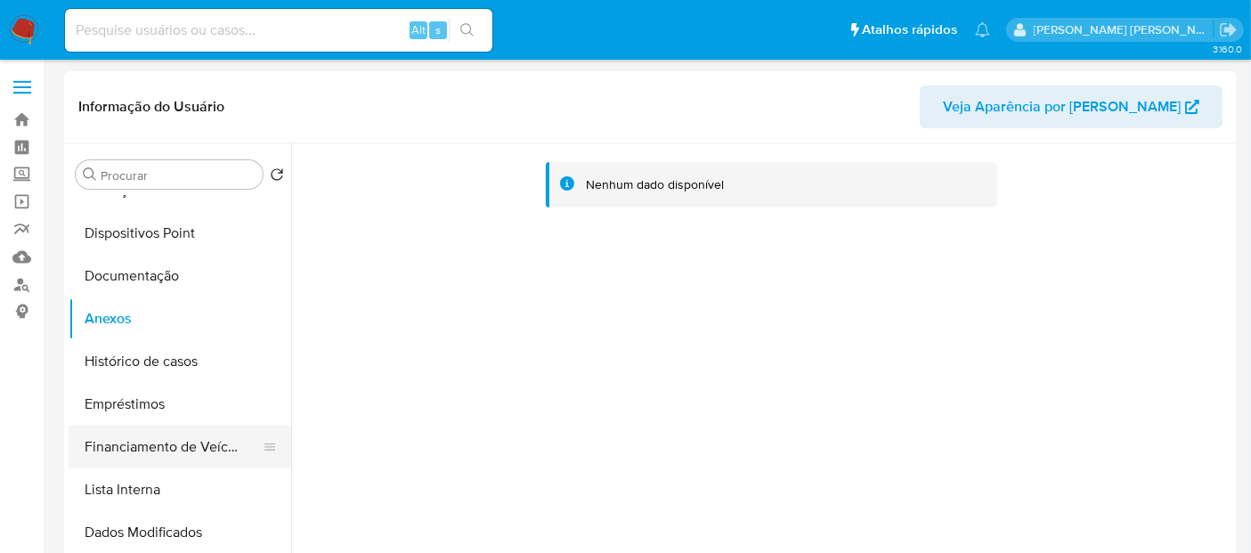
click at [199, 437] on button "Financiamento de Veículos" at bounding box center [173, 447] width 208 height 43
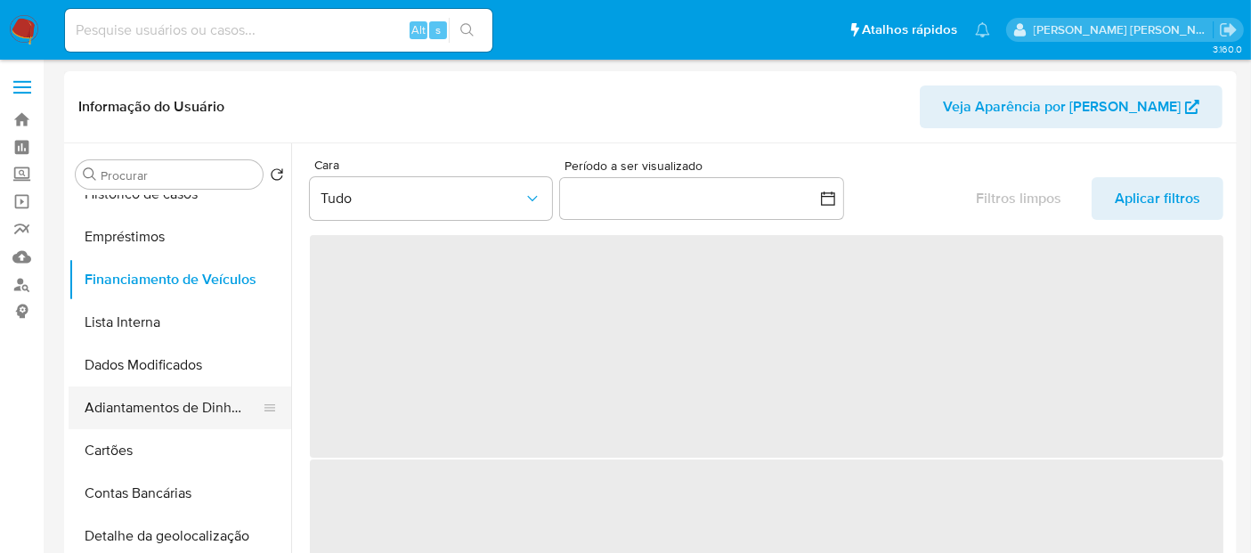
scroll to position [395, 0]
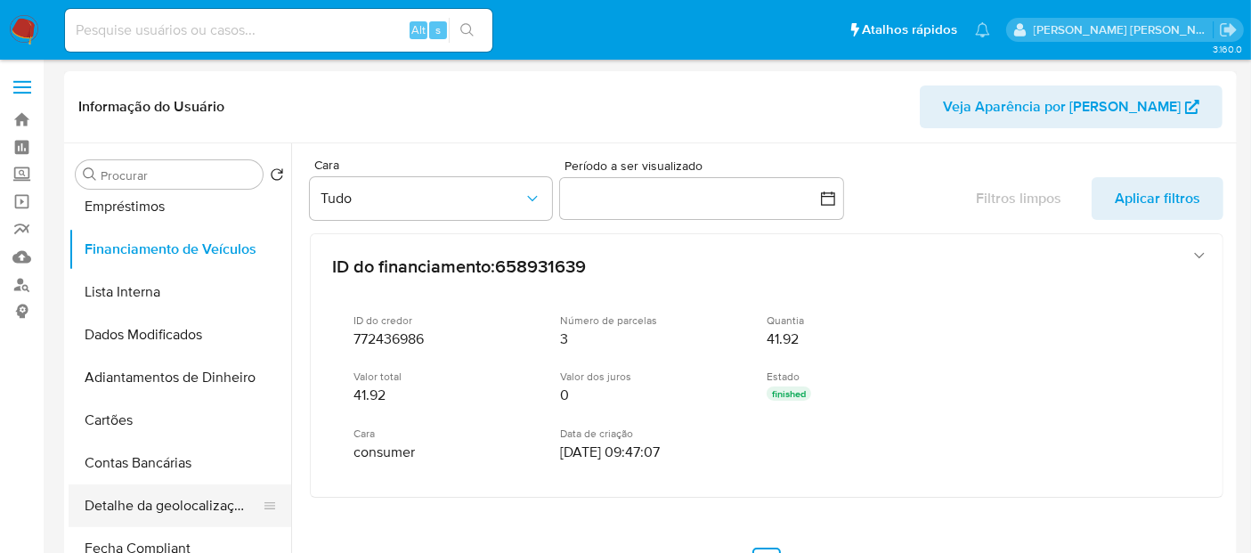
click at [135, 520] on button "Detalhe da geolocalização" at bounding box center [173, 505] width 208 height 43
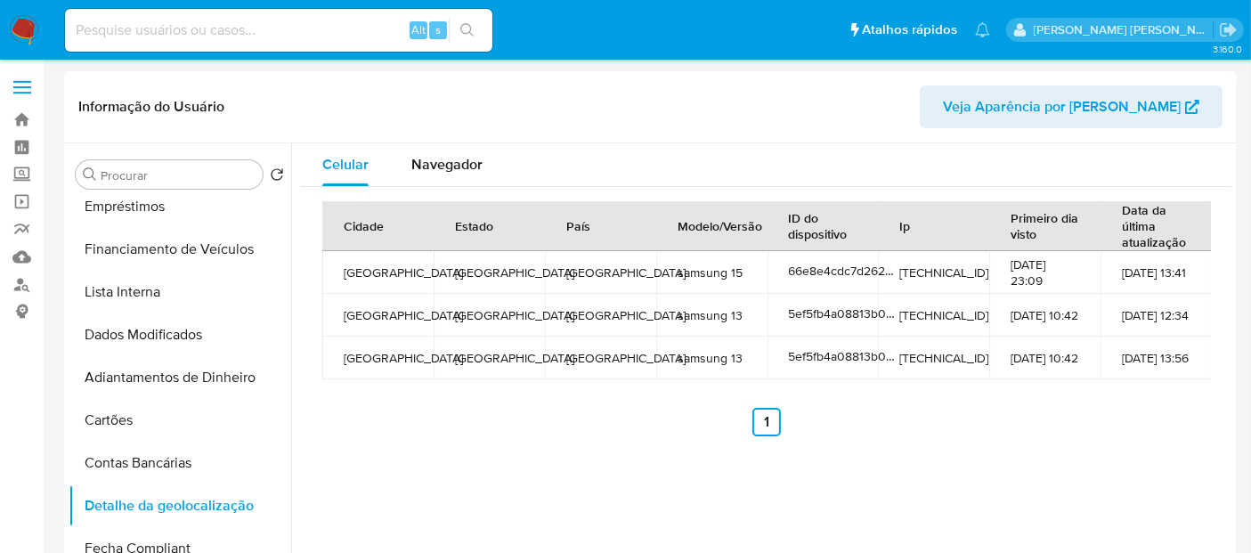
click at [1031, 415] on ul "Anterior 1 Siguiente" at bounding box center [766, 422] width 889 height 28
drag, startPoint x: 716, startPoint y: 319, endPoint x: 732, endPoint y: 319, distance: 16.0
click at [732, 319] on td "samsung 13" at bounding box center [711, 315] width 111 height 43
drag, startPoint x: 697, startPoint y: 273, endPoint x: 763, endPoint y: 273, distance: 65.9
click at [763, 273] on tr "São Paulo São Paulo Brazil samsung 15 66e8e4cdc7d26241a99243b5 189.96.227.6 16-…" at bounding box center [767, 272] width 890 height 43
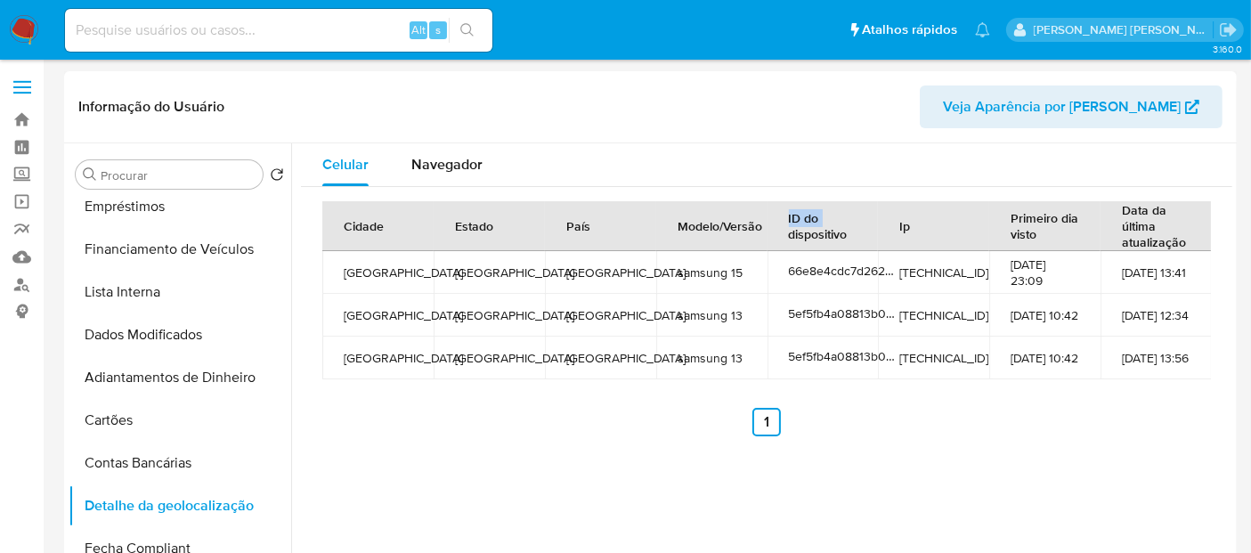
drag, startPoint x: 761, startPoint y: 241, endPoint x: 773, endPoint y: 245, distance: 12.1
click at [773, 245] on tr "Cidade Estado País Modelo/Versão ID do dispositivo Ip Primeiro dia visto Data d…" at bounding box center [767, 226] width 890 height 50
click at [835, 283] on td "66e8e4cdc7d26241a99243b5" at bounding box center [823, 272] width 111 height 43
drag, startPoint x: 1150, startPoint y: 278, endPoint x: 321, endPoint y: 281, distance: 829.2
click at [321, 281] on div "Cidade Estado País Modelo/Versão ID do dispositivo Ip Primeiro dia visto Data d…" at bounding box center [767, 319] width 932 height 264
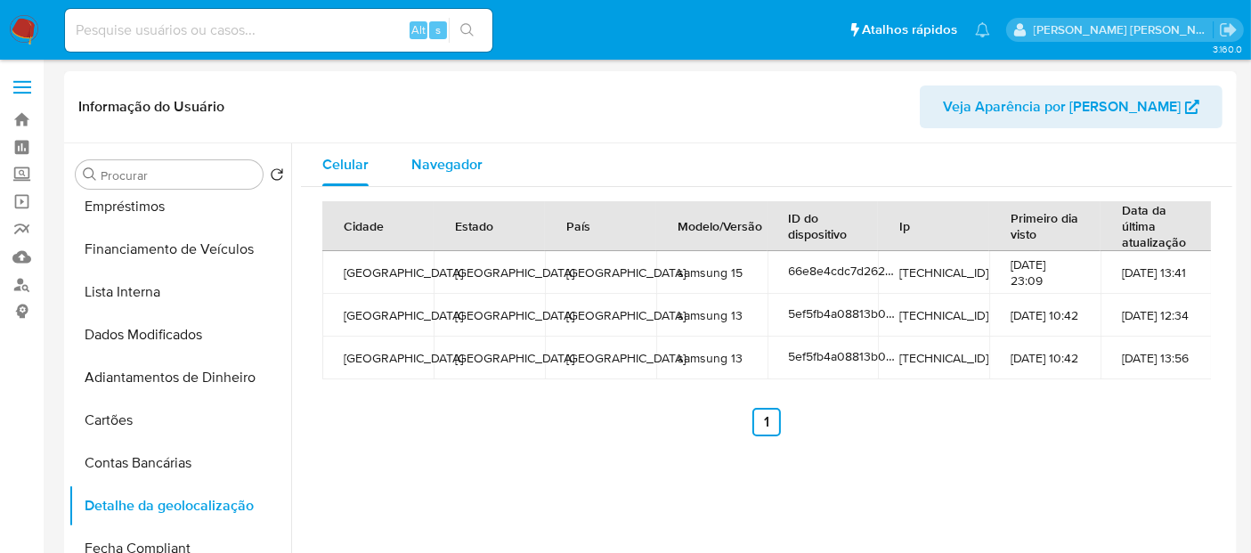
click at [411, 162] on span "Navegador" at bounding box center [446, 164] width 71 height 20
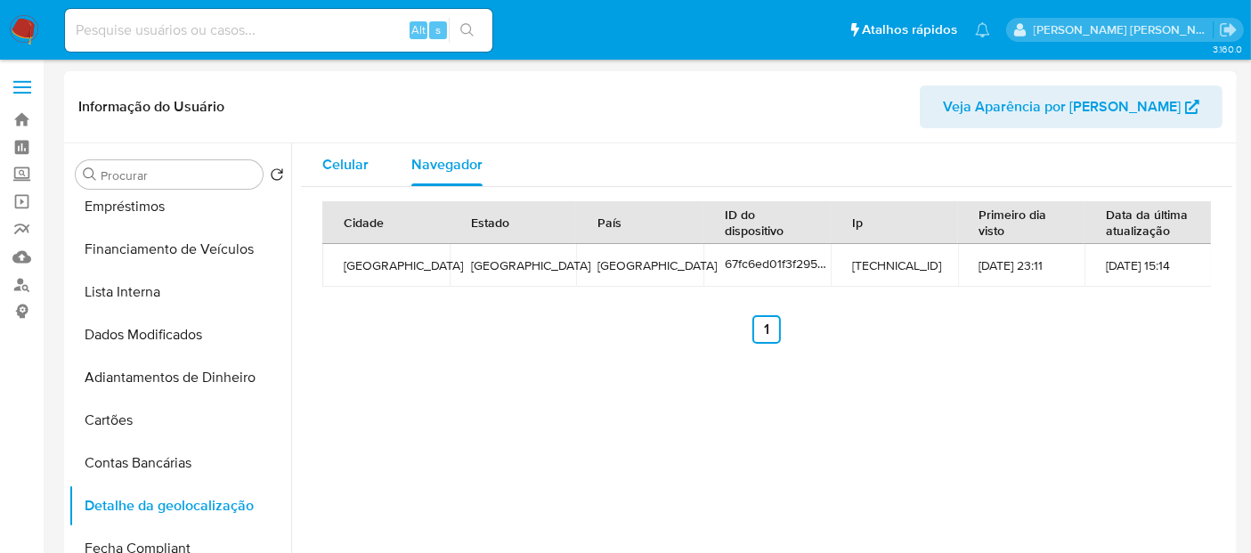
click at [344, 172] on span "Celular" at bounding box center [345, 164] width 46 height 20
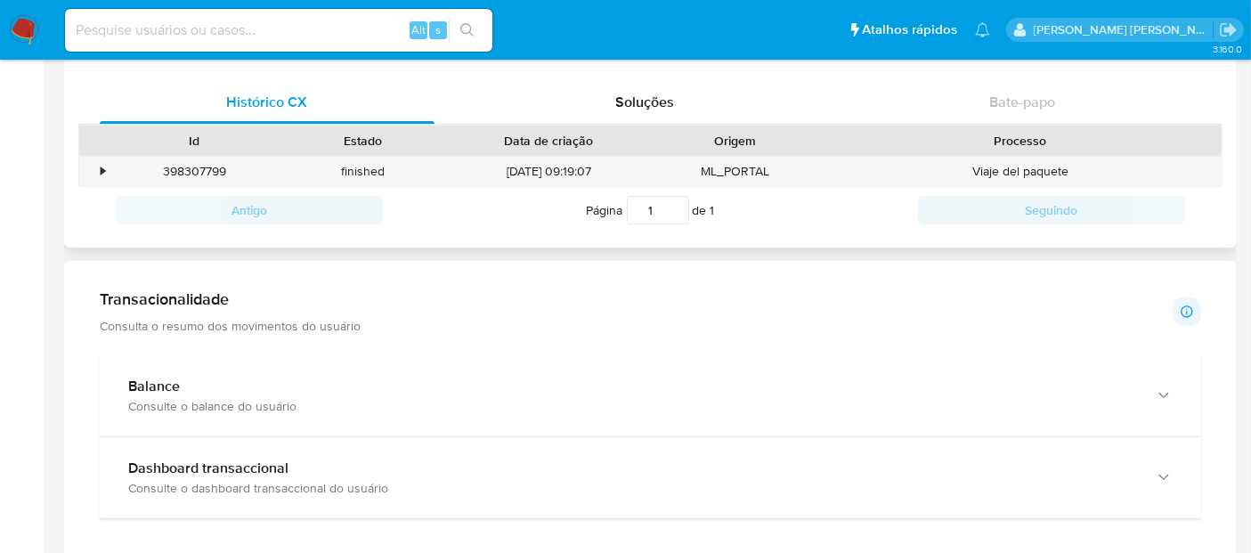
scroll to position [494, 0]
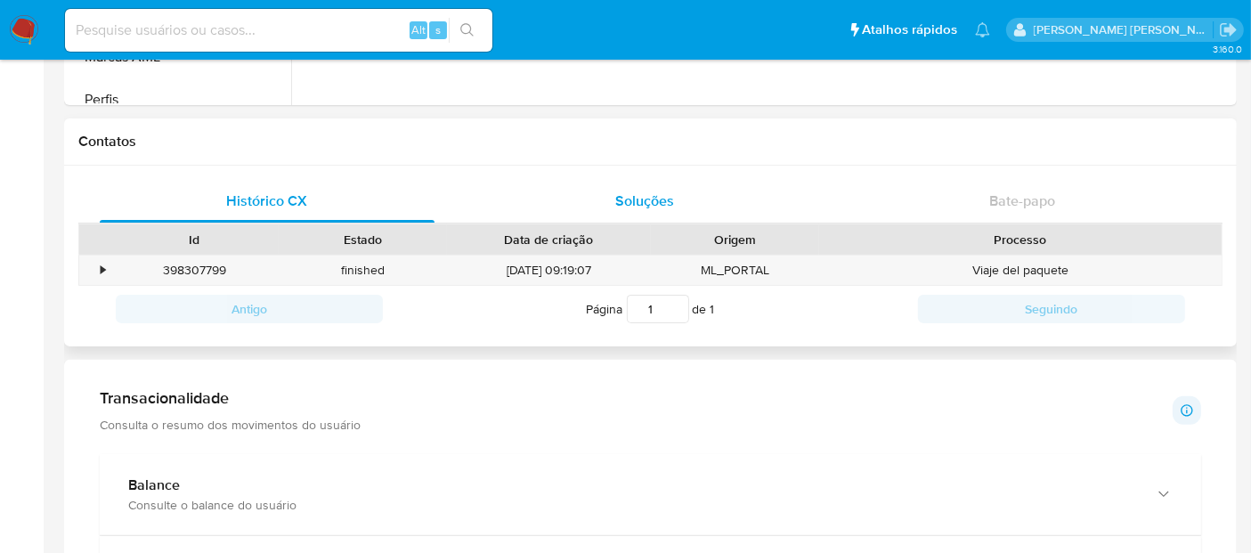
click at [652, 202] on span "Soluções" at bounding box center [644, 201] width 59 height 20
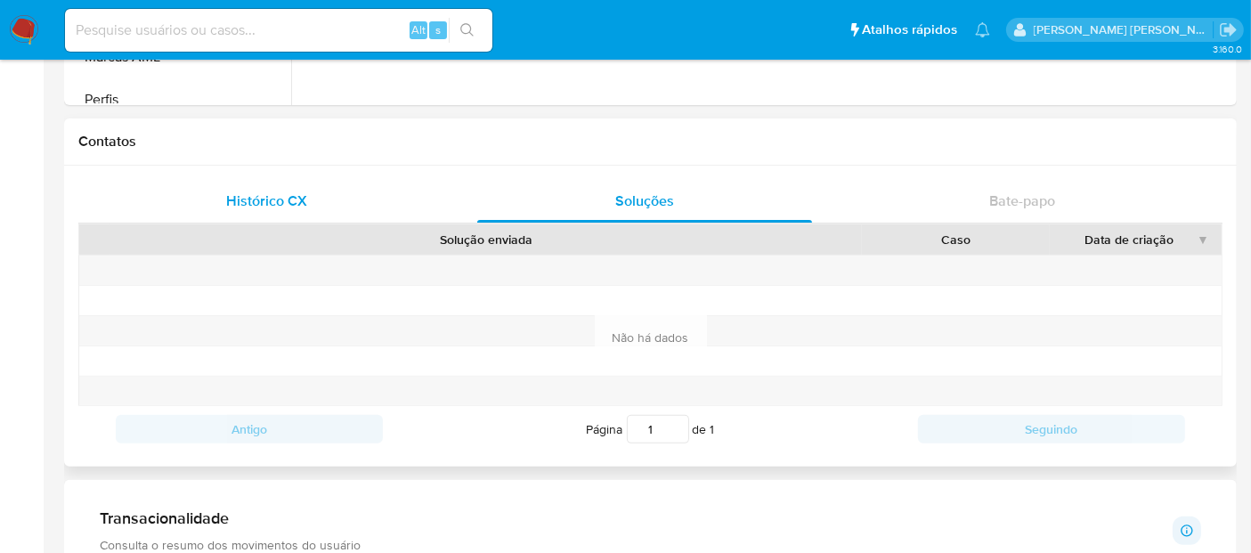
click at [294, 202] on span "Histórico CX" at bounding box center [267, 201] width 81 height 20
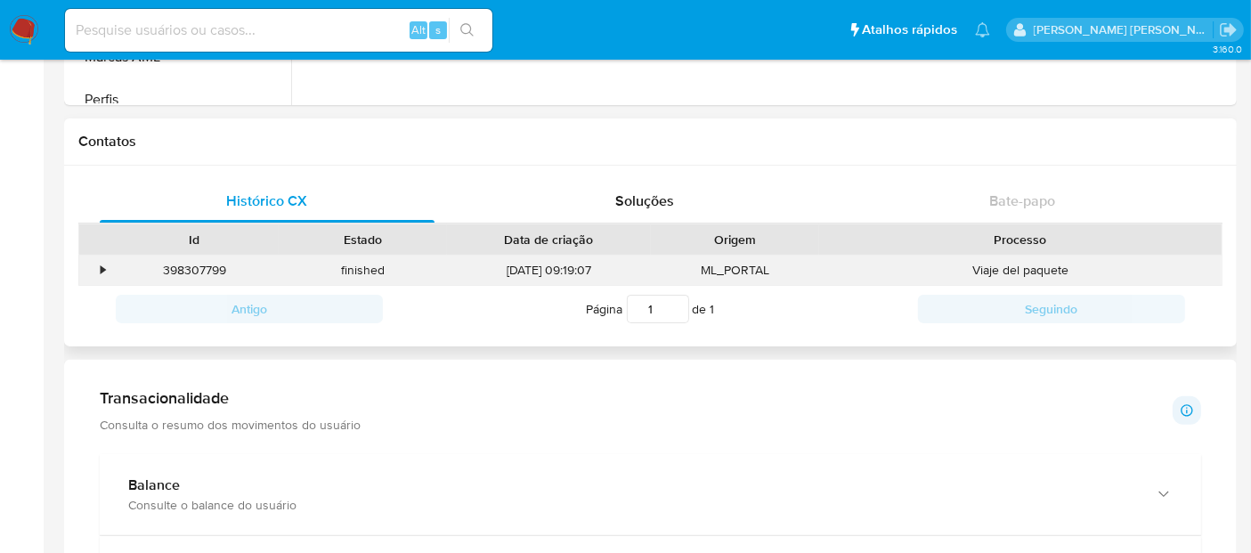
click at [110, 265] on div "398307799" at bounding box center [194, 270] width 168 height 29
click at [104, 268] on div "•" at bounding box center [103, 270] width 4 height 17
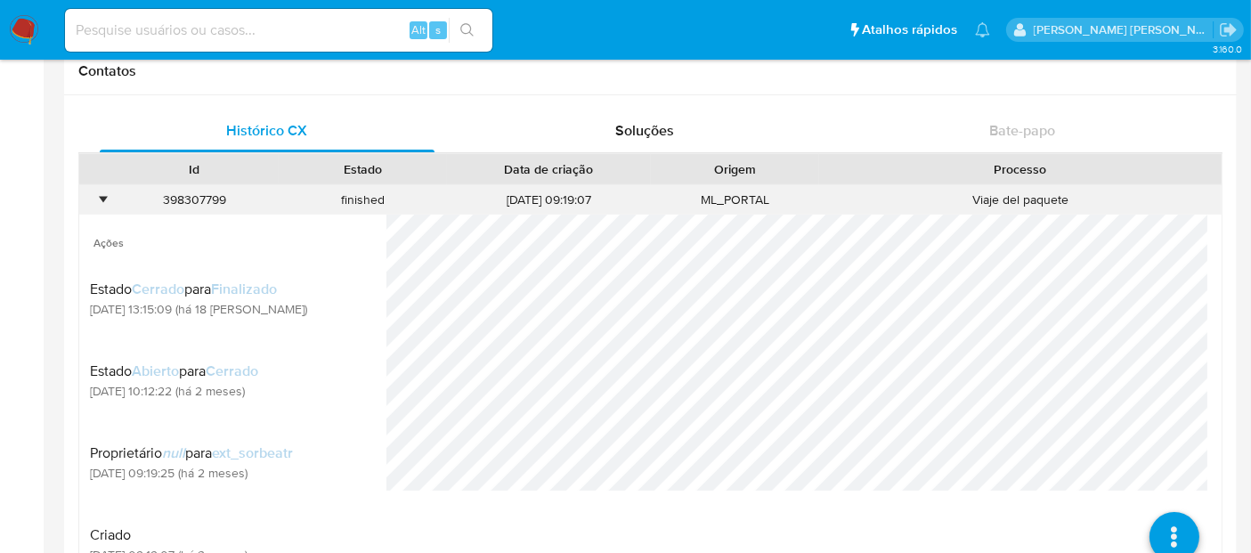
scroll to position [593, 0]
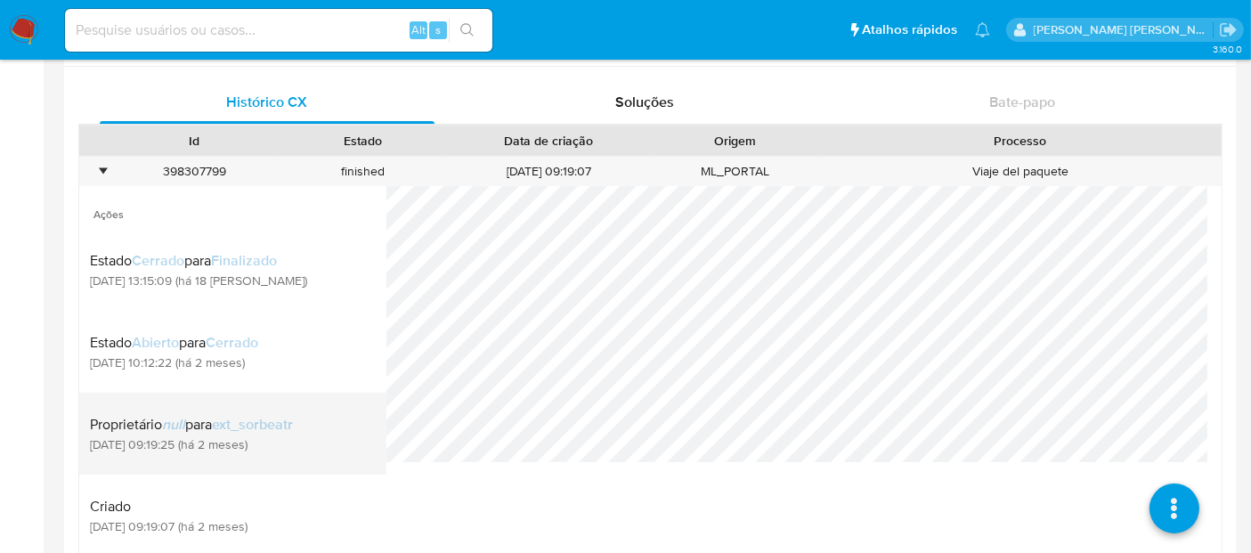
click at [348, 441] on div "Proprietário null para ext_sorbeatr 02/08/2025 09:19:25 (há 2 meses)" at bounding box center [233, 433] width 286 height 61
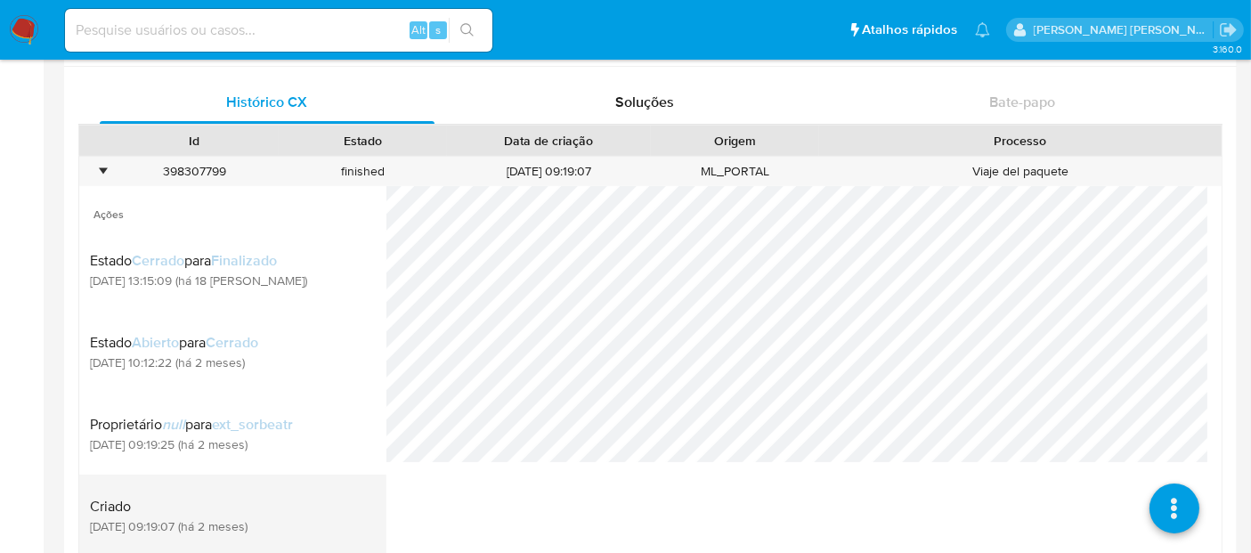
click at [328, 535] on div "Criado 02/08/2025 09:19:07 (há 2 meses)" at bounding box center [233, 515] width 286 height 61
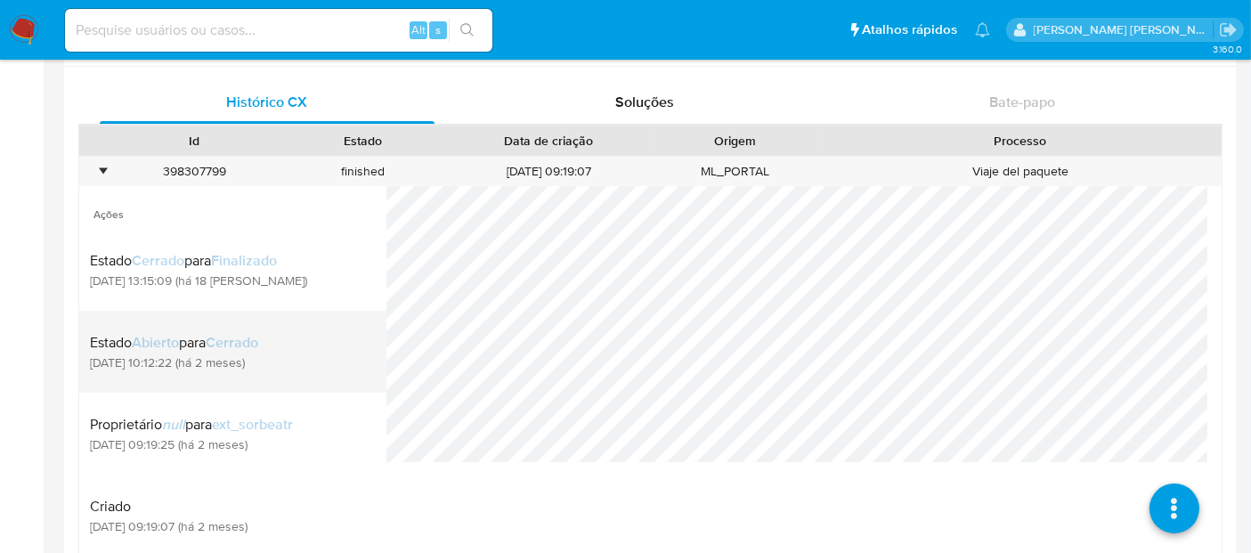
click at [318, 346] on div "Estado Abierto para Cerrado 02/08/2025 10:12:22 (há 2 meses)" at bounding box center [233, 352] width 286 height 61
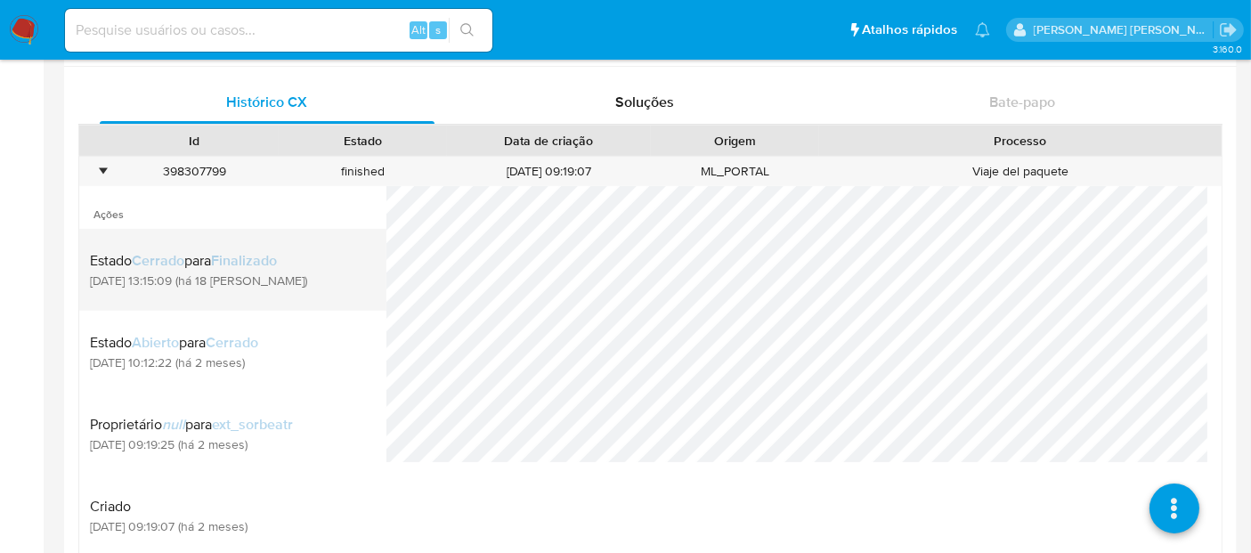
click at [306, 269] on div "Estado Cerrado para Finalizado 01/09/2025 13:15:09 (há 18 dias)" at bounding box center [233, 270] width 286 height 61
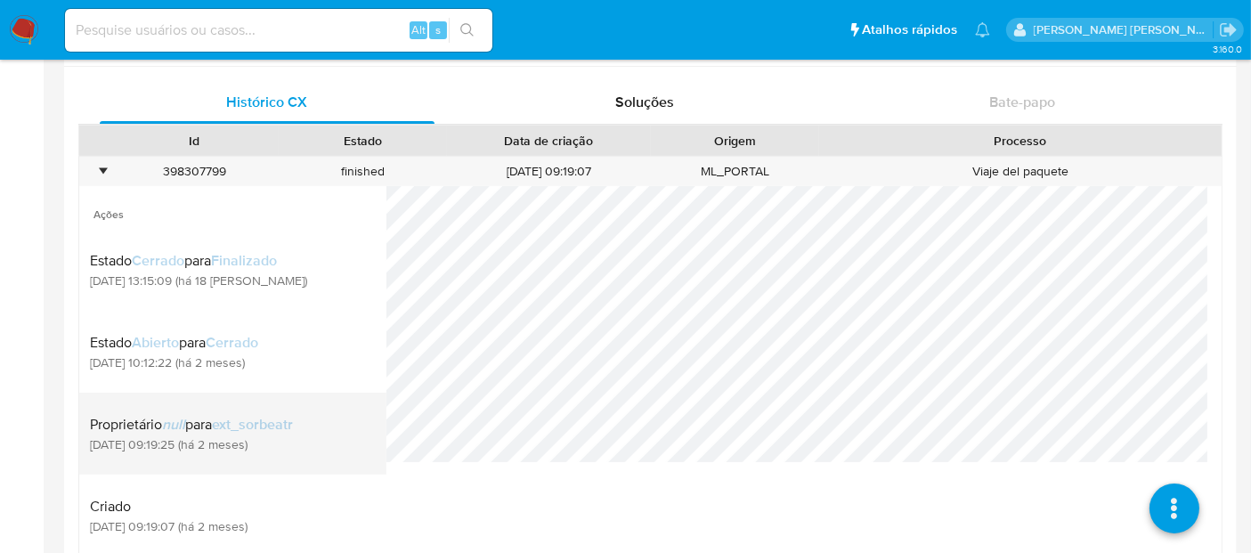
click at [251, 427] on span "ext_sorbeatr" at bounding box center [252, 424] width 81 height 20
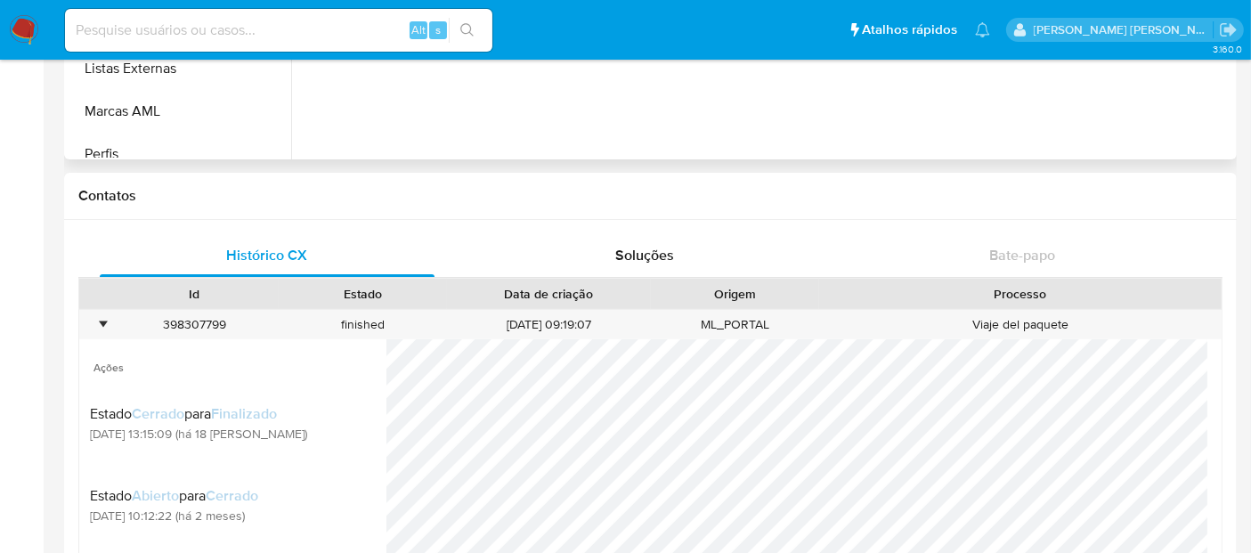
scroll to position [395, 0]
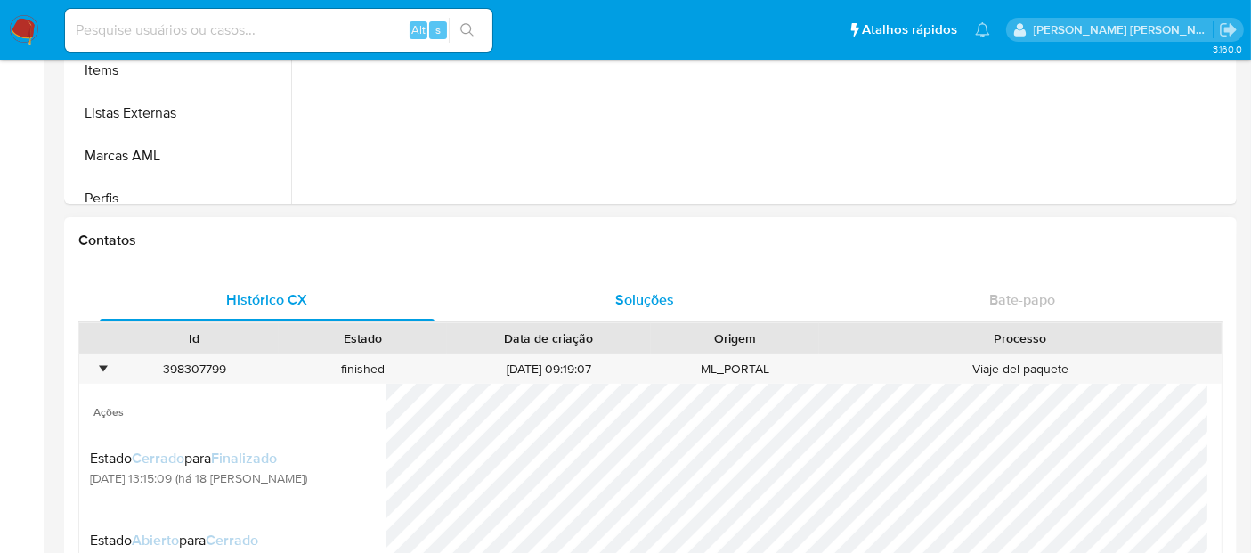
click at [621, 313] on div "Soluções" at bounding box center [644, 300] width 335 height 43
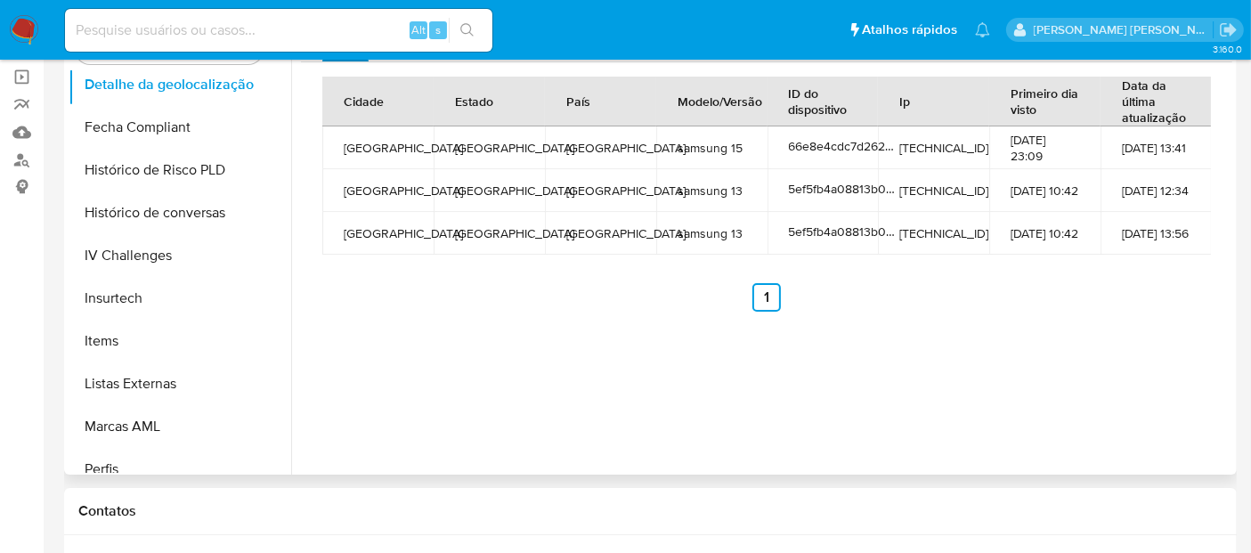
scroll to position [0, 0]
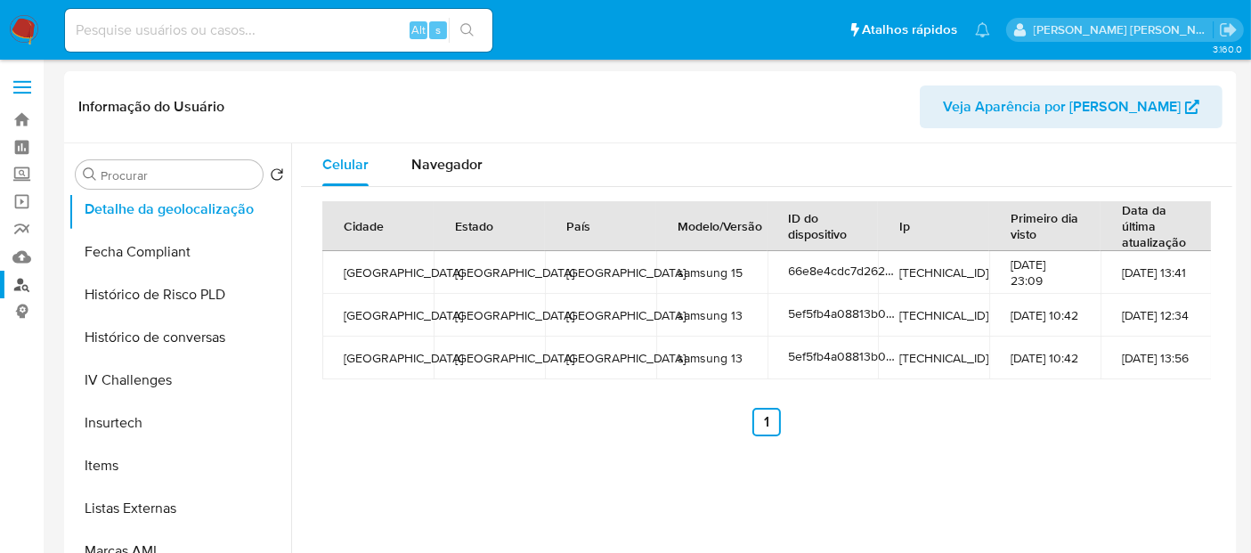
click at [14, 281] on link "Localizador de pessoas" at bounding box center [106, 285] width 212 height 28
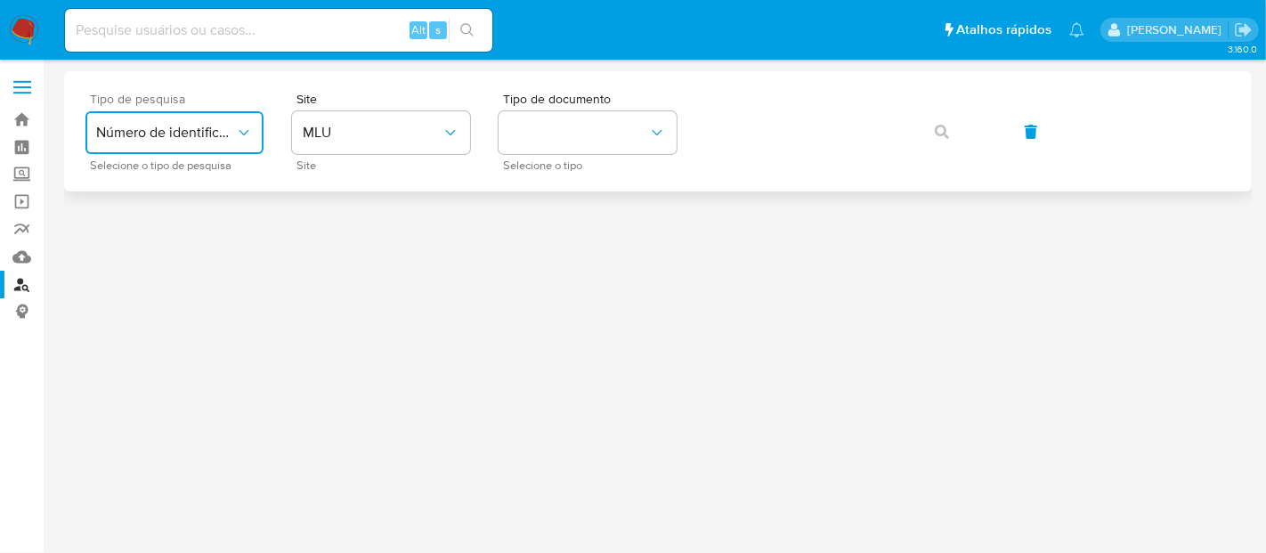
click at [201, 128] on span "Número de identificação" at bounding box center [165, 133] width 139 height 18
click at [167, 235] on div "User ID" at bounding box center [169, 241] width 146 height 43
click at [204, 140] on span "User ID" at bounding box center [165, 133] width 139 height 18
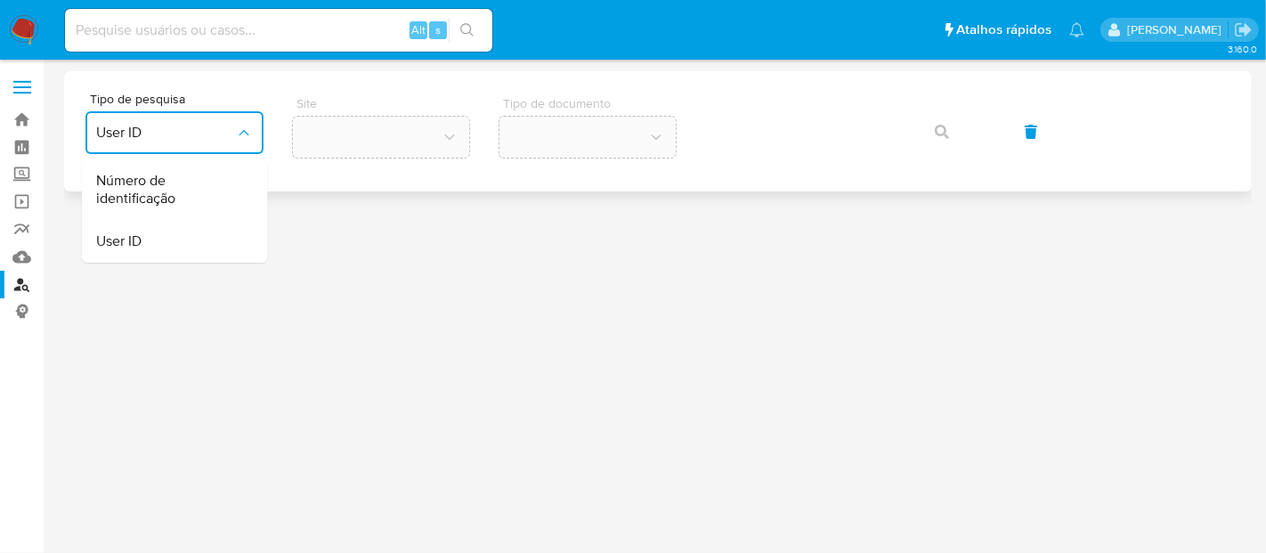
drag, startPoint x: 202, startPoint y: 183, endPoint x: 249, endPoint y: 175, distance: 48.0
click at [202, 184] on span "Número de identificação" at bounding box center [169, 190] width 146 height 36
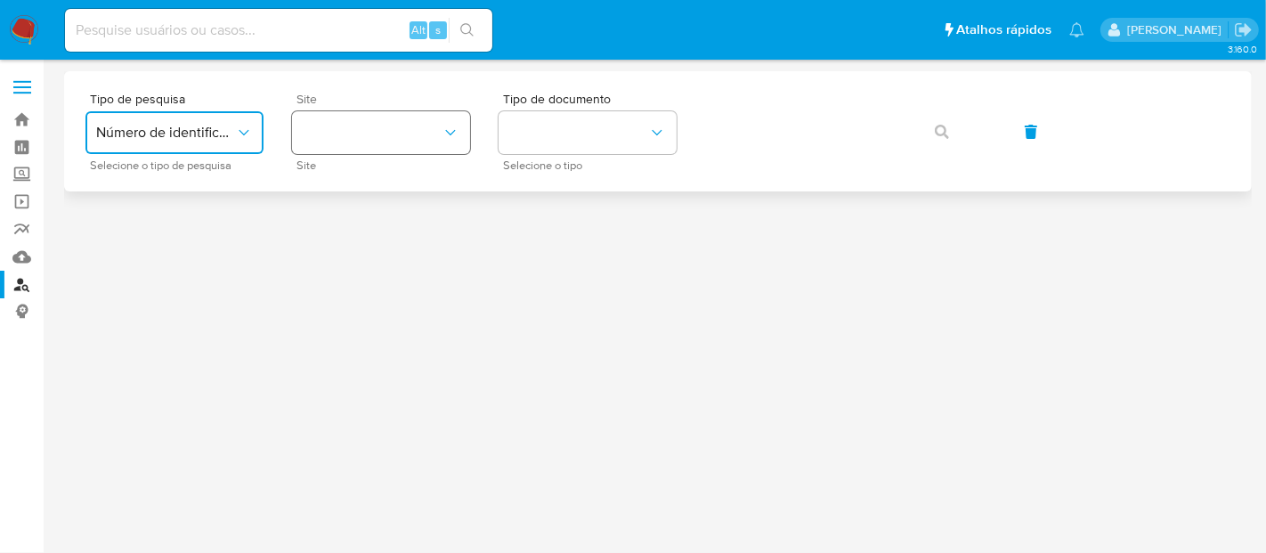
click at [414, 123] on button "site_id" at bounding box center [381, 132] width 178 height 43
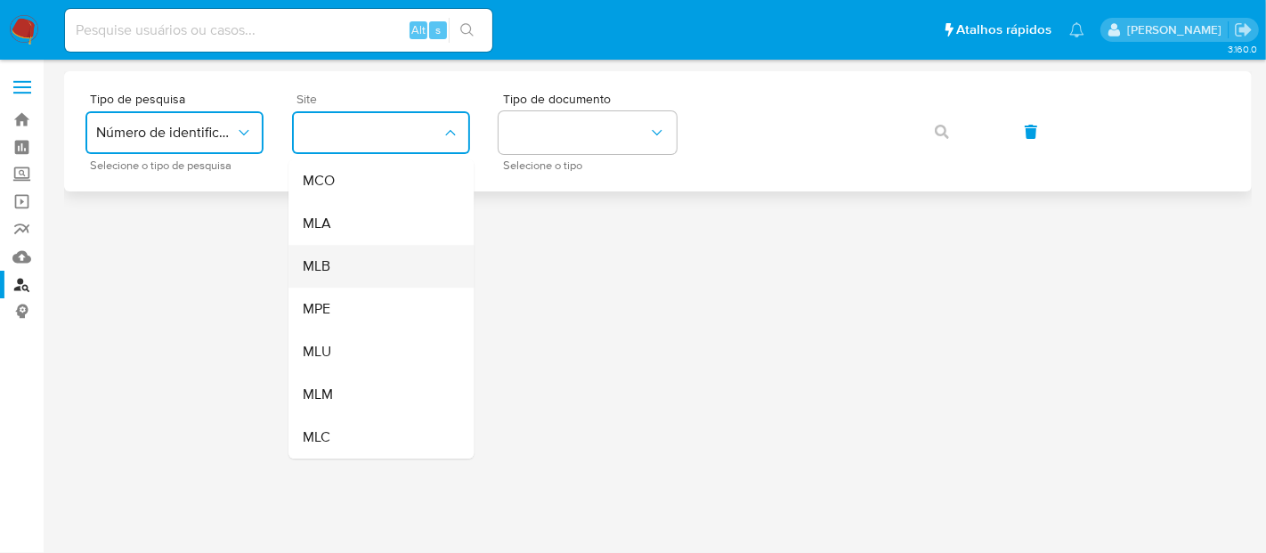
click at [375, 273] on div "MLB" at bounding box center [376, 266] width 146 height 43
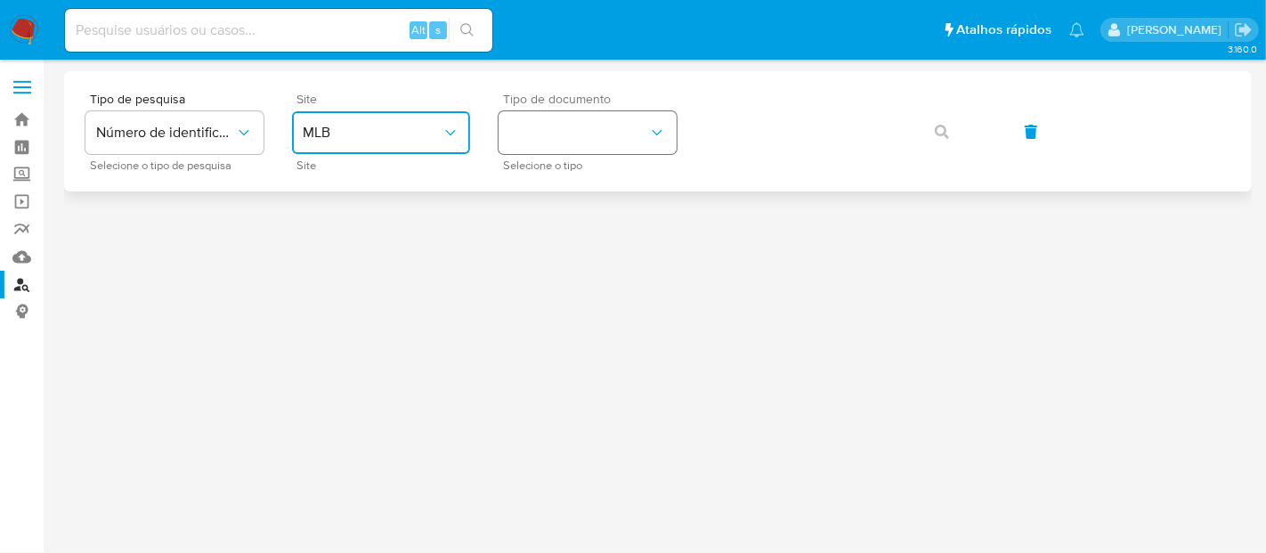
click at [557, 142] on button "identificationType" at bounding box center [588, 132] width 178 height 43
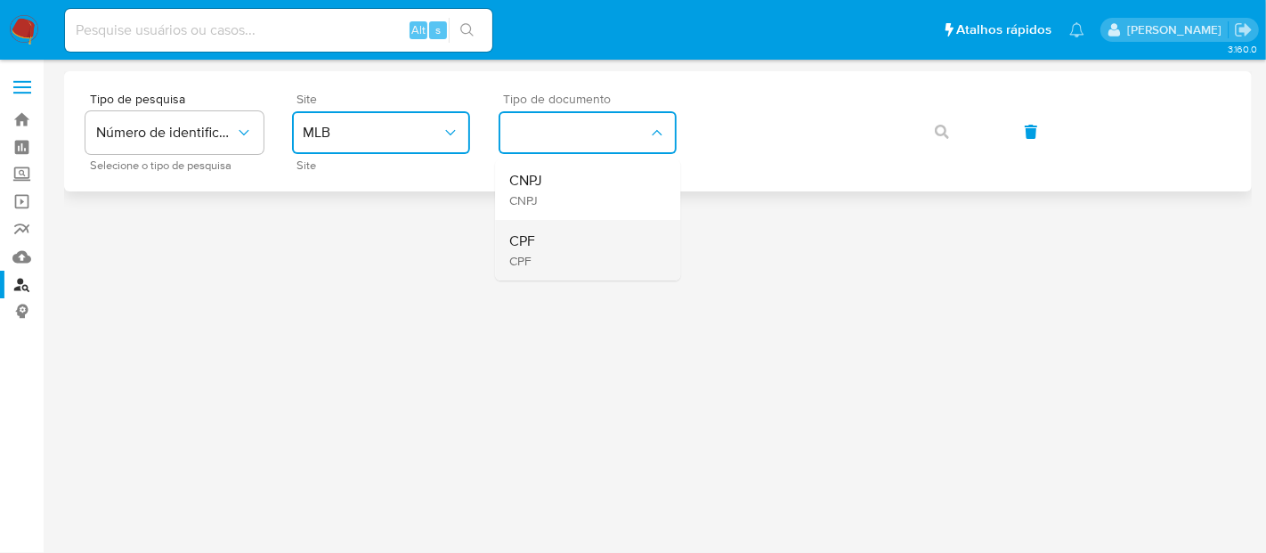
click at [564, 254] on div "CPF CPF" at bounding box center [582, 250] width 146 height 61
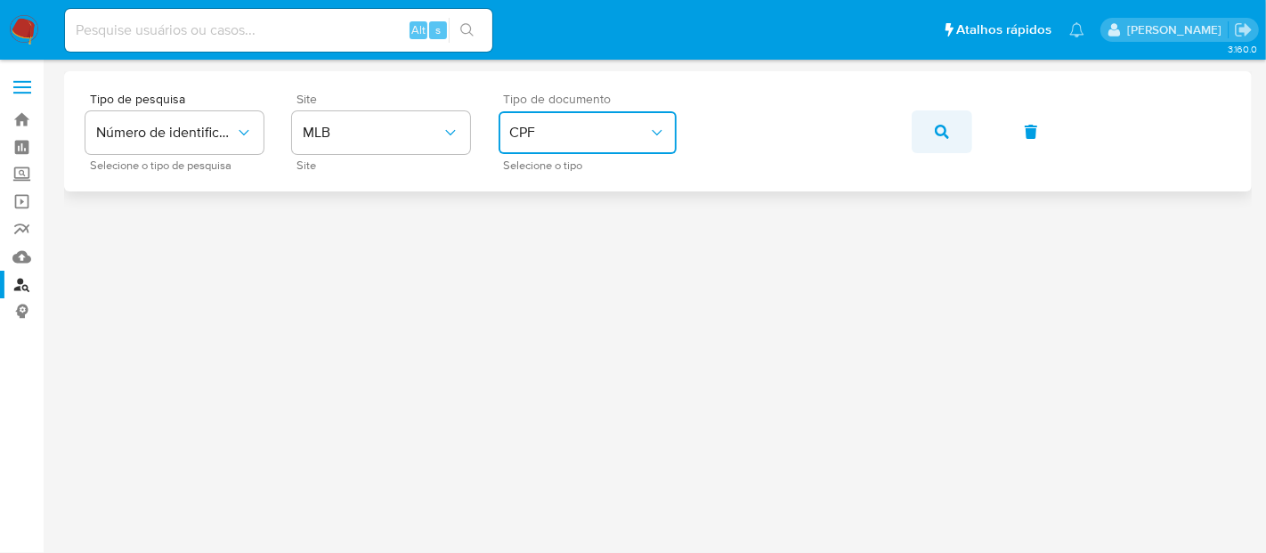
click at [927, 129] on button "button" at bounding box center [942, 131] width 61 height 43
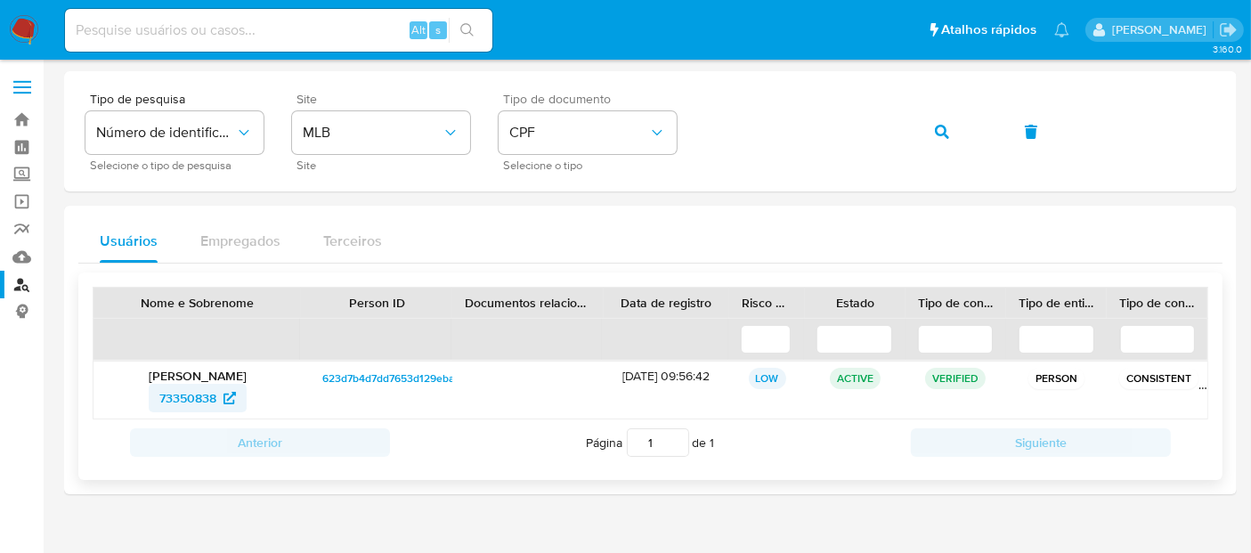
click at [201, 395] on span "73350838" at bounding box center [187, 398] width 57 height 28
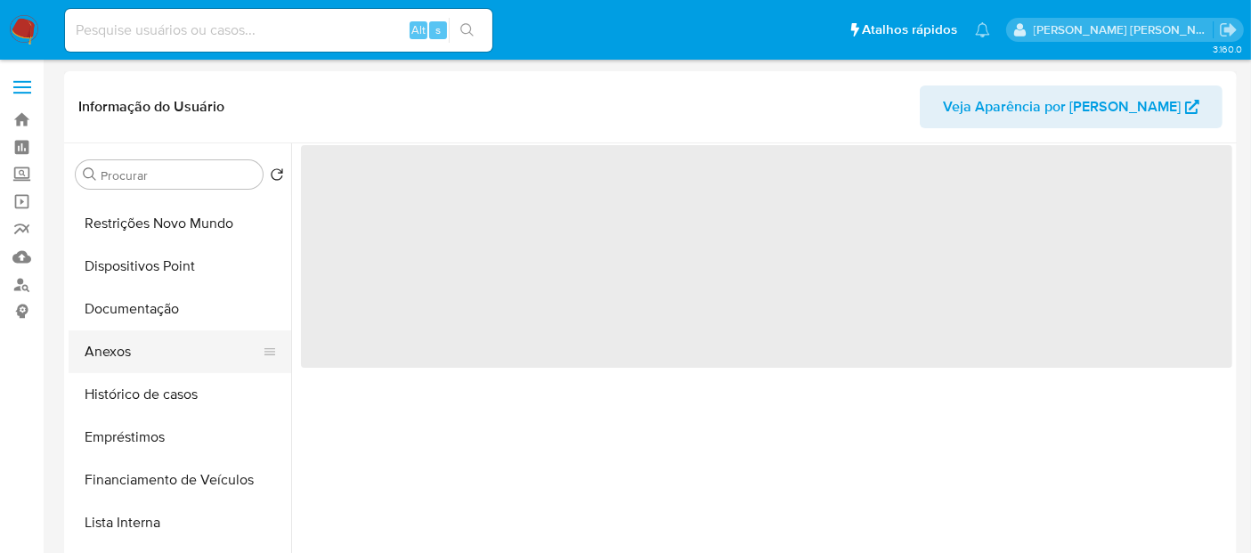
scroll to position [198, 0]
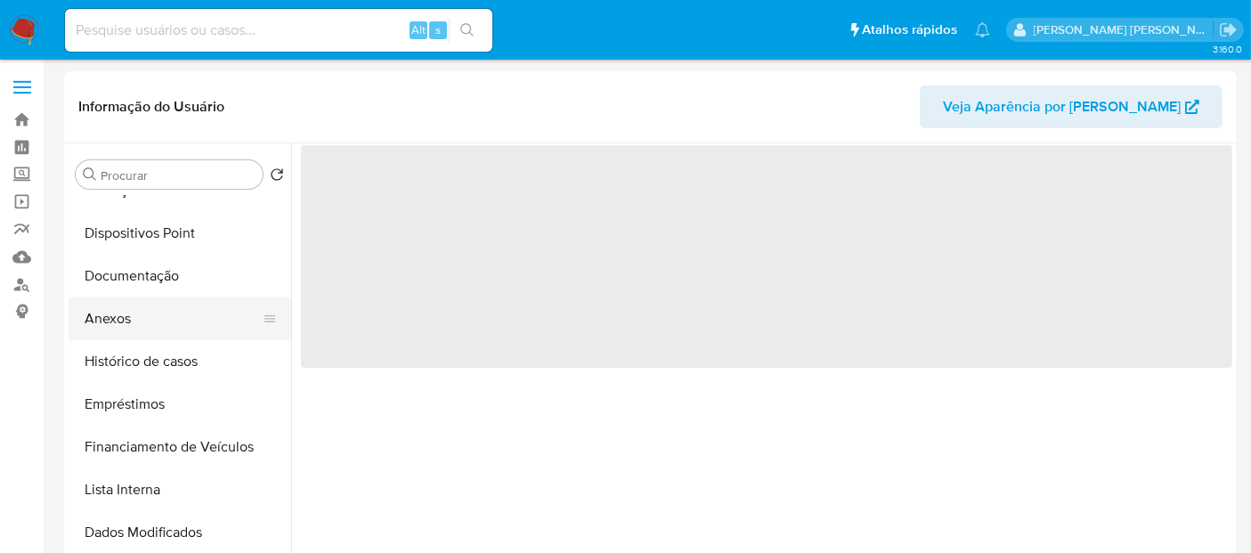
select select "10"
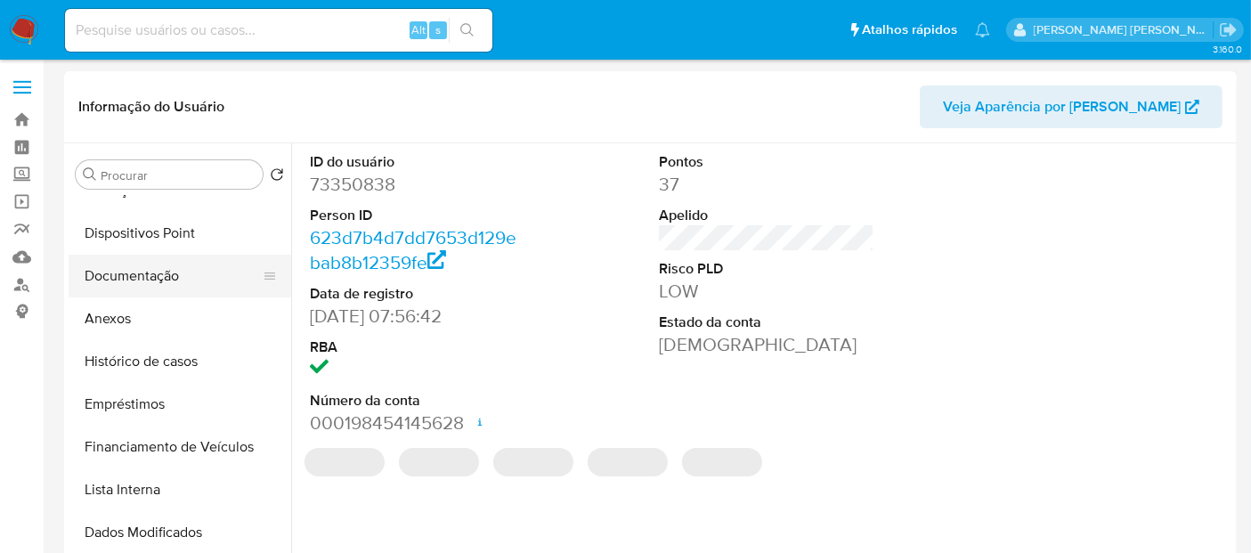
click at [167, 271] on button "Documentação" at bounding box center [173, 276] width 208 height 43
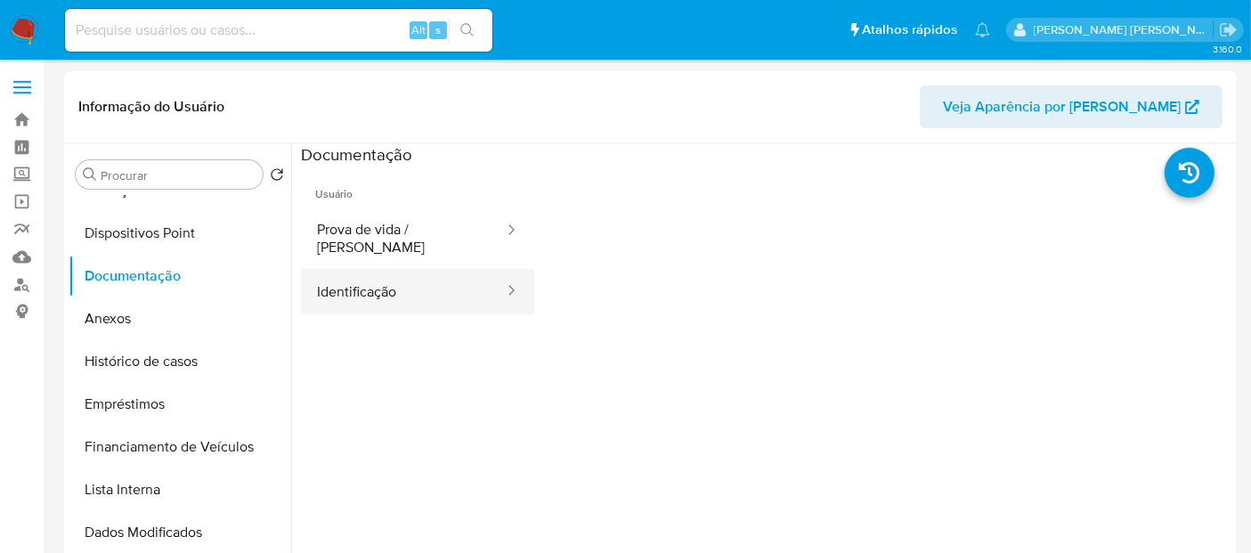
click at [467, 279] on button "Identificação" at bounding box center [403, 291] width 205 height 45
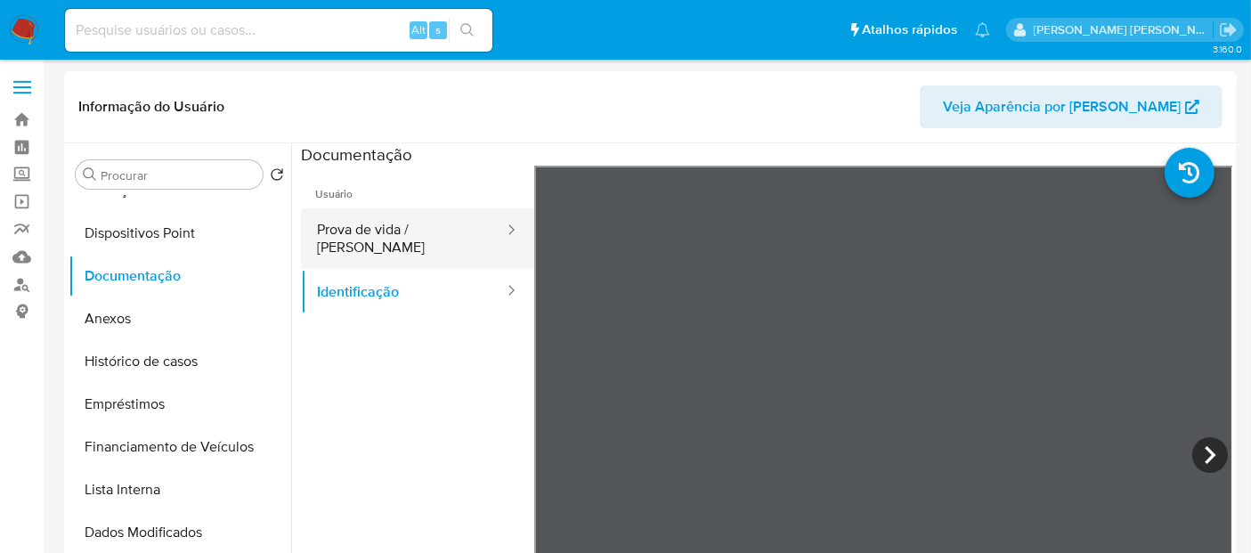
click at [465, 232] on button "Prova de vida / [PERSON_NAME]" at bounding box center [403, 238] width 205 height 61
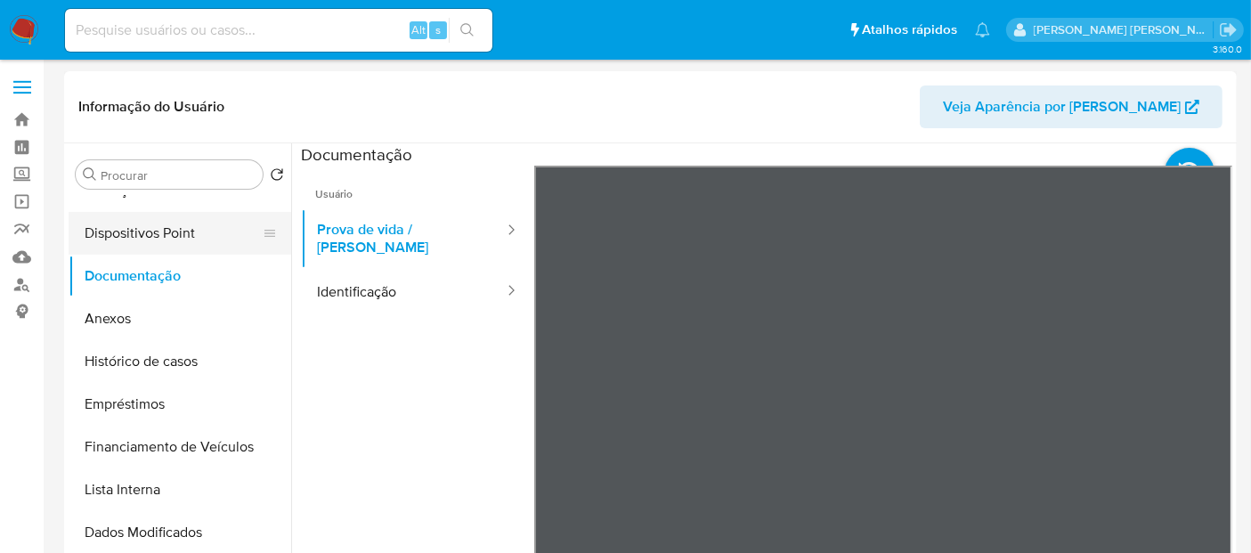
click at [131, 219] on button "Dispositivos Point" at bounding box center [173, 233] width 208 height 43
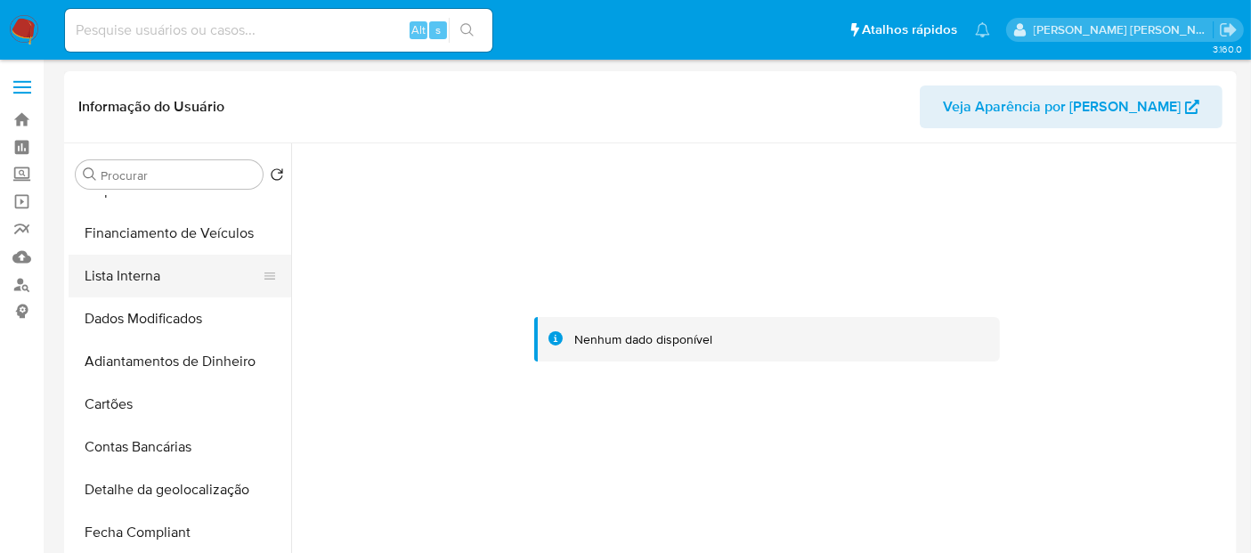
scroll to position [297, 0]
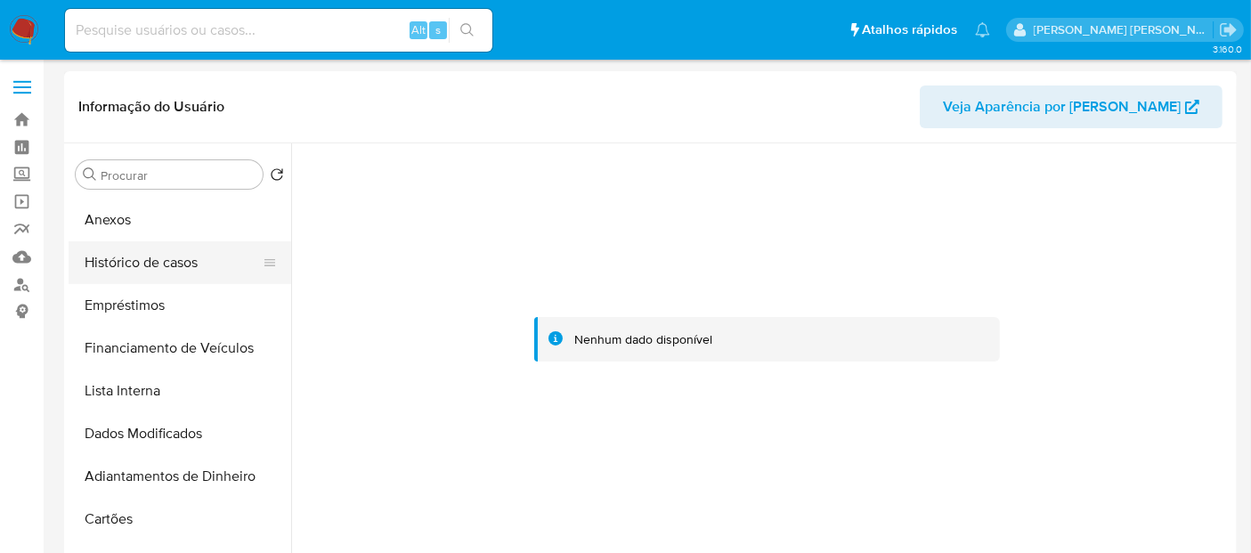
click at [170, 256] on button "Histórico de casos" at bounding box center [173, 262] width 208 height 43
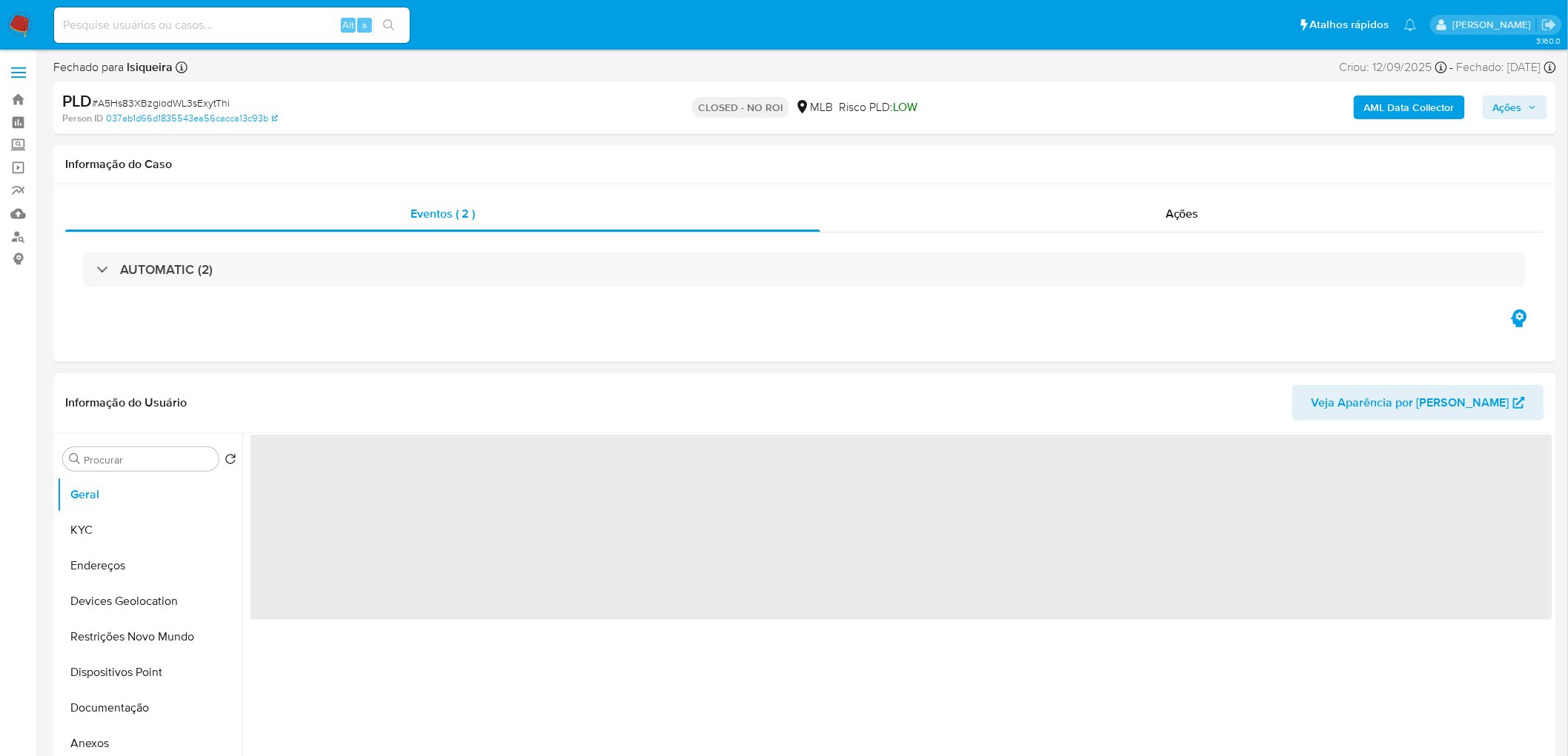
select select "10"
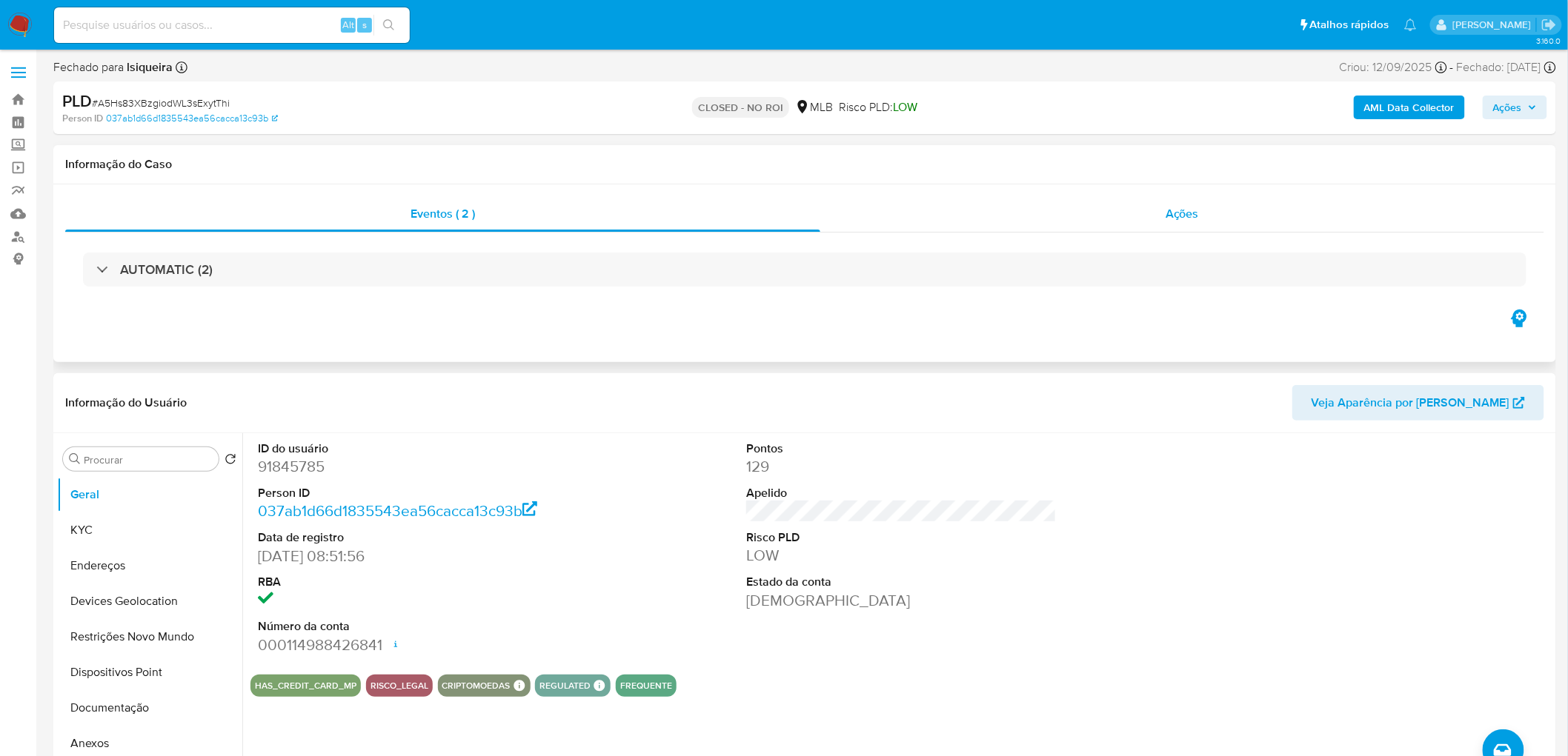
click at [1169, 227] on div "Ações" at bounding box center [1182, 214] width 724 height 36
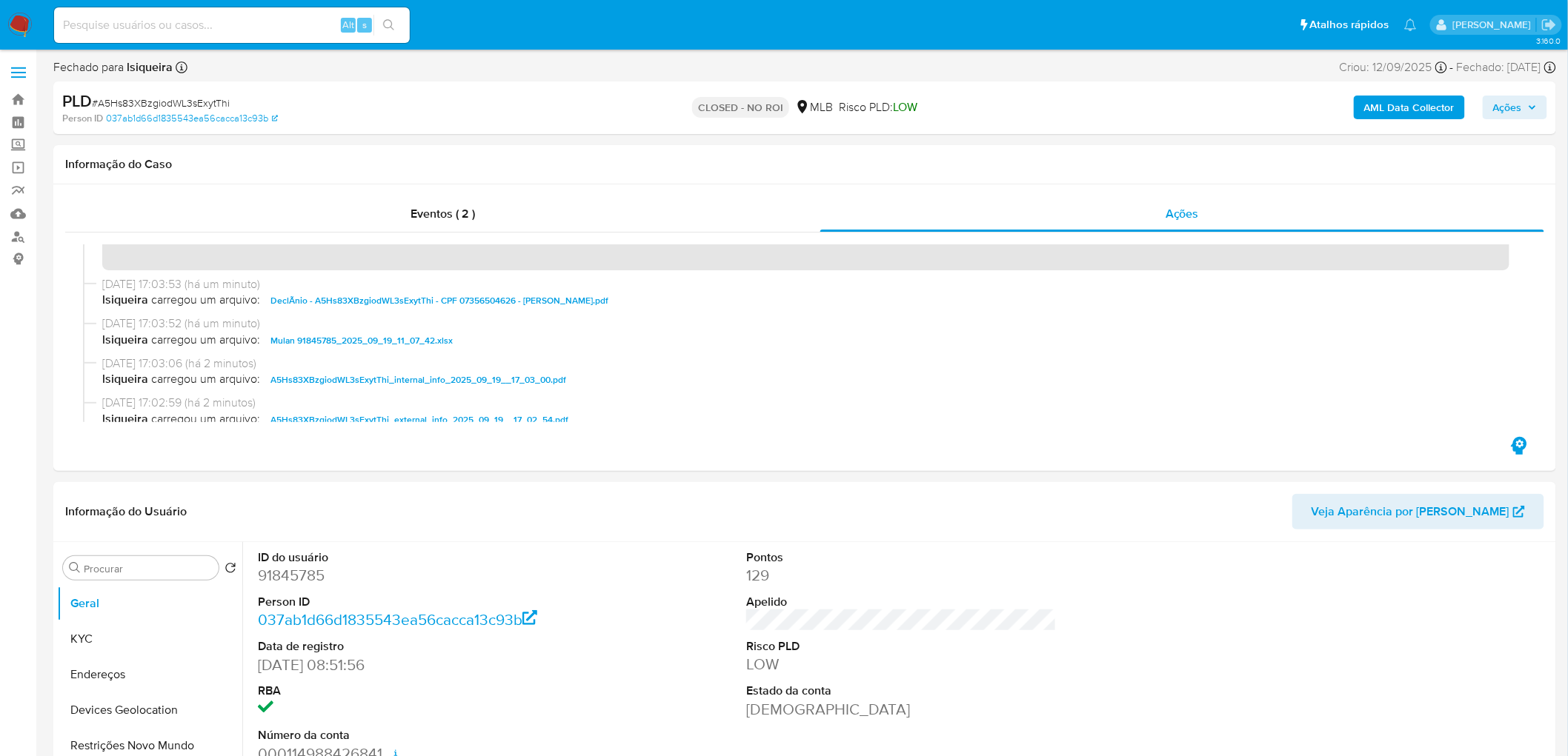
scroll to position [31, 0]
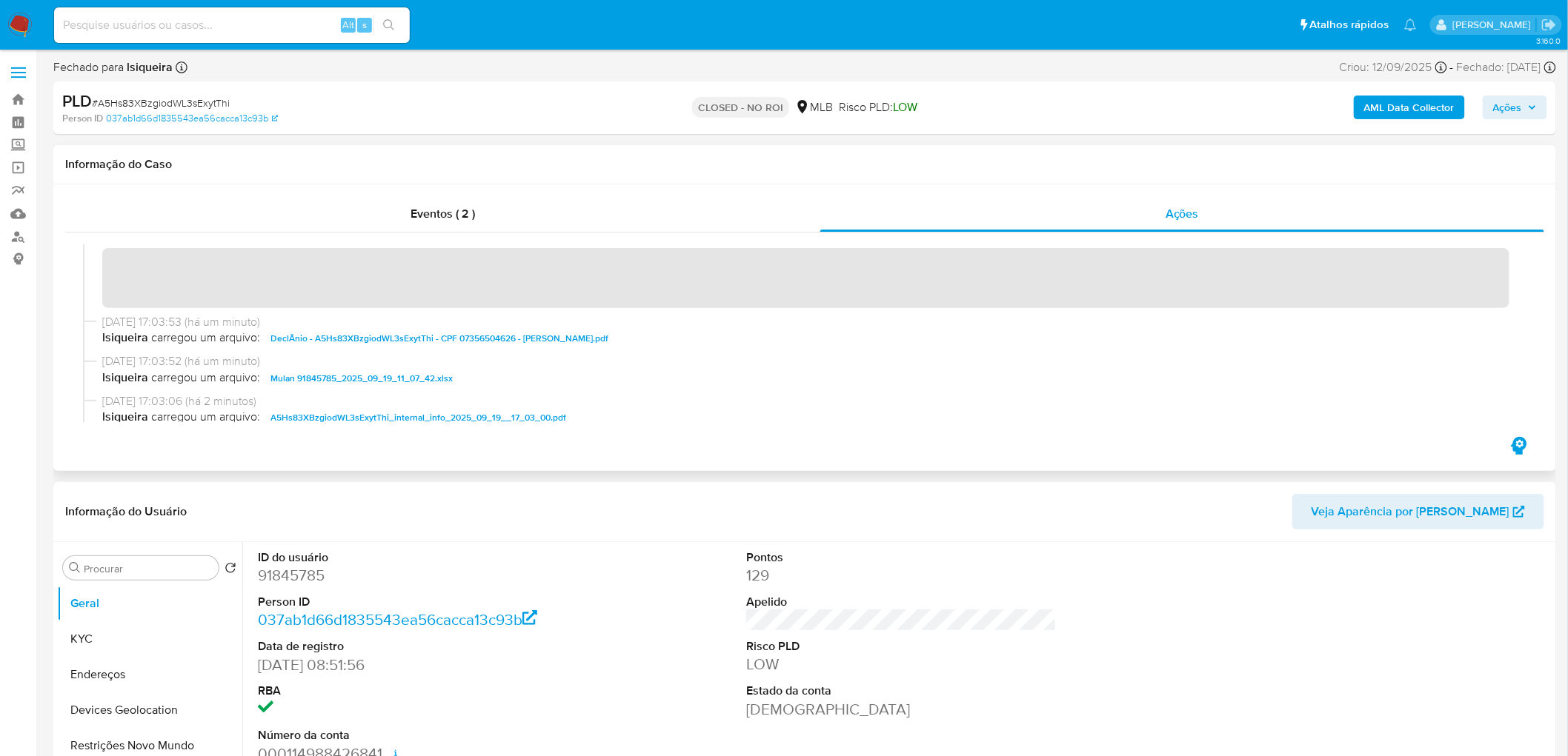
click at [571, 358] on span "[DATE] 17:03:52 (há um minuto)" at bounding box center [811, 362] width 1418 height 17
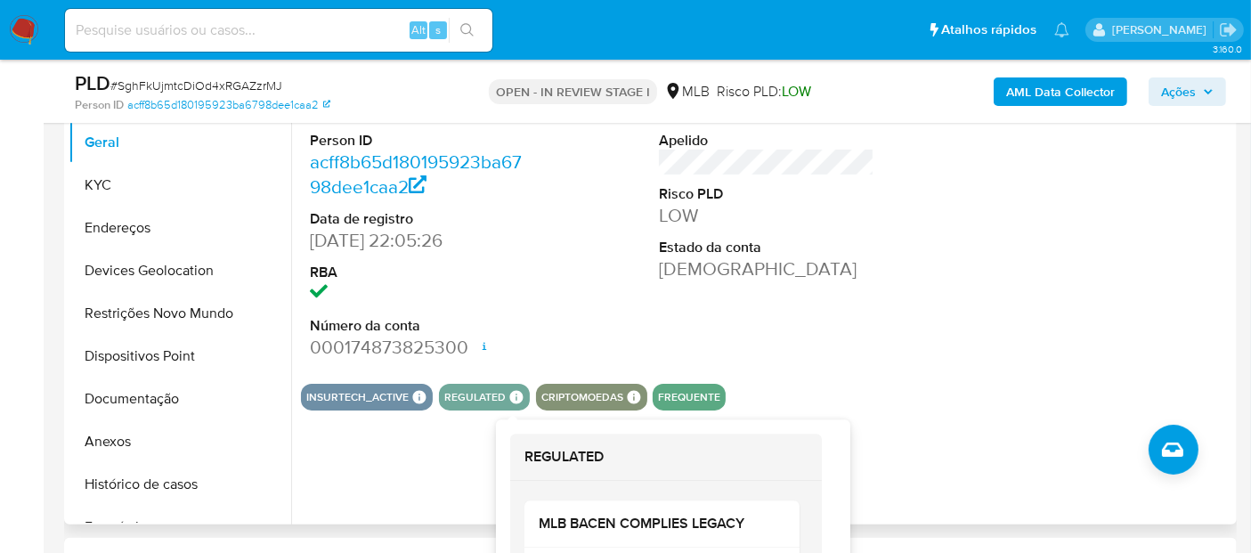
scroll to position [395, 0]
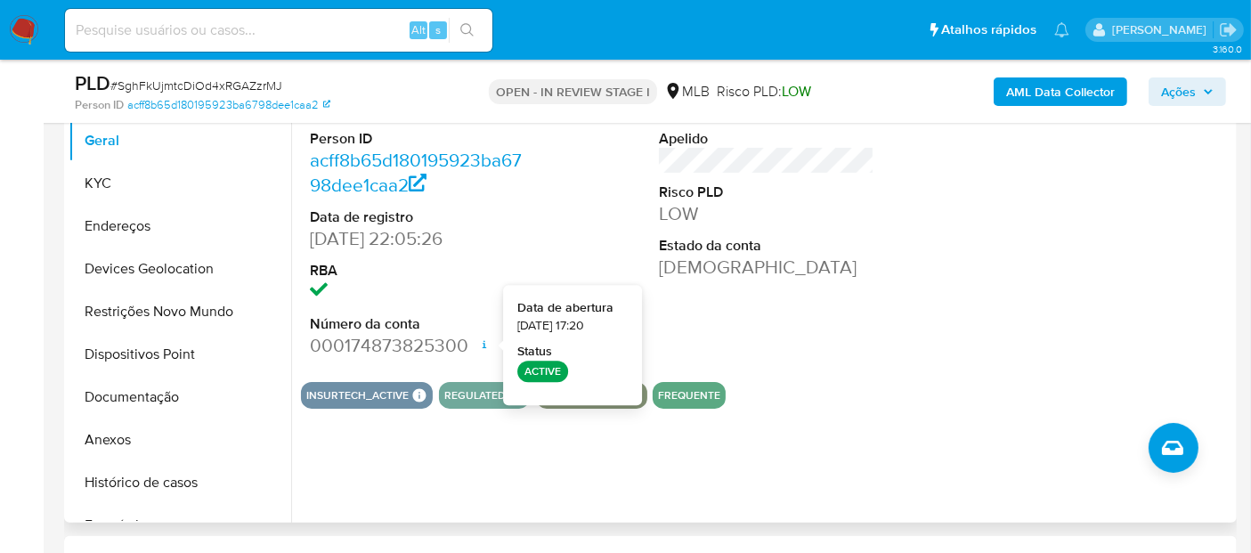
click at [767, 341] on div "Pontos 3 Apelido Risco PLD LOW Estado da conta Ativa" at bounding box center [766, 217] width 233 height 301
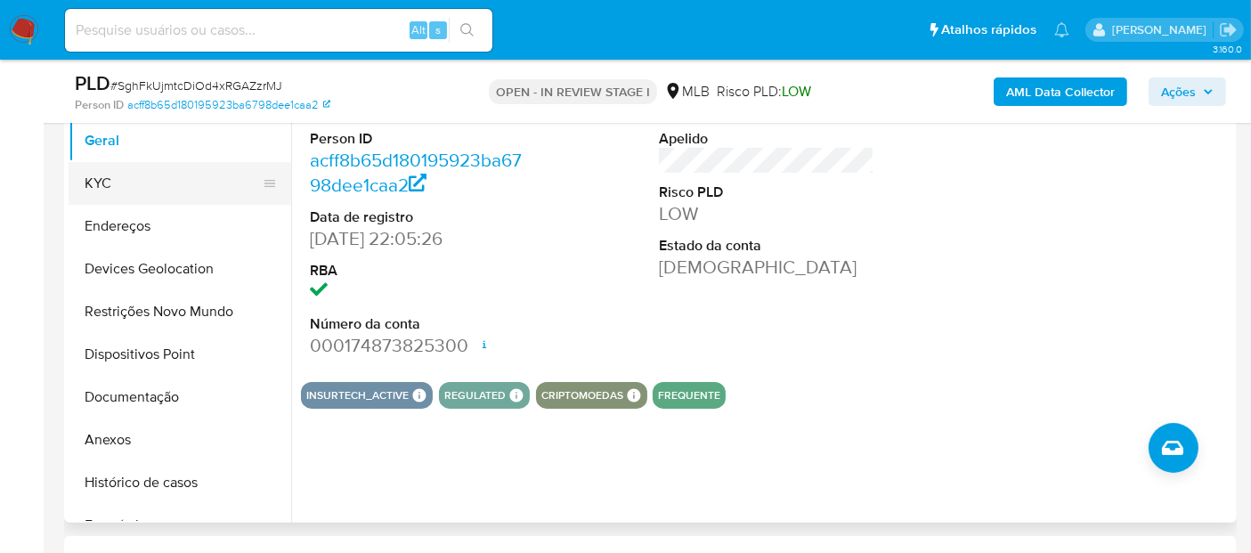
click at [131, 184] on button "KYC" at bounding box center [173, 183] width 208 height 43
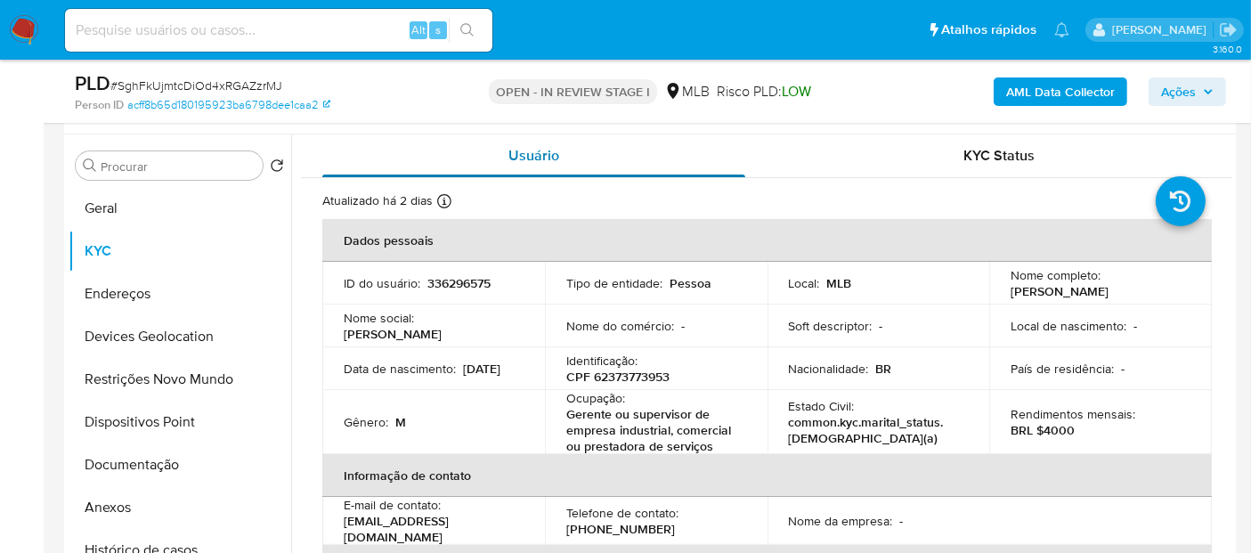
scroll to position [297, 0]
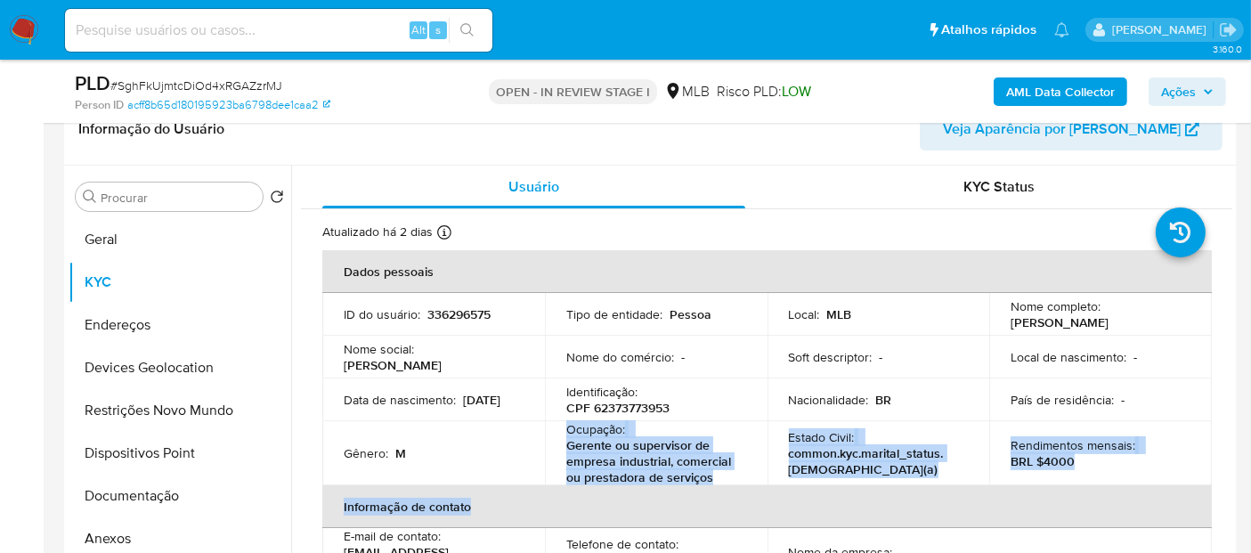
drag, startPoint x: 712, startPoint y: 484, endPoint x: 659, endPoint y: 459, distance: 58.6
click at [501, 452] on table "Dados pessoais ID do usuário : 336296575 Tipo de entidade : Pessoa Local : MLB …" at bounding box center [767, 520] width 890 height 540
click at [830, 459] on p "common.kyc.marital_status.[DEMOGRAPHIC_DATA](a)" at bounding box center [875, 461] width 173 height 32
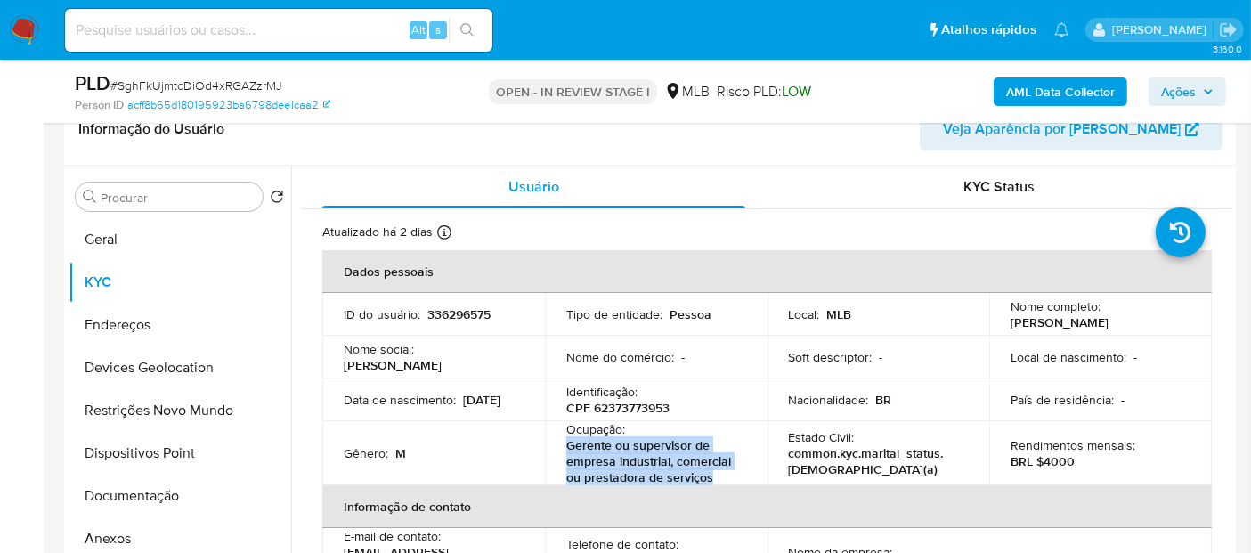
drag, startPoint x: 721, startPoint y: 483, endPoint x: 558, endPoint y: 447, distance: 167.7
click at [558, 447] on td "Ocupação : Gerente ou supervisor de empresa industrial, comercial ou prestadora…" at bounding box center [656, 453] width 223 height 64
copy p "Gerente ou supervisor de empresa industrial, comercial ou prestadora de serviços"
click at [146, 281] on button "KYC" at bounding box center [173, 282] width 208 height 43
click at [174, 499] on button "Documentação" at bounding box center [173, 496] width 208 height 43
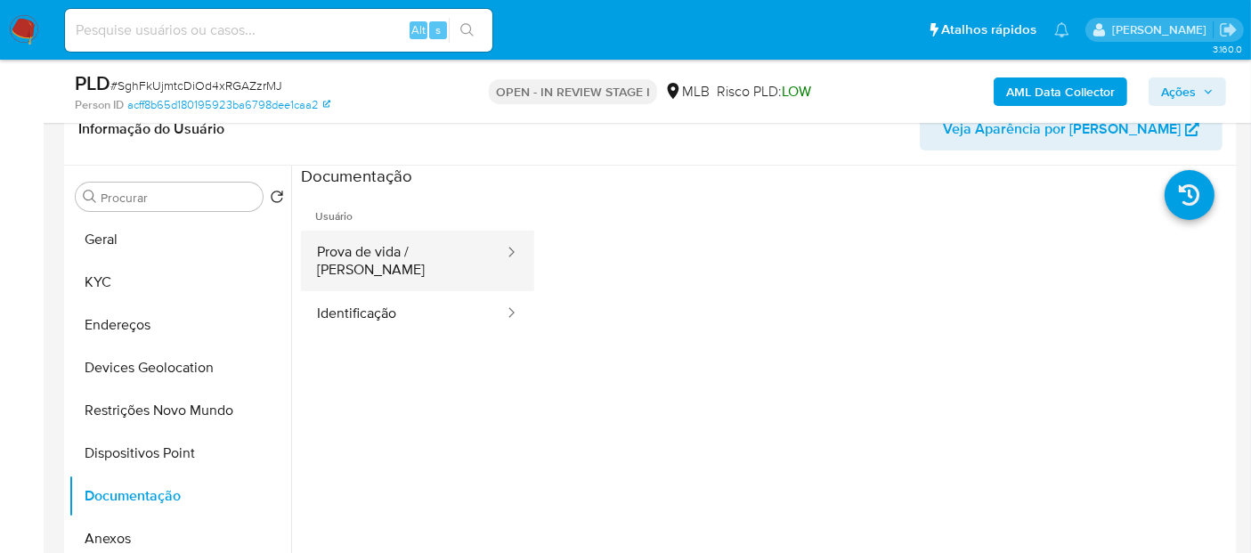
click at [387, 258] on button "Prova de vida / [PERSON_NAME]" at bounding box center [403, 261] width 205 height 61
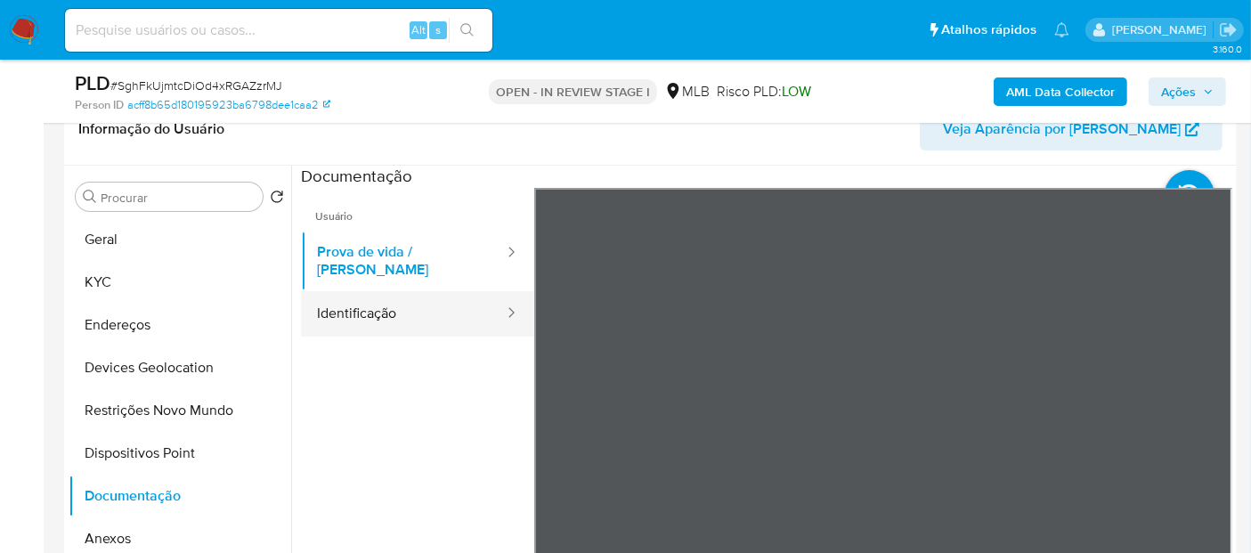
click at [388, 307] on button "Identificação" at bounding box center [403, 313] width 205 height 45
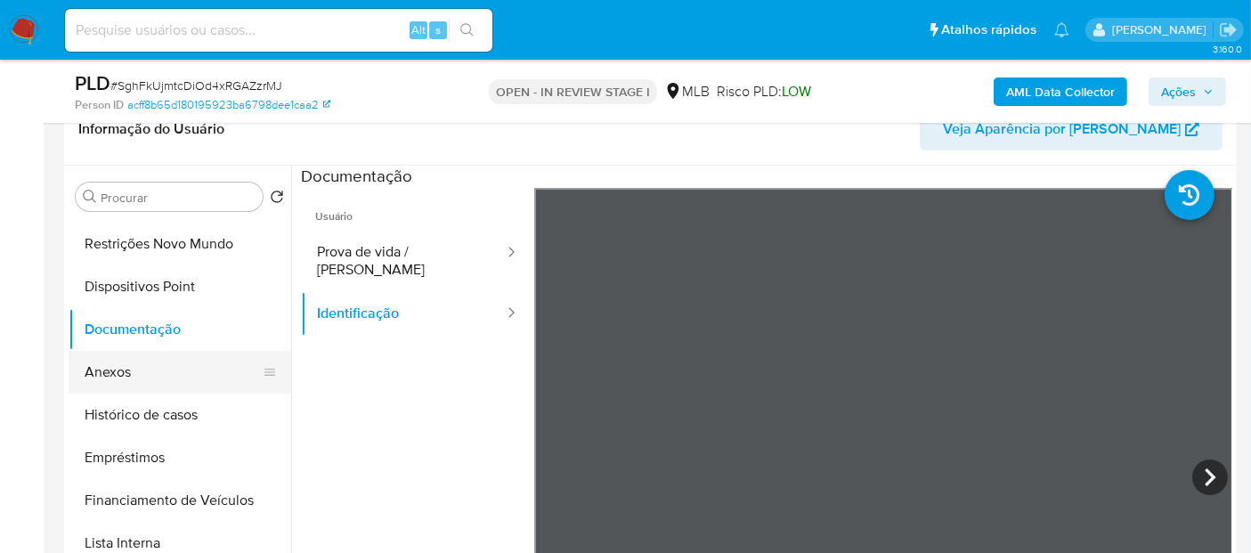
scroll to position [198, 0]
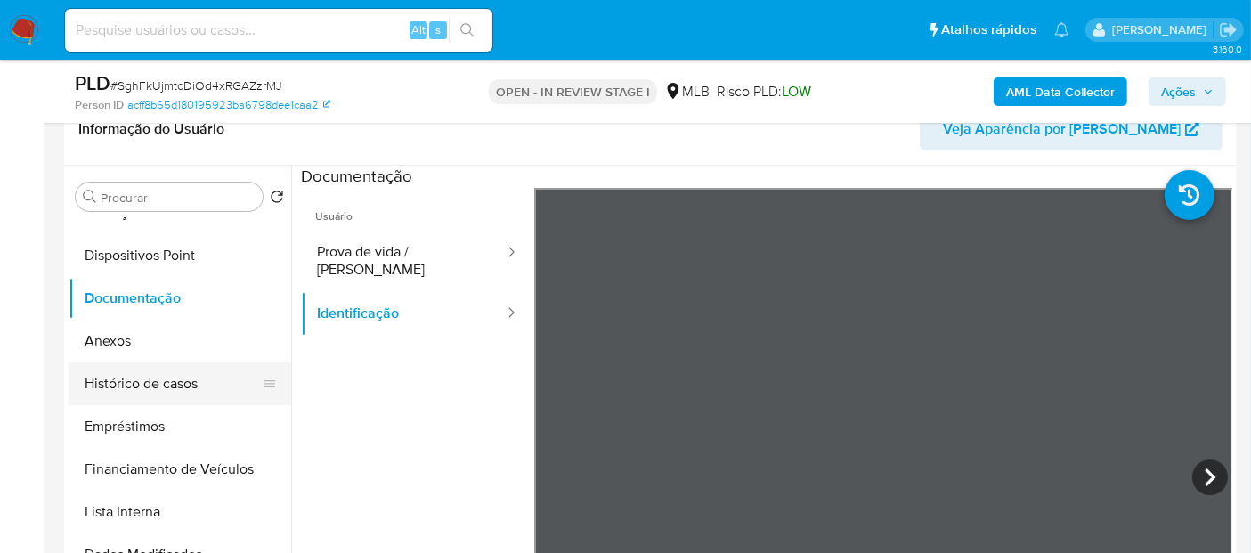
click at [173, 387] on button "Histórico de casos" at bounding box center [173, 383] width 208 height 43
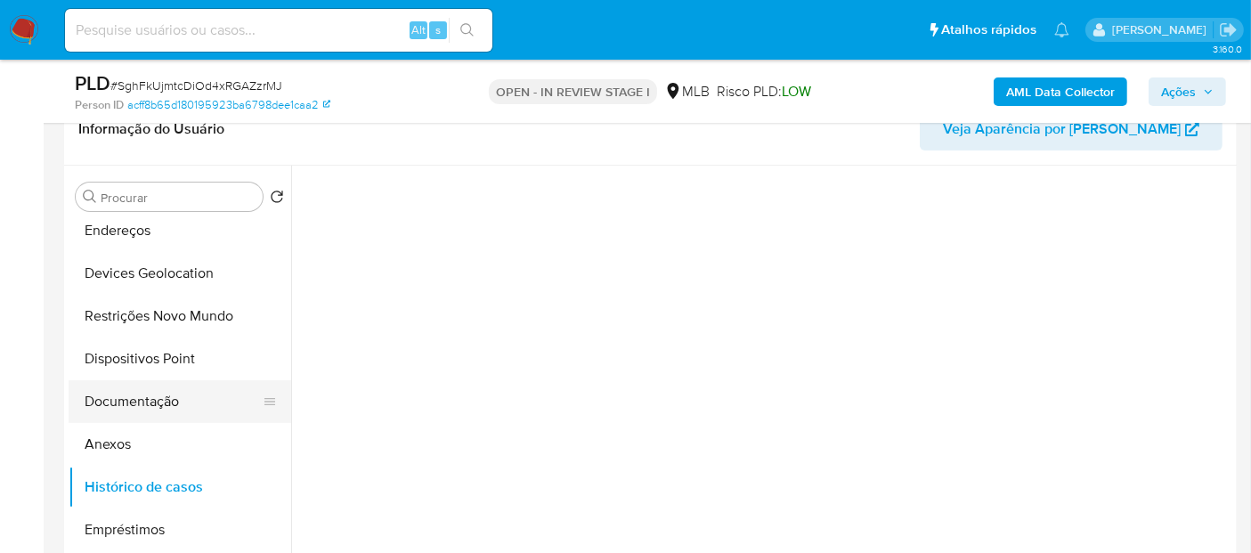
scroll to position [0, 0]
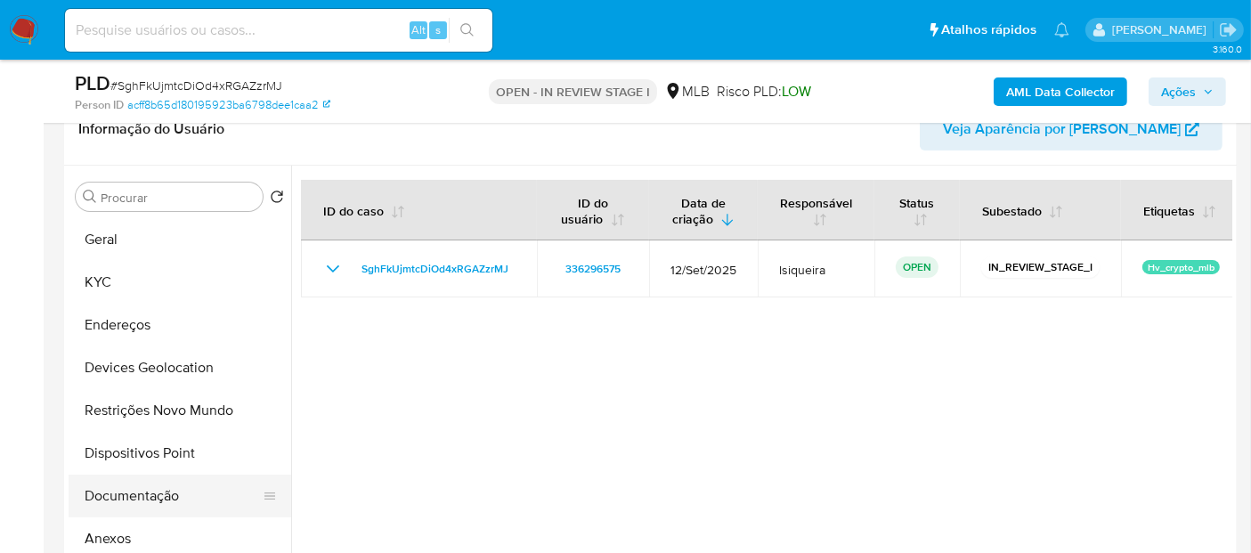
click at [117, 489] on button "Documentação" at bounding box center [173, 496] width 208 height 43
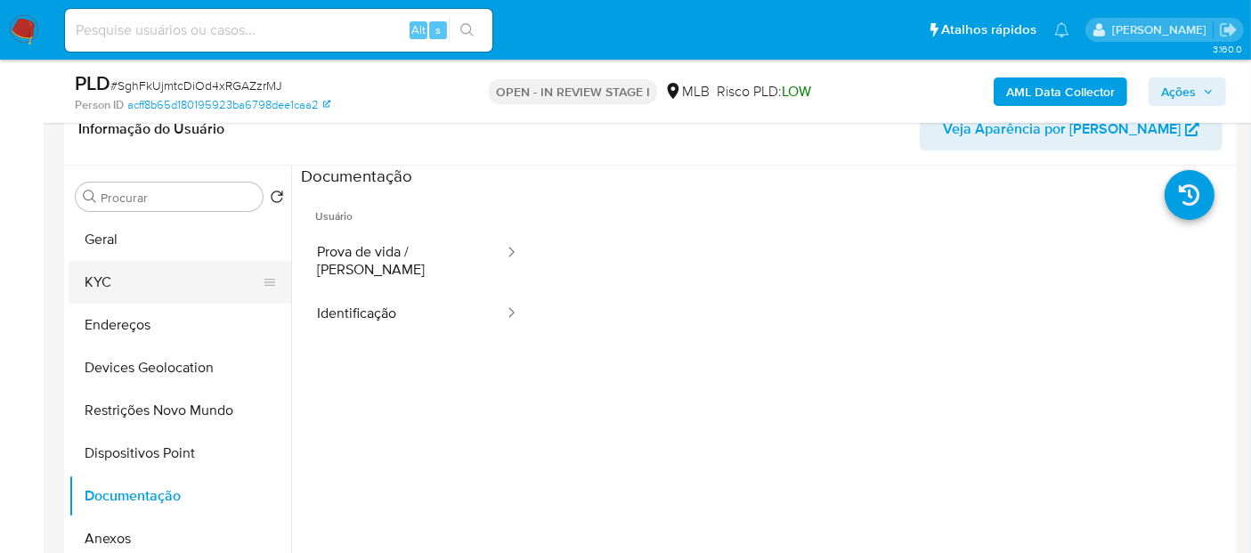
click at [129, 271] on button "KYC" at bounding box center [173, 282] width 208 height 43
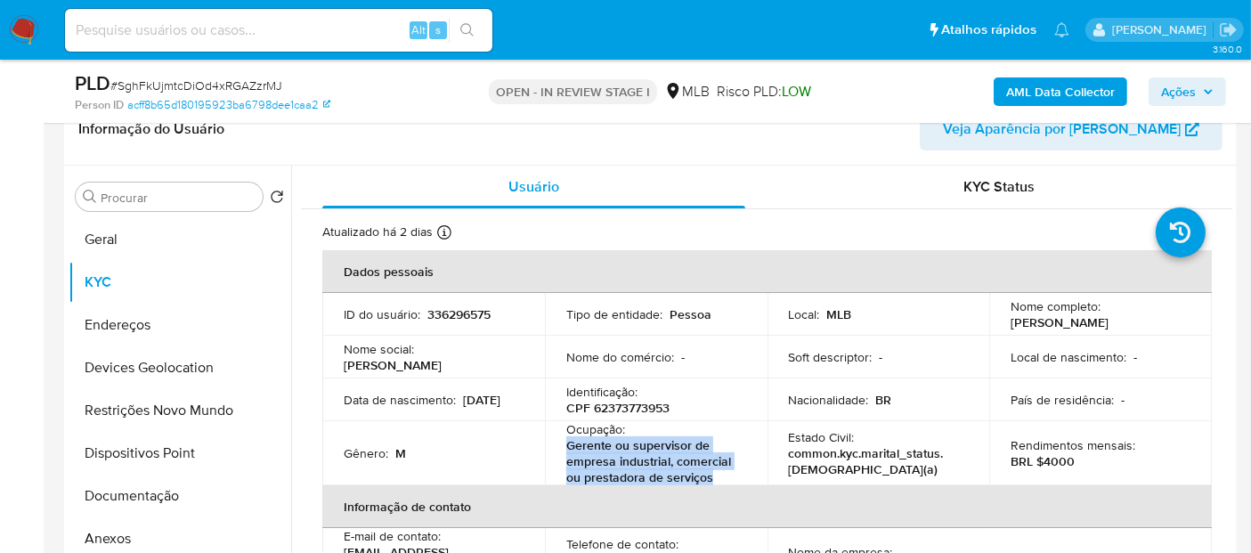
drag, startPoint x: 724, startPoint y: 475, endPoint x: 552, endPoint y: 454, distance: 173.1
click at [552, 454] on td "Ocupação : Gerente ou supervisor de empresa industrial, comercial ou prestadora…" at bounding box center [656, 453] width 223 height 64
copy p "Gerente ou supervisor de empresa industrial, comercial ou prestadora de serviços"
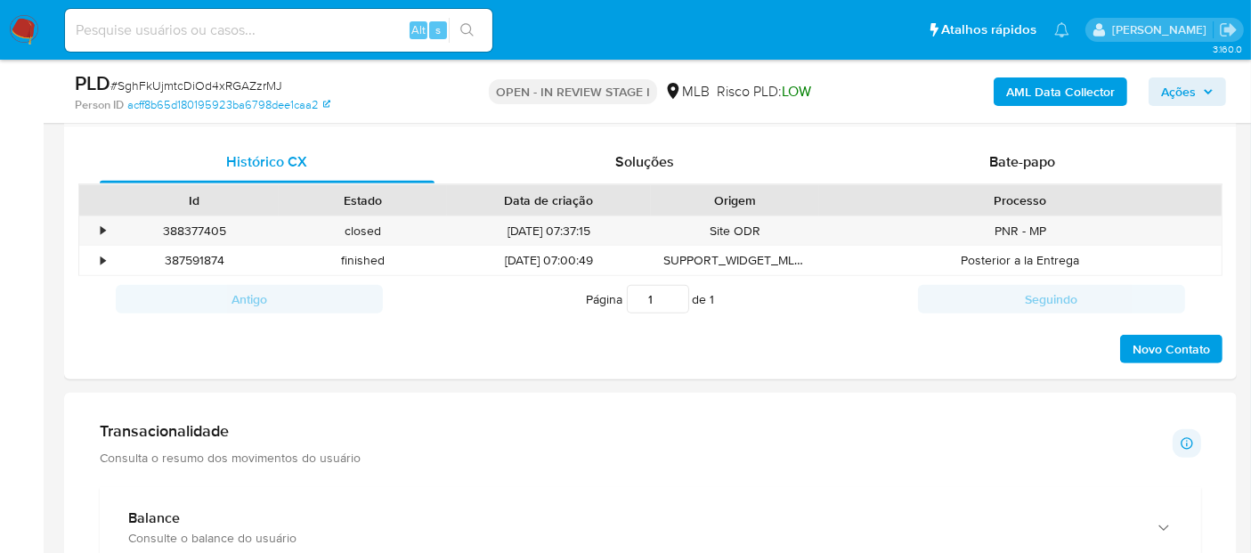
scroll to position [800, 0]
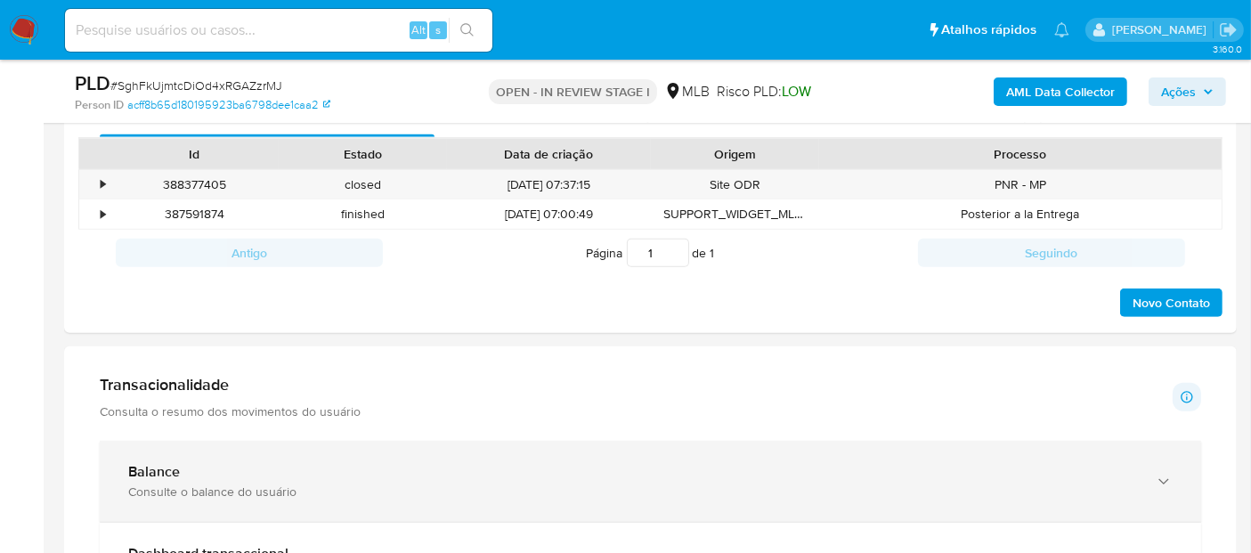
click at [323, 493] on div "Consulte o balance do usuário" at bounding box center [632, 492] width 1009 height 16
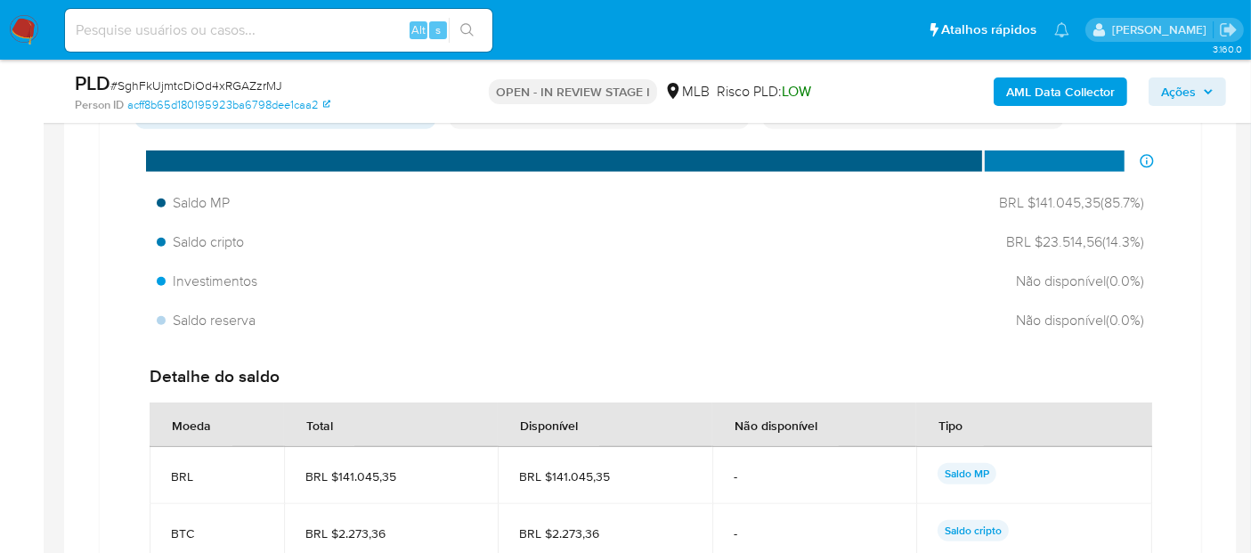
scroll to position [1394, 0]
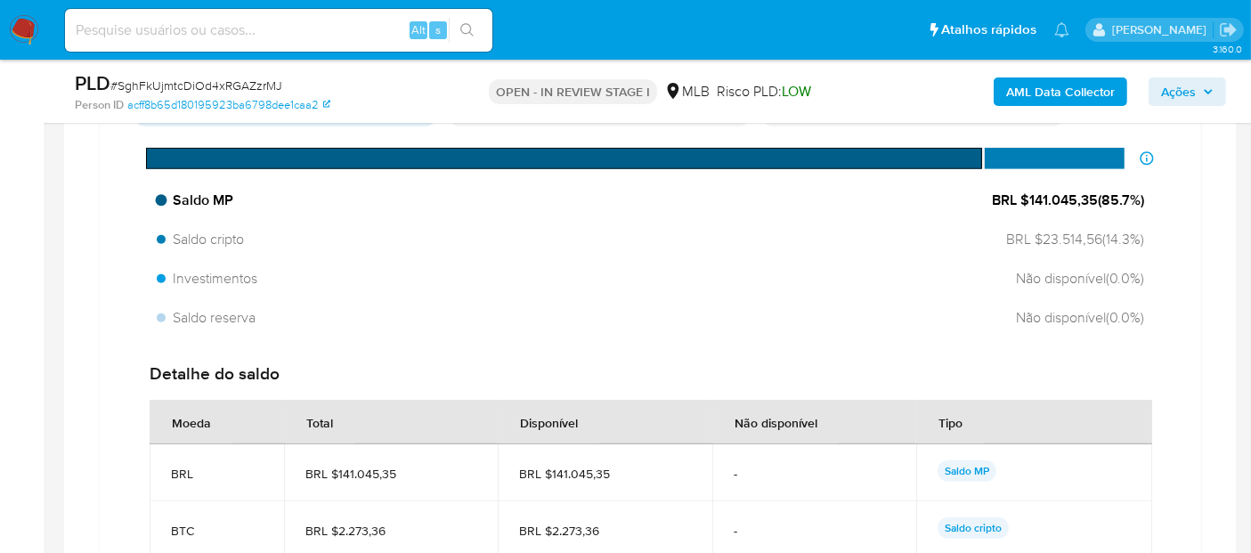
drag, startPoint x: 1095, startPoint y: 194, endPoint x: 1025, endPoint y: 194, distance: 70.4
click at [1025, 194] on span "BRL $141.045,35 ( 85.7 %)" at bounding box center [1068, 201] width 152 height 20
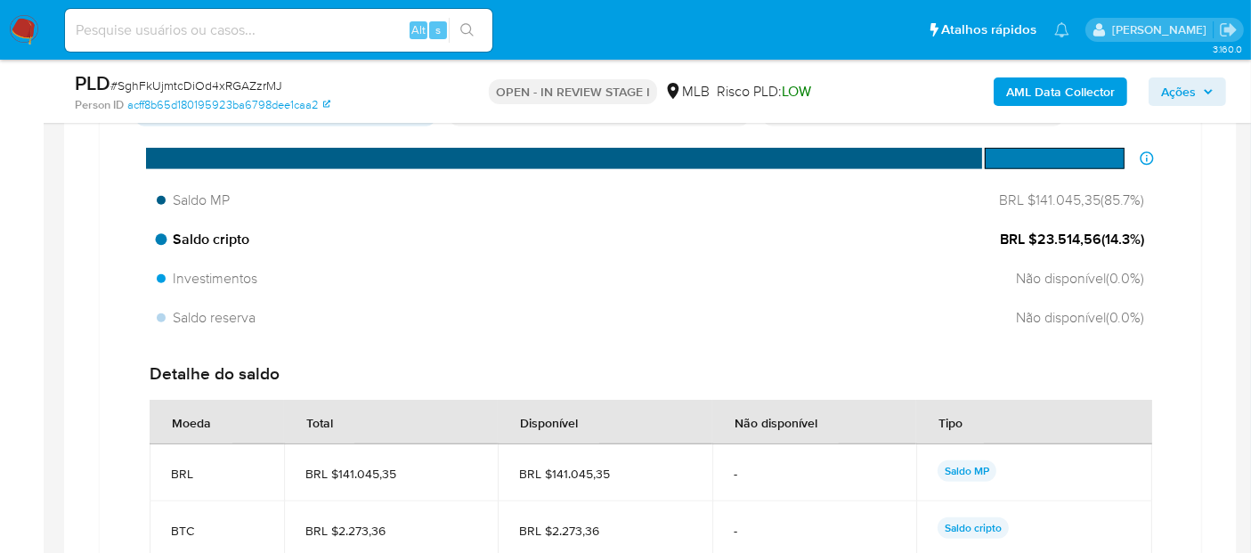
drag, startPoint x: 1095, startPoint y: 240, endPoint x: 1037, endPoint y: 242, distance: 57.9
click at [1037, 242] on span "BRL $23.514,56 ( 14.3 %)" at bounding box center [1072, 240] width 144 height 20
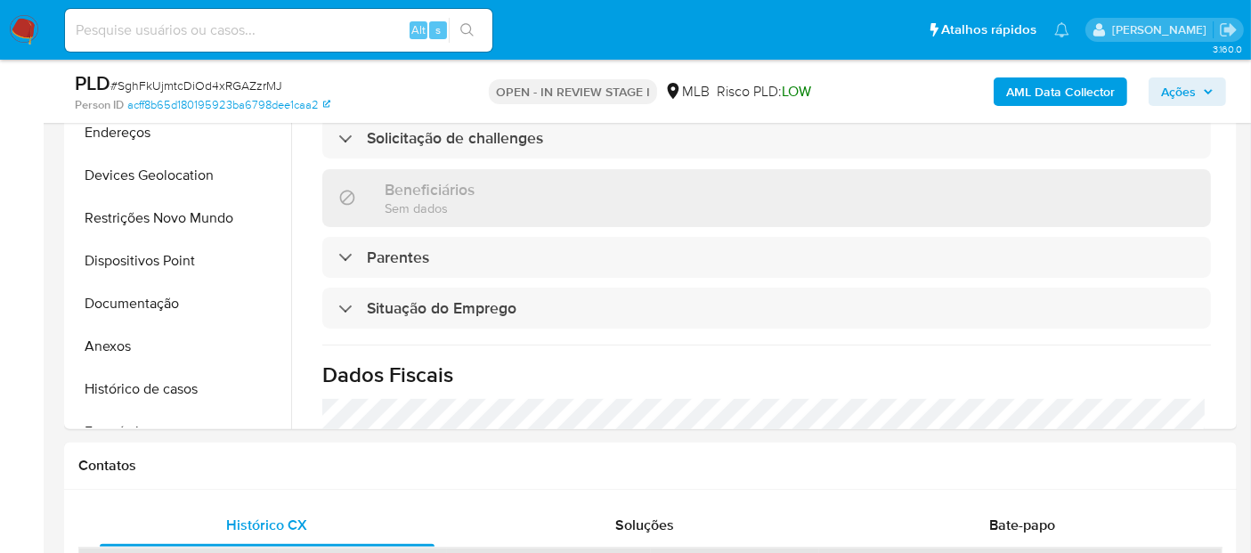
scroll to position [484, 0]
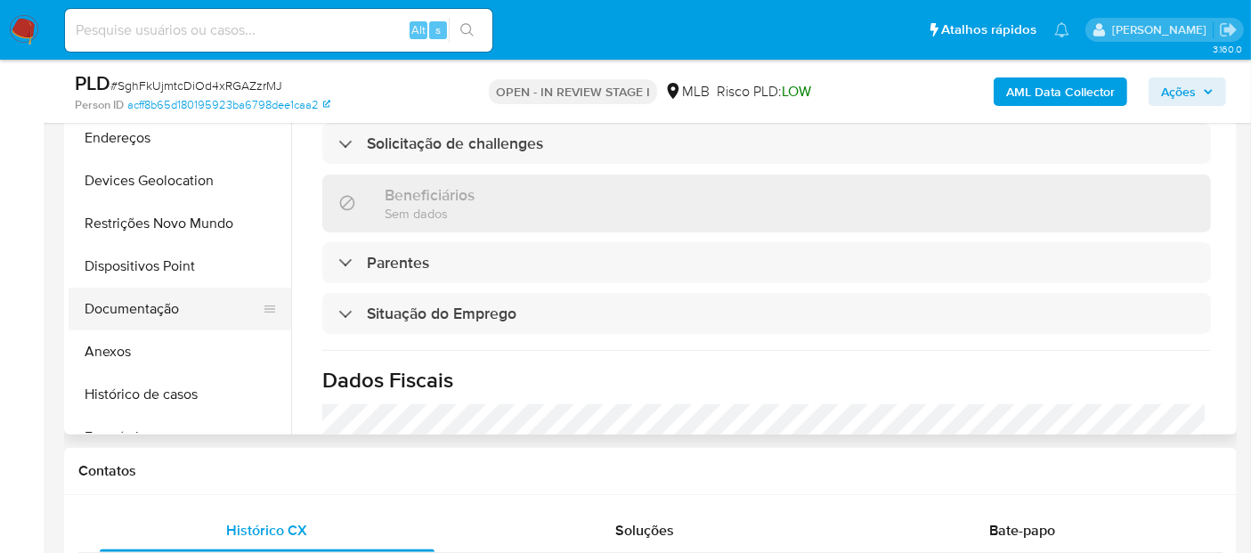
click at [117, 306] on button "Documentação" at bounding box center [173, 309] width 208 height 43
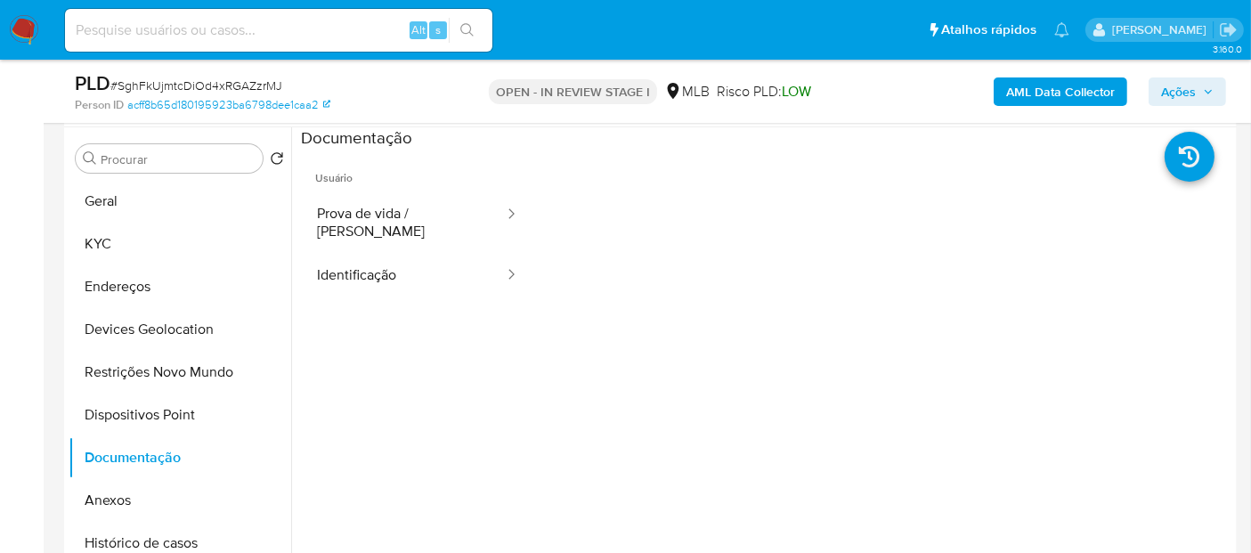
scroll to position [286, 0]
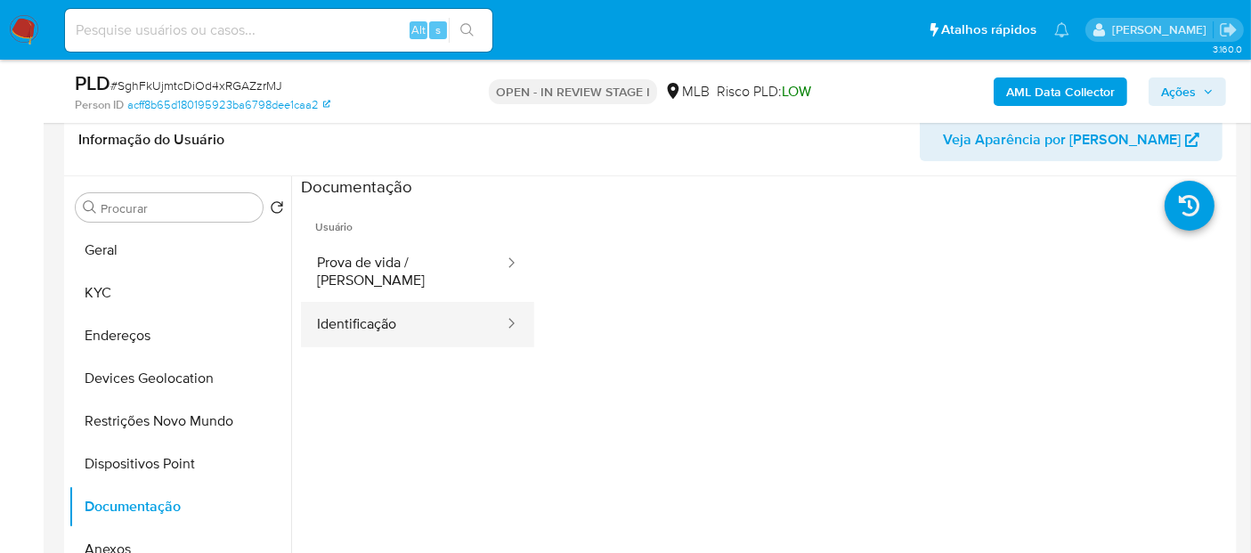
click at [420, 312] on button "Identificação" at bounding box center [403, 324] width 205 height 45
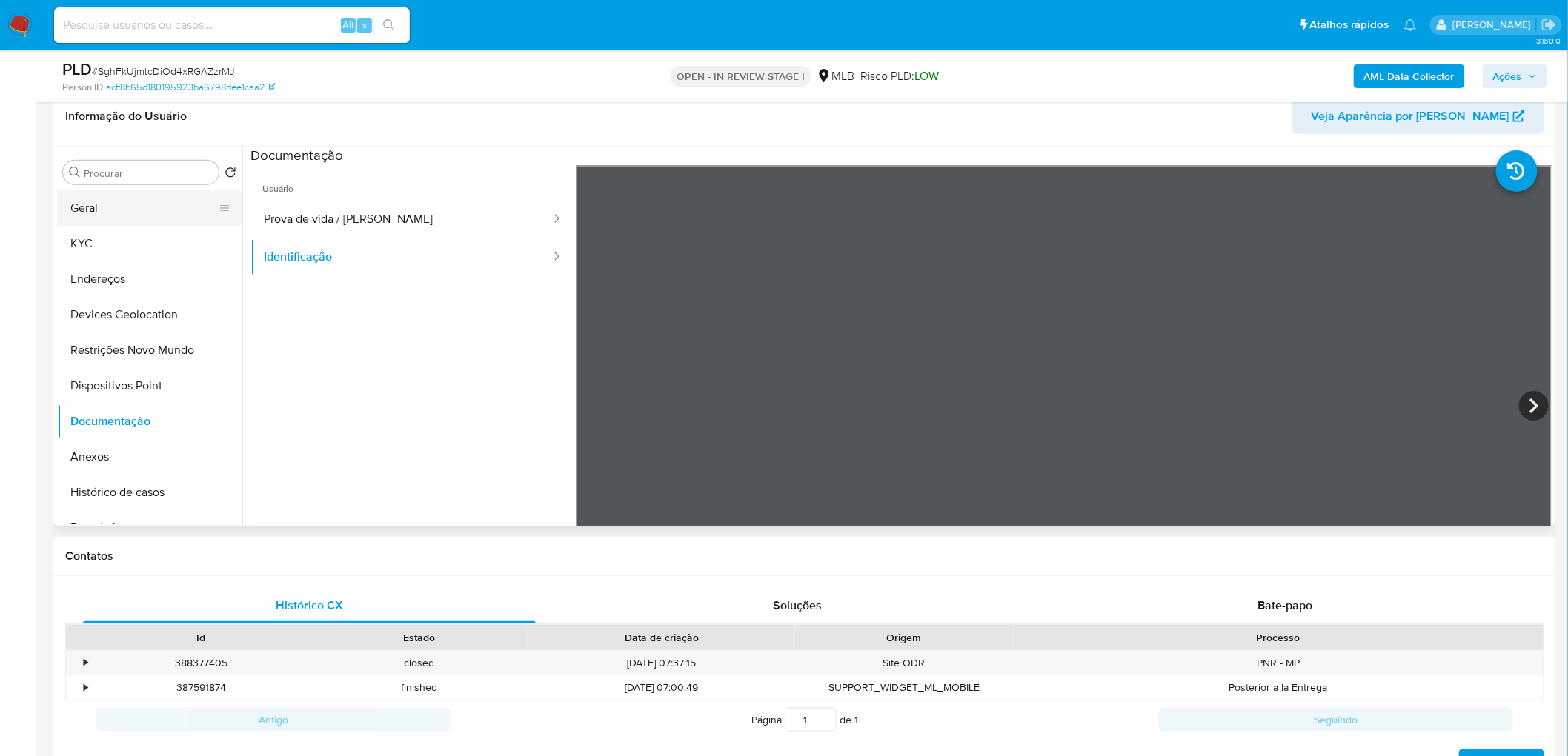
click at [129, 211] on button "Geral" at bounding box center [144, 208] width 173 height 36
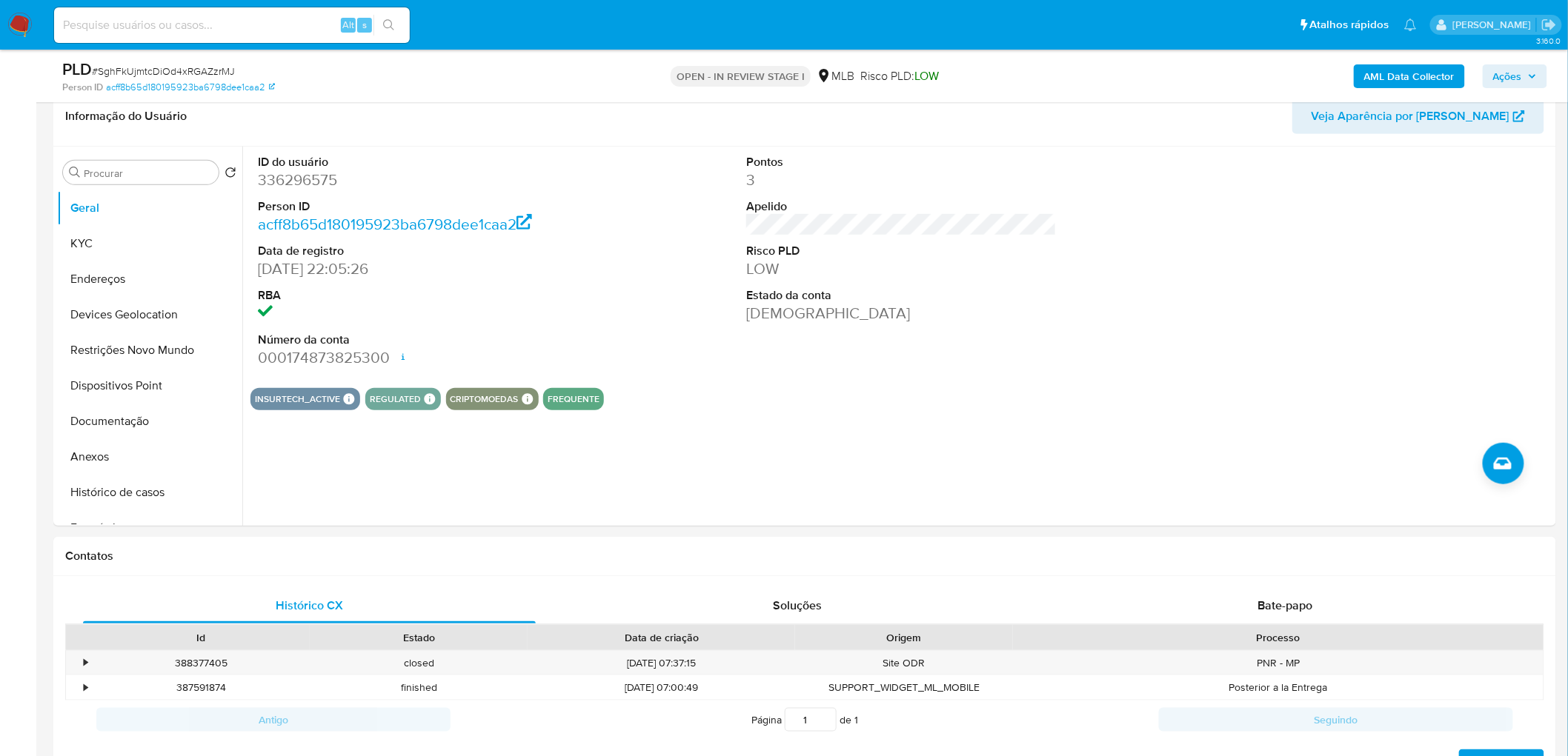
drag, startPoint x: 99, startPoint y: 237, endPoint x: 10, endPoint y: 260, distance: 91.9
click at [95, 239] on button "KYC" at bounding box center [150, 244] width 185 height 36
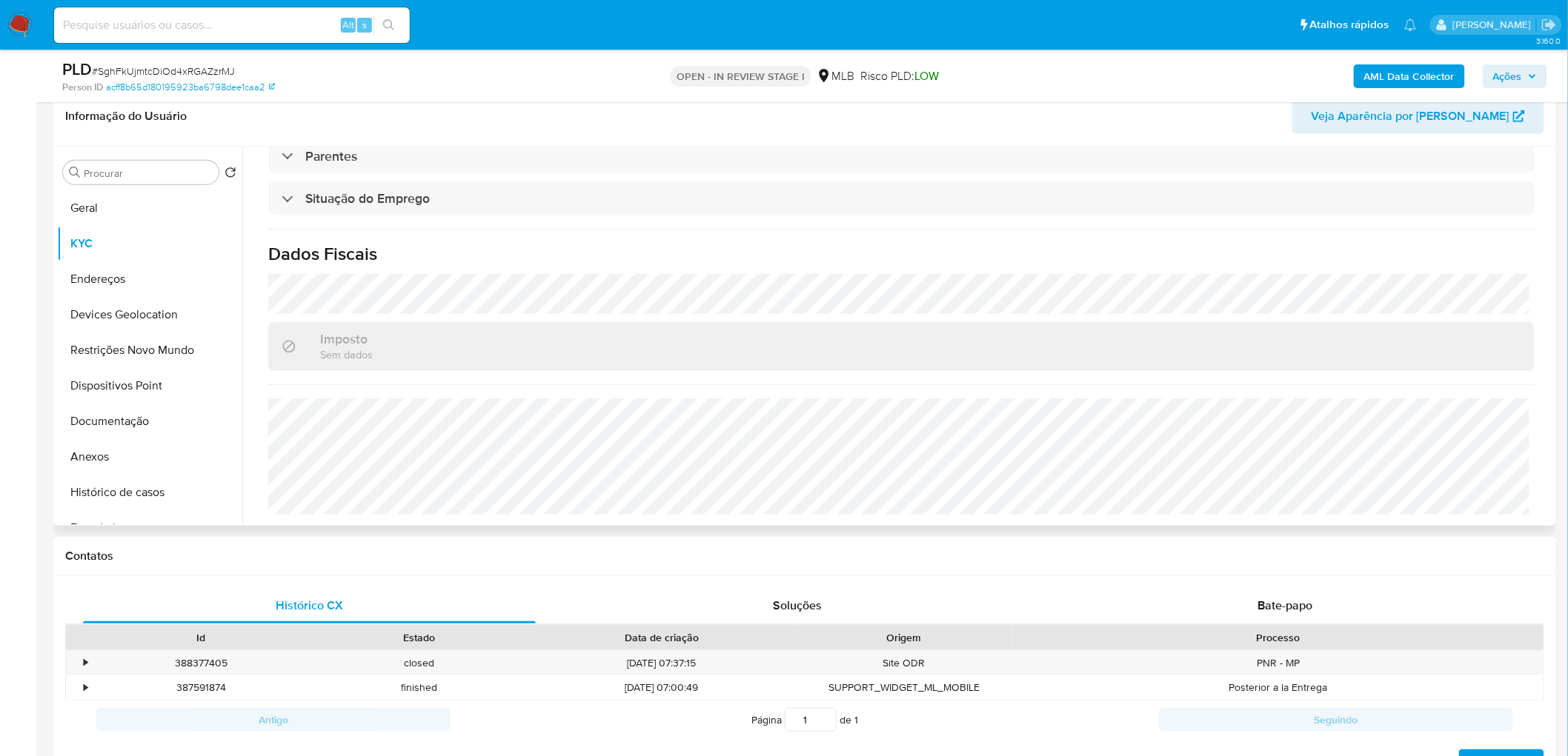
scroll to position [620, 0]
drag, startPoint x: 156, startPoint y: 279, endPoint x: 42, endPoint y: 300, distance: 115.9
click at [156, 279] on button "Endereços" at bounding box center [150, 279] width 185 height 36
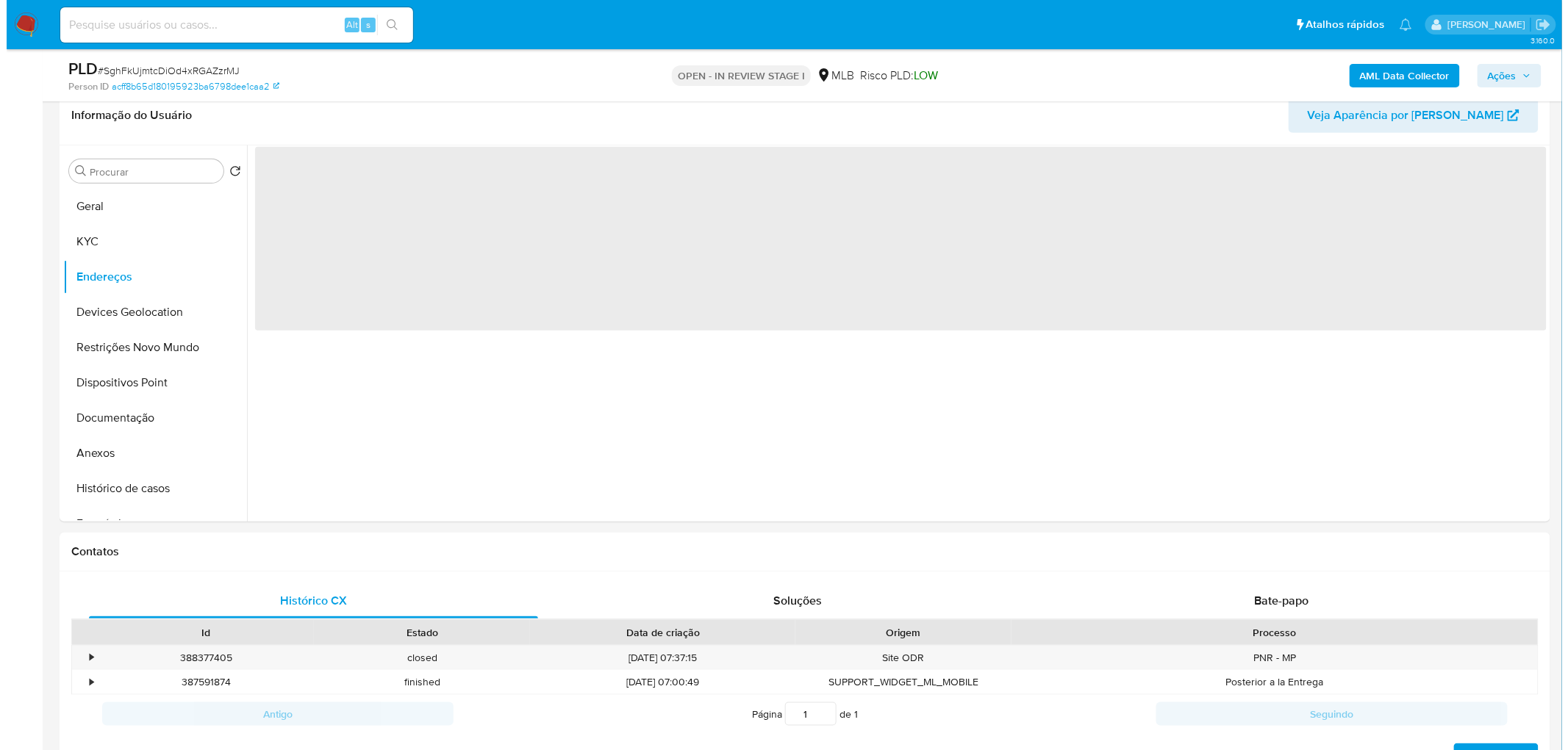
scroll to position [0, 0]
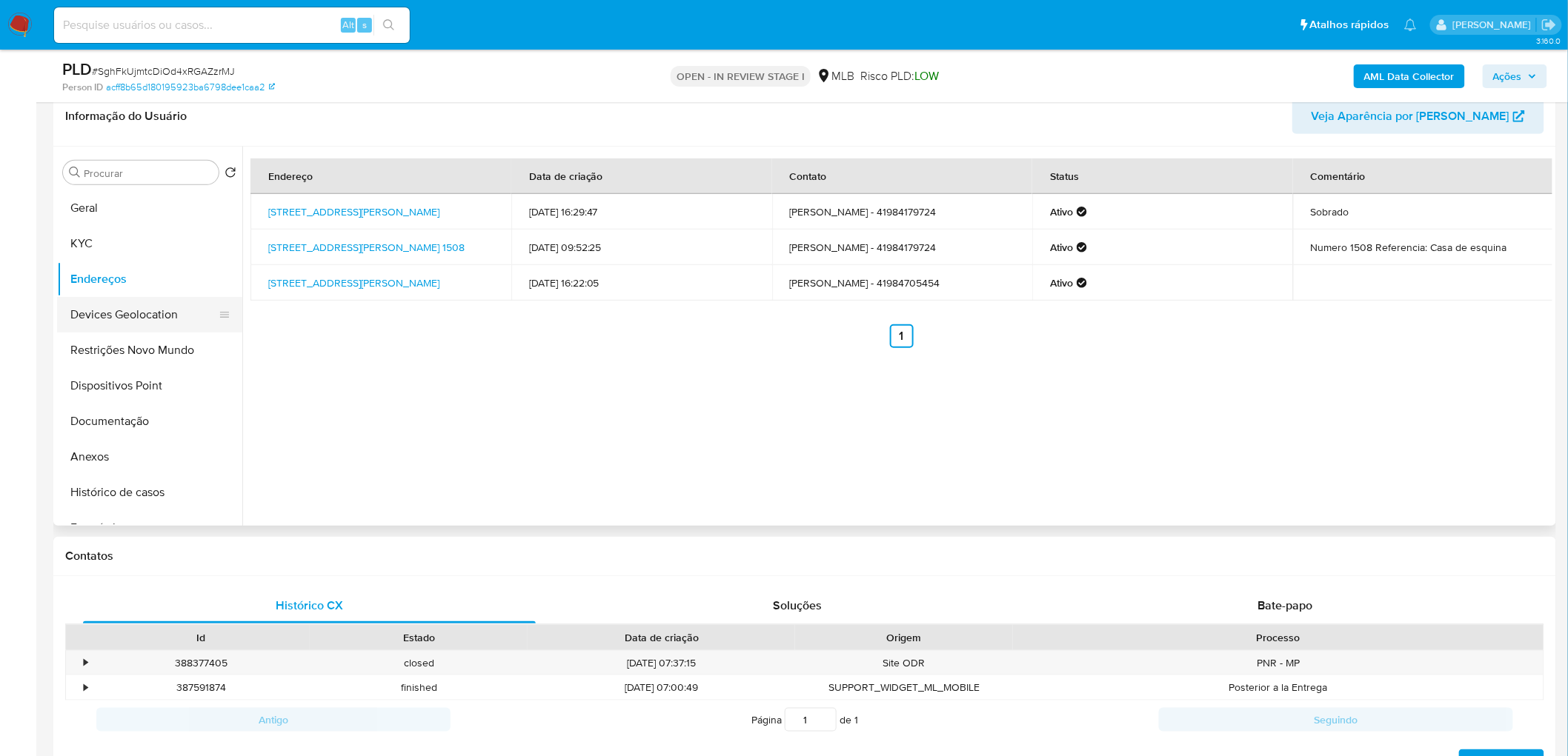
click at [106, 320] on button "Devices Geolocation" at bounding box center [144, 314] width 173 height 36
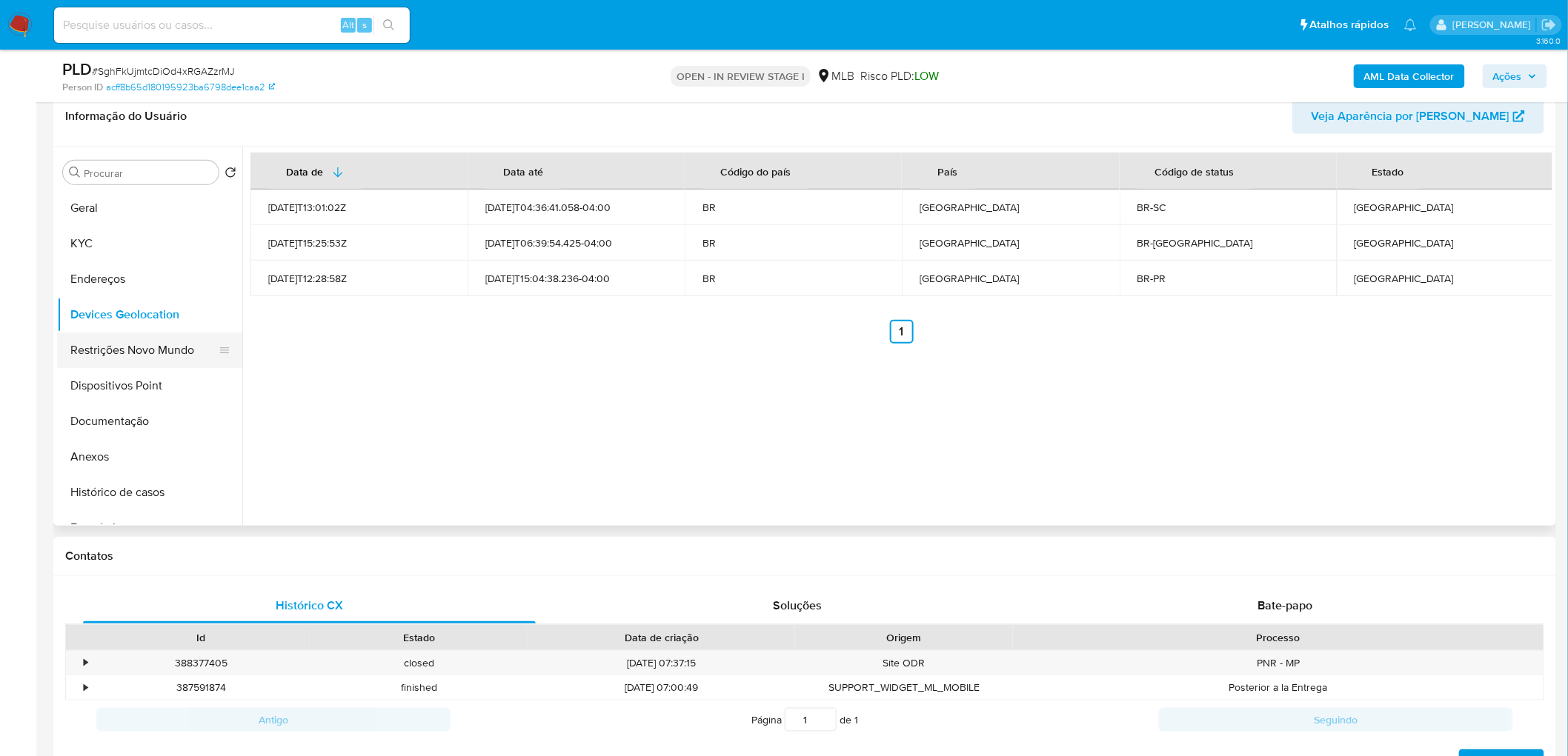
click at [150, 345] on button "Restrições Novo Mundo" at bounding box center [144, 350] width 173 height 36
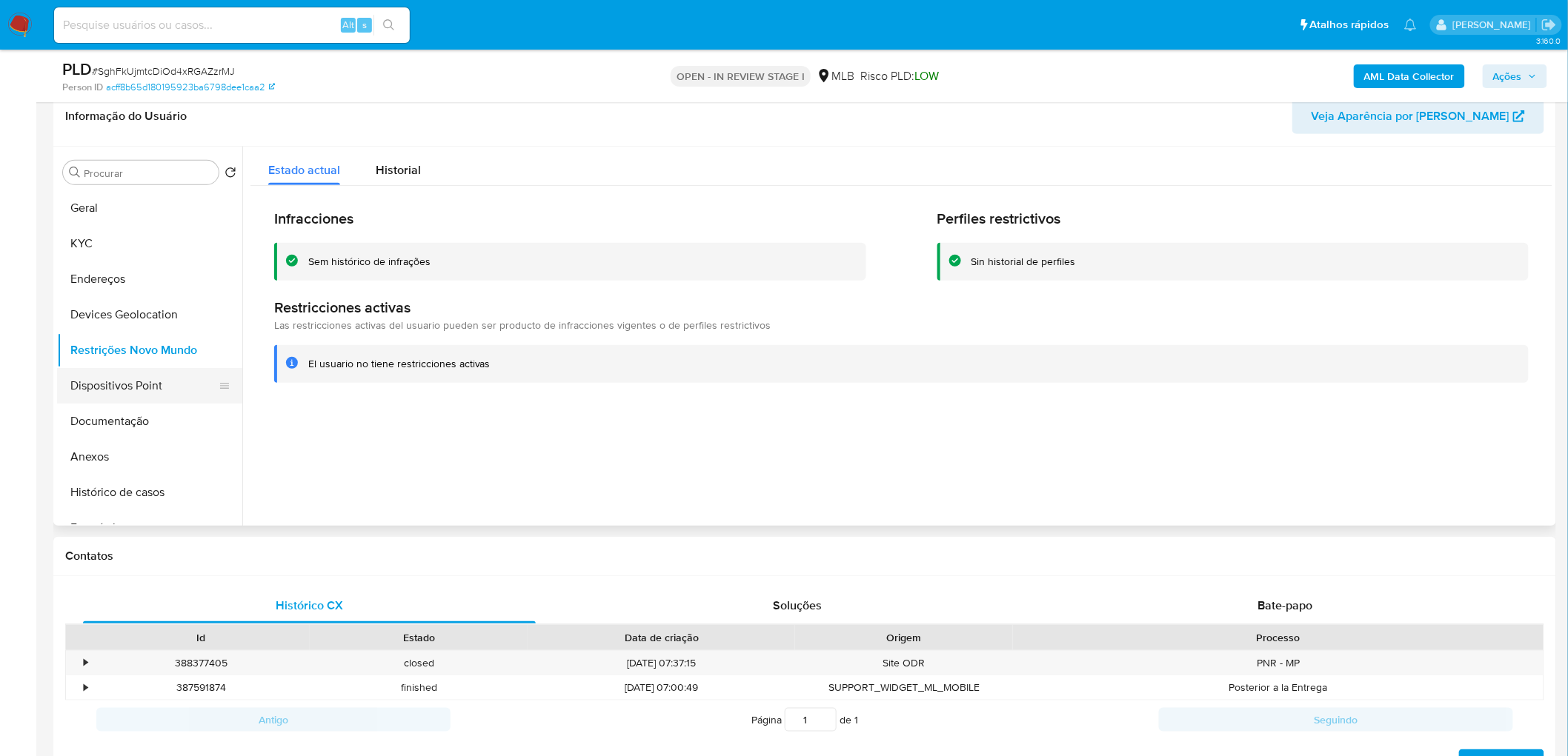
click at [121, 393] on button "Dispositivos Point" at bounding box center [144, 386] width 173 height 36
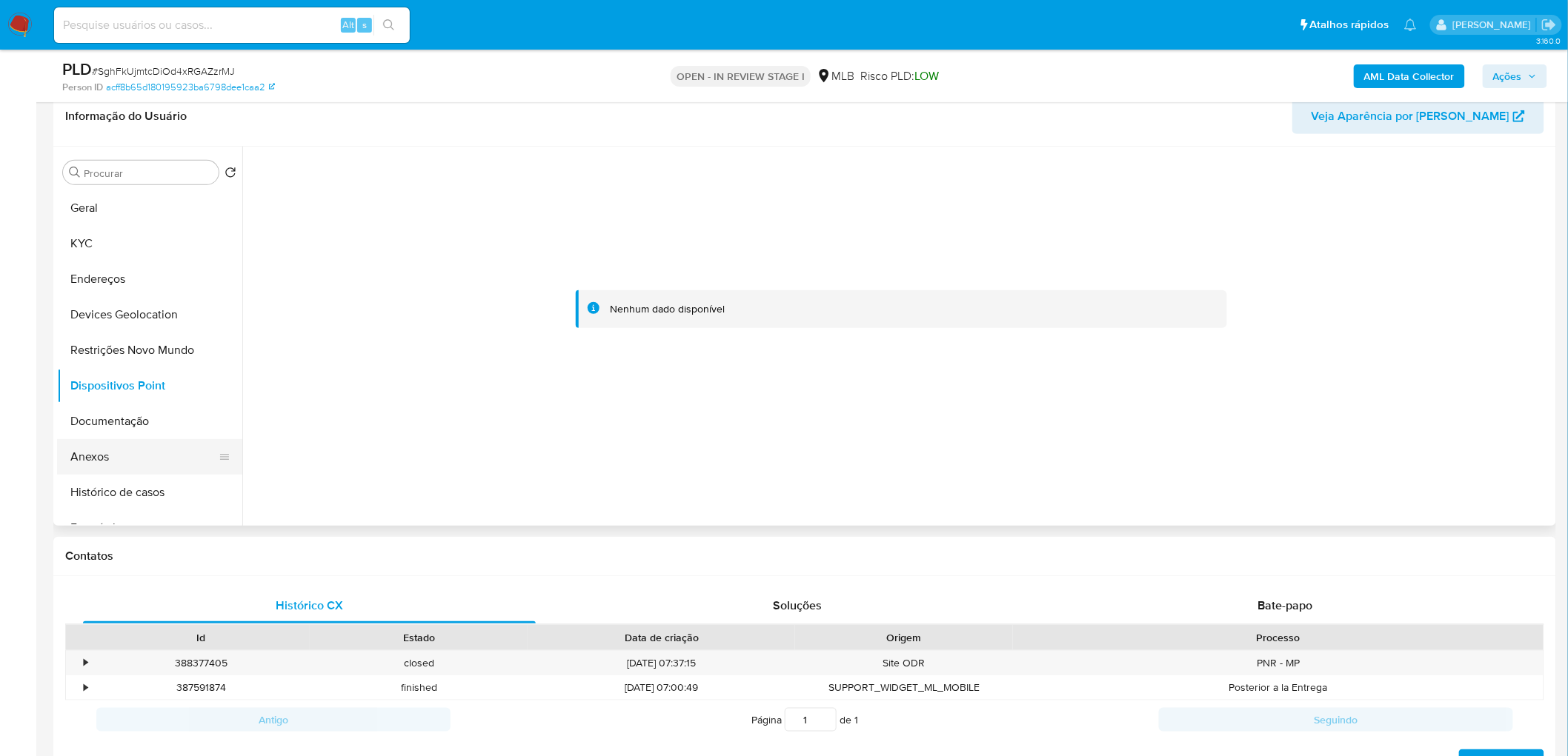
click at [96, 450] on button "Anexos" at bounding box center [144, 457] width 173 height 36
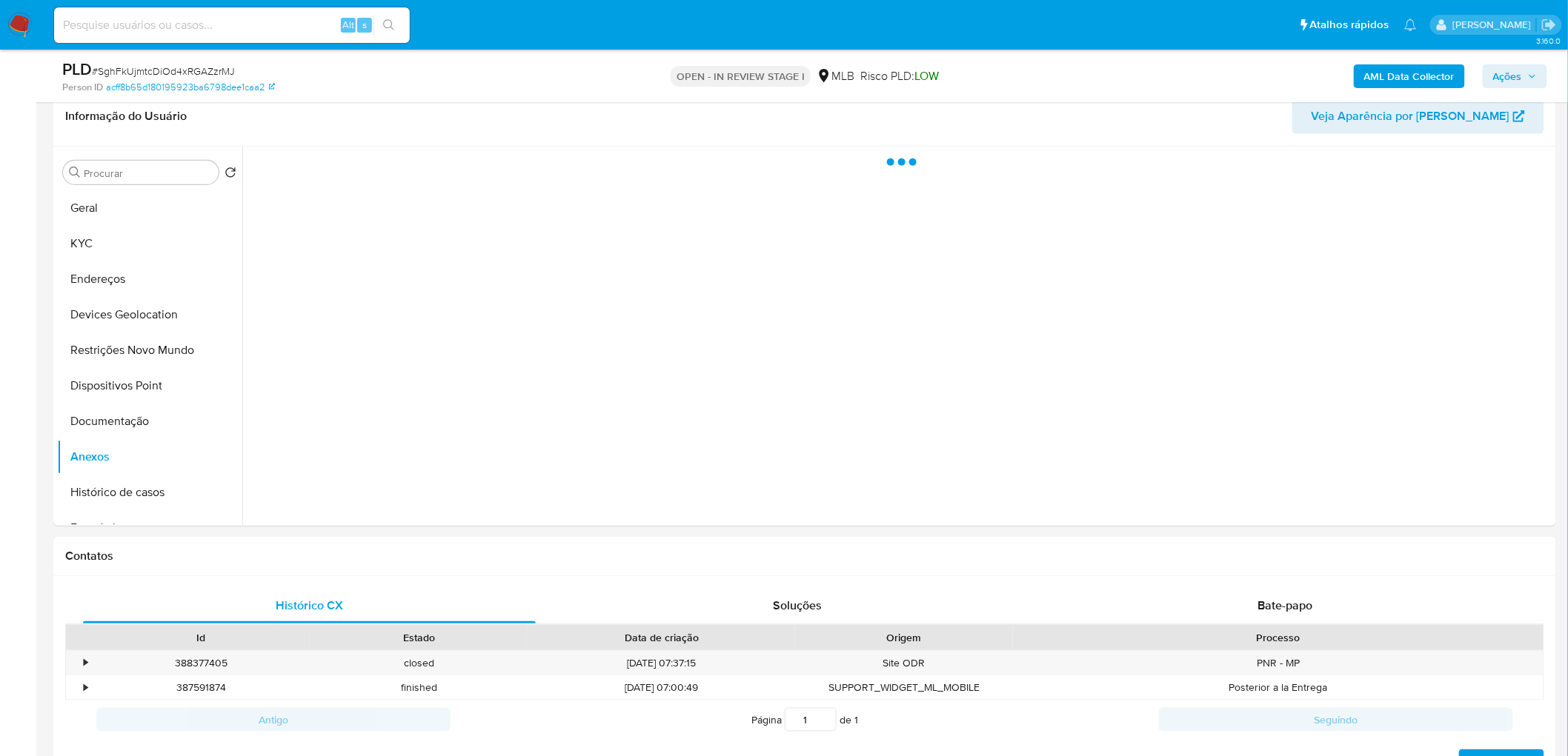
click at [1422, 70] on b "AML Data Collector" at bounding box center [1409, 76] width 91 height 23
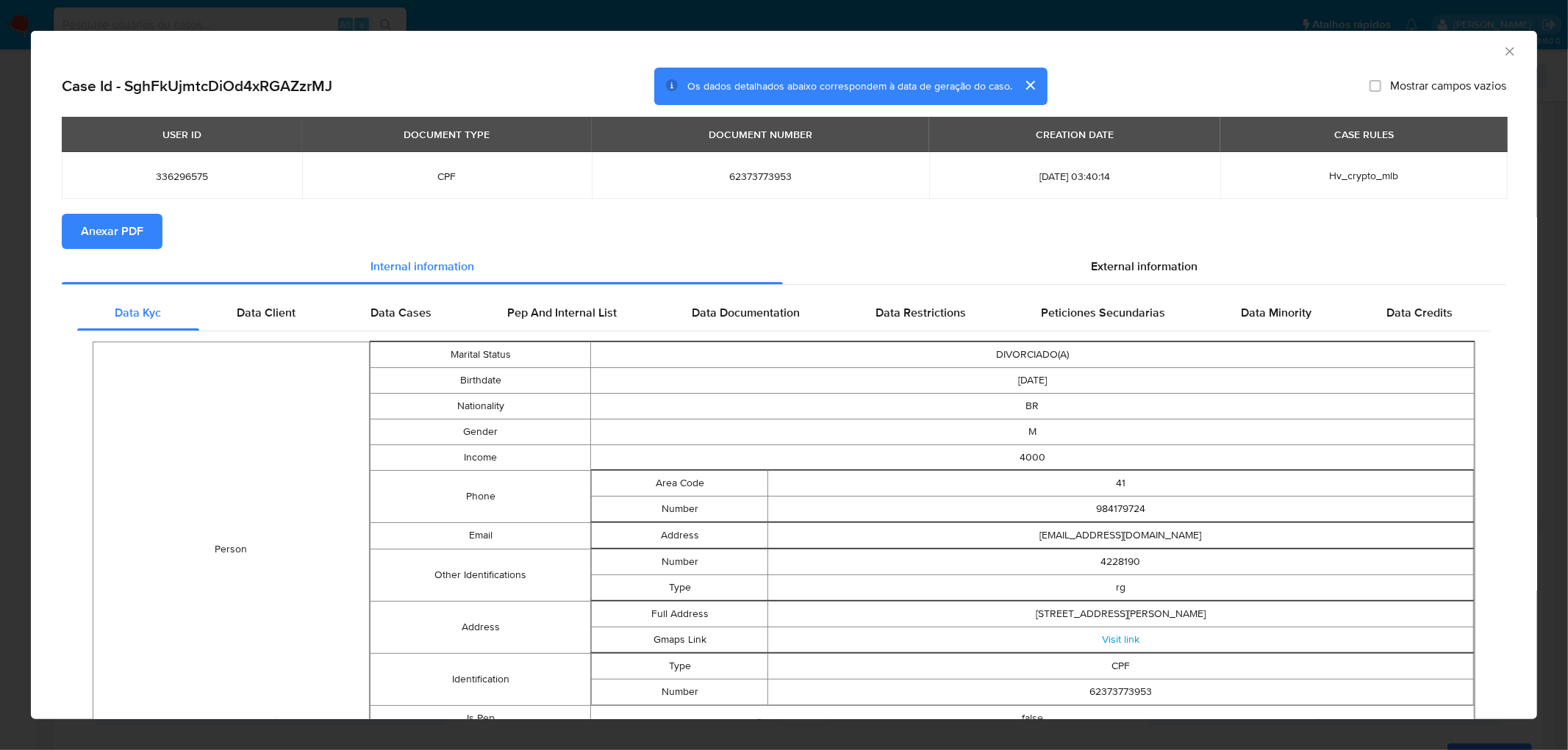
click at [142, 229] on span "Anexar PDF" at bounding box center [112, 231] width 63 height 32
click at [1502, 49] on icon "Fechar a janela" at bounding box center [1509, 51] width 15 height 15
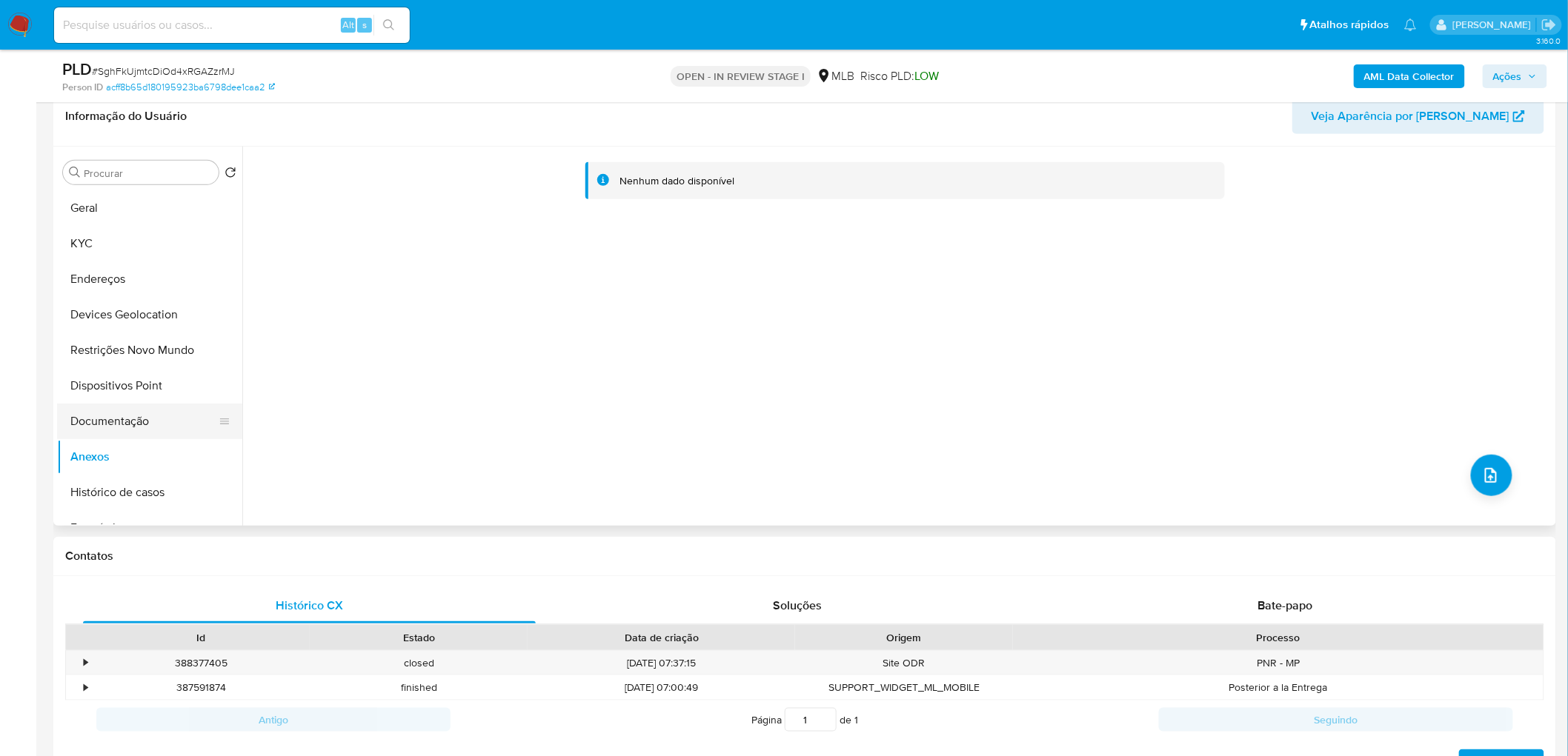
click at [152, 413] on button "Documentação" at bounding box center [144, 421] width 173 height 36
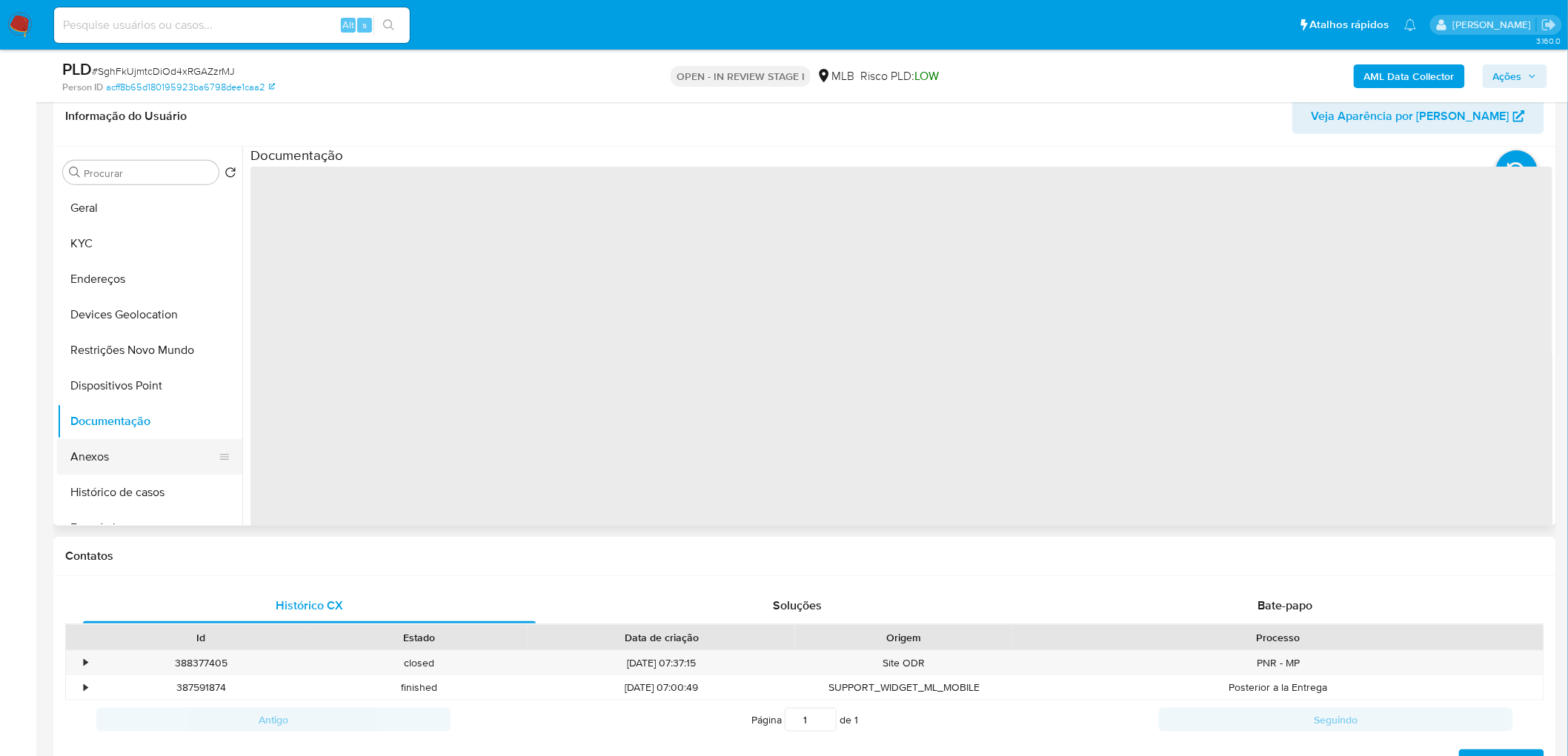
click at [115, 462] on button "Anexos" at bounding box center [144, 457] width 173 height 36
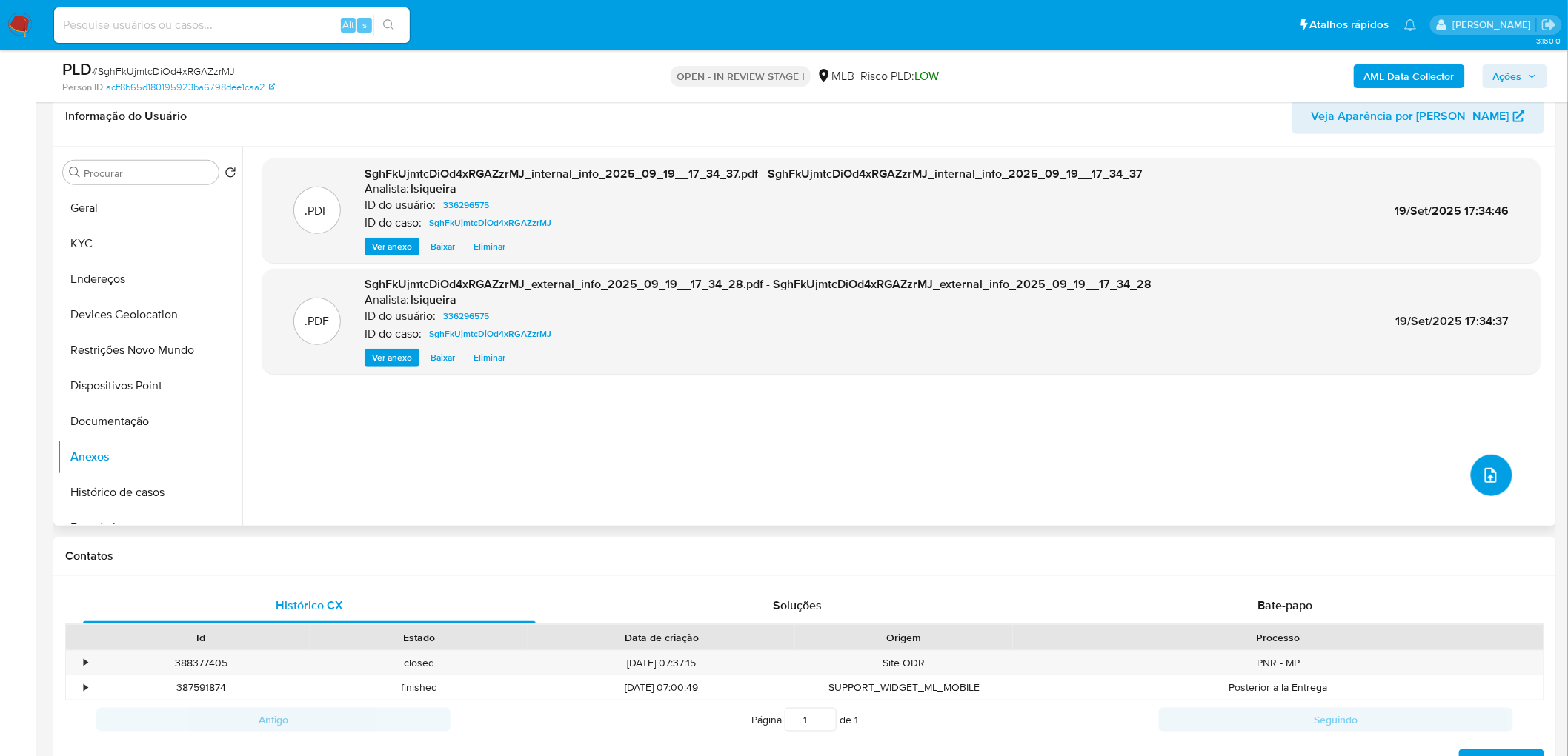
click at [1481, 486] on button "upload-file" at bounding box center [1491, 476] width 42 height 42
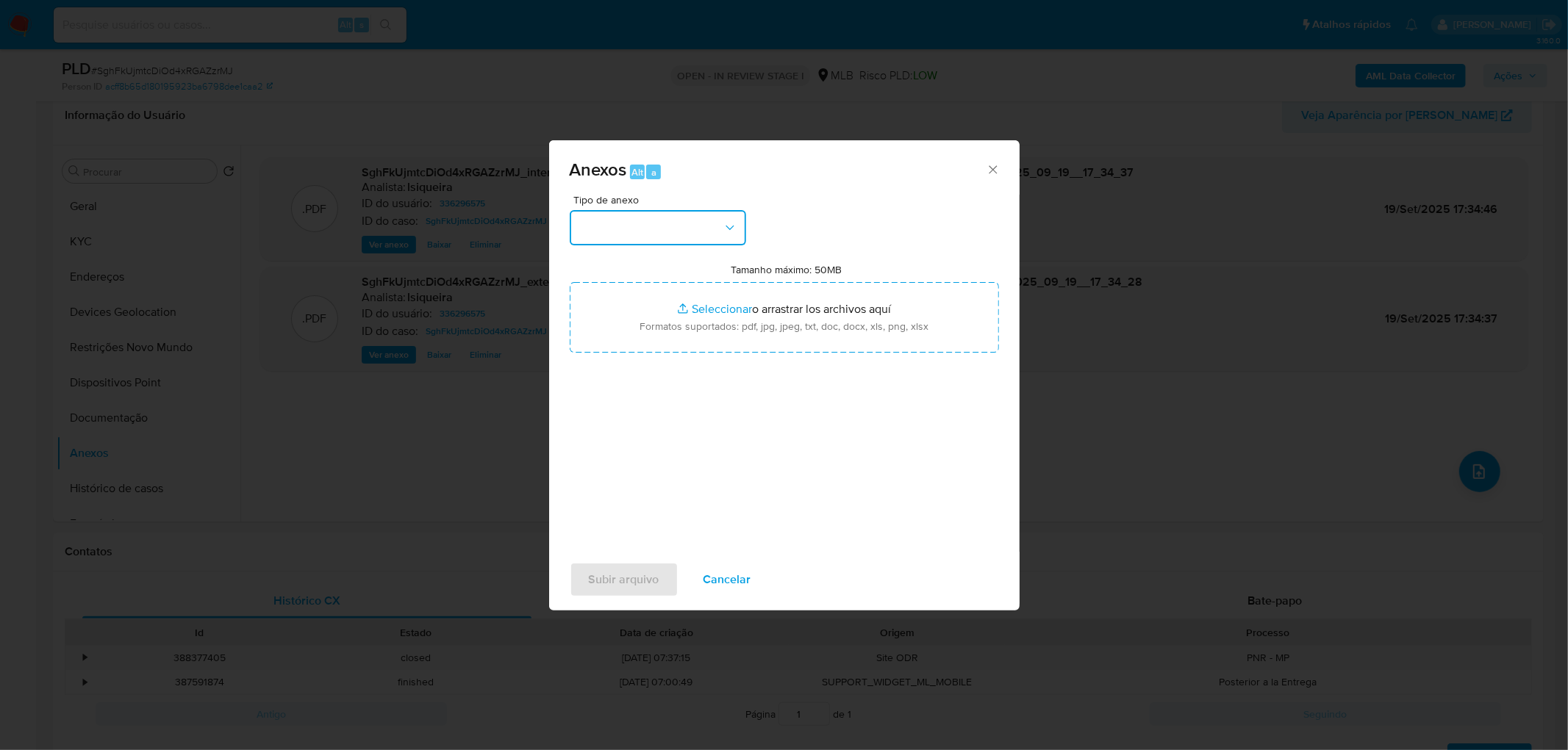
click at [628, 238] on button "button" at bounding box center [658, 228] width 177 height 35
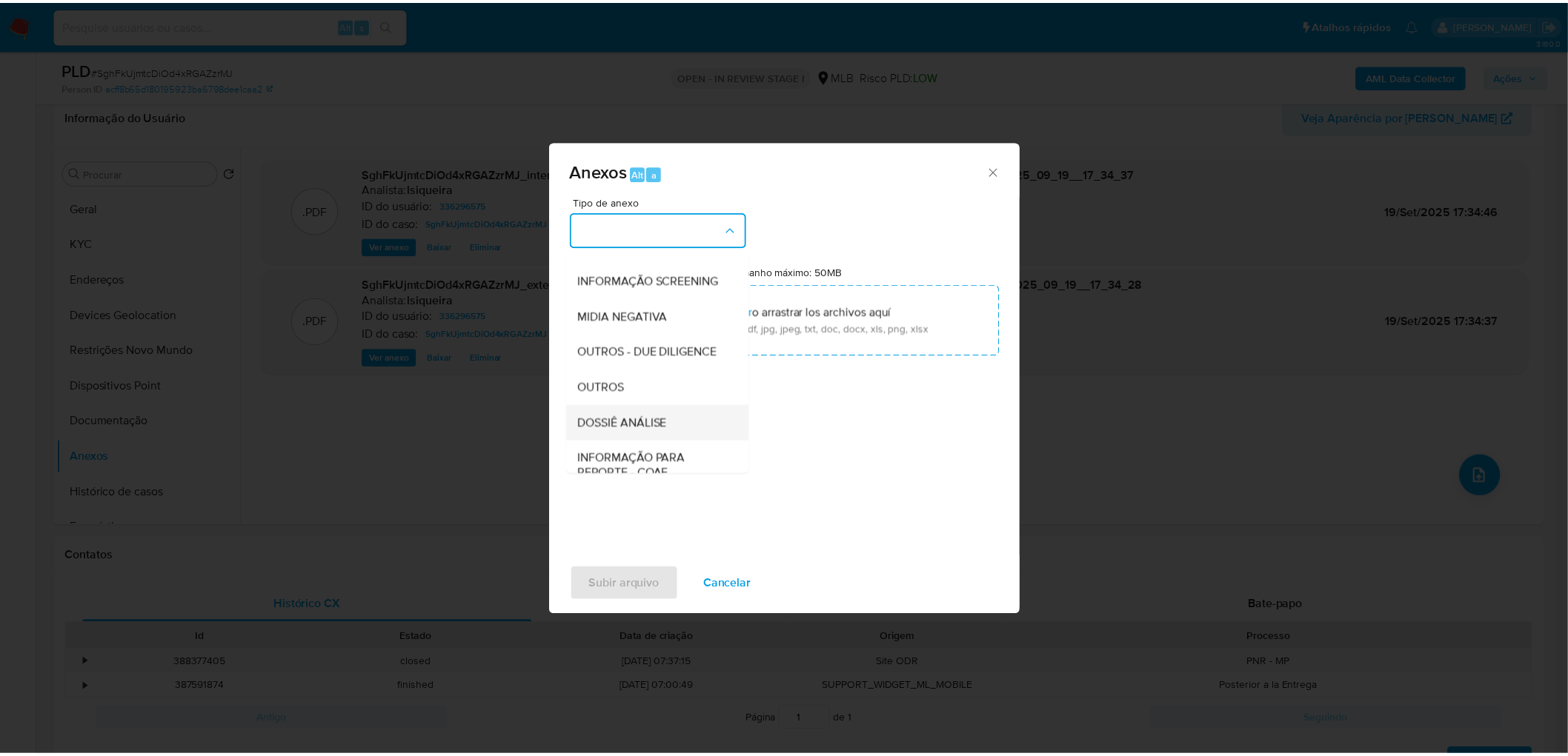
scroll to position [165, 0]
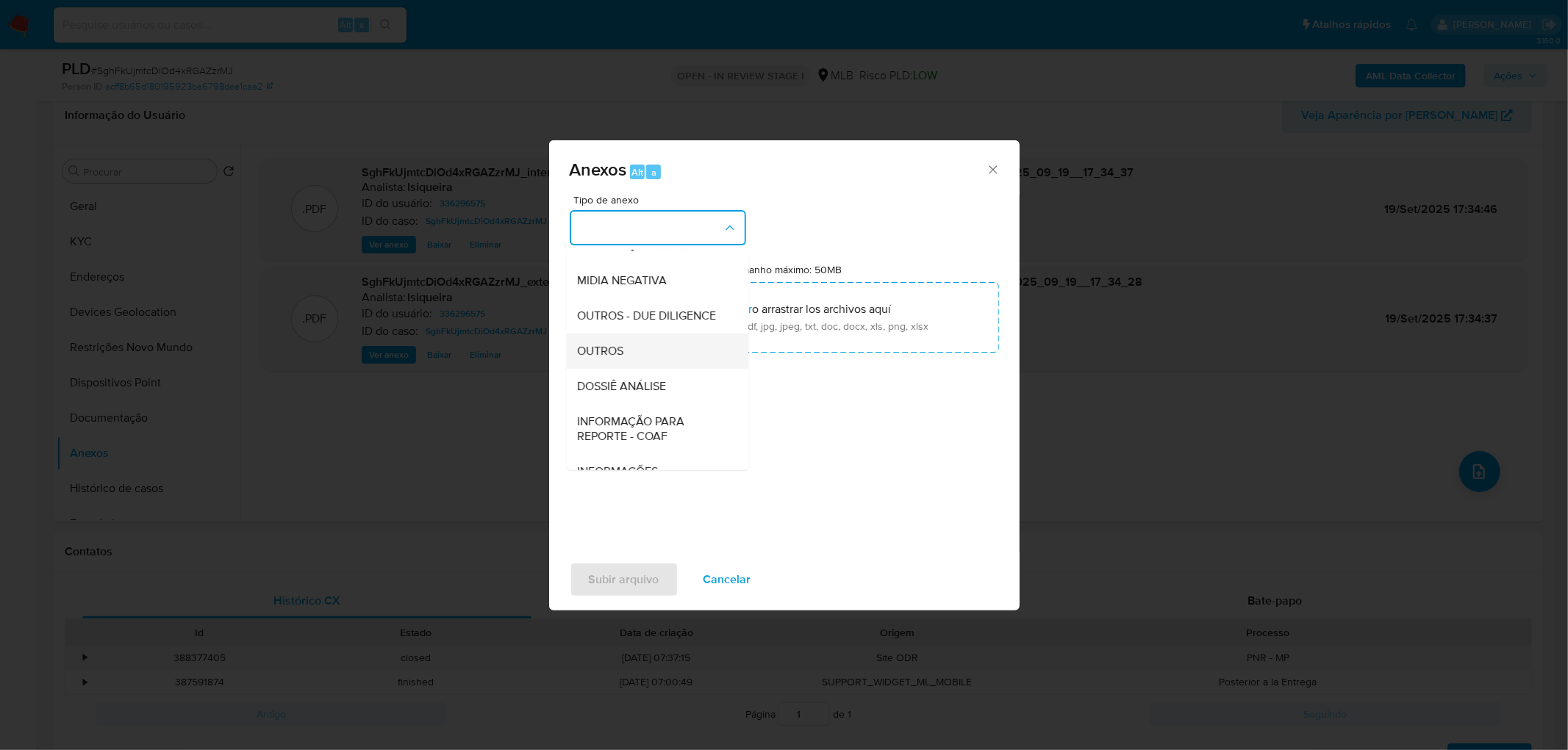
click at [628, 369] on div "OUTROS" at bounding box center [653, 351] width 150 height 35
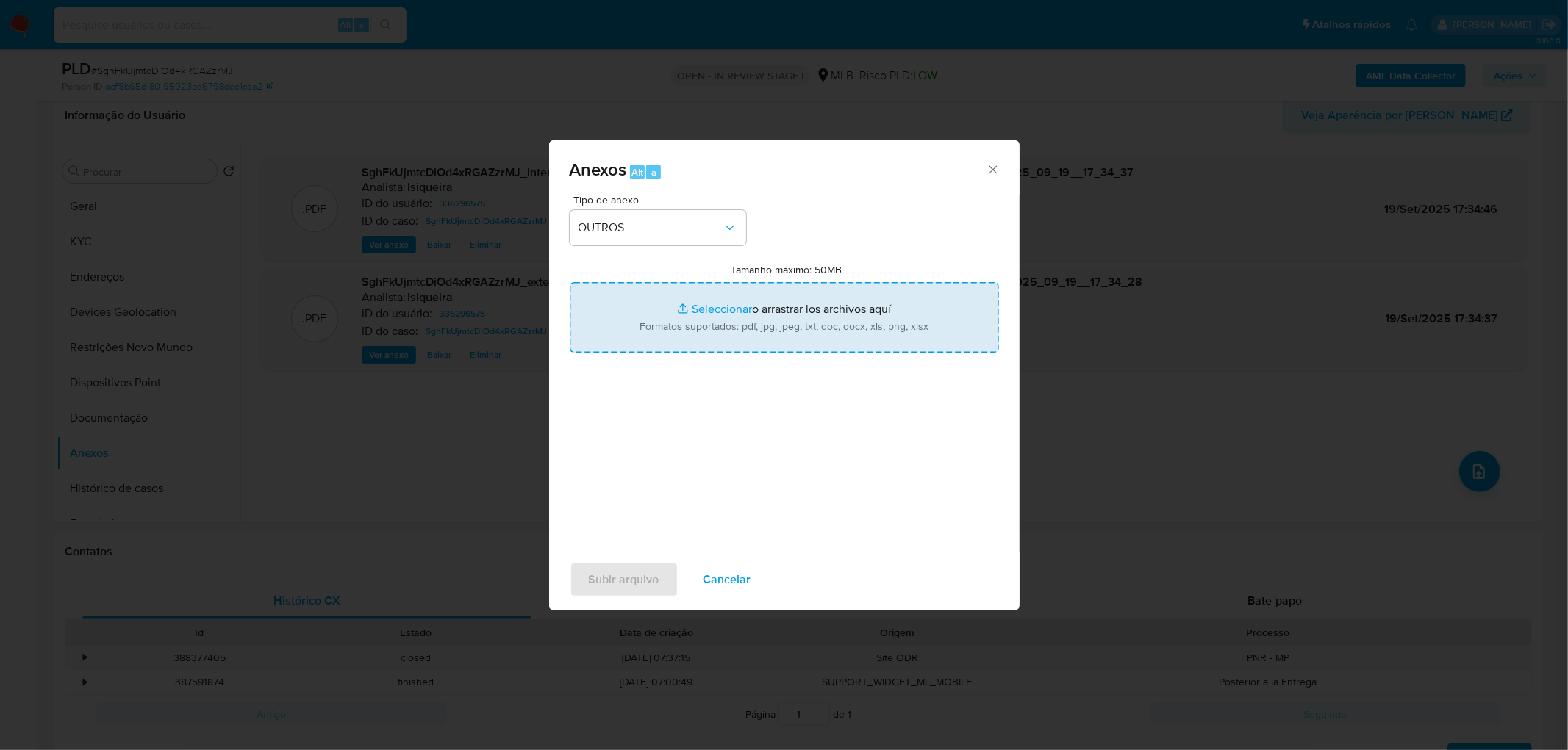
click at [696, 328] on input "Tamanho máximo: 50MB Seleccionar archivos" at bounding box center [784, 317] width 429 height 70
type input "C:\fakepath\Mulan 336296575_2025_09_19_14_44_26.xlsx"
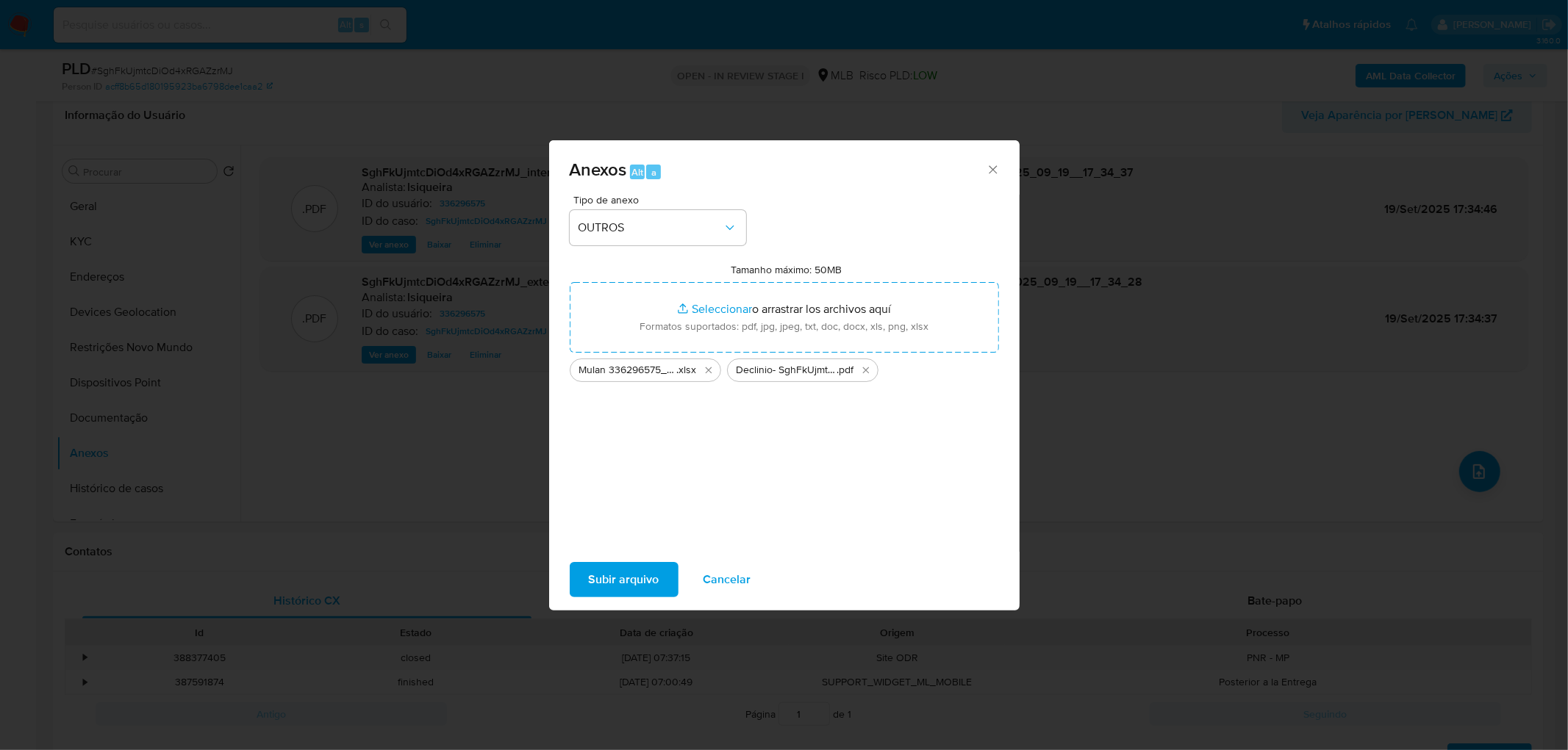
click at [608, 581] on span "Subir arquivo" at bounding box center [623, 579] width 70 height 32
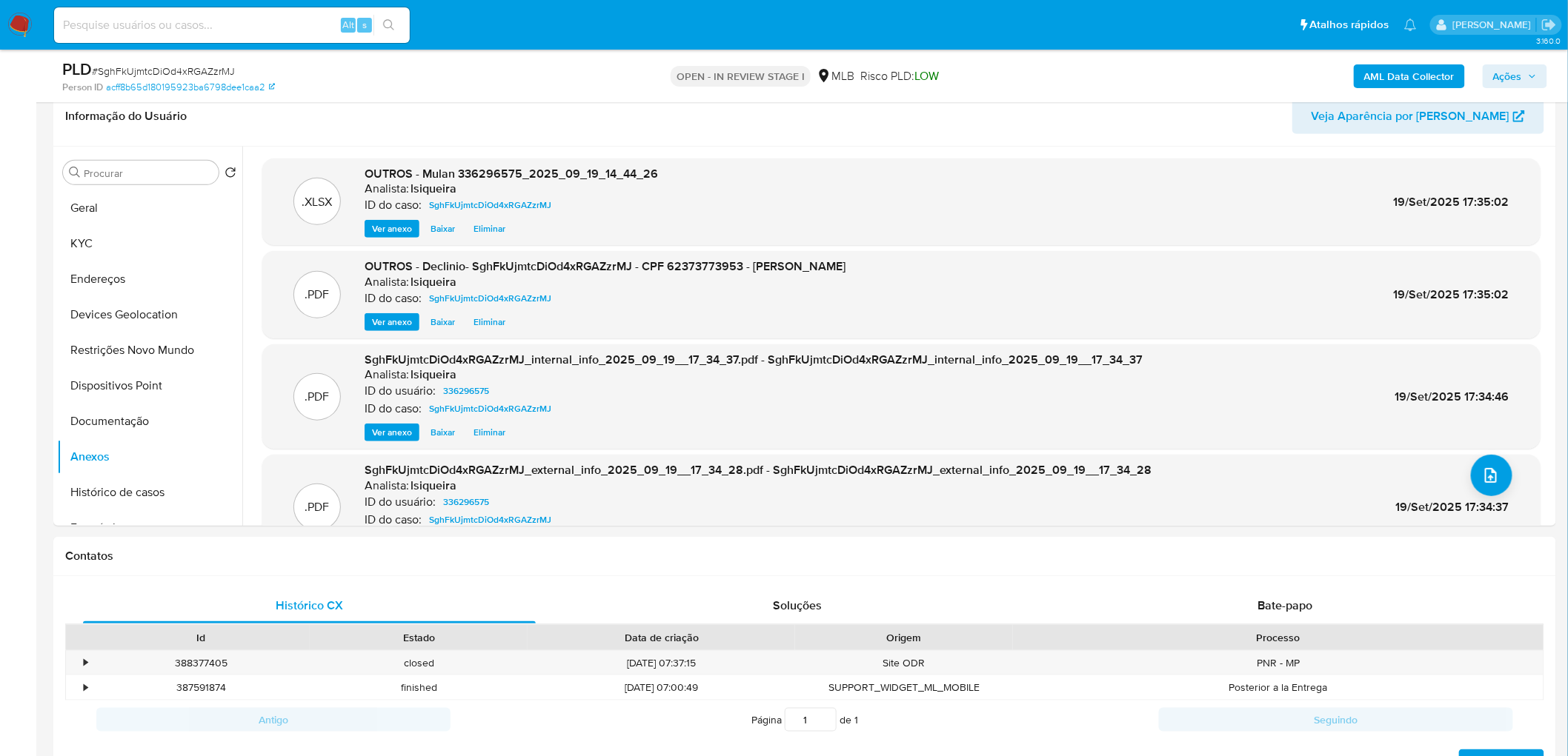
click at [1507, 71] on span "Ações" at bounding box center [1507, 76] width 29 height 23
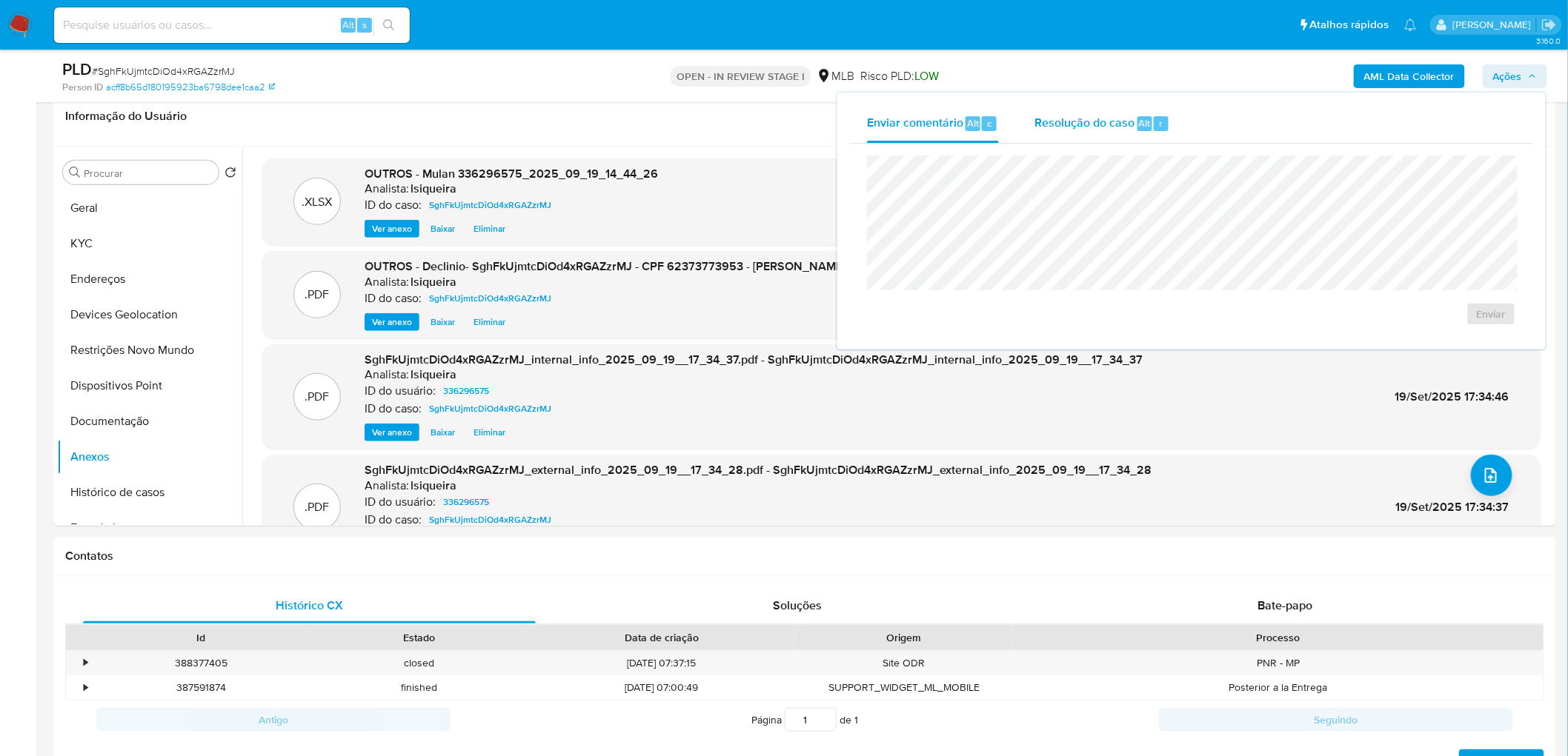
click at [1107, 137] on div "Resolução do caso Alt r" at bounding box center [1101, 124] width 136 height 38
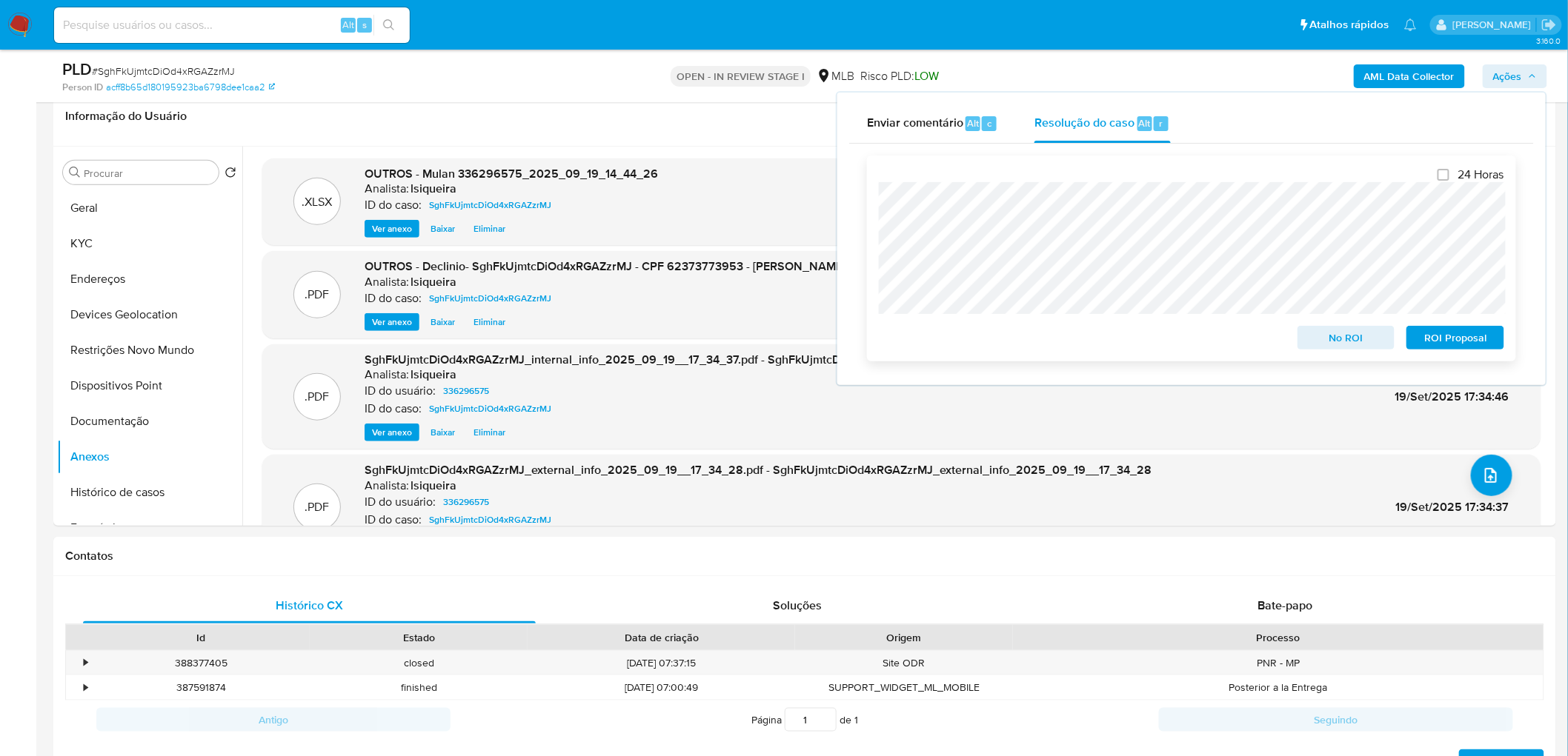
click at [1352, 343] on span "No ROI" at bounding box center [1346, 338] width 77 height 21
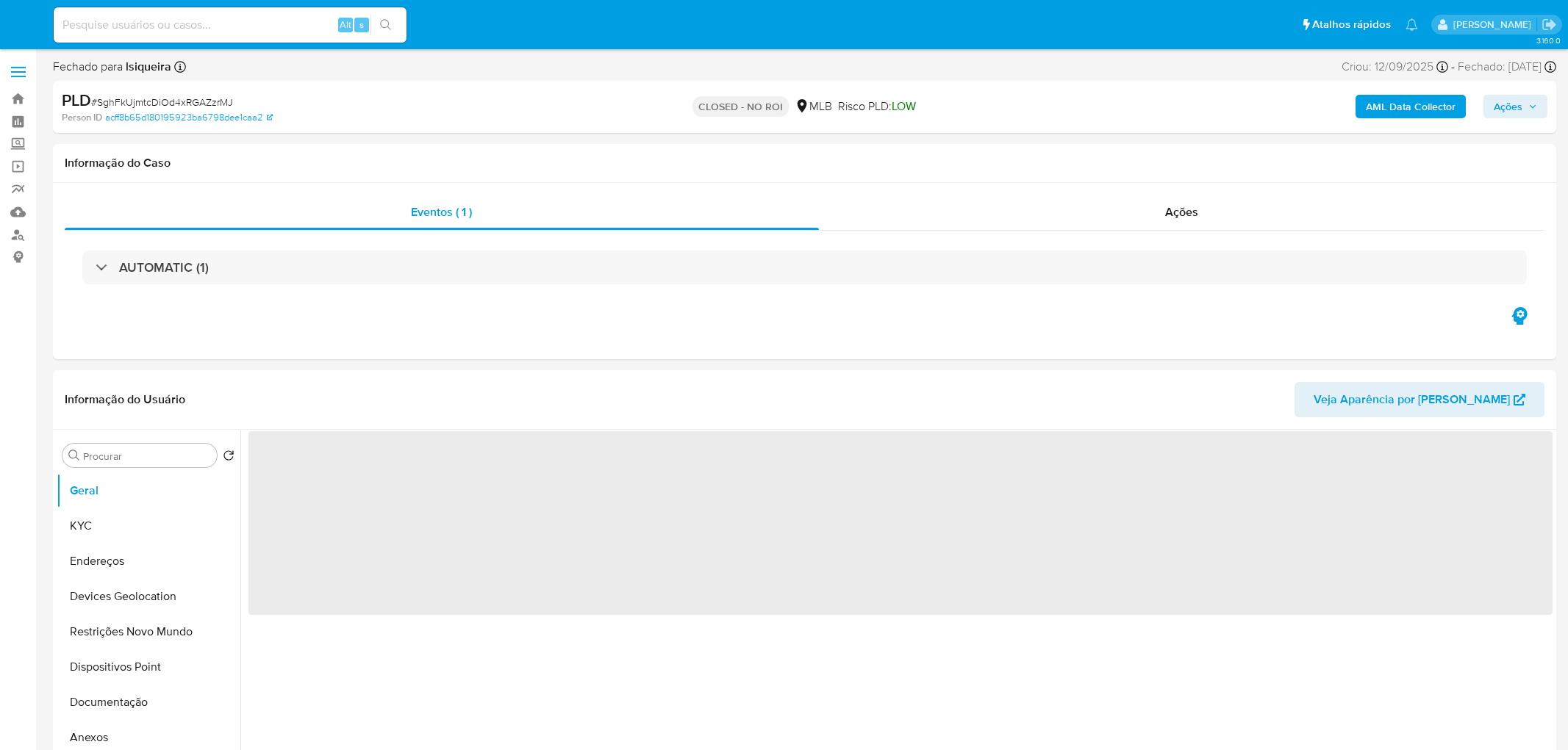
select select "10"
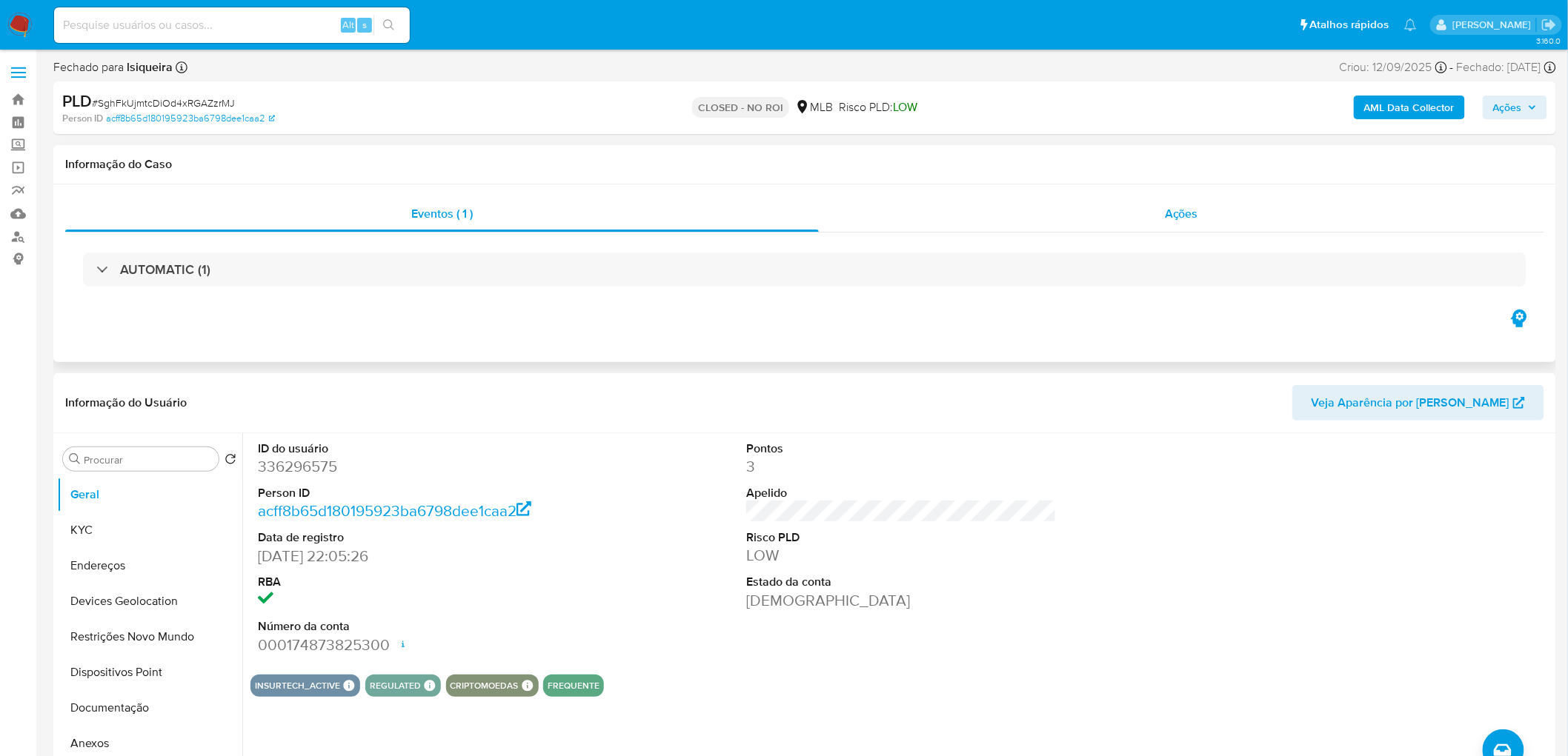
click at [1209, 213] on div "Ações" at bounding box center [1181, 214] width 725 height 36
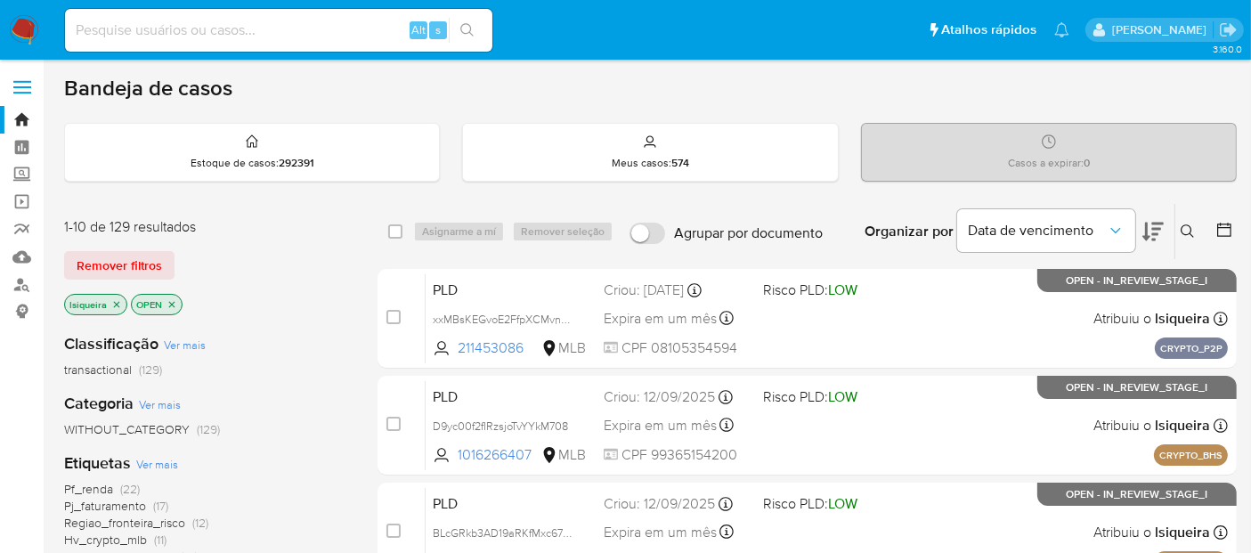
click at [117, 301] on icon "close-filter" at bounding box center [116, 304] width 11 height 11
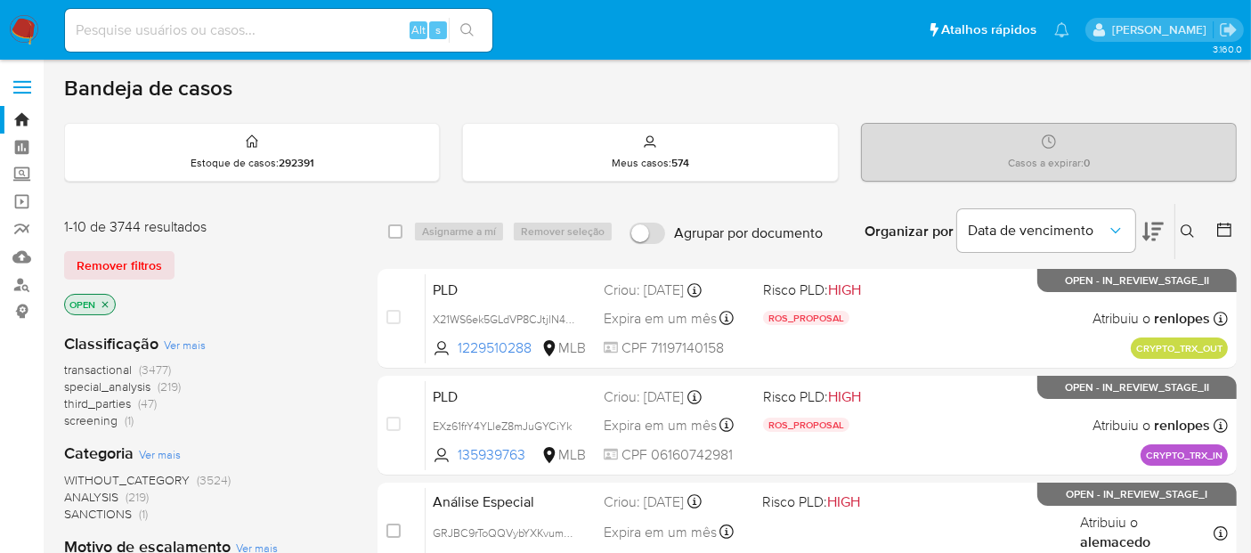
click at [111, 301] on p "OPEN" at bounding box center [90, 305] width 50 height 20
click at [107, 301] on icon "close-filter" at bounding box center [105, 304] width 11 height 11
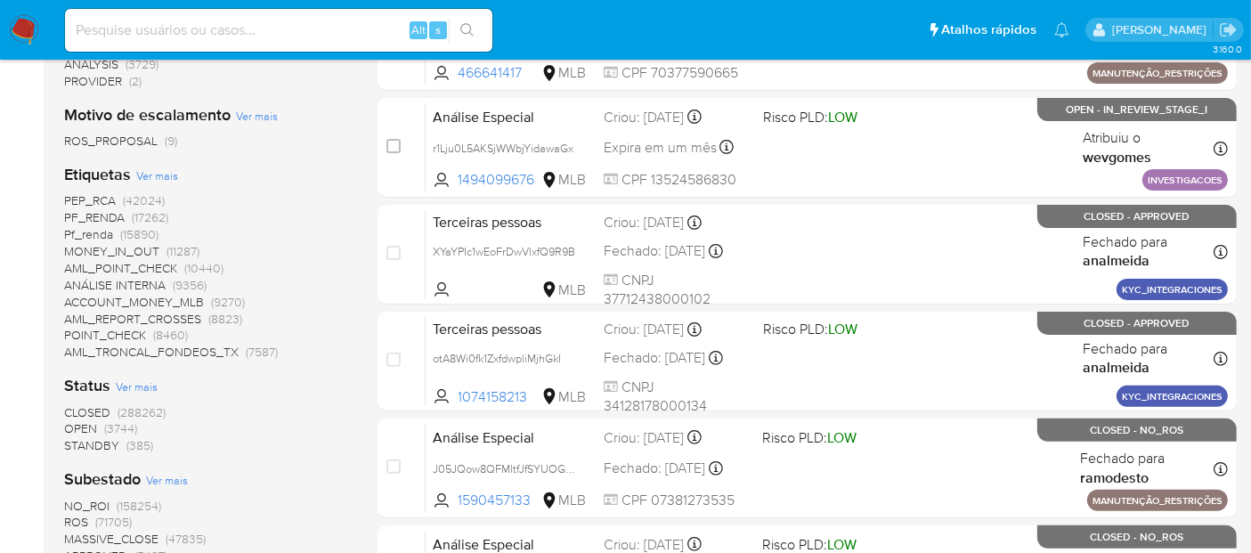
scroll to position [494, 0]
click at [85, 410] on span "CLOSED" at bounding box center [87, 412] width 46 height 18
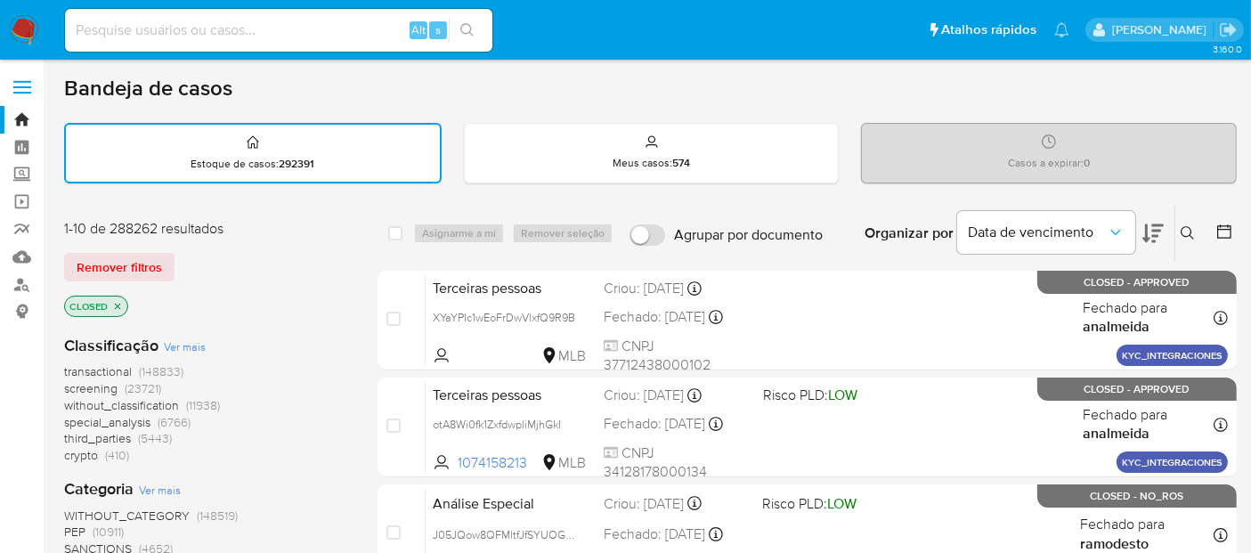
click at [1220, 227] on icon at bounding box center [1224, 231] width 14 height 14
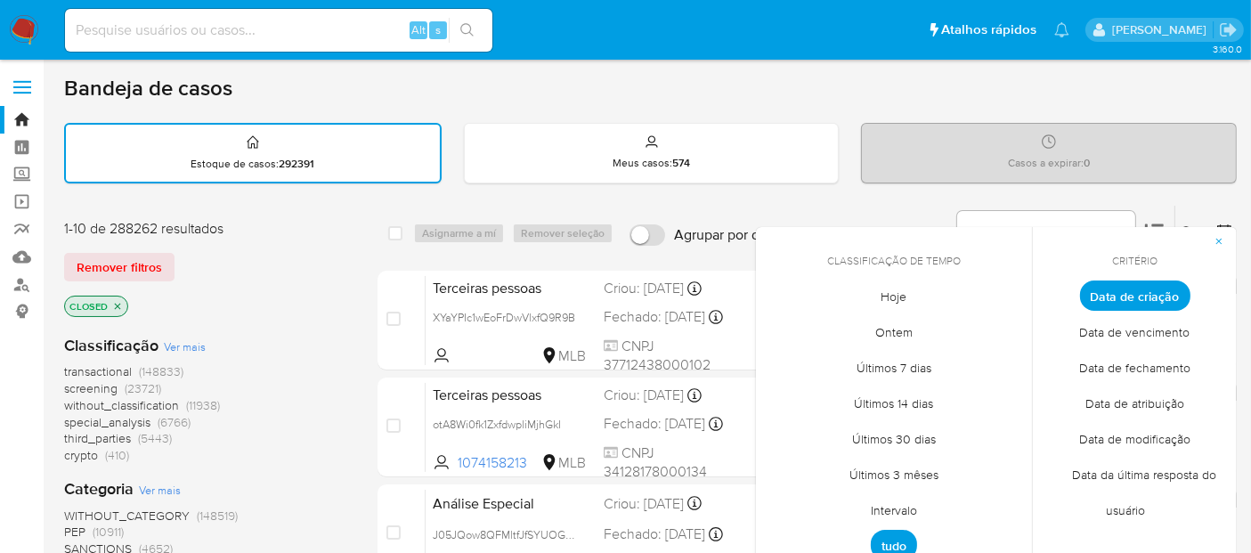
click at [895, 298] on span "Hoje" at bounding box center [894, 297] width 63 height 37
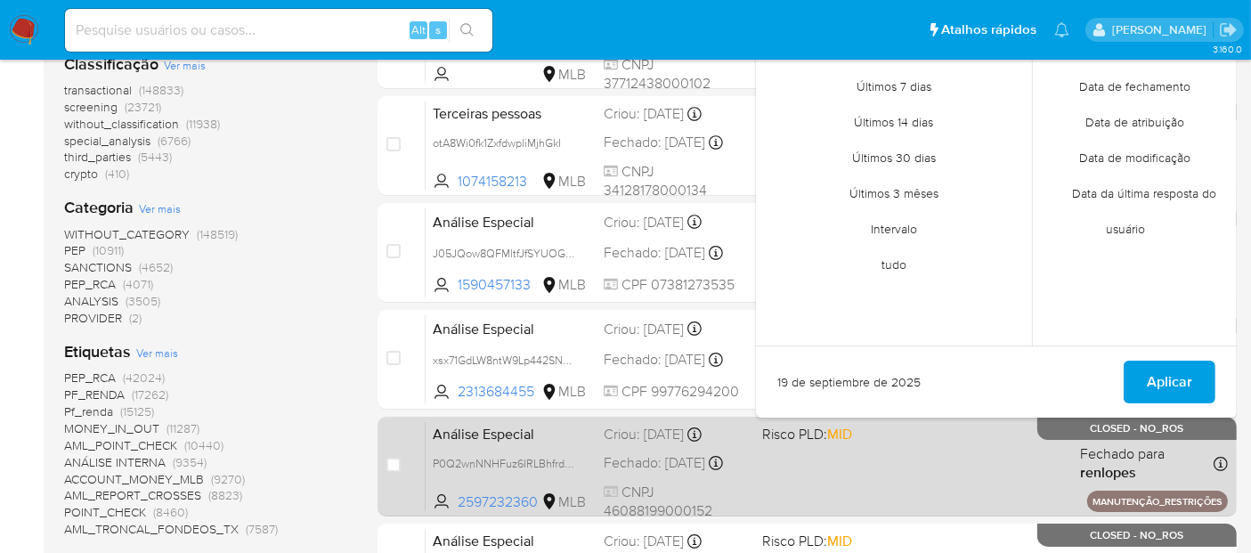
scroll to position [297, 0]
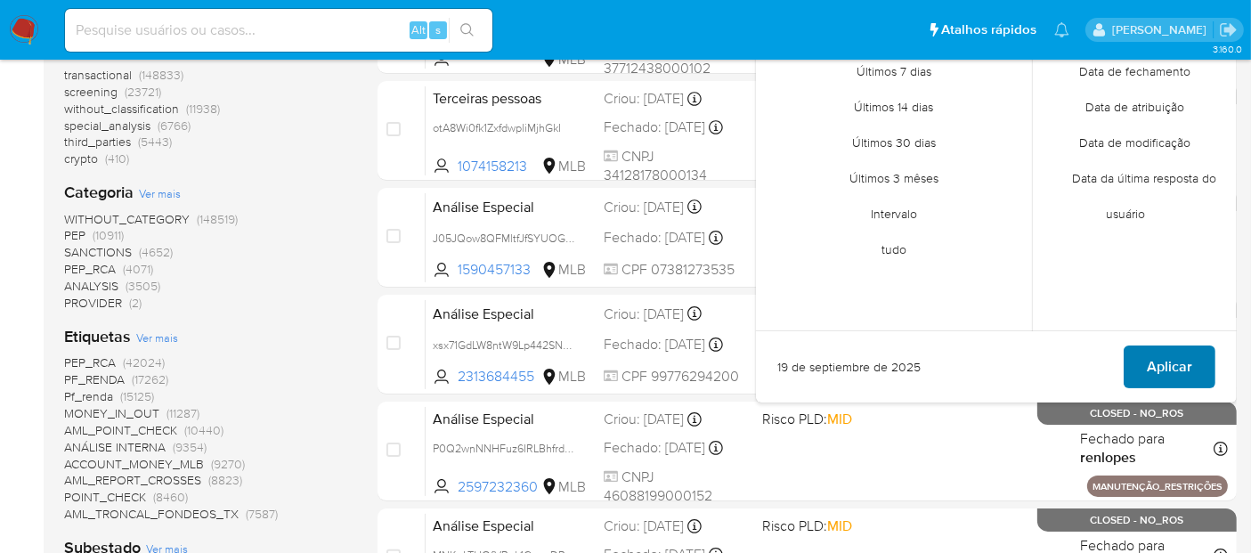
click at [1174, 370] on span "Aplicar" at bounding box center [1169, 366] width 45 height 39
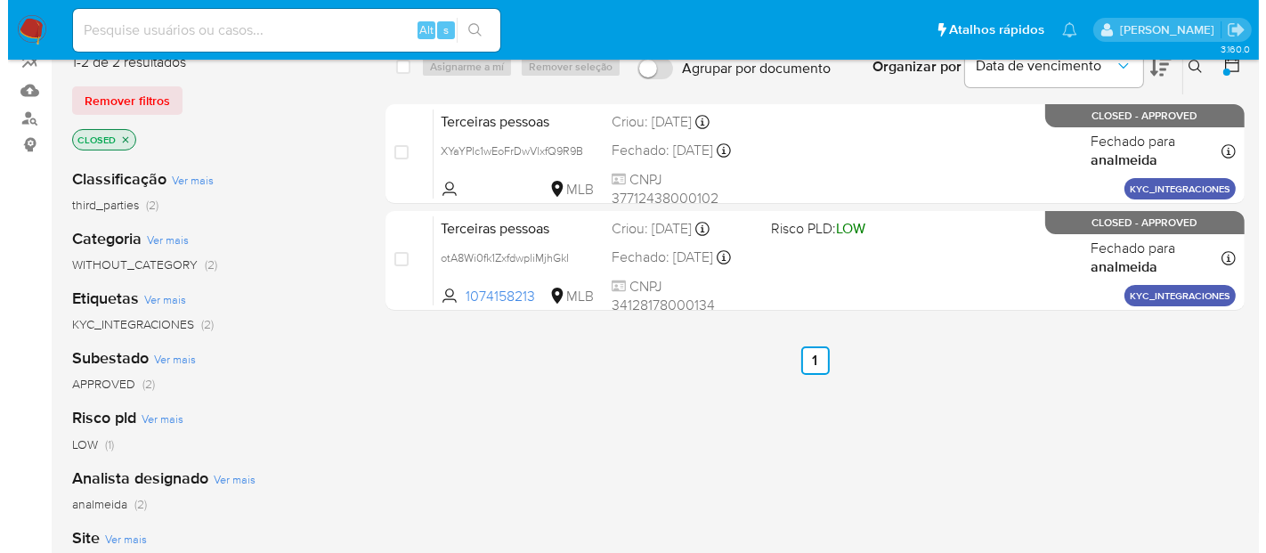
scroll to position [198, 0]
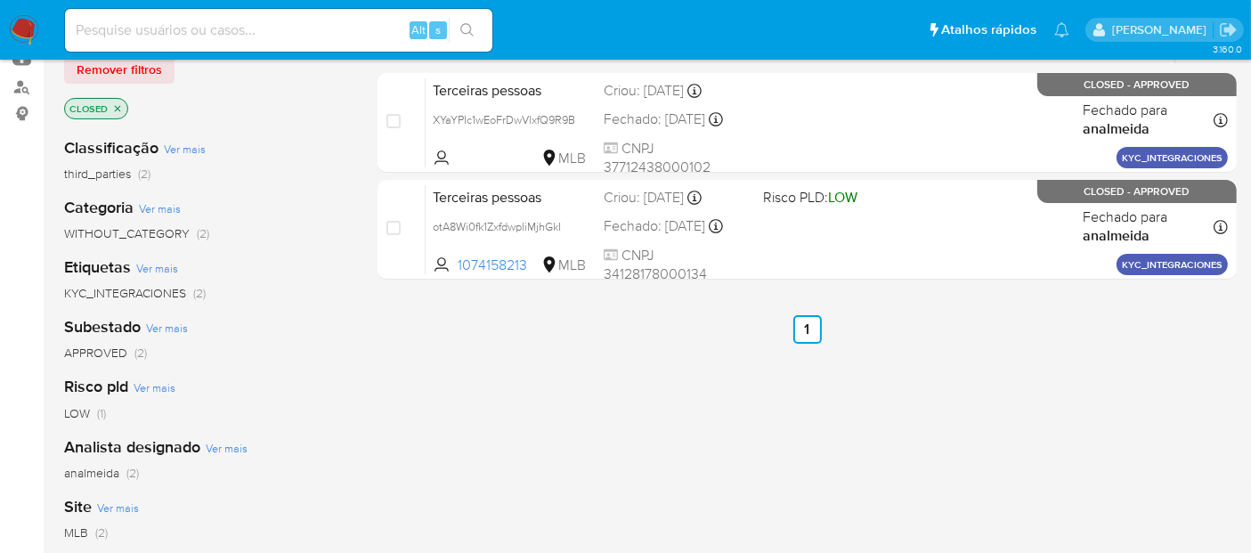
click at [232, 446] on span "Ver mais" at bounding box center [227, 448] width 42 height 16
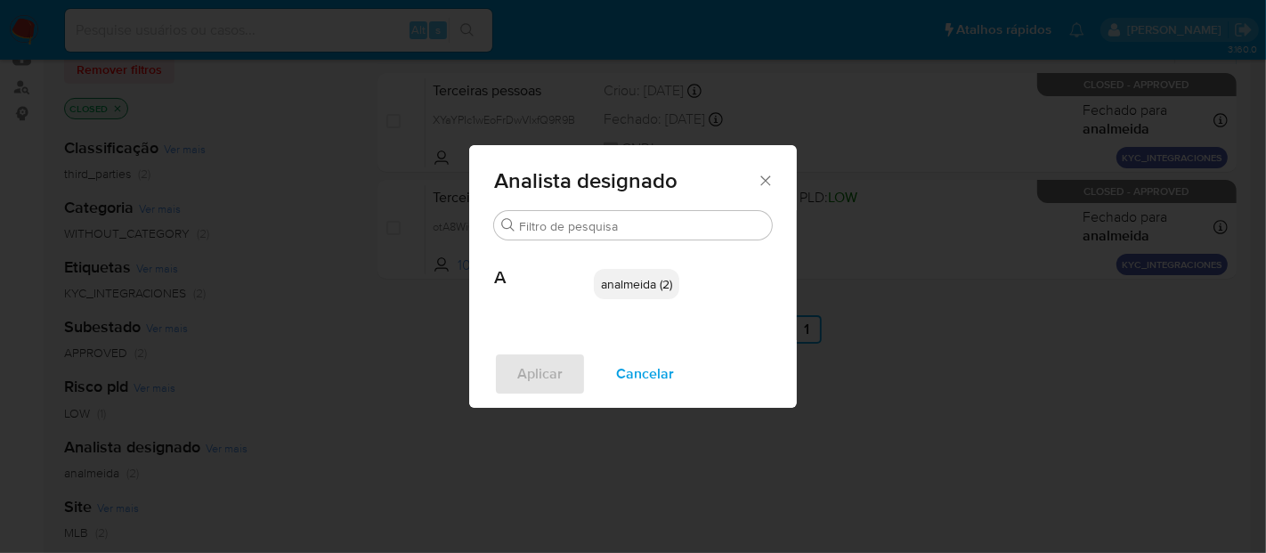
click at [617, 375] on span "Cancelar" at bounding box center [645, 373] width 58 height 39
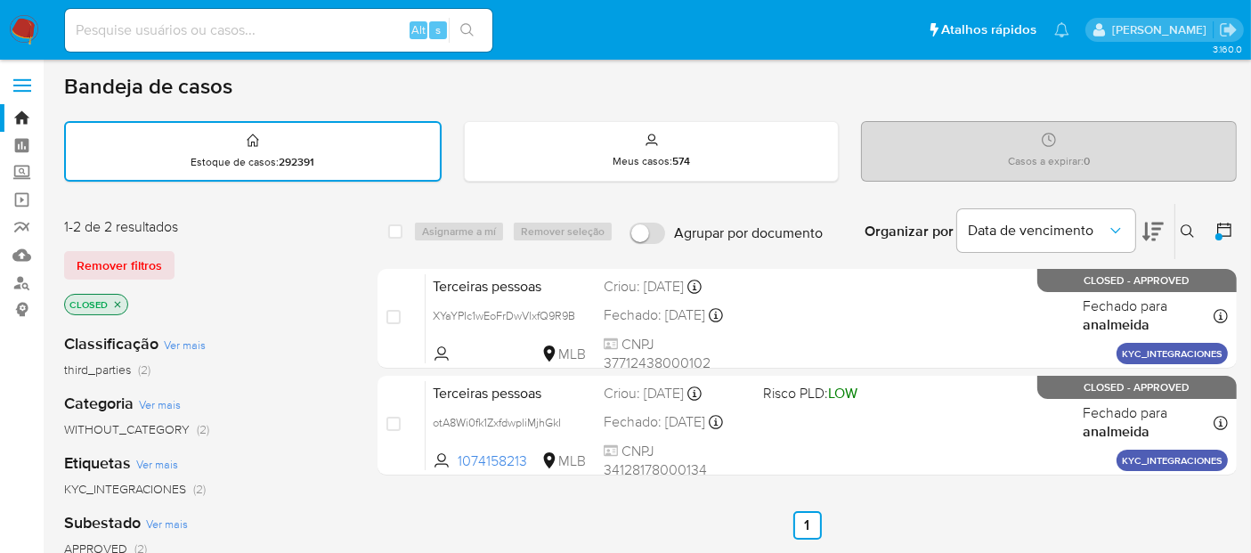
scroll to position [0, 0]
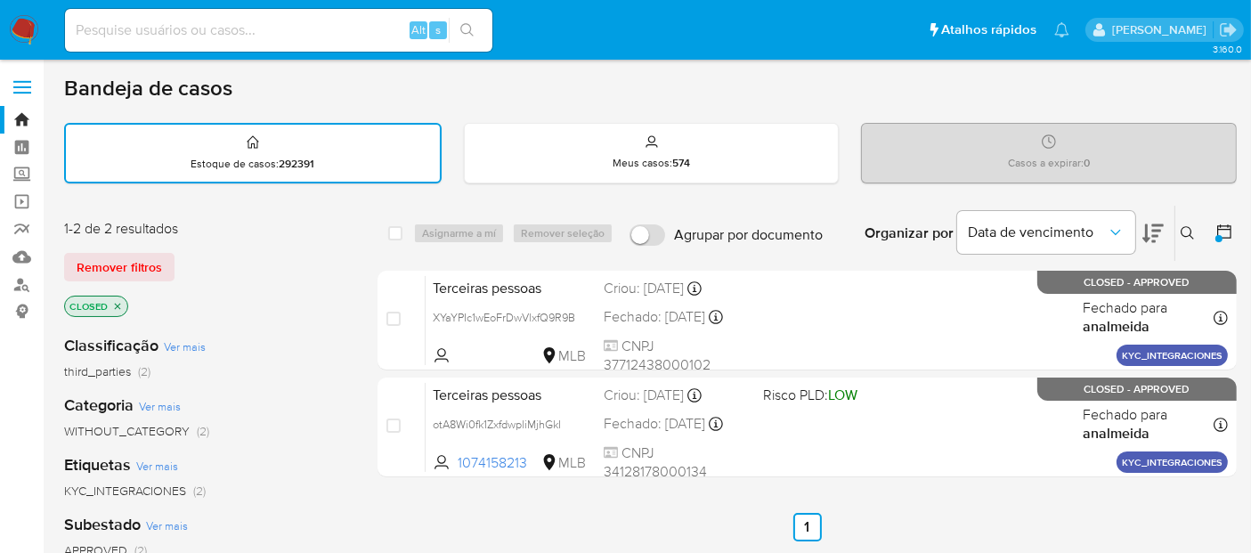
click at [1207, 232] on div at bounding box center [1221, 233] width 32 height 55
click at [1231, 234] on icon at bounding box center [1224, 231] width 14 height 14
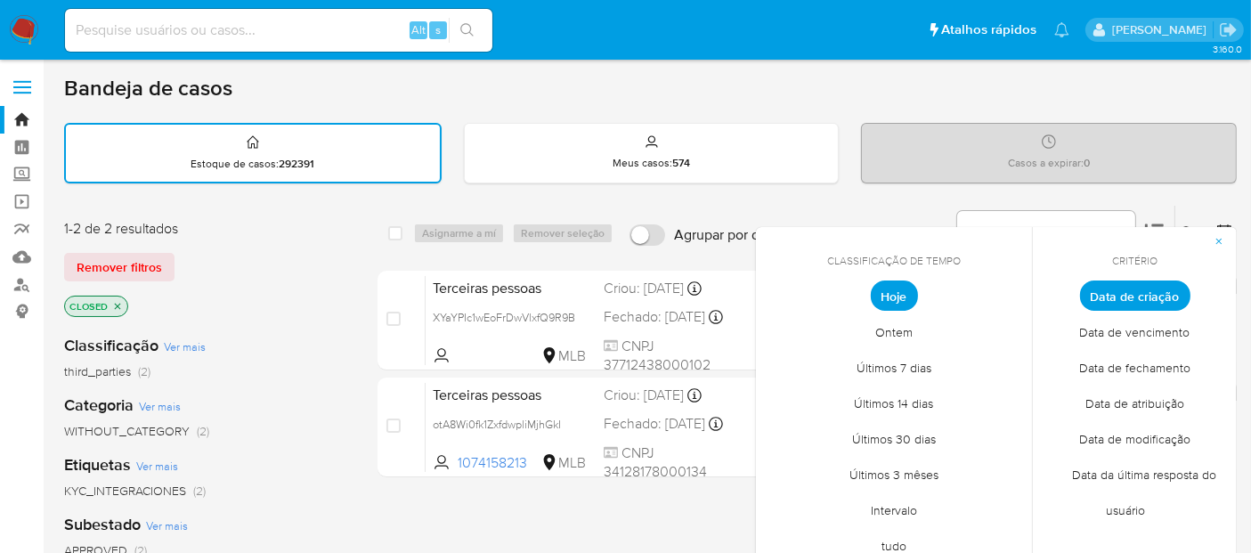
click at [900, 296] on span "Hoje" at bounding box center [894, 296] width 47 height 30
click at [1135, 371] on span "Data de fechamento" at bounding box center [1135, 368] width 149 height 37
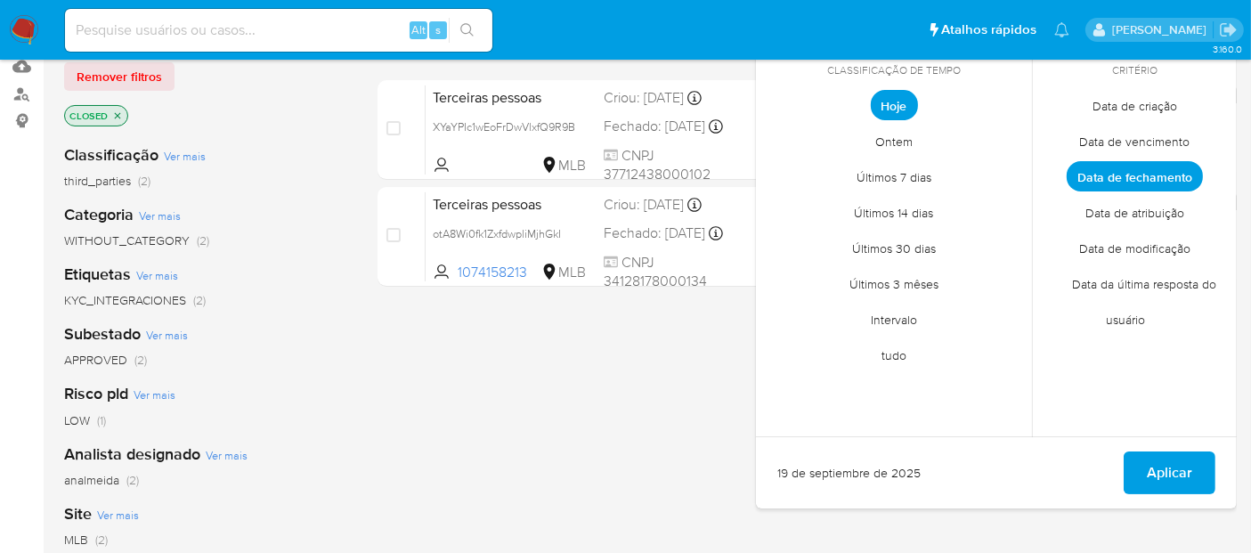
scroll to position [297, 0]
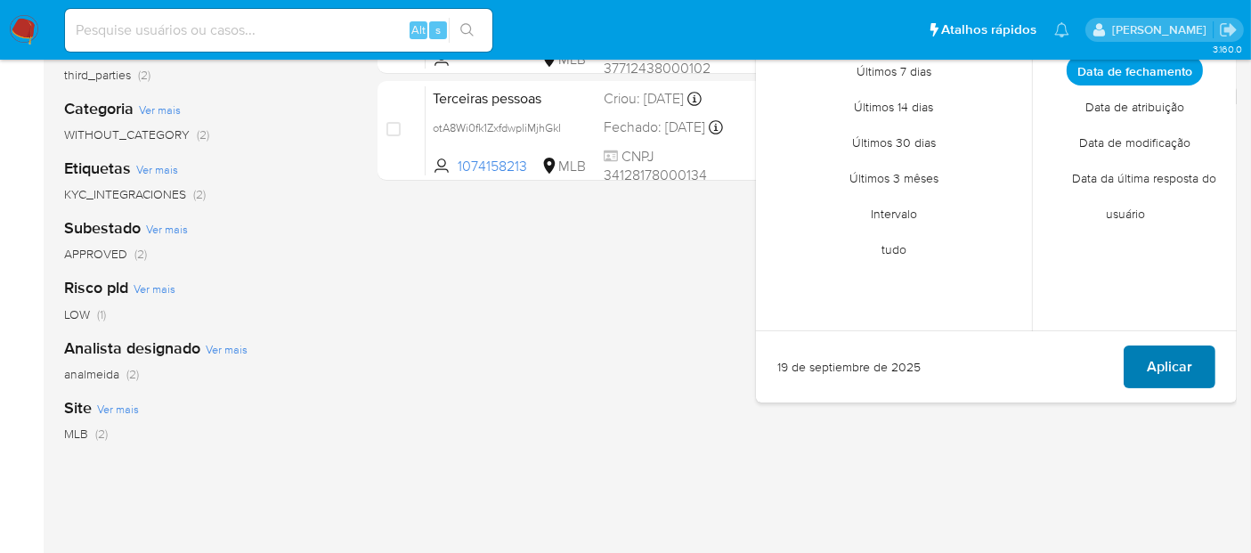
click at [1159, 375] on span "Aplicar" at bounding box center [1169, 366] width 45 height 39
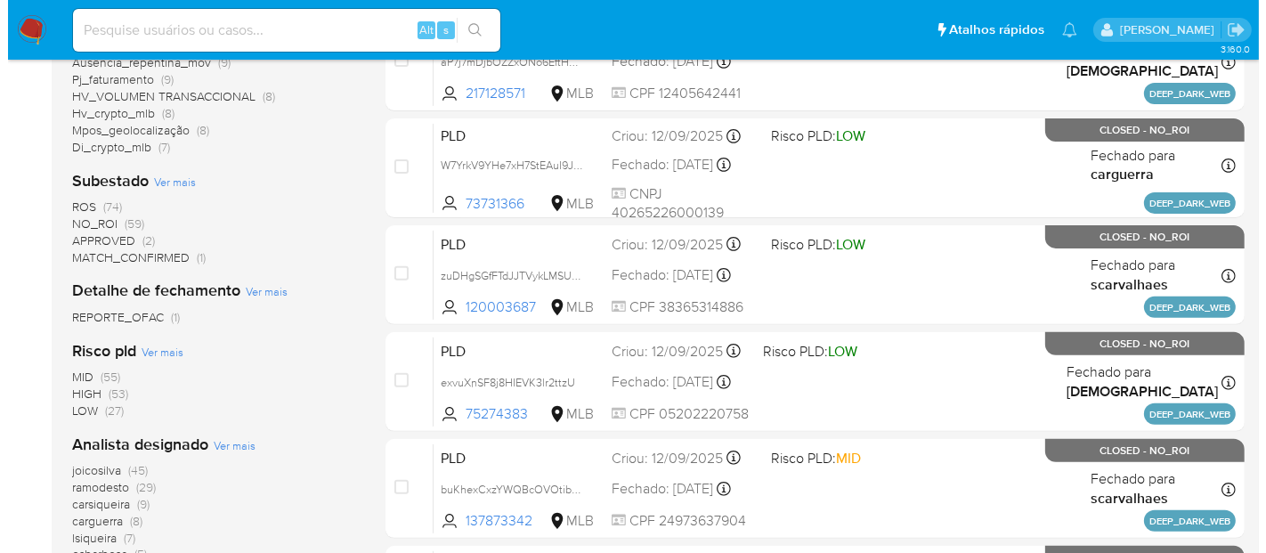
scroll to position [694, 0]
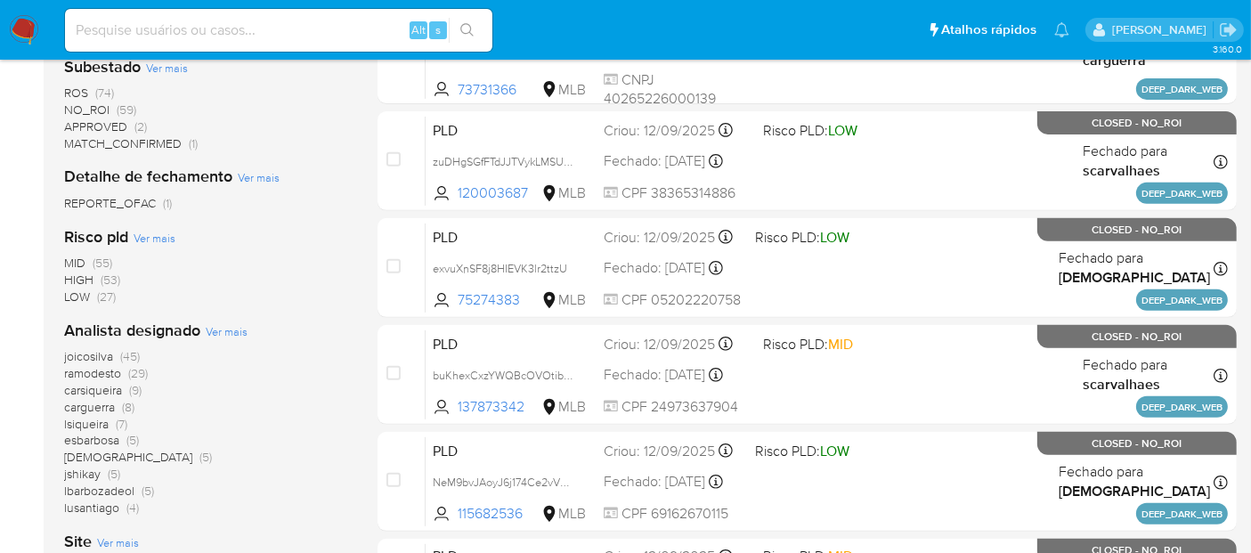
click at [214, 329] on span "Ver mais" at bounding box center [227, 331] width 42 height 16
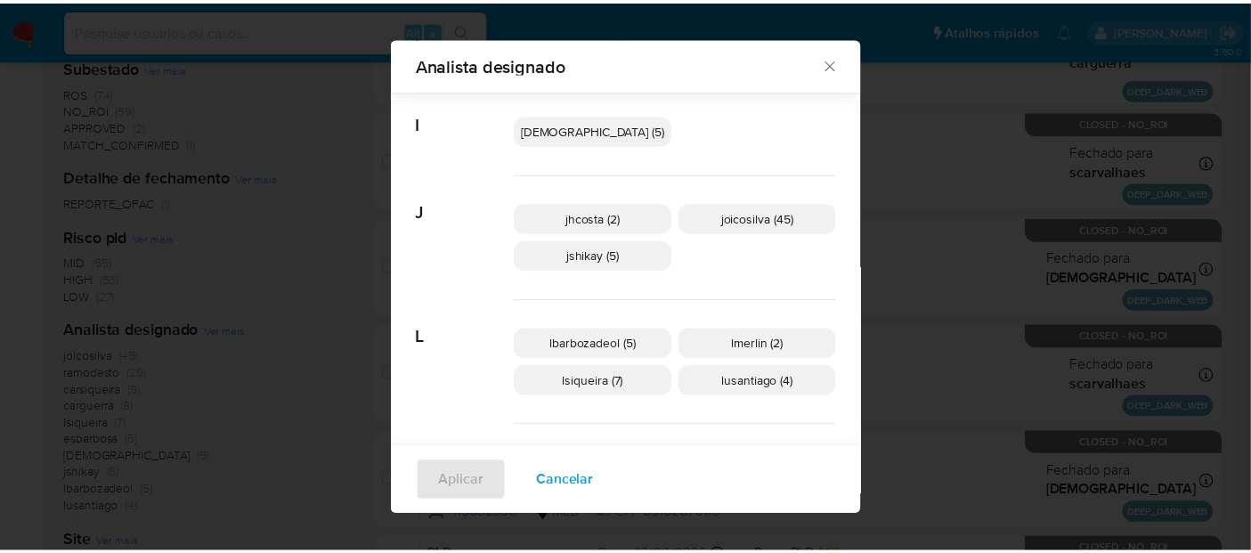
scroll to position [239, 0]
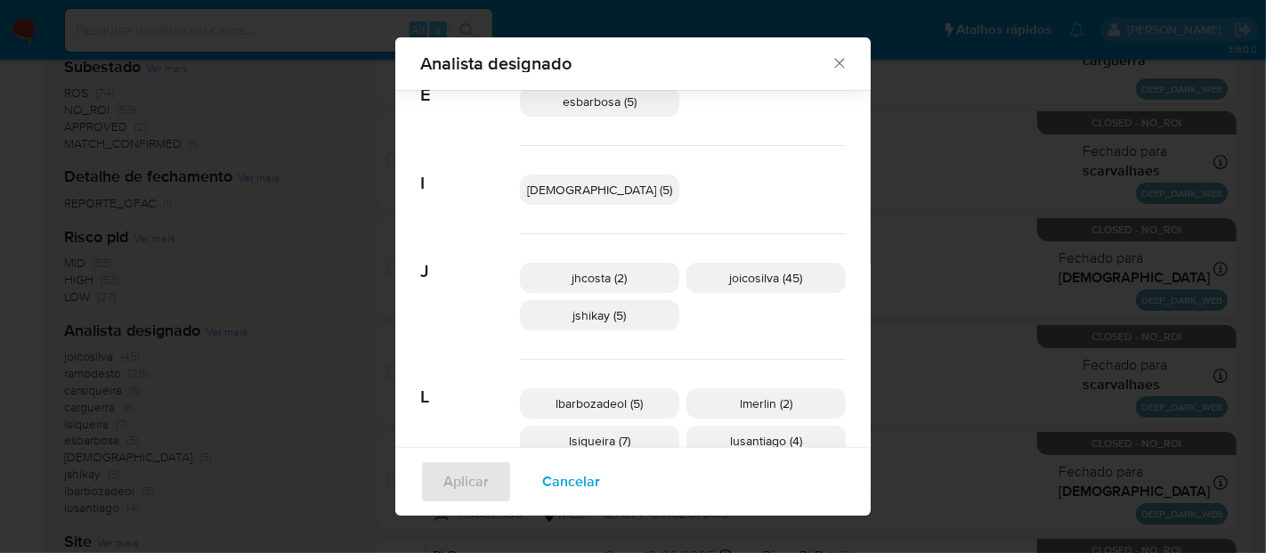
click at [856, 167] on div "Analista designado Buscar A analmeida (2) C carguerra (8) carsiqueira (9) E esb…" at bounding box center [633, 276] width 1266 height 553
